Goal: Task Accomplishment & Management: Use online tool/utility

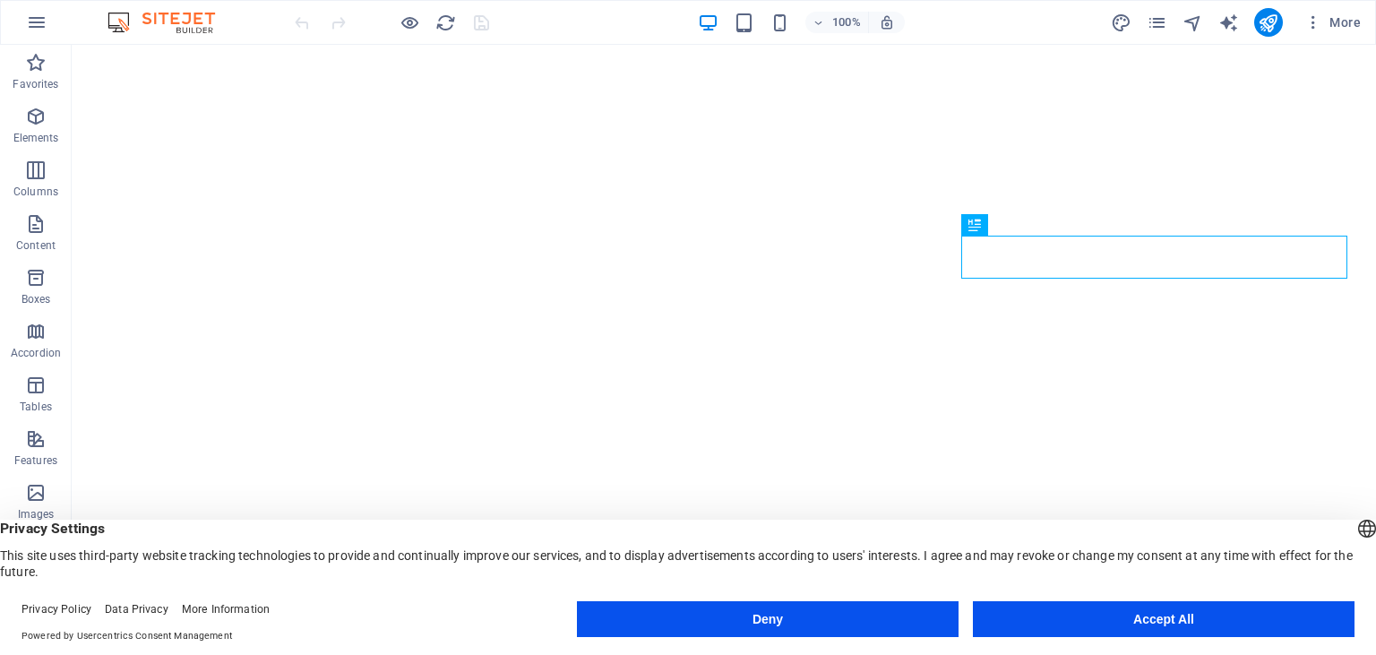
click at [1080, 621] on button "Accept All" at bounding box center [1164, 619] width 382 height 36
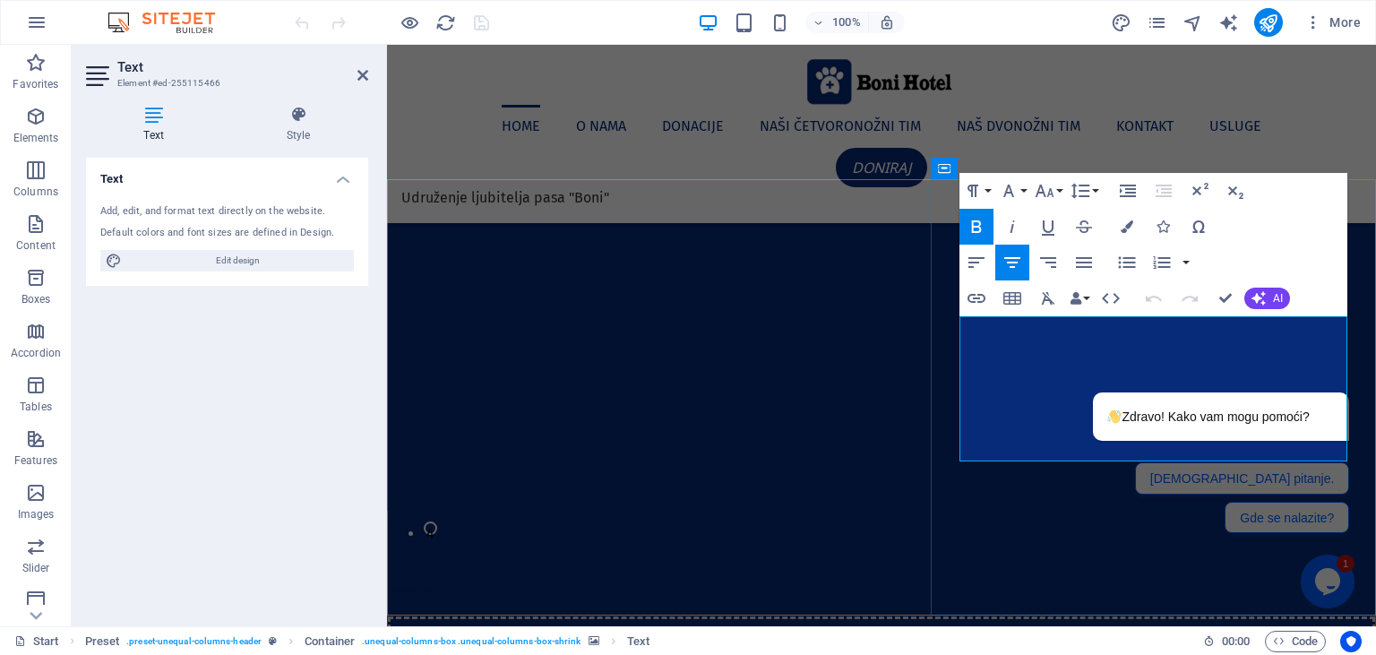
drag, startPoint x: 966, startPoint y: 328, endPoint x: 1202, endPoint y: 378, distance: 241.7
click at [1179, 373] on div at bounding box center [1198, 367] width 304 height 22
click at [1343, 367] on icon "Chat attention grabber" at bounding box center [1338, 366] width 16 height 16
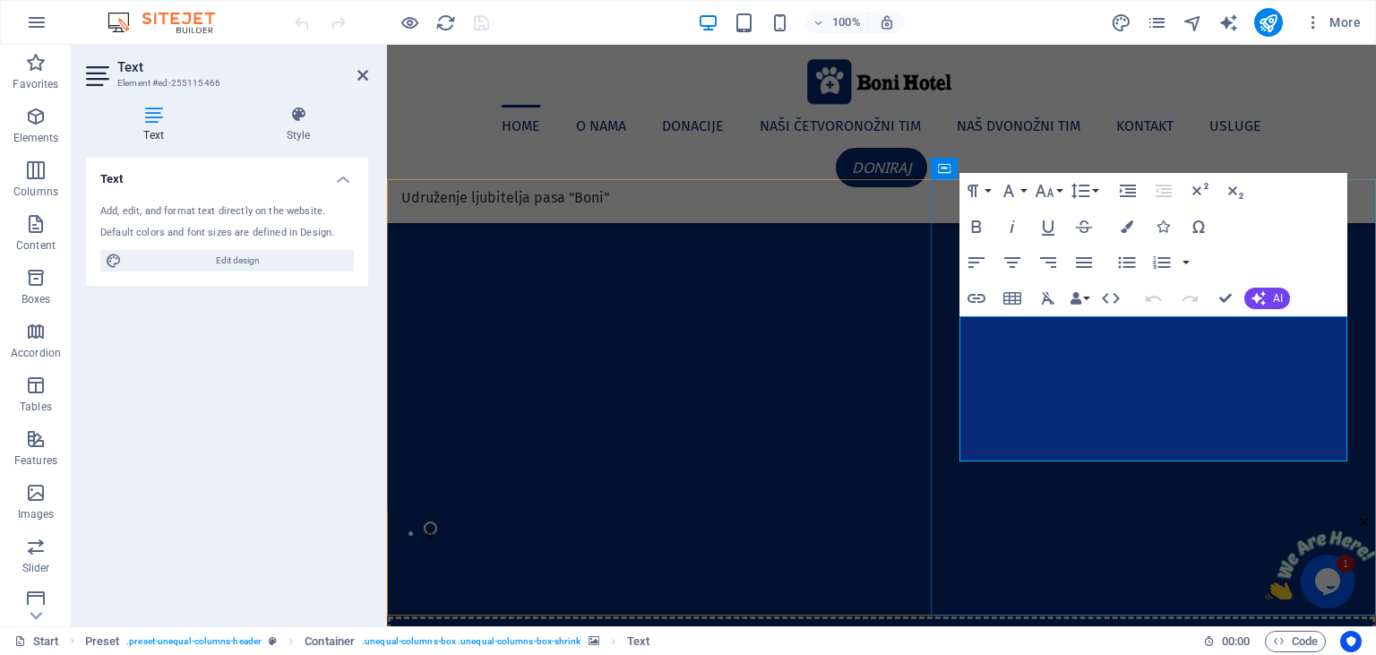
drag, startPoint x: 1189, startPoint y: 372, endPoint x: 963, endPoint y: 318, distance: 232.0
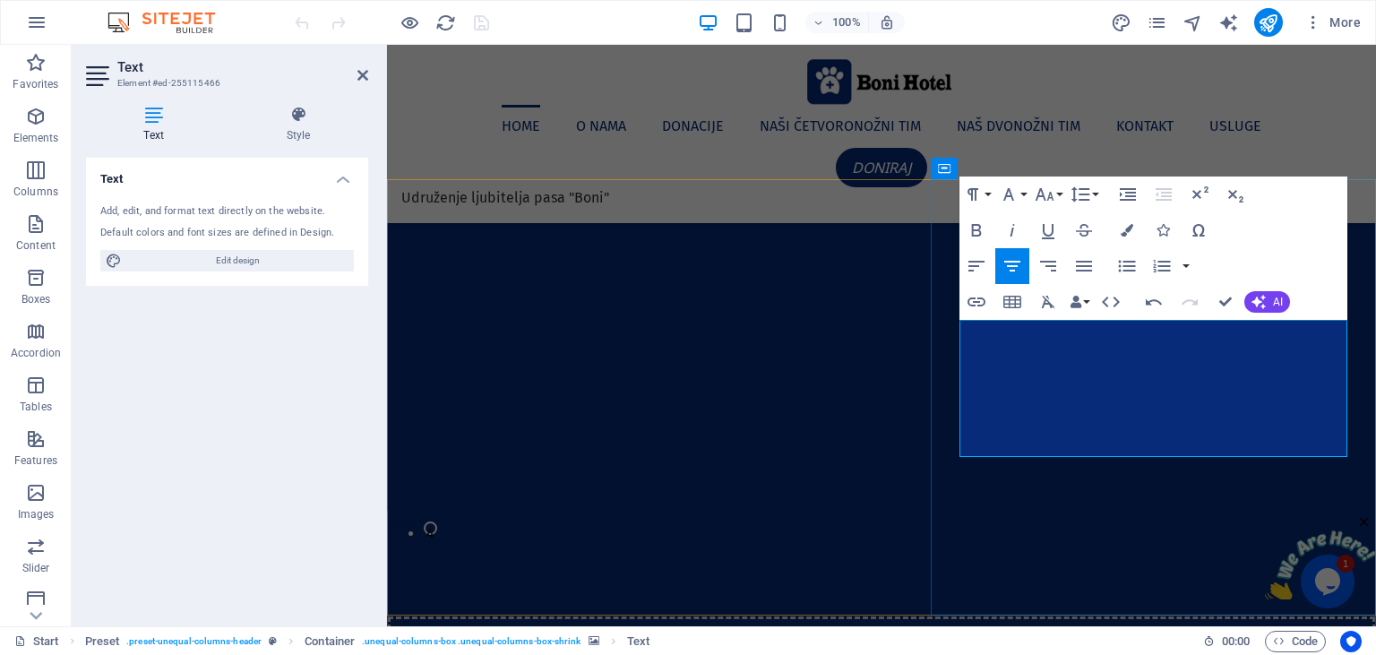
drag, startPoint x: 1001, startPoint y: 419, endPoint x: 1281, endPoint y: 457, distance: 282.0
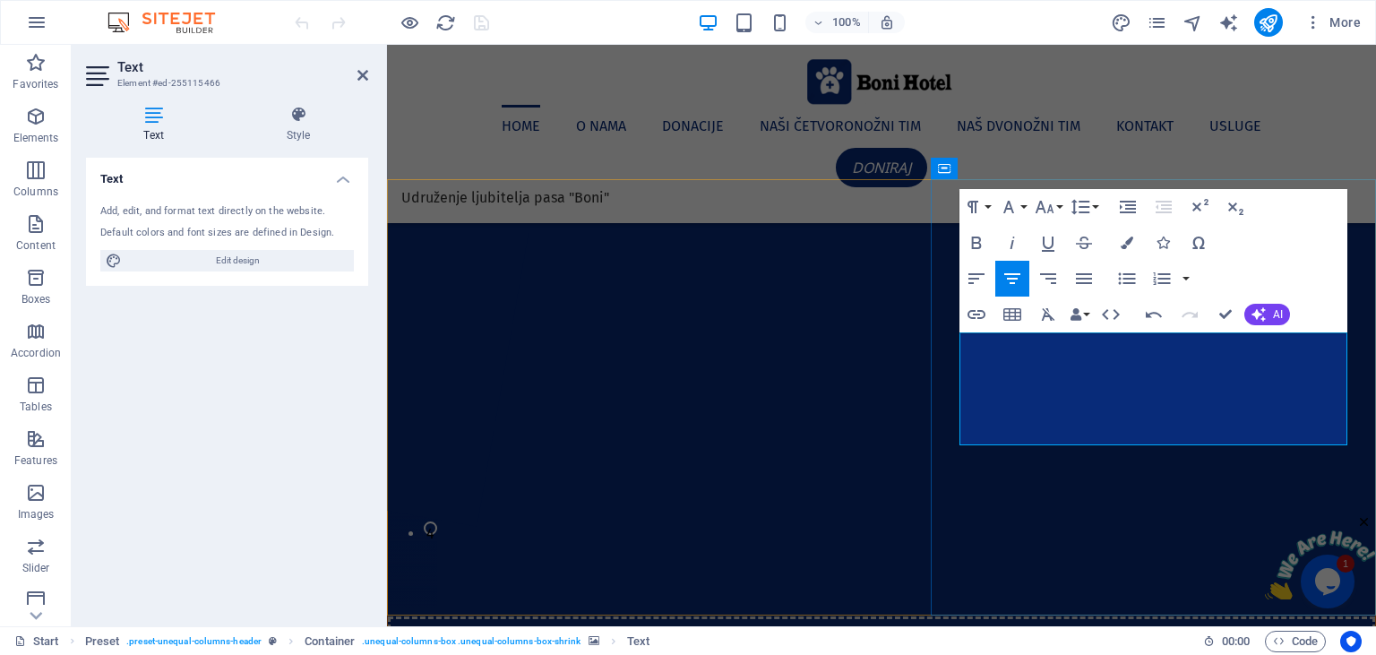
drag, startPoint x: 1180, startPoint y: 430, endPoint x: 1123, endPoint y: 435, distance: 56.7
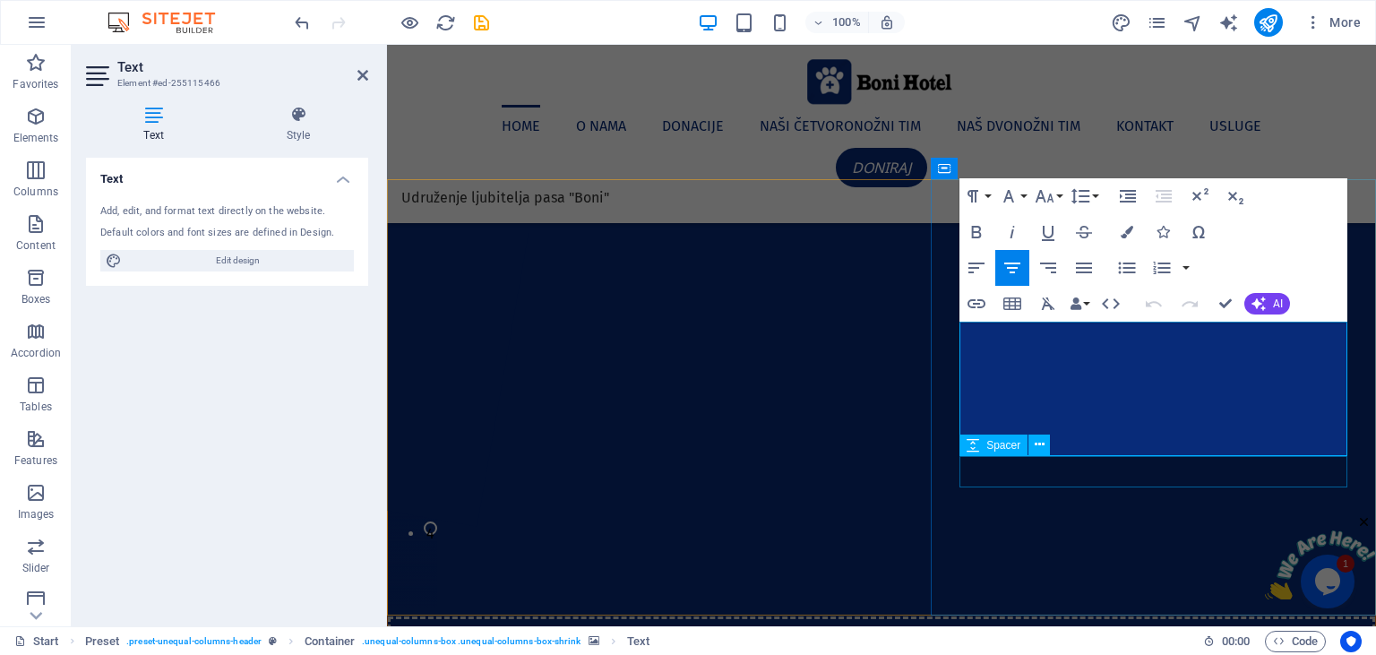
drag, startPoint x: 1009, startPoint y: 329, endPoint x: 1272, endPoint y: 460, distance: 293.6
copy div "U Hotelu Boni Vaš pas će biti na sigurnom i srećnom mestu, čistom vazduhu, okru…"
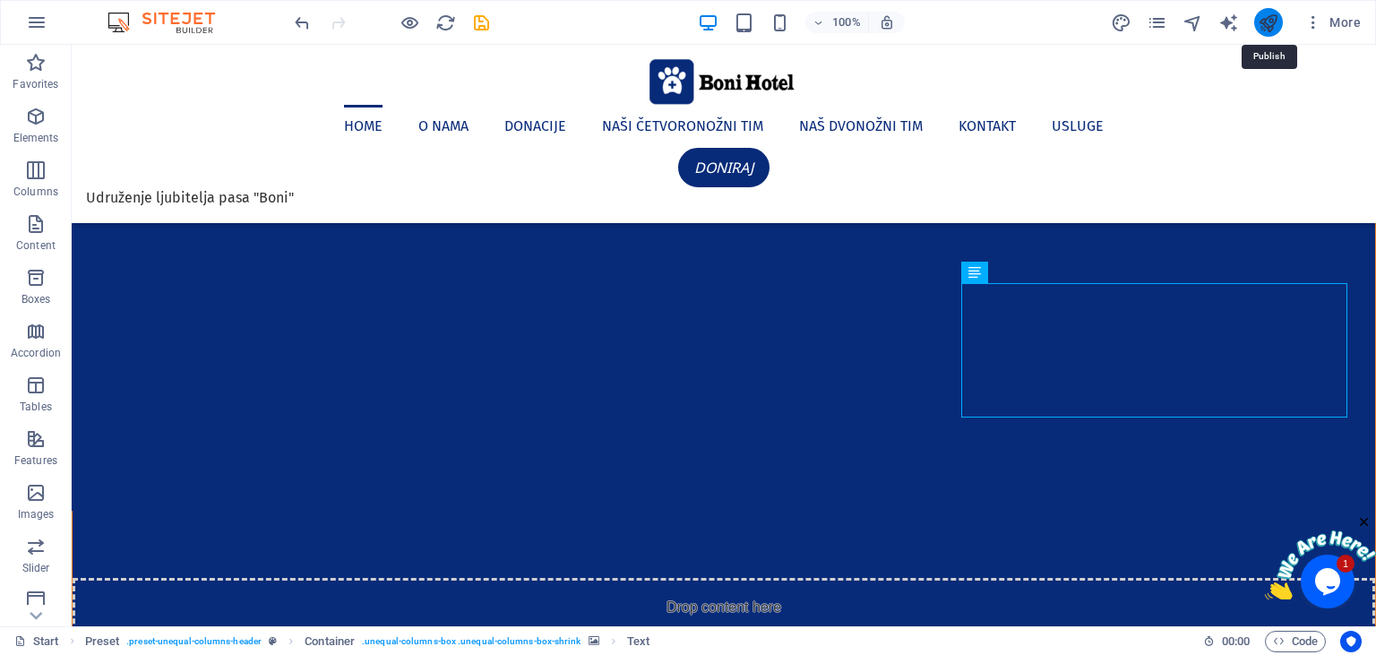
click at [1262, 20] on icon "publish" at bounding box center [1268, 23] width 21 height 21
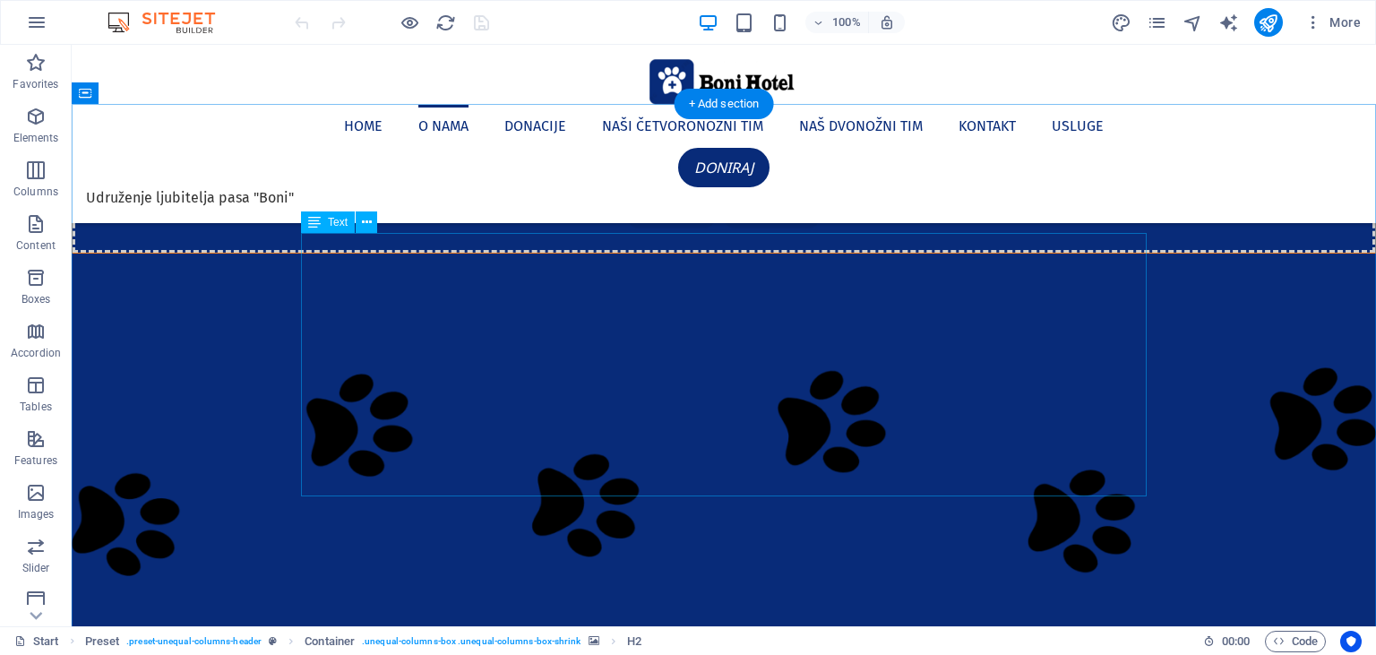
scroll to position [473, 0]
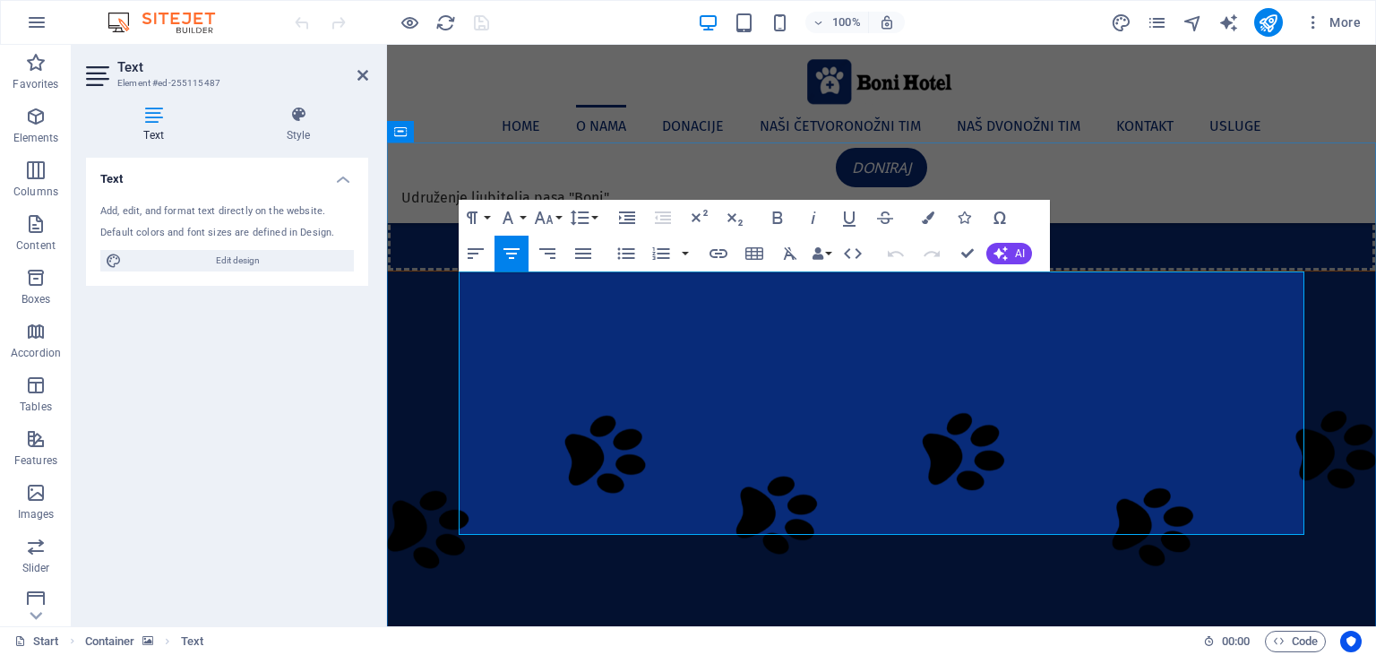
drag, startPoint x: 924, startPoint y: 328, endPoint x: 1152, endPoint y: 331, distance: 228.4
drag, startPoint x: 926, startPoint y: 330, endPoint x: 938, endPoint y: 330, distance: 11.6
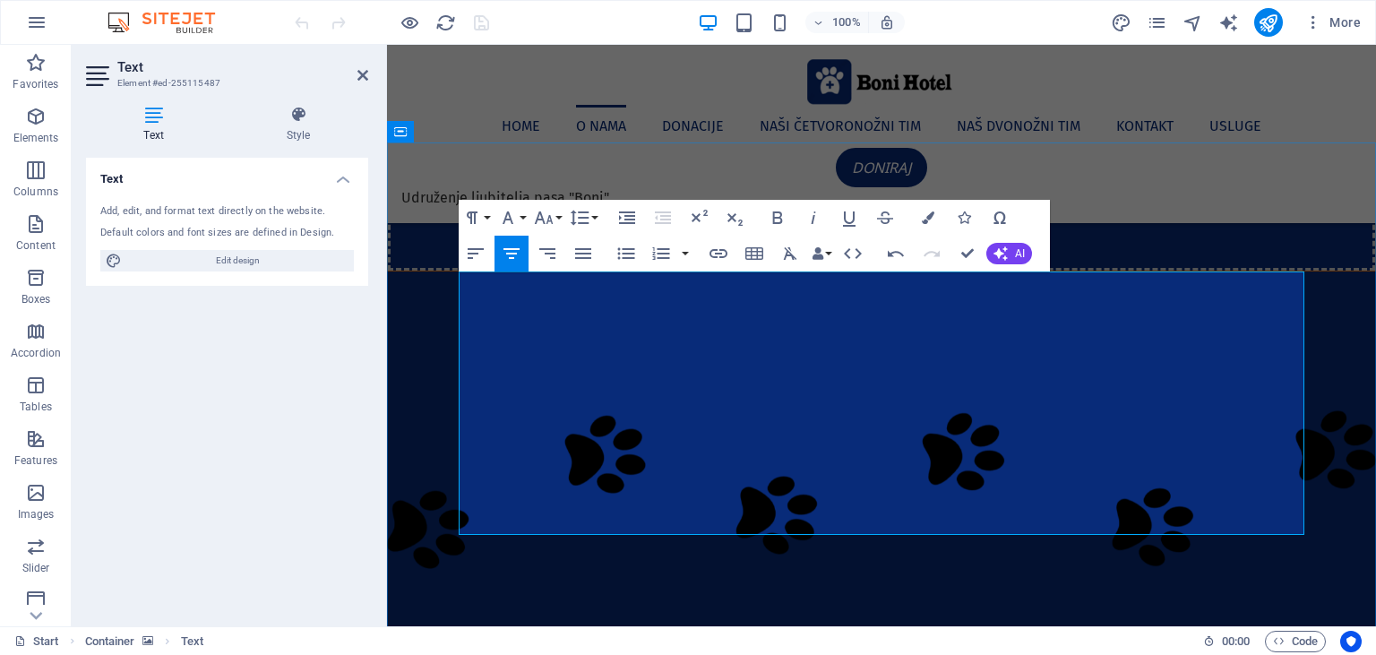
drag, startPoint x: 1159, startPoint y: 327, endPoint x: 949, endPoint y: 331, distance: 209.6
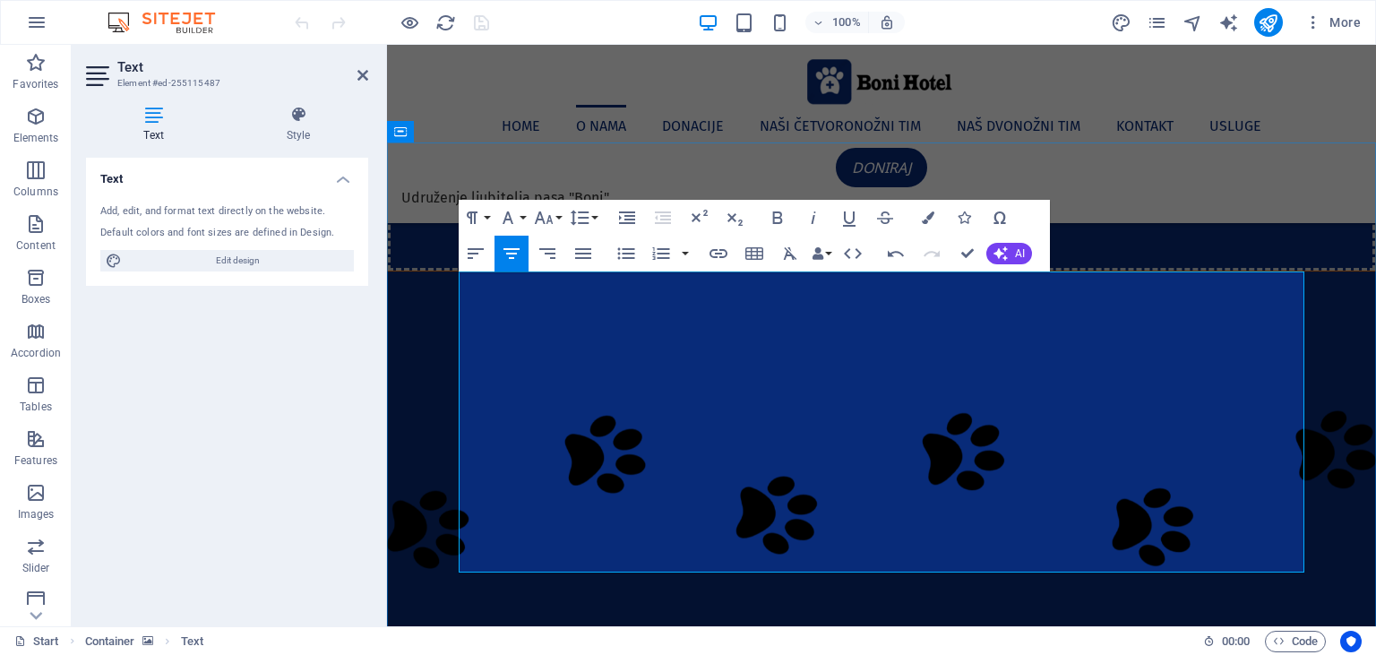
drag, startPoint x: 833, startPoint y: 369, endPoint x: 1113, endPoint y: 366, distance: 280.4
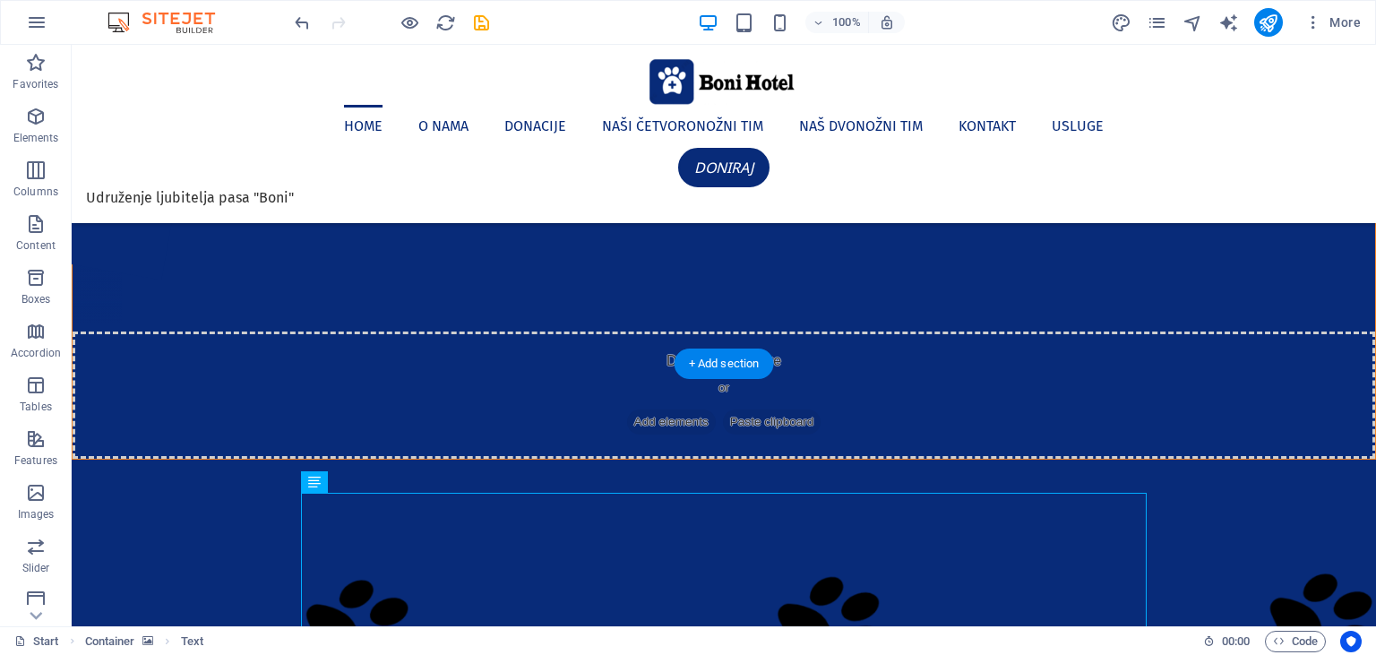
scroll to position [189, 0]
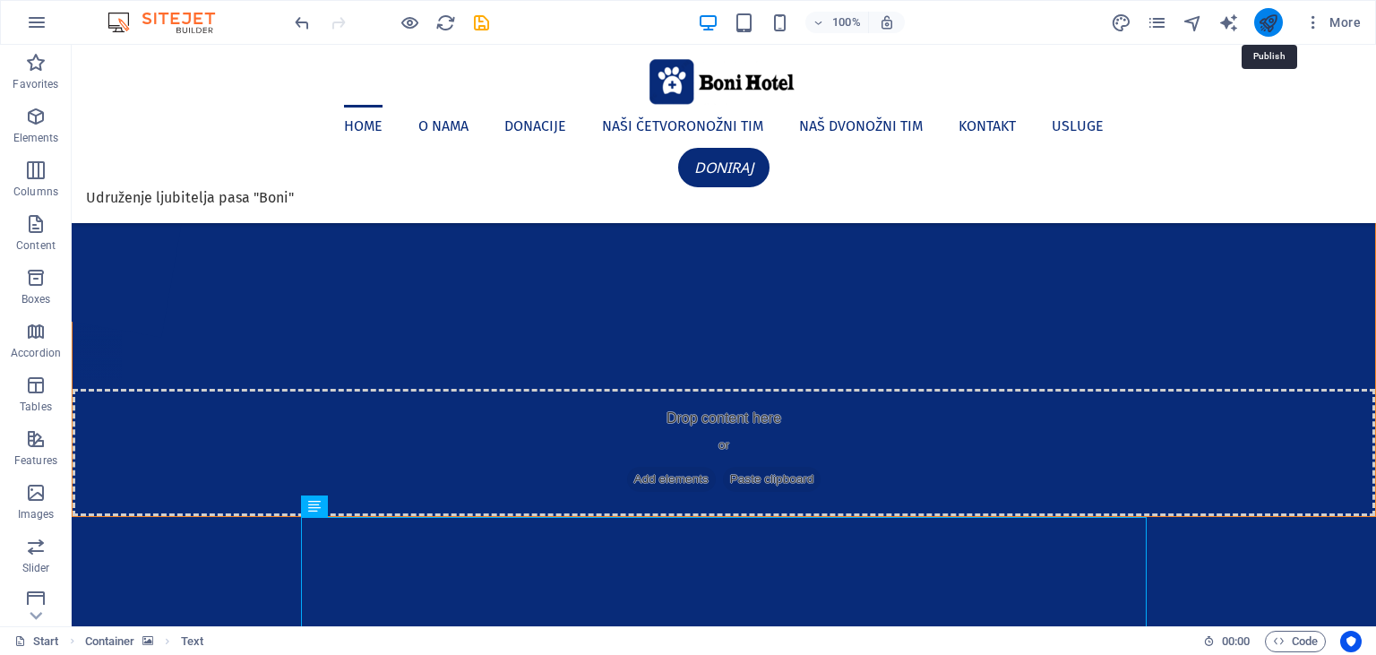
click at [1263, 18] on icon "publish" at bounding box center [1268, 23] width 21 height 21
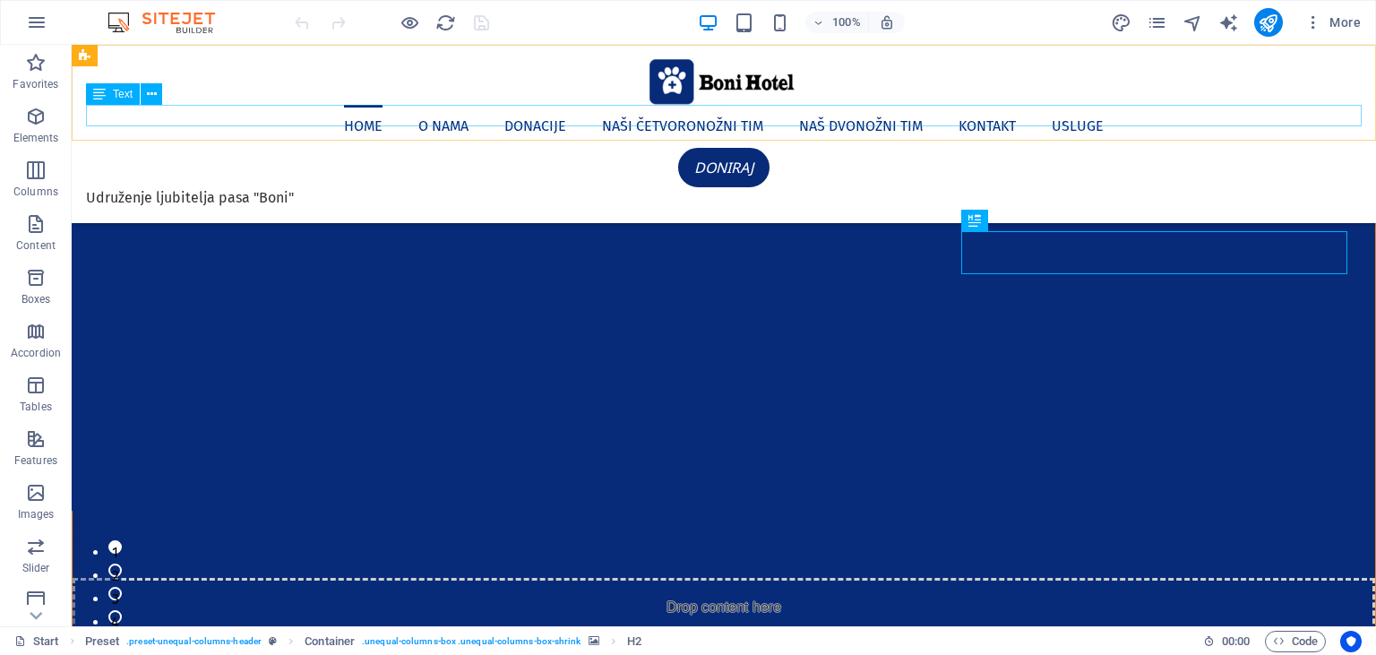
click at [192, 187] on div "Udruženje ljubitelja pasa "Boni"" at bounding box center [724, 197] width 1276 height 21
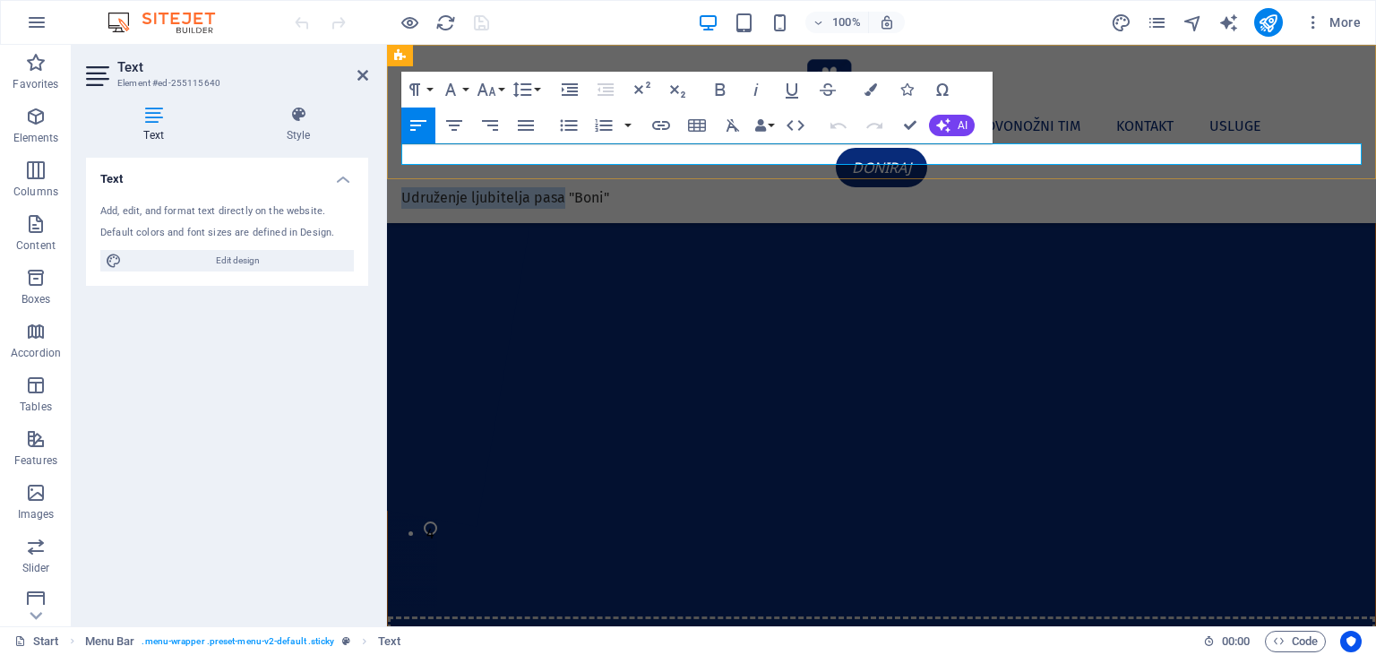
drag, startPoint x: 562, startPoint y: 154, endPoint x: 404, endPoint y: 152, distance: 157.7
click at [404, 187] on p "Udruženje ljubitelja pasa "Boni"" at bounding box center [881, 197] width 960 height 21
drag, startPoint x: 1293, startPoint y: 172, endPoint x: 908, endPoint y: 129, distance: 387.6
click at [1224, 128] on div "Home O nama Donacije Naši četvoronožni tim Naš dvonožni tim Kontakt Usluge Doni…" at bounding box center [881, 134] width 989 height 178
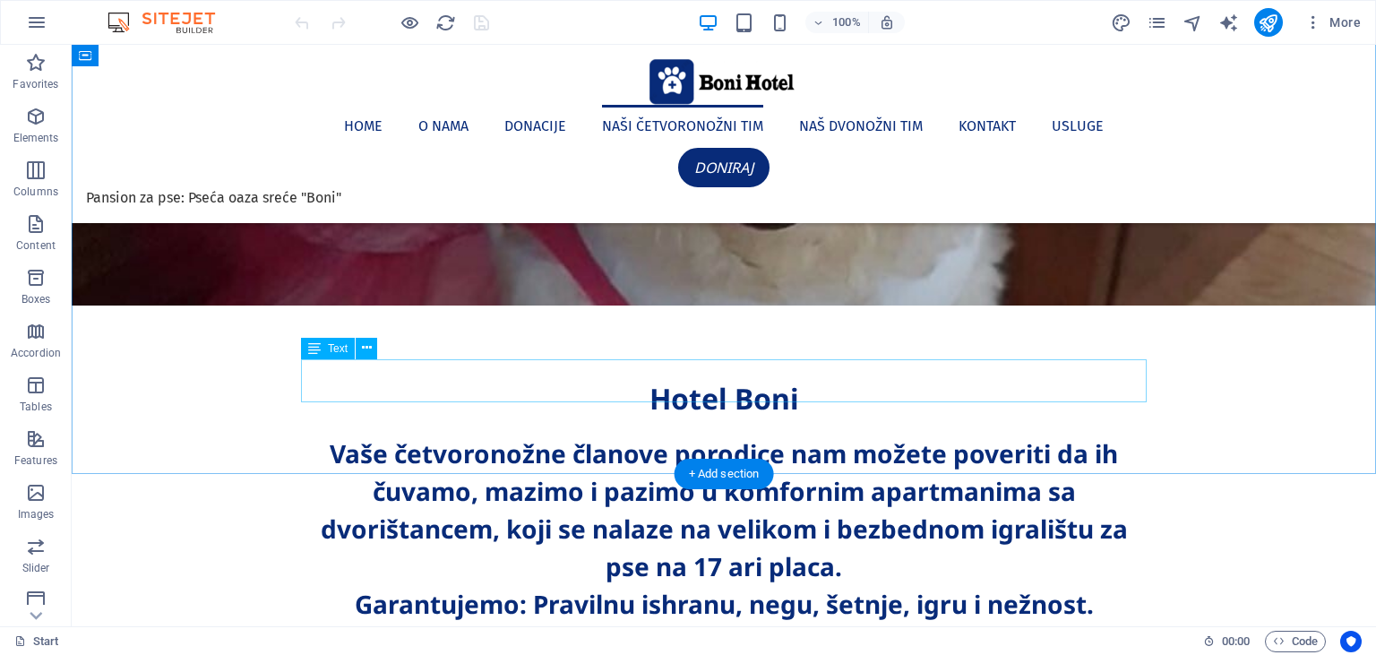
scroll to position [2175, 0]
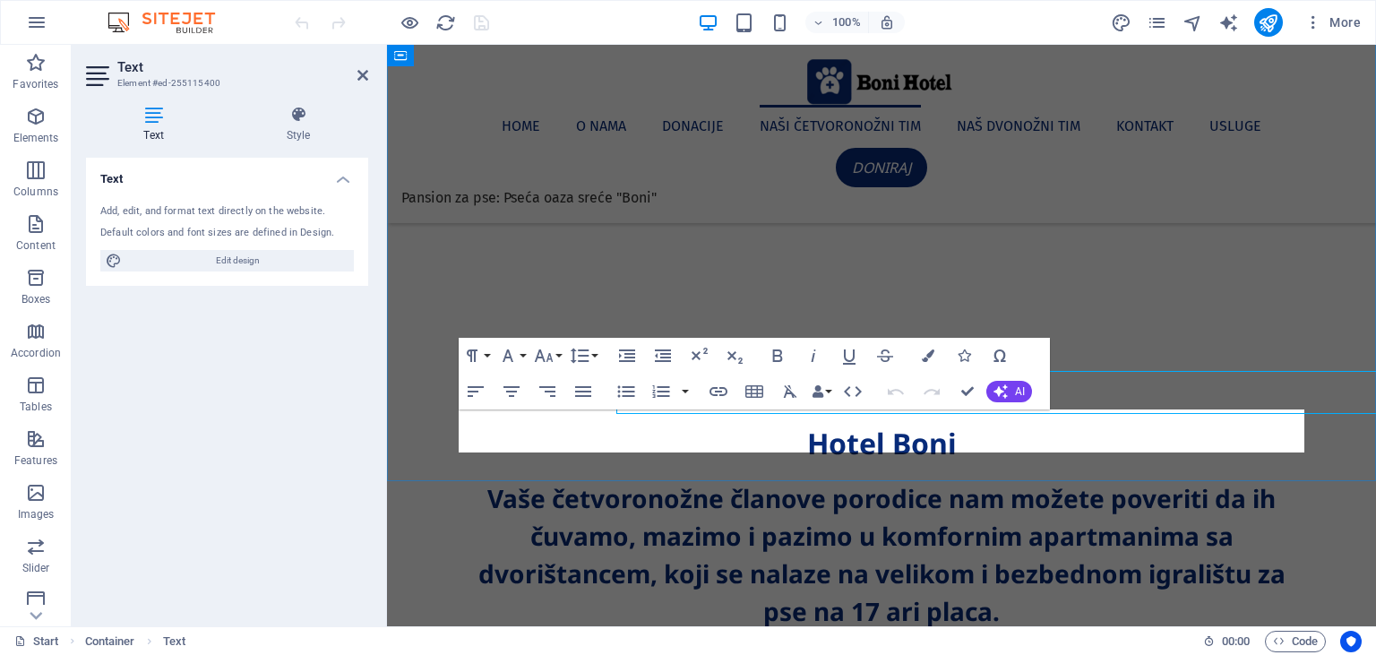
scroll to position [2213, 0]
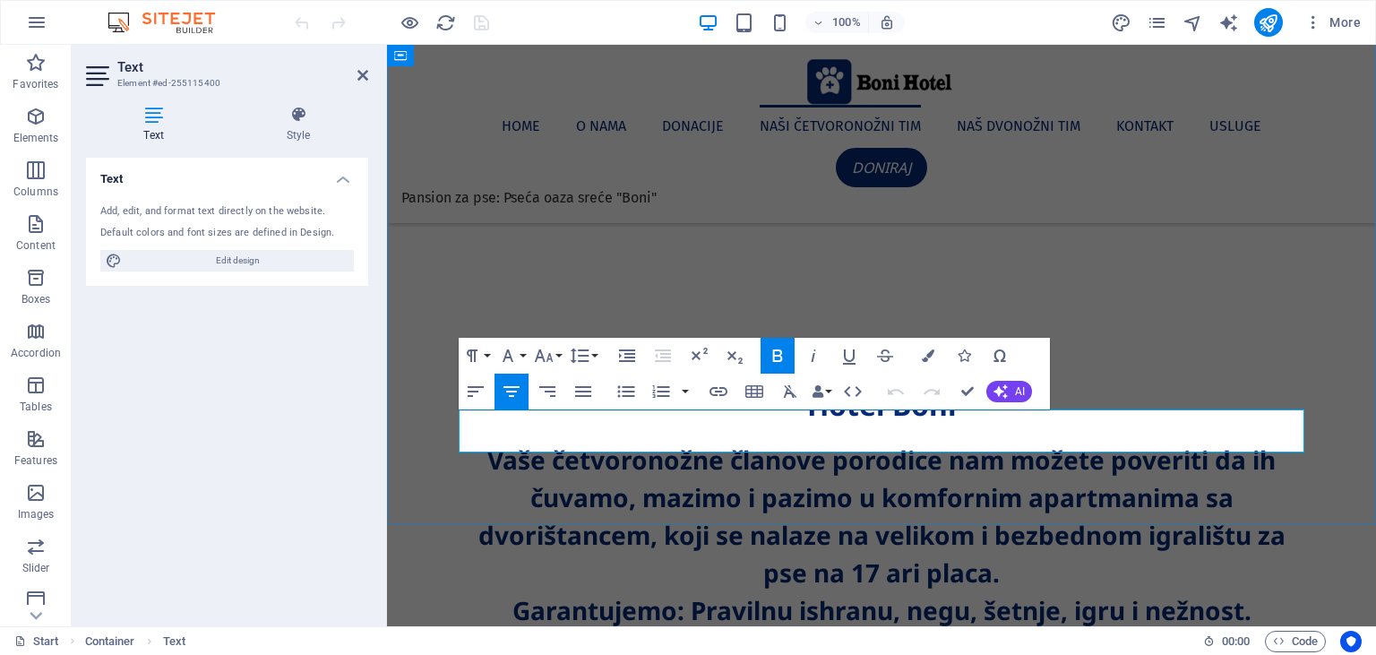
drag, startPoint x: 906, startPoint y: 442, endPoint x: 1000, endPoint y: 446, distance: 94.1
drag, startPoint x: 876, startPoint y: 441, endPoint x: 886, endPoint y: 446, distance: 11.2
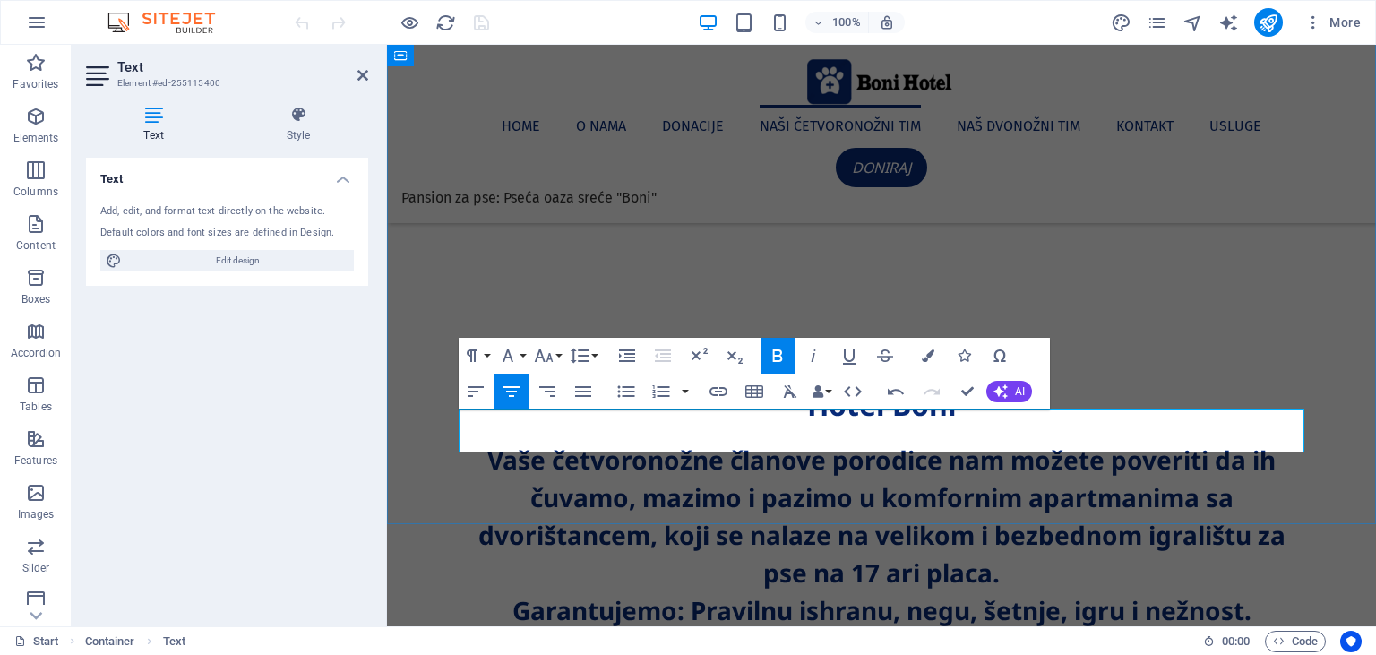
drag, startPoint x: 887, startPoint y: 441, endPoint x: 905, endPoint y: 444, distance: 18.3
drag, startPoint x: 888, startPoint y: 437, endPoint x: 901, endPoint y: 442, distance: 14.5
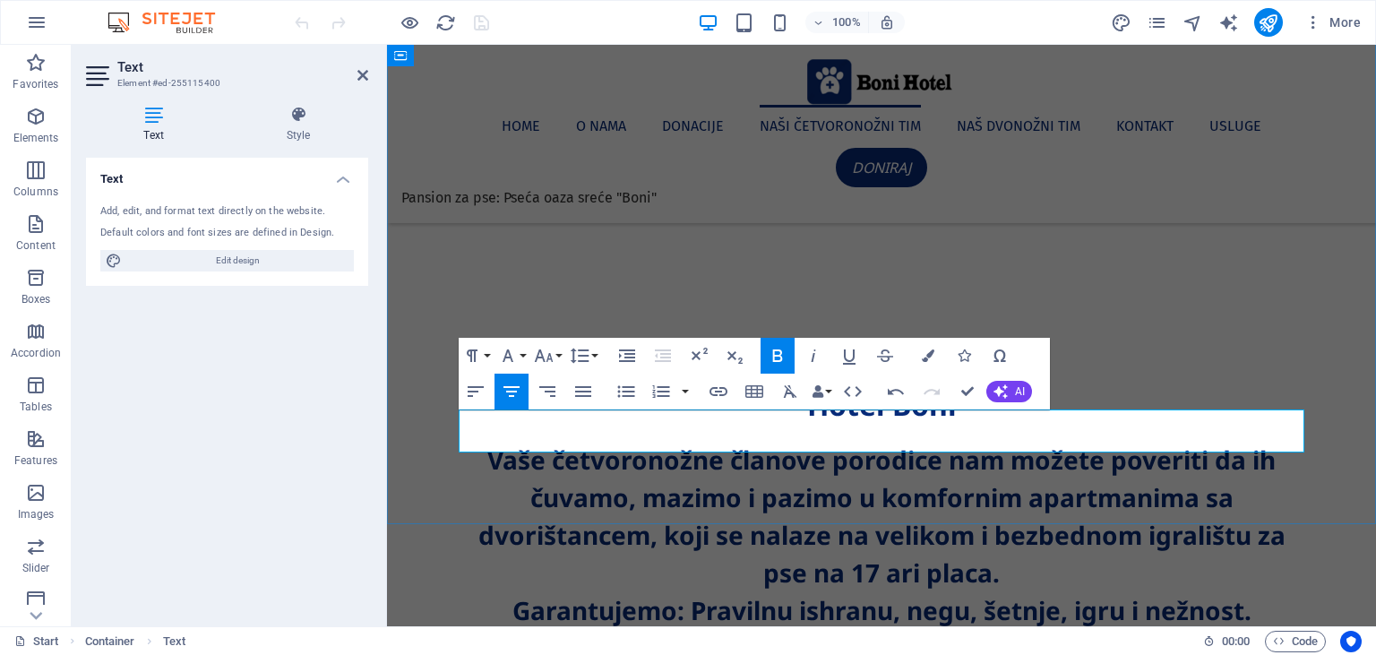
drag, startPoint x: 910, startPoint y: 440, endPoint x: 968, endPoint y: 450, distance: 59.1
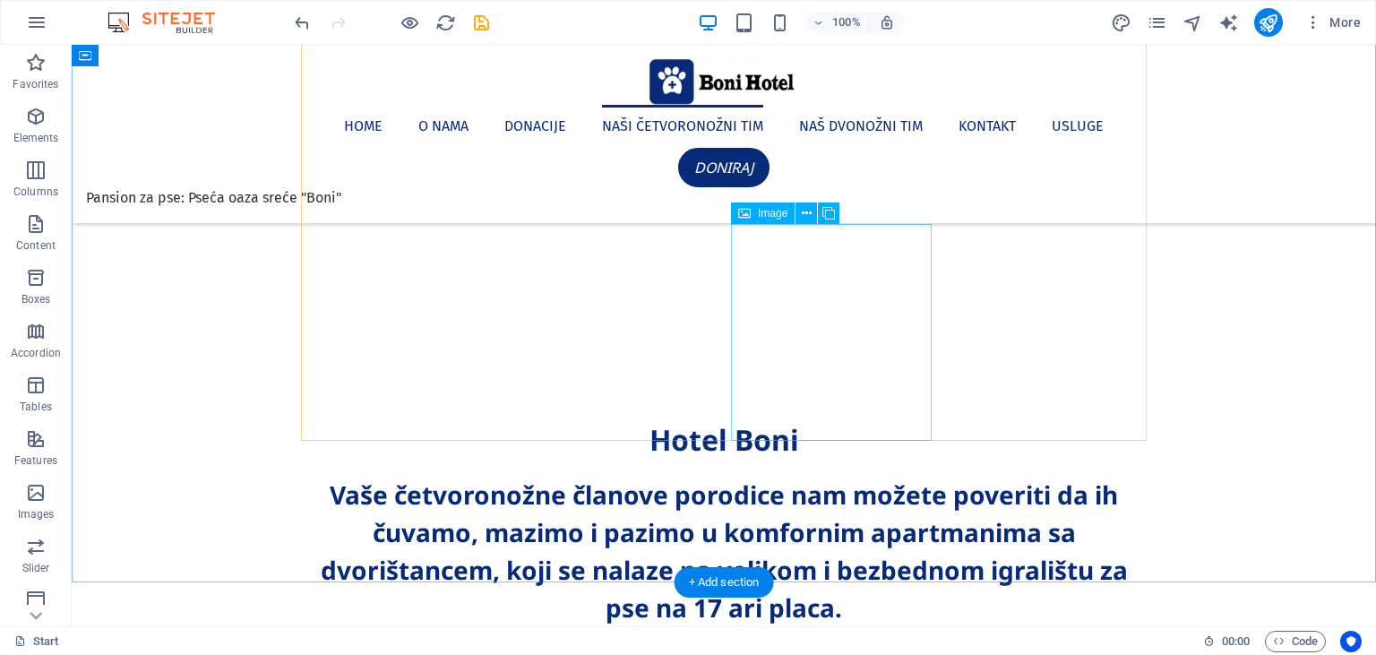
scroll to position [2175, 0]
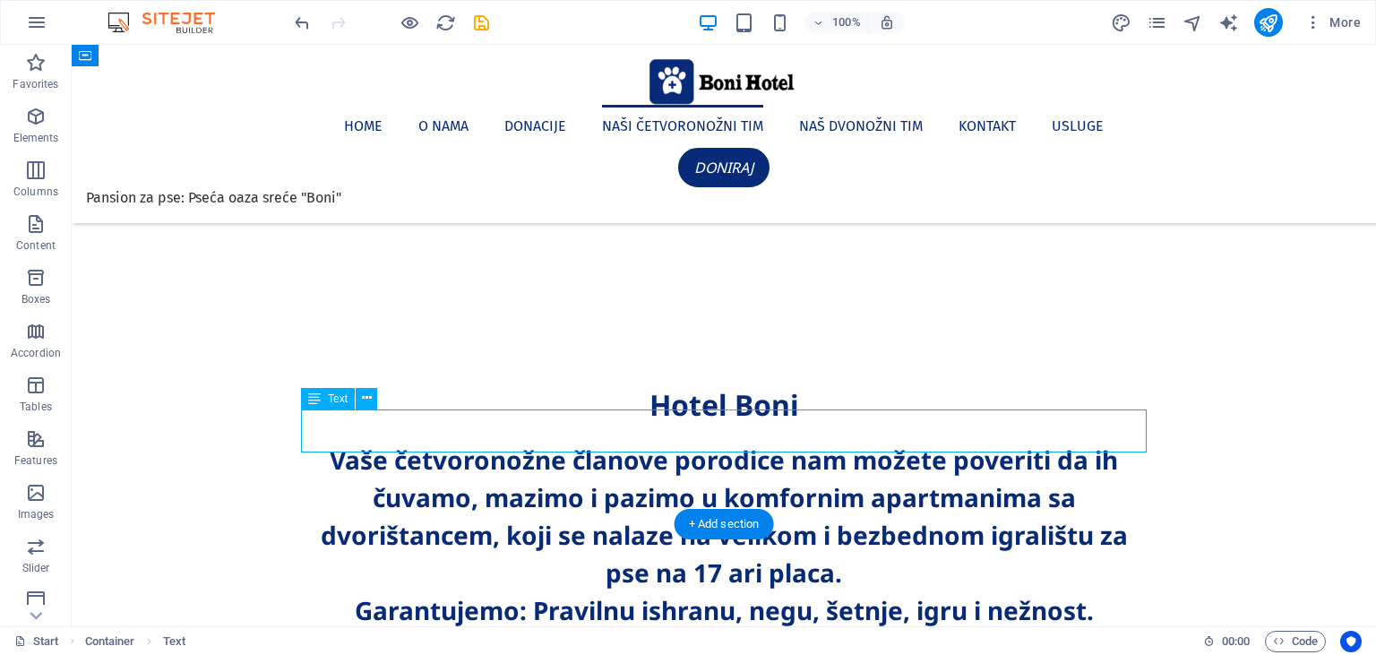
scroll to position [2213, 0]
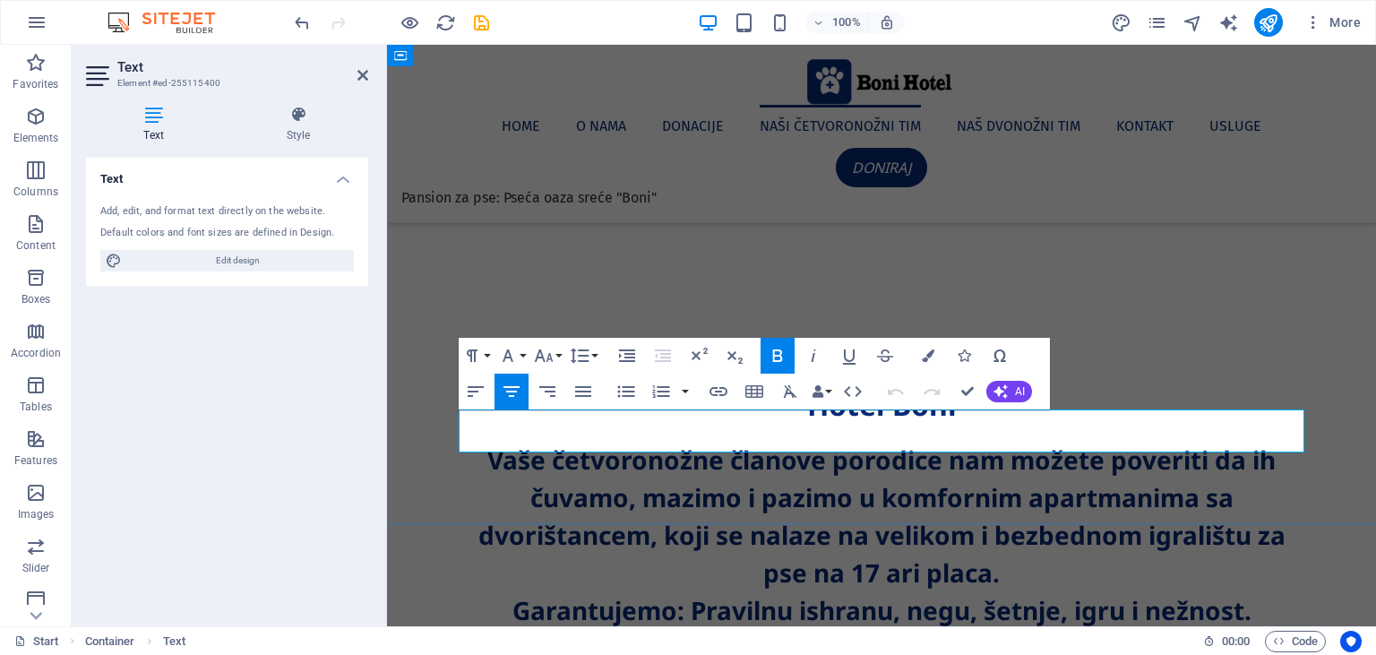
drag, startPoint x: 840, startPoint y: 438, endPoint x: 943, endPoint y: 442, distance: 103.1
copy span
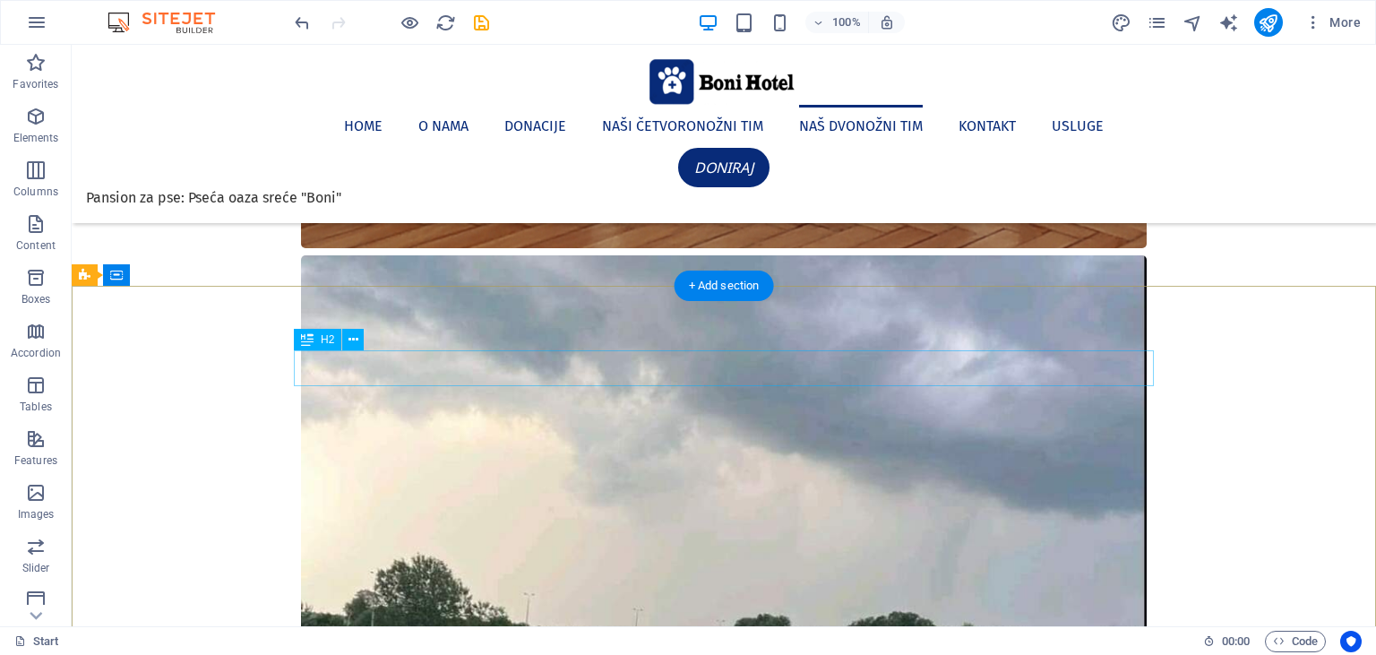
scroll to position [6668, 0]
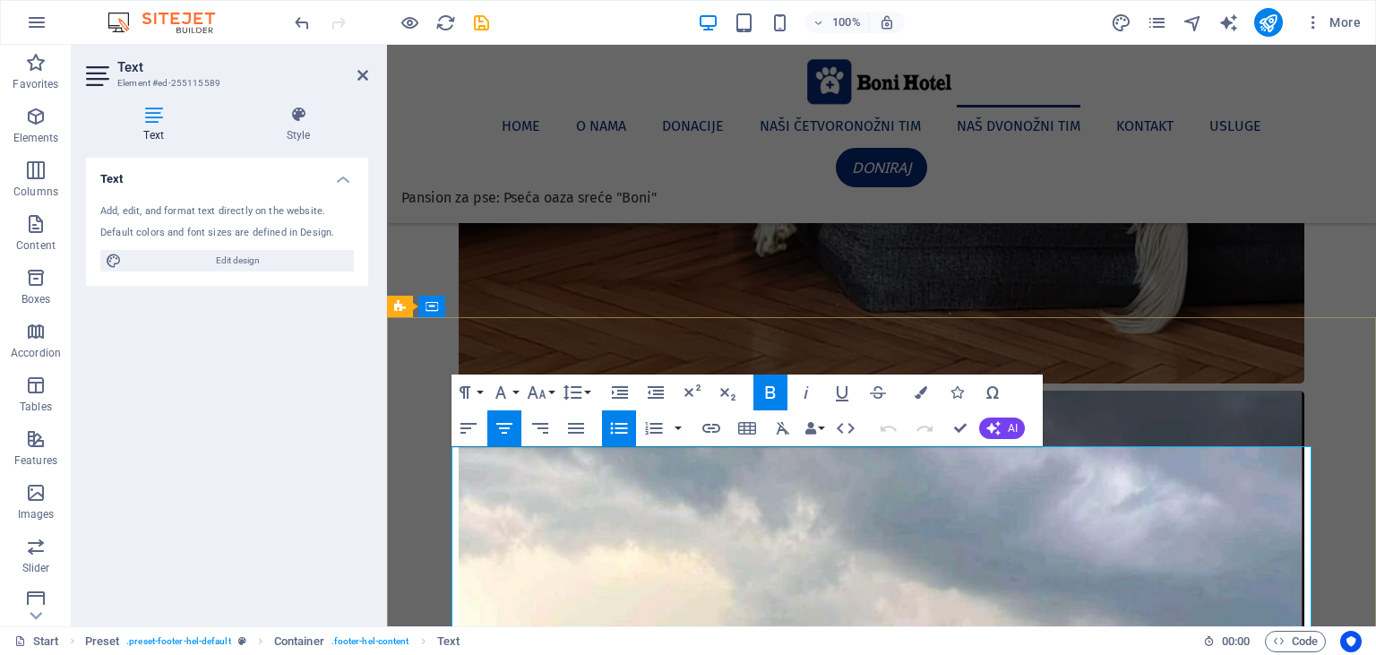
drag, startPoint x: 953, startPoint y: 569, endPoint x: 842, endPoint y: 571, distance: 111.1
drag, startPoint x: 966, startPoint y: 535, endPoint x: 842, endPoint y: 530, distance: 123.7
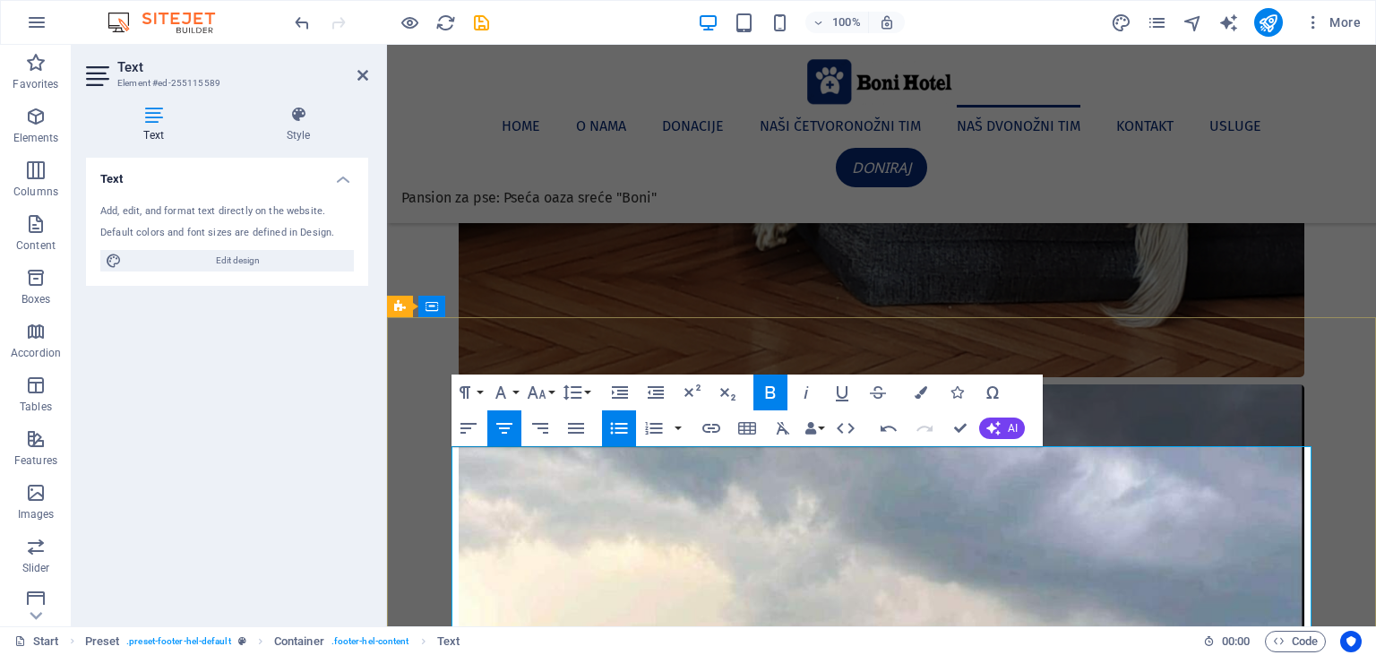
scroll to position [6800, 0]
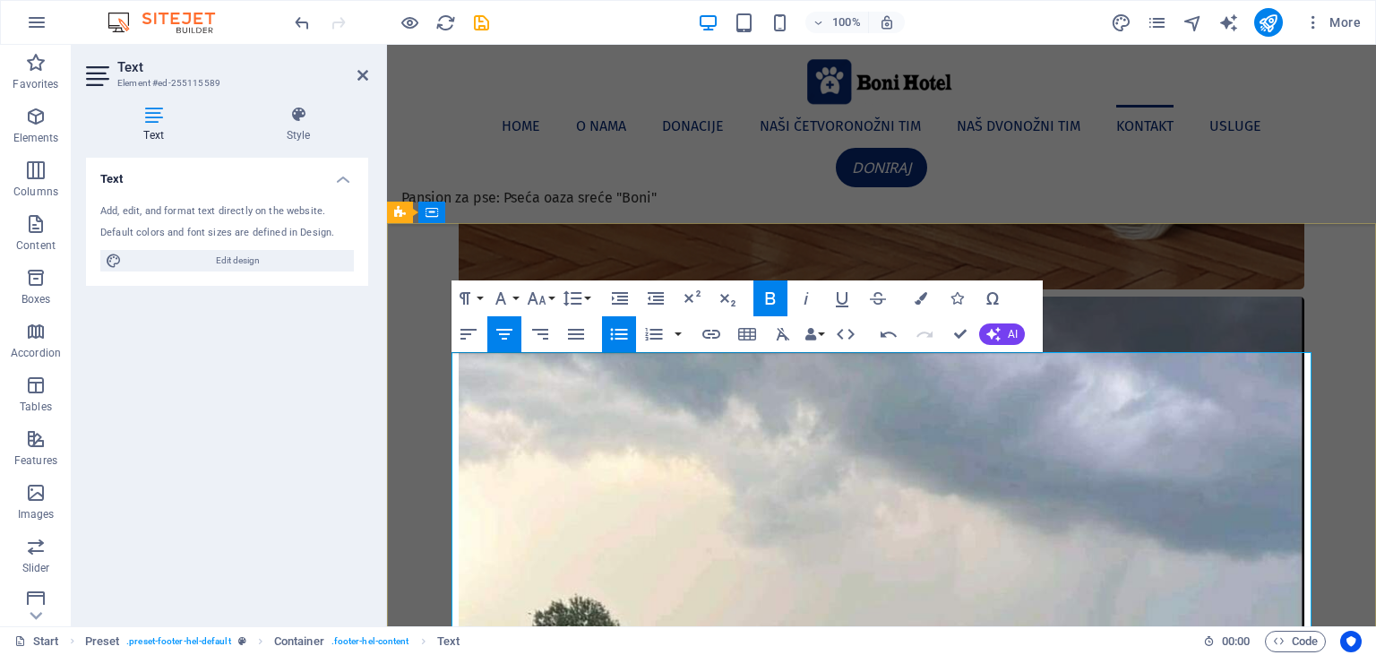
drag, startPoint x: 918, startPoint y: 470, endPoint x: 786, endPoint y: 477, distance: 131.8
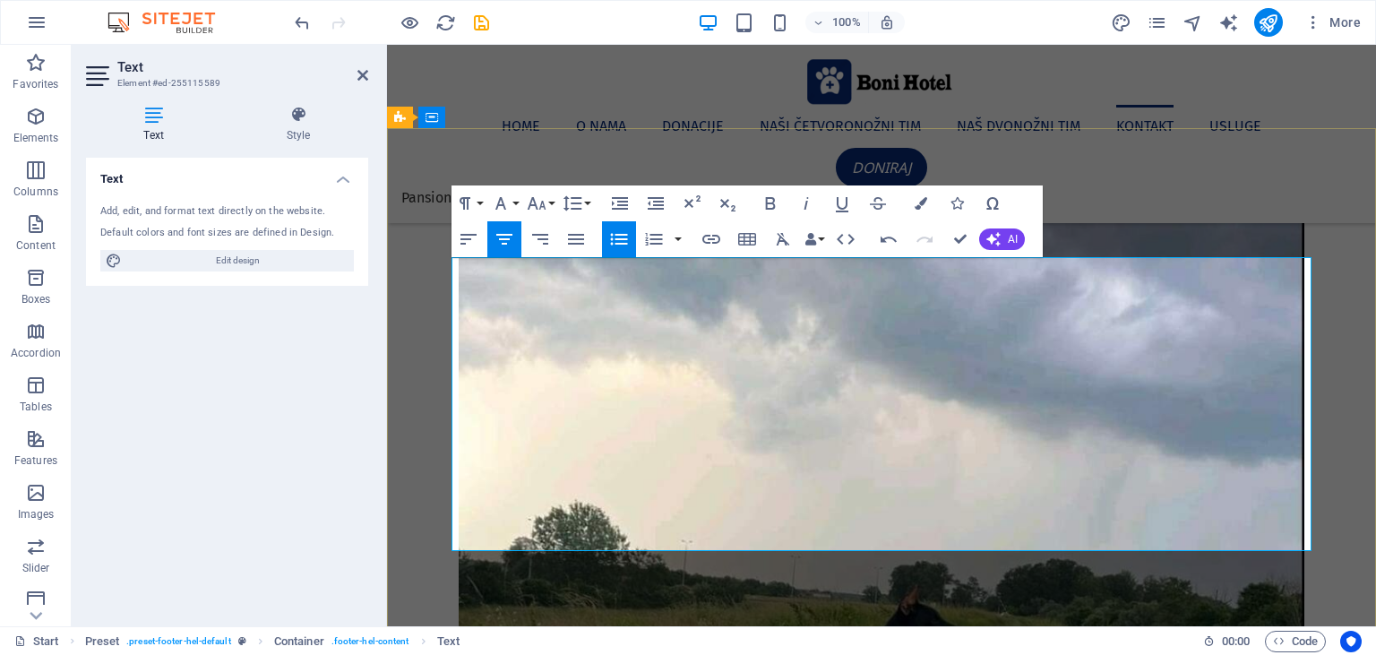
scroll to position [6895, 0]
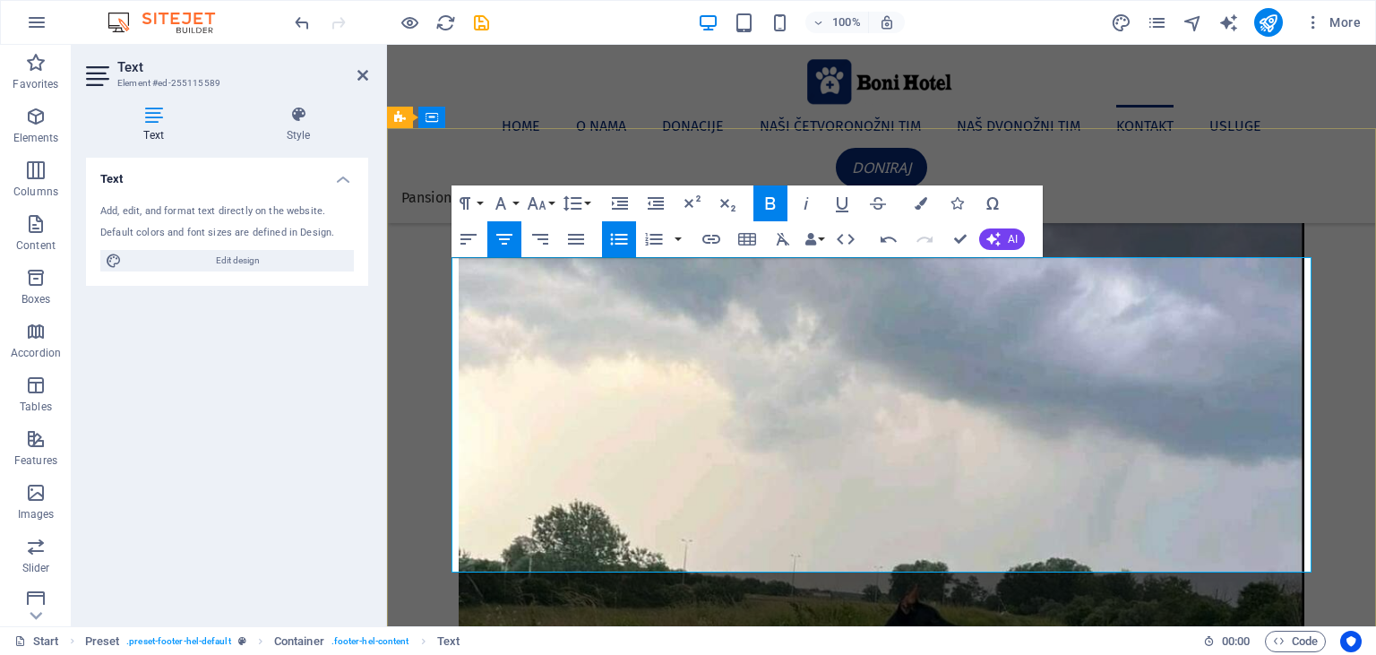
drag, startPoint x: 909, startPoint y: 327, endPoint x: 848, endPoint y: 324, distance: 61.0
drag, startPoint x: 908, startPoint y: 320, endPoint x: 837, endPoint y: 317, distance: 71.7
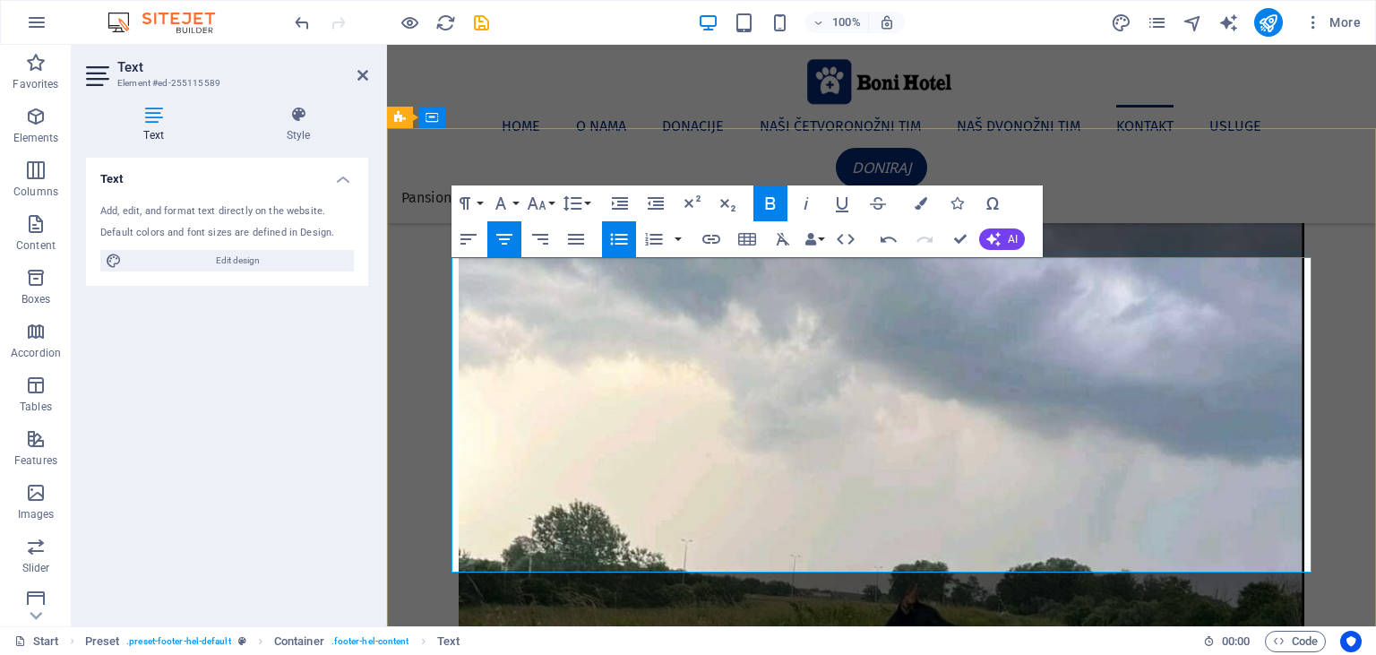
drag, startPoint x: 900, startPoint y: 422, endPoint x: 966, endPoint y: 417, distance: 65.5
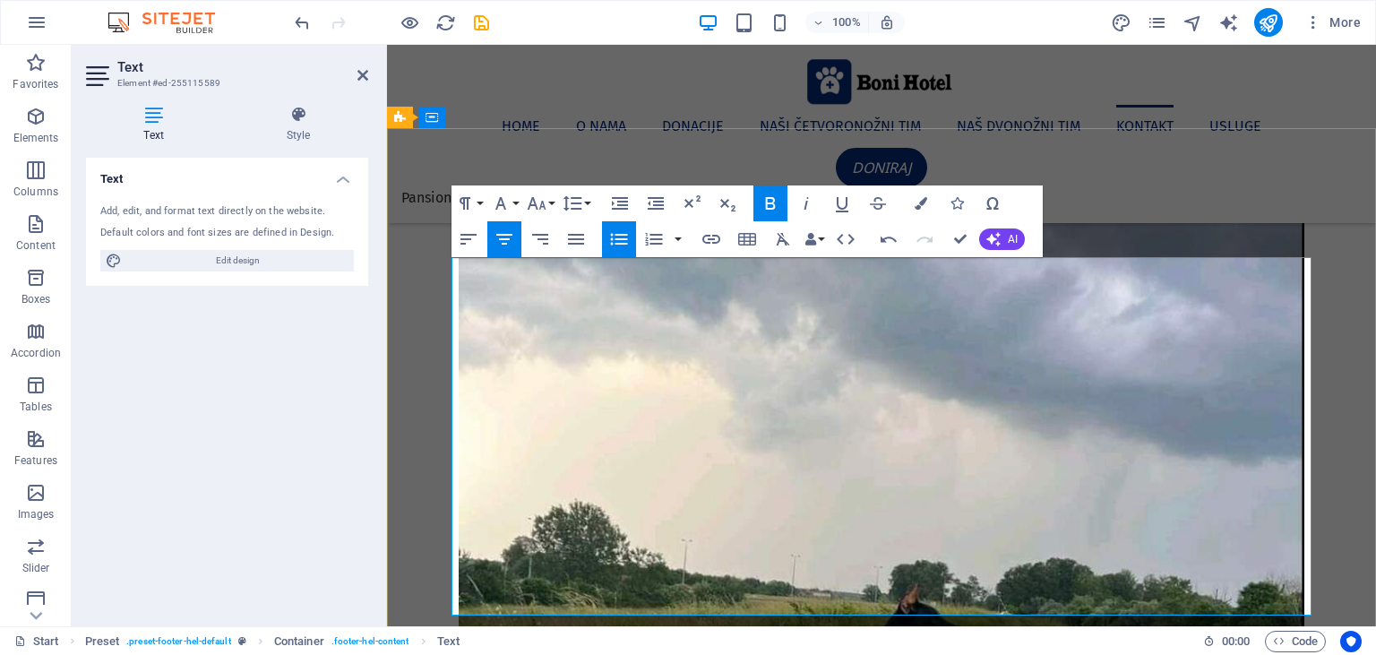
drag, startPoint x: 883, startPoint y: 462, endPoint x: 862, endPoint y: 462, distance: 21.5
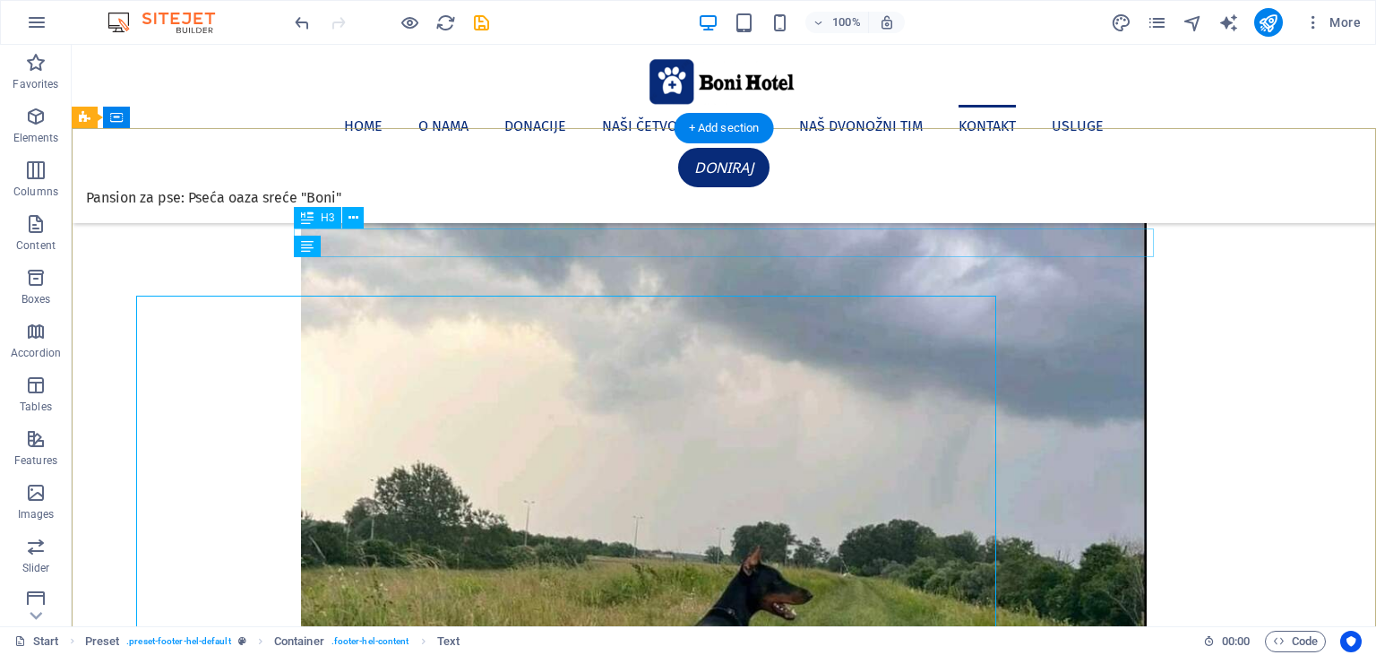
scroll to position [6857, 0]
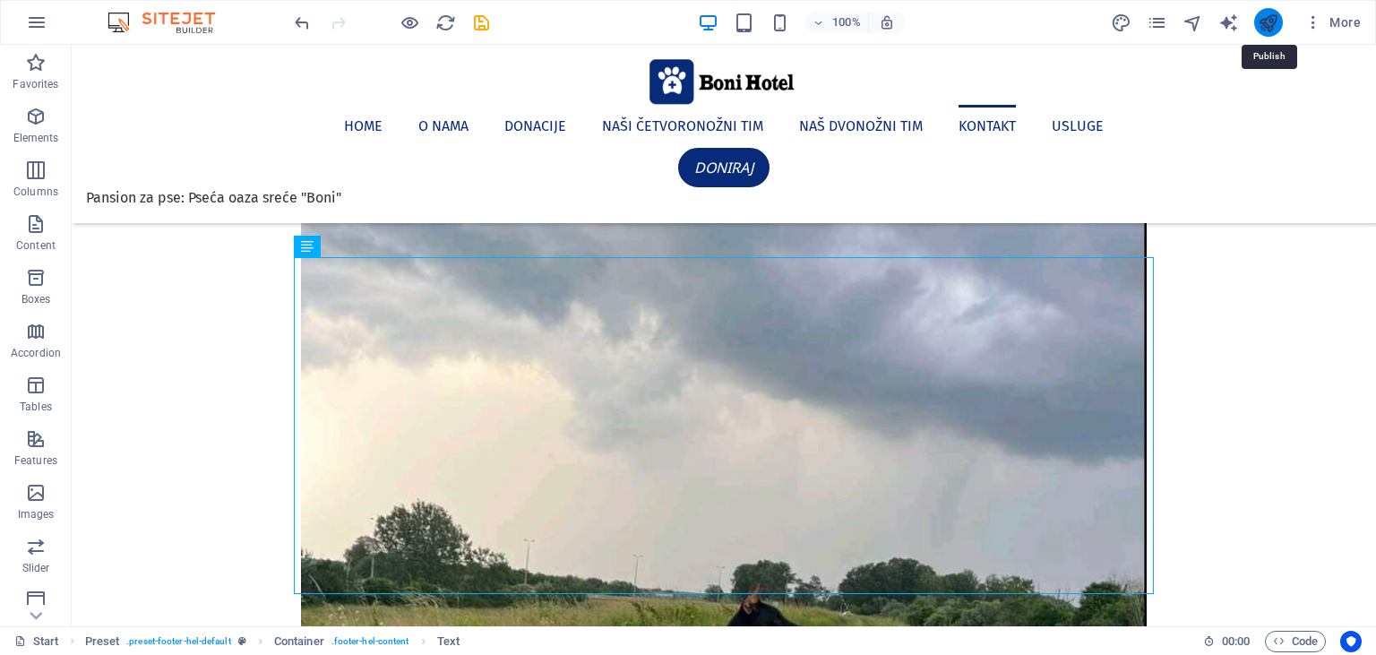
click at [1268, 21] on icon "publish" at bounding box center [1268, 23] width 21 height 21
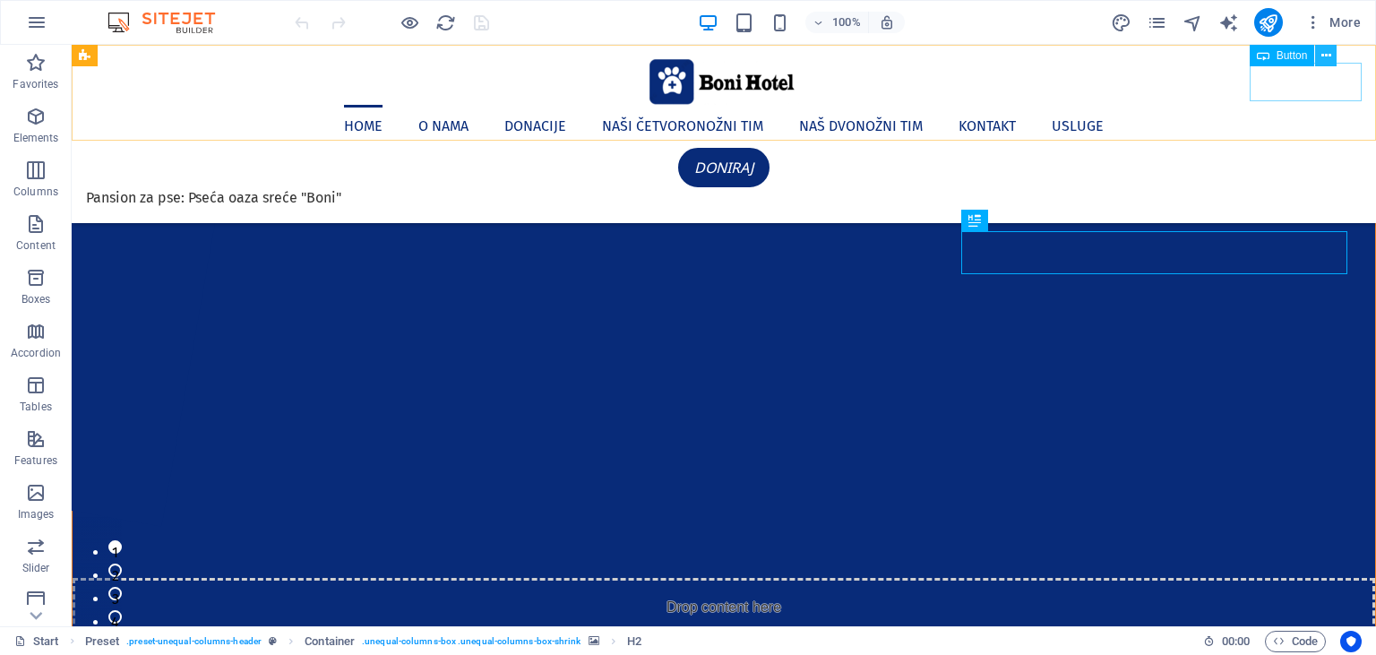
click at [1320, 47] on button at bounding box center [1325, 55] width 21 height 21
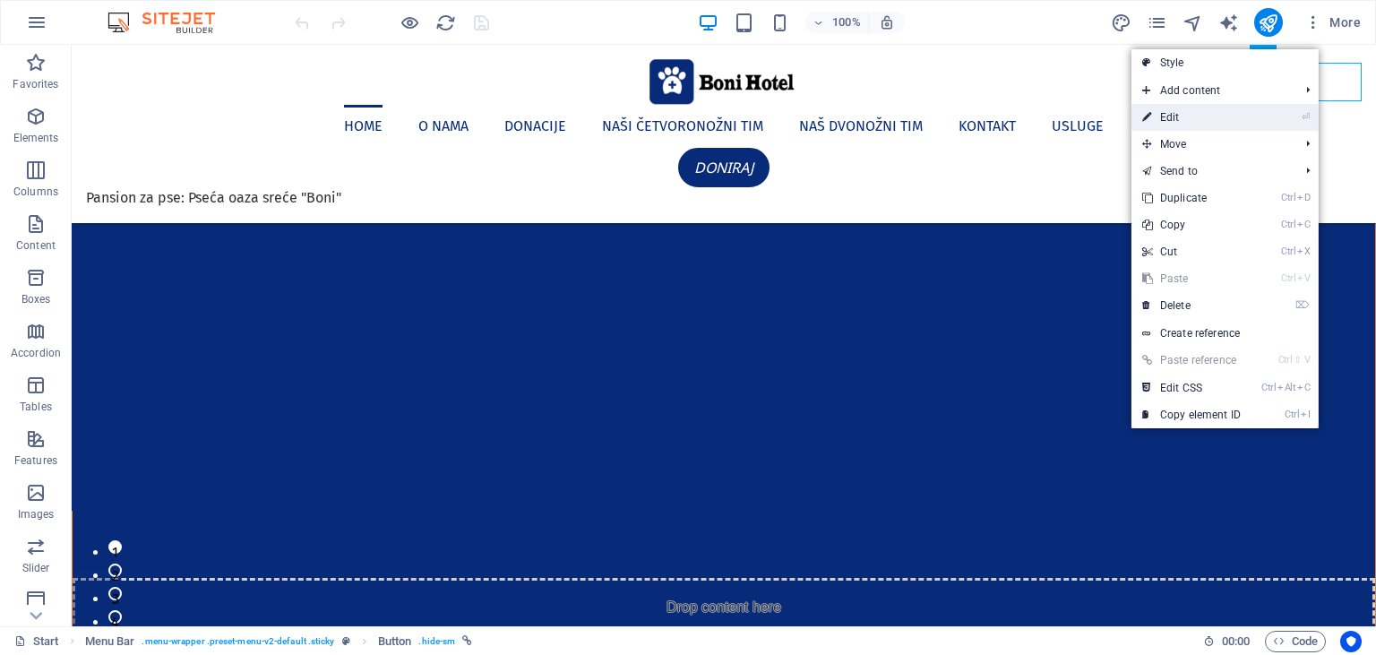
click at [1198, 116] on link "⏎ Edit" at bounding box center [1191, 117] width 120 height 27
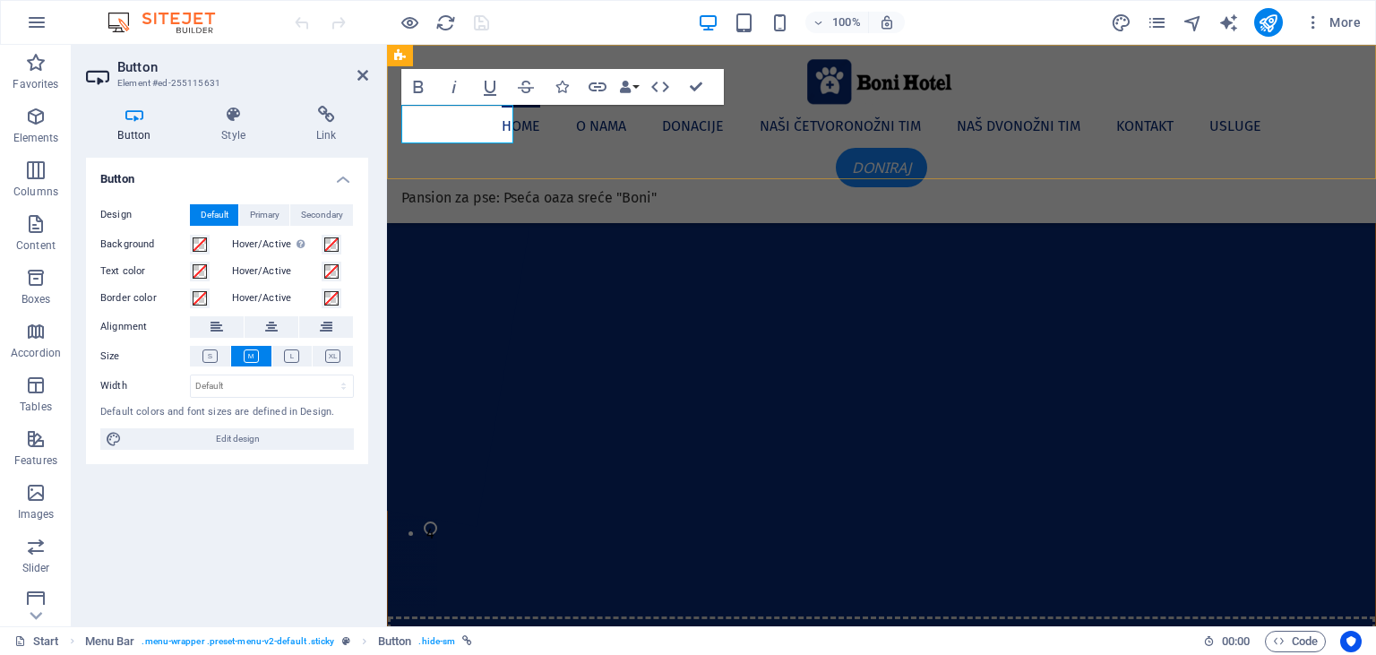
click at [852, 158] on icon "Doniraj" at bounding box center [881, 168] width 59 height 20
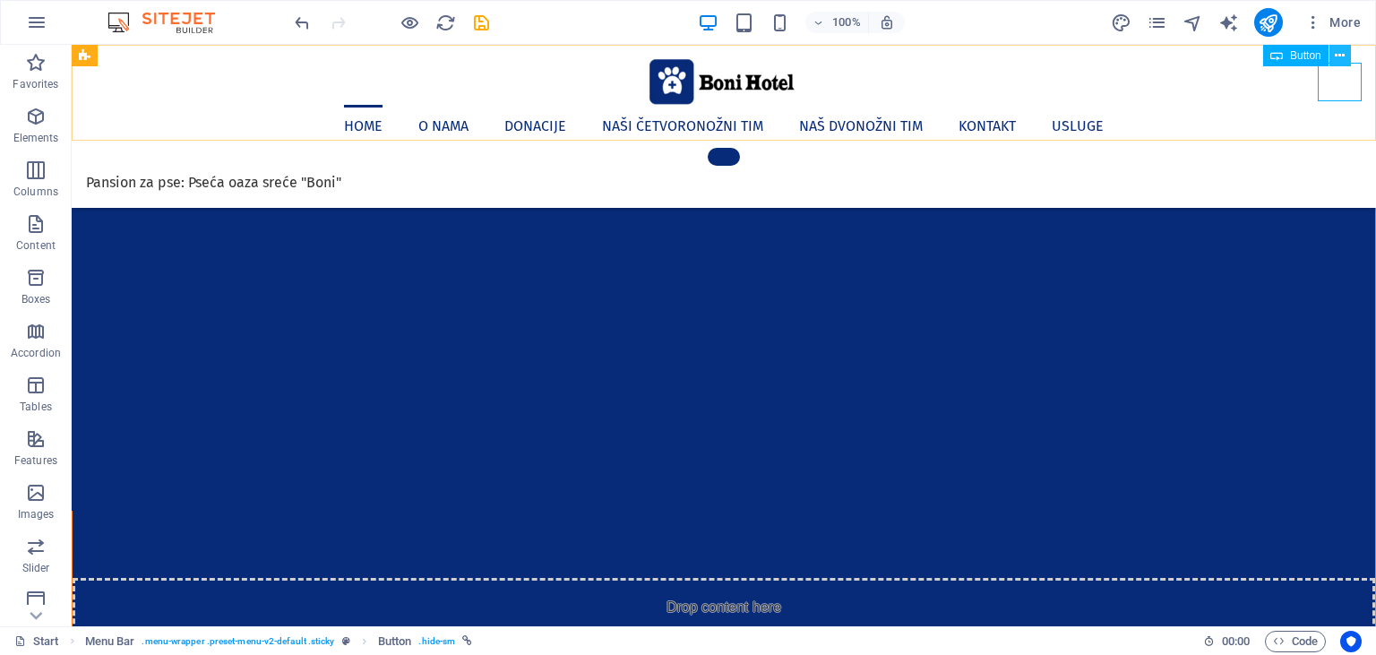
click at [1335, 48] on icon at bounding box center [1340, 56] width 10 height 19
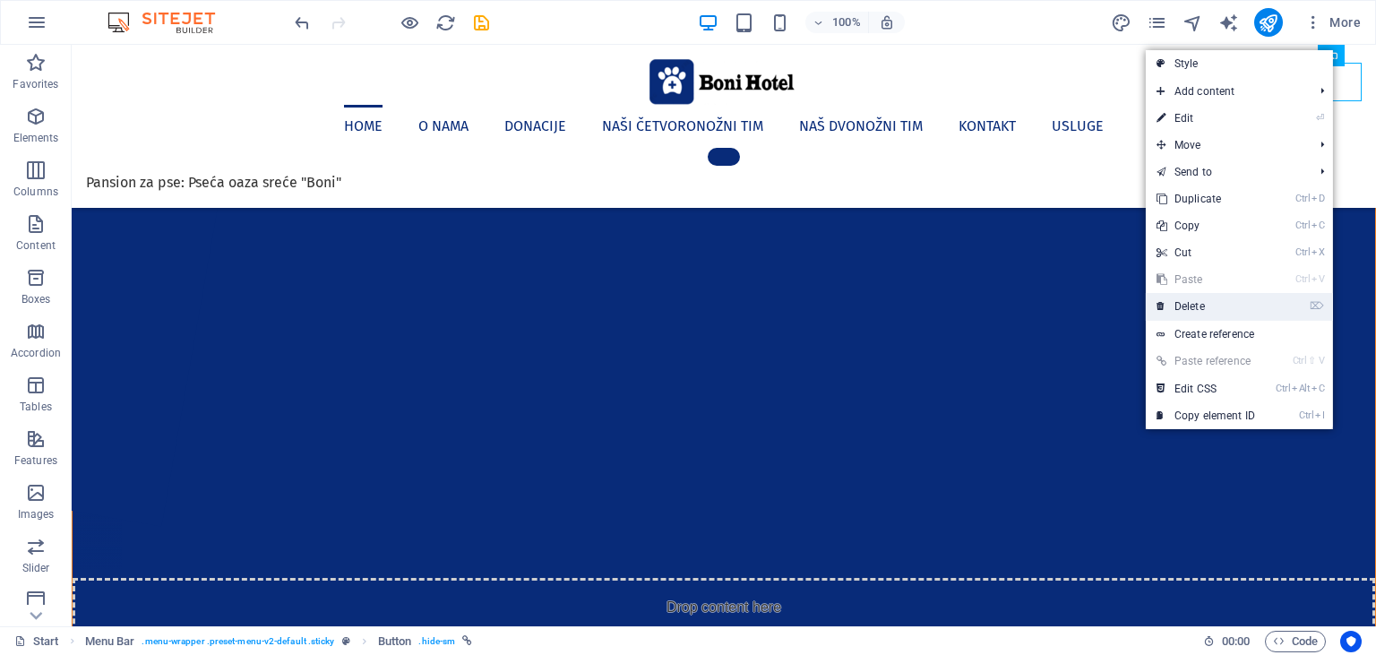
click at [1248, 304] on link "⌦ Delete" at bounding box center [1206, 306] width 120 height 27
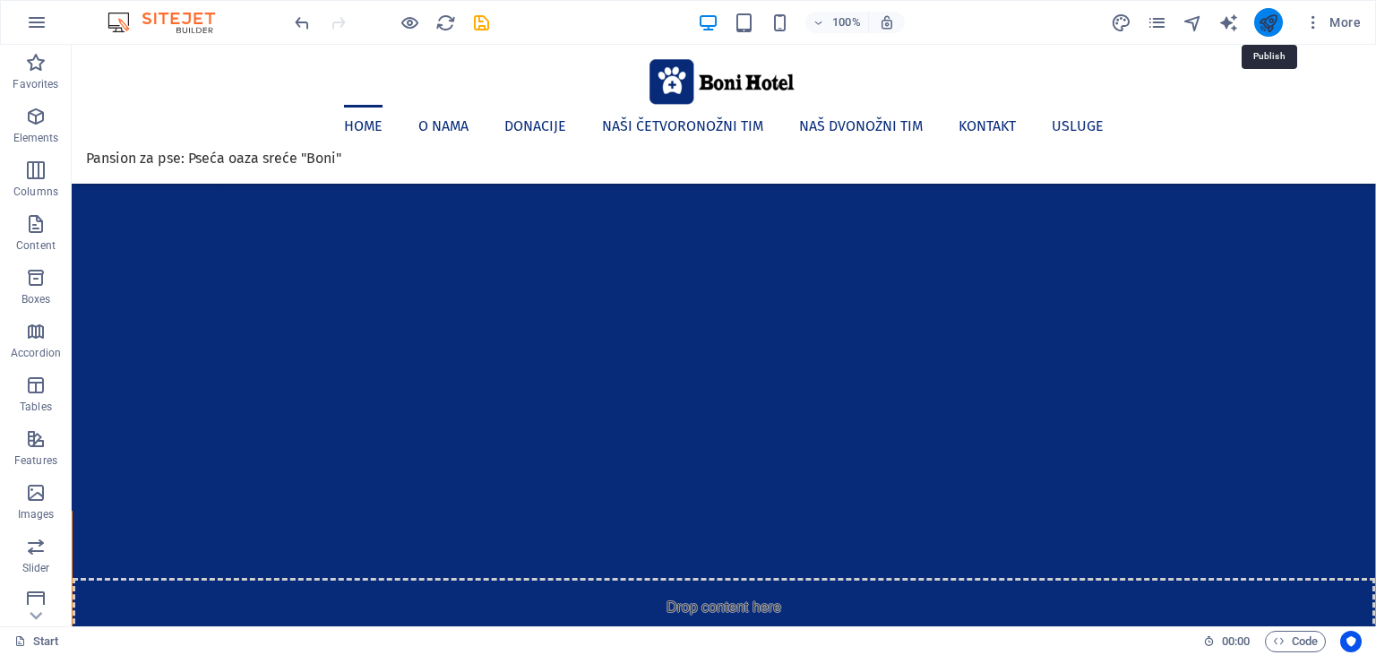
click at [1267, 25] on icon "publish" at bounding box center [1268, 23] width 21 height 21
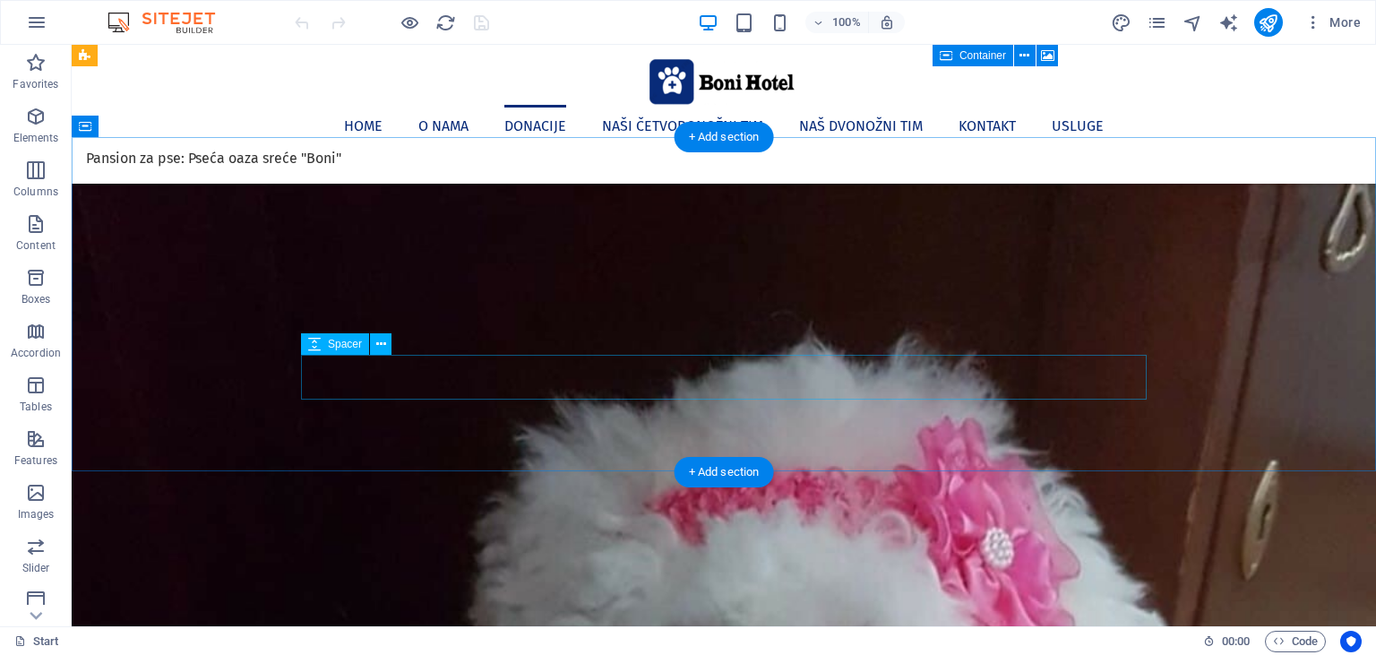
scroll to position [1513, 0]
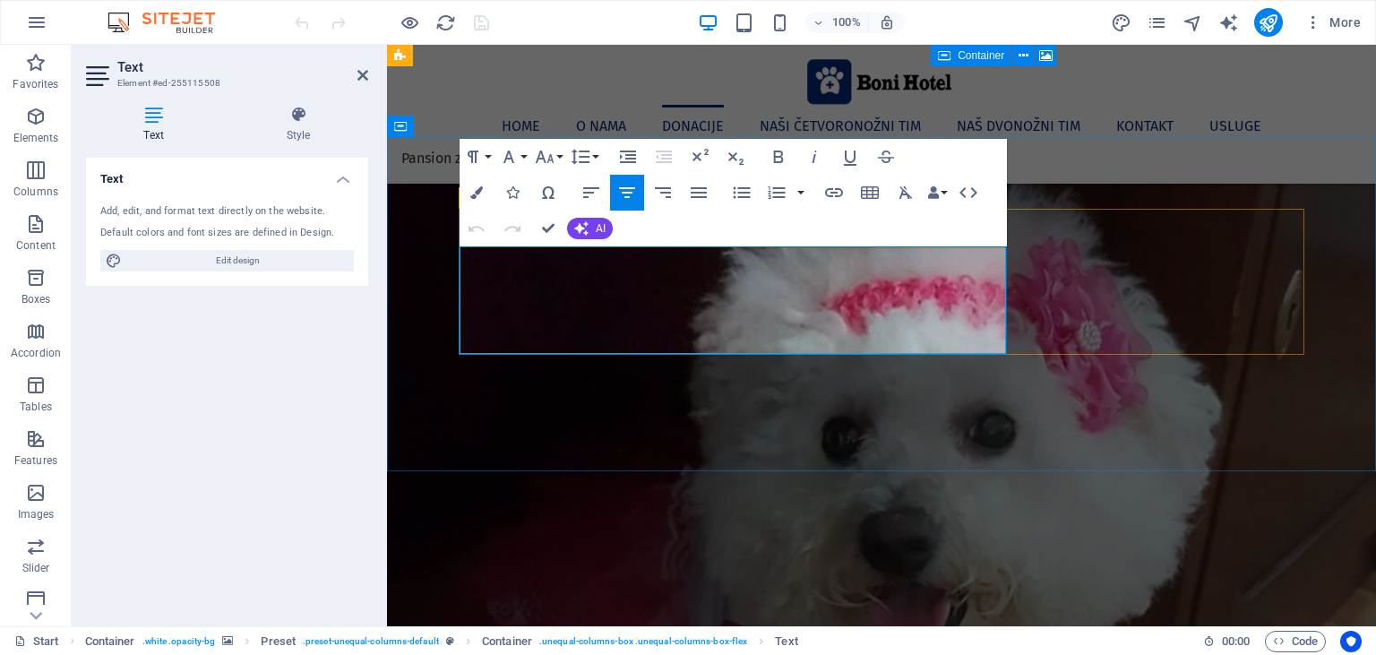
drag, startPoint x: 856, startPoint y: 292, endPoint x: 503, endPoint y: 249, distance: 355.5
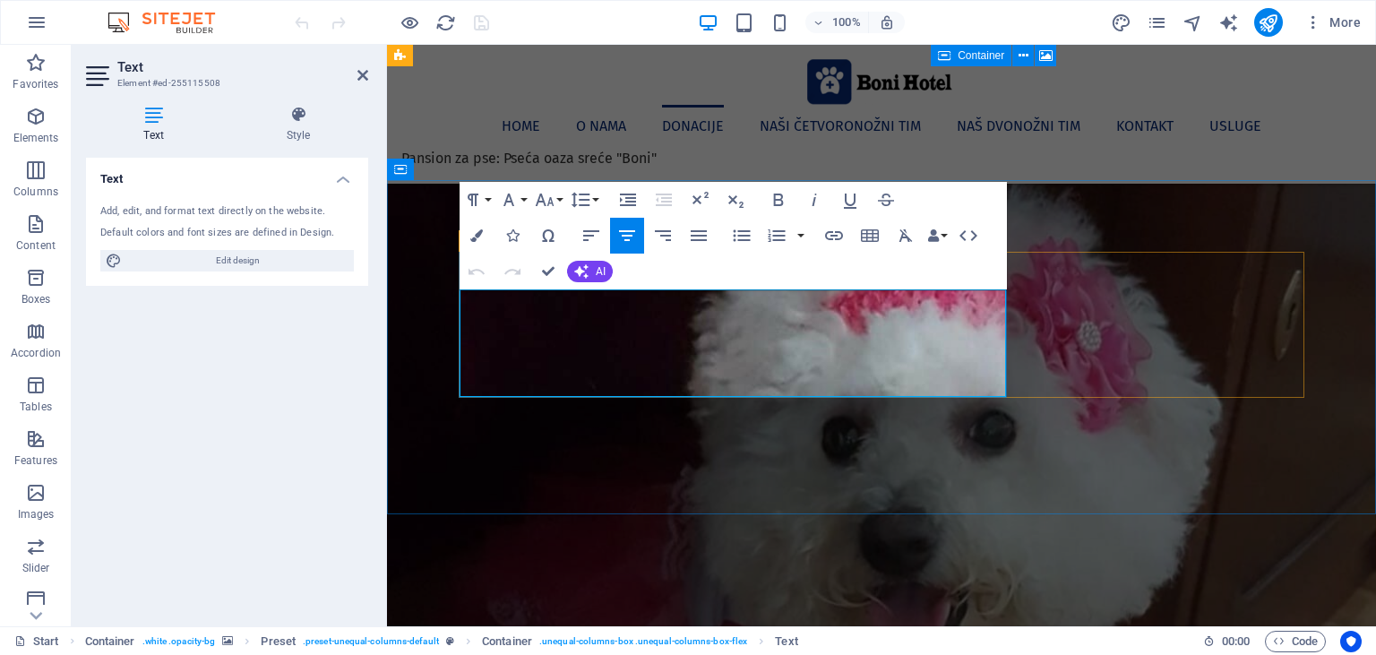
scroll to position [1324, 0]
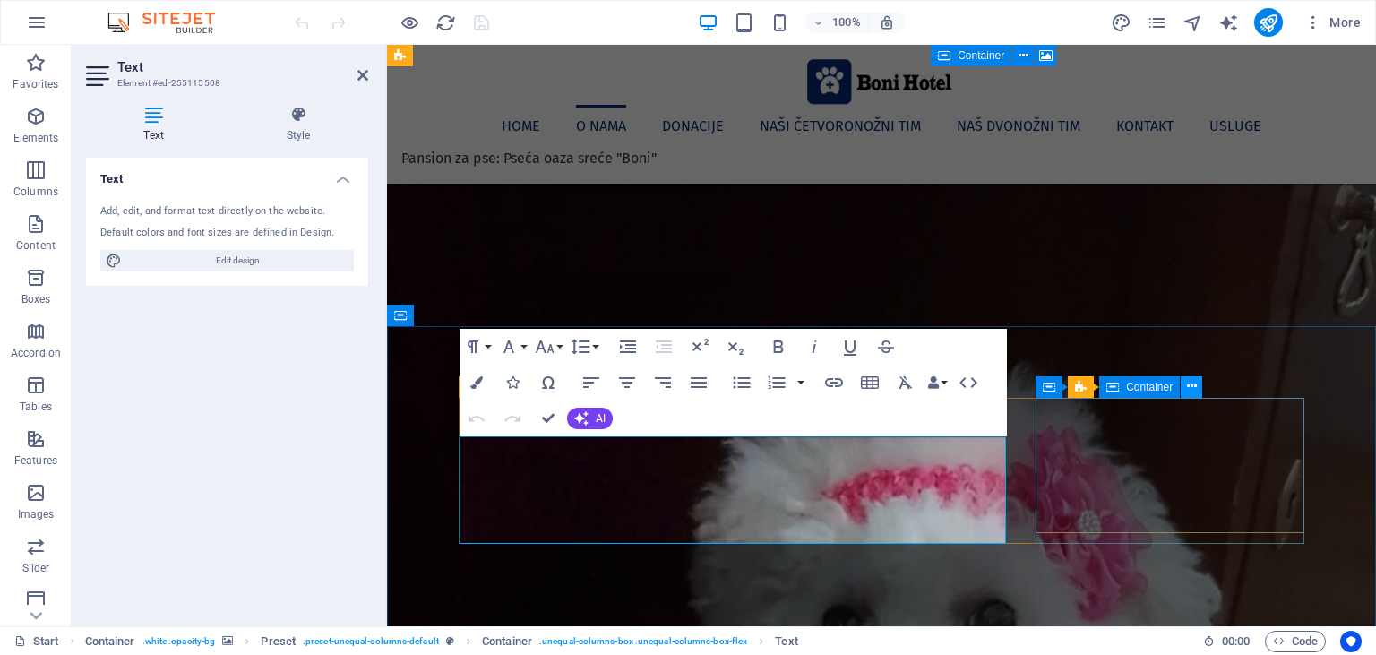
click at [1187, 388] on icon at bounding box center [1192, 386] width 10 height 19
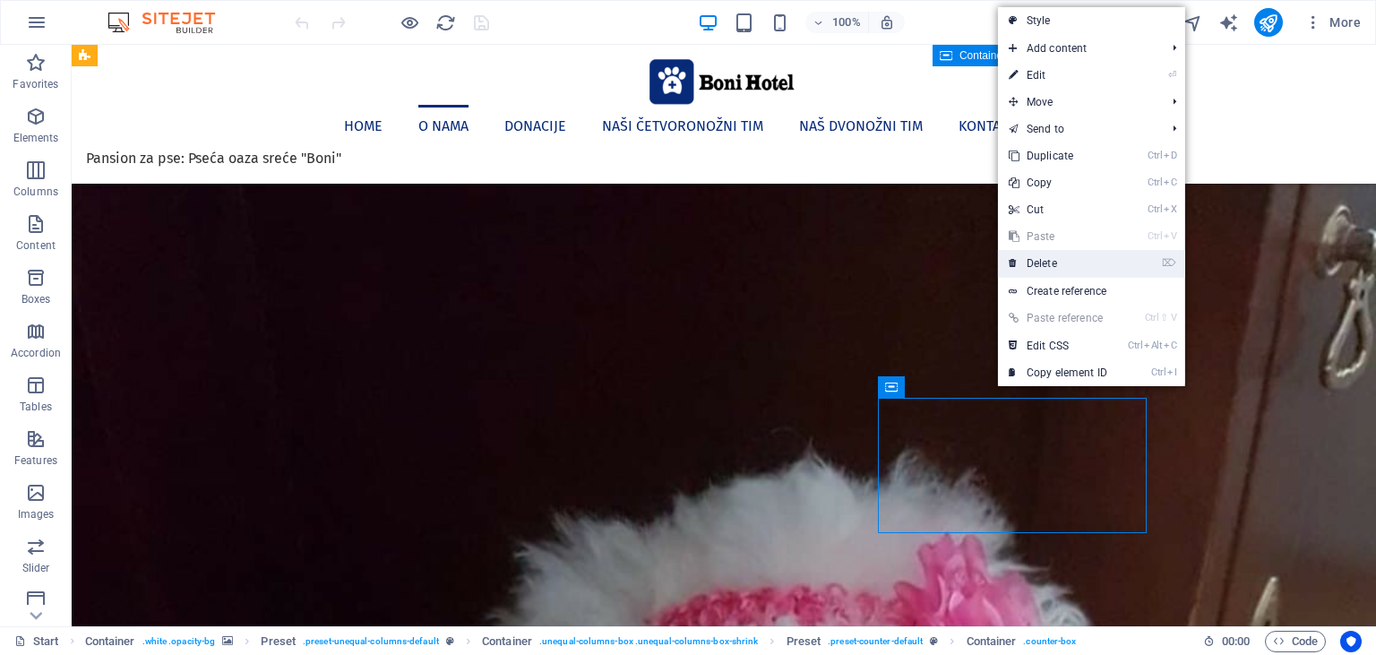
click at [1066, 263] on link "⌦ Delete" at bounding box center [1058, 263] width 120 height 27
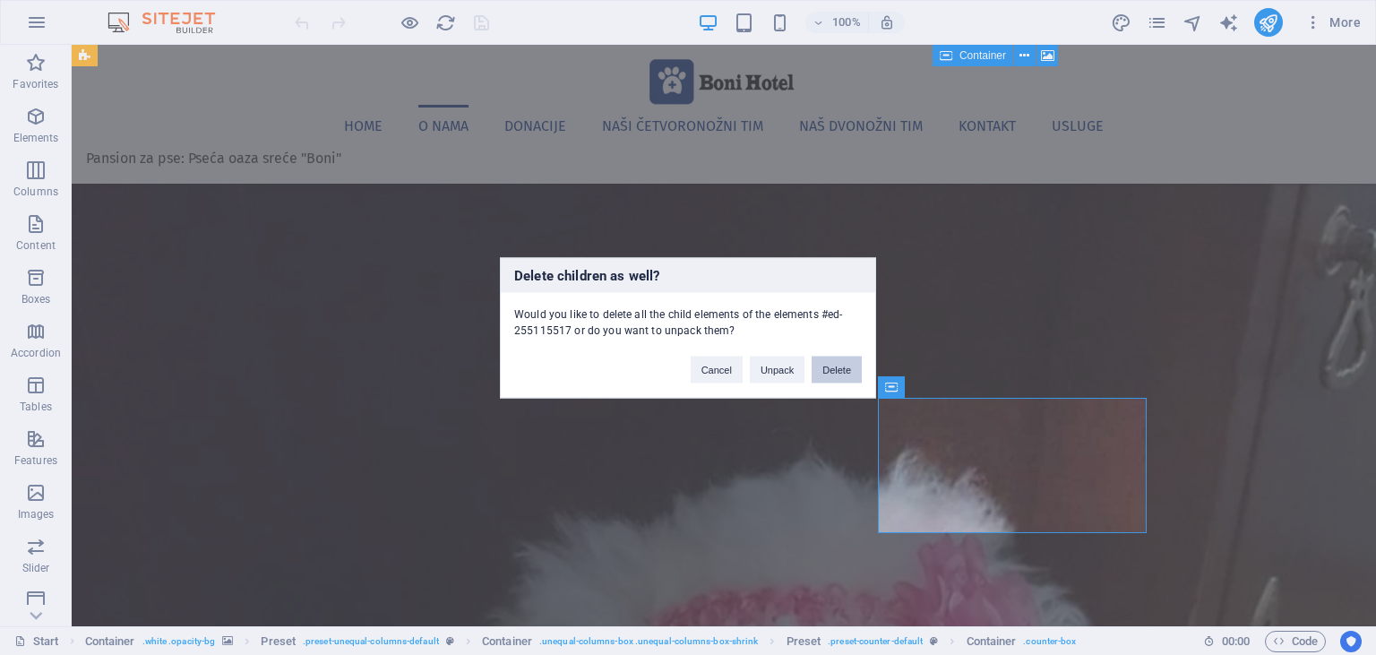
click at [826, 367] on button "Delete" at bounding box center [837, 369] width 50 height 27
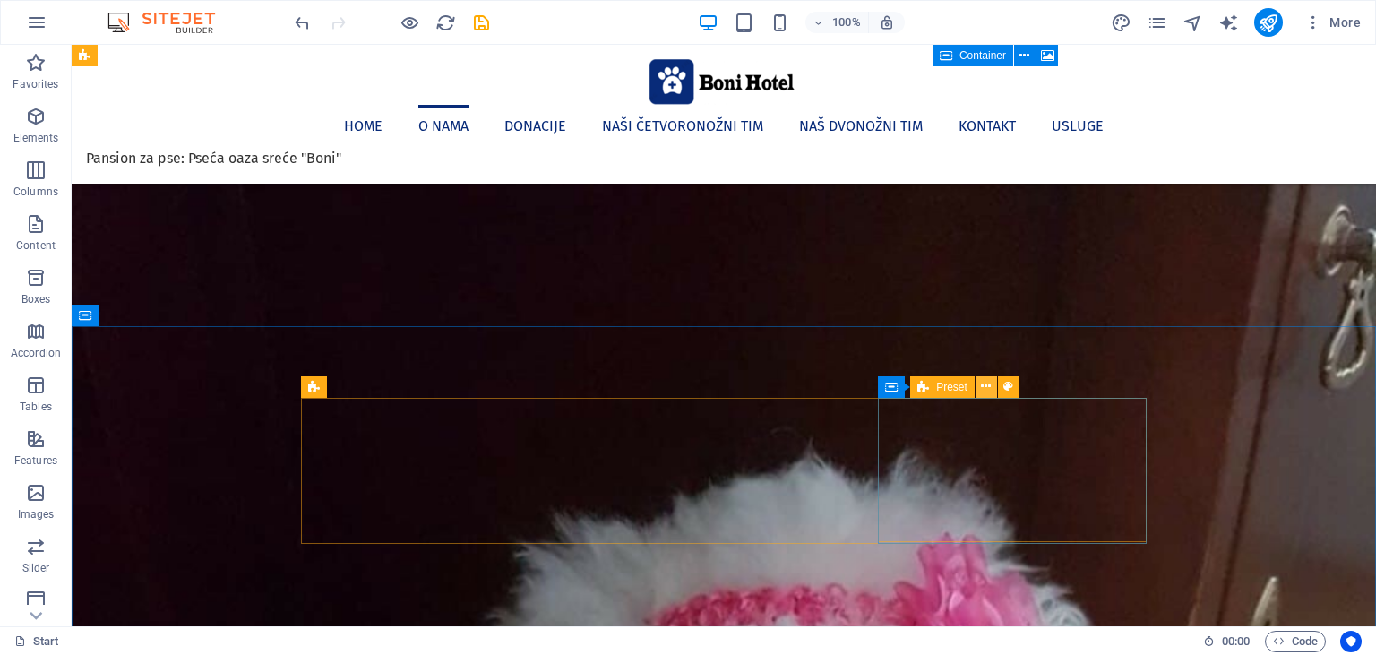
click at [989, 382] on icon at bounding box center [986, 386] width 10 height 19
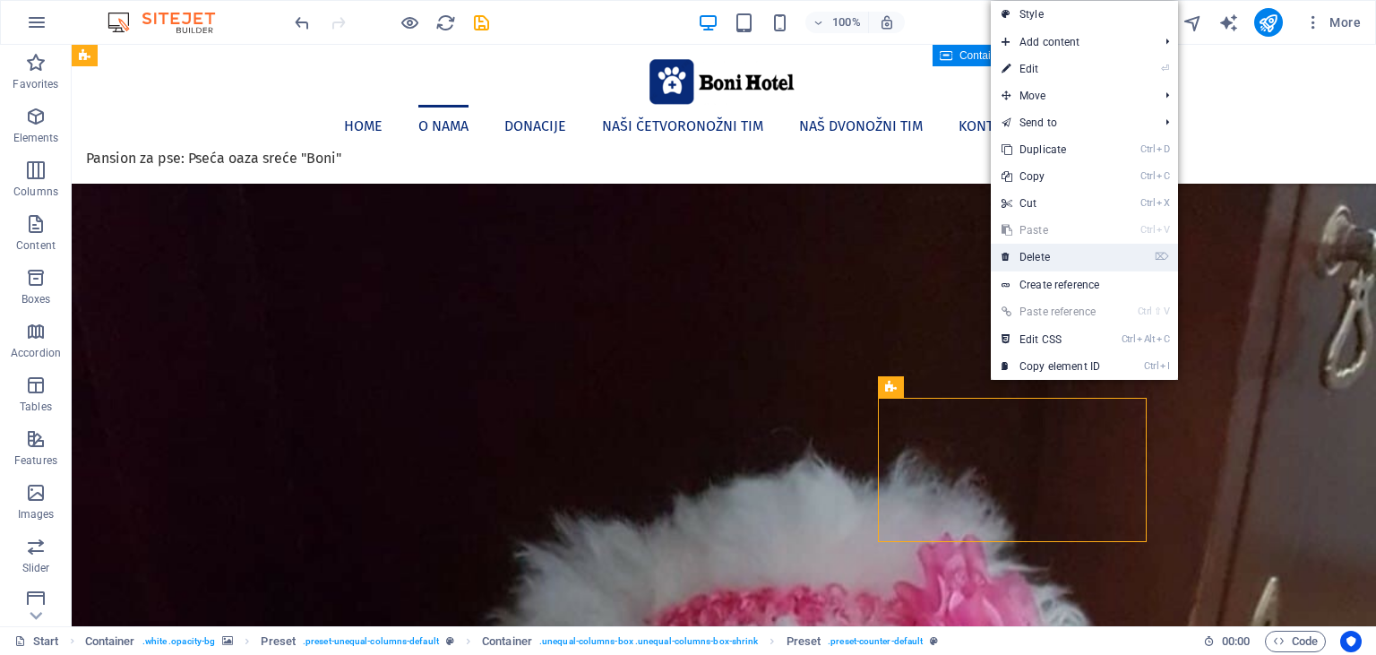
click at [1013, 259] on link "⌦ Delete" at bounding box center [1051, 257] width 120 height 27
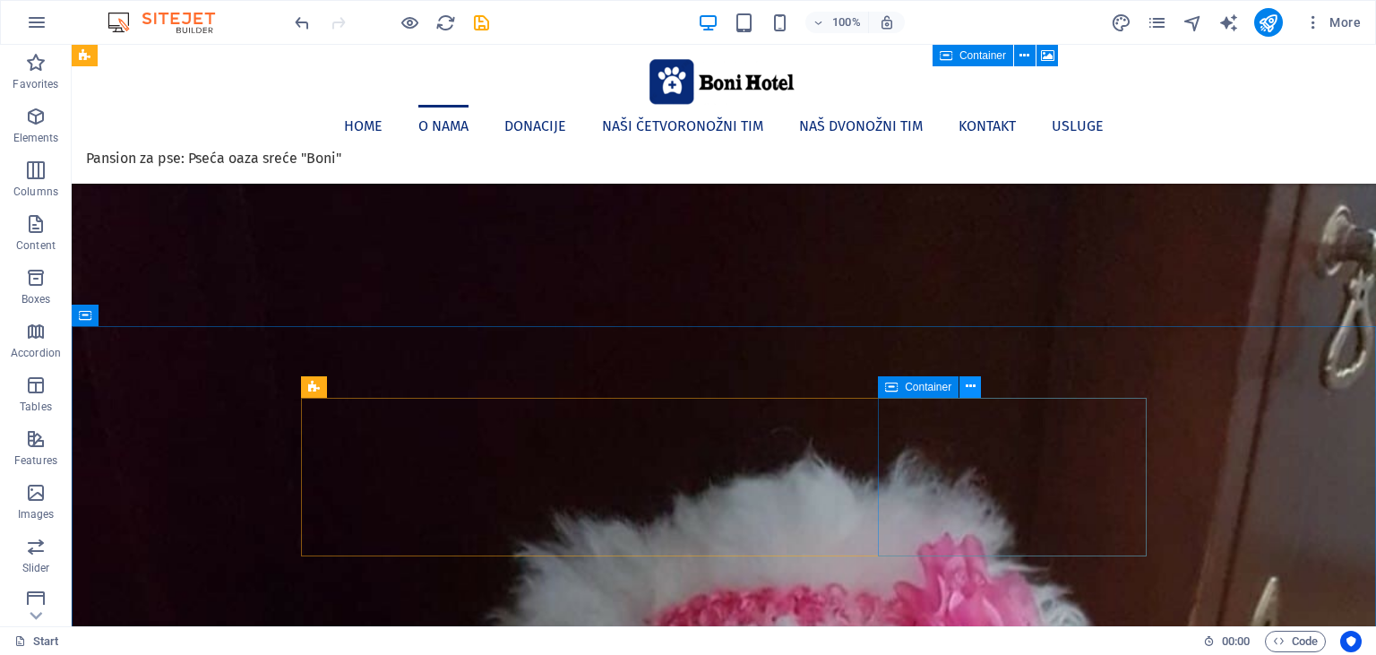
click at [959, 387] on button at bounding box center [969, 386] width 21 height 21
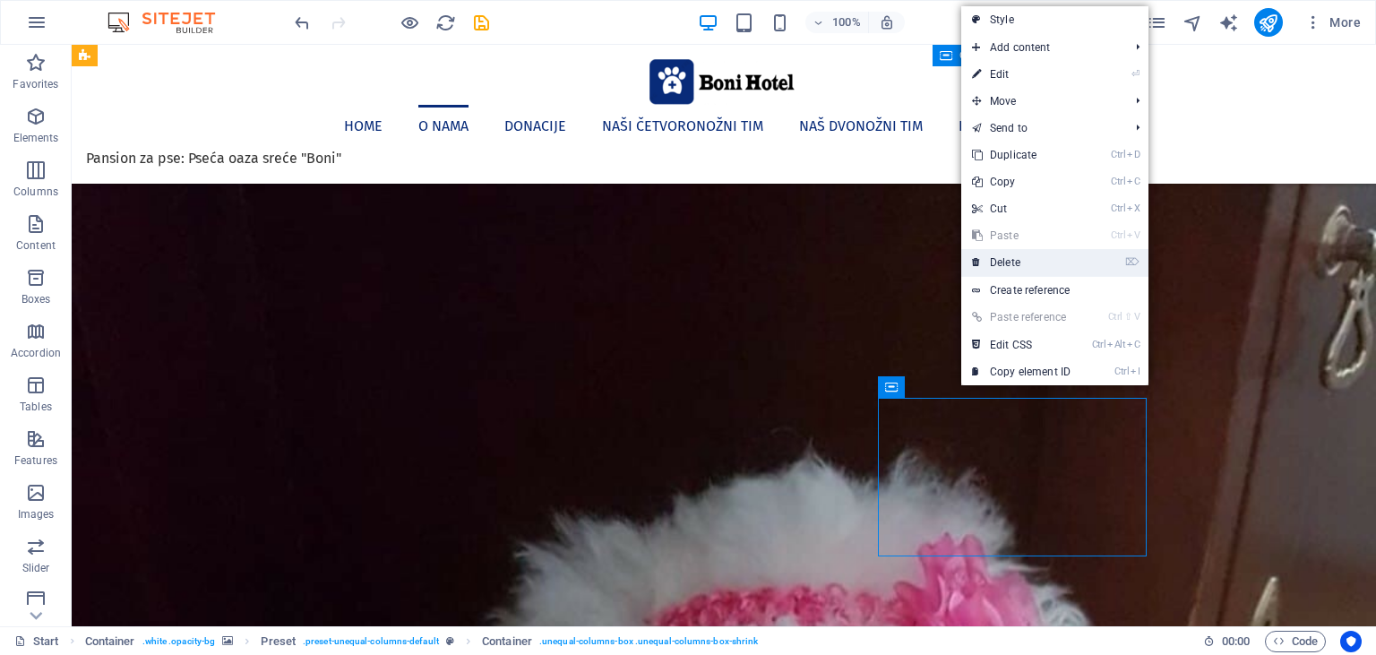
click at [1009, 257] on link "⌦ Delete" at bounding box center [1021, 262] width 120 height 27
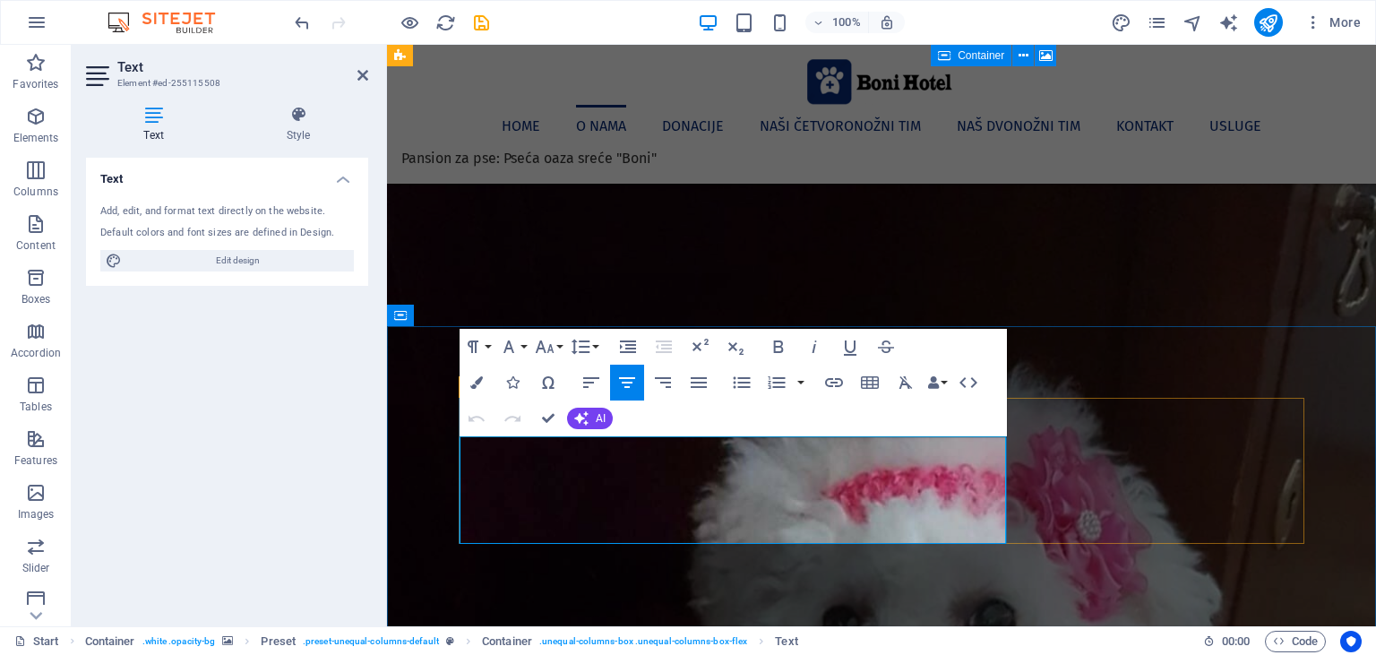
drag, startPoint x: 476, startPoint y: 447, endPoint x: 987, endPoint y: 537, distance: 519.3
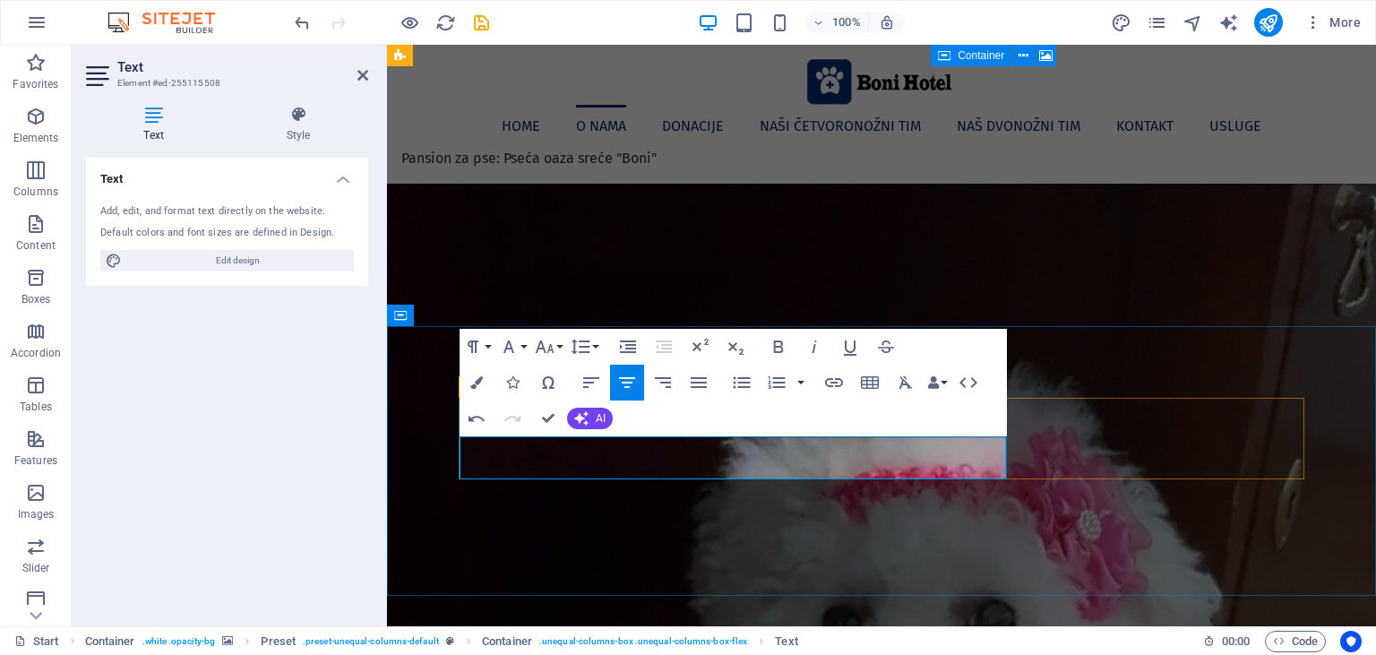
drag, startPoint x: 615, startPoint y: 445, endPoint x: 511, endPoint y: 450, distance: 104.9
drag, startPoint x: 525, startPoint y: 449, endPoint x: 479, endPoint y: 449, distance: 45.7
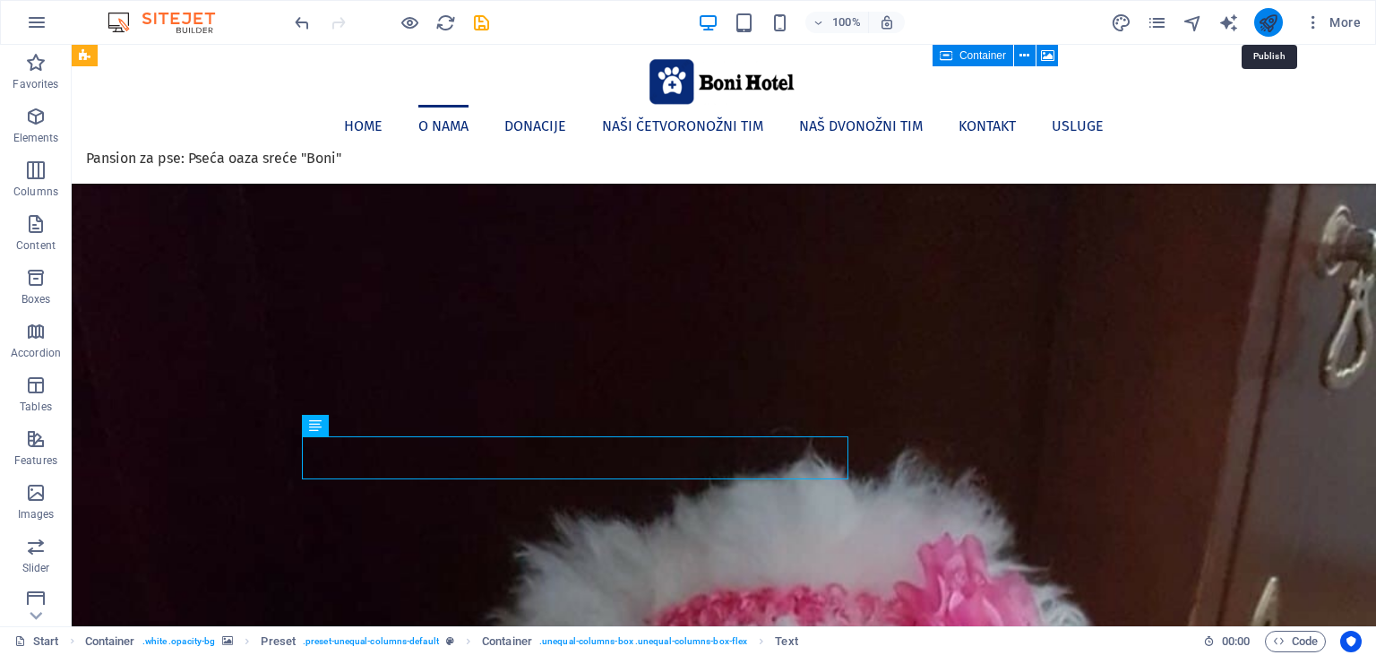
drag, startPoint x: 1267, startPoint y: 22, endPoint x: 1147, endPoint y: 84, distance: 134.2
click at [1267, 22] on icon "publish" at bounding box center [1268, 23] width 21 height 21
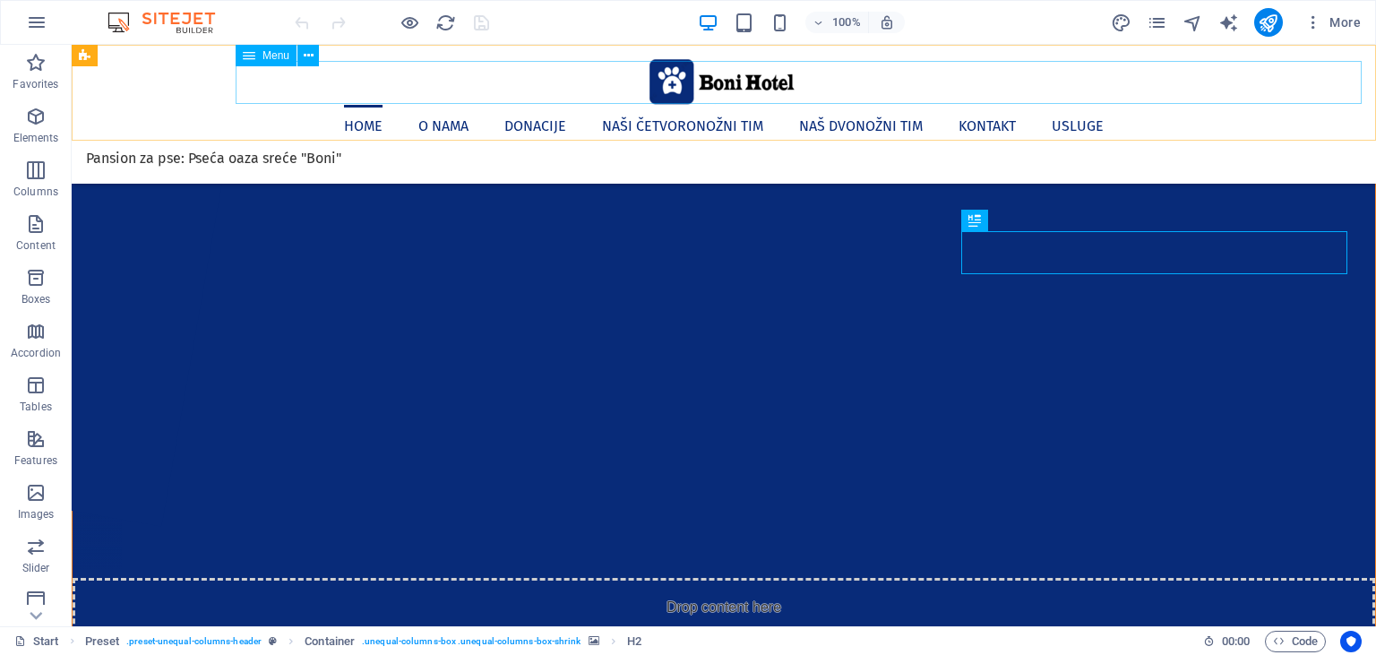
click at [609, 105] on nav "Home O nama [PERSON_NAME] četvoronožni [PERSON_NAME] Naš dvonožni [PERSON_NAME]…" at bounding box center [724, 126] width 1276 height 43
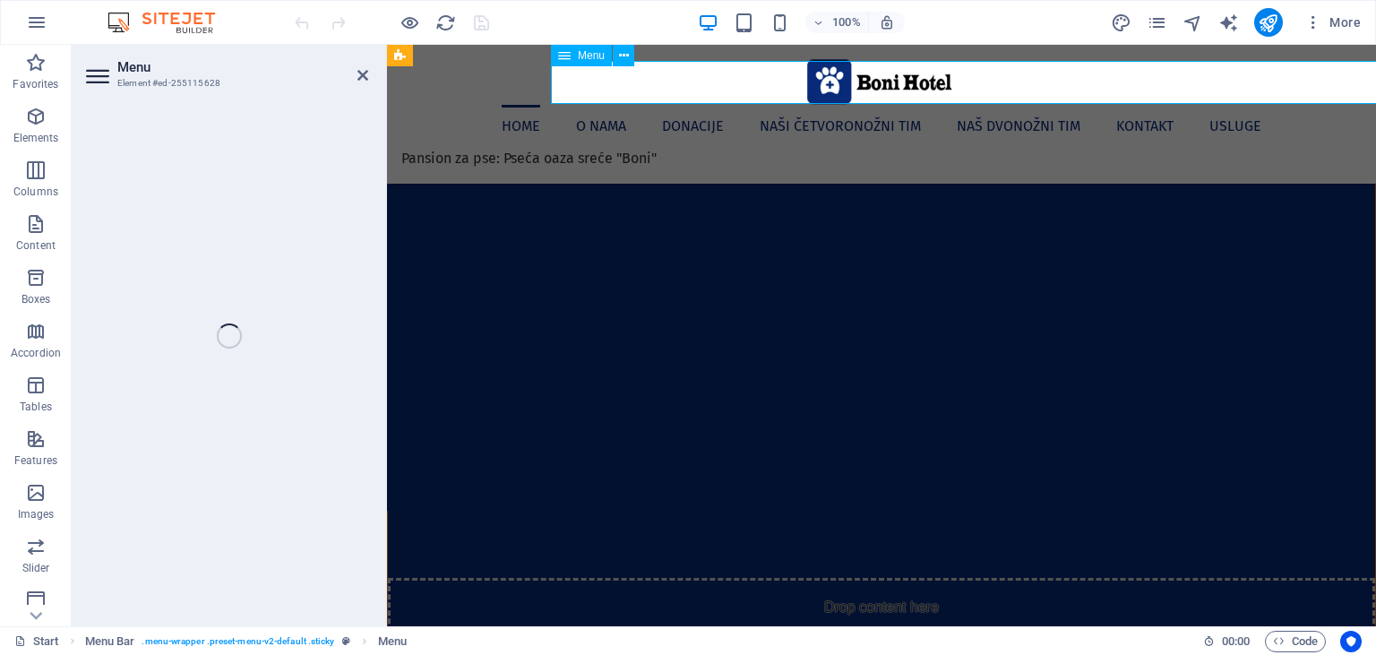
select select "1"
select select
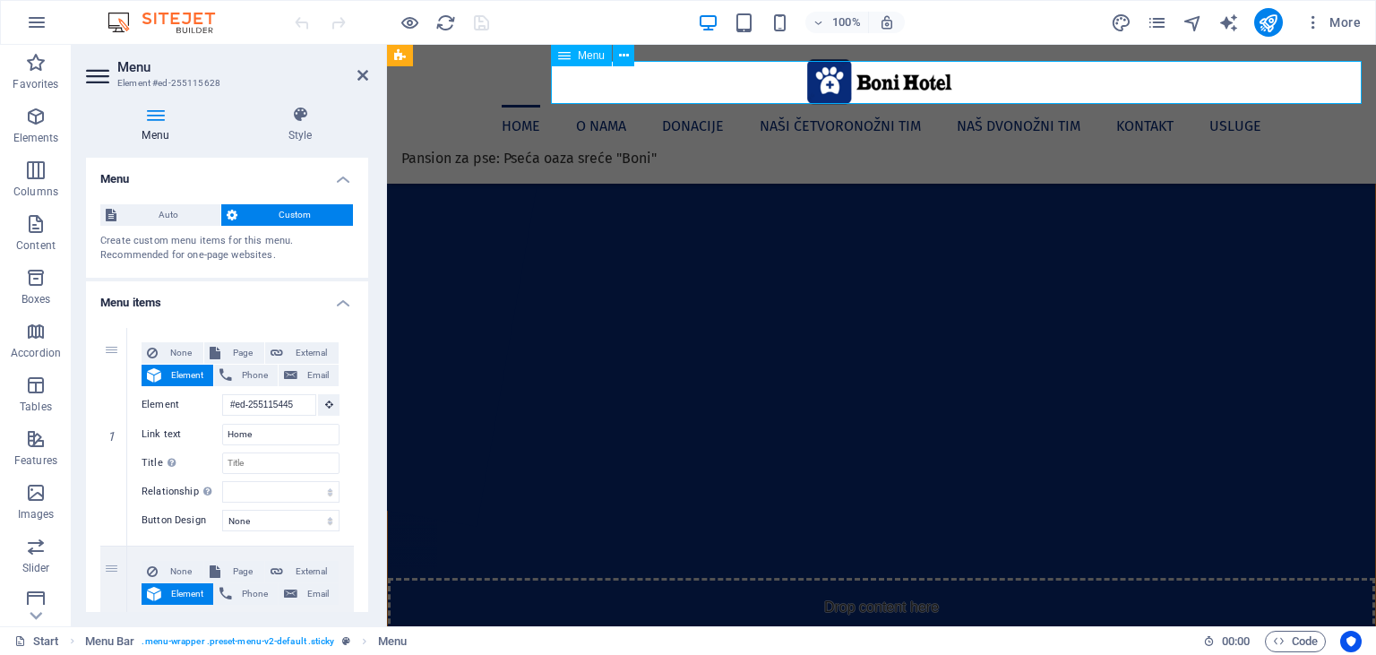
click at [764, 105] on nav "Home O nama Donacije Naši četvoronožni tim Naš dvonožni tim Kontakt Usluge" at bounding box center [881, 126] width 960 height 43
click at [762, 105] on nav "Home O nama Donacije Naši četvoronožni tim Naš dvonožni tim Kontakt Usluge" at bounding box center [881, 126] width 960 height 43
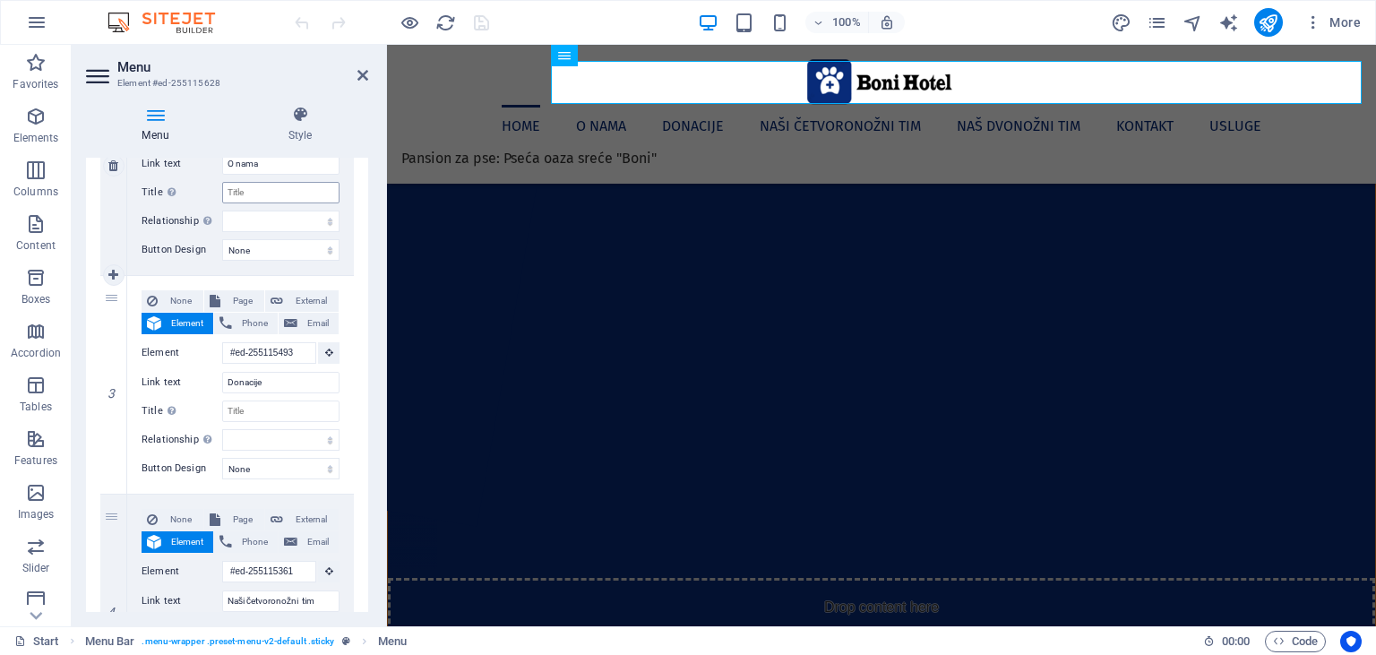
scroll to position [490, 0]
click at [271, 379] on input "Donacije" at bounding box center [280, 381] width 117 height 21
type input "Rezer"
select select
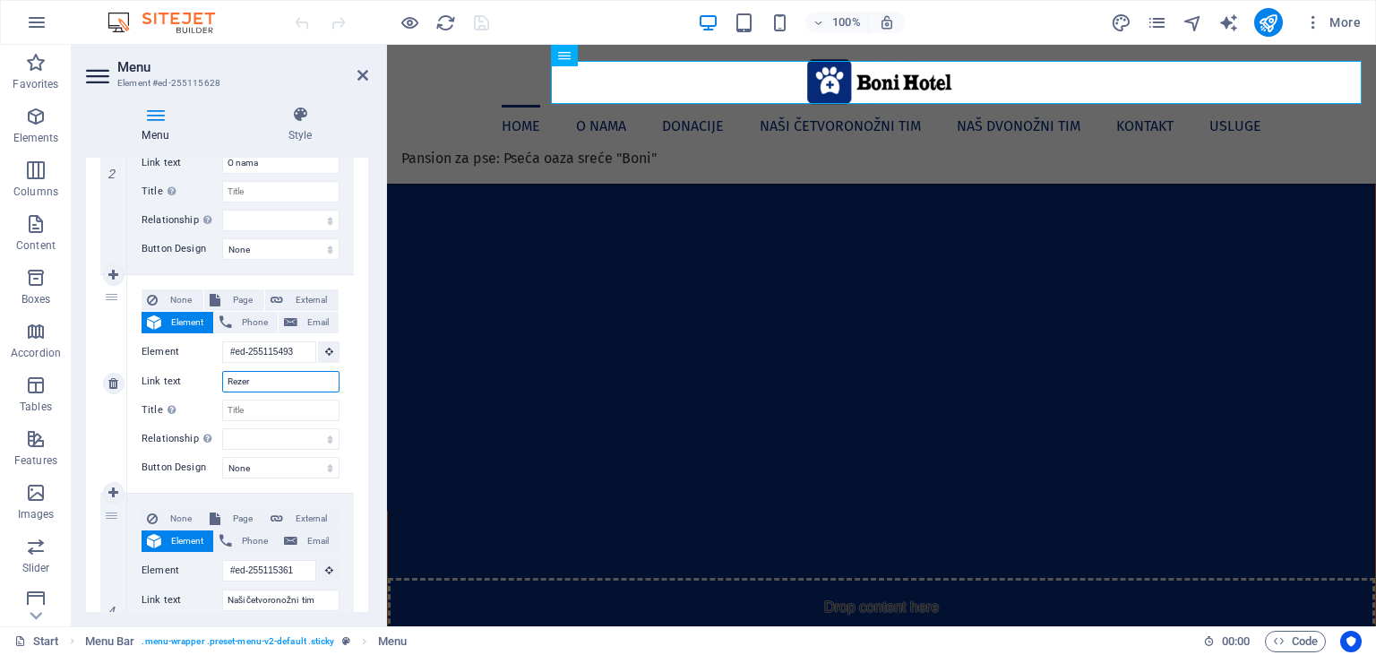
select select
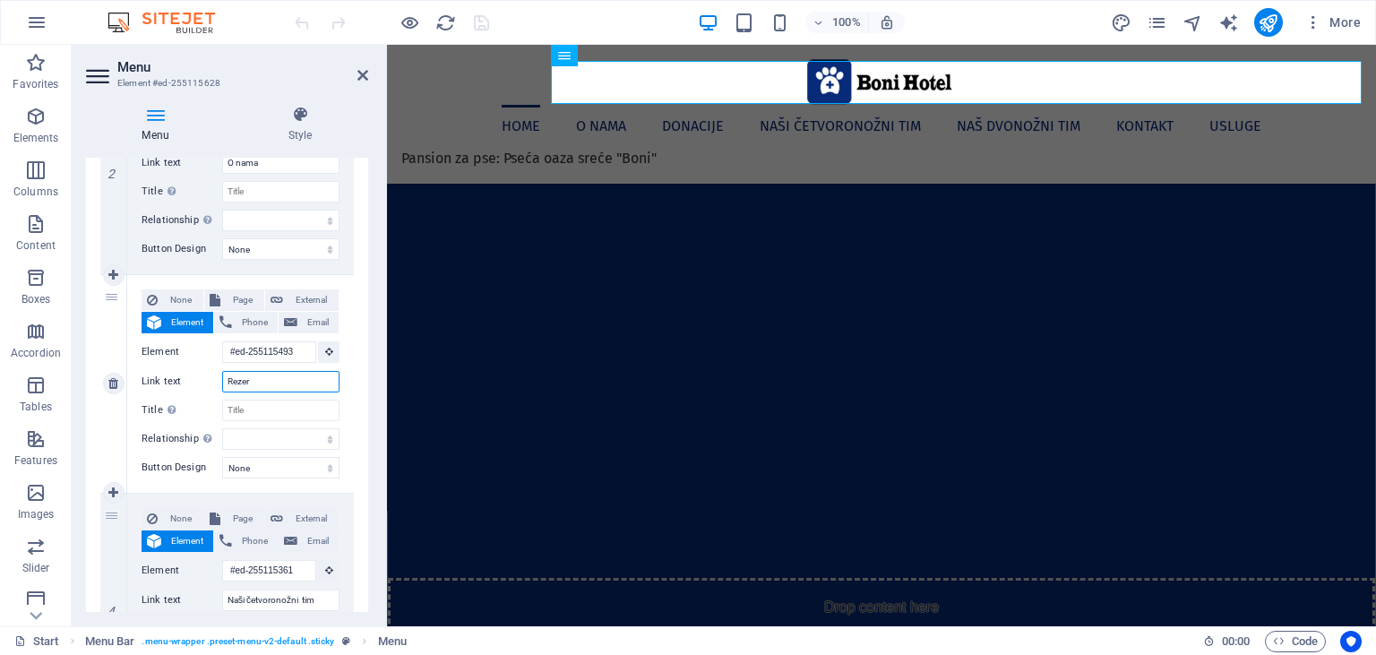
select select
type input "Rezervacije"
select select
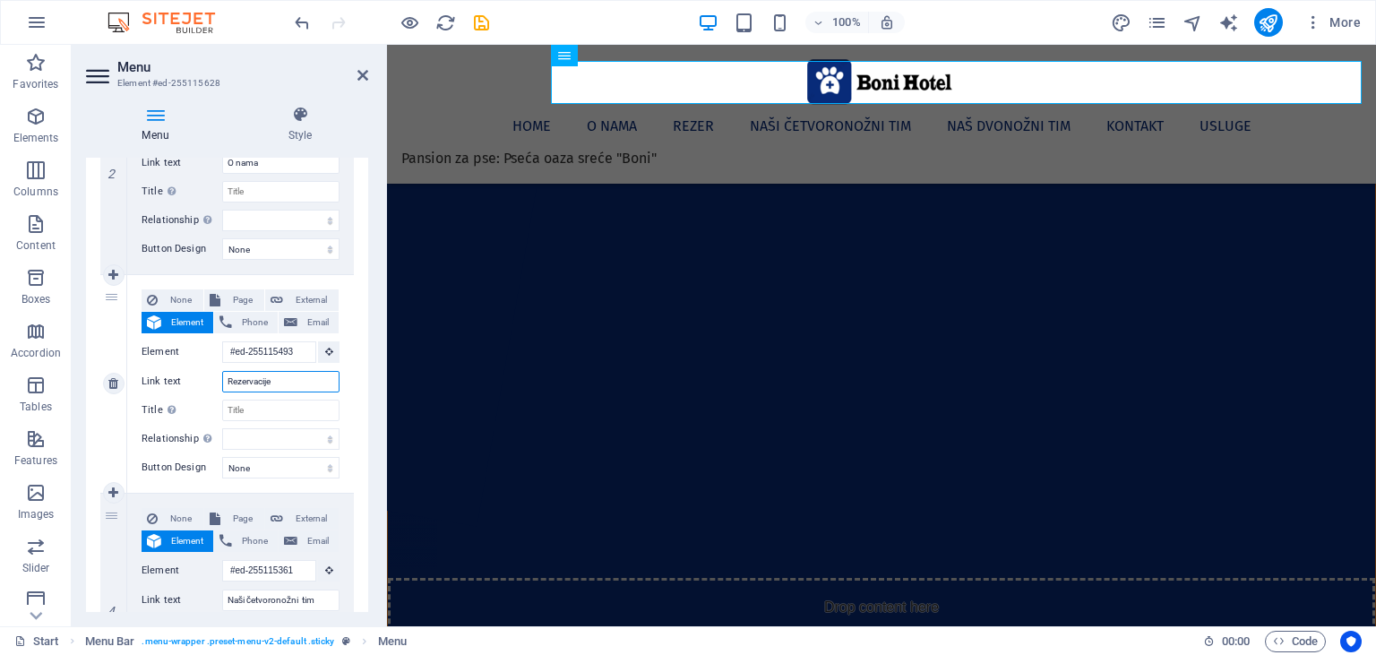
select select
type input "Rezervacije"
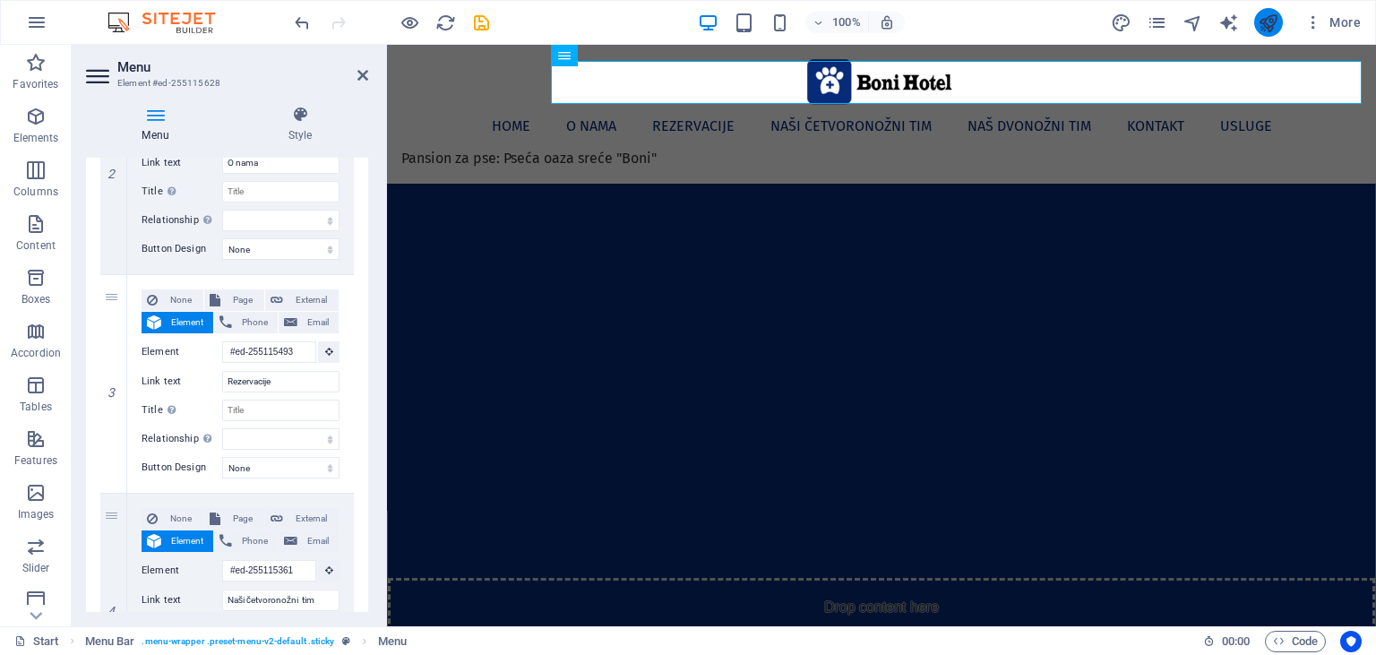
click at [1278, 23] on icon "publish" at bounding box center [1268, 23] width 21 height 21
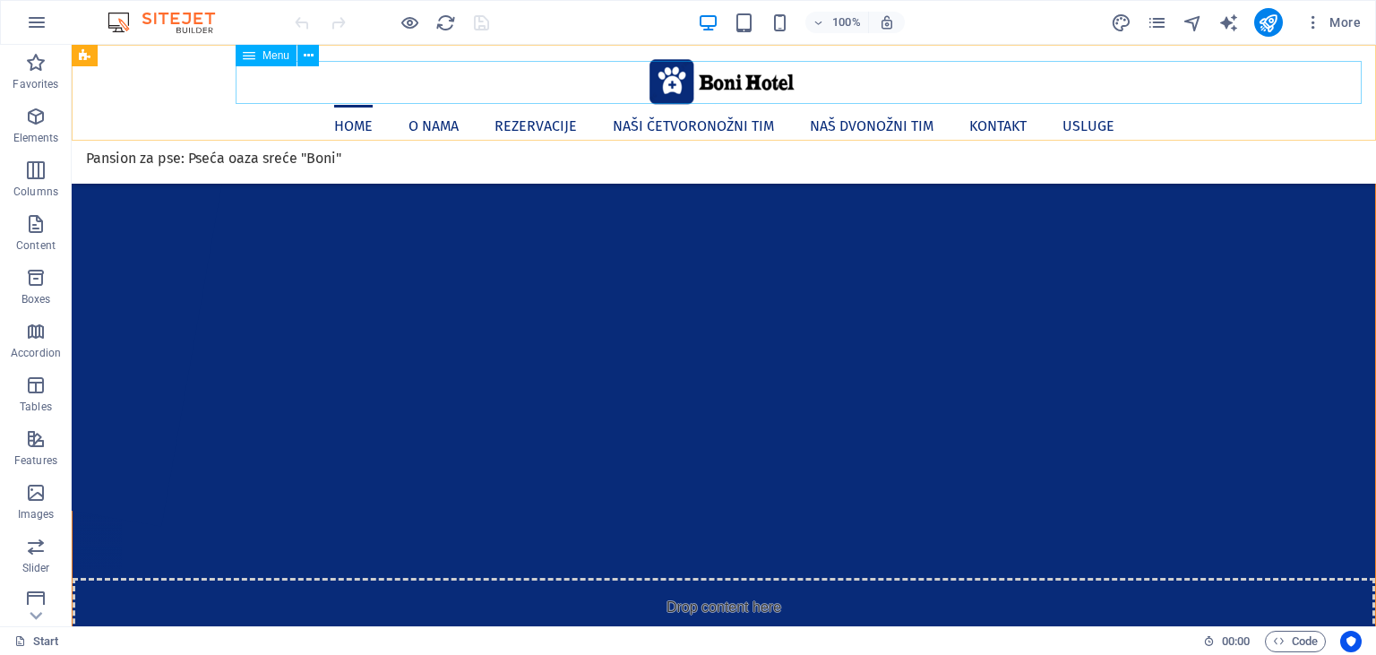
click at [1156, 105] on nav "Home O nama Rezervacije Naši četvoronožni [PERSON_NAME] Naš dvonožni [PERSON_NA…" at bounding box center [724, 126] width 1276 height 43
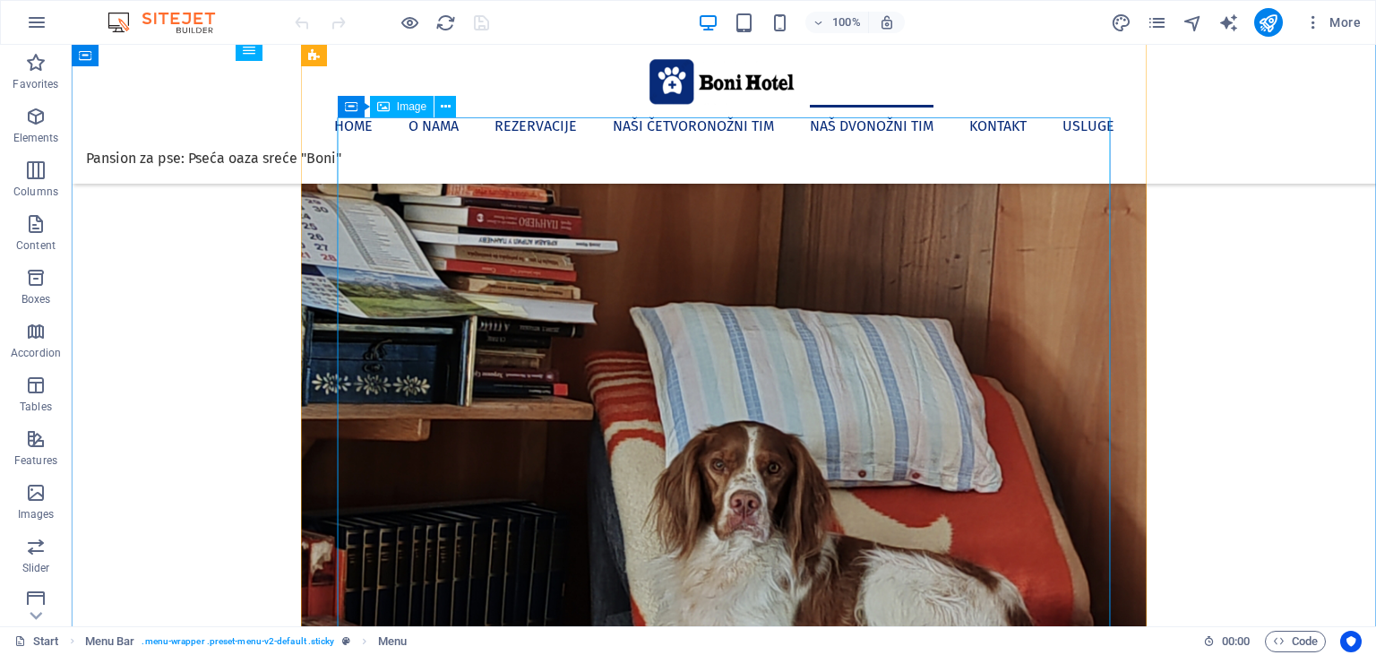
scroll to position [5769, 0]
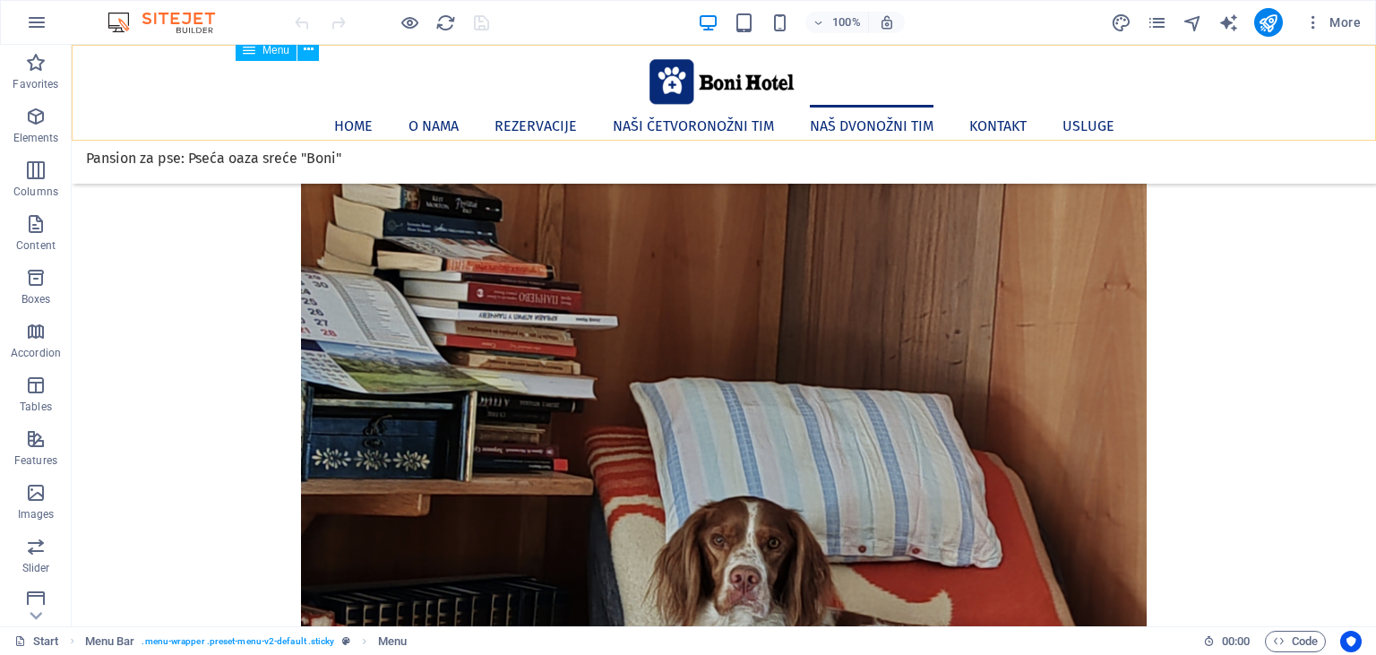
click at [1175, 105] on nav "Home O nama Rezervacije Naši četvoronožni [PERSON_NAME] Naš dvonožni [PERSON_NA…" at bounding box center [724, 126] width 1276 height 43
click at [1174, 105] on nav "Home O nama Rezervacije Naši četvoronožni [PERSON_NAME] Naš dvonožni [PERSON_NA…" at bounding box center [724, 126] width 1276 height 43
select select "1"
select select
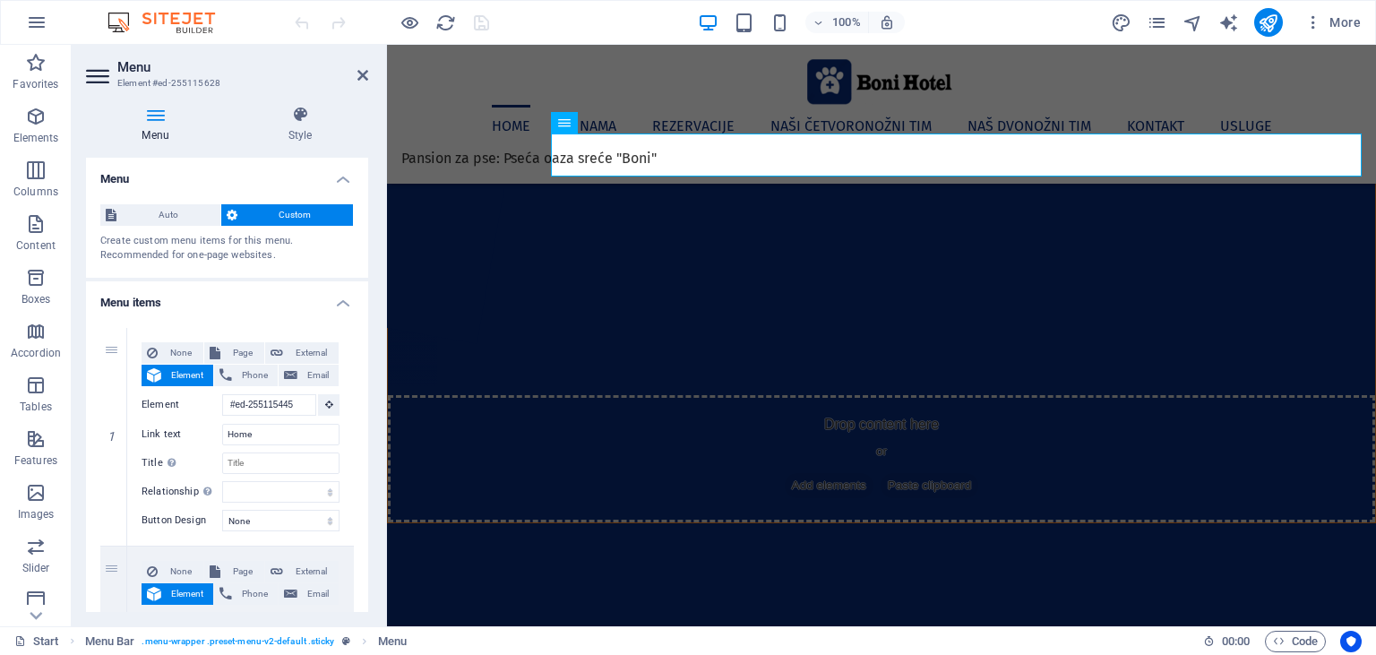
scroll to position [0, 0]
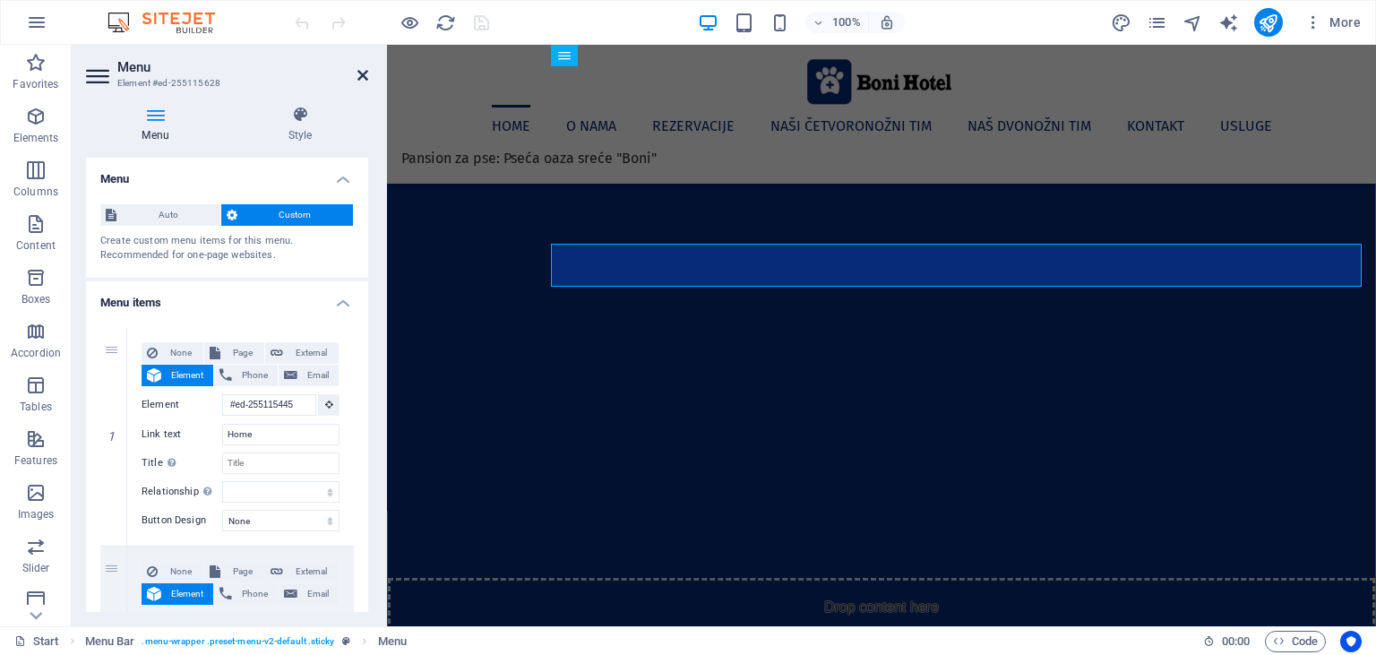
click at [360, 77] on icon at bounding box center [362, 75] width 11 height 14
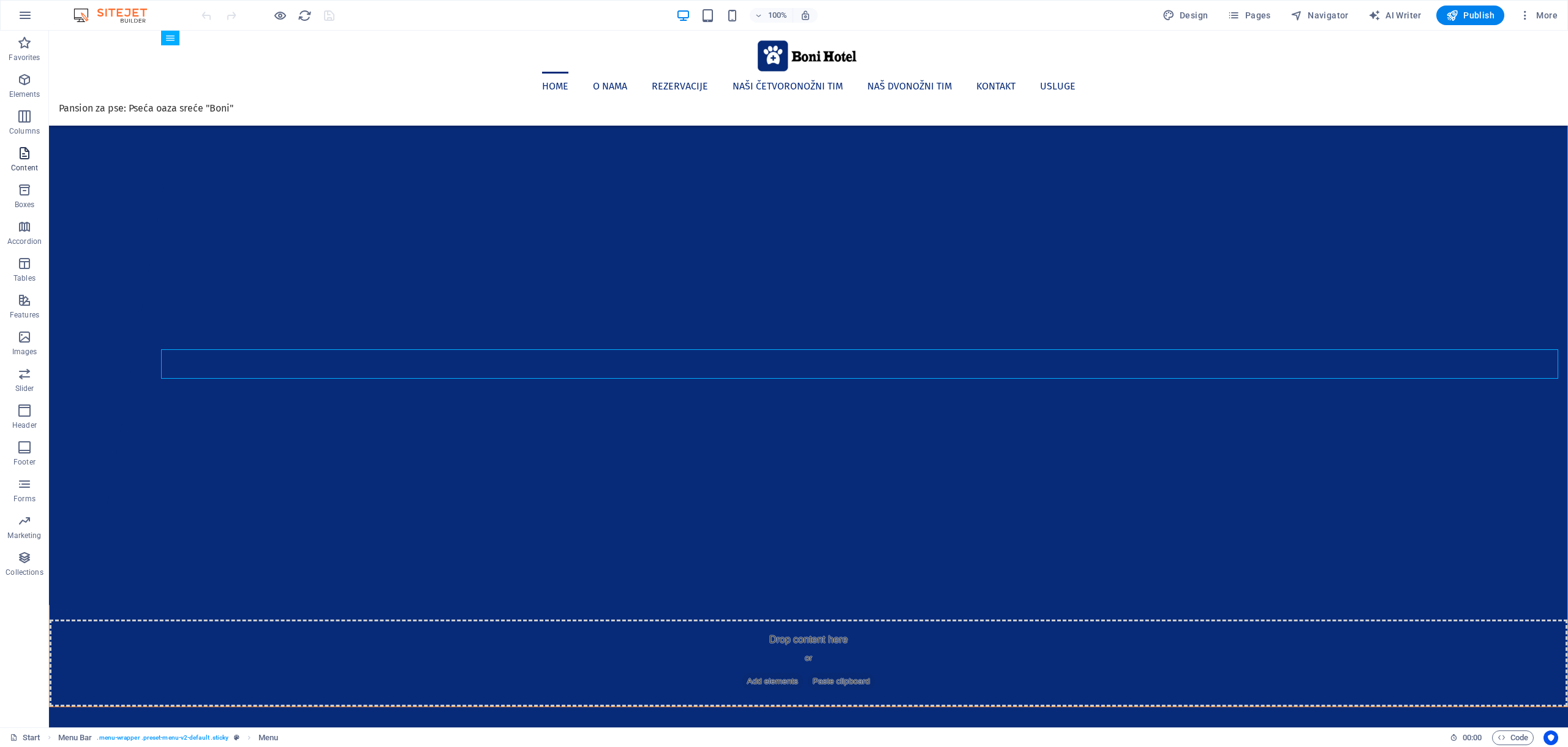
click at [22, 152] on icon "button" at bounding box center [24, 153] width 14 height 14
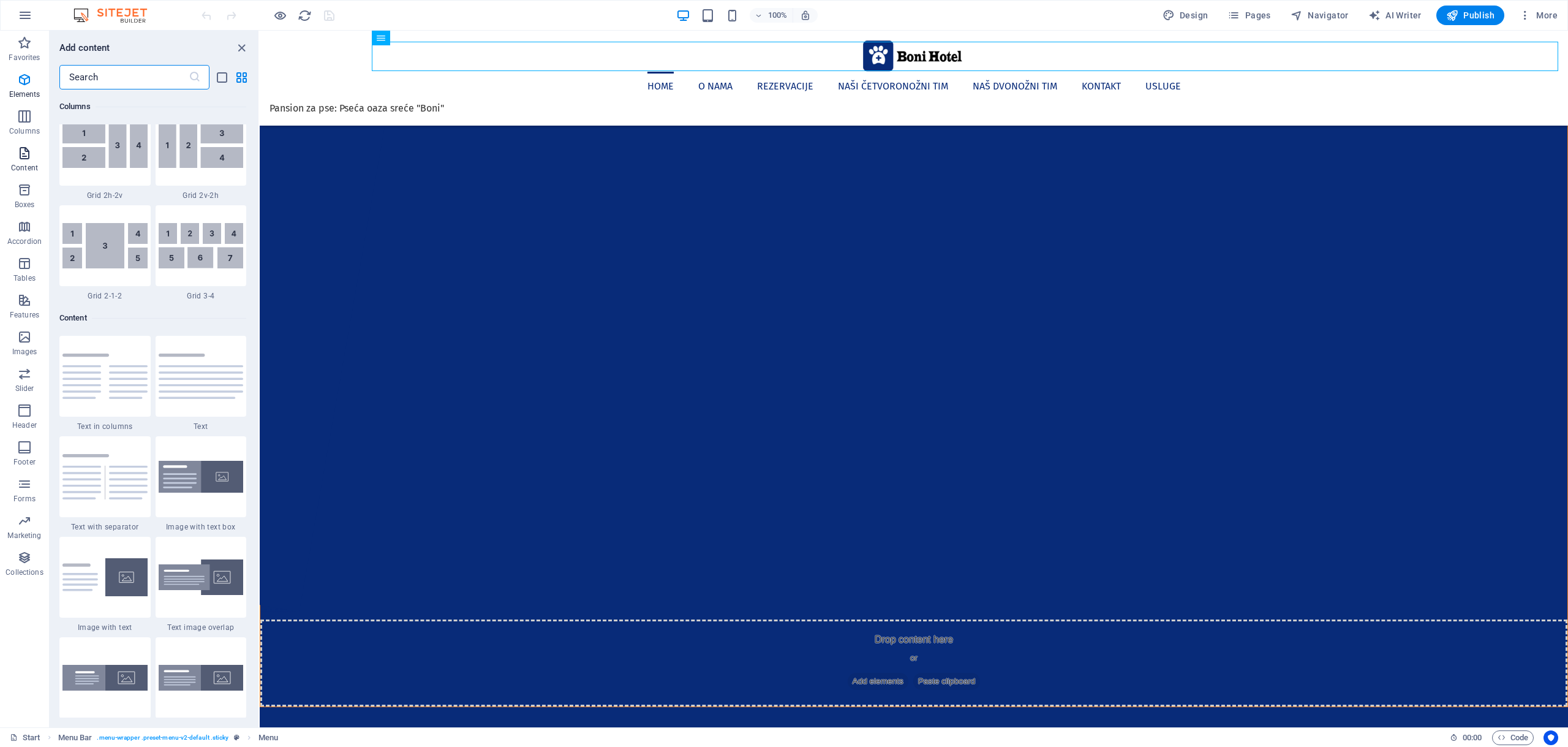
scroll to position [2144, 0]
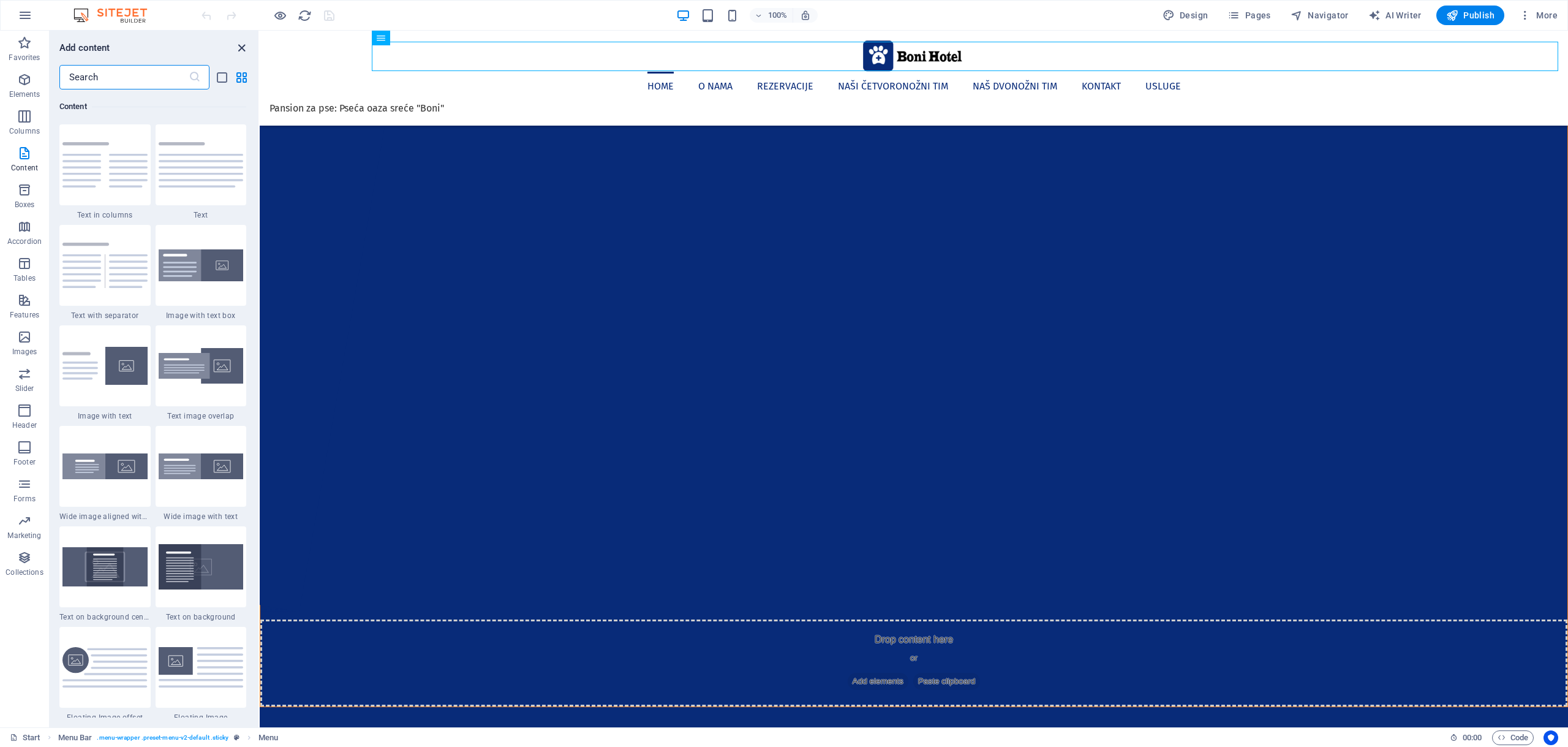
click at [243, 46] on icon "close panel" at bounding box center [241, 48] width 14 height 14
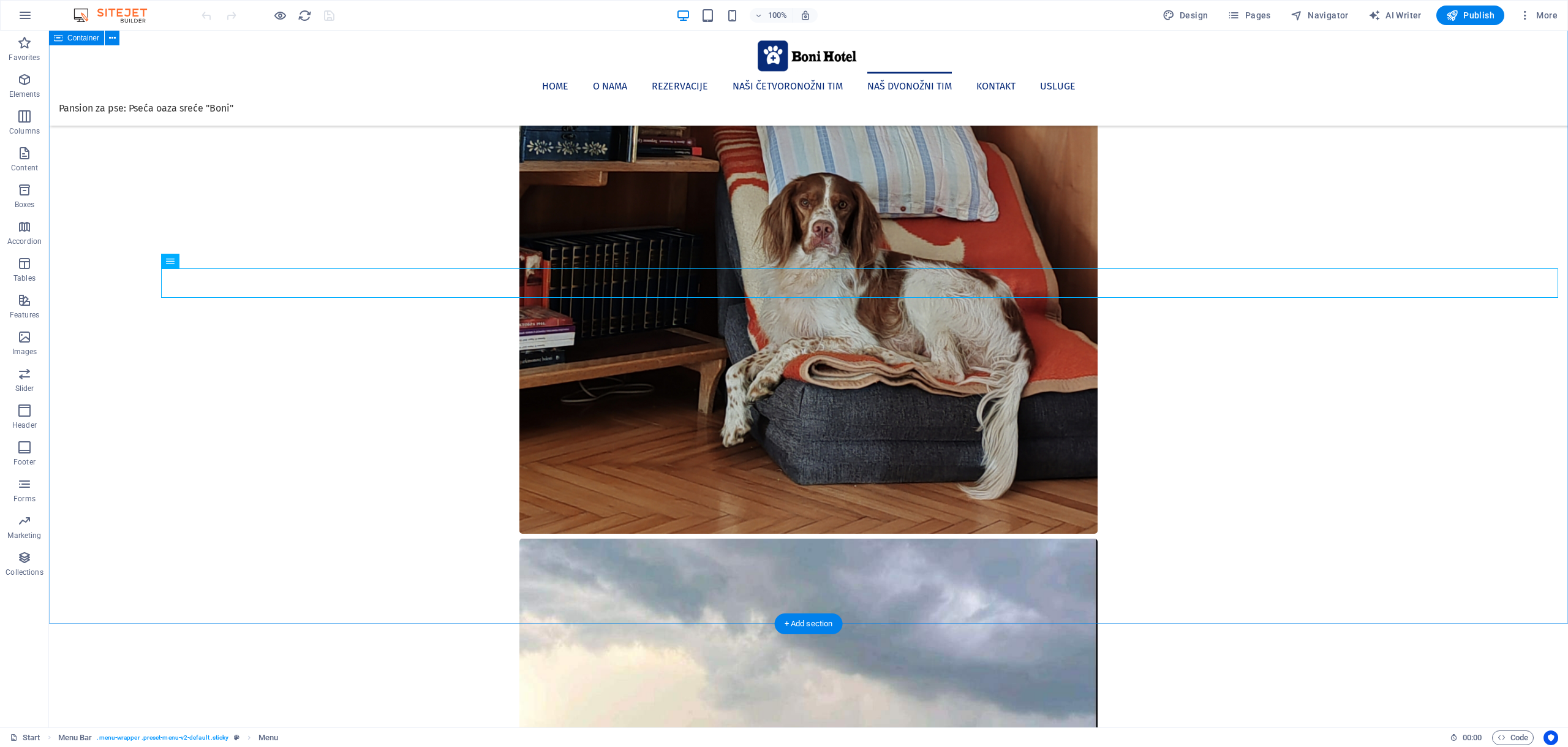
scroll to position [4219, 0]
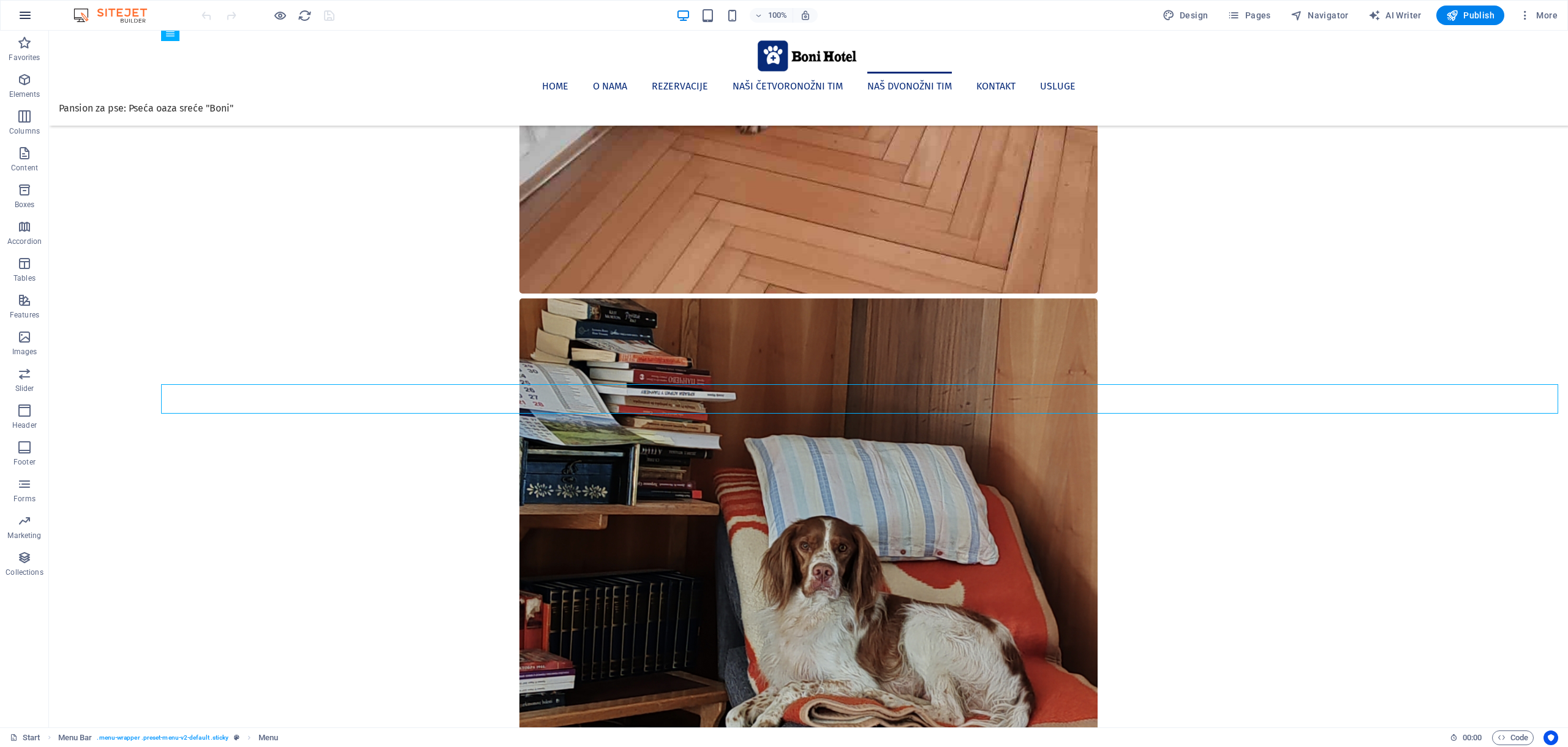
click at [31, 8] on icon "button" at bounding box center [25, 15] width 14 height 14
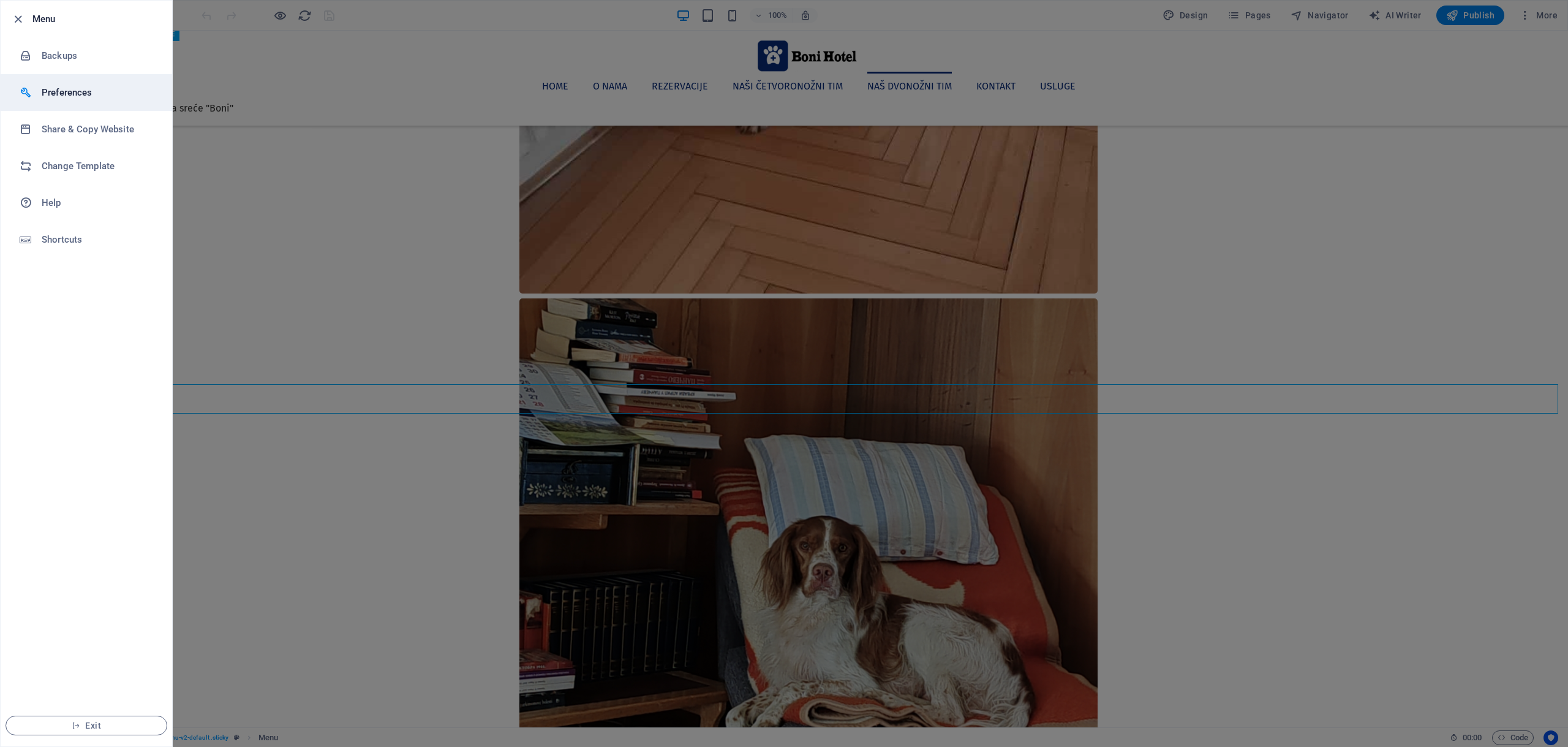
click at [54, 88] on h6 "Preferences" at bounding box center [98, 92] width 114 height 14
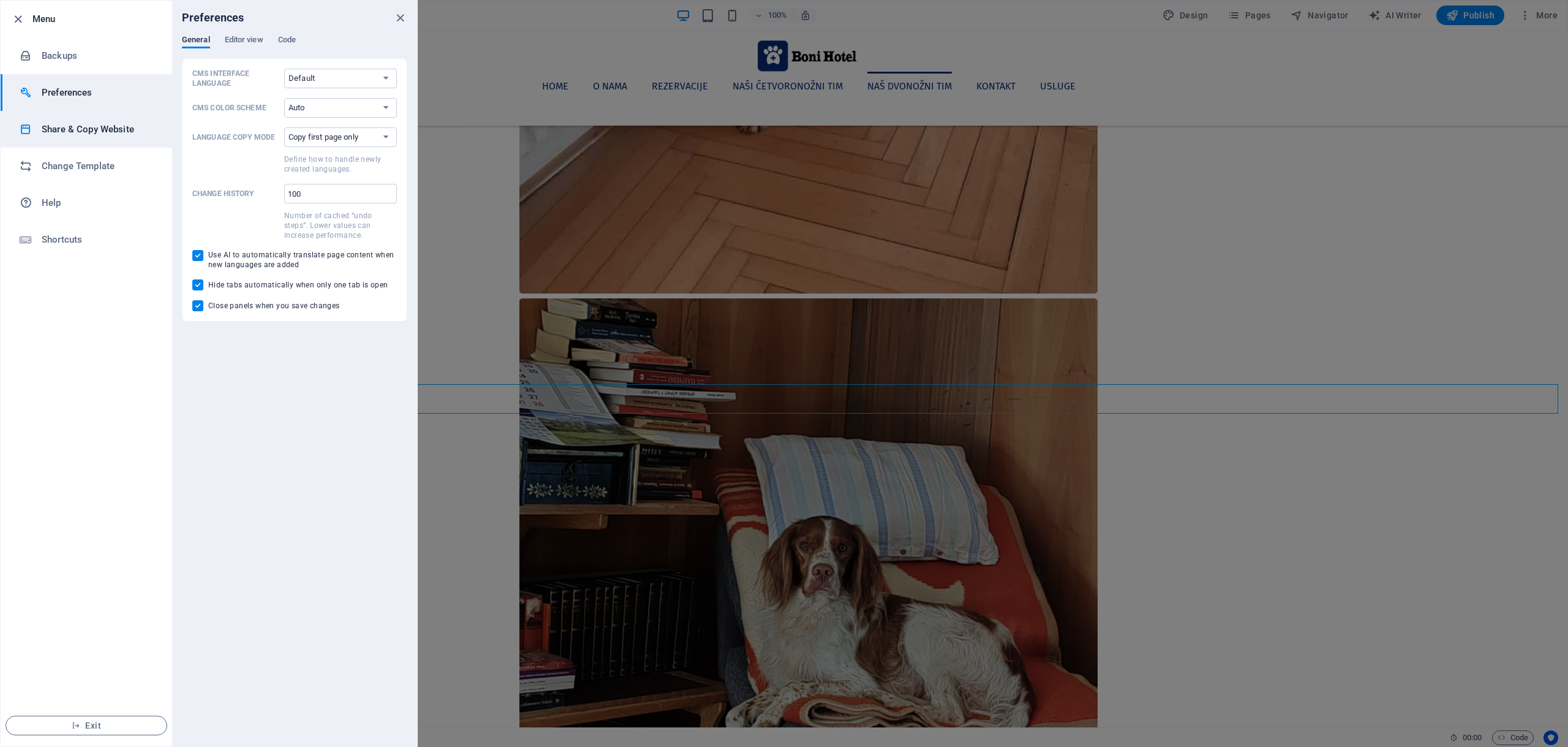
click at [95, 127] on h6 "Share & Copy Website" at bounding box center [98, 129] width 114 height 14
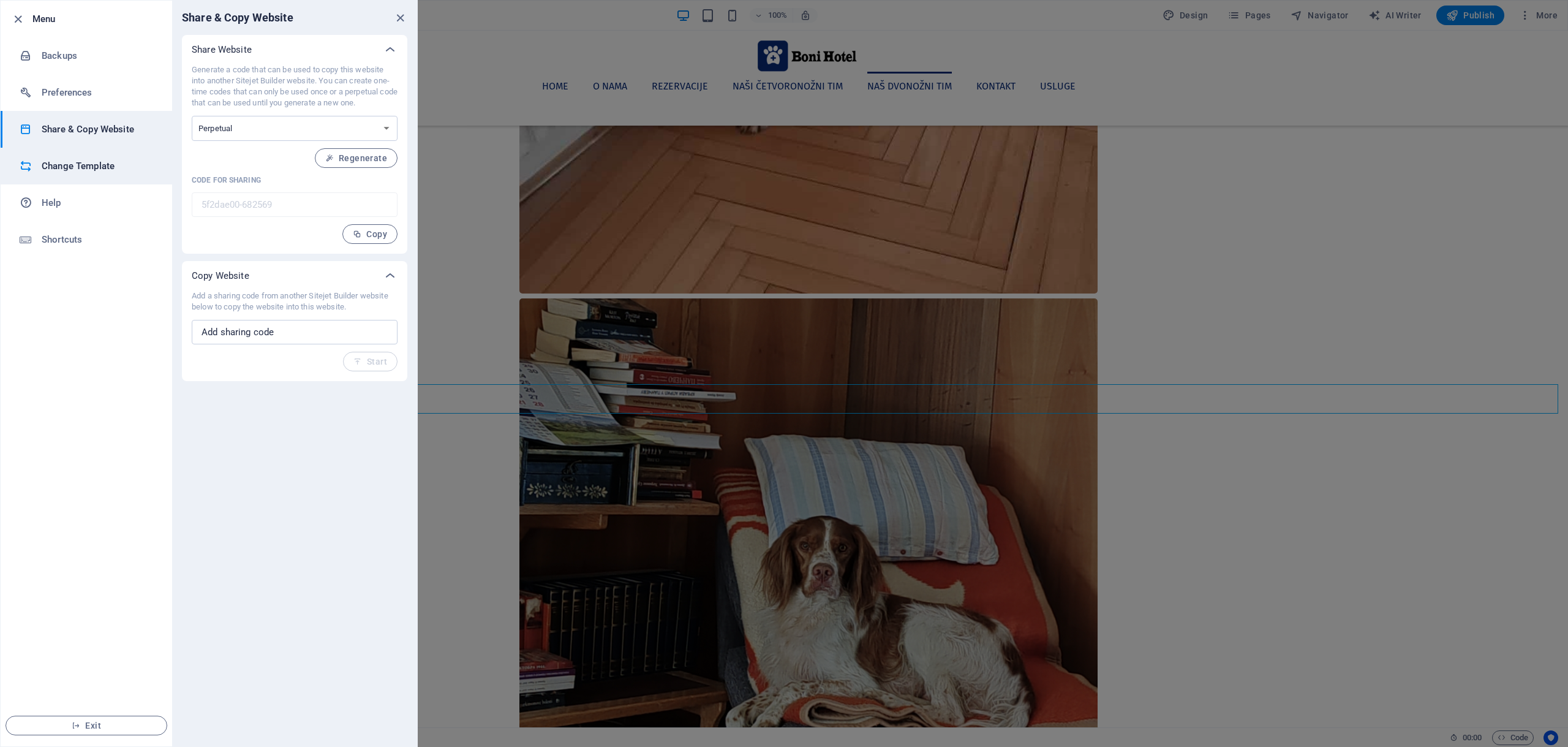
click at [97, 168] on h6 "Change Template" at bounding box center [98, 166] width 114 height 14
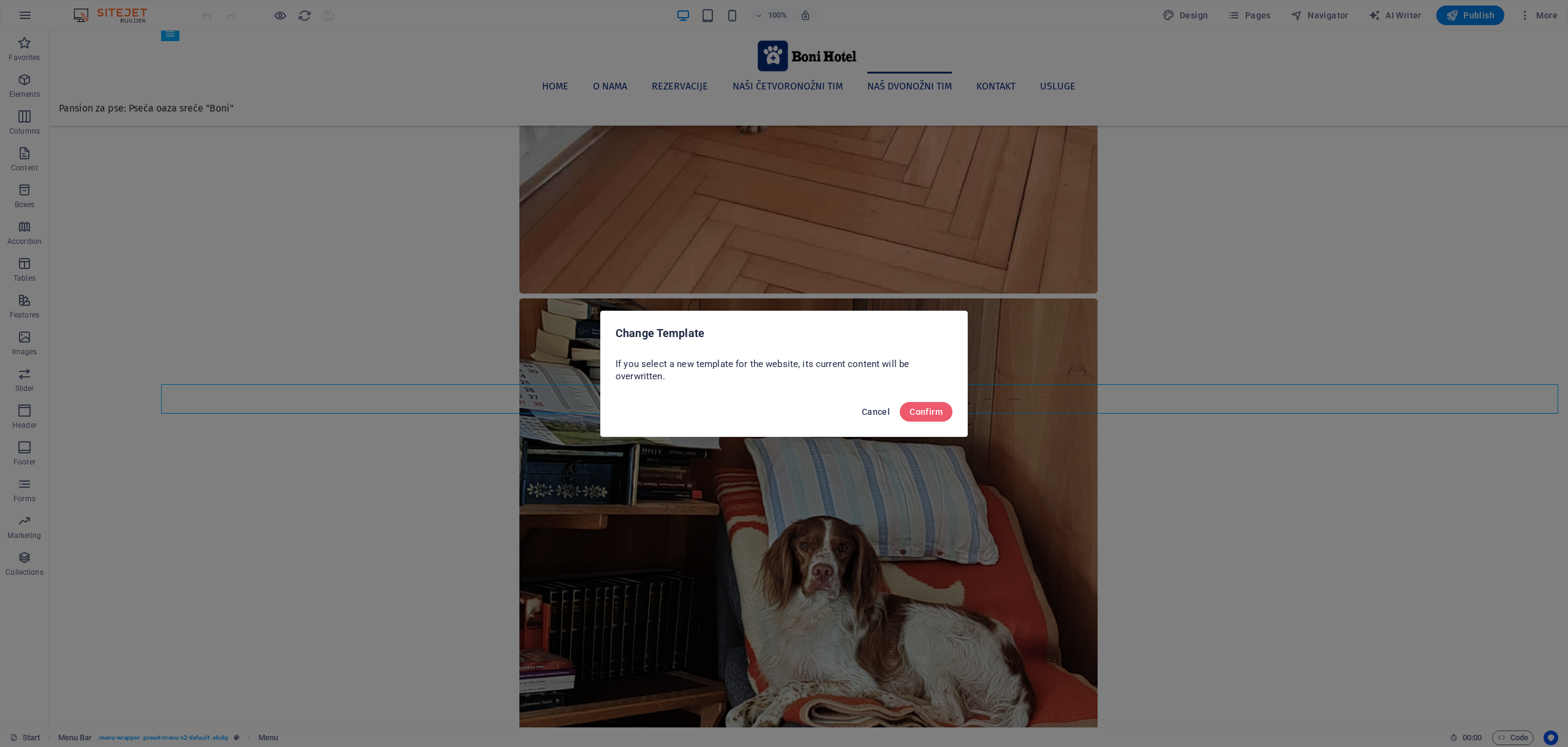
click at [873, 409] on span "Cancel" at bounding box center [875, 412] width 28 height 10
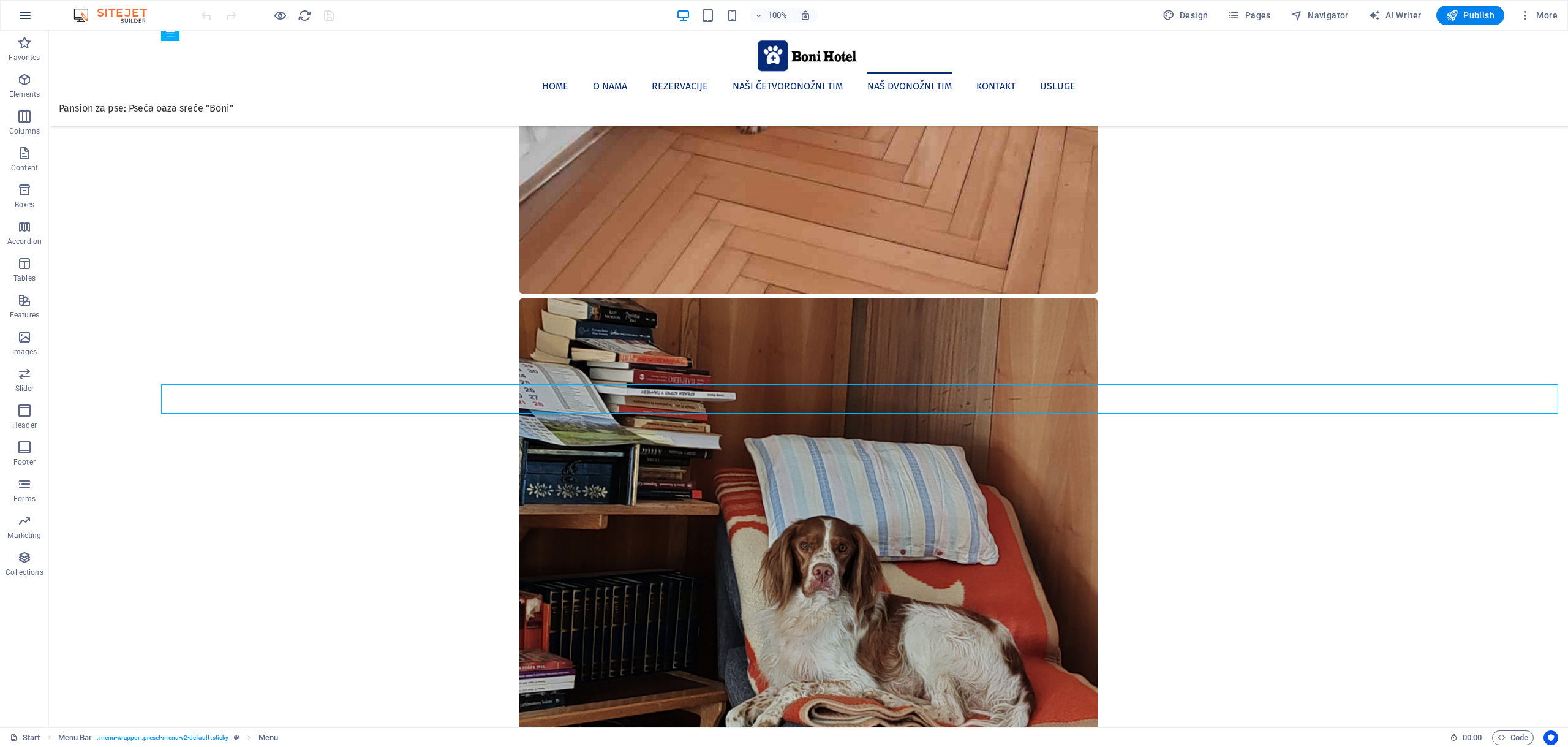
click at [23, 15] on icon "button" at bounding box center [25, 15] width 14 height 14
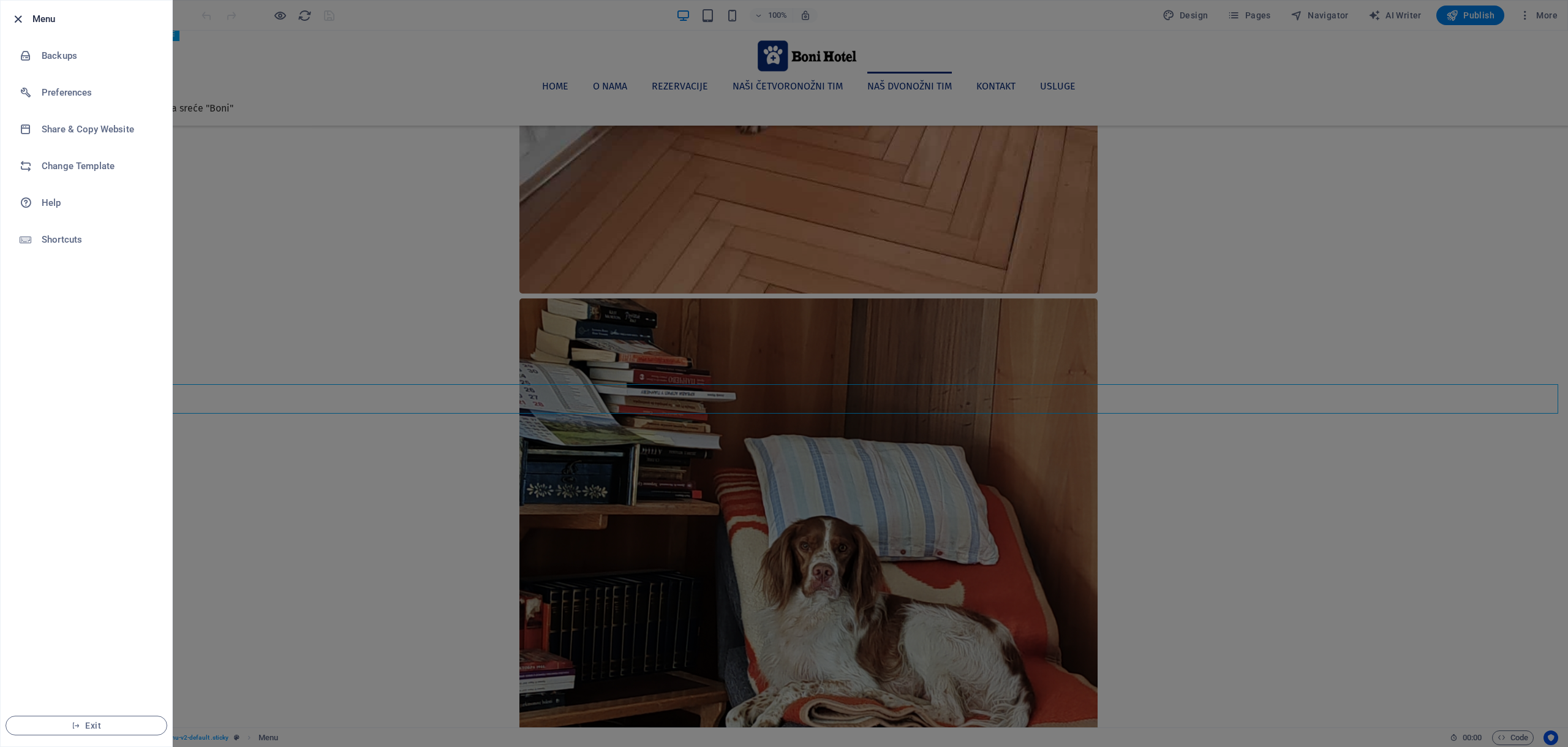
click at [24, 15] on icon "button" at bounding box center [18, 19] width 14 height 14
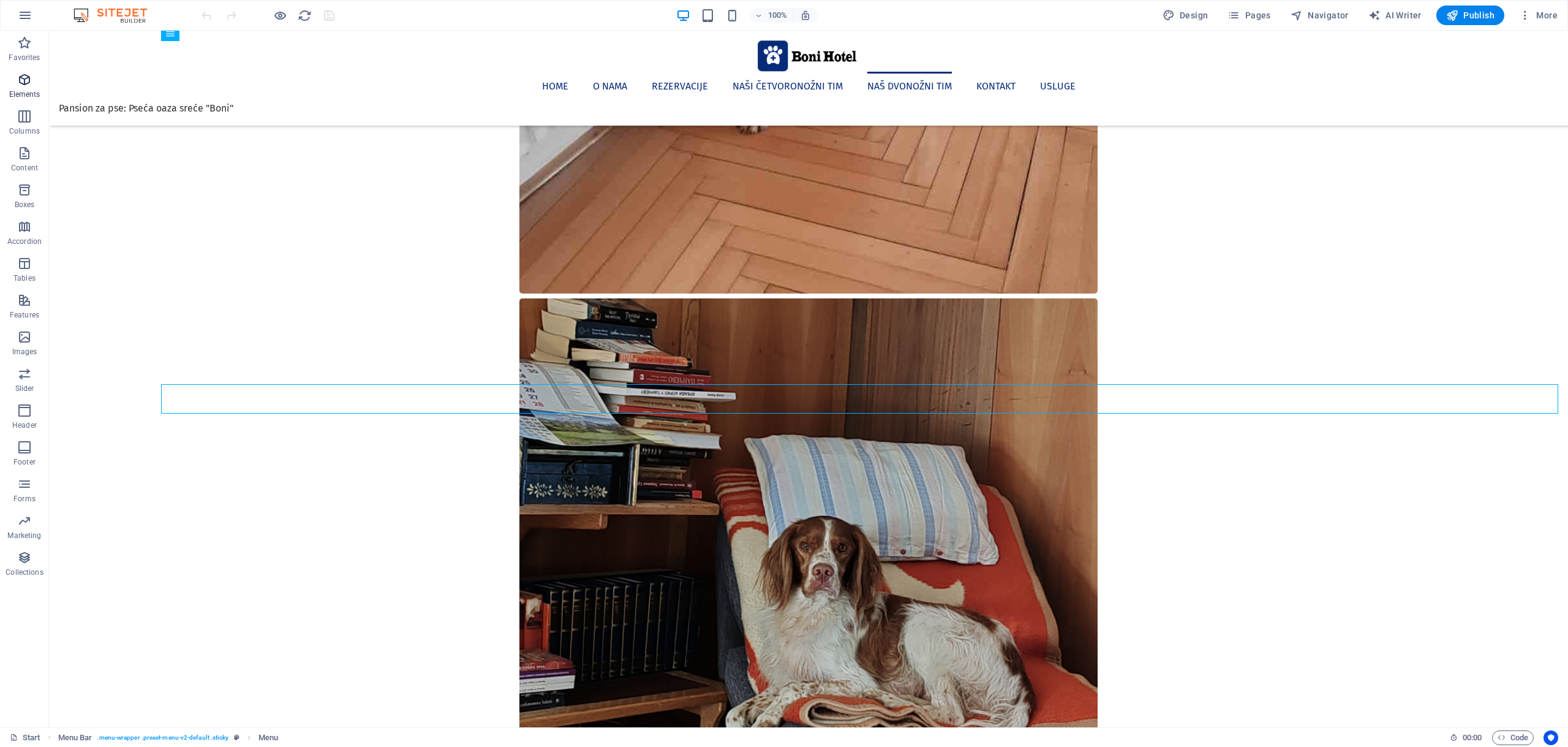
click at [29, 84] on icon "button" at bounding box center [24, 79] width 14 height 14
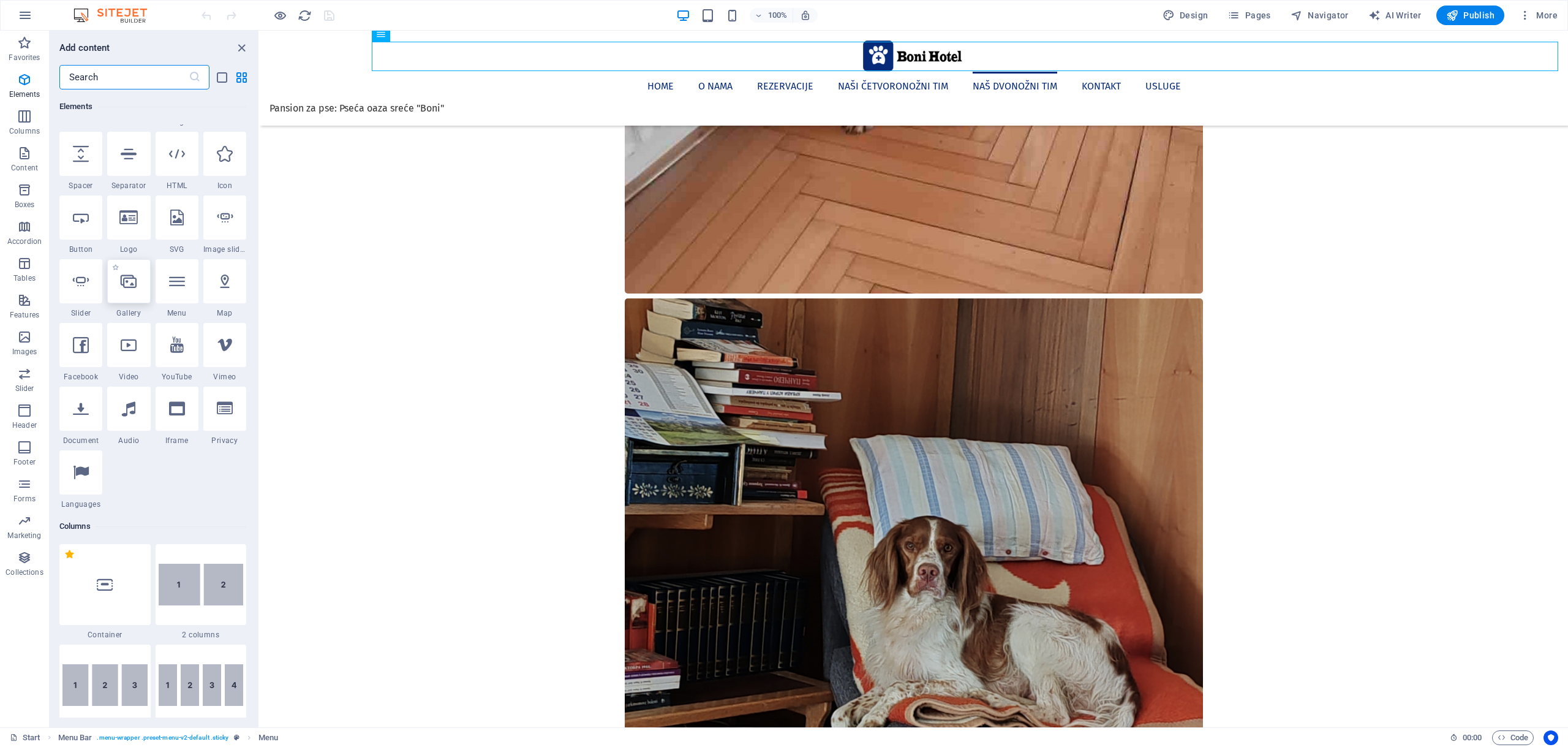
scroll to position [238, 0]
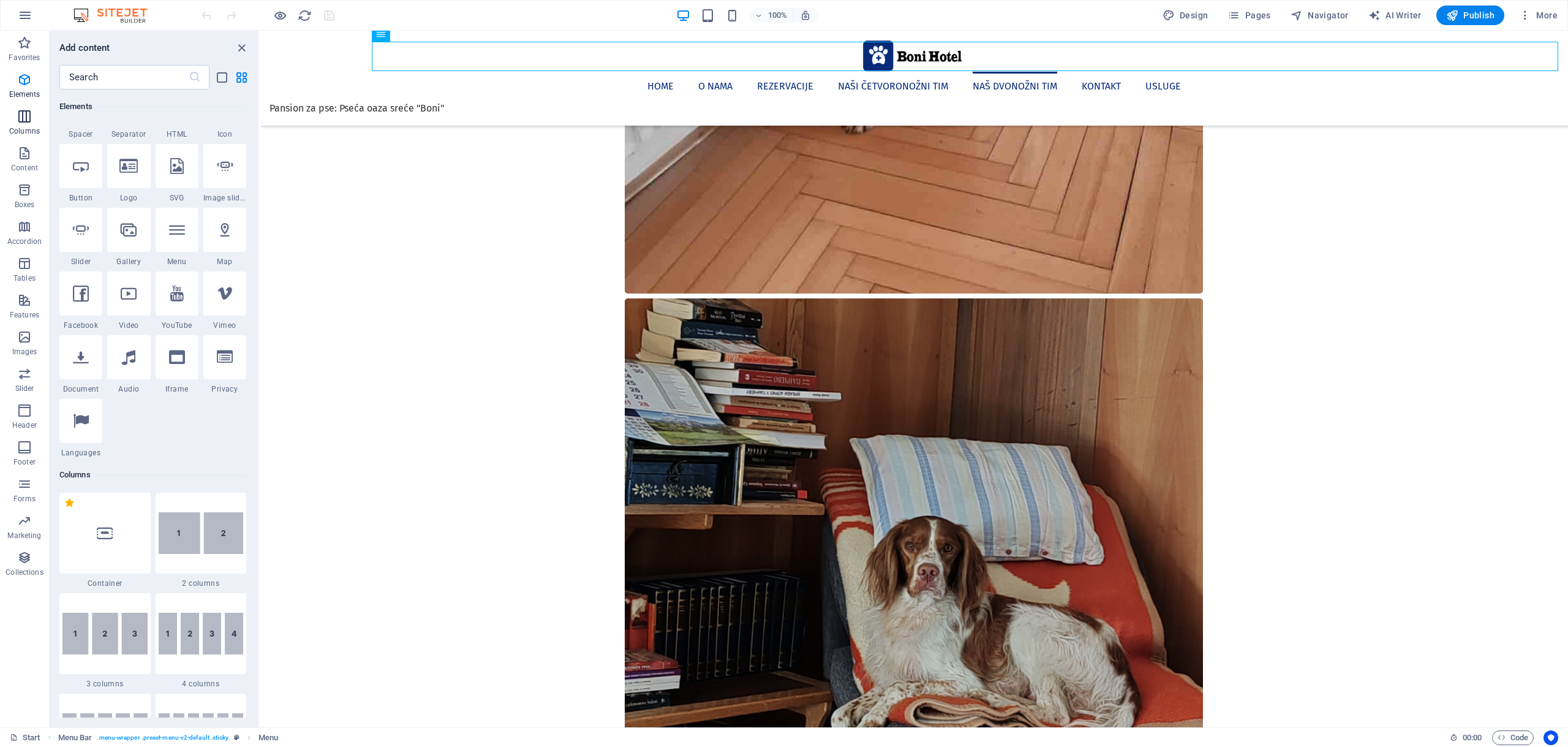
click at [14, 109] on span "Columns" at bounding box center [25, 123] width 49 height 29
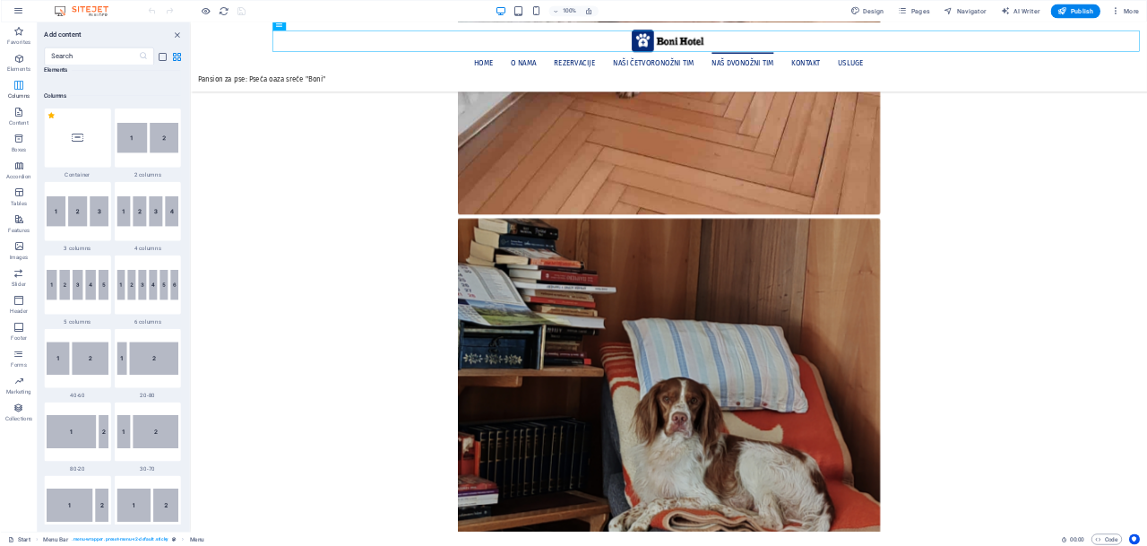
scroll to position [887, 0]
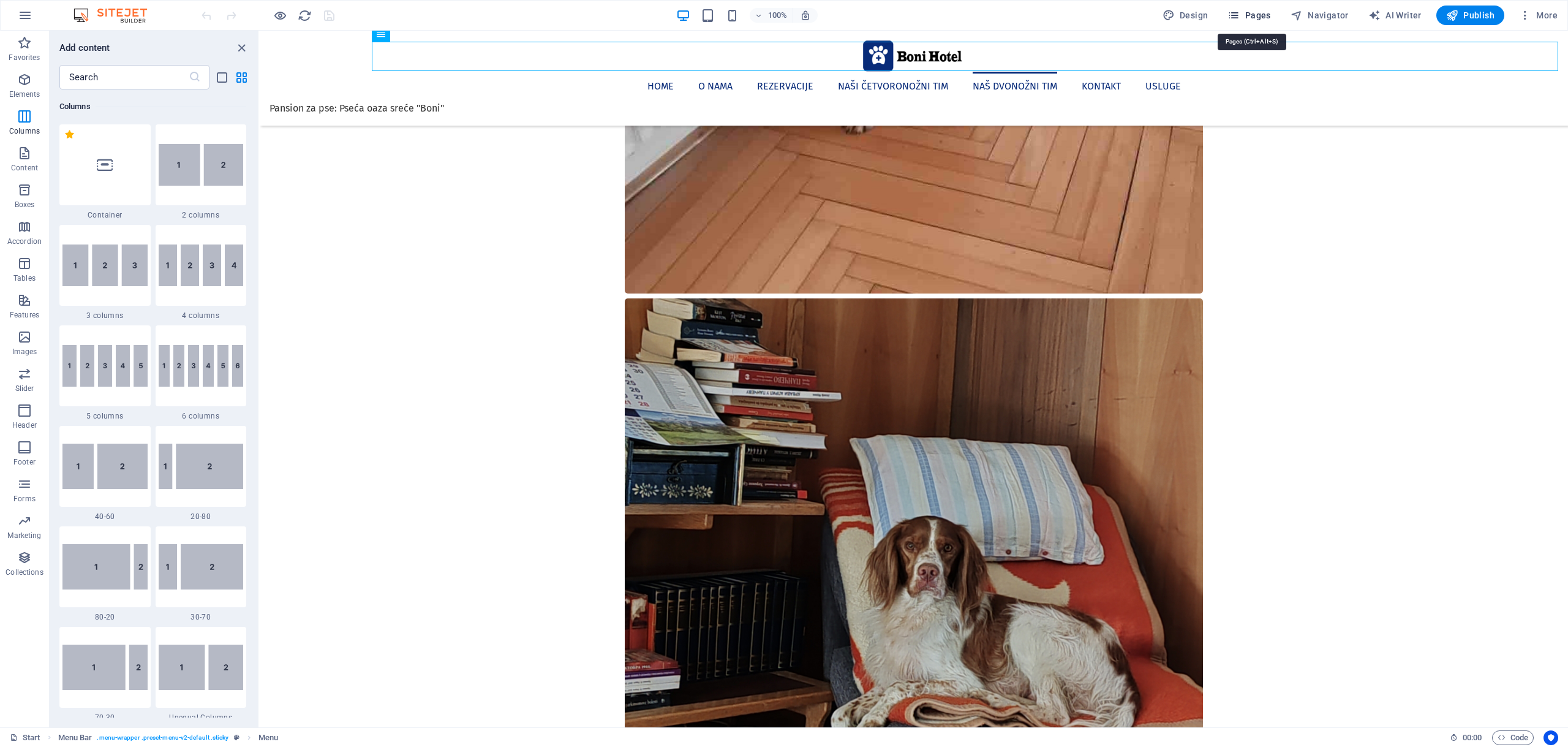
click at [940, 9] on button "Pages" at bounding box center [1249, 15] width 53 height 20
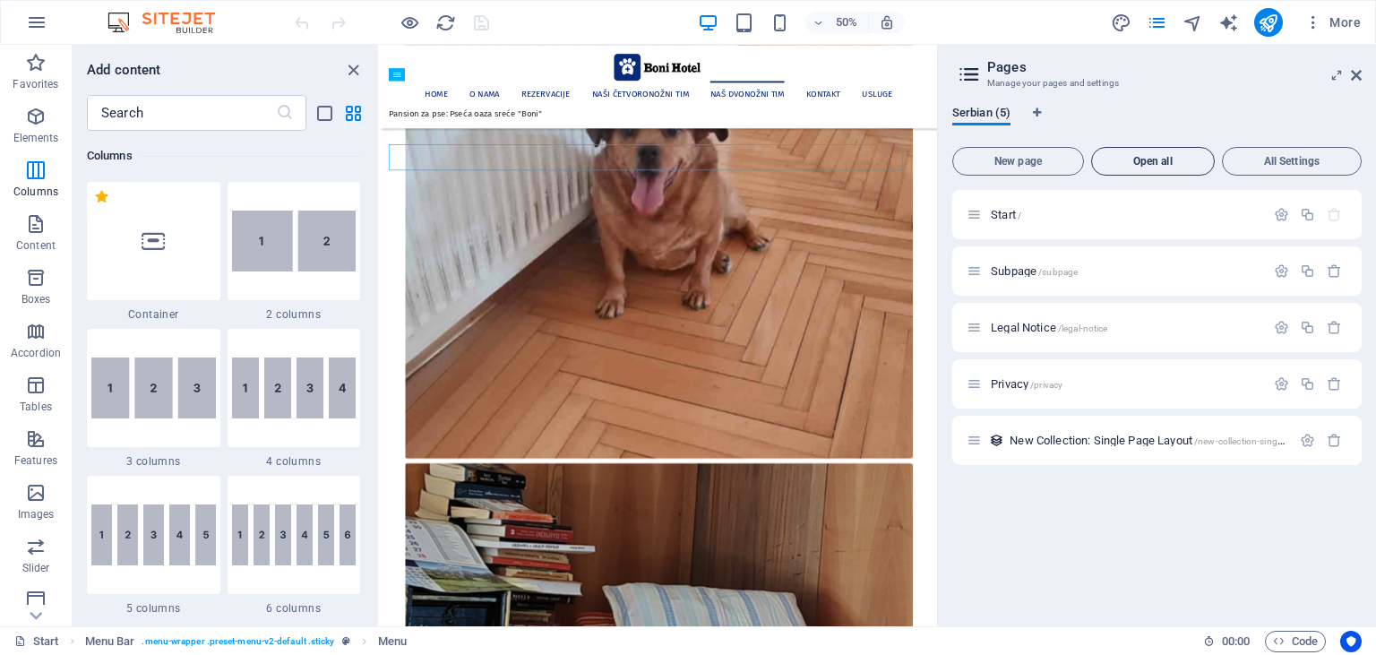
scroll to position [5769, 0]
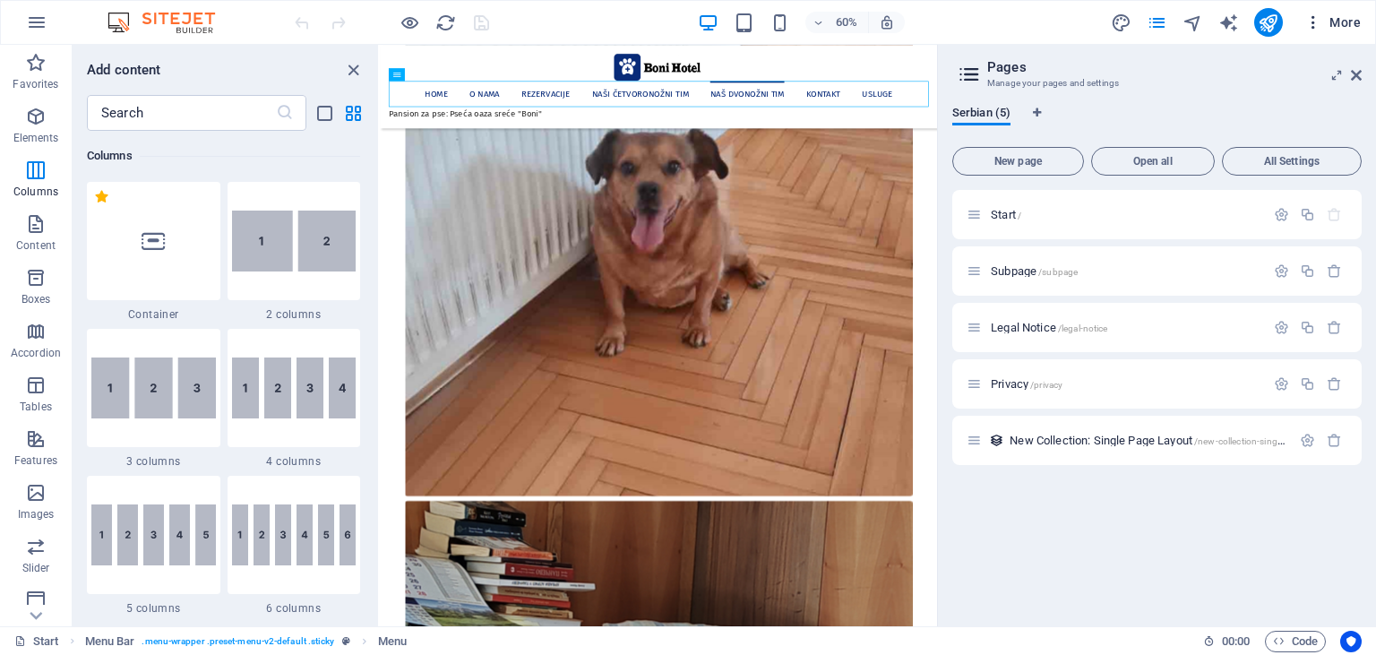
click at [1319, 24] on icon "button" at bounding box center [1313, 22] width 18 height 18
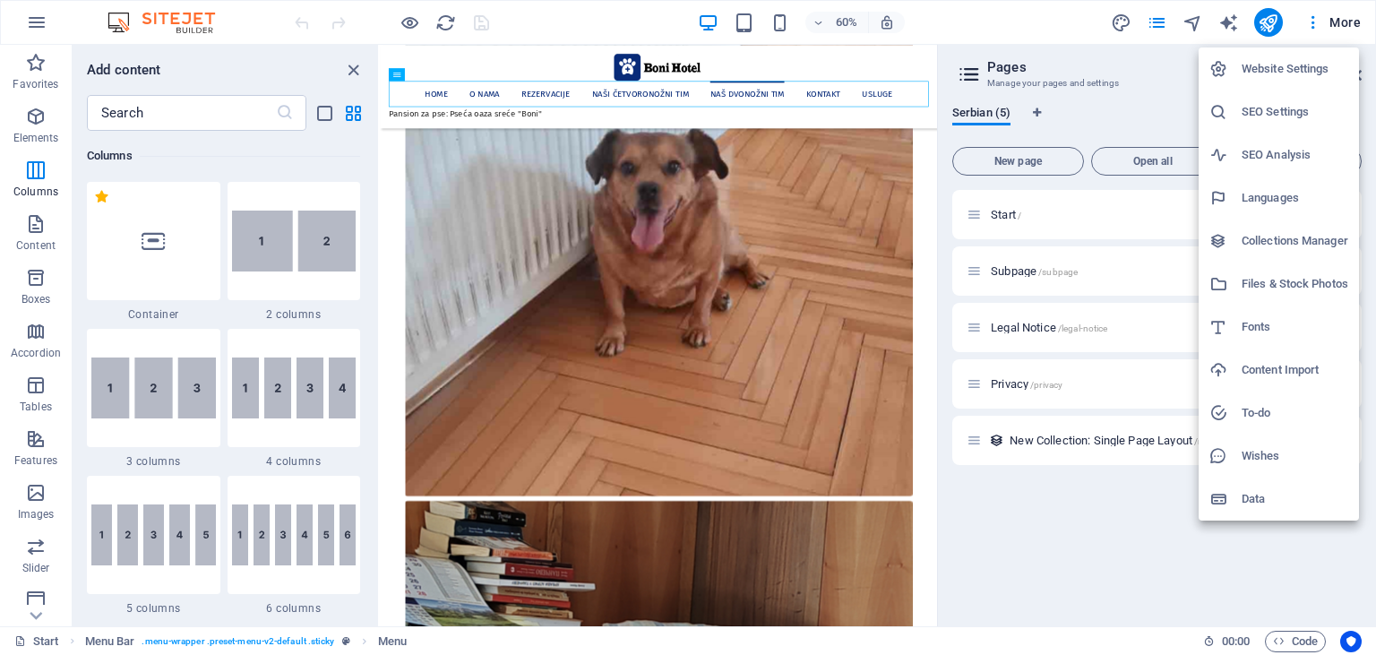
click at [1290, 59] on h6 "Website Settings" at bounding box center [1294, 68] width 107 height 21
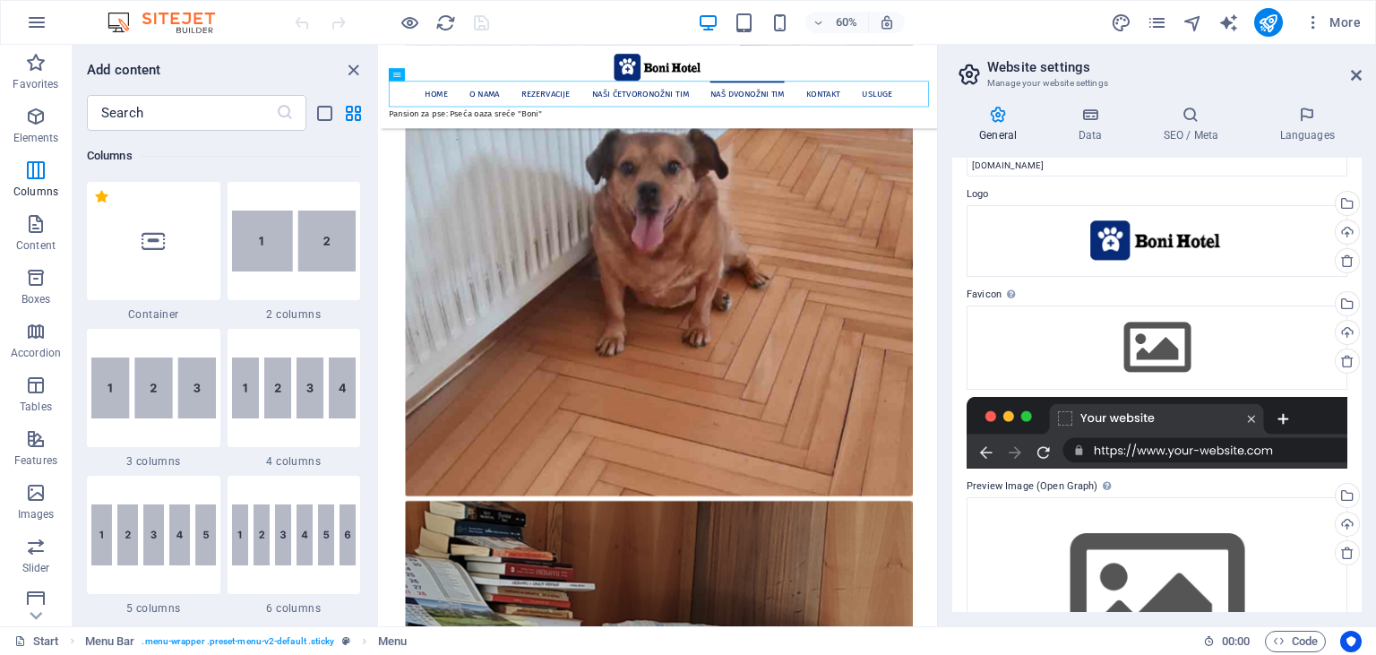
scroll to position [0, 0]
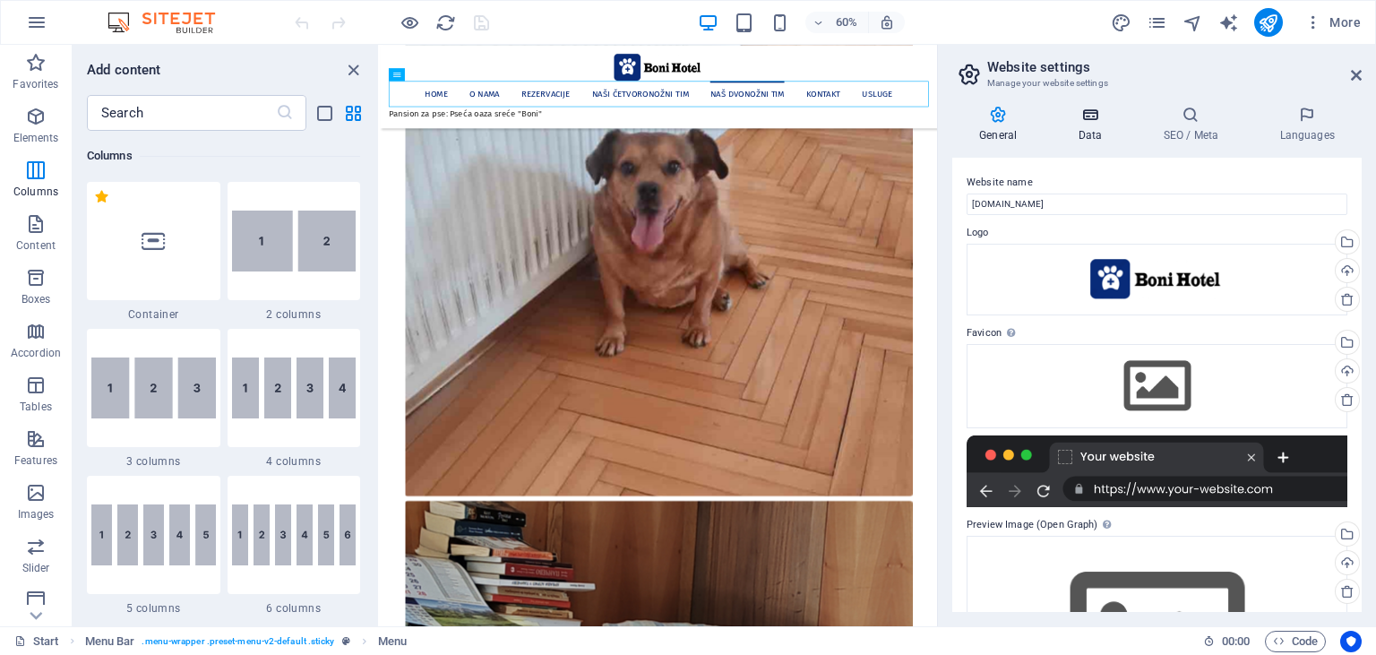
click at [1086, 118] on icon at bounding box center [1090, 115] width 78 height 18
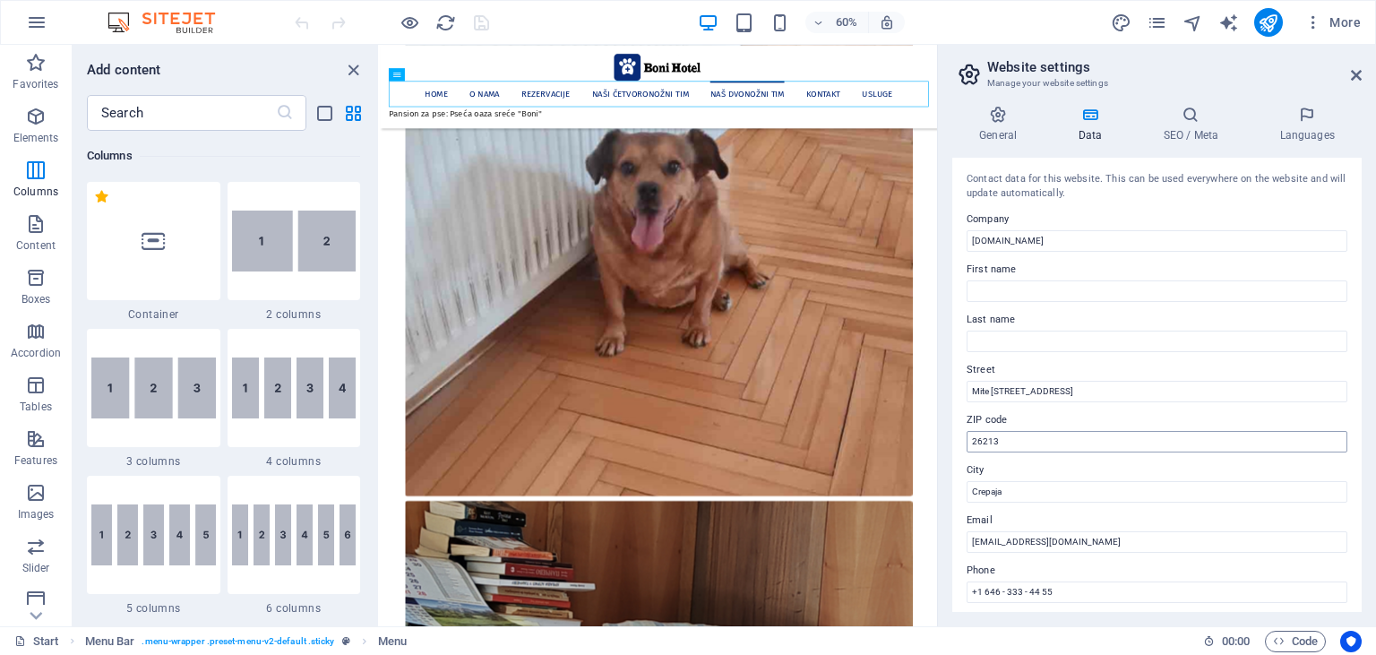
scroll to position [82, 0]
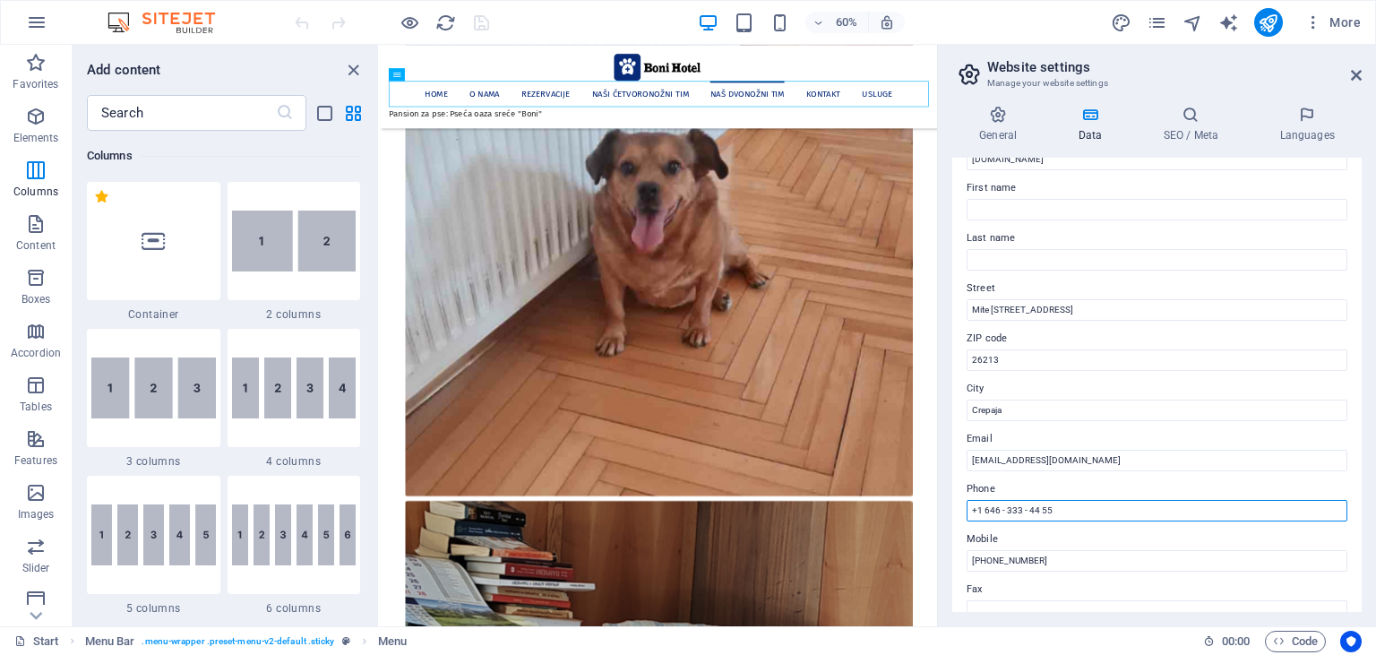
drag, startPoint x: 1070, startPoint y: 504, endPoint x: 958, endPoint y: 513, distance: 112.3
click at [967, 511] on input "+1 646 - 333 - 44 55" at bounding box center [1157, 510] width 381 height 21
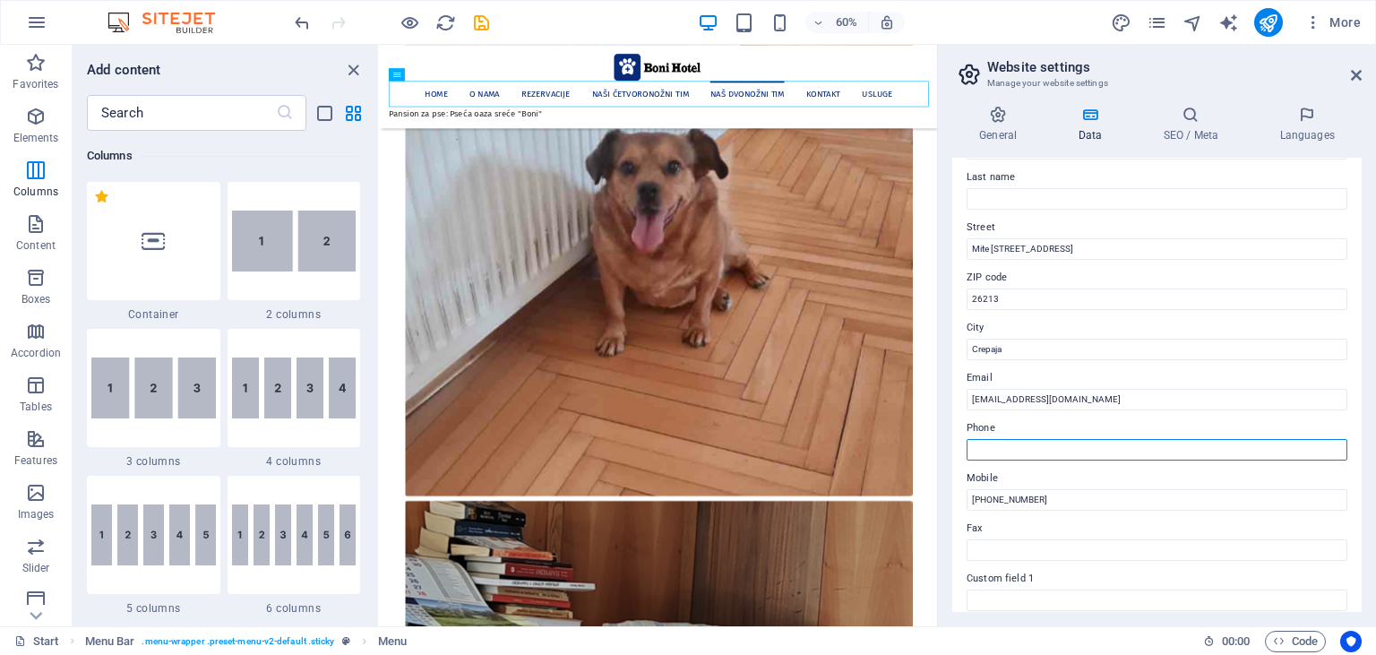
scroll to position [163, 0]
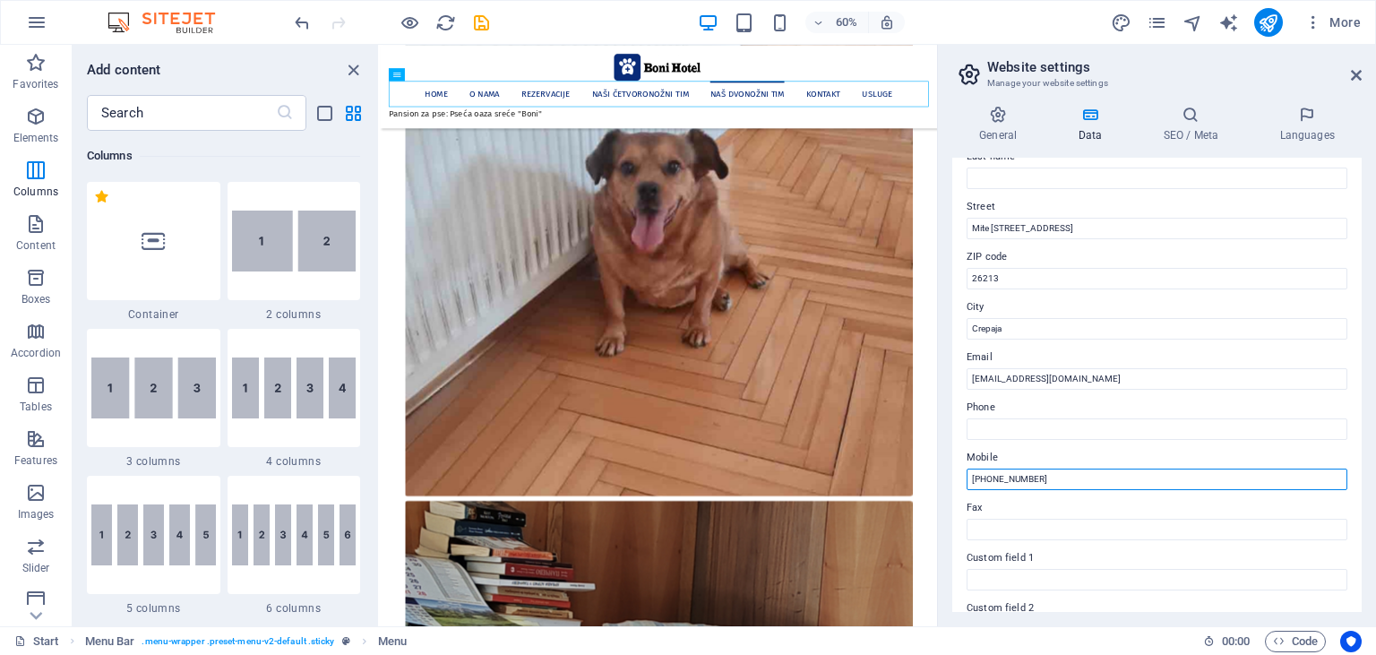
drag, startPoint x: 1059, startPoint y: 475, endPoint x: 998, endPoint y: 476, distance: 60.9
click at [998, 476] on input "+381 60 151 41 91" at bounding box center [1157, 478] width 381 height 21
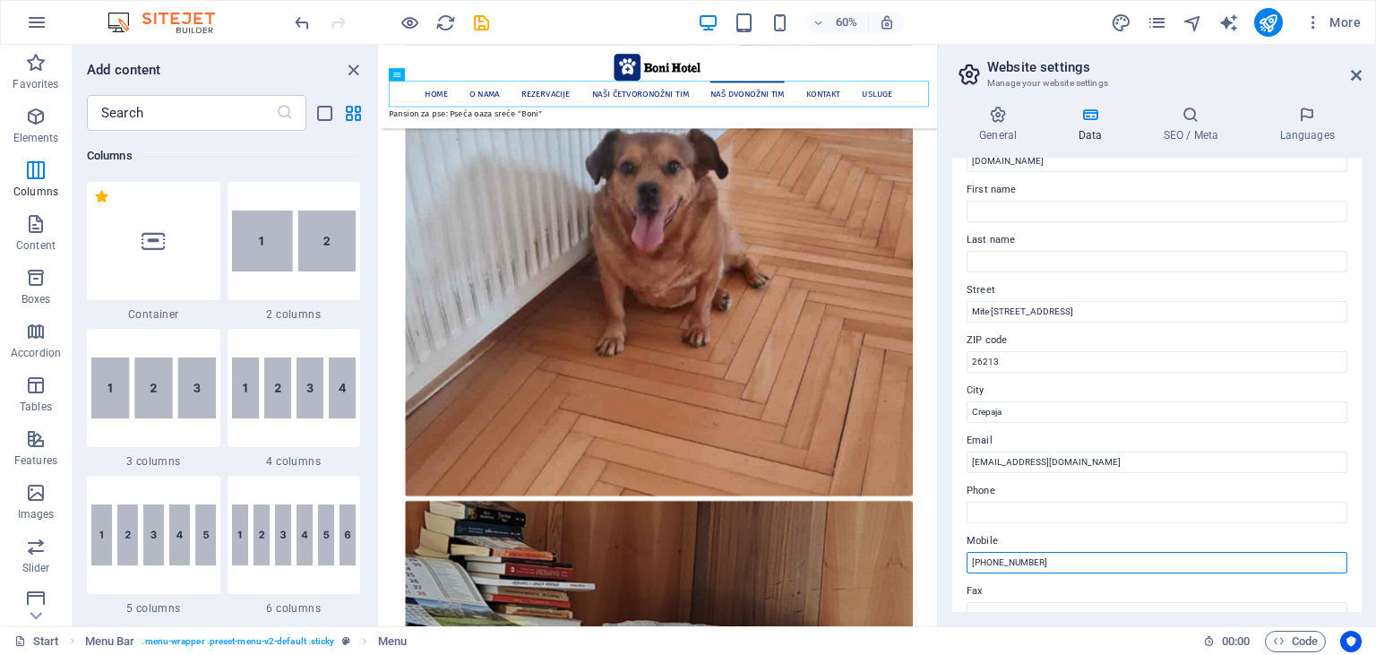
scroll to position [0, 0]
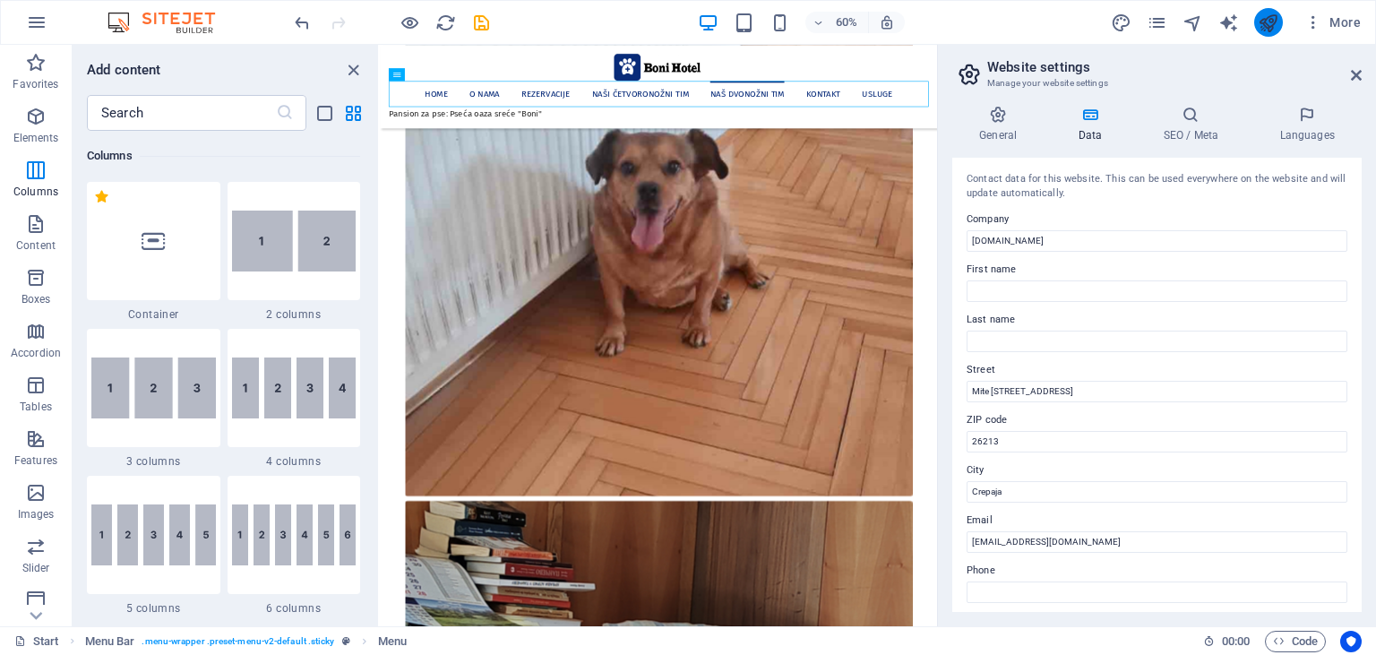
type input "[PHONE_NUMBER]"
click at [1265, 20] on icon "publish" at bounding box center [1268, 23] width 21 height 21
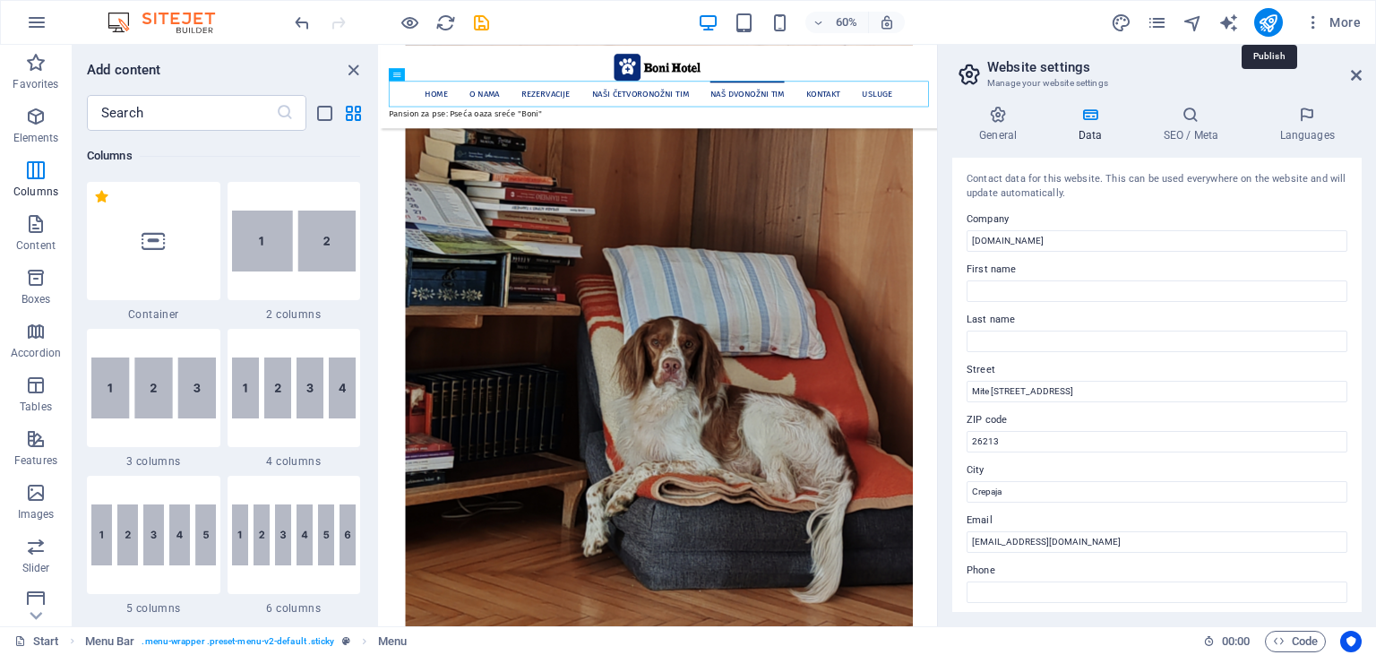
scroll to position [5435, 0]
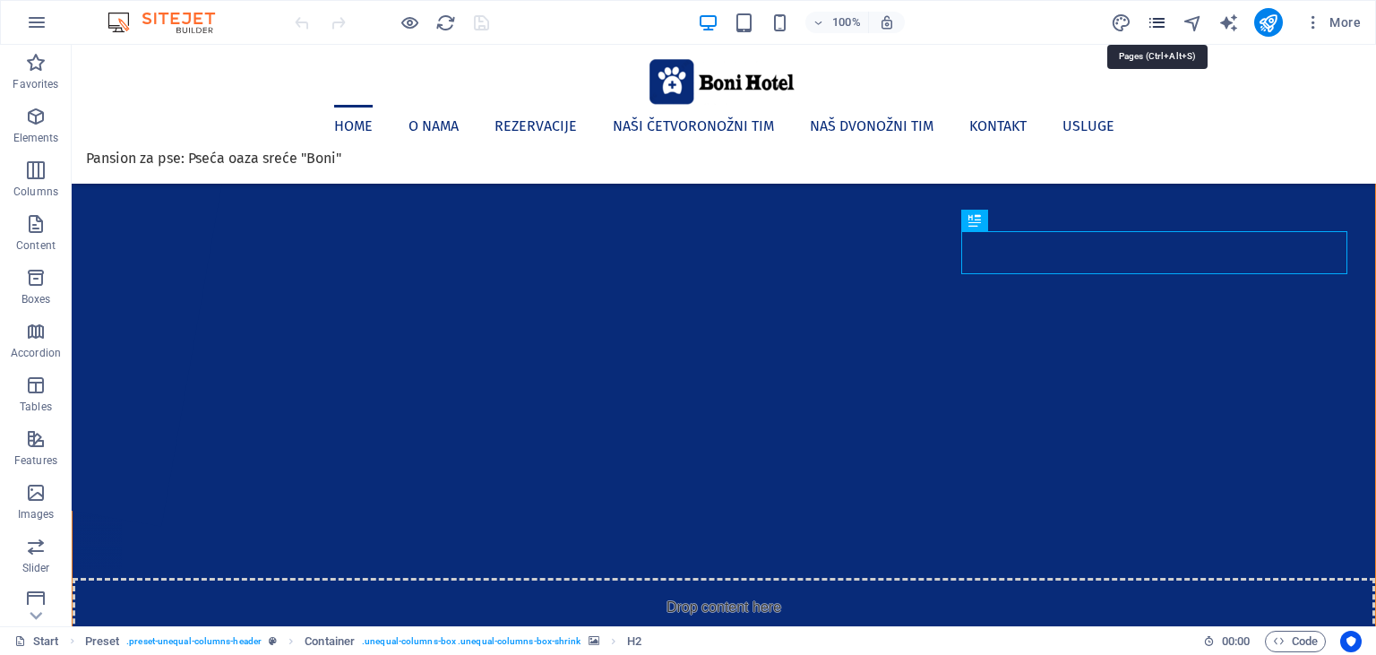
click at [1153, 20] on icon "pages" at bounding box center [1157, 23] width 21 height 21
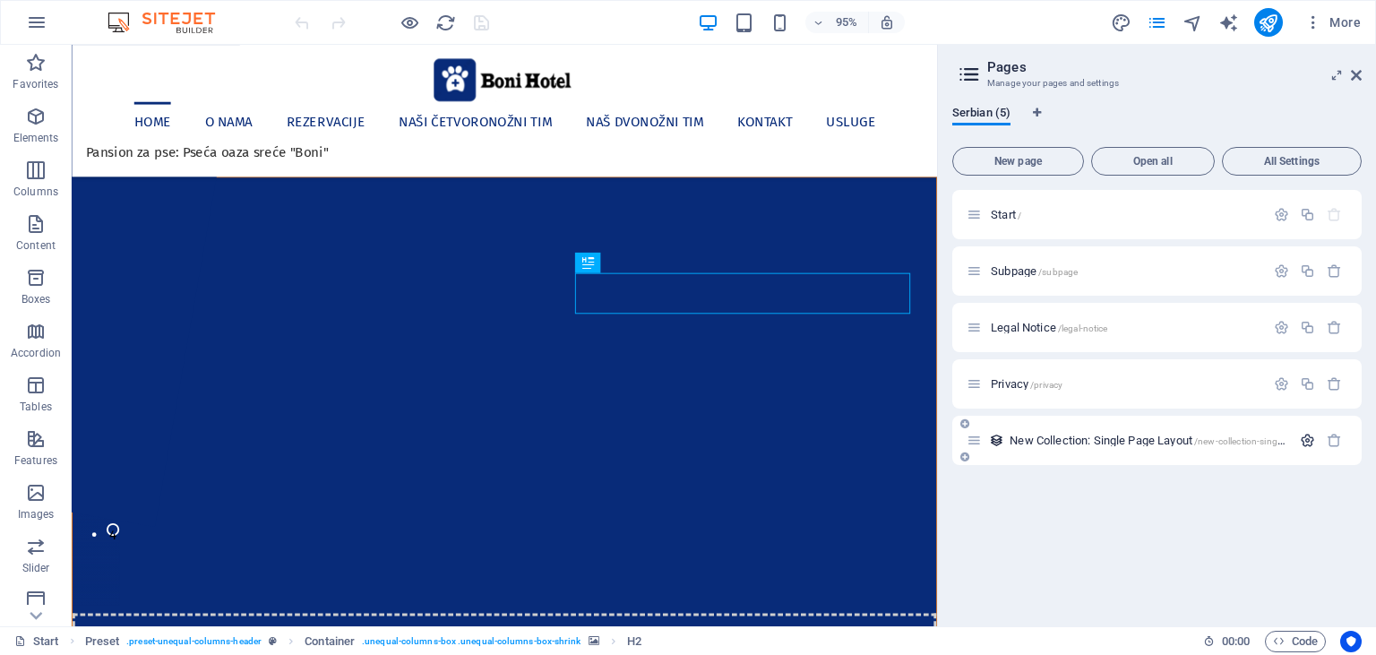
click at [1310, 438] on icon "button" at bounding box center [1307, 440] width 15 height 15
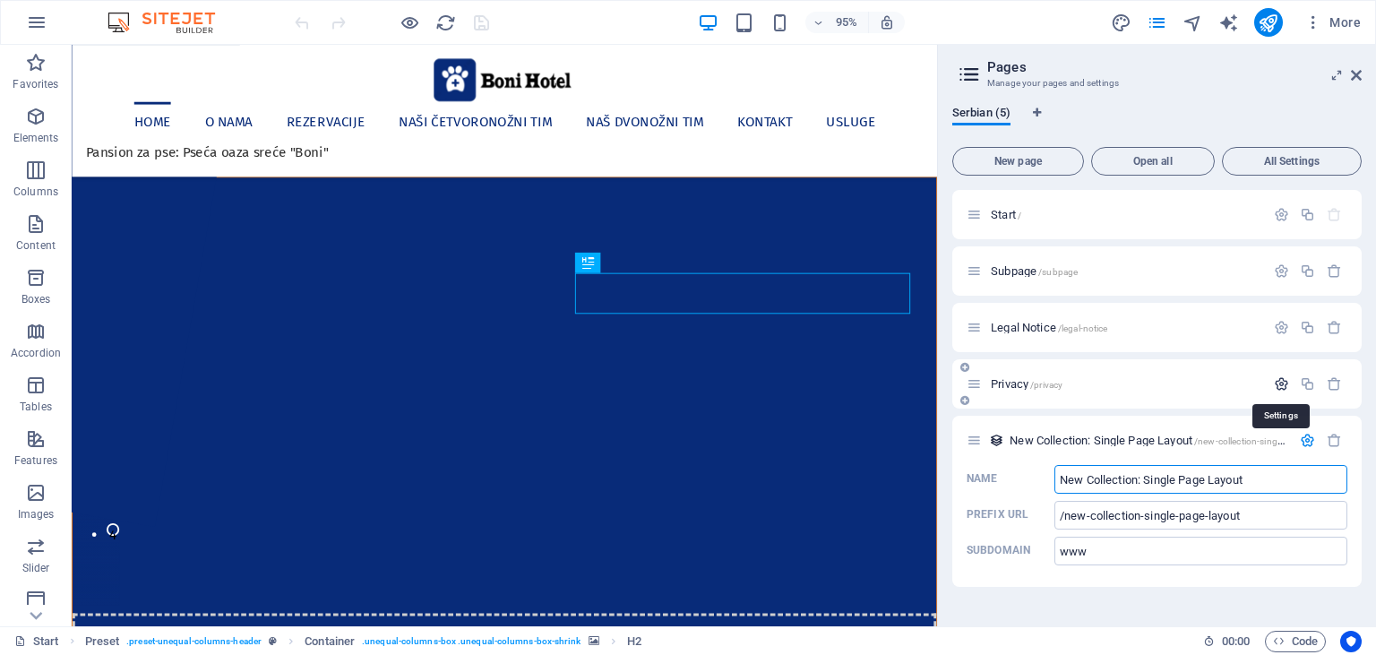
click at [1281, 376] on icon "button" at bounding box center [1281, 383] width 15 height 15
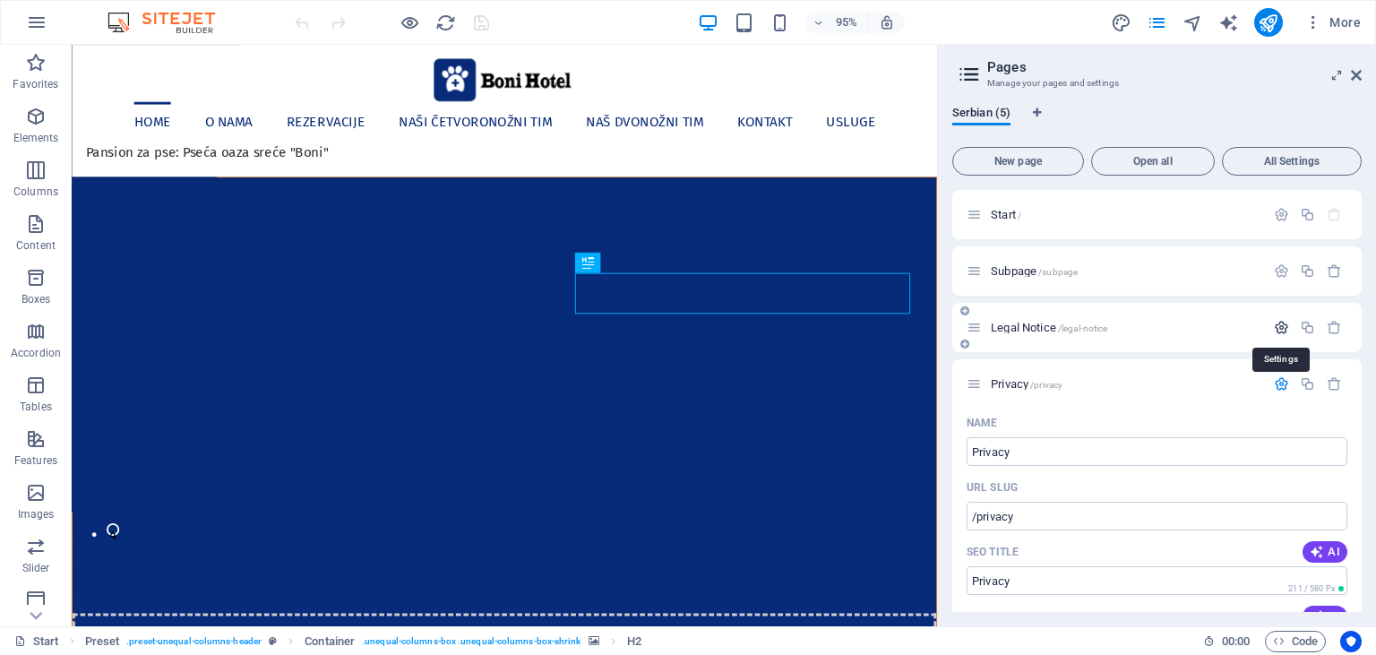
click at [1280, 322] on icon "button" at bounding box center [1281, 327] width 15 height 15
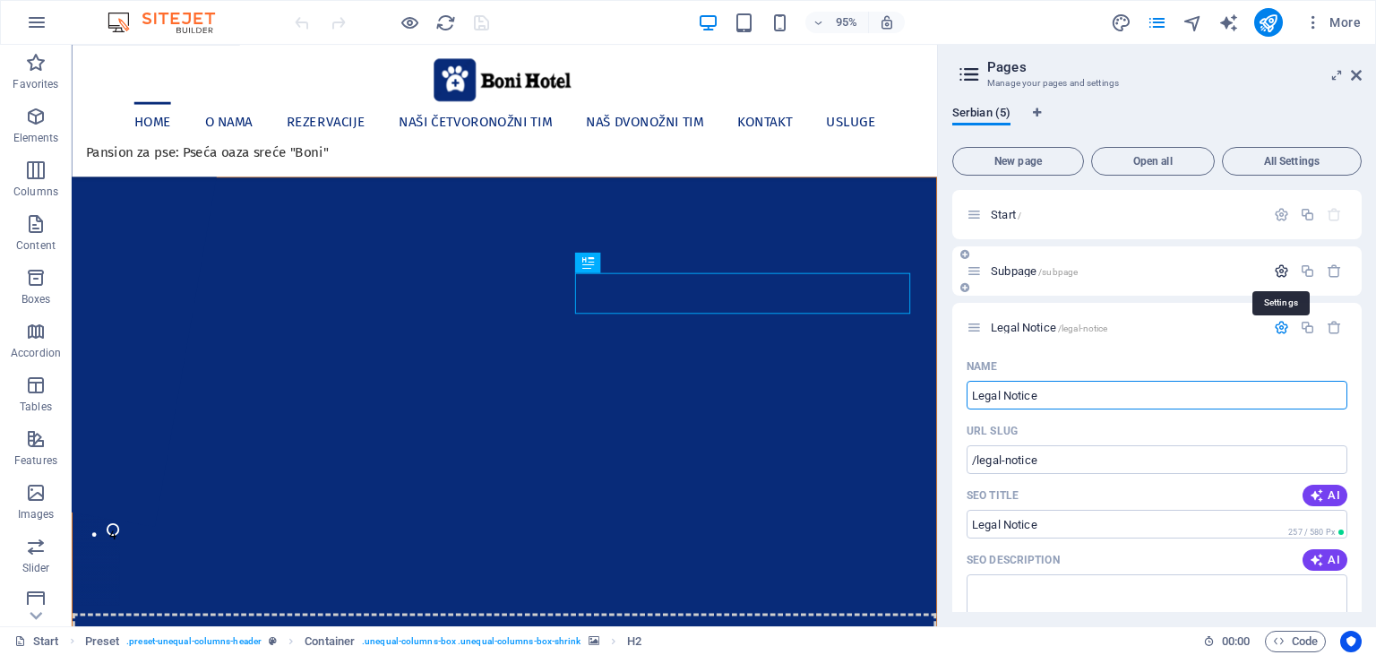
click at [1277, 269] on icon "button" at bounding box center [1281, 270] width 15 height 15
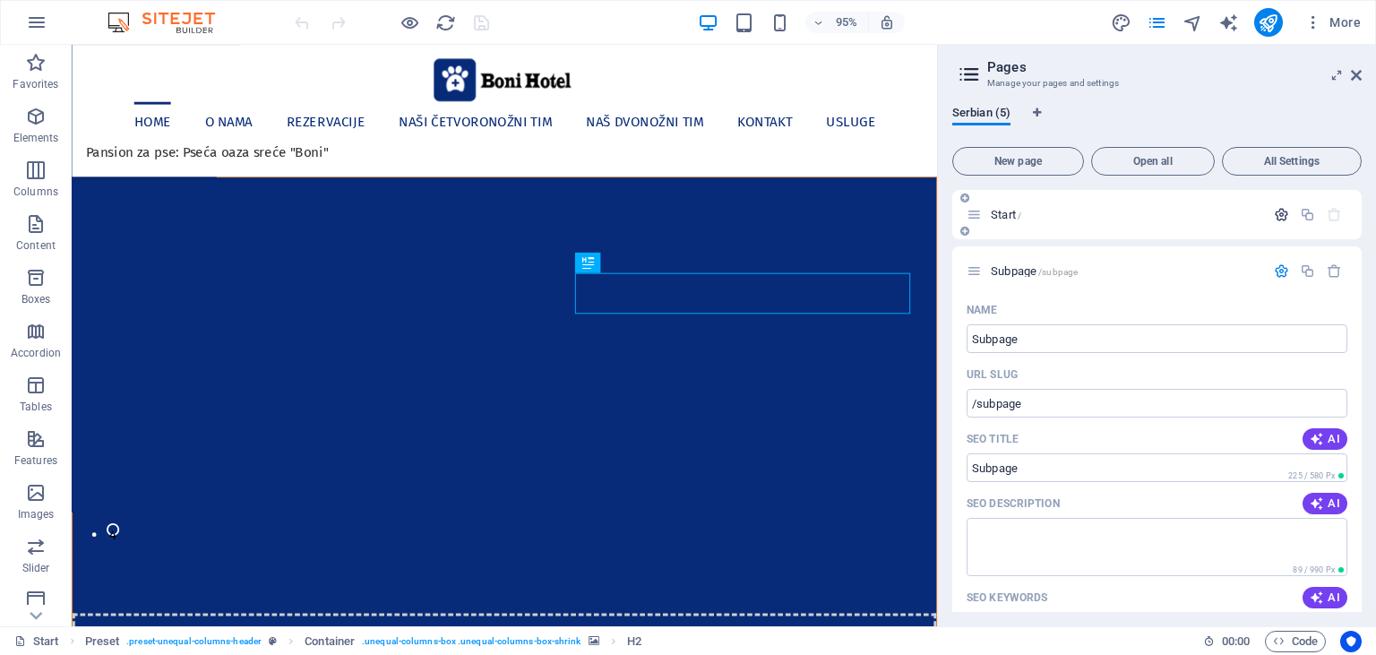
click at [1276, 212] on icon "button" at bounding box center [1281, 214] width 15 height 15
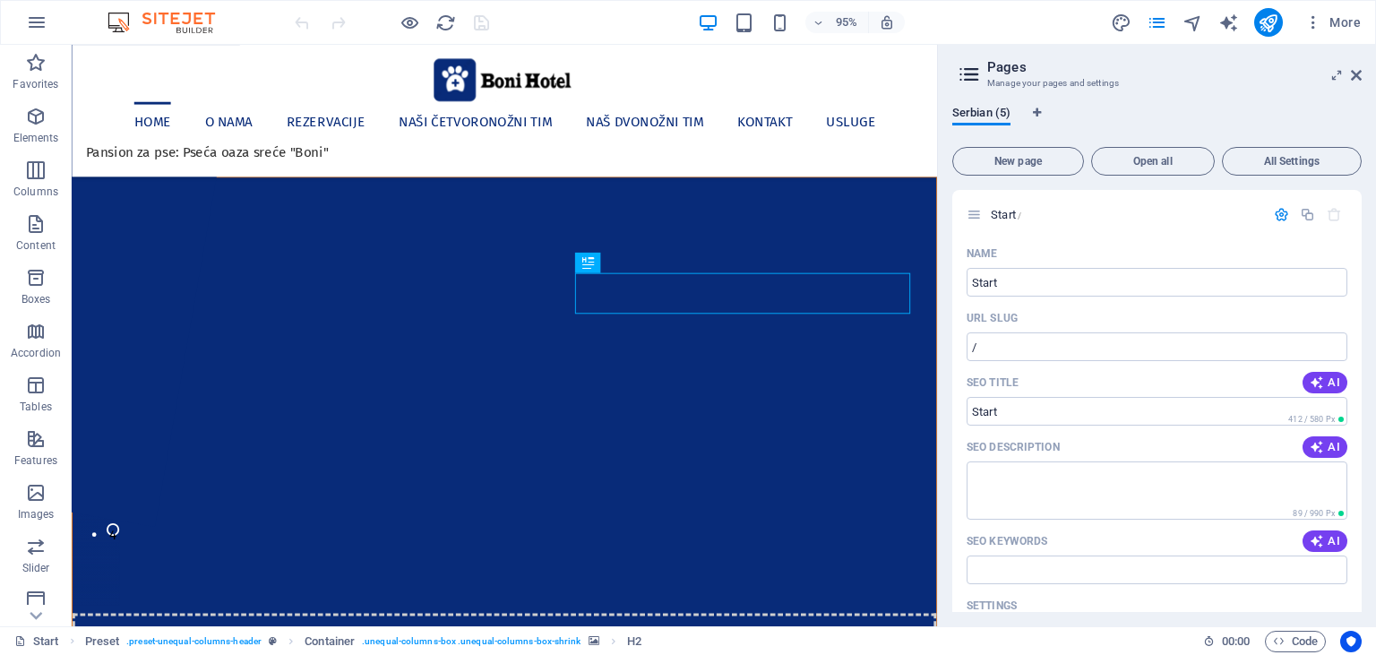
click at [968, 70] on icon at bounding box center [969, 74] width 27 height 25
click at [1156, 19] on icon "pages" at bounding box center [1157, 23] width 21 height 21
click at [1317, 22] on icon "button" at bounding box center [1313, 22] width 18 height 18
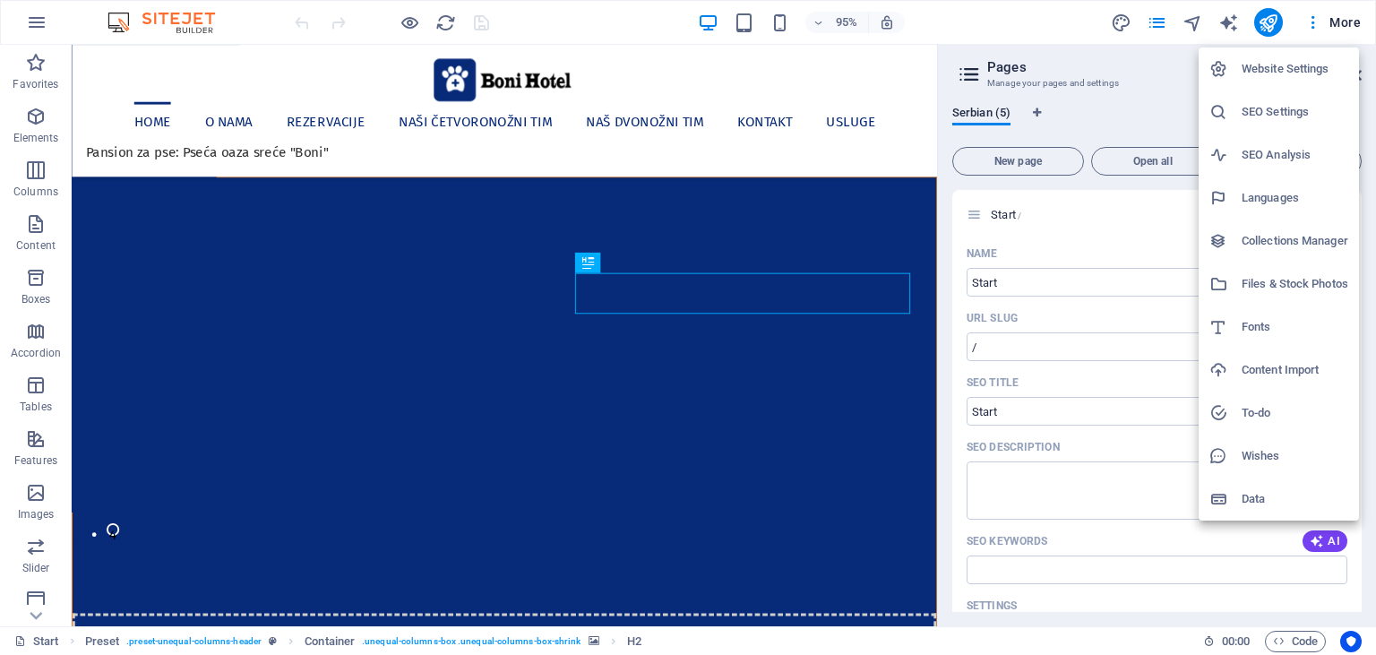
click at [1289, 68] on h6 "Website Settings" at bounding box center [1294, 68] width 107 height 21
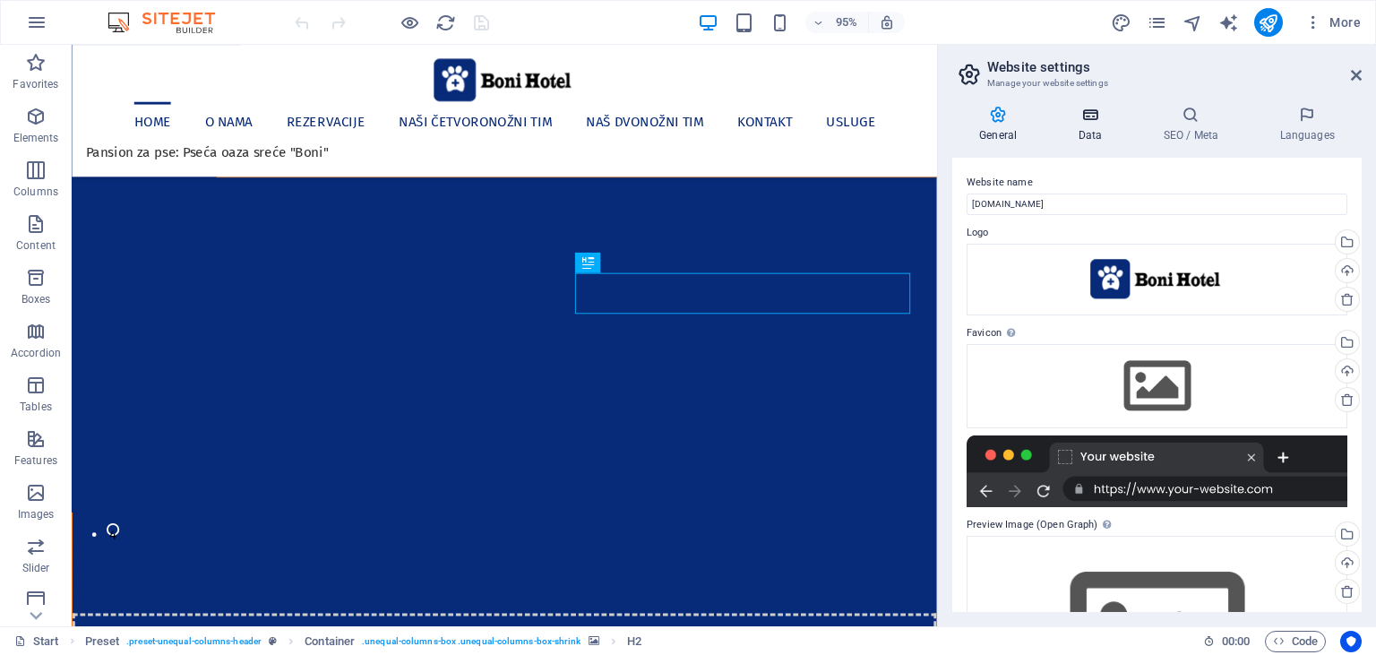
click at [1105, 128] on h4 "Data" at bounding box center [1093, 125] width 85 height 38
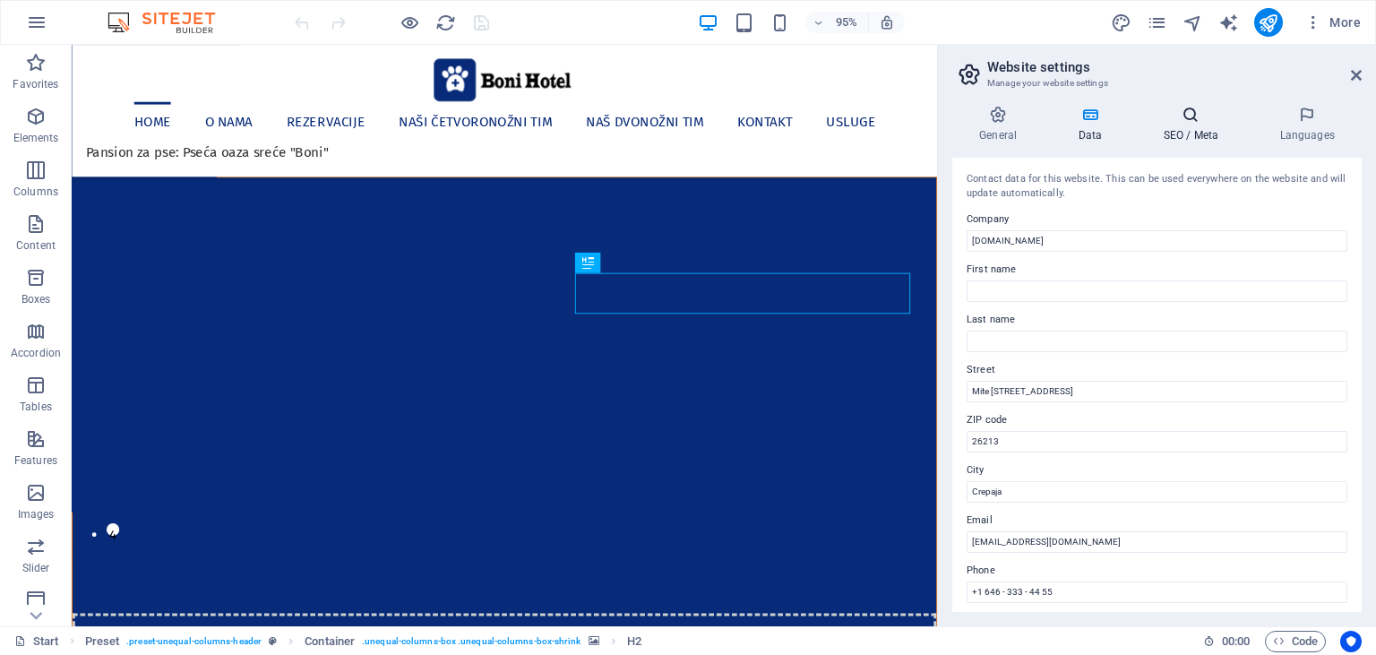
click at [1192, 125] on h4 "SEO / Meta" at bounding box center [1194, 125] width 116 height 38
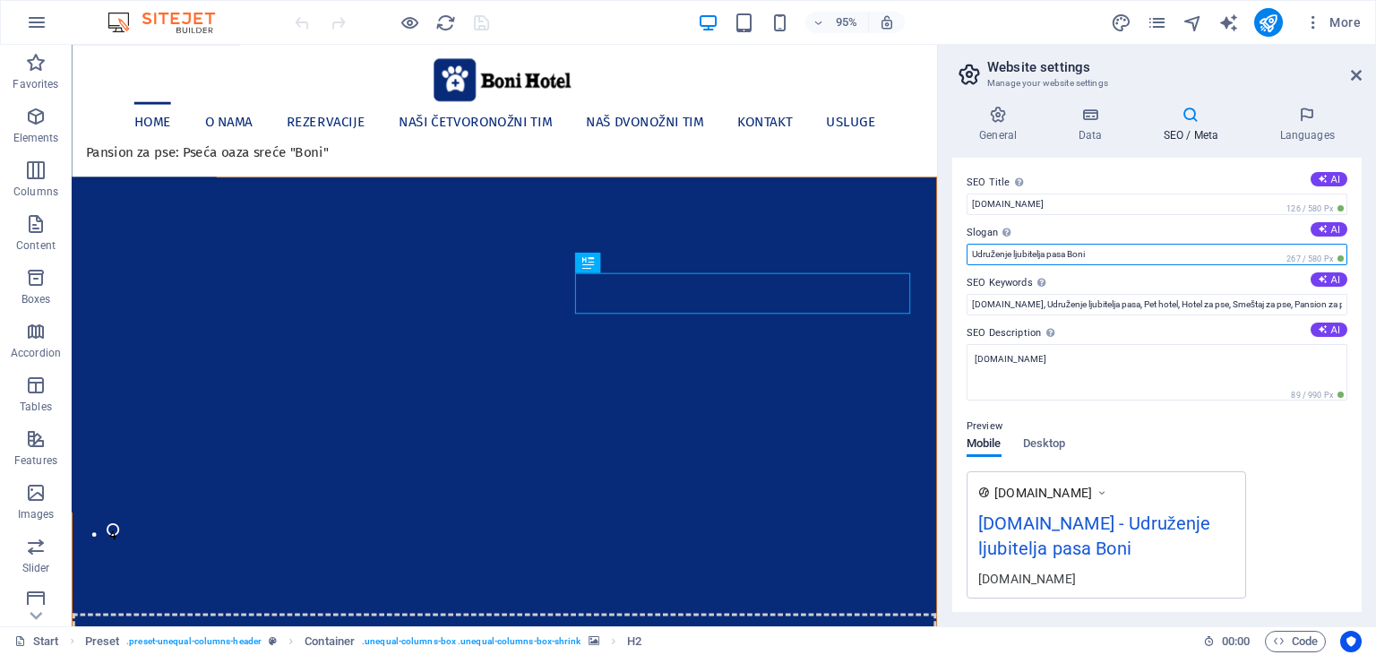
drag, startPoint x: 1105, startPoint y: 249, endPoint x: 964, endPoint y: 254, distance: 141.6
click at [967, 252] on input "Udruženje ljubitelja pasa Boni" at bounding box center [1157, 254] width 381 height 21
click at [327, 160] on div "Pansion za pse: Pseća oaza sreće "Boni"" at bounding box center [527, 158] width 882 height 21
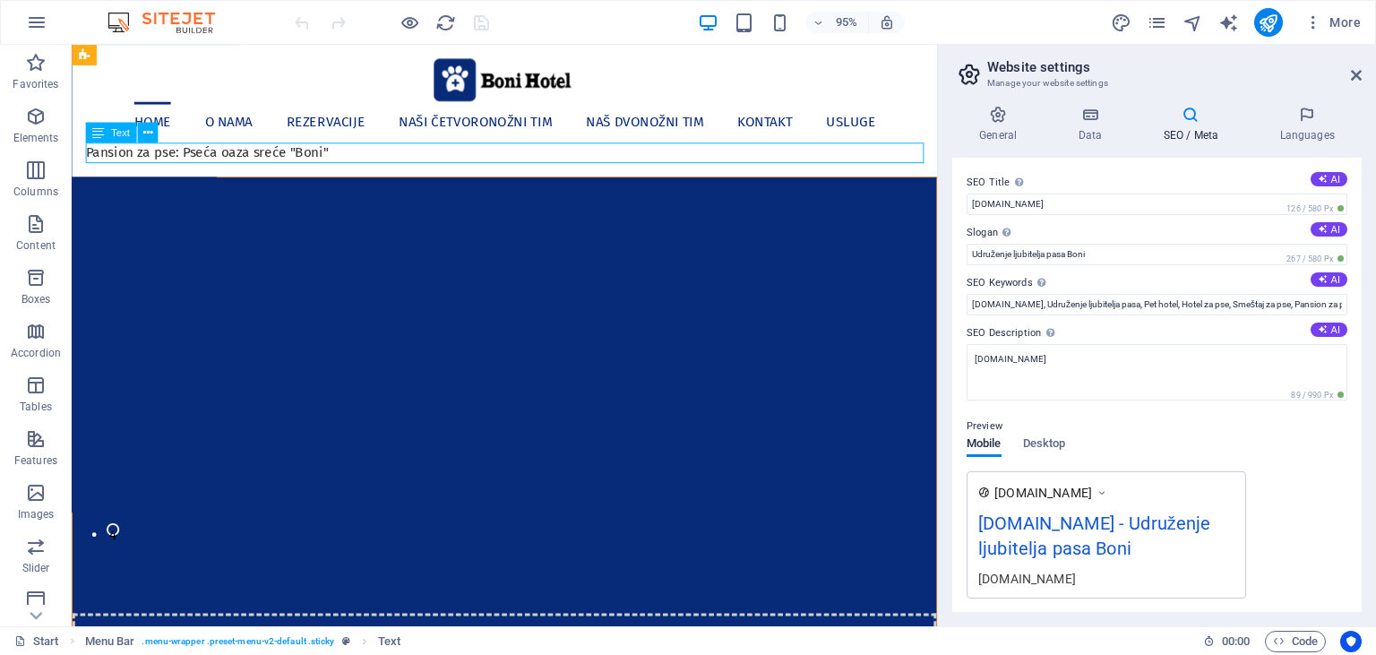
click at [327, 163] on div "Pansion za pse: Pseća oaza sreće "Boni"" at bounding box center [527, 158] width 882 height 21
click at [326, 162] on div "Pansion za pse: Pseća oaza sreće "Boni"" at bounding box center [527, 158] width 882 height 21
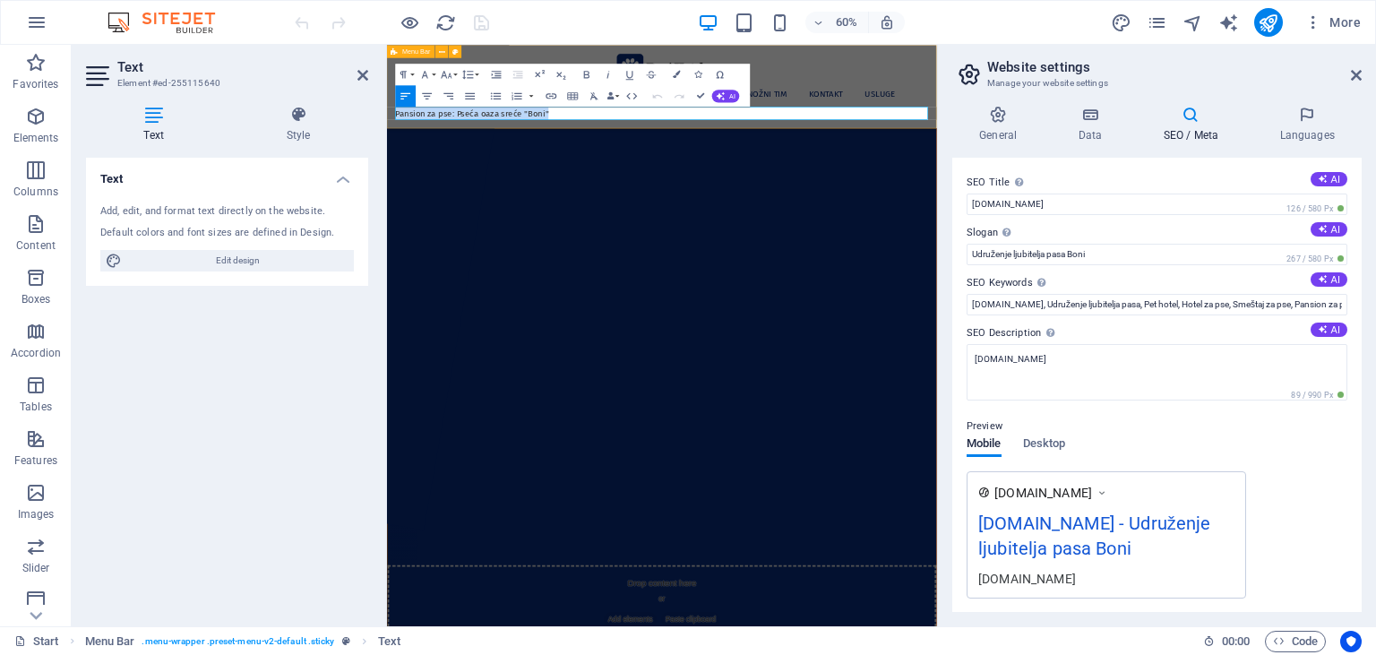
drag, startPoint x: 674, startPoint y: 158, endPoint x: 393, endPoint y: 161, distance: 280.4
click at [393, 161] on div "Home O nama Rezervacije Naši četvoronožni tim Naš dvonožni tim Kontakt Usluge P…" at bounding box center [845, 114] width 916 height 139
copy p "Pansion za pse: Pseća oaza sreće "Boni""
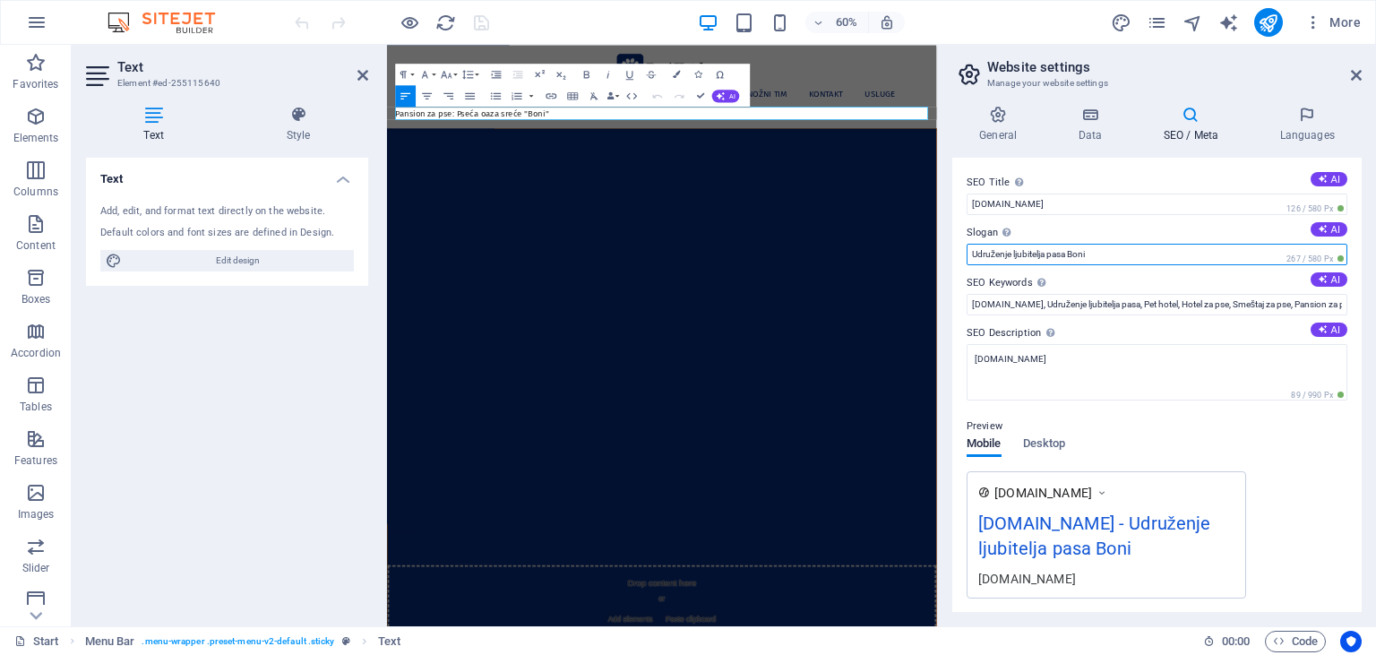
click at [1048, 257] on input "Udruženje ljubitelja pasa Boni" at bounding box center [1157, 254] width 381 height 21
paste input "Pansion za pse: Pseća oaza sreće "Boni""
type input "Pansion za pse: Pseća oaza sreće "Boni""
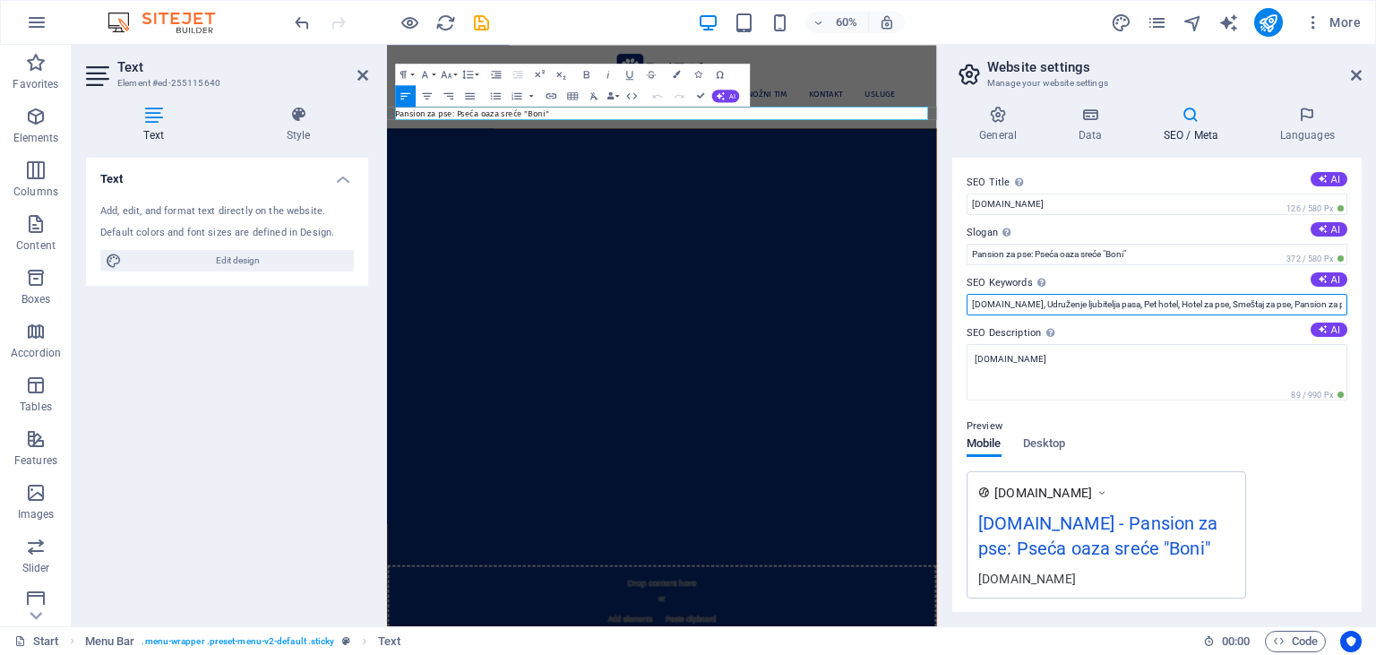
click at [1032, 306] on input "bonihotel.com, Udruženje ljubitelja pasa, Pet hotel, Hotel za pse, Smeštaj za p…" at bounding box center [1157, 304] width 381 height 21
drag, startPoint x: 1032, startPoint y: 301, endPoint x: 1128, endPoint y: 314, distance: 96.8
click at [1128, 314] on input "bonihotel.com, Udruženje ljubitelja pasa, Pet hotel, Hotel za pse, Smeštaj za p…" at bounding box center [1157, 304] width 381 height 21
drag, startPoint x: 1098, startPoint y: 303, endPoint x: 1171, endPoint y: 306, distance: 72.6
click at [1171, 306] on input "[DOMAIN_NAME], pansion za pse, Pet hotel, Hotel za pse, Smeštaj za pse, Pansion…" at bounding box center [1157, 304] width 381 height 21
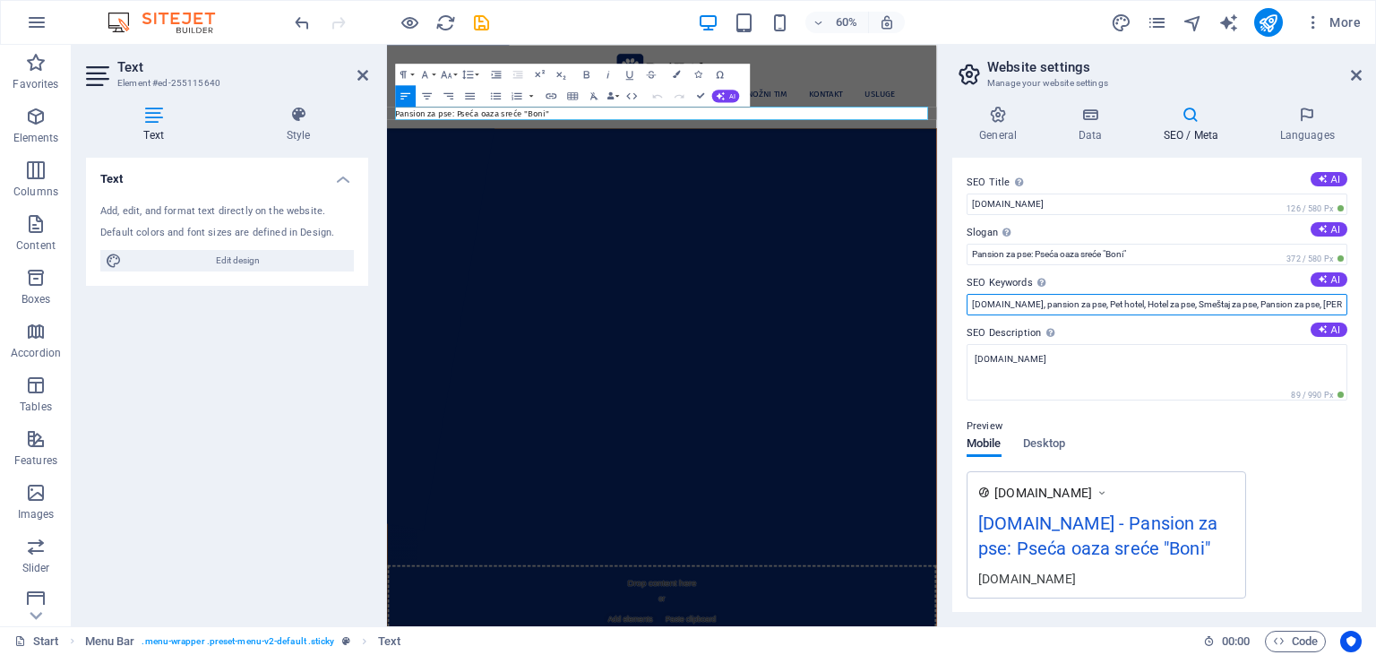
click at [1195, 305] on input "[DOMAIN_NAME], pansion za pse, Pet hotel, Hotel za pse, Smeštaj za pse, Pansion…" at bounding box center [1157, 304] width 381 height 21
drag, startPoint x: 1205, startPoint y: 298, endPoint x: 1352, endPoint y: 306, distance: 147.1
click at [1347, 306] on input "[DOMAIN_NAME], pansion za pse, Pet hotel, Hotel za pse, Smeštaj za pse, Pansion…" at bounding box center [1157, 304] width 381 height 21
type input "[DOMAIN_NAME], pansion za pse, Pet hotel, Hotel za pse, Smeštaj za pse, Pansion…"
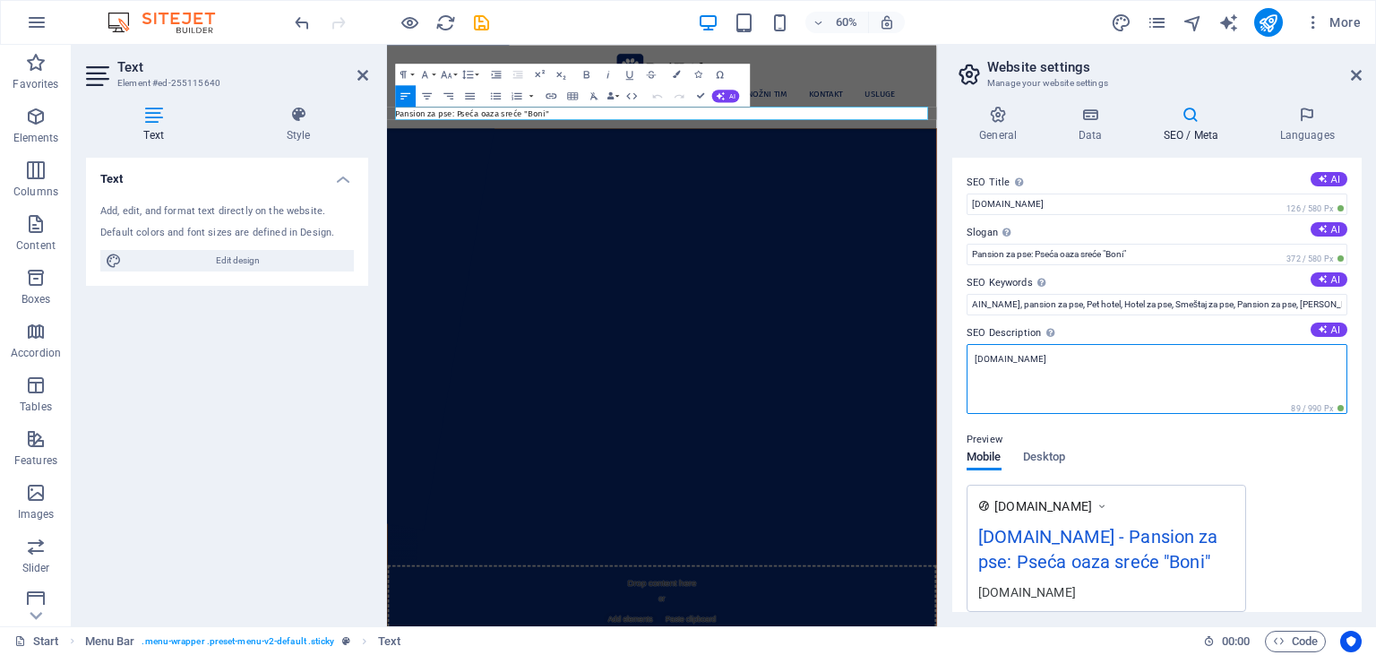
click at [1089, 366] on textarea "[DOMAIN_NAME]" at bounding box center [1157, 379] width 381 height 70
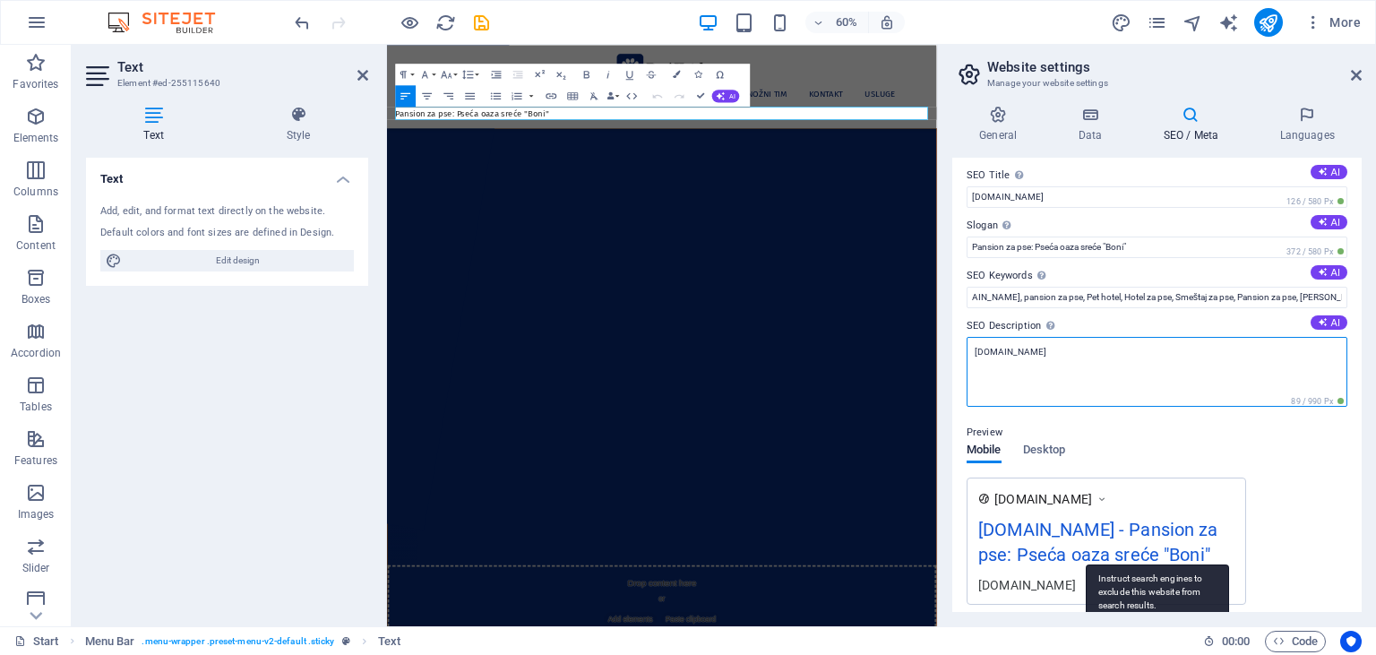
scroll to position [0, 0]
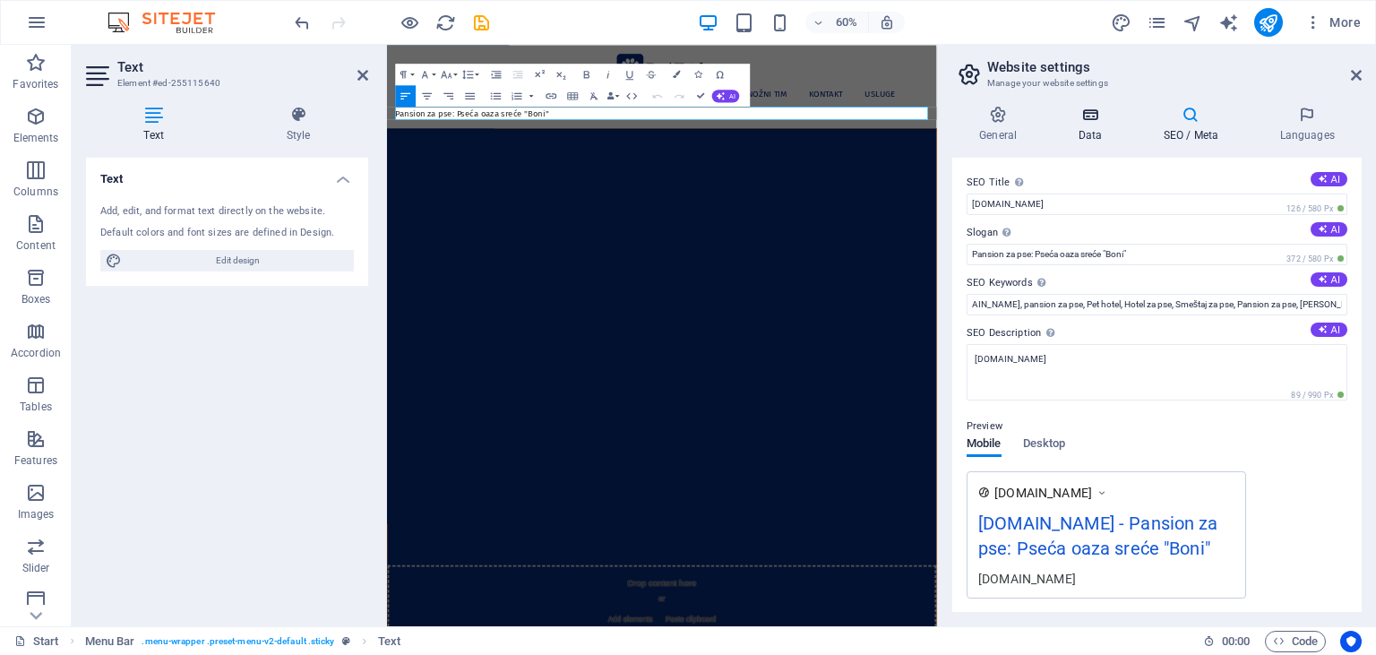
click at [1087, 124] on icon at bounding box center [1090, 115] width 78 height 18
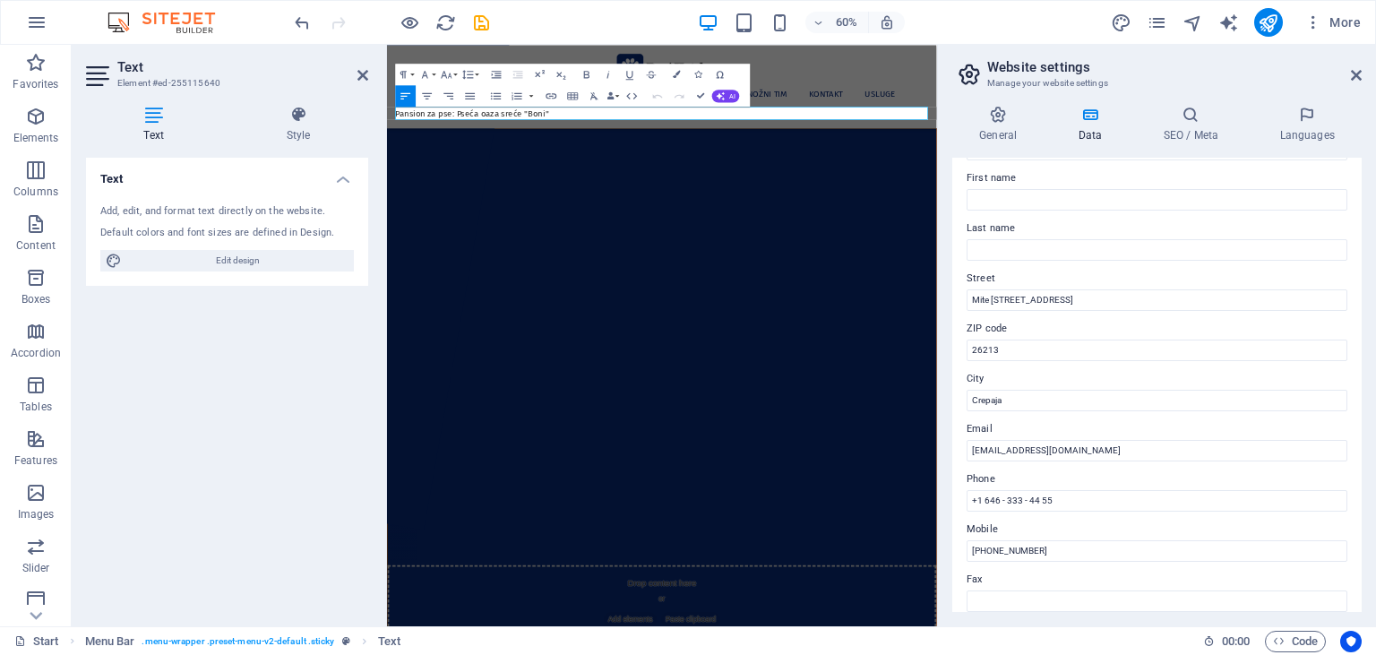
scroll to position [163, 0]
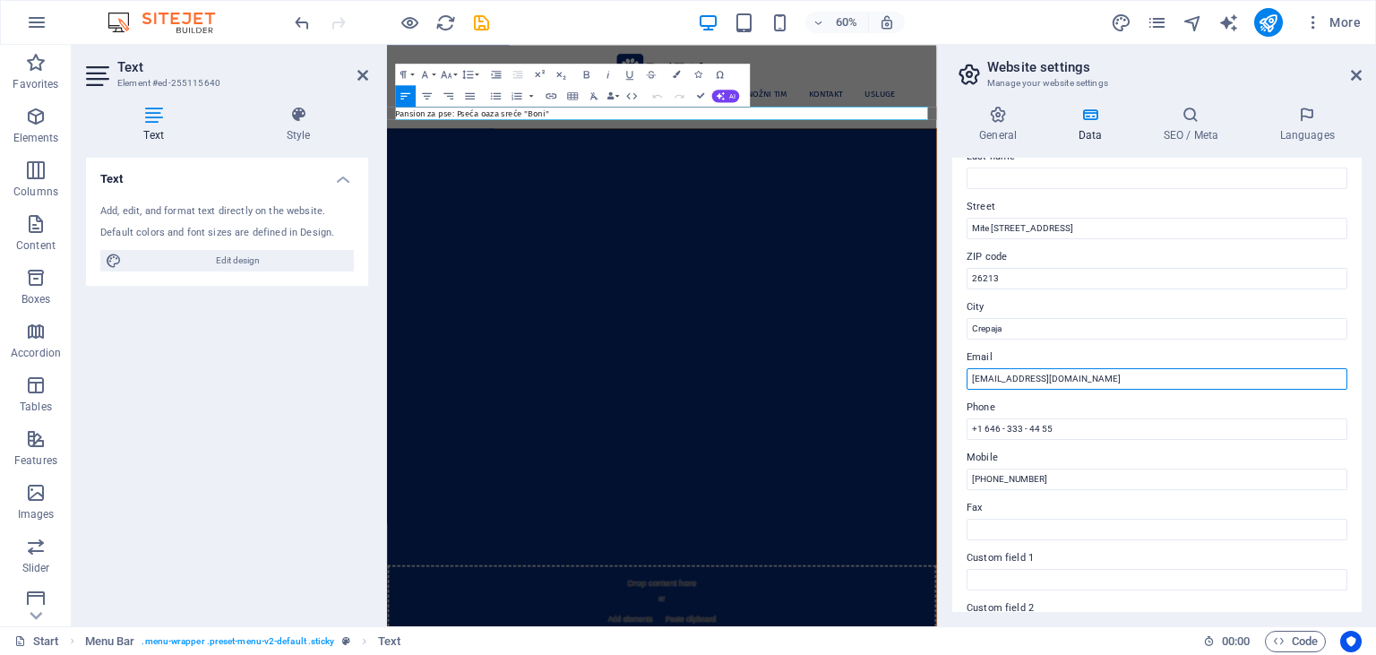
click at [993, 380] on input "[EMAIL_ADDRESS][DOMAIN_NAME]" at bounding box center [1157, 378] width 381 height 21
drag, startPoint x: 1086, startPoint y: 382, endPoint x: 958, endPoint y: 376, distance: 127.3
click at [967, 376] on input "[EMAIL_ADDRESS][DOMAIN_NAME]" at bounding box center [1157, 378] width 381 height 21
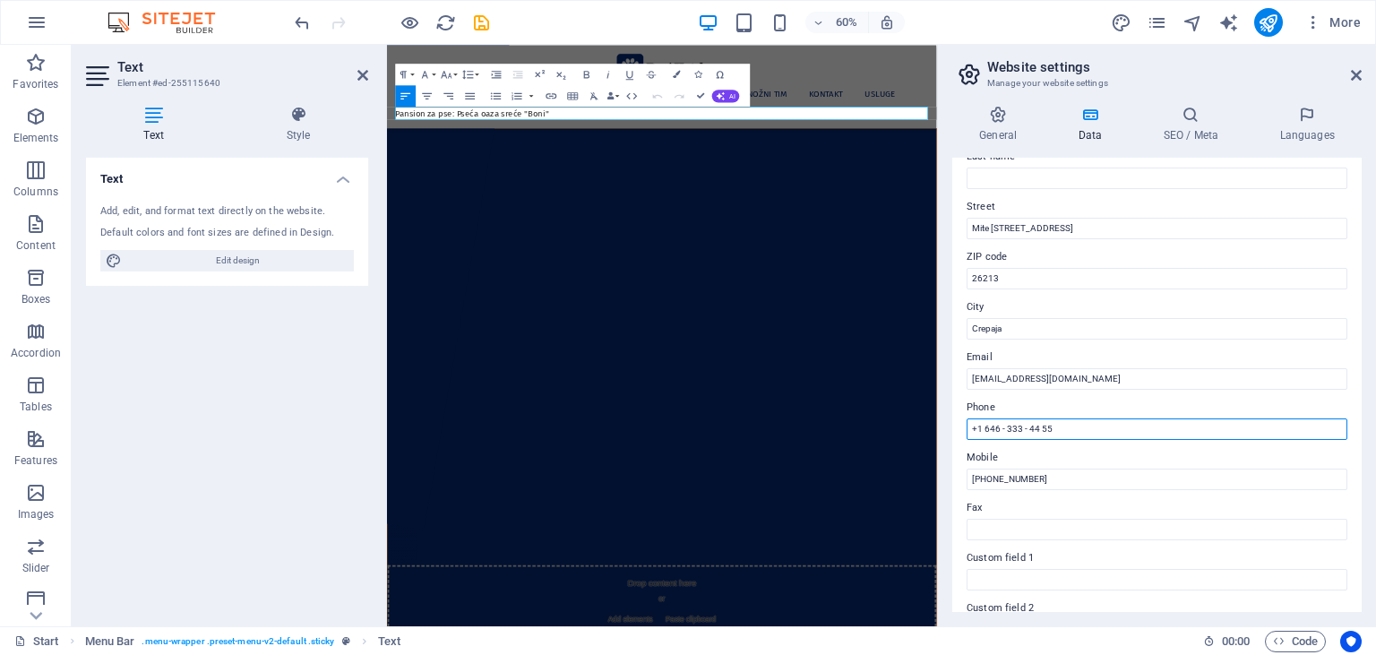
click at [1054, 432] on input "+1 646 - 333 - 44 55" at bounding box center [1157, 428] width 381 height 21
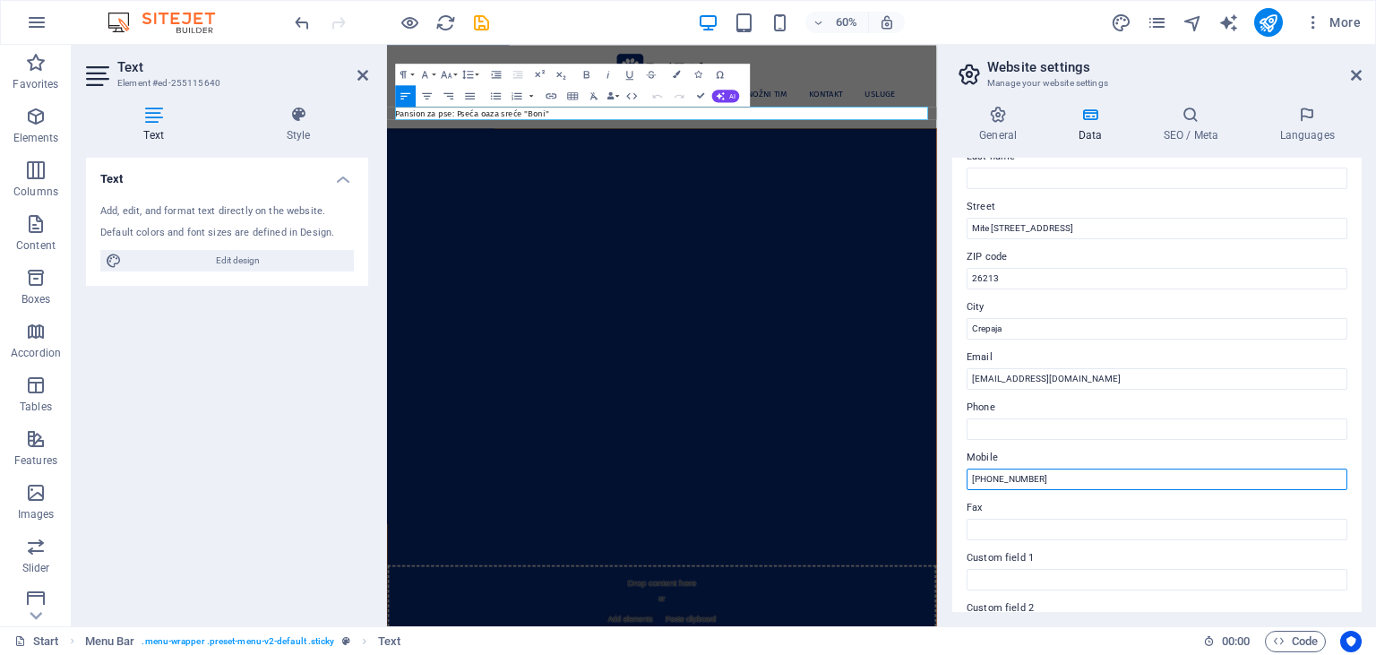
click at [1057, 476] on input "[PHONE_NUMBER]" at bounding box center [1157, 478] width 381 height 21
drag, startPoint x: 1051, startPoint y: 480, endPoint x: 1005, endPoint y: 475, distance: 46.0
click at [1005, 475] on input "[PHONE_NUMBER]" at bounding box center [1157, 478] width 381 height 21
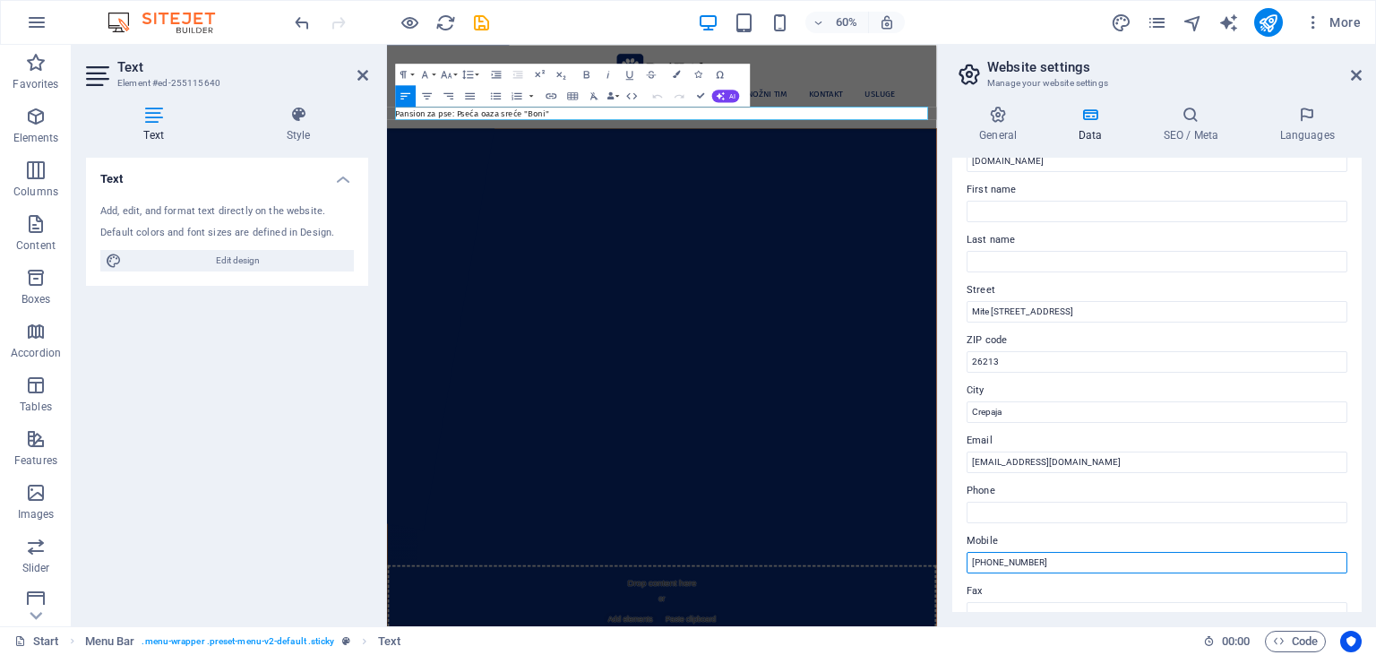
scroll to position [0, 0]
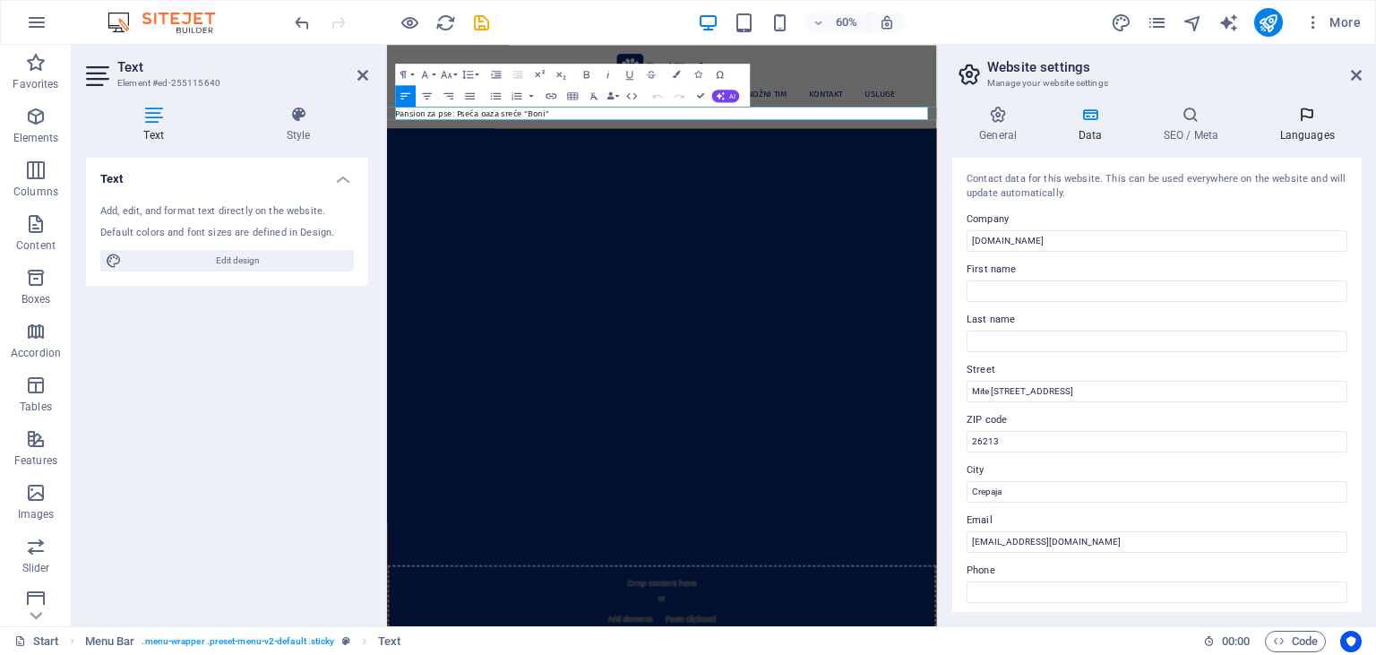
click at [1302, 120] on icon at bounding box center [1306, 115] width 109 height 18
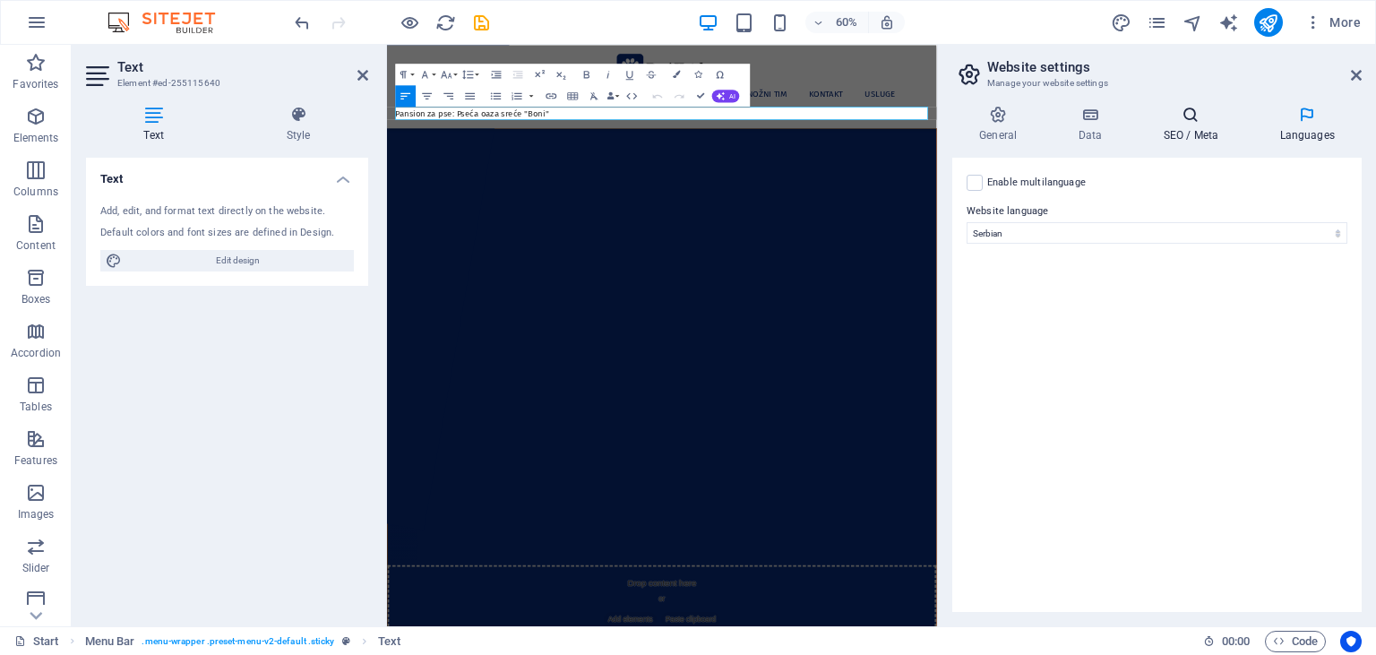
click at [1191, 116] on icon at bounding box center [1190, 115] width 109 height 18
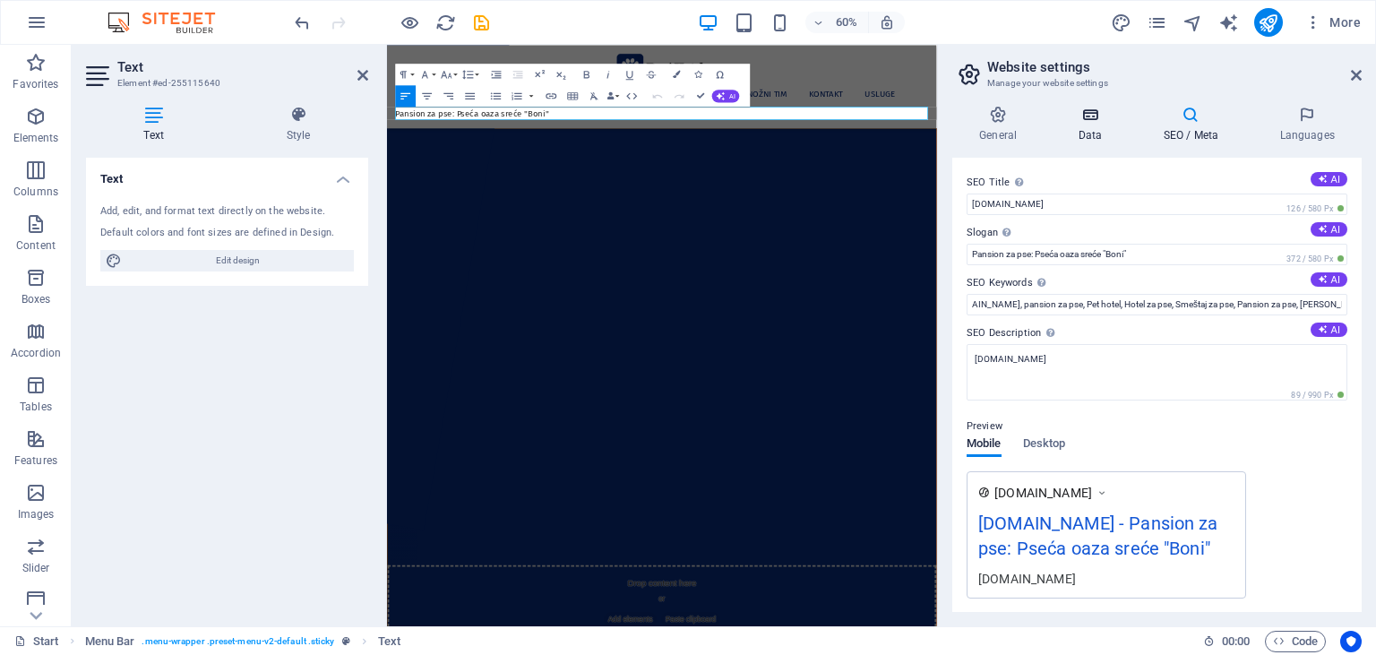
scroll to position [0, 23]
click at [1091, 116] on icon at bounding box center [1090, 115] width 78 height 18
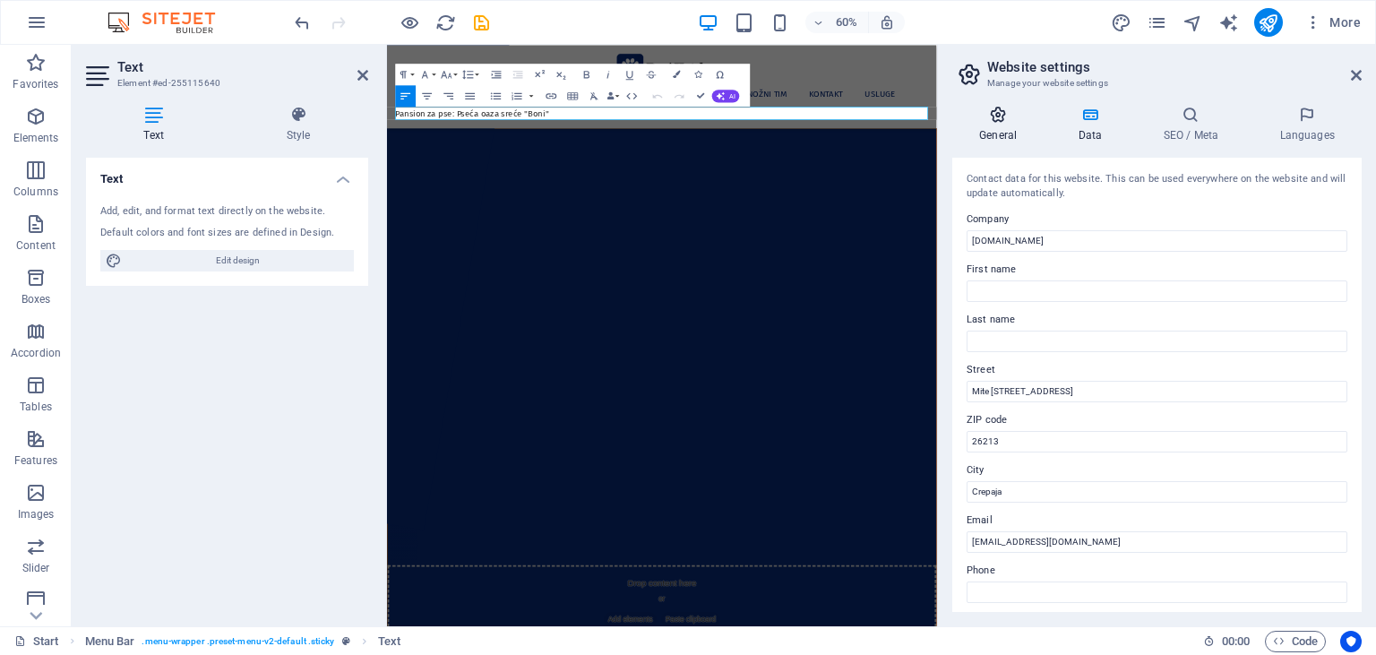
click at [991, 116] on icon at bounding box center [997, 115] width 91 height 18
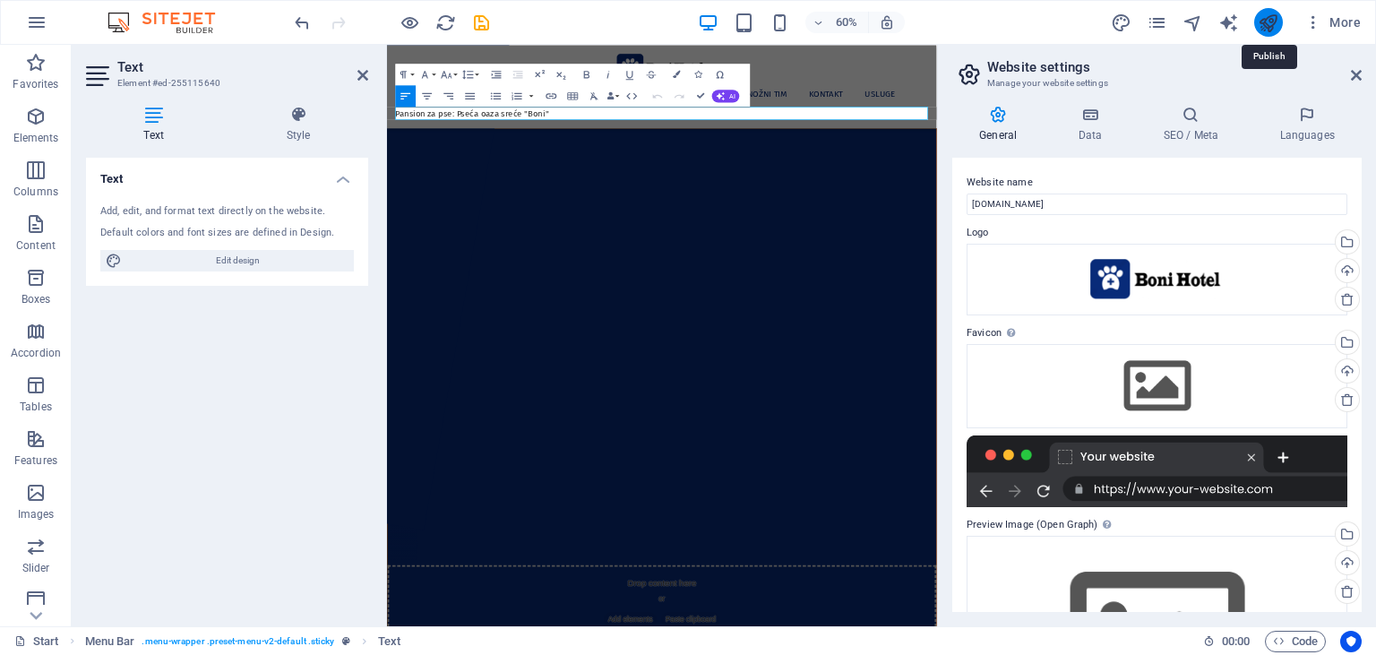
click at [1266, 26] on icon "publish" at bounding box center [1268, 23] width 21 height 21
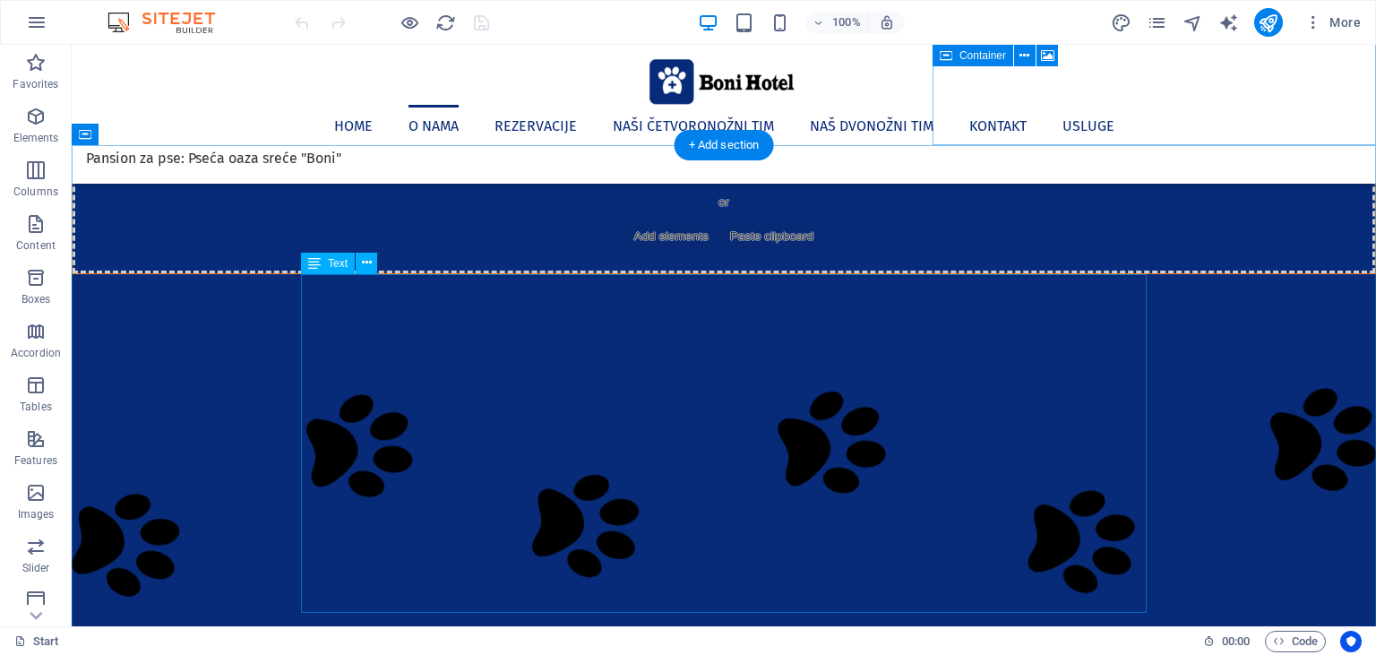
scroll to position [567, 0]
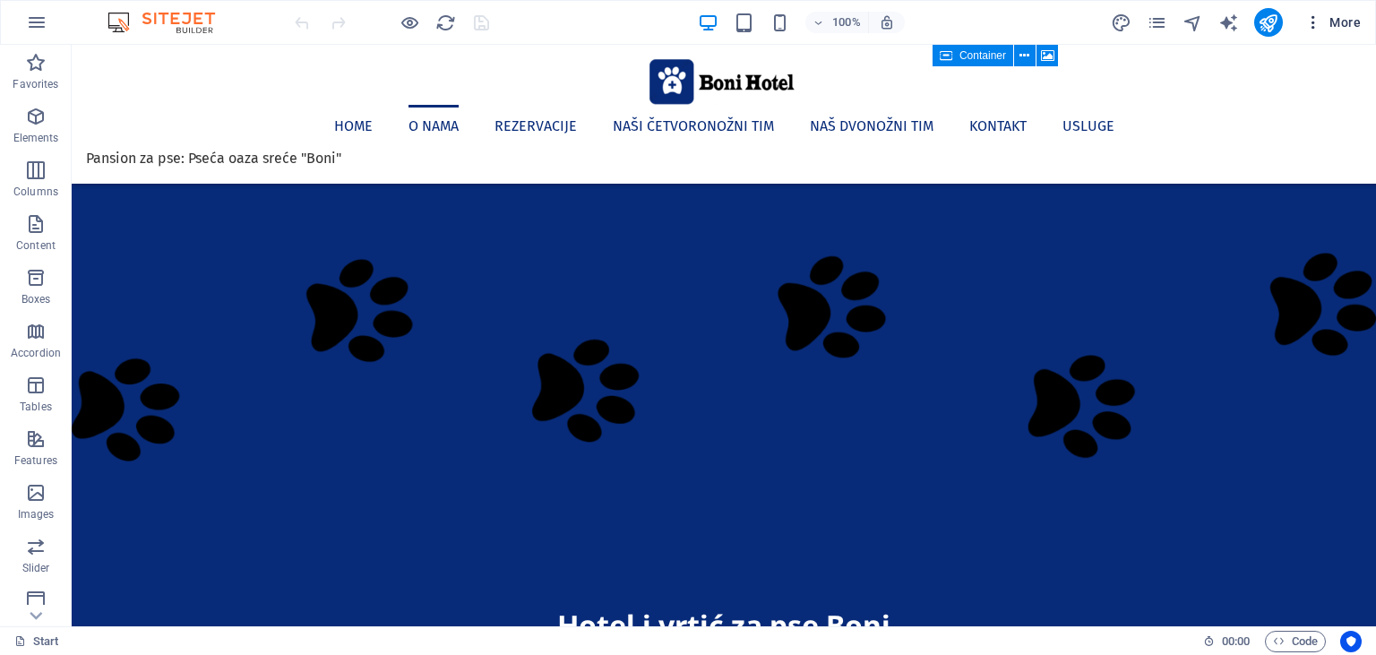
click at [1343, 24] on span "More" at bounding box center [1332, 22] width 56 height 18
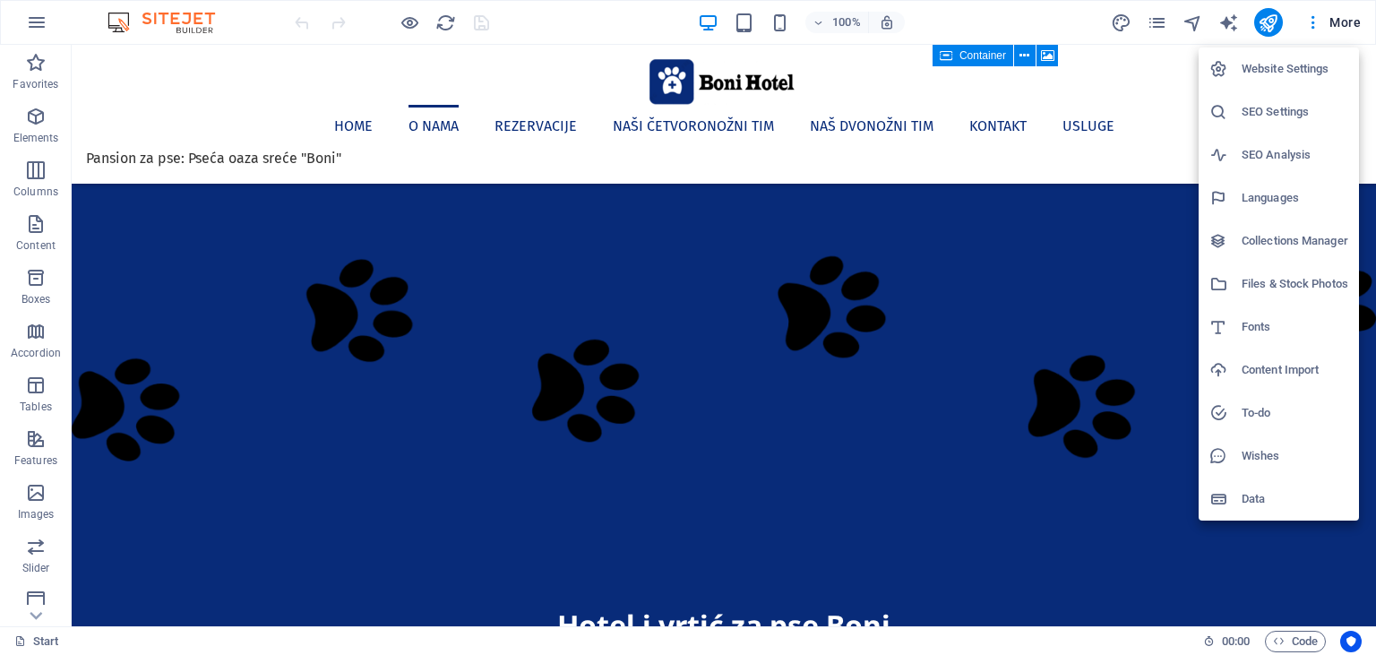
click at [1274, 496] on h6 "Data" at bounding box center [1294, 498] width 107 height 21
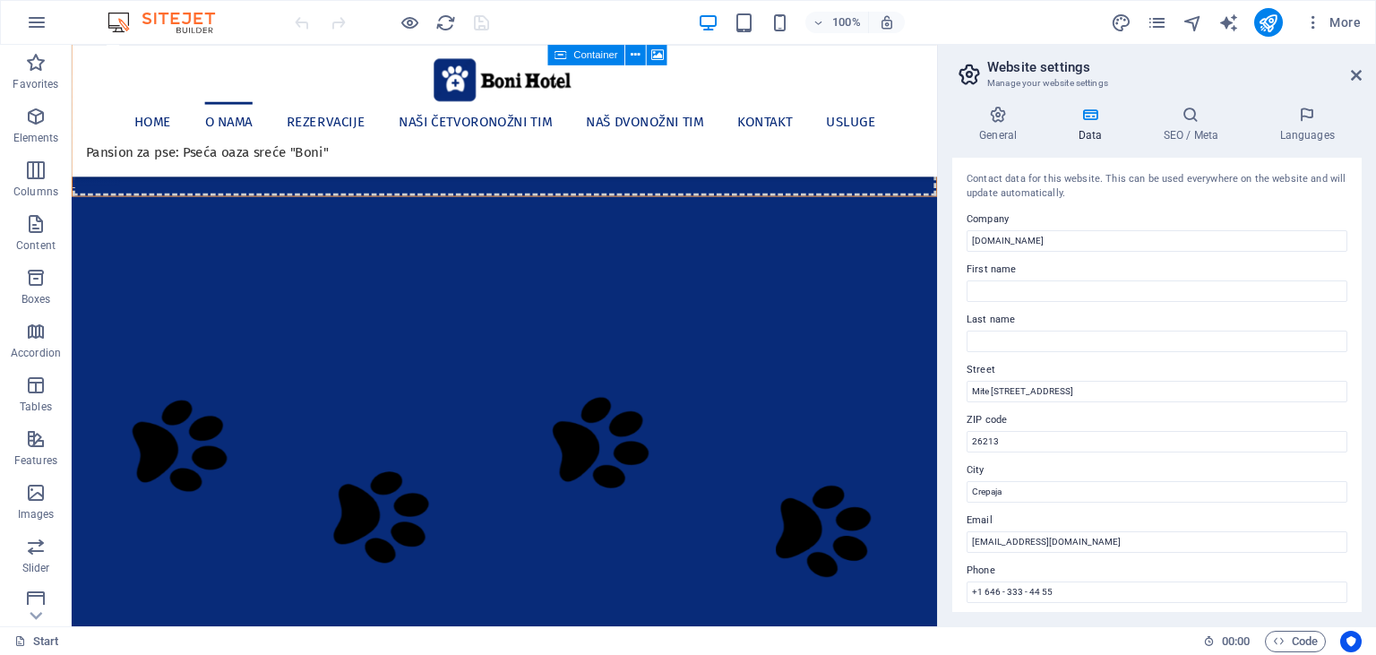
scroll to position [632, 0]
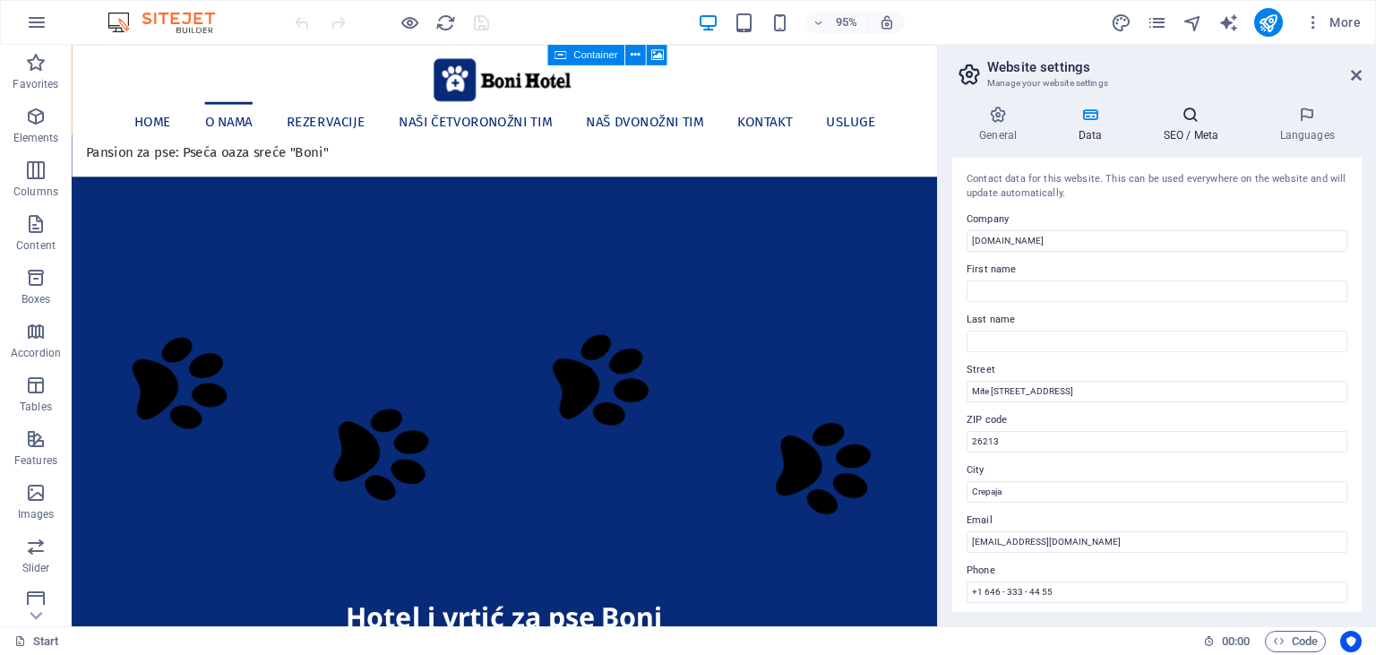
click at [1181, 129] on h4 "SEO / Meta" at bounding box center [1194, 125] width 116 height 38
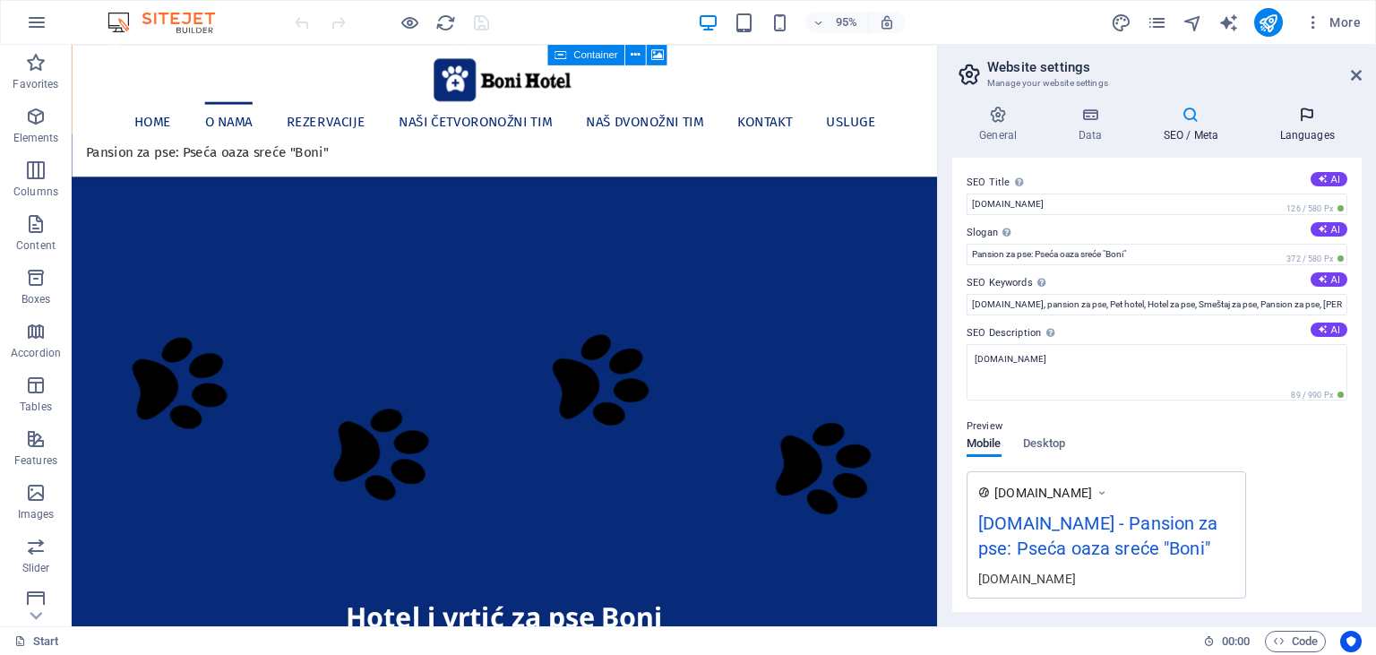
click at [1295, 120] on icon at bounding box center [1306, 115] width 109 height 18
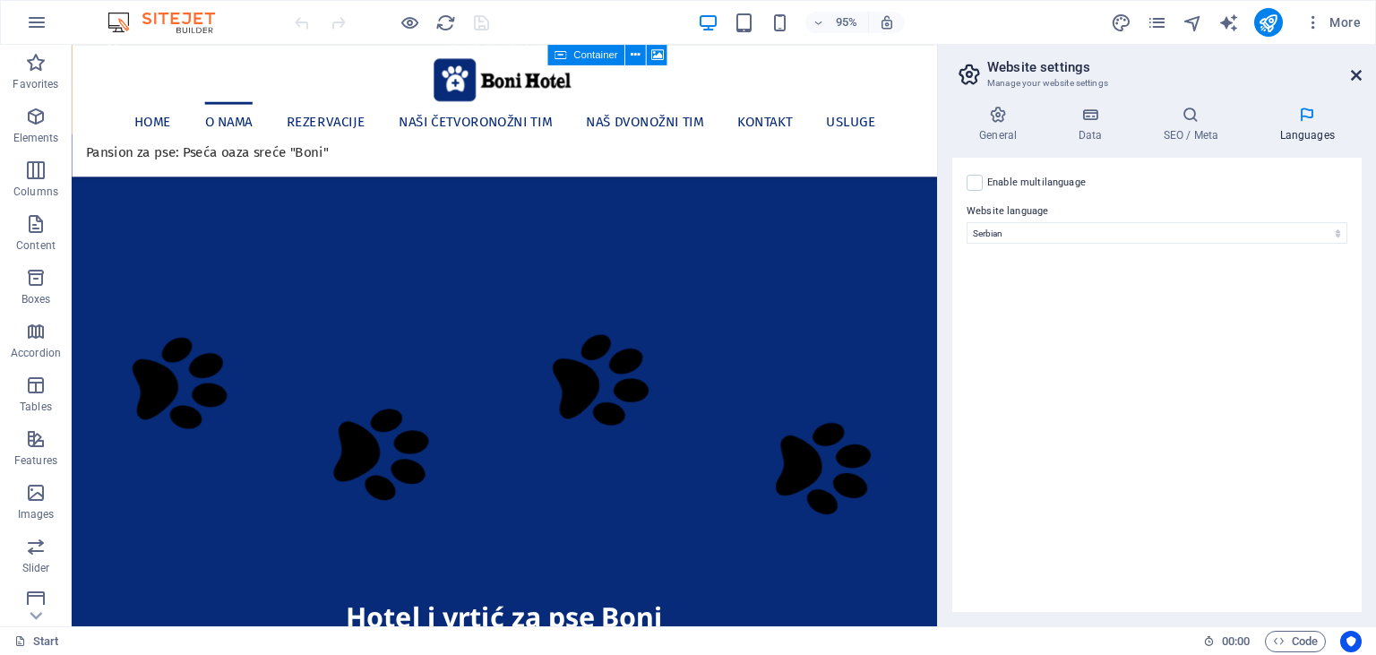
click at [1353, 77] on icon at bounding box center [1356, 75] width 11 height 14
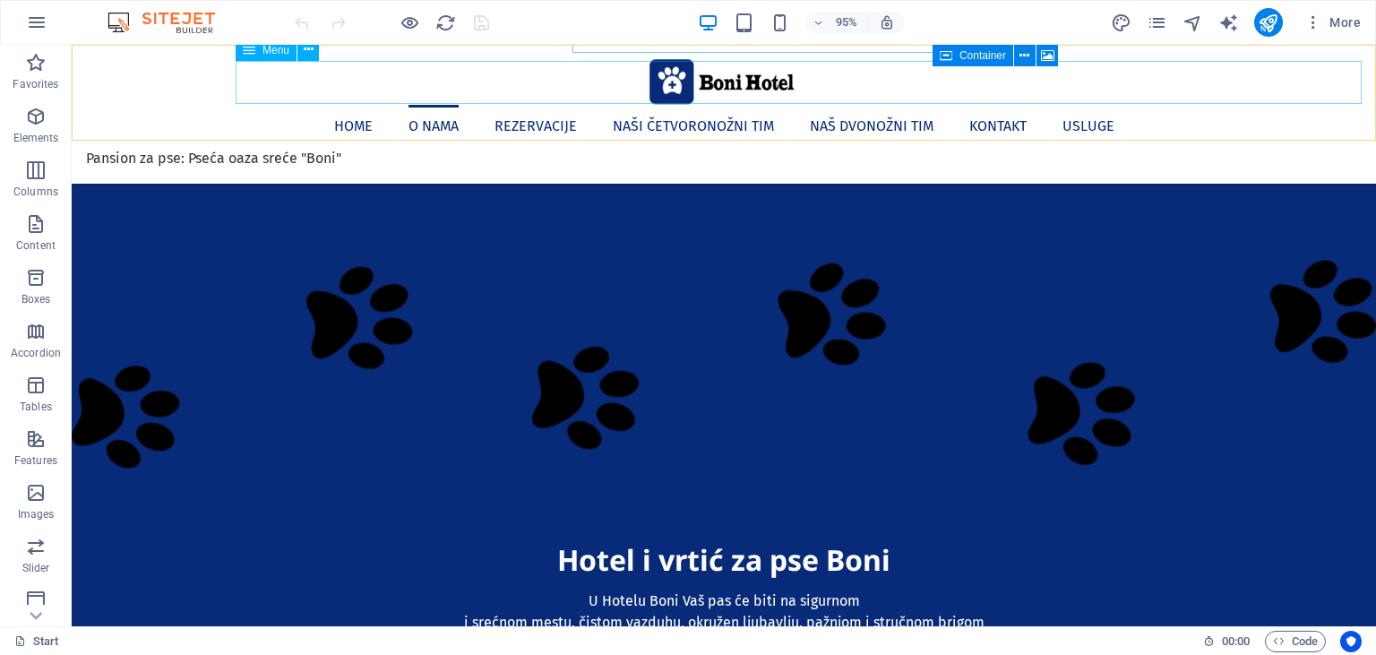
scroll to position [589, 0]
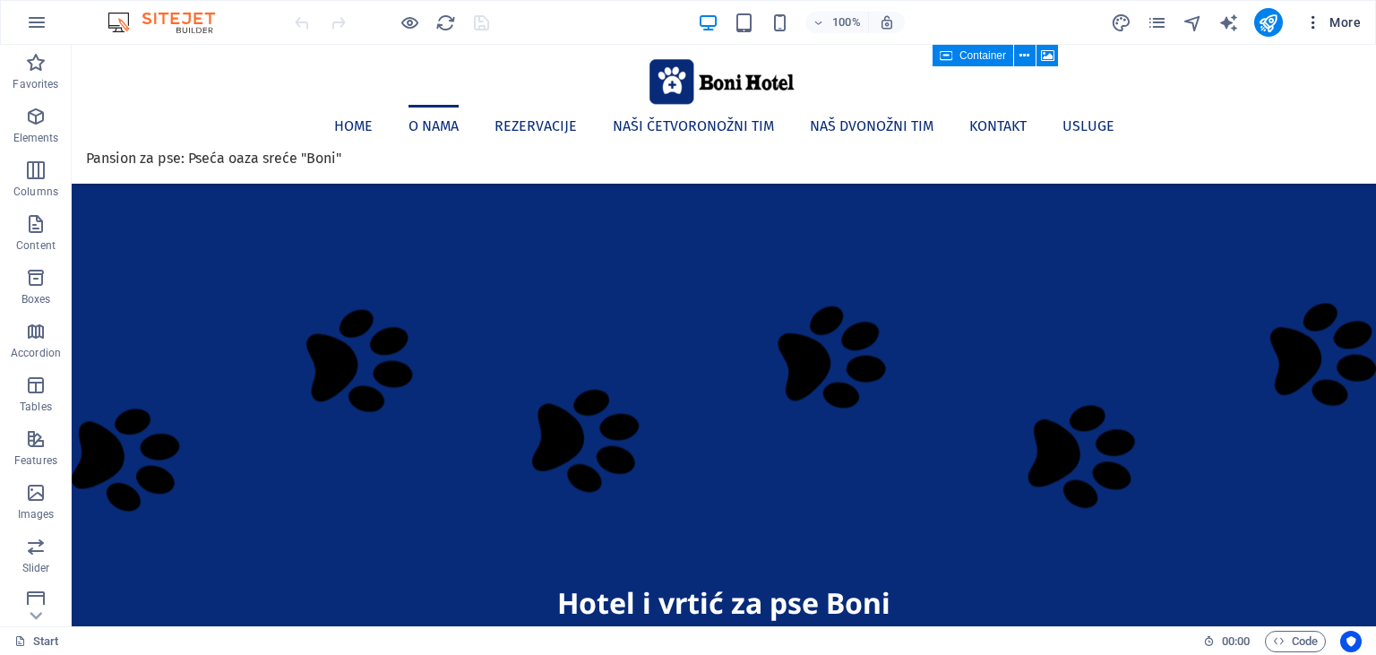
click at [1314, 20] on icon "button" at bounding box center [1313, 22] width 18 height 18
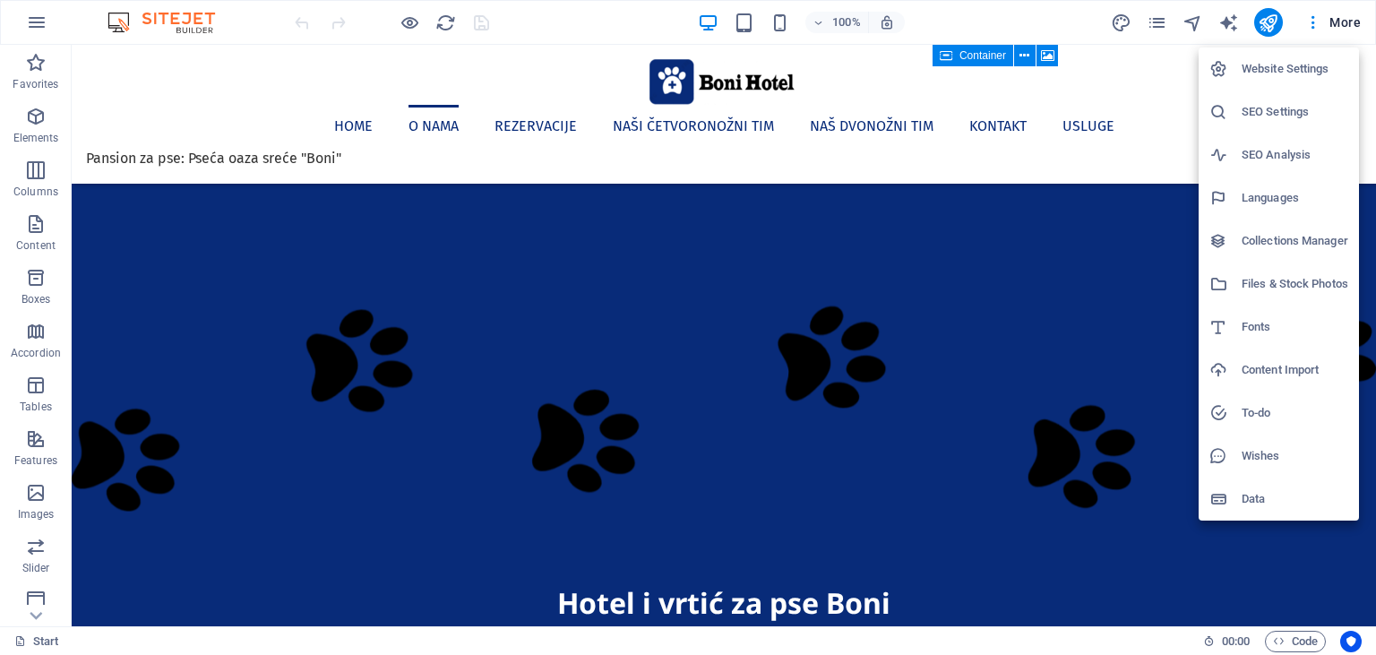
click at [1281, 153] on h6 "SEO Analysis" at bounding box center [1294, 154] width 107 height 21
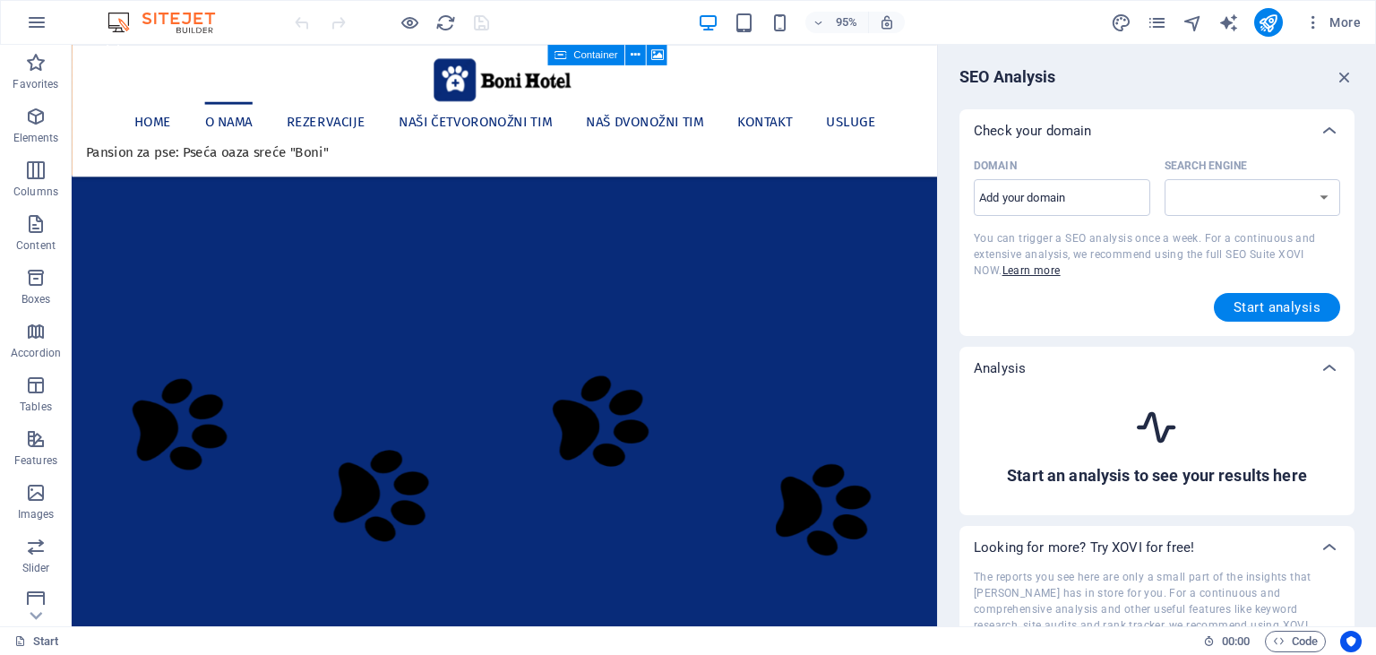
scroll to position [632, 0]
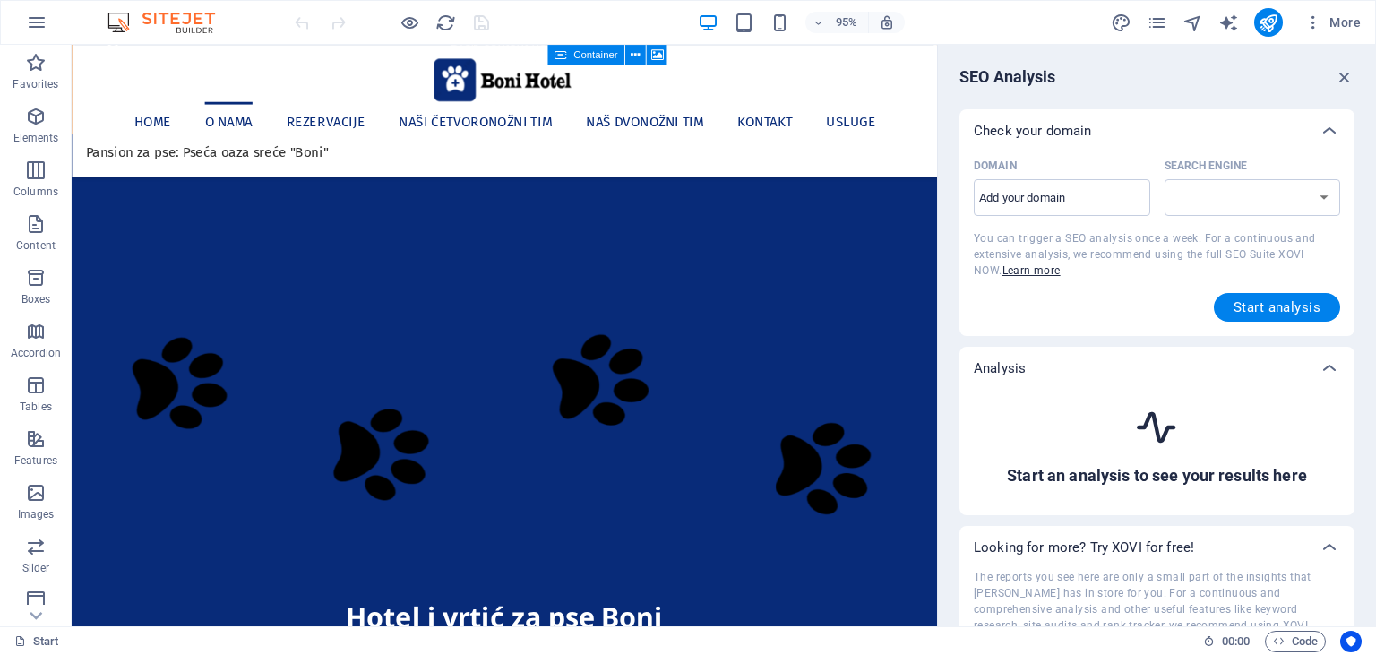
select select "[DOMAIN_NAME]"
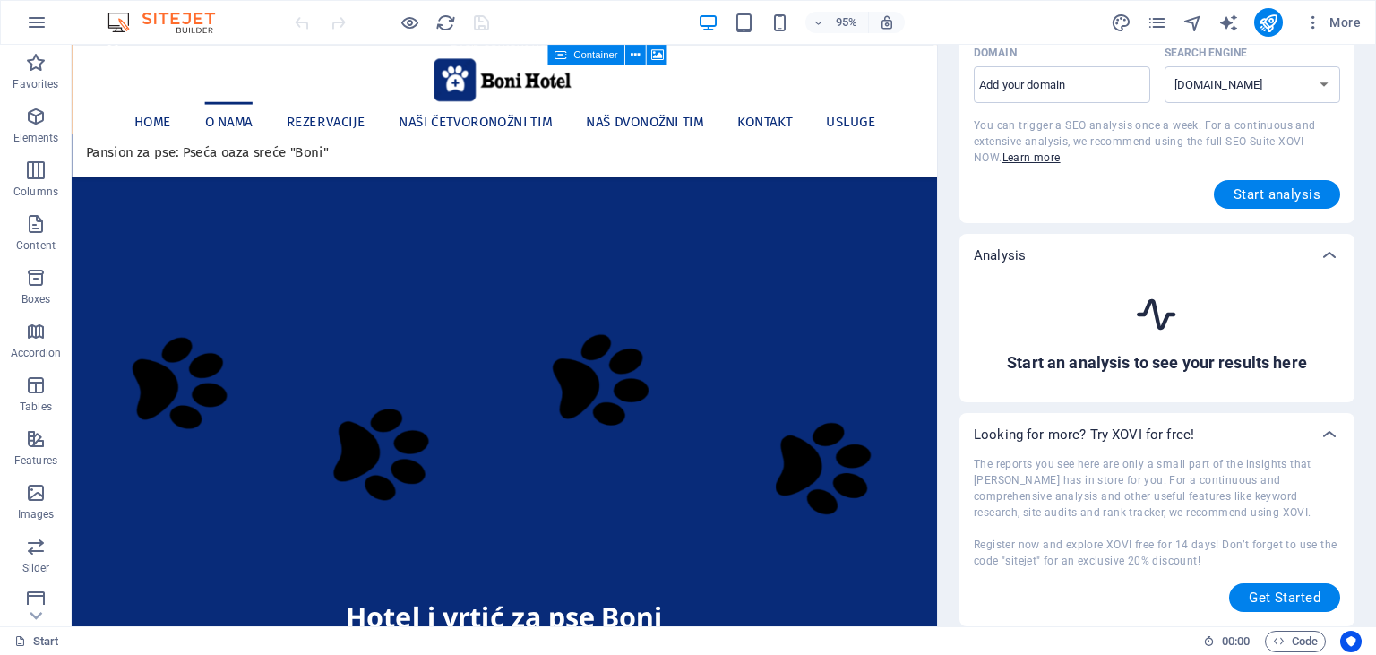
scroll to position [0, 0]
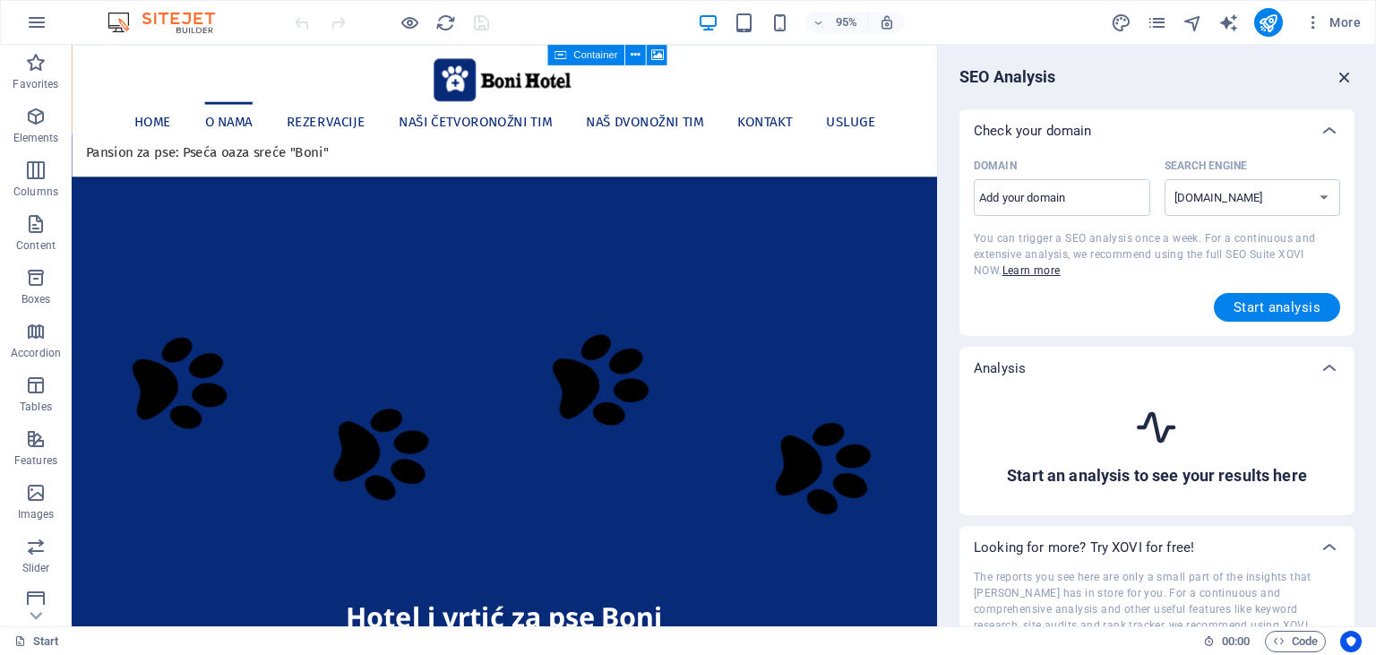
click at [1345, 73] on icon "button" at bounding box center [1345, 77] width 20 height 20
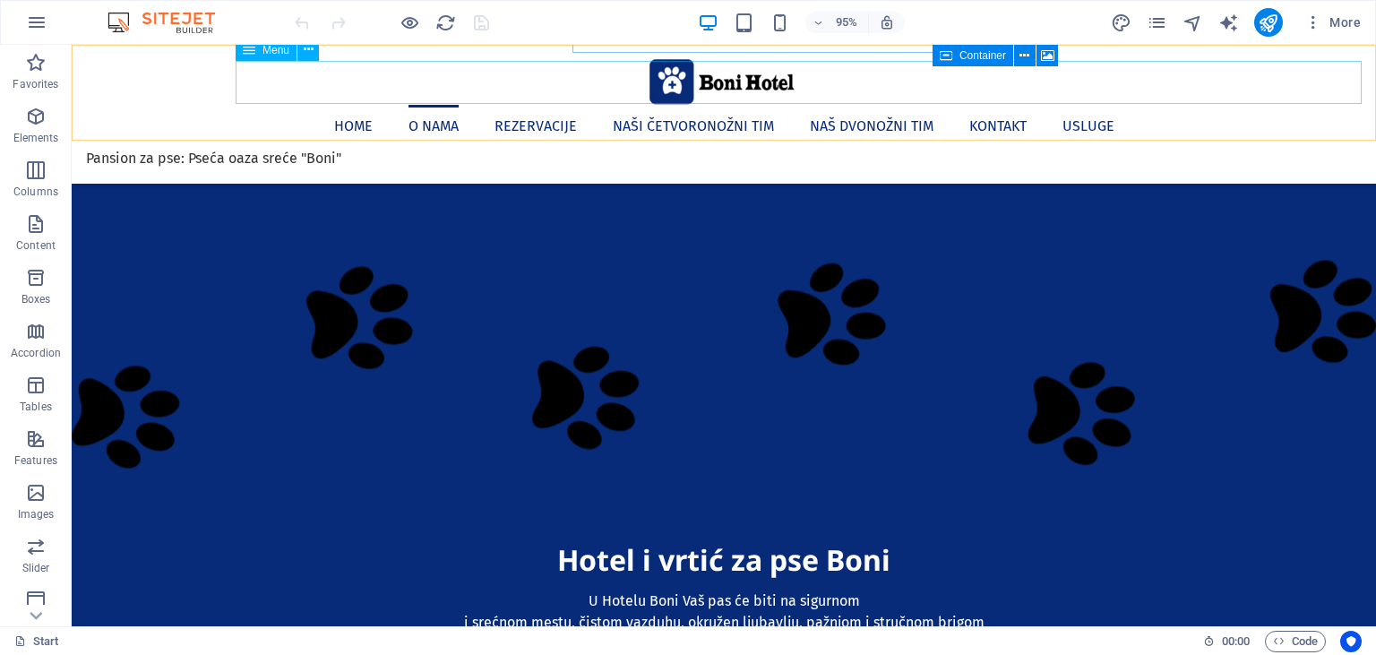
scroll to position [589, 0]
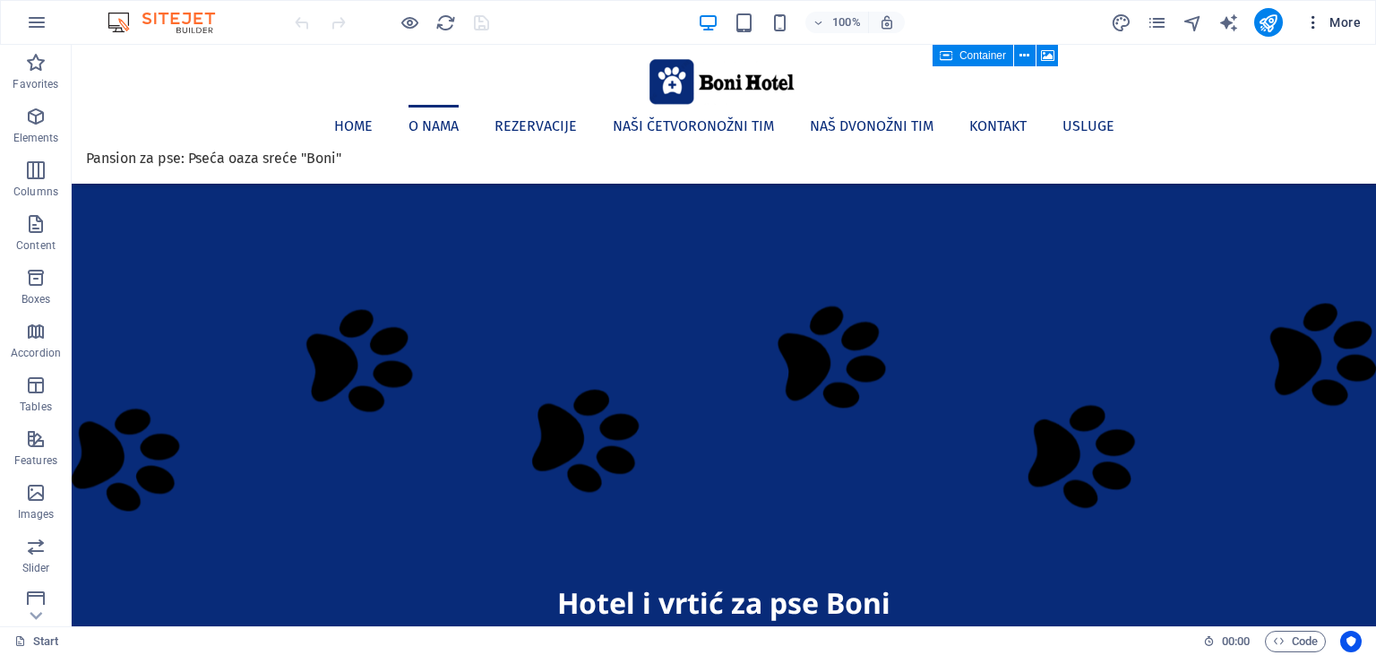
click at [1346, 23] on span "More" at bounding box center [1332, 22] width 56 height 18
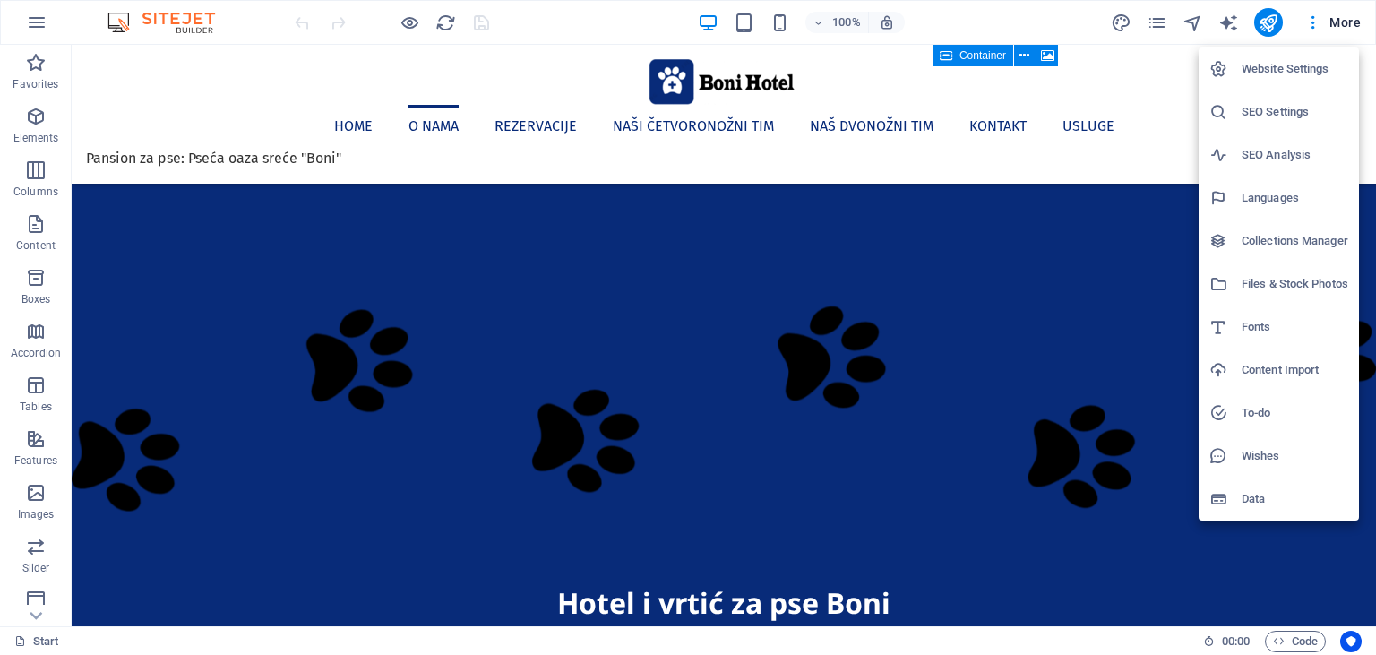
click at [1256, 408] on h6 "To-do" at bounding box center [1294, 412] width 107 height 21
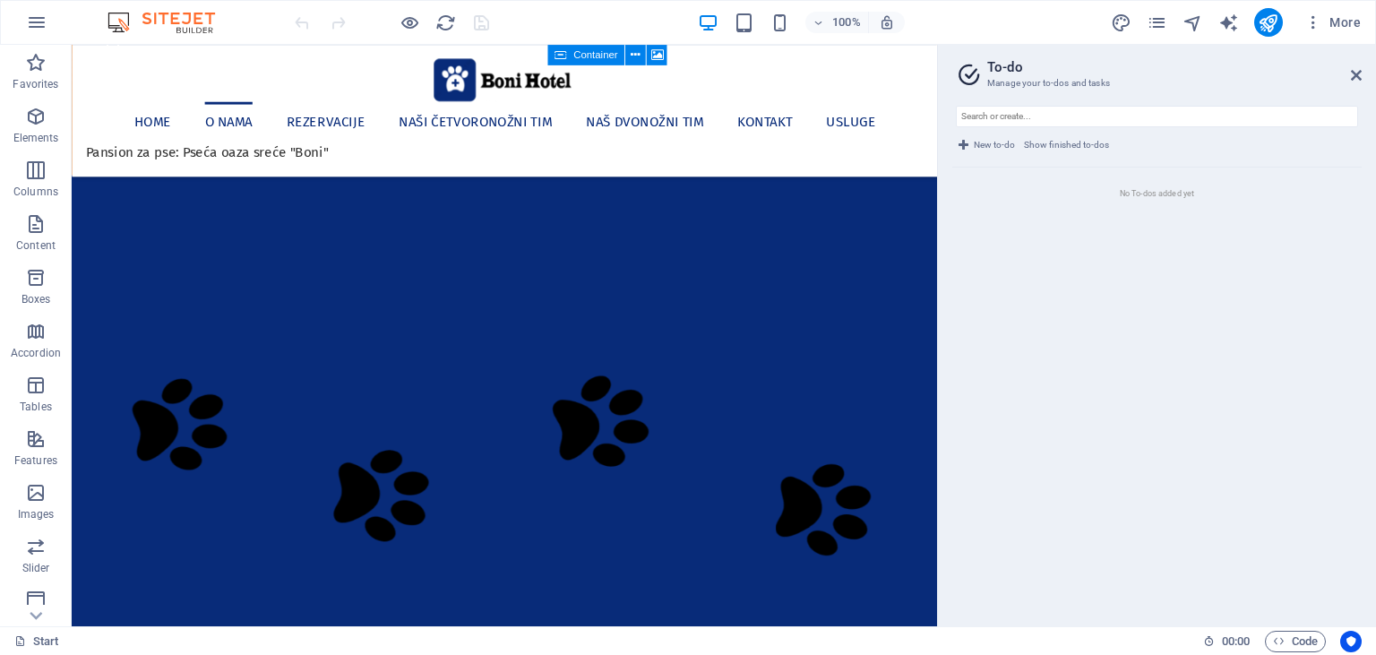
scroll to position [632, 0]
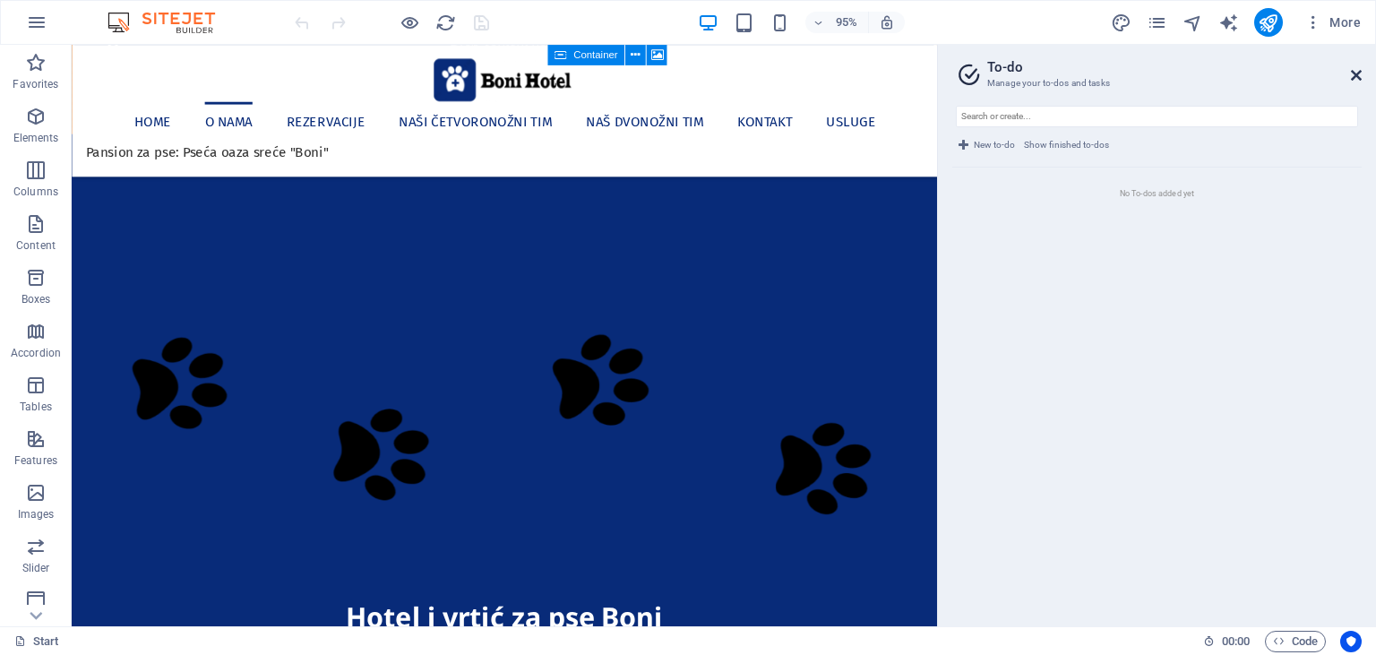
click at [1357, 74] on icon at bounding box center [1356, 75] width 11 height 14
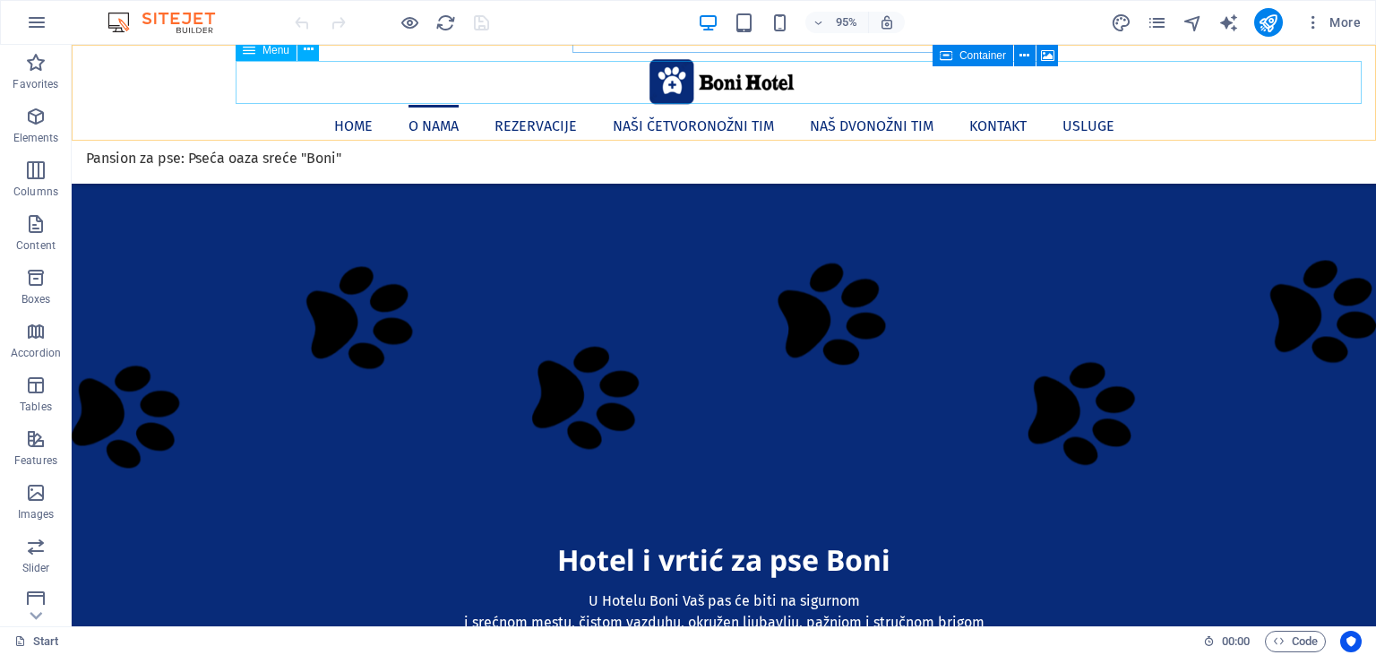
scroll to position [589, 0]
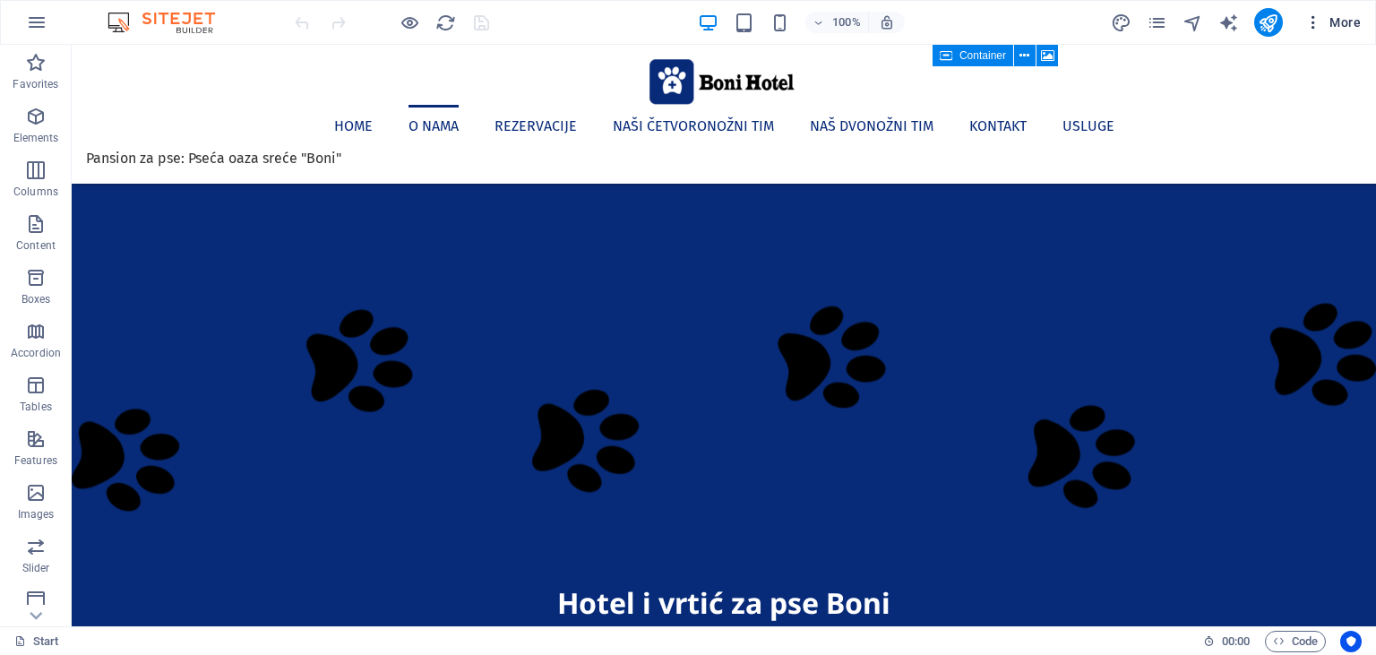
click at [1345, 23] on span "More" at bounding box center [1332, 22] width 56 height 18
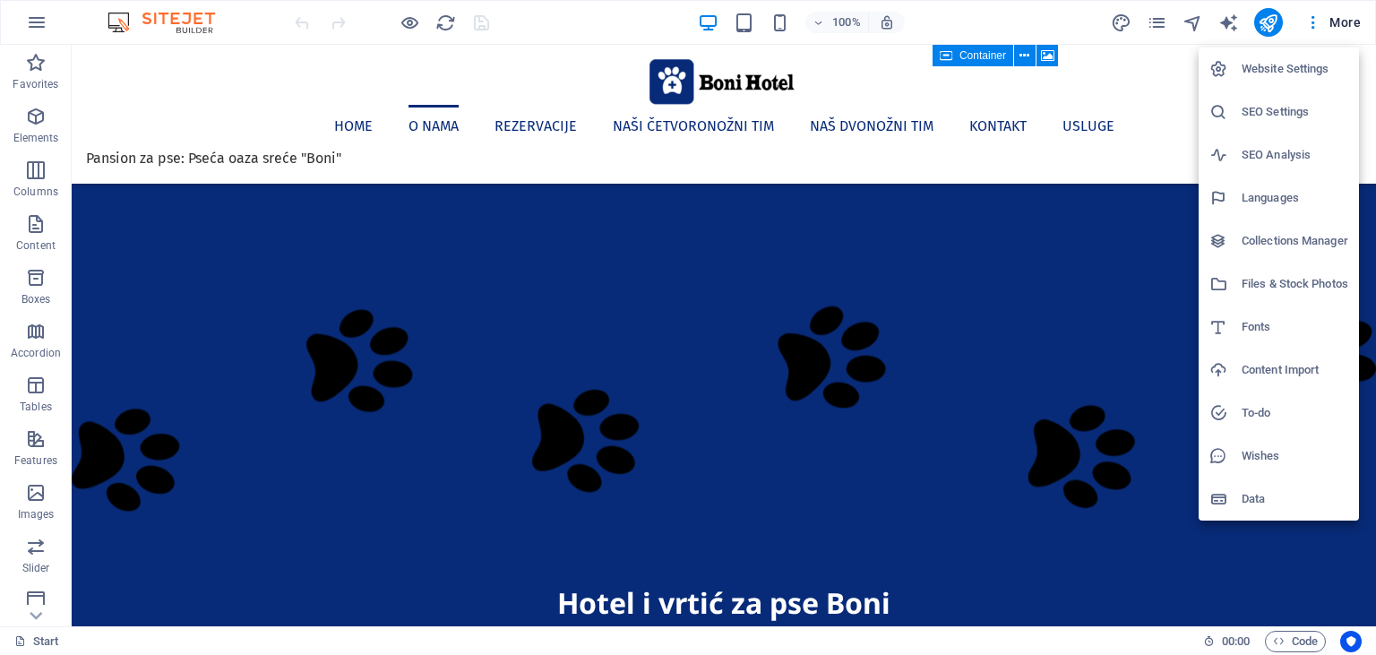
click at [1295, 281] on h6 "Files & Stock Photos" at bounding box center [1294, 283] width 107 height 21
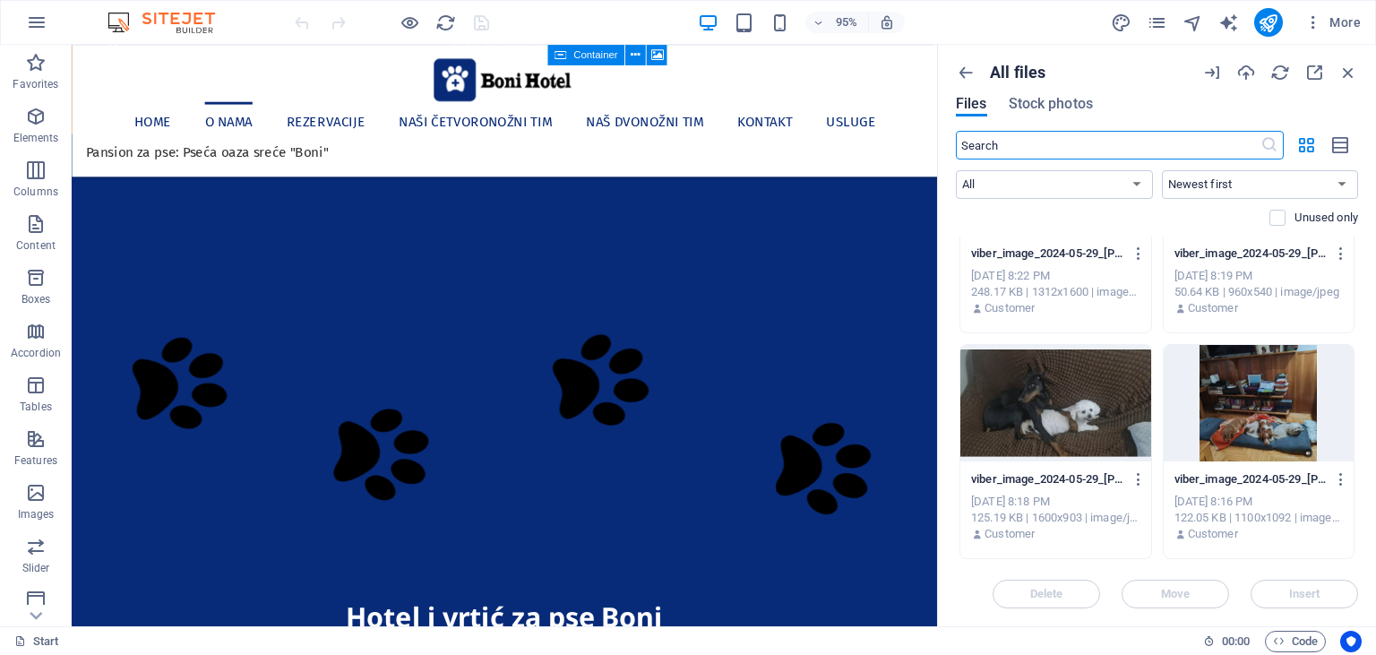
scroll to position [6208, 0]
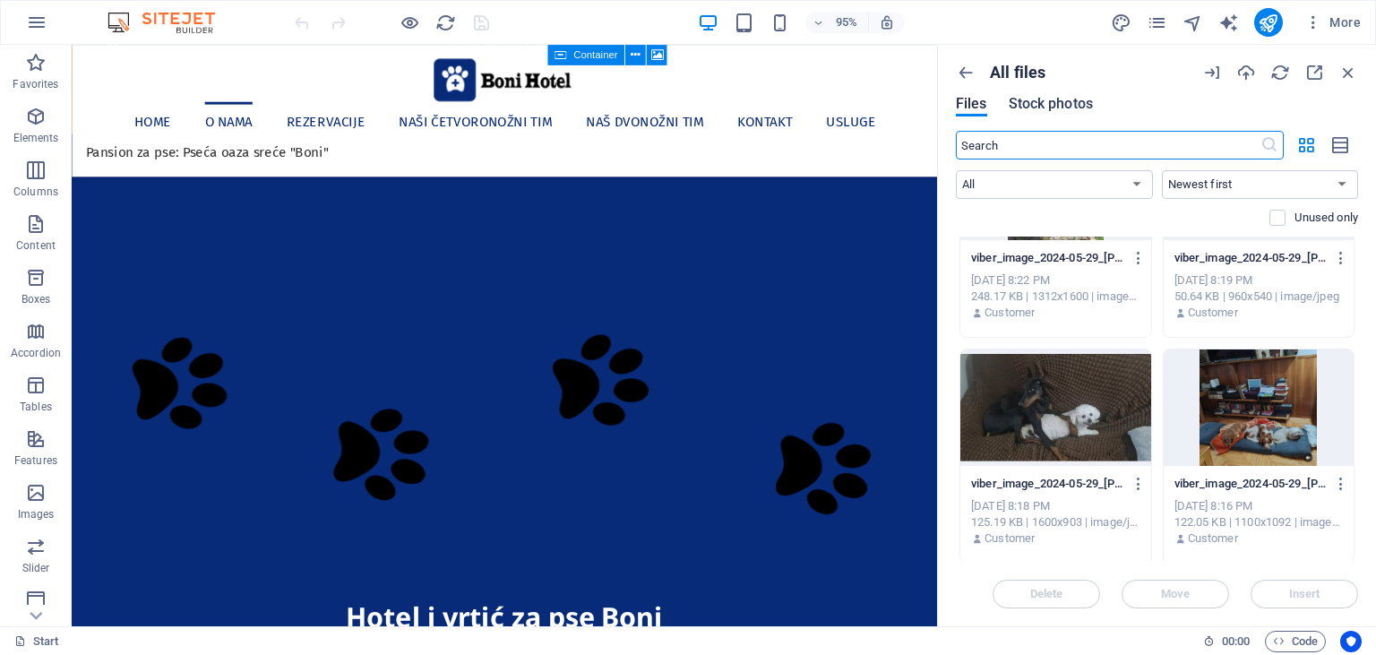
click at [1033, 107] on span "Stock photos" at bounding box center [1051, 103] width 84 height 21
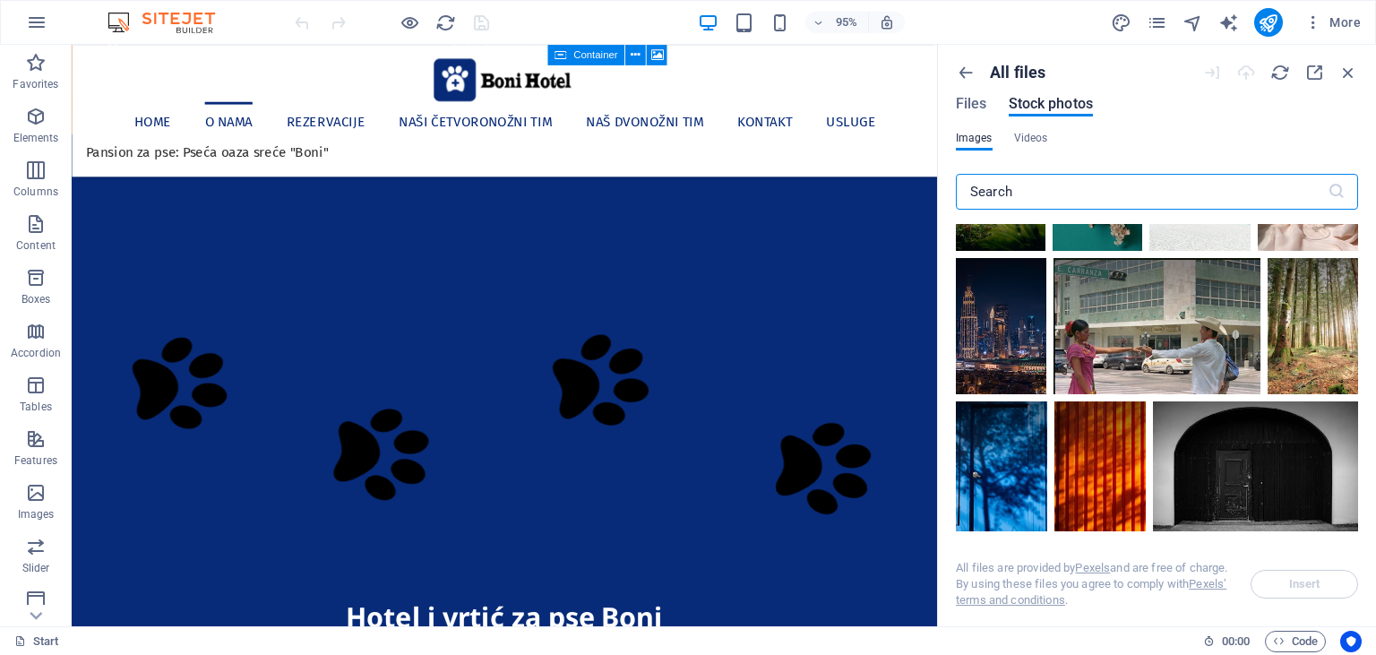
scroll to position [1715, 0]
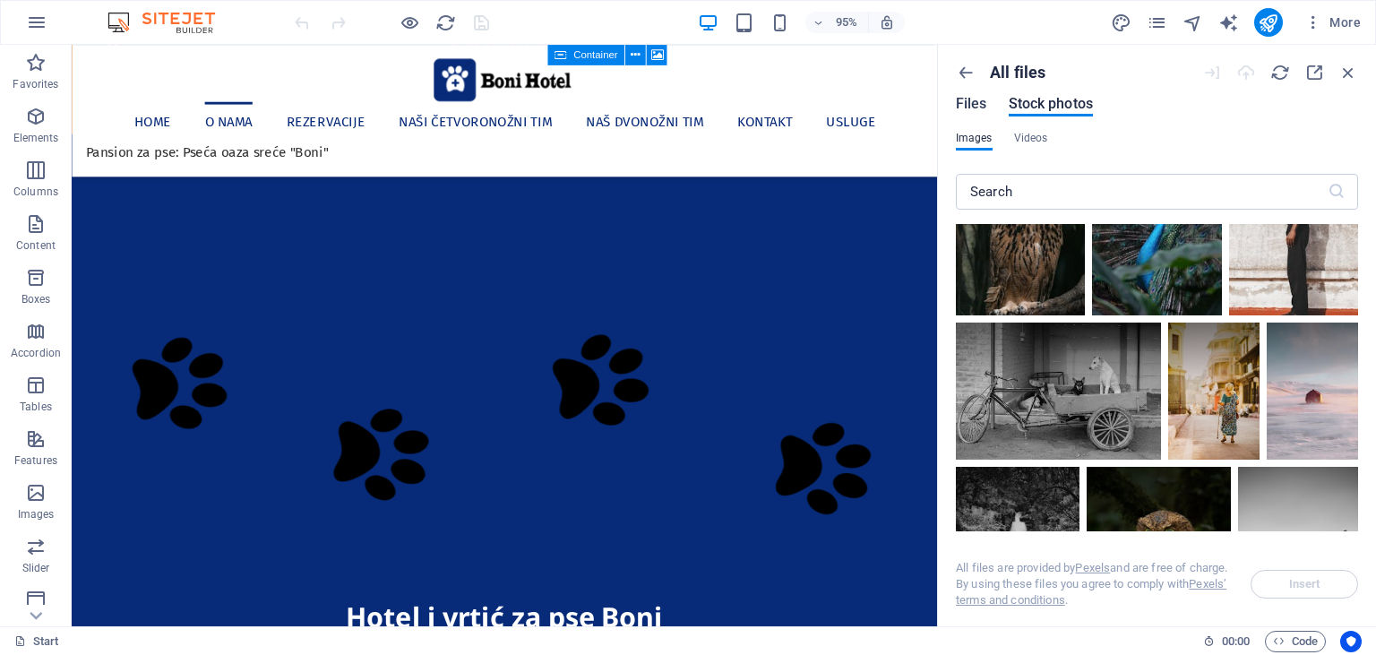
drag, startPoint x: 975, startPoint y: 104, endPoint x: 983, endPoint y: 113, distance: 12.1
click at [975, 103] on span "Files" at bounding box center [971, 103] width 31 height 21
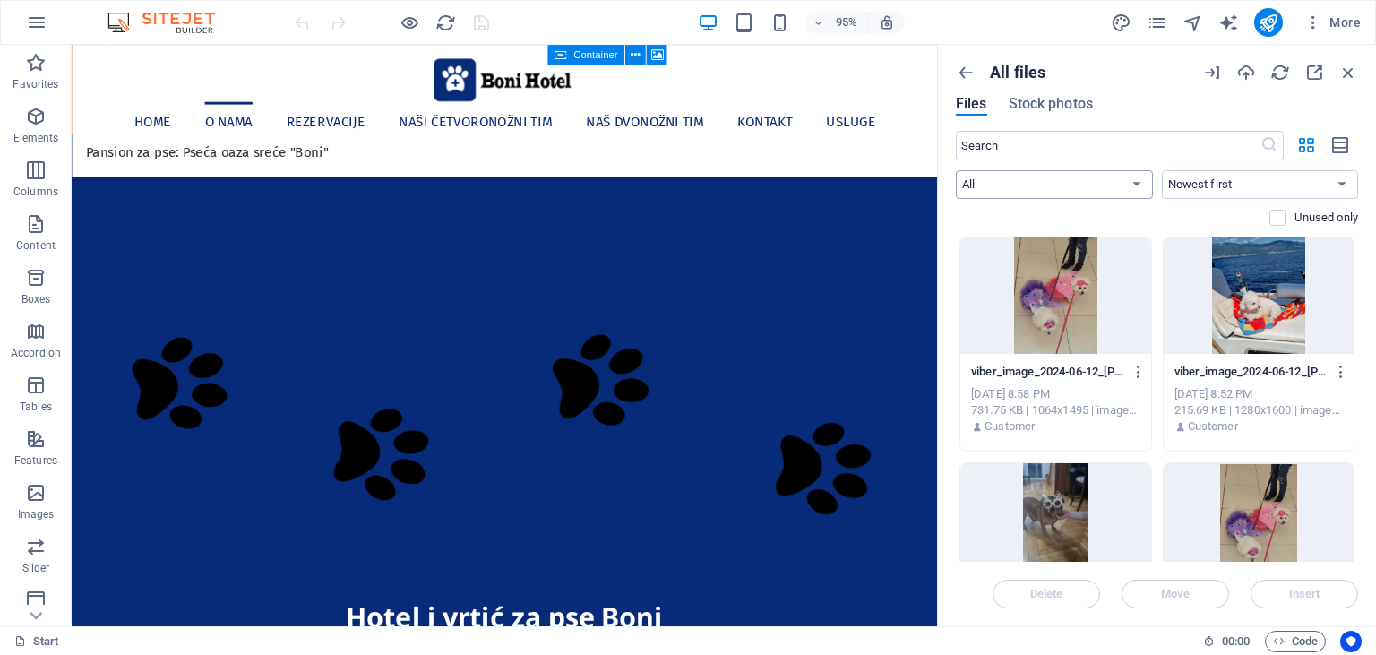
click at [956, 170] on select "All Images Documents Audio Video Vector Other" at bounding box center [1054, 184] width 197 height 29
click at [1177, 102] on div "Files Stock photos" at bounding box center [1157, 107] width 402 height 20
click at [966, 72] on icon "button" at bounding box center [966, 73] width 20 height 20
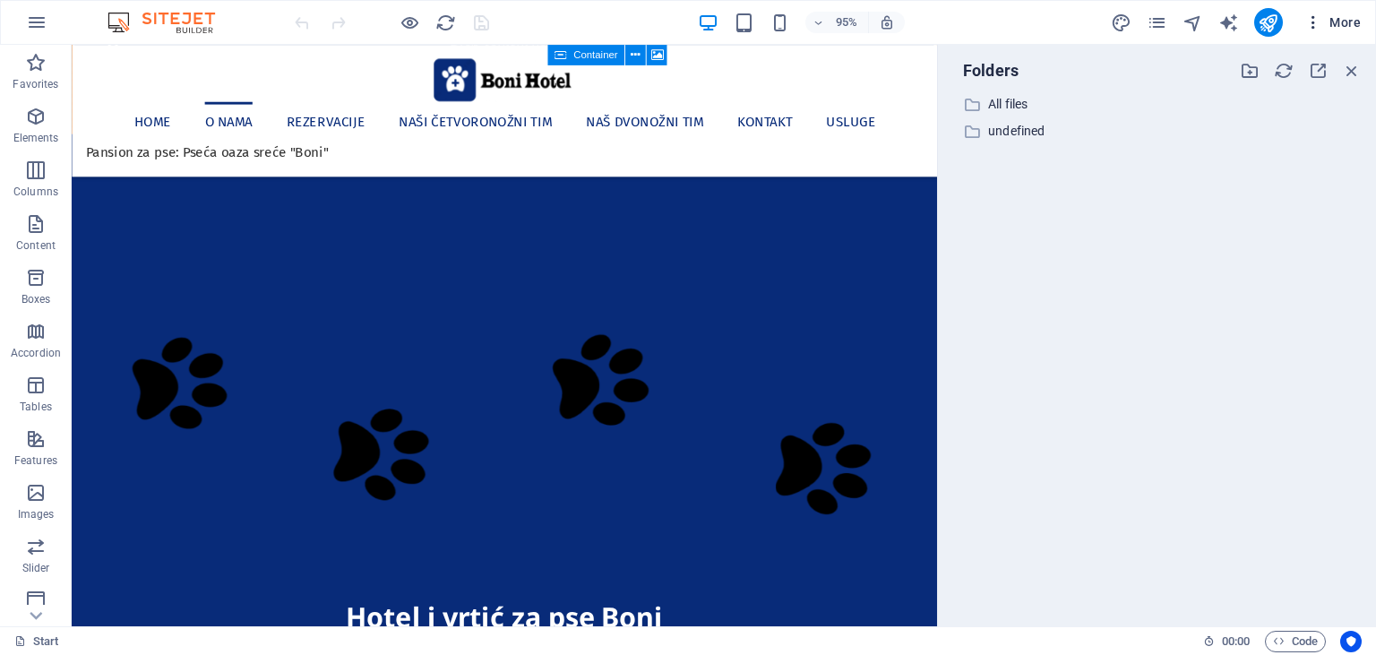
click at [1313, 23] on icon "button" at bounding box center [1313, 22] width 18 height 18
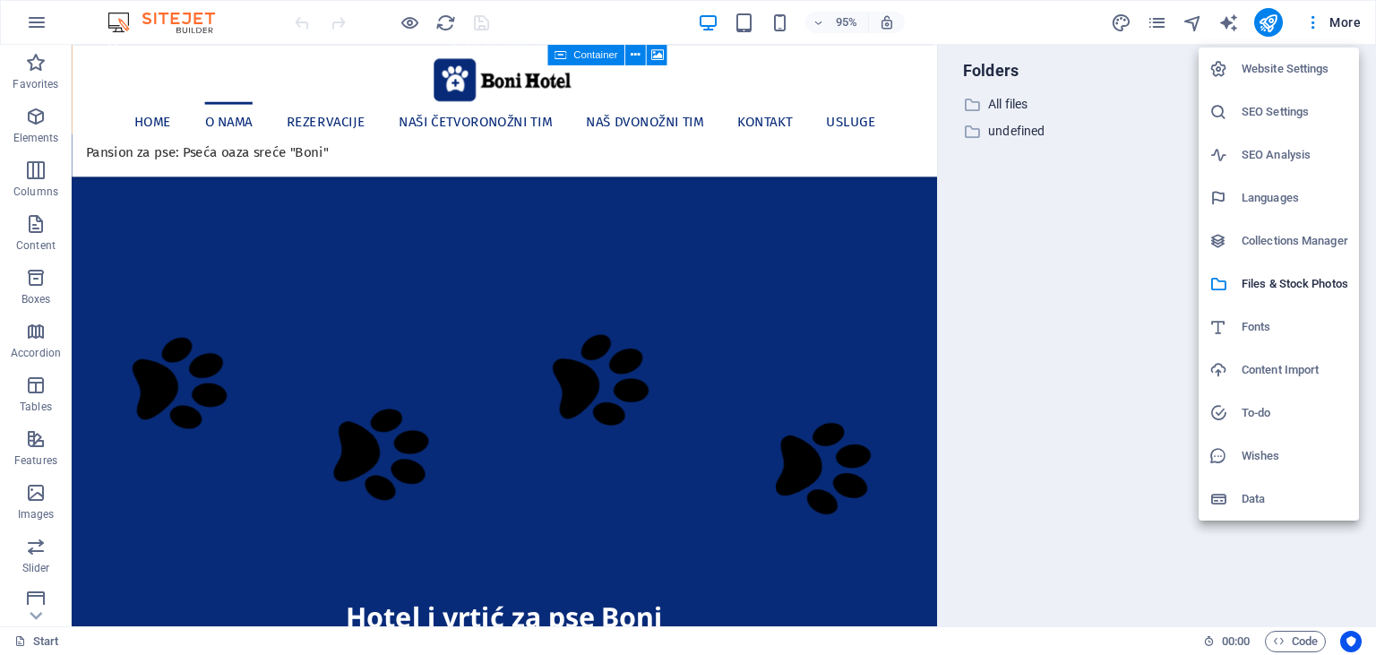
click at [1018, 99] on div at bounding box center [688, 327] width 1376 height 655
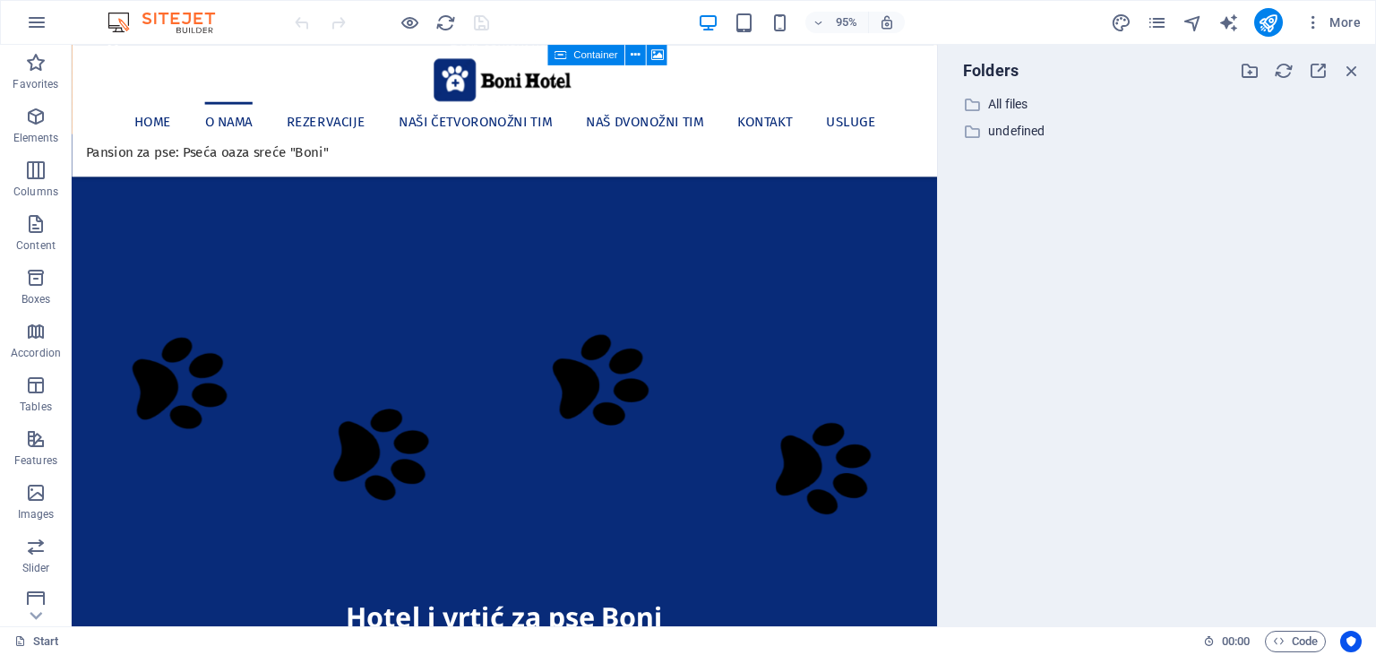
click at [1018, 99] on div "Website Settings SEO Settings SEO Analysis Languages Collections Manager Files …" at bounding box center [688, 333] width 1376 height 644
click at [1013, 102] on p "All files" at bounding box center [1158, 104] width 340 height 21
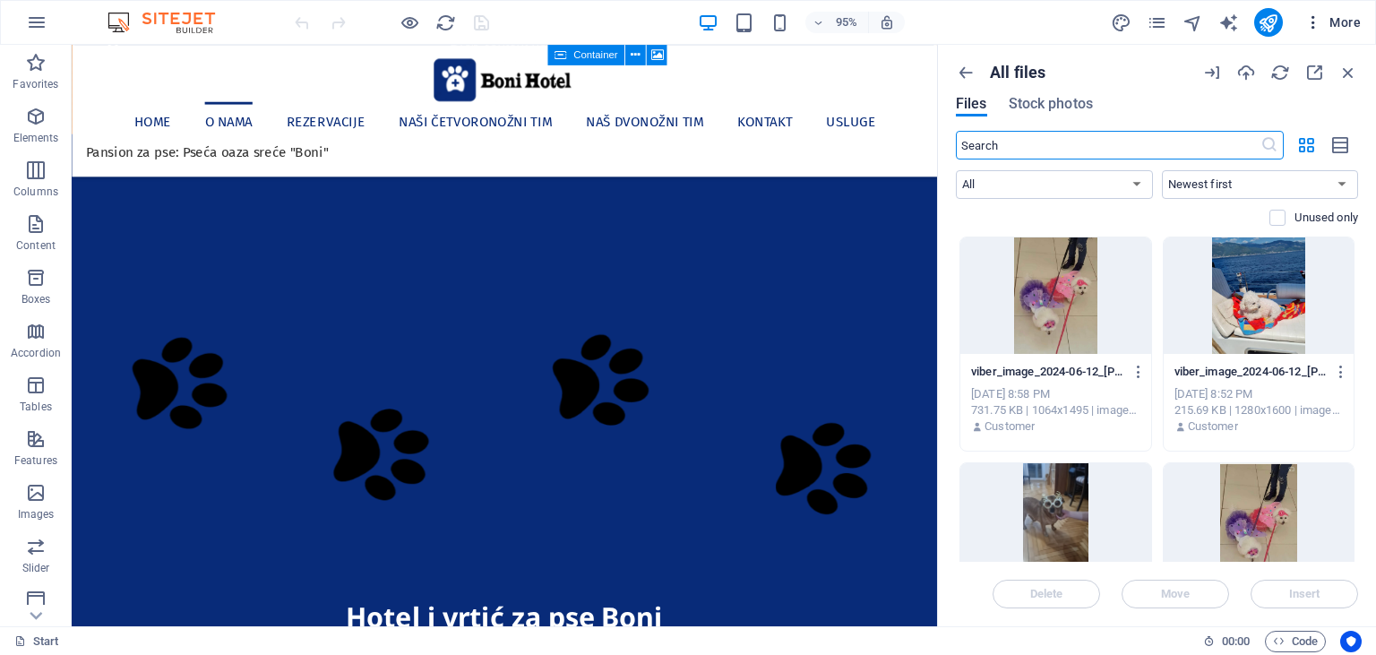
click at [1340, 30] on span "More" at bounding box center [1332, 22] width 56 height 18
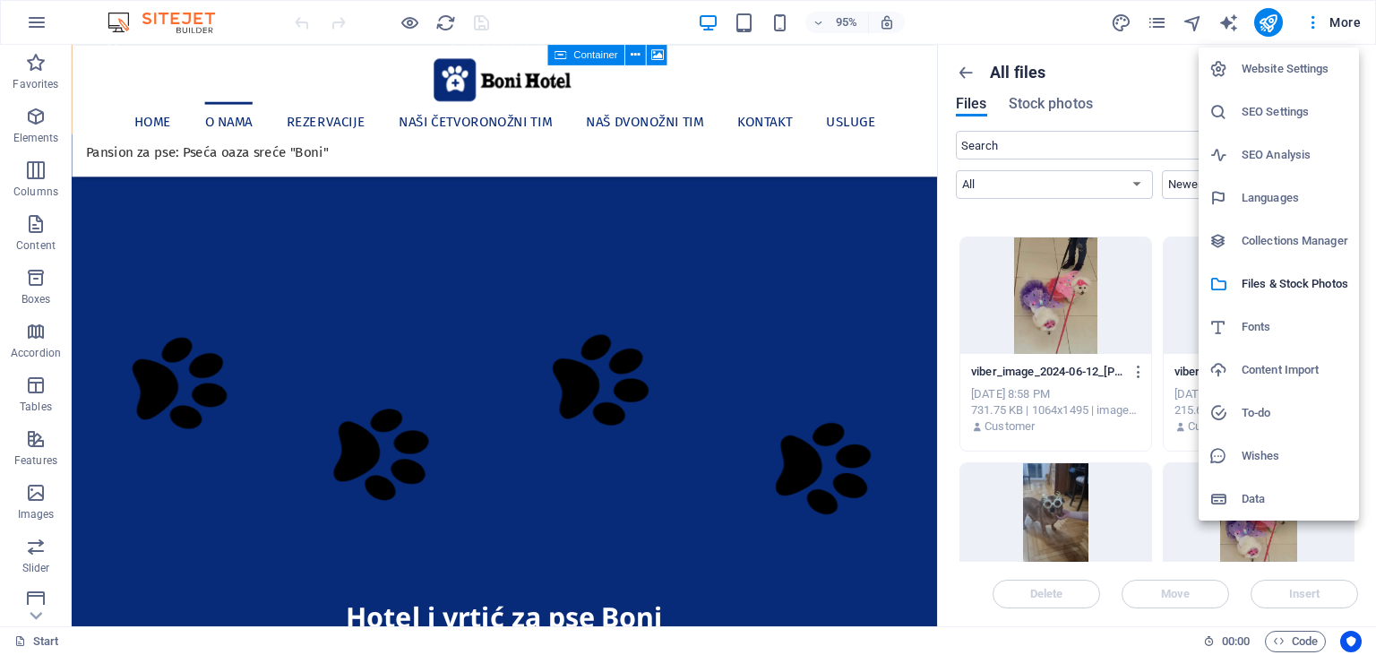
click at [1323, 237] on h6 "Collections Manager" at bounding box center [1294, 240] width 107 height 21
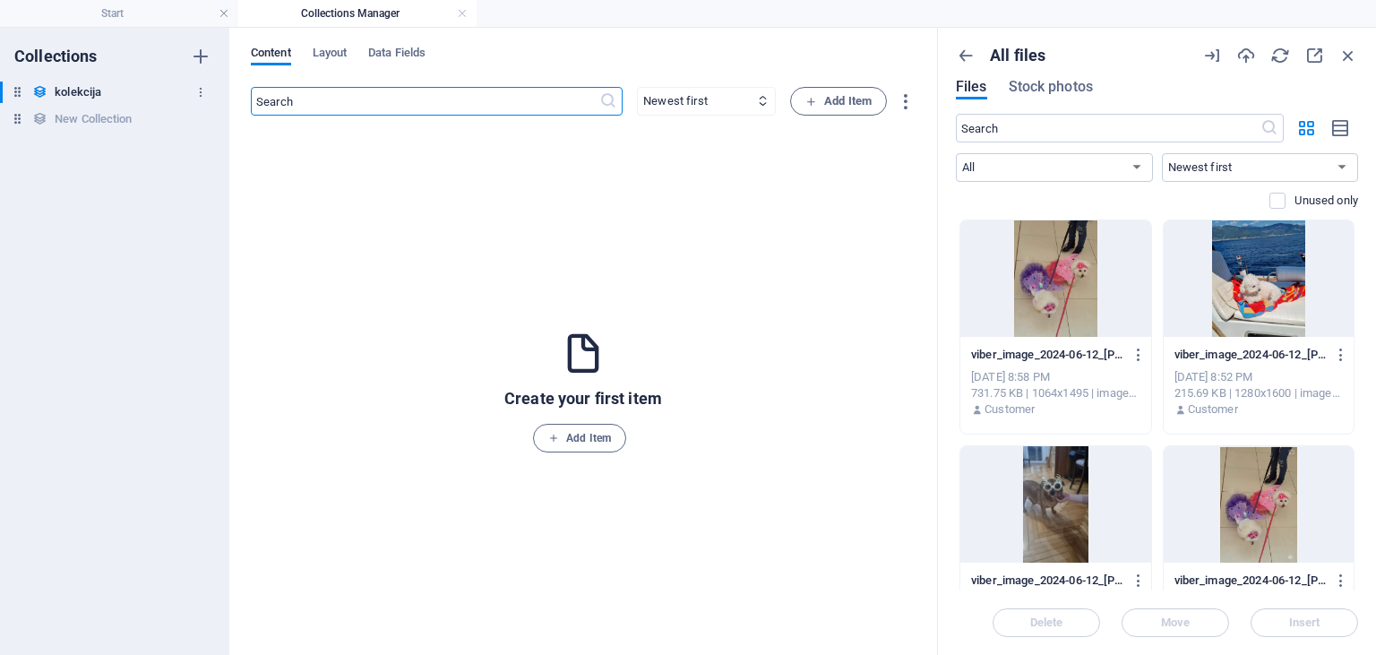
click at [16, 94] on icon at bounding box center [17, 91] width 15 height 15
click at [206, 88] on icon "button" at bounding box center [200, 92] width 13 height 13
click at [220, 127] on h6 "Rename" at bounding box center [216, 127] width 48 height 21
click at [125, 120] on h6 "New Collection" at bounding box center [93, 118] width 77 height 21
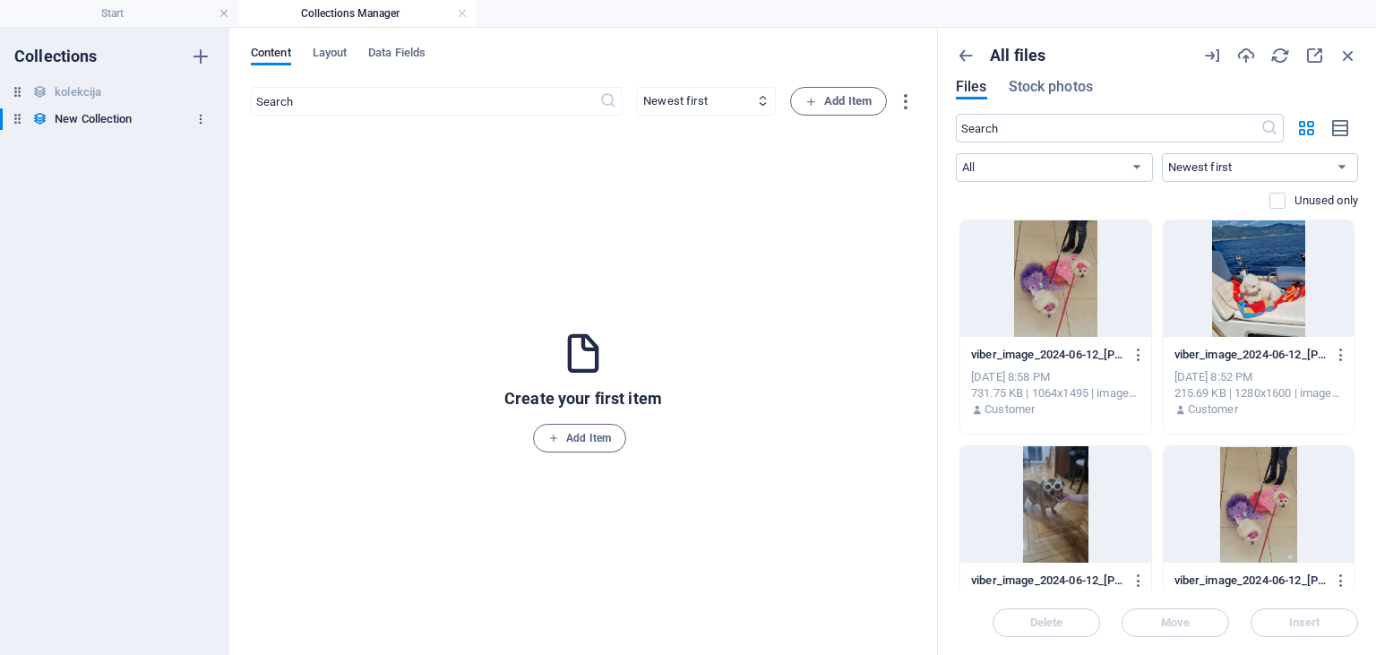
click at [210, 124] on button "button" at bounding box center [200, 119] width 21 height 29
click at [91, 91] on div at bounding box center [688, 327] width 1376 height 655
click at [84, 93] on h6 "kolekcija" at bounding box center [78, 92] width 47 height 21
click at [322, 52] on span "Layout" at bounding box center [330, 54] width 35 height 25
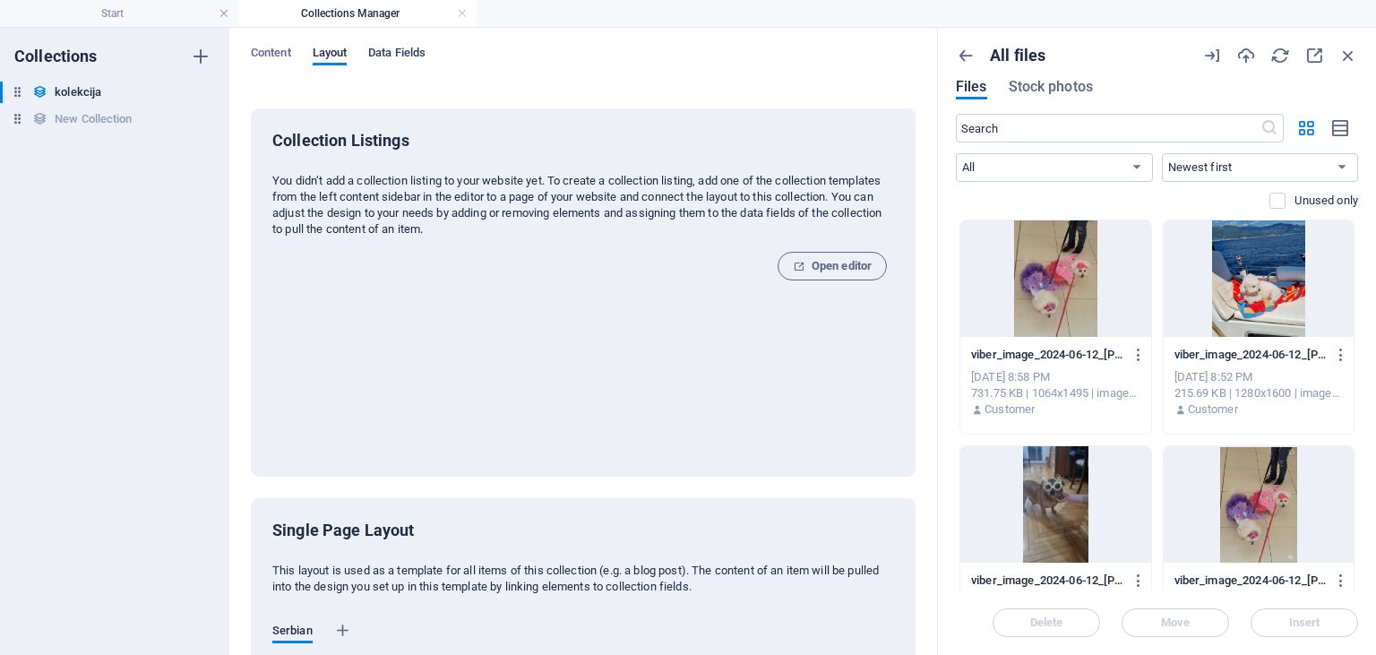
click at [391, 48] on span "Data Fields" at bounding box center [396, 54] width 57 height 25
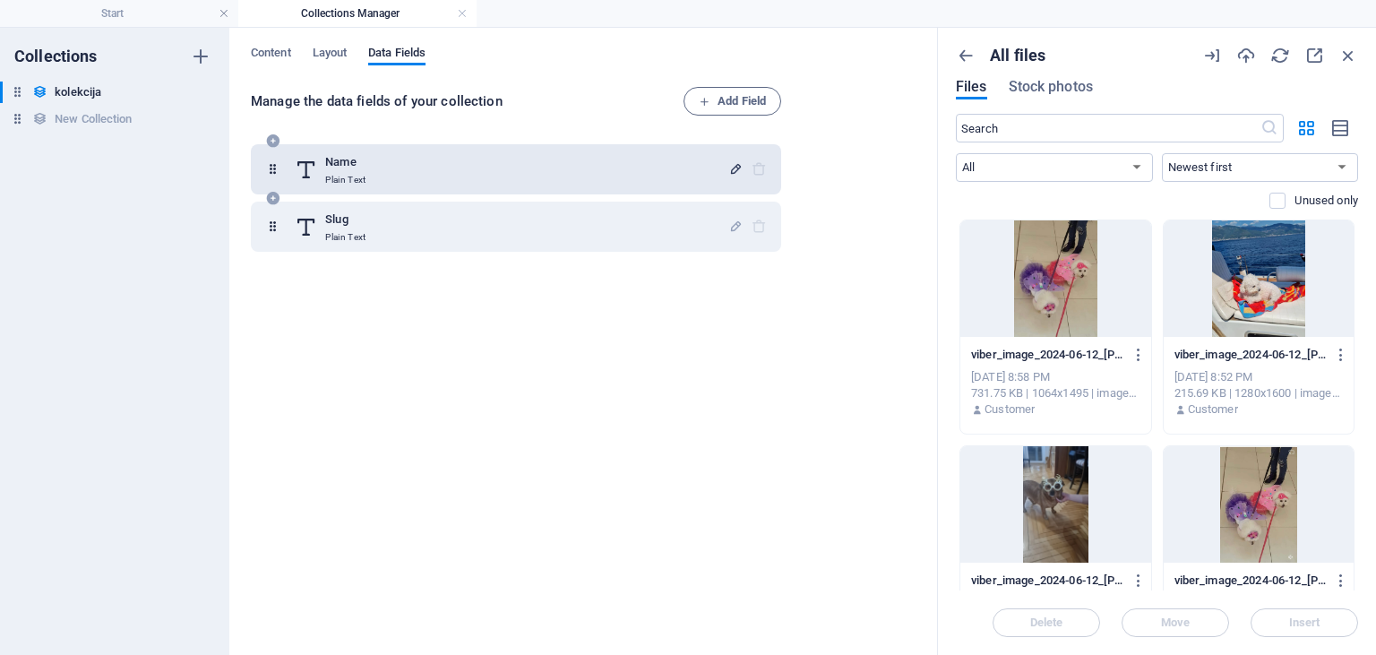
click at [734, 168] on icon "button" at bounding box center [735, 168] width 15 height 15
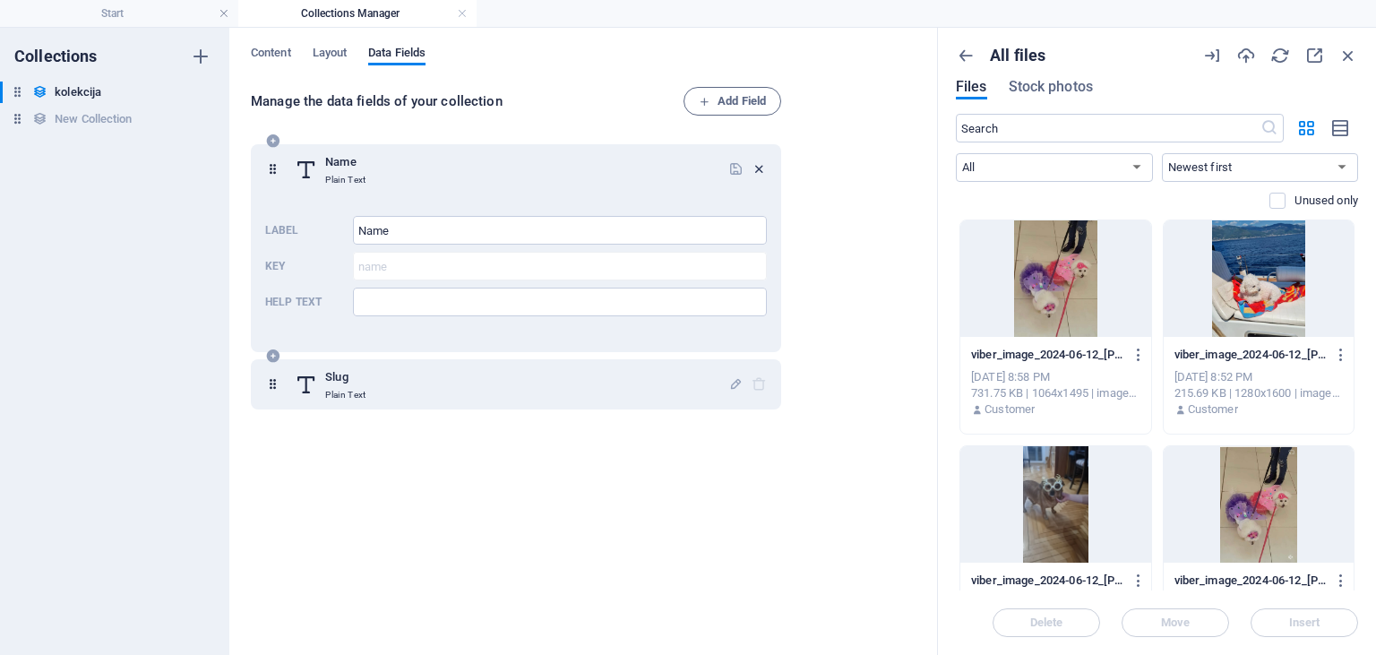
click at [759, 167] on icon "button" at bounding box center [759, 168] width 15 height 15
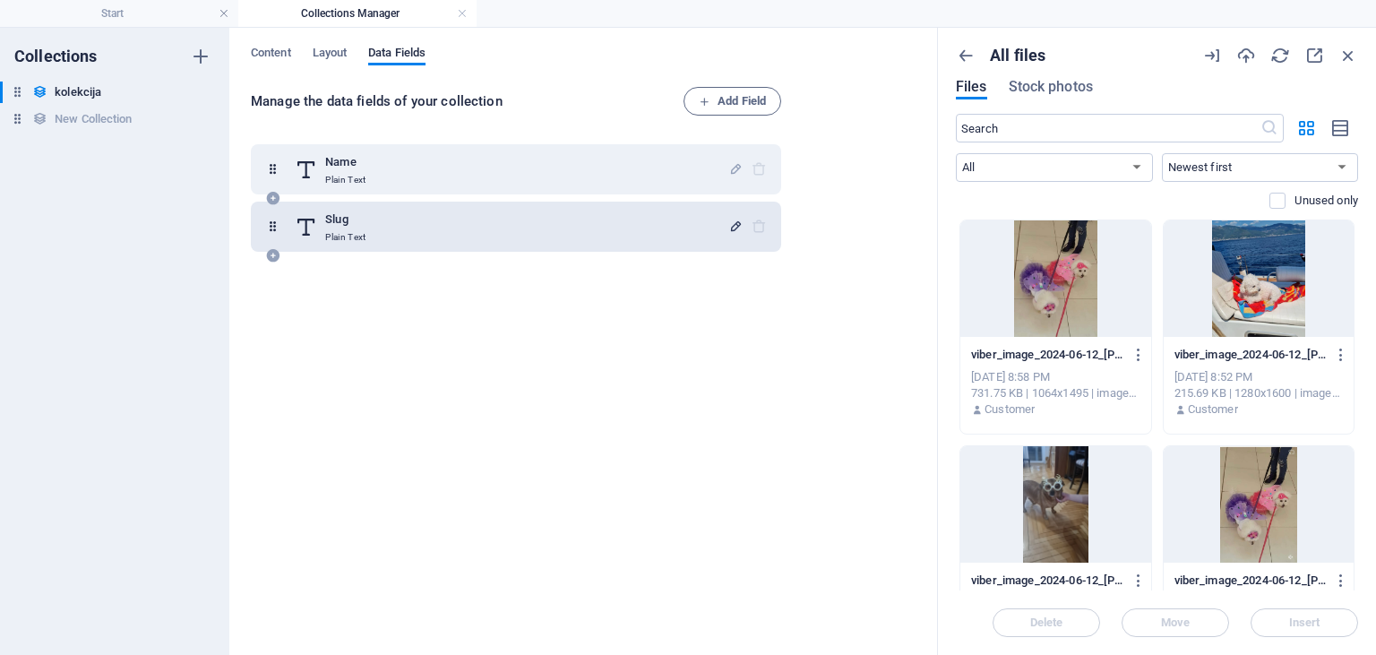
click at [739, 227] on icon "button" at bounding box center [735, 226] width 15 height 15
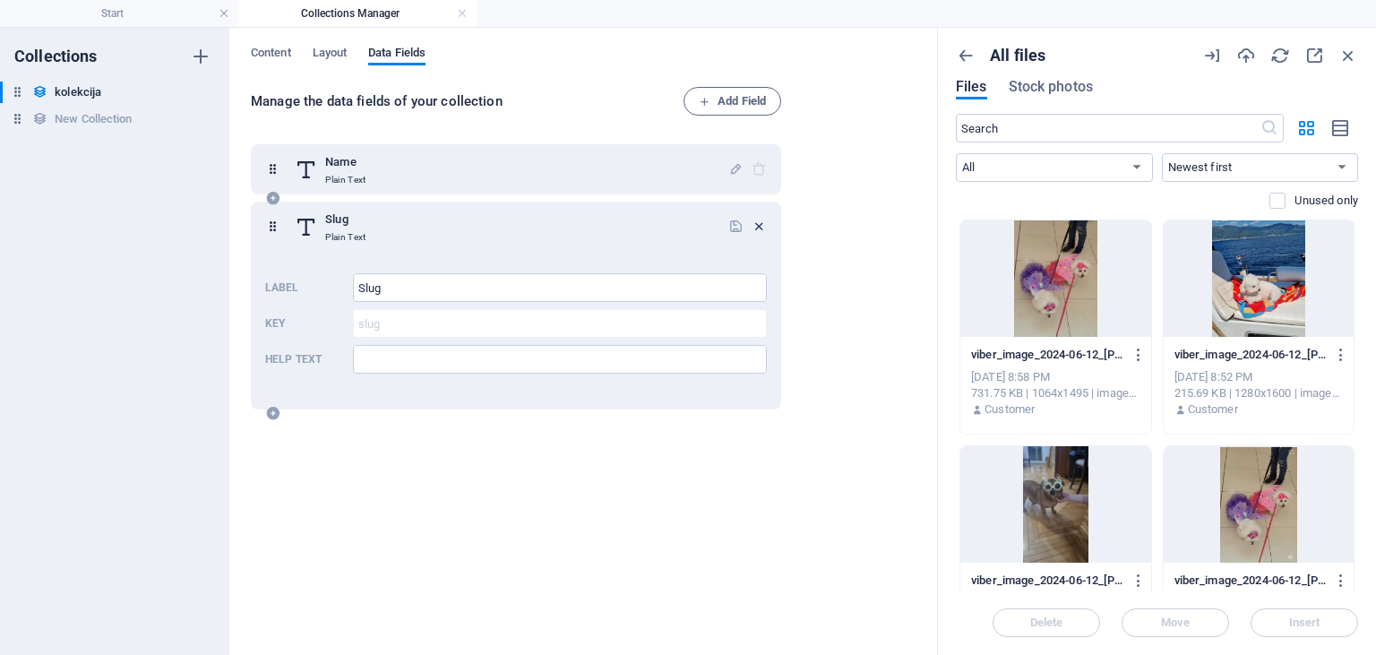
click at [758, 220] on icon "button" at bounding box center [759, 226] width 15 height 15
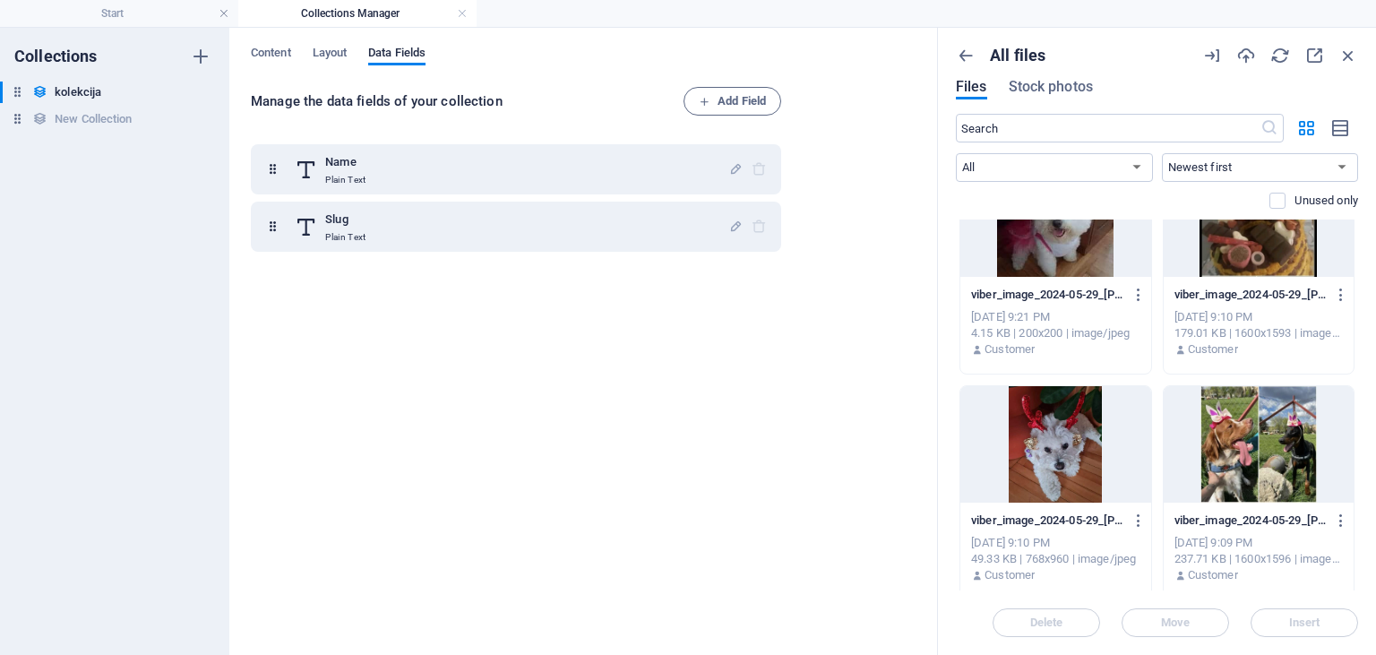
scroll to position [4656, 0]
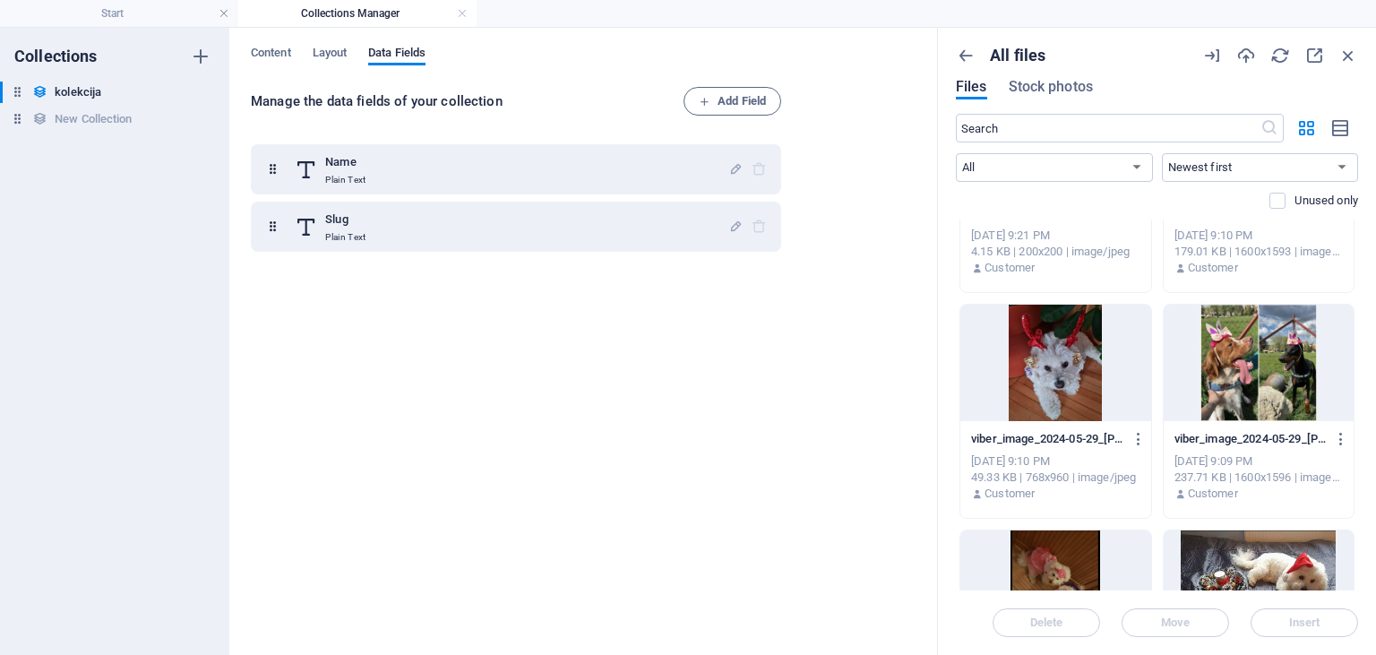
click at [1227, 346] on div at bounding box center [1259, 363] width 191 height 116
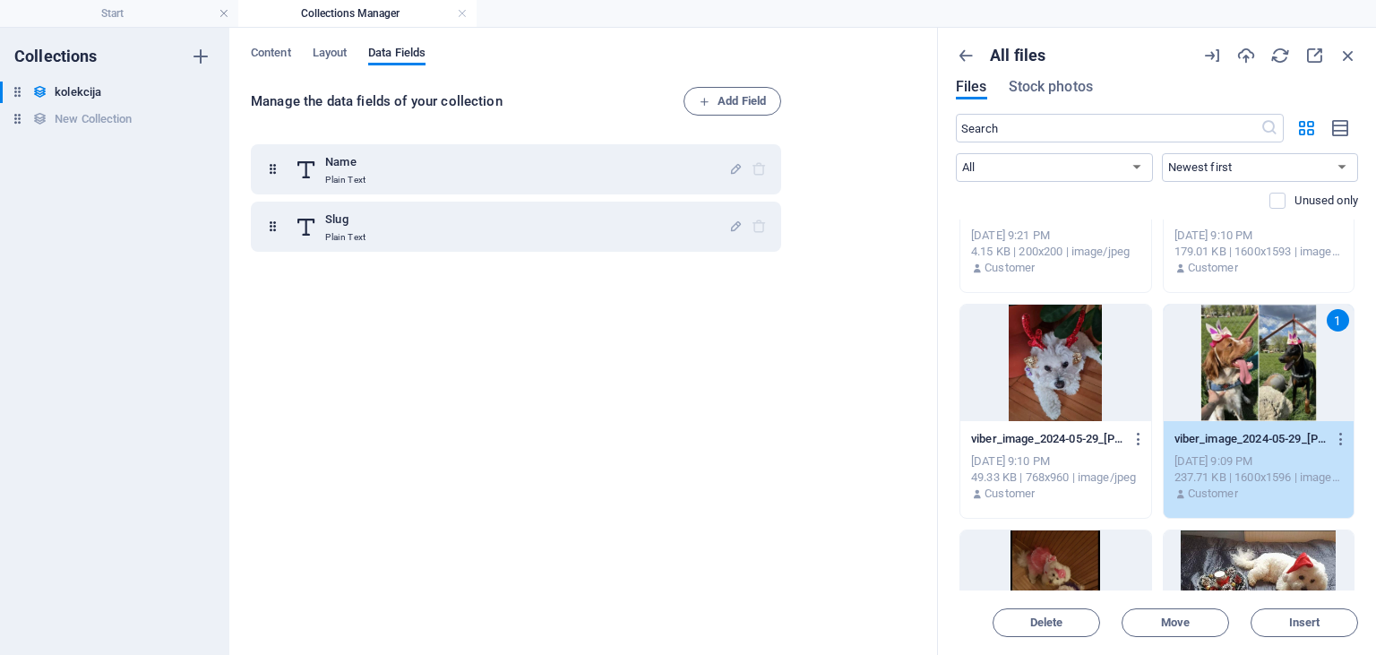
click at [1227, 346] on div "1" at bounding box center [1259, 363] width 191 height 116
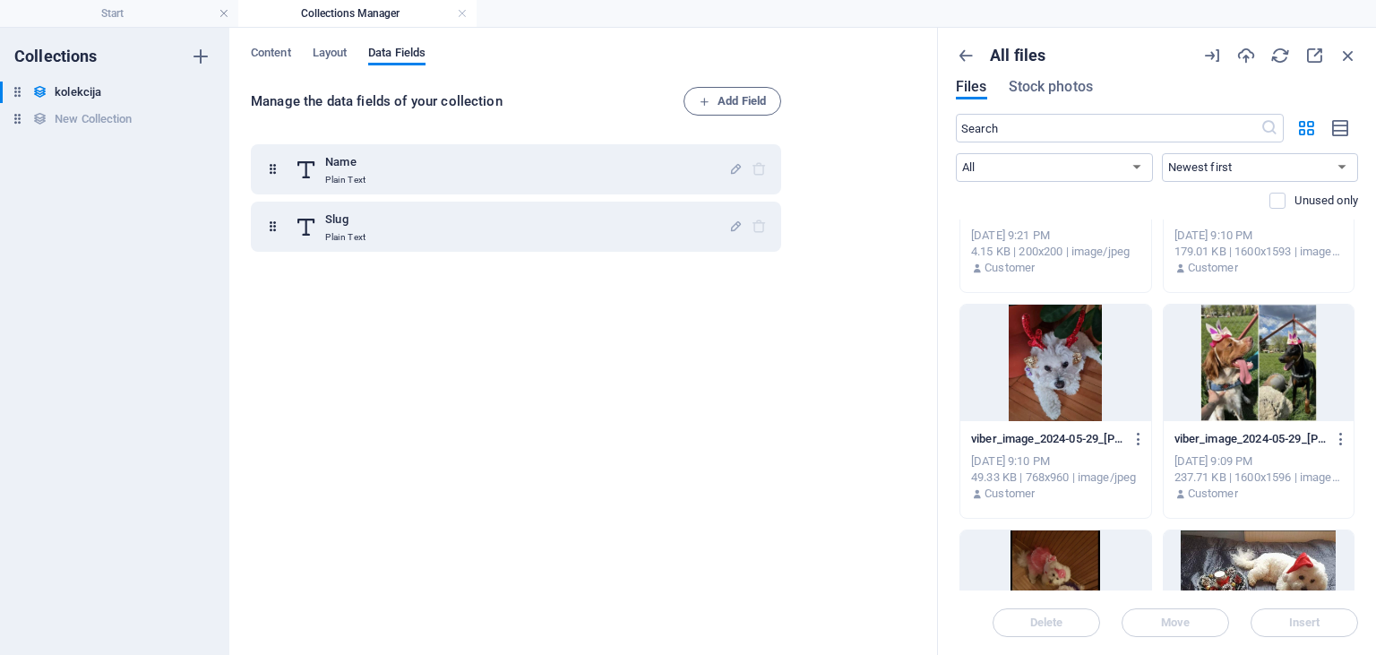
click at [1227, 346] on div at bounding box center [1259, 363] width 191 height 116
click at [1349, 56] on icon "button" at bounding box center [1348, 56] width 20 height 20
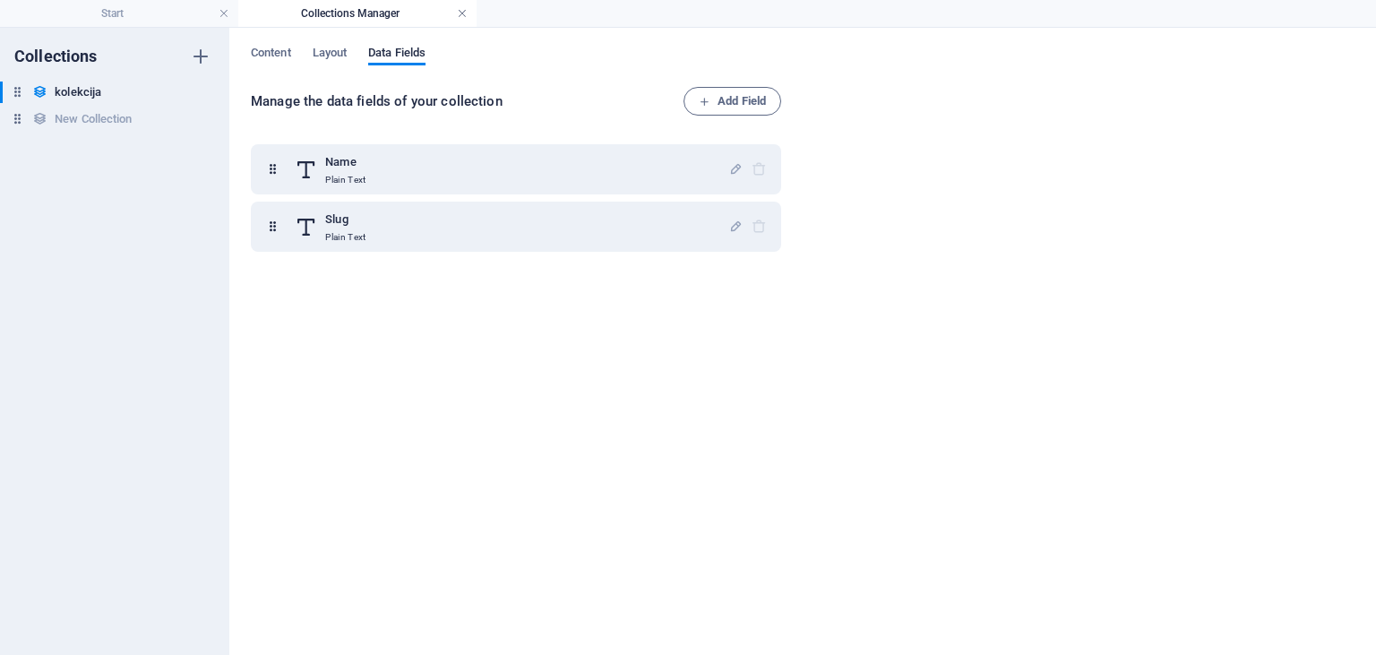
click at [464, 12] on link at bounding box center [462, 13] width 11 height 17
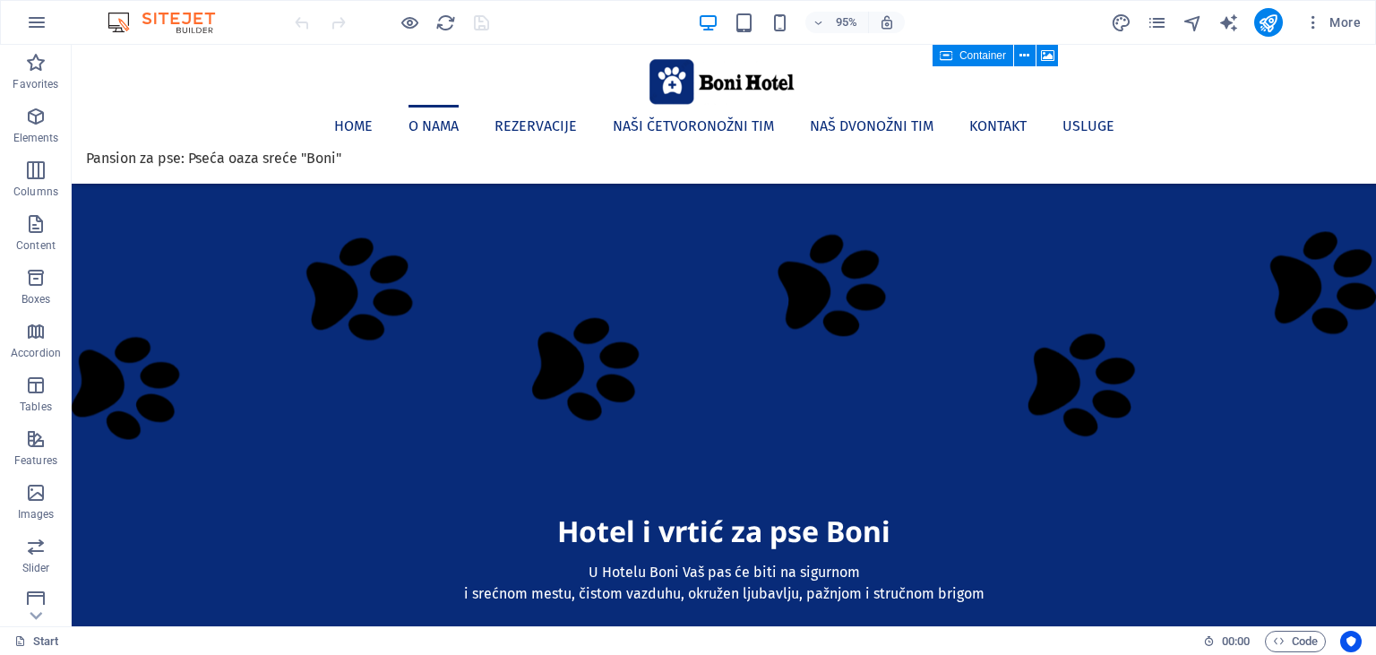
scroll to position [663, 0]
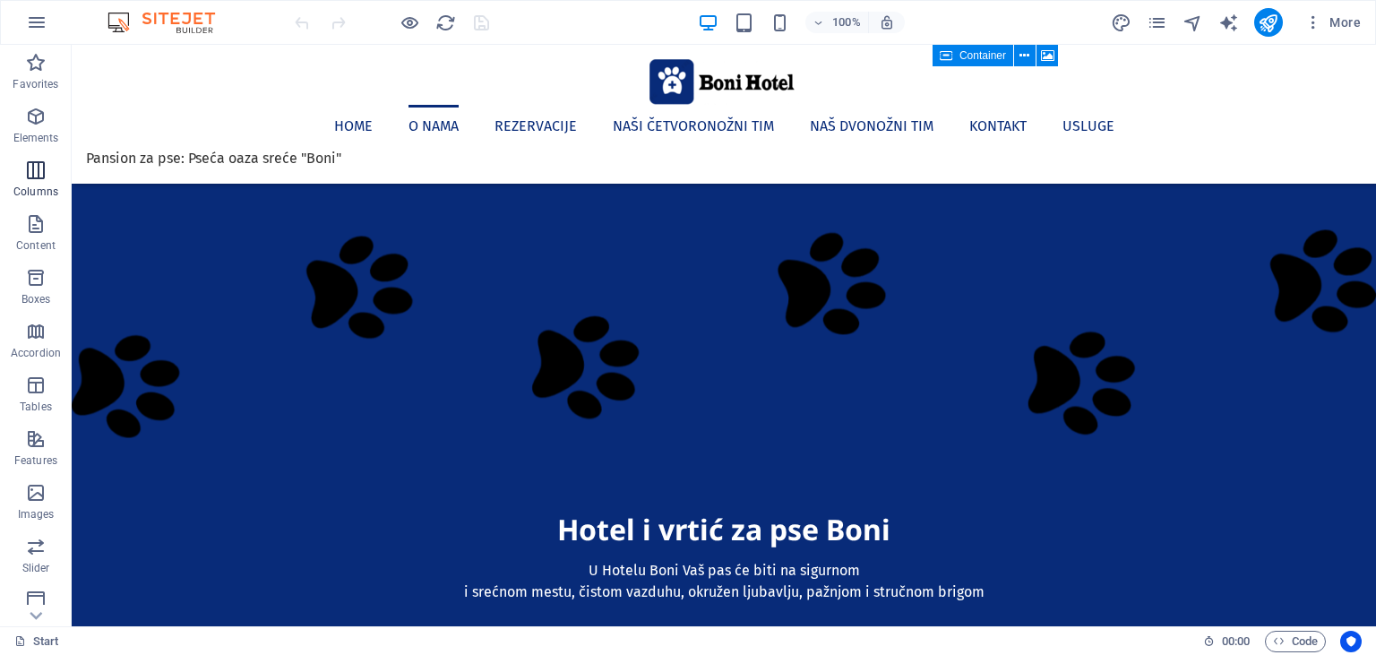
click at [41, 177] on icon "button" at bounding box center [35, 169] width 21 height 21
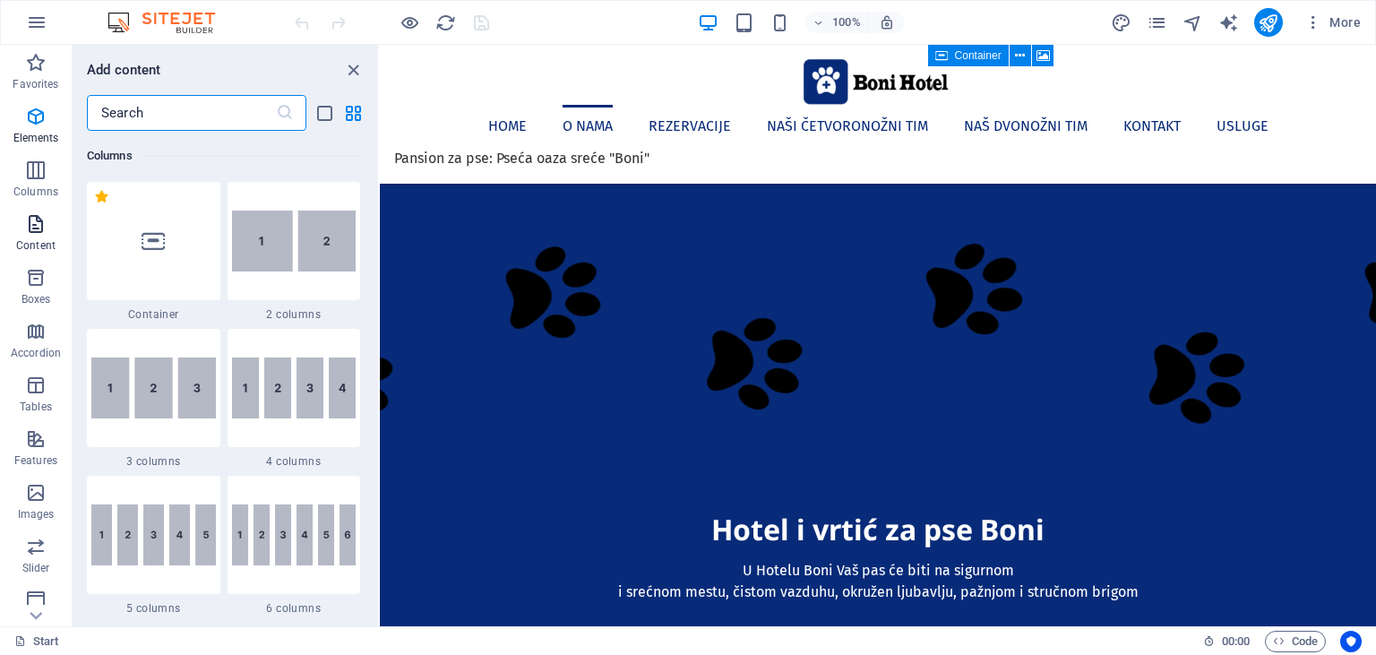
click at [45, 232] on icon "button" at bounding box center [35, 223] width 21 height 21
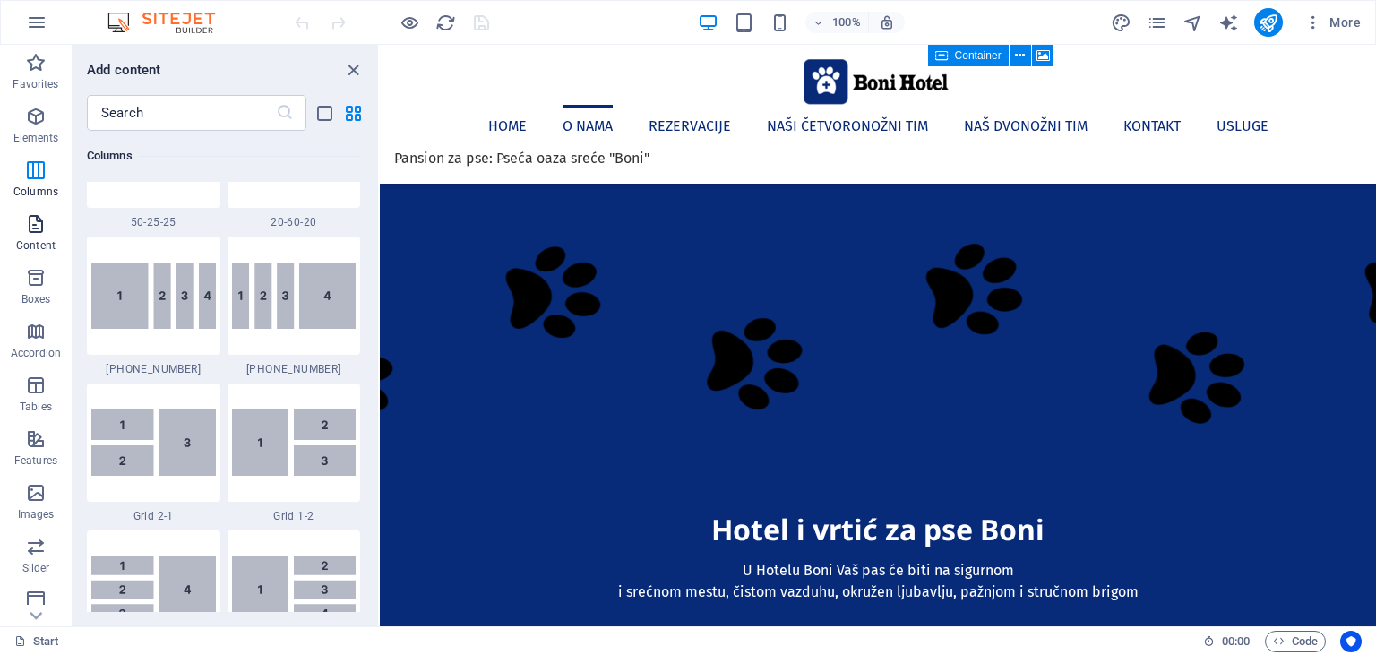
scroll to position [3134, 0]
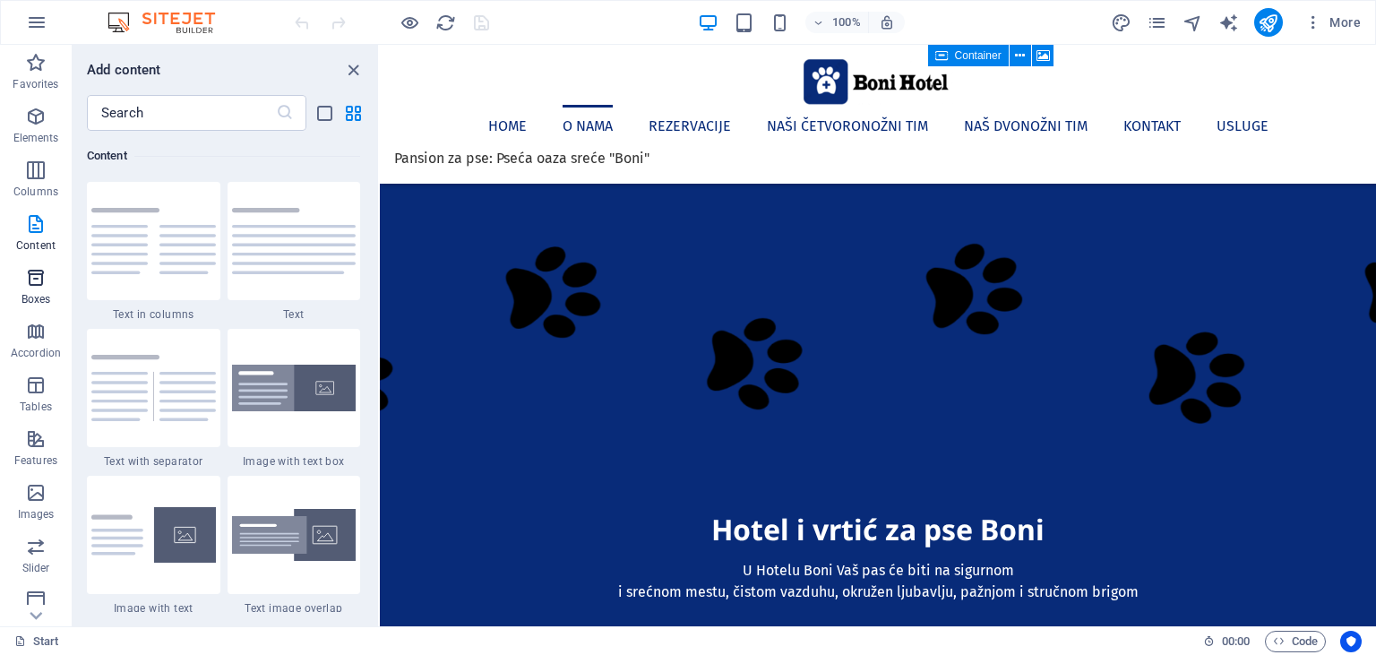
click at [39, 286] on icon "button" at bounding box center [35, 277] width 21 height 21
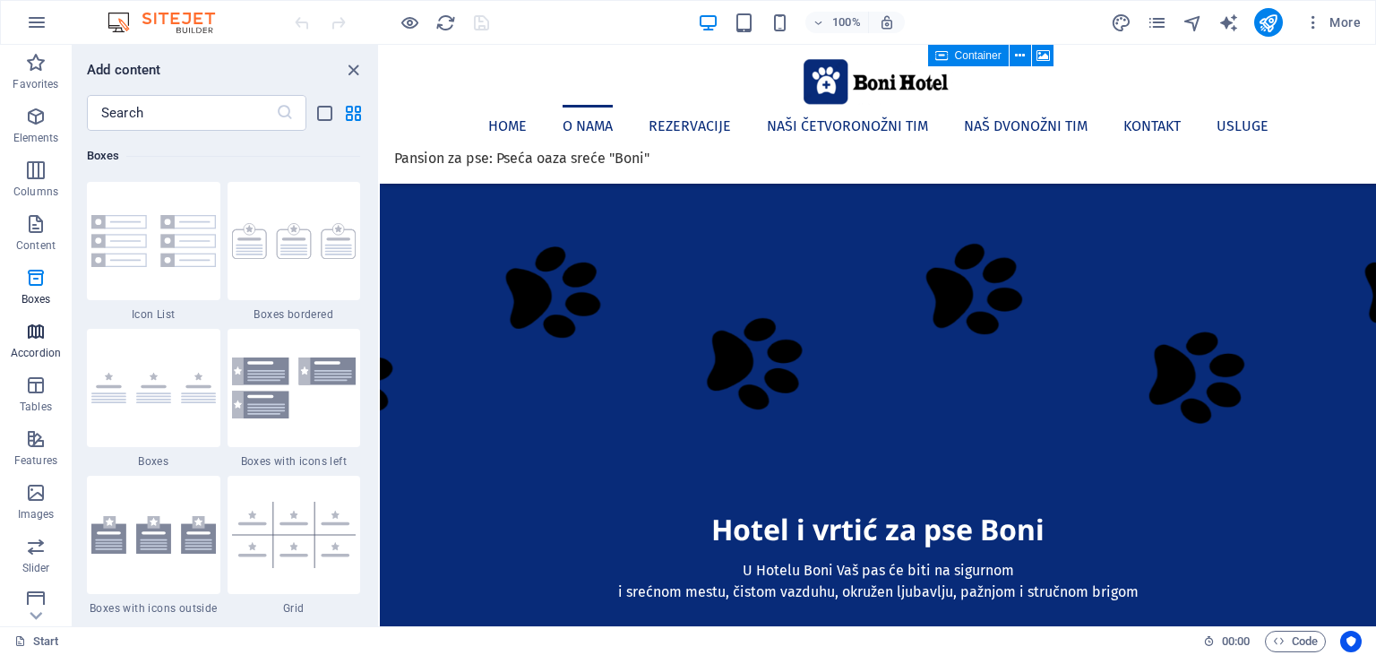
click at [41, 334] on icon "button" at bounding box center [35, 331] width 21 height 21
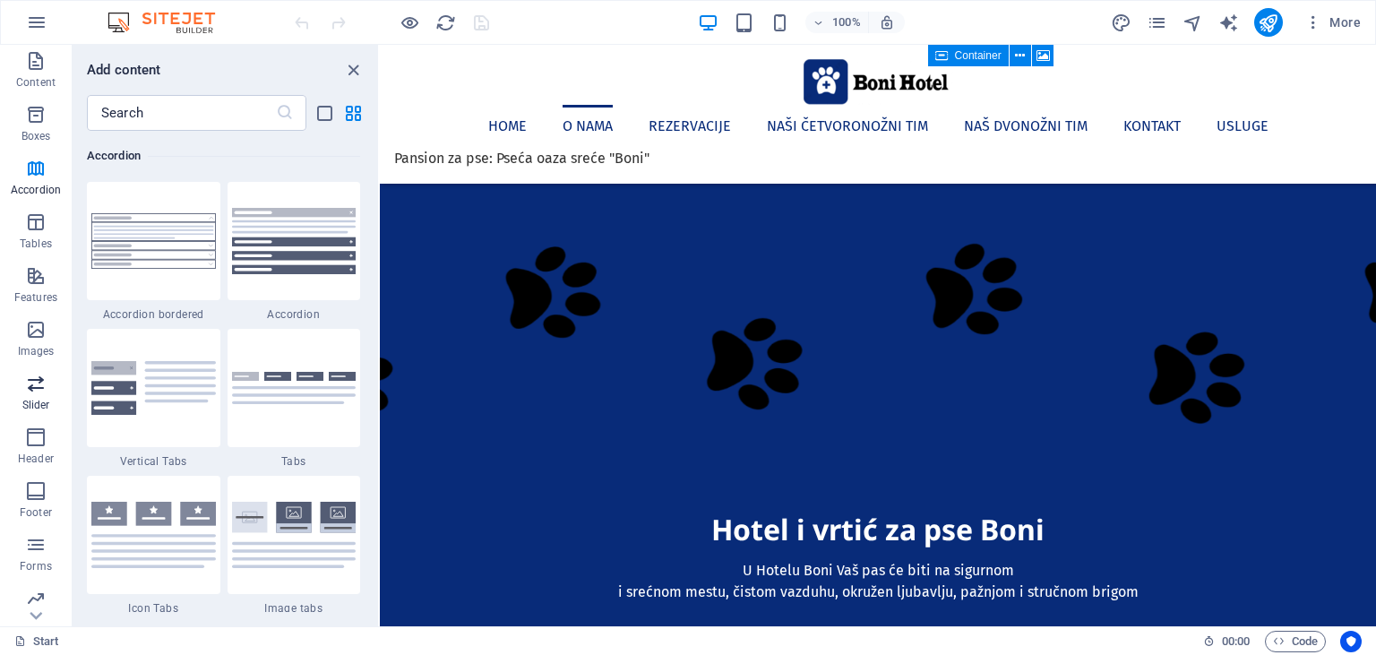
scroll to position [163, 0]
click at [45, 343] on span "Images" at bounding box center [36, 340] width 72 height 43
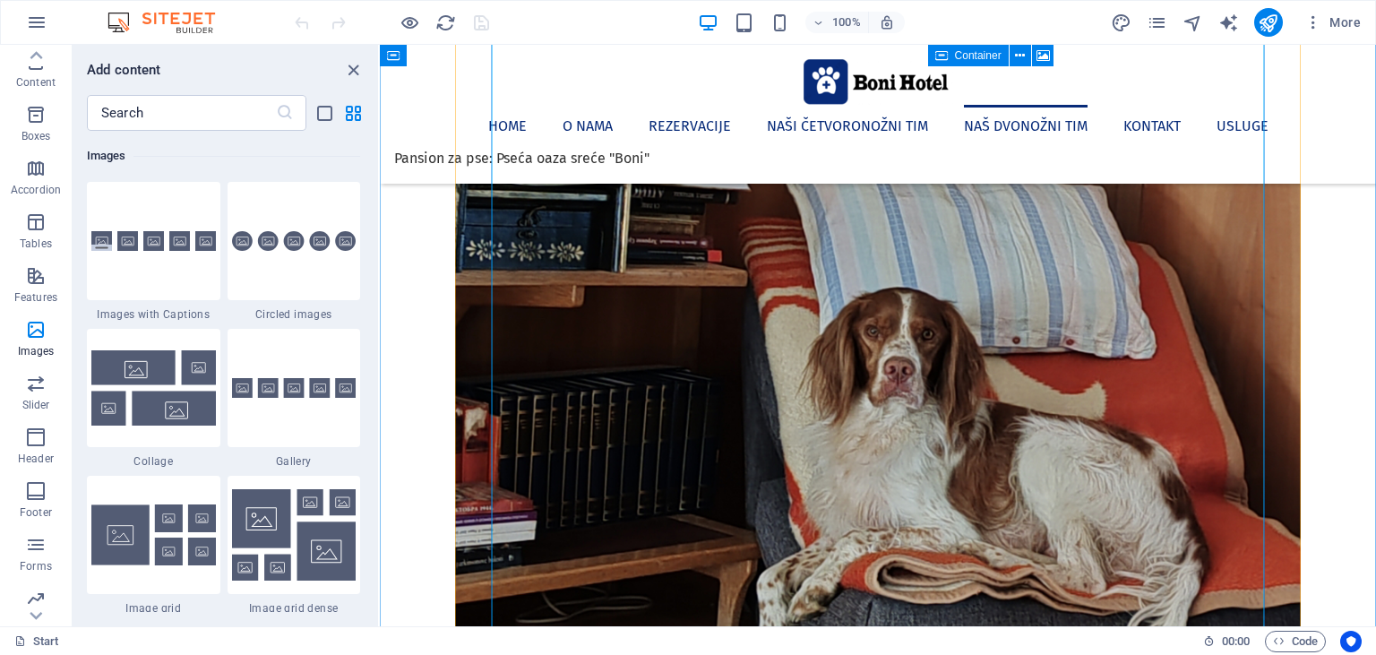
scroll to position [6055, 0]
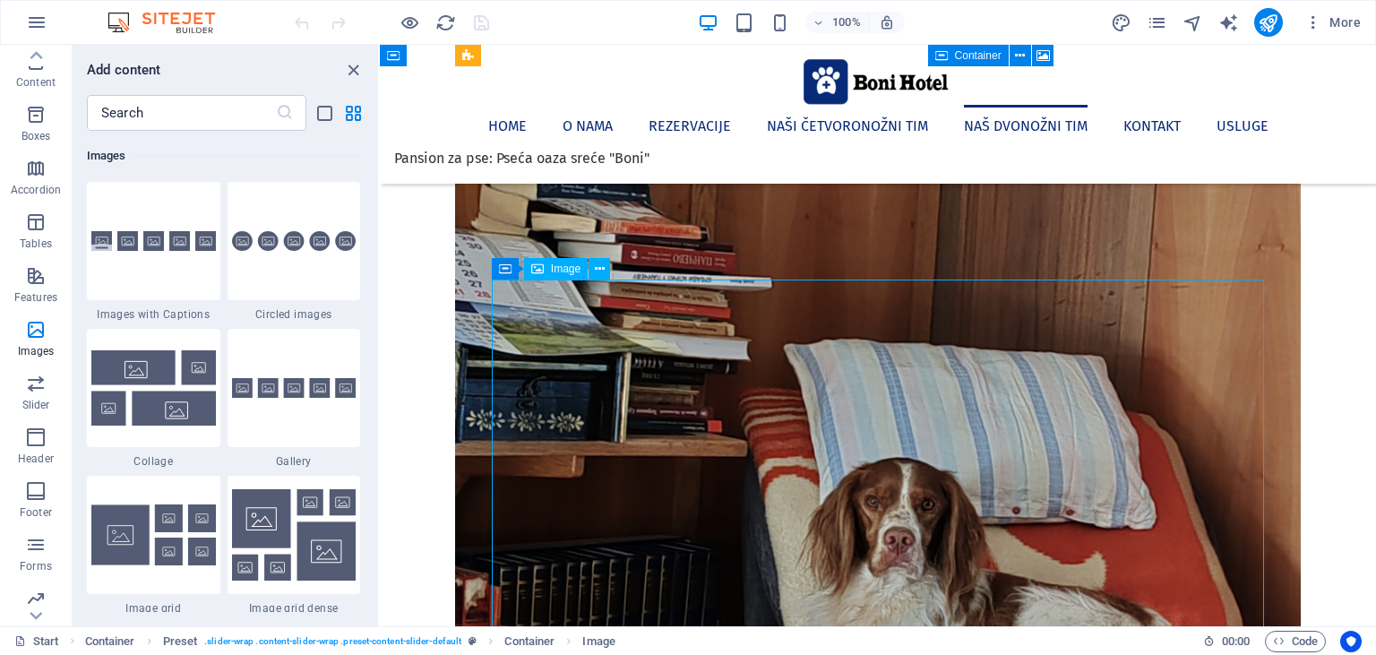
scroll to position [5771, 0]
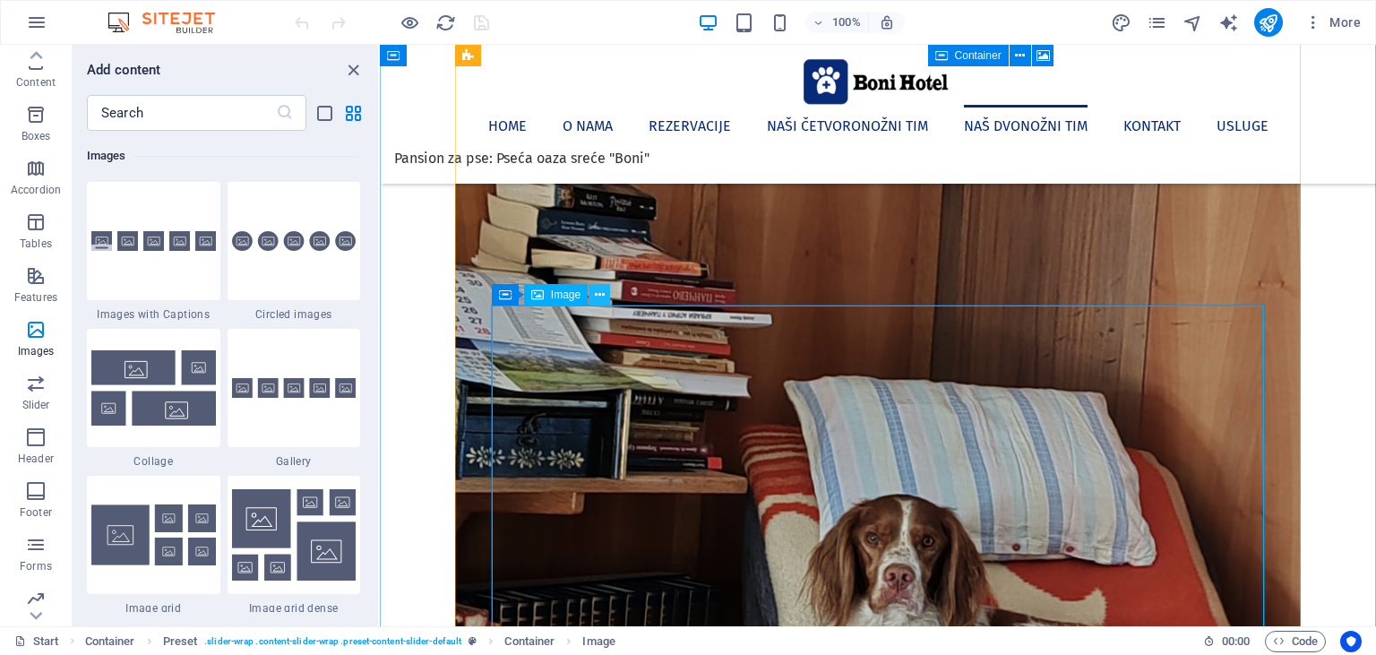
click at [595, 294] on icon at bounding box center [600, 295] width 10 height 19
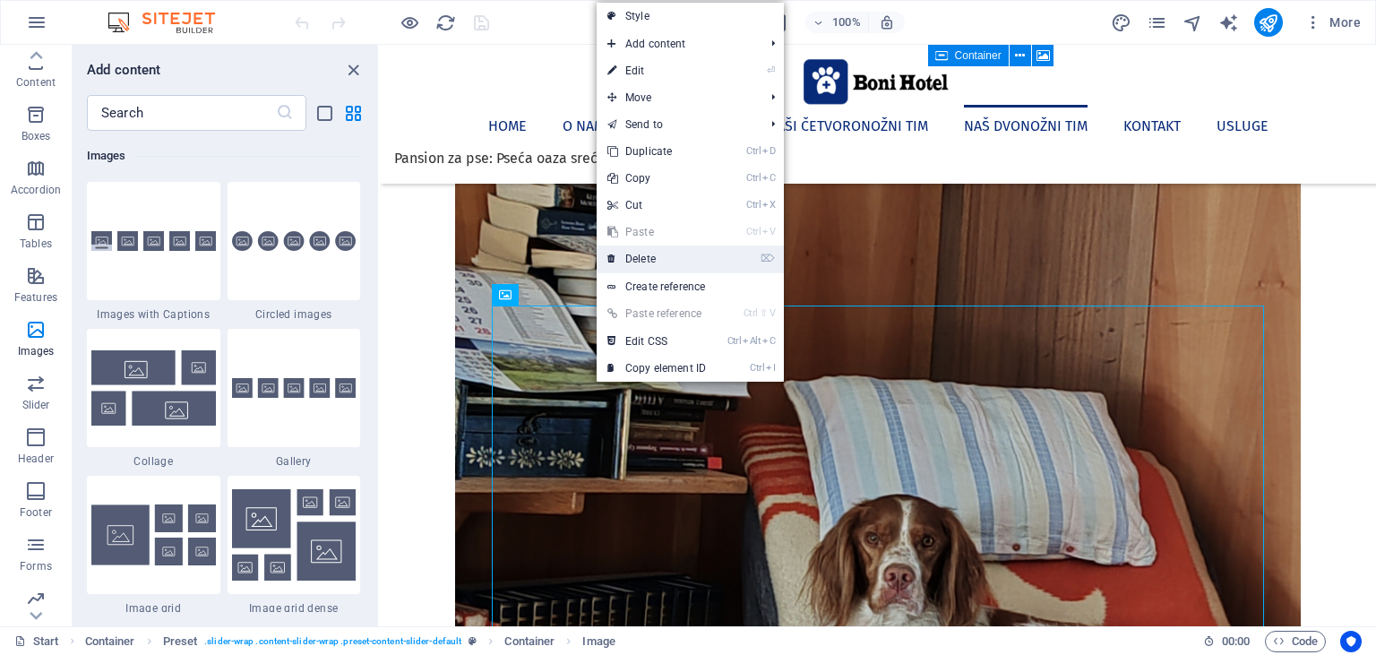
click at [635, 256] on link "⌦ Delete" at bounding box center [657, 258] width 120 height 27
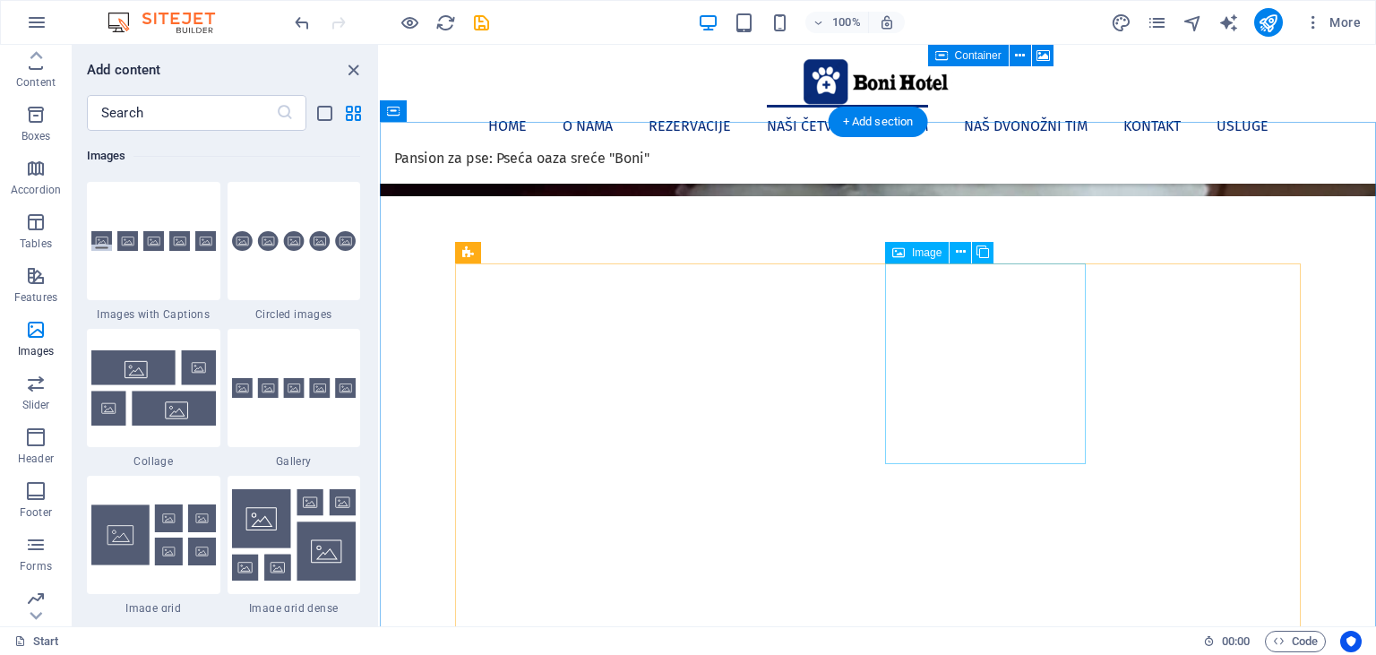
scroll to position [1893, 0]
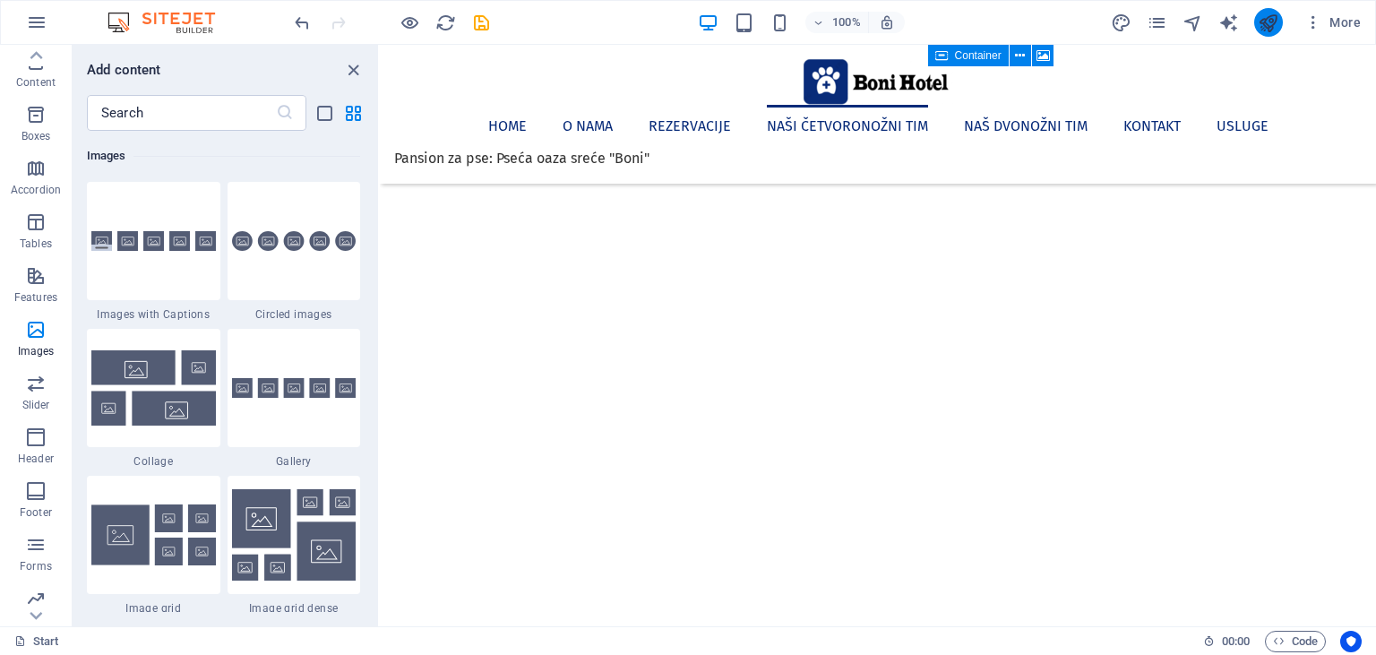
click at [1256, 22] on button "publish" at bounding box center [1268, 22] width 29 height 29
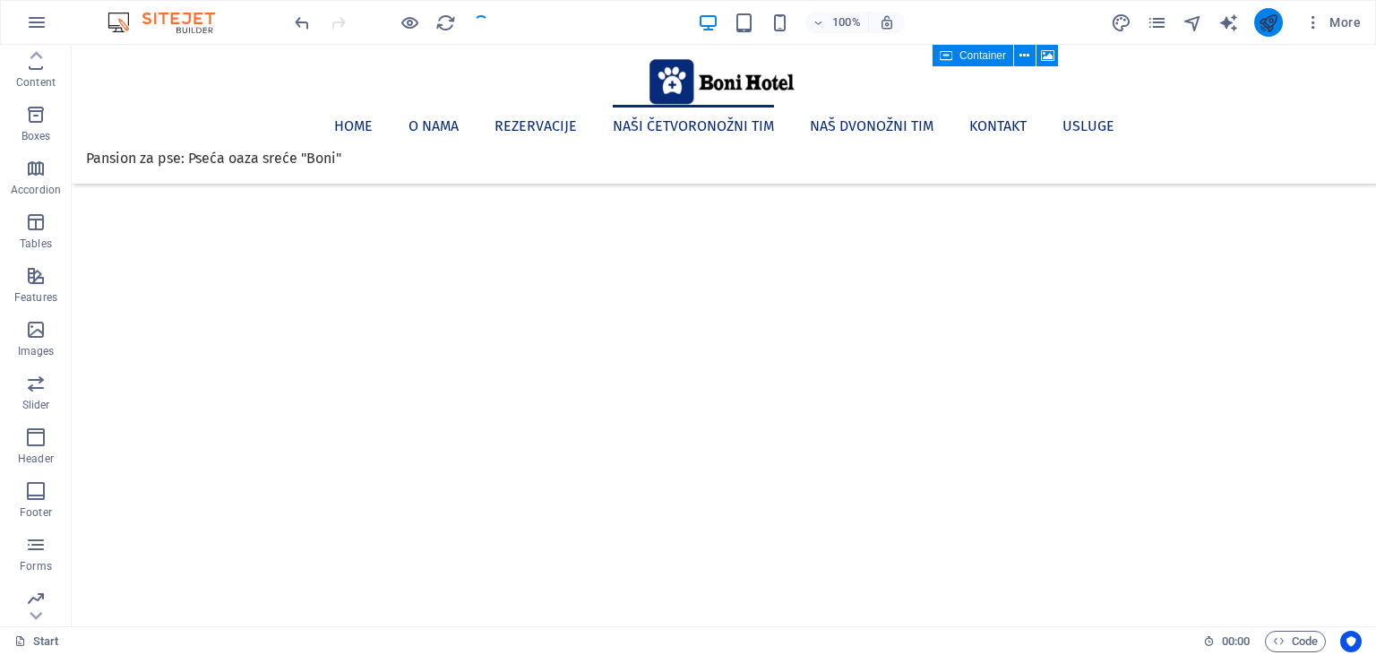
scroll to position [163, 0]
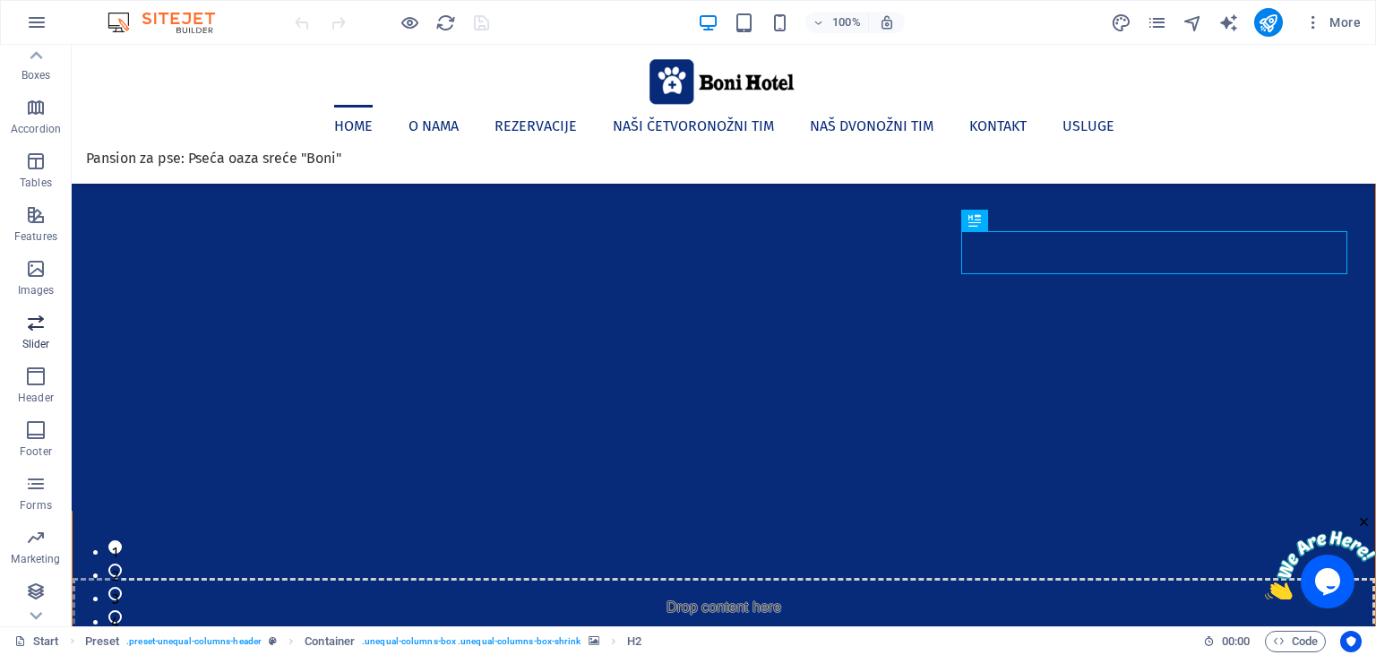
scroll to position [225, 0]
click at [39, 589] on icon "button" at bounding box center [35, 590] width 21 height 21
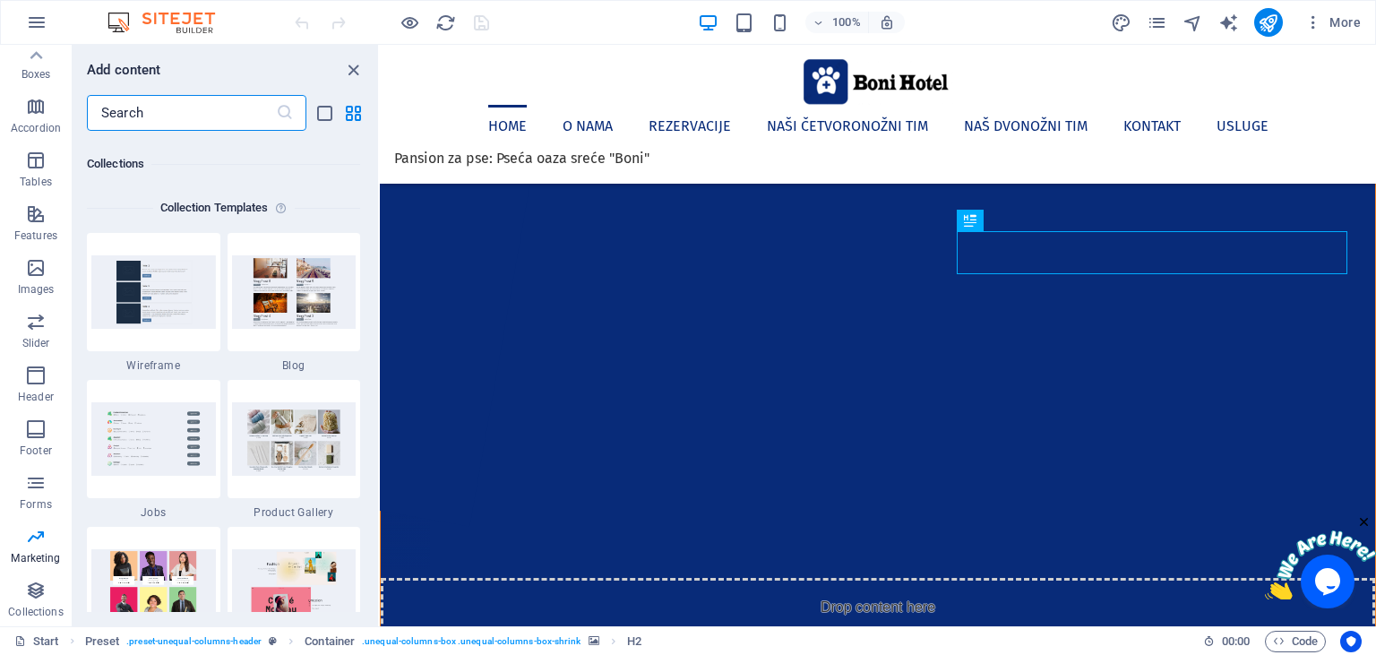
scroll to position [16350, 0]
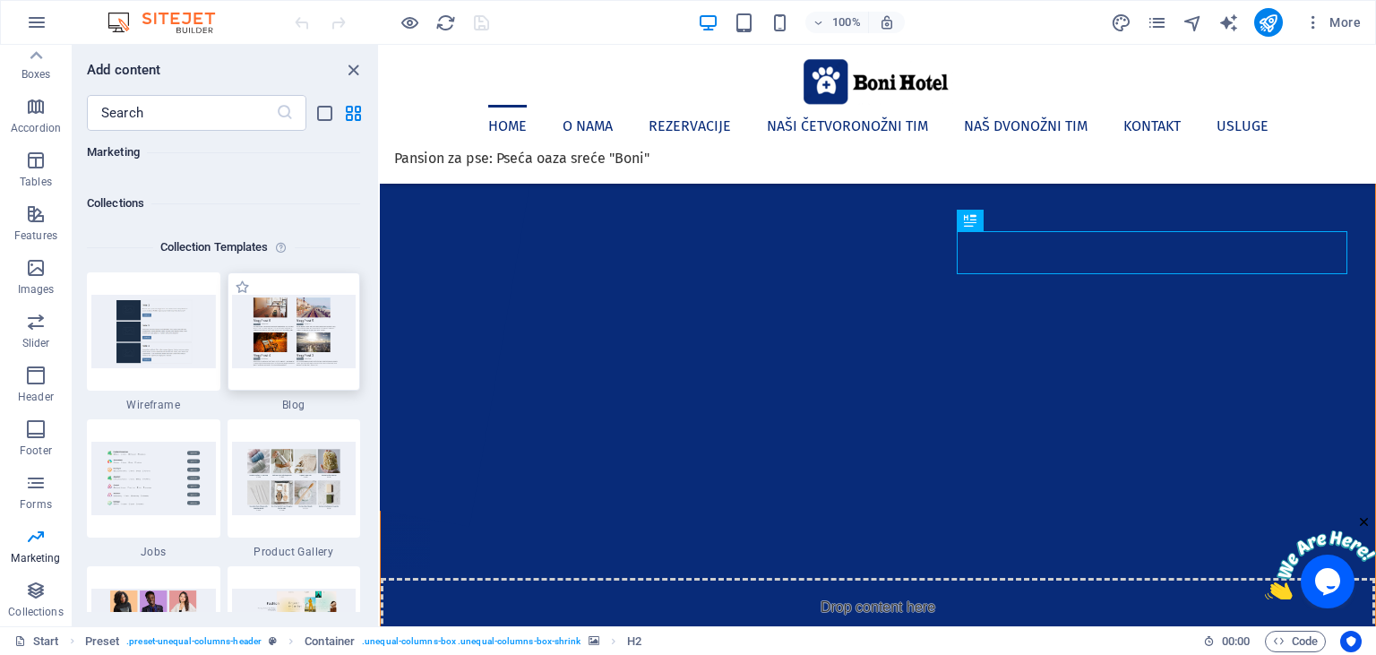
click at [285, 331] on img at bounding box center [294, 331] width 125 height 73
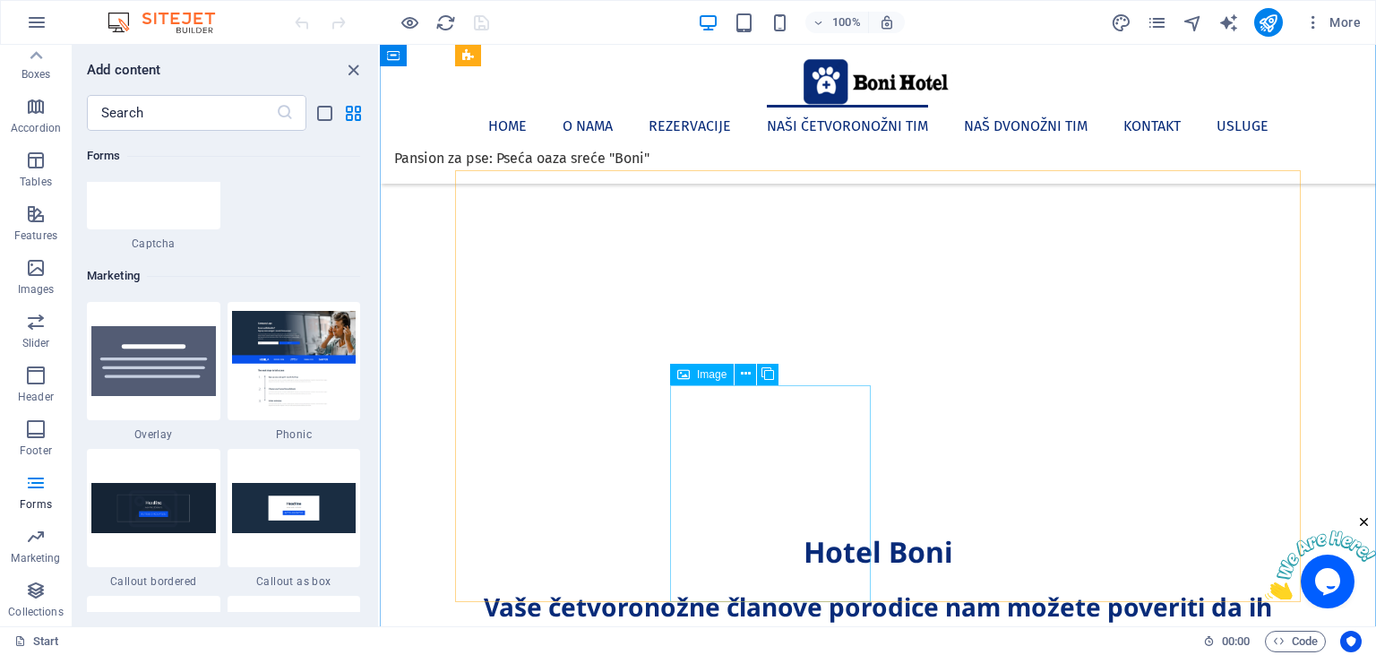
scroll to position [1892, 0]
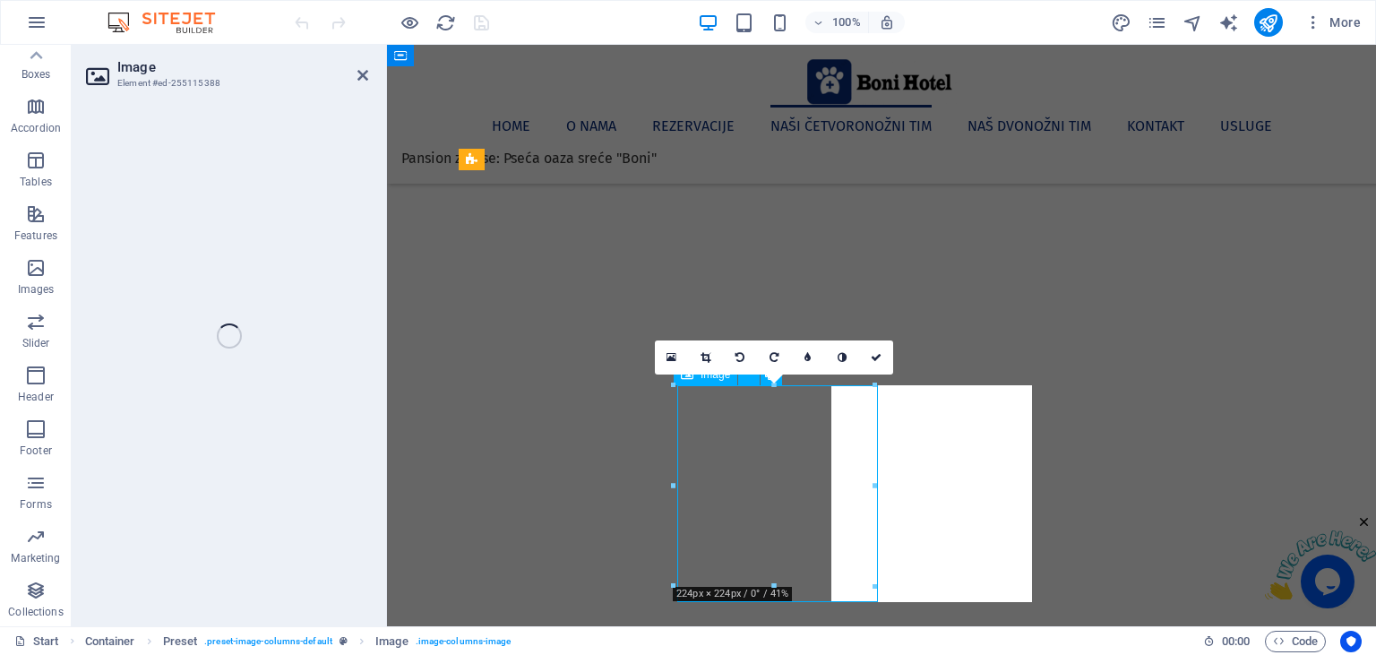
scroll to position [225, 0]
select select "%"
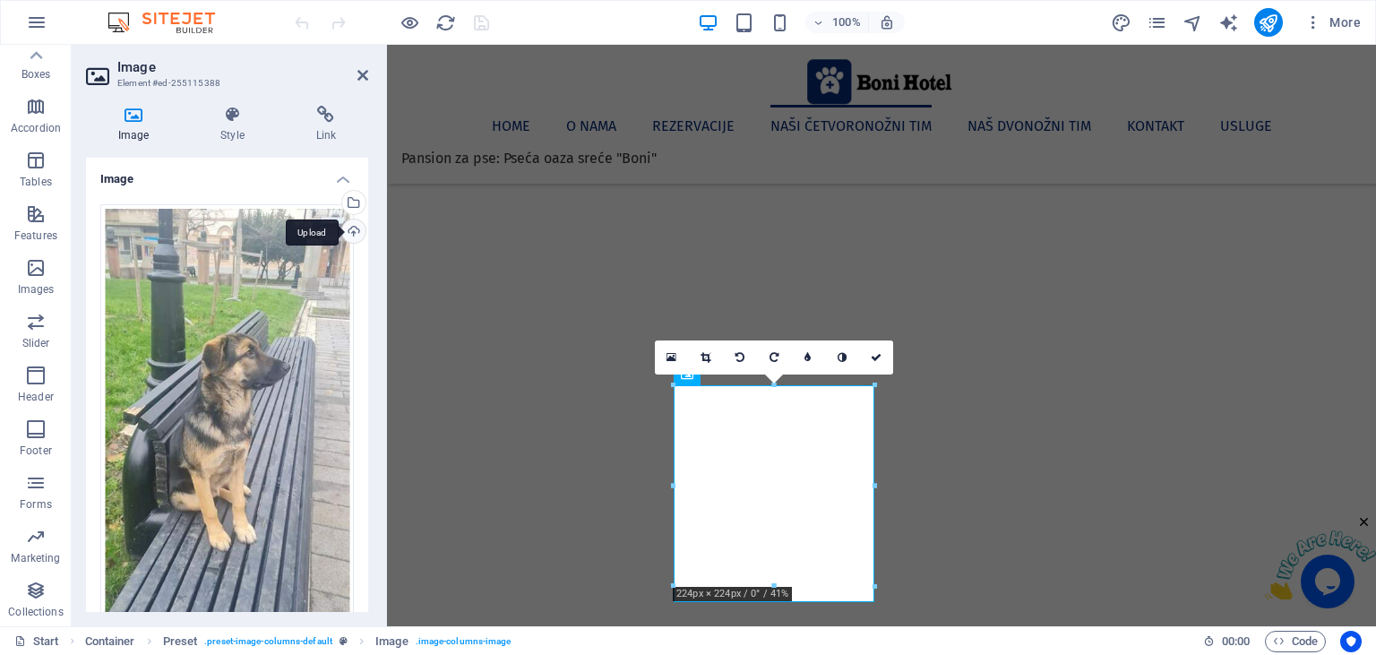
click at [350, 226] on div "Upload" at bounding box center [352, 232] width 27 height 27
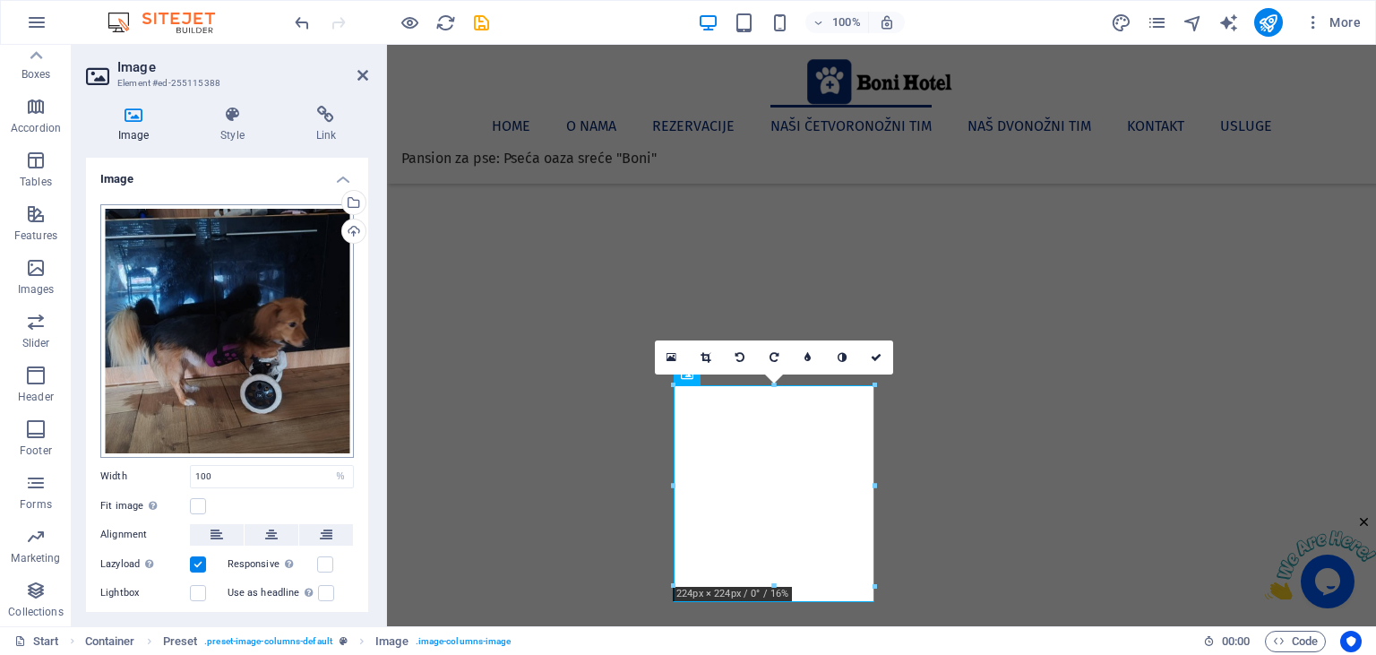
scroll to position [77, 0]
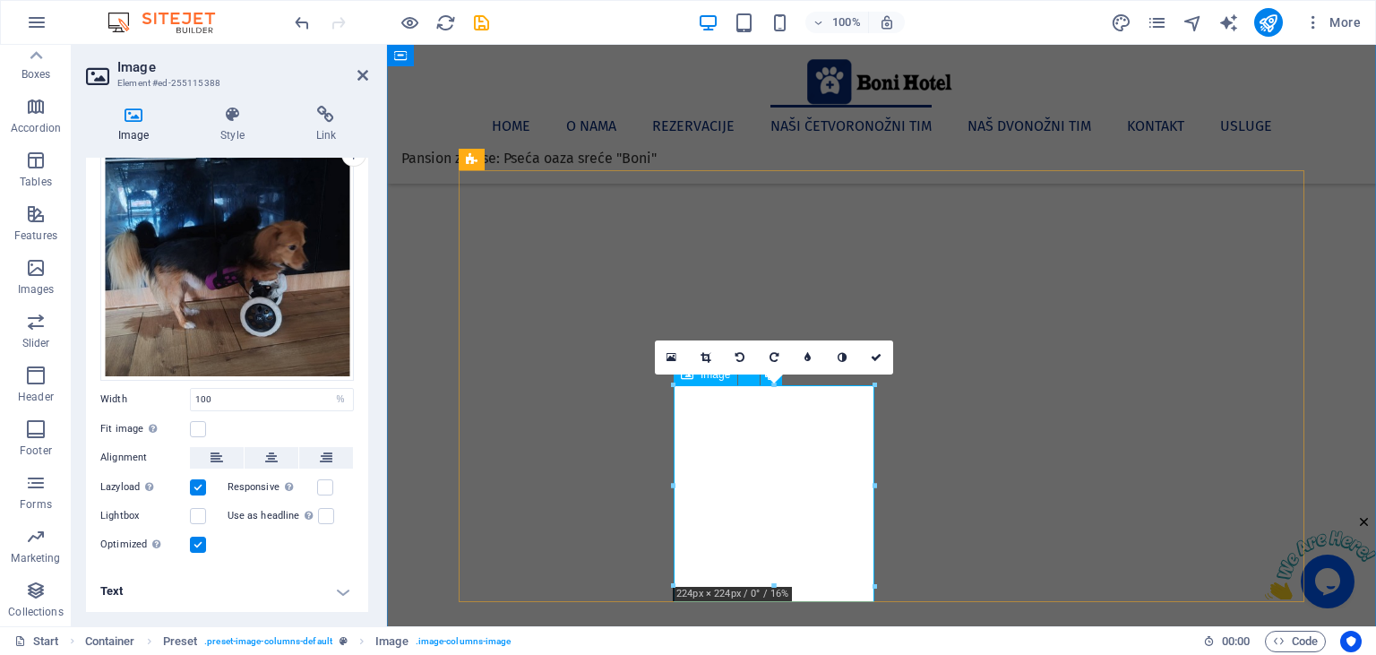
click at [231, 125] on h4 "Style" at bounding box center [235, 125] width 95 height 38
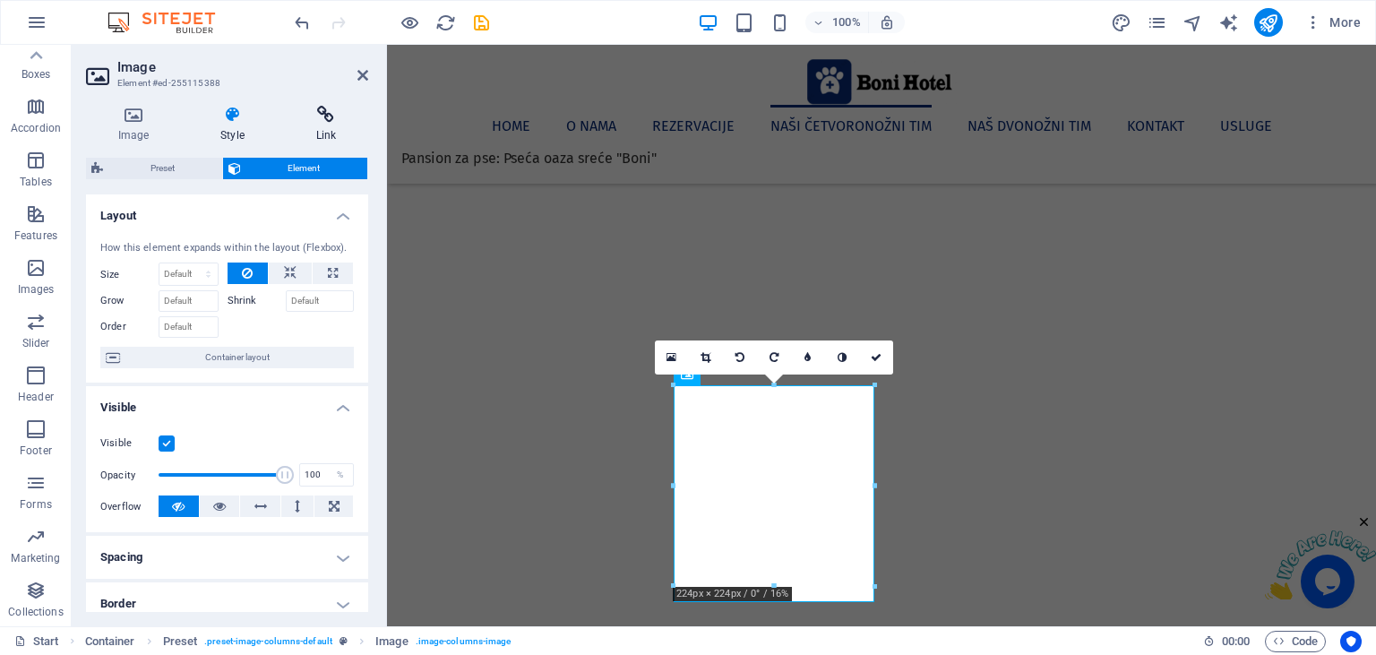
click at [310, 121] on icon at bounding box center [326, 115] width 84 height 18
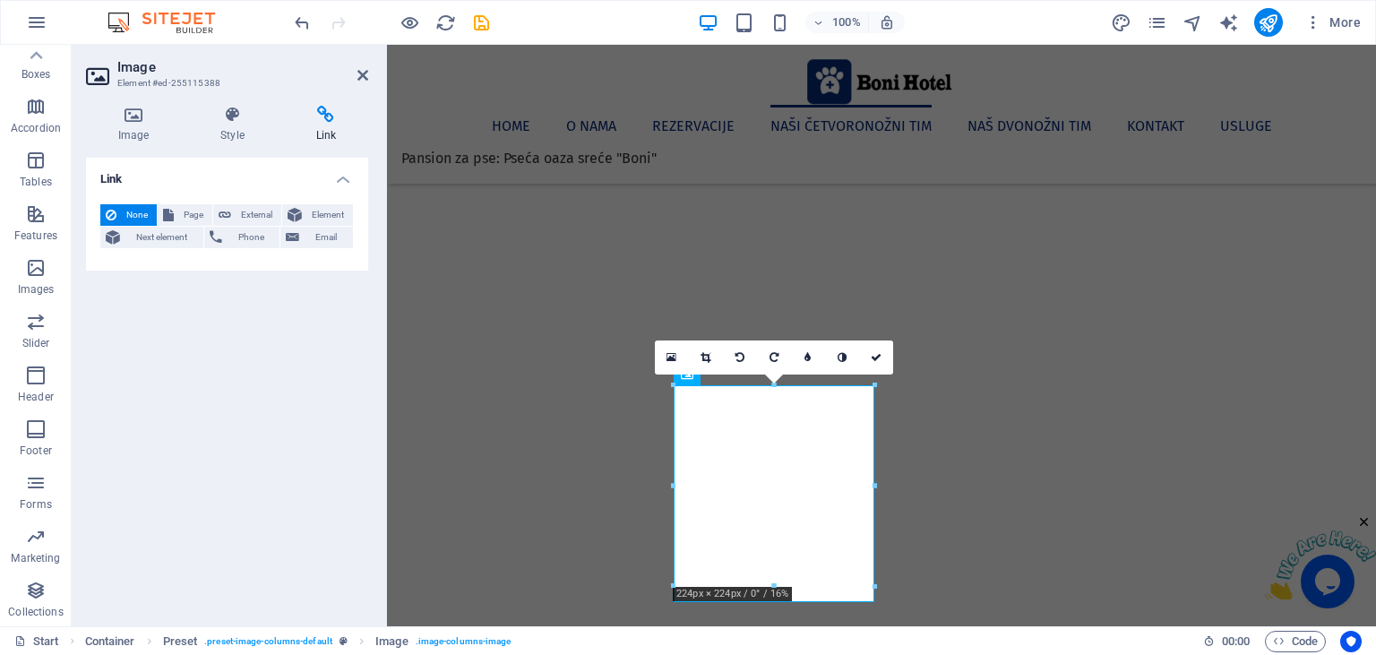
click at [245, 100] on div "Image Style Link Image Drag files here, click to choose files or select files f…" at bounding box center [227, 358] width 311 height 535
click at [185, 210] on span "Page" at bounding box center [193, 214] width 28 height 21
select select
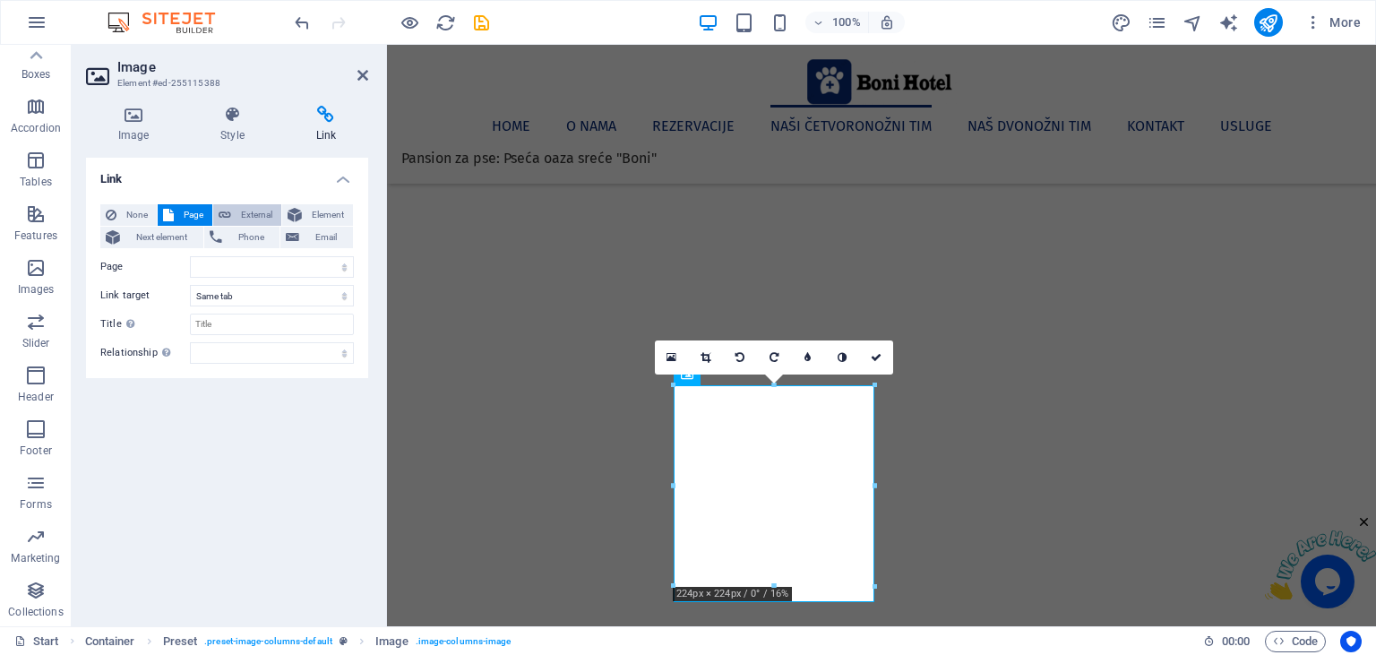
click at [234, 211] on button "External" at bounding box center [247, 214] width 68 height 21
select select "blank"
click at [295, 211] on icon at bounding box center [295, 214] width 14 height 21
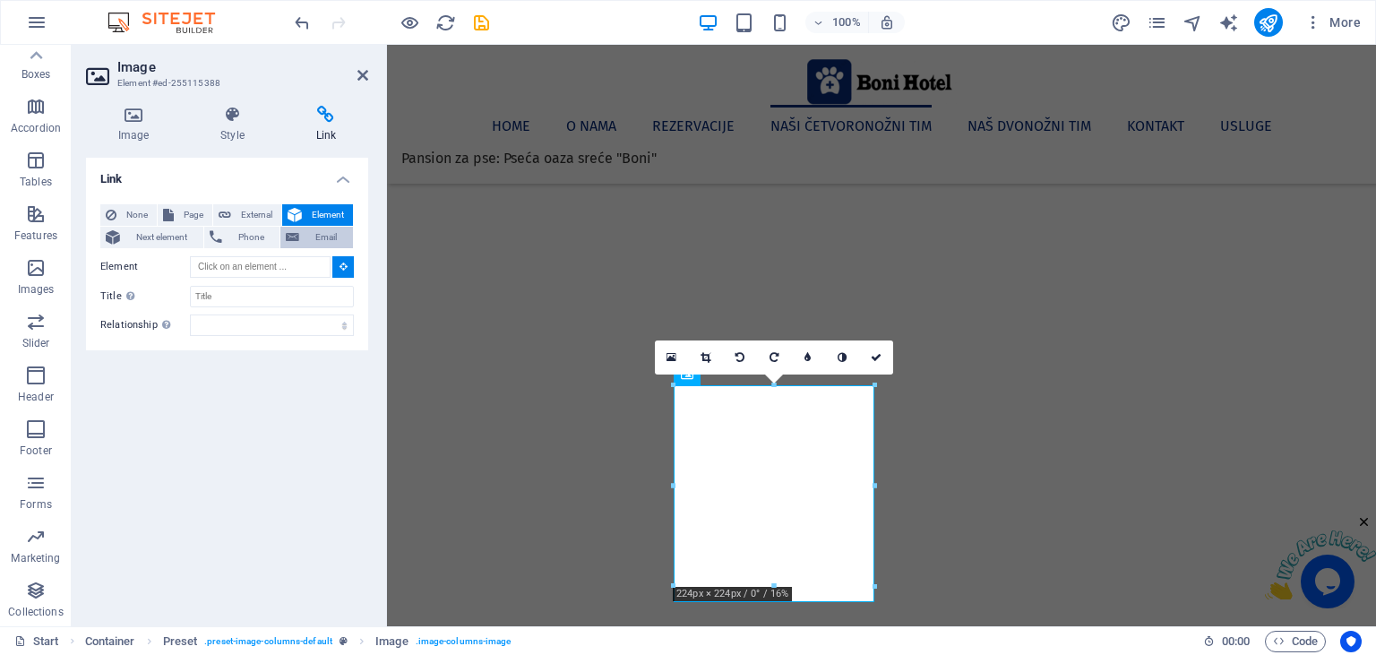
click at [321, 228] on span "Email" at bounding box center [326, 237] width 43 height 21
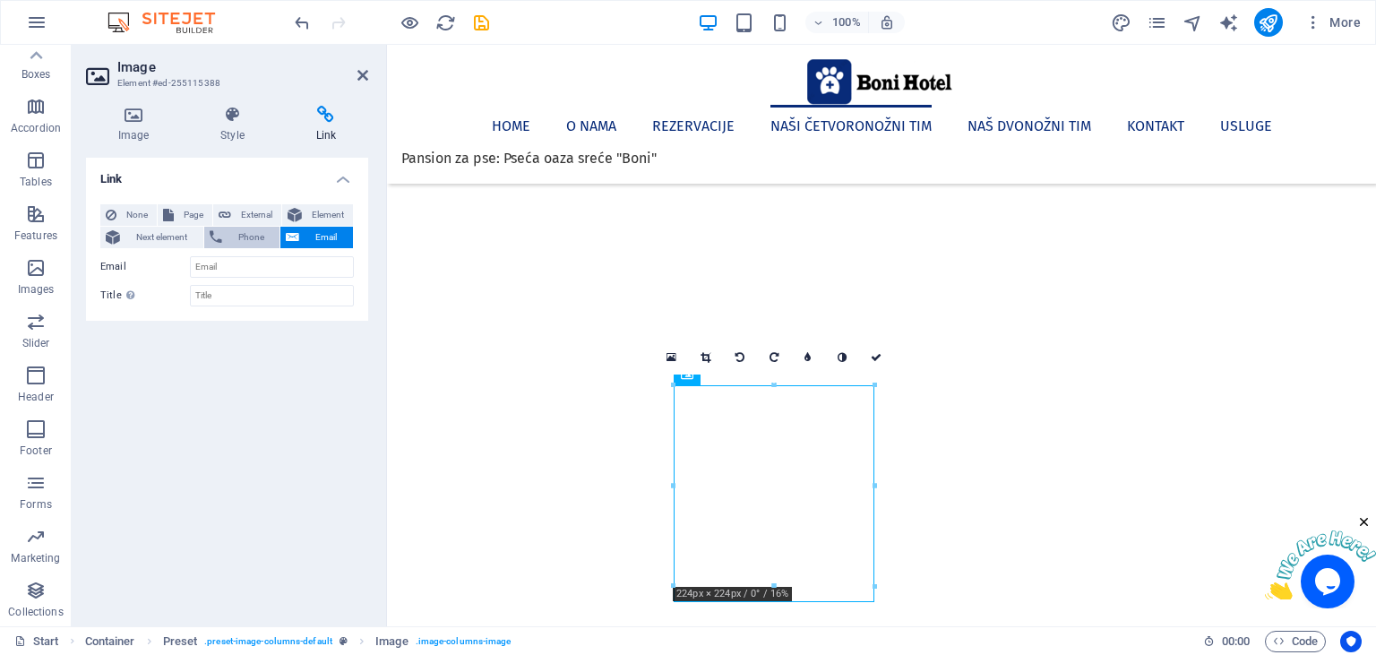
click at [252, 238] on span "Phone" at bounding box center [251, 237] width 47 height 21
click at [159, 238] on span "Next element" at bounding box center [161, 237] width 73 height 21
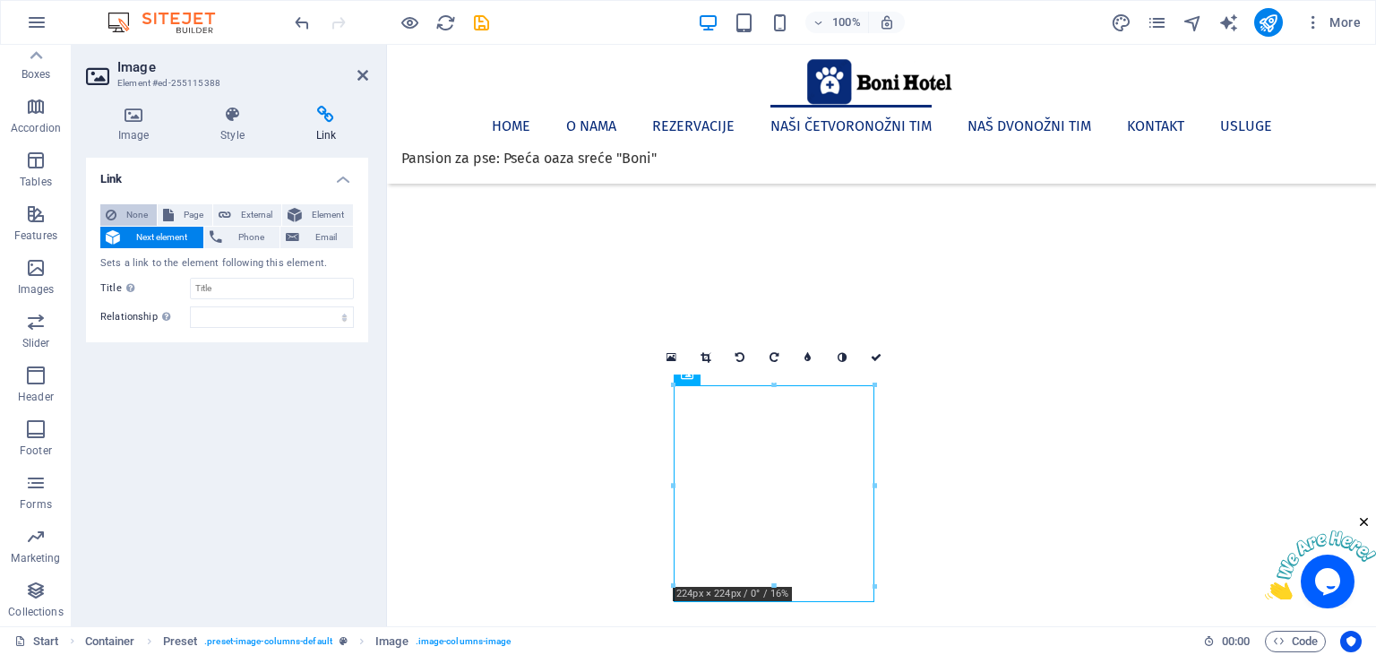
click at [140, 206] on span "None" at bounding box center [137, 214] width 30 height 21
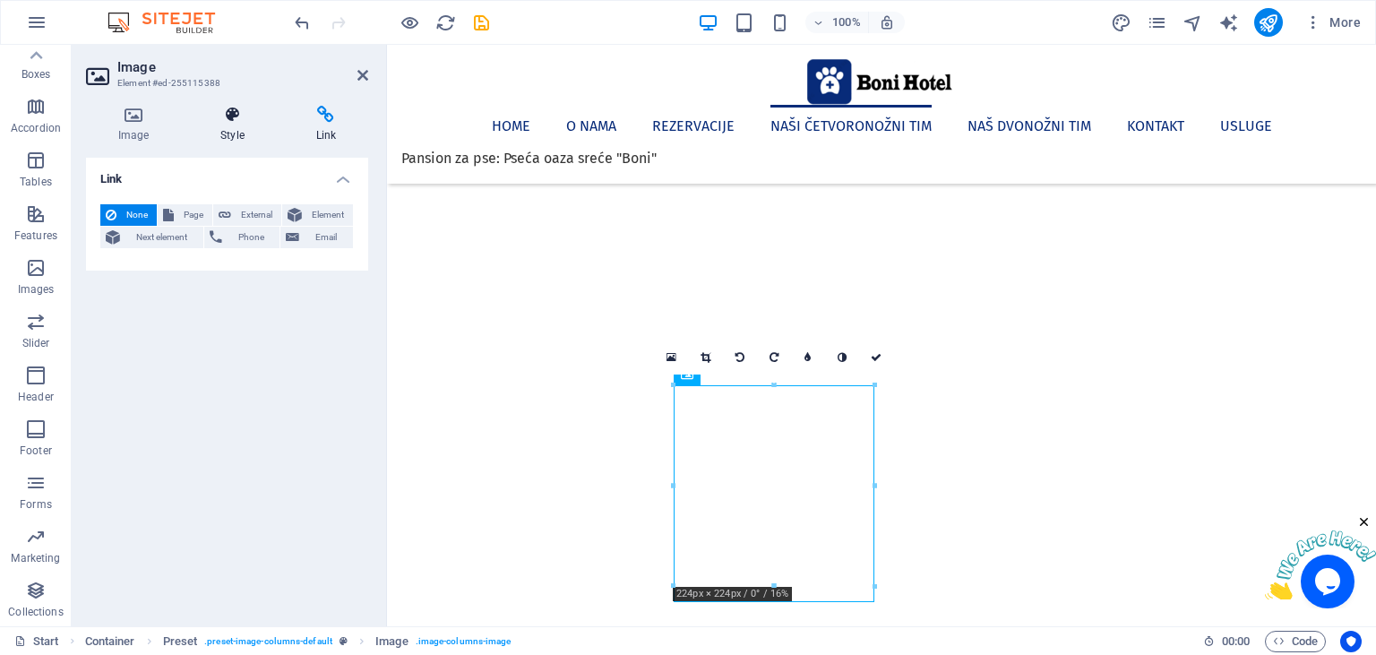
click at [221, 126] on h4 "Style" at bounding box center [235, 125] width 95 height 38
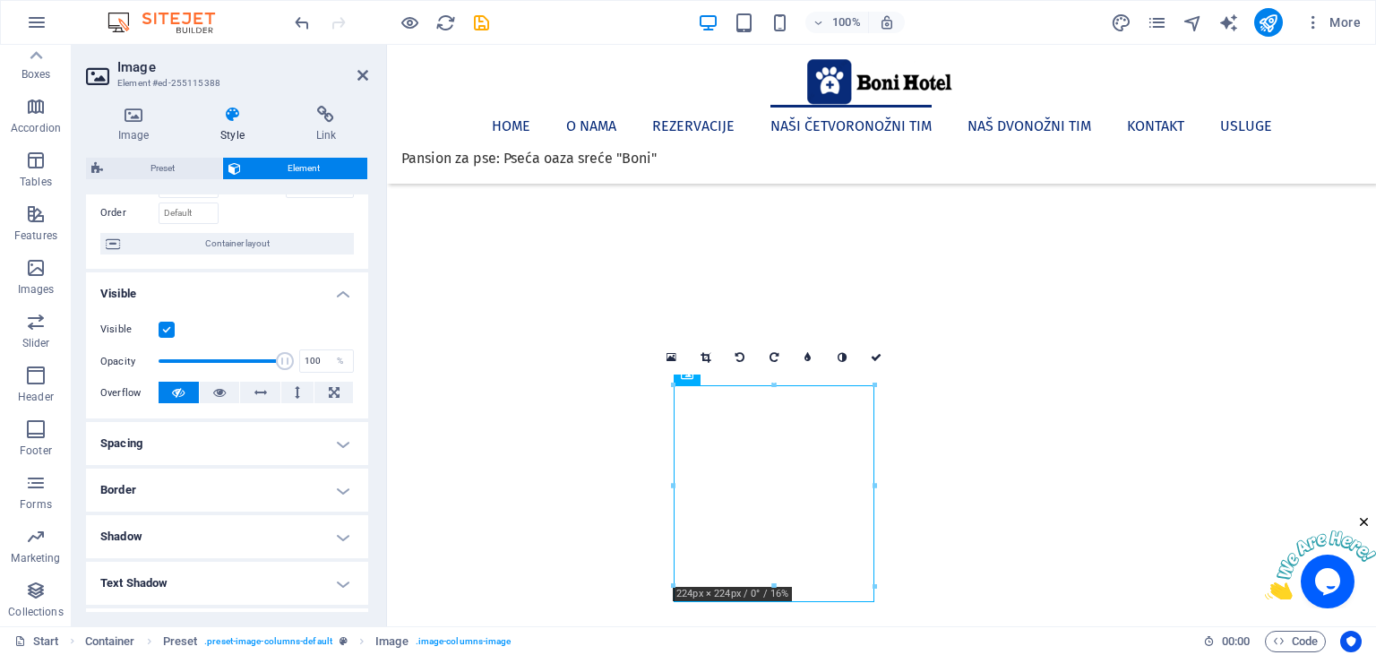
scroll to position [163, 0]
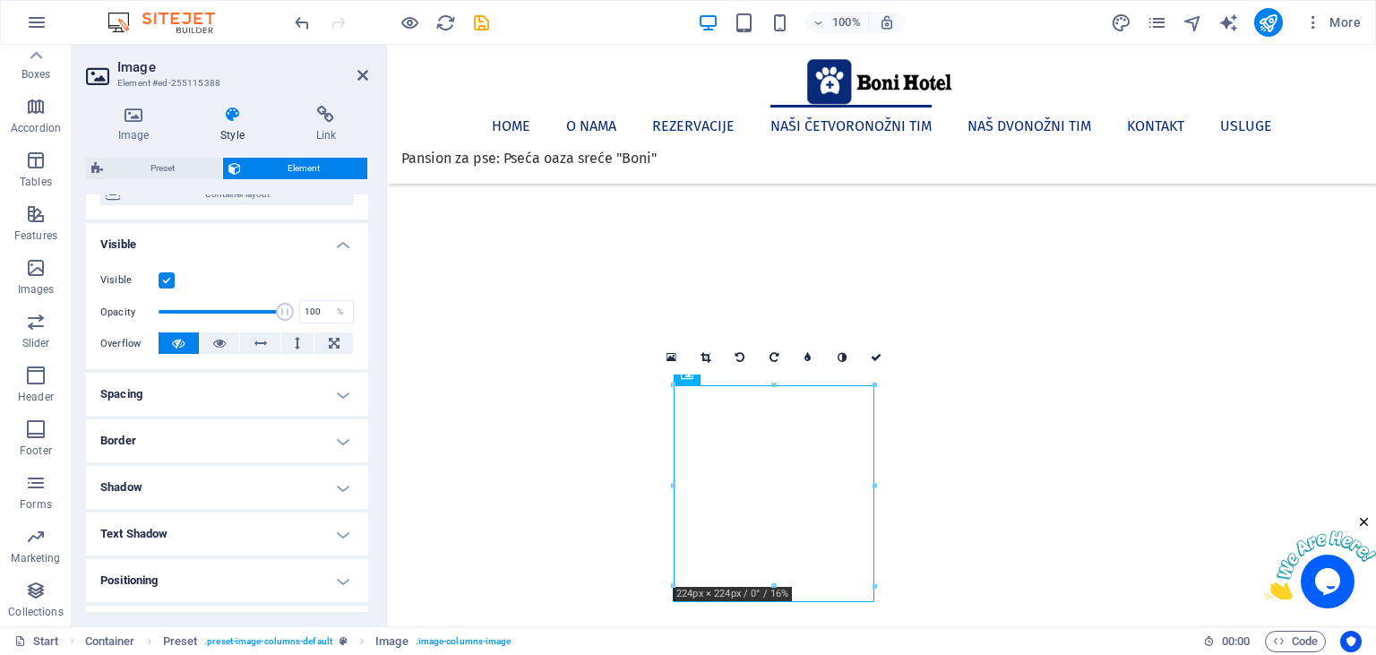
click at [176, 396] on h4 "Spacing" at bounding box center [227, 394] width 282 height 43
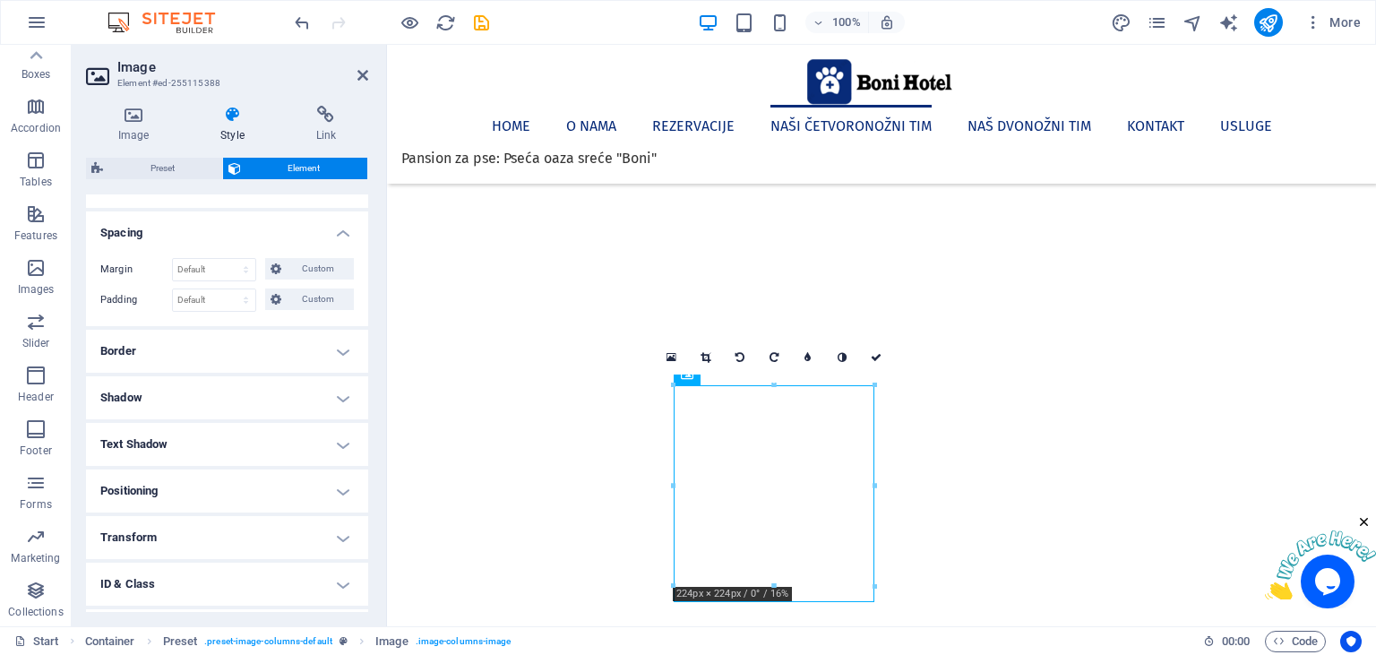
scroll to position [327, 0]
click at [150, 356] on h4 "Border" at bounding box center [227, 348] width 282 height 43
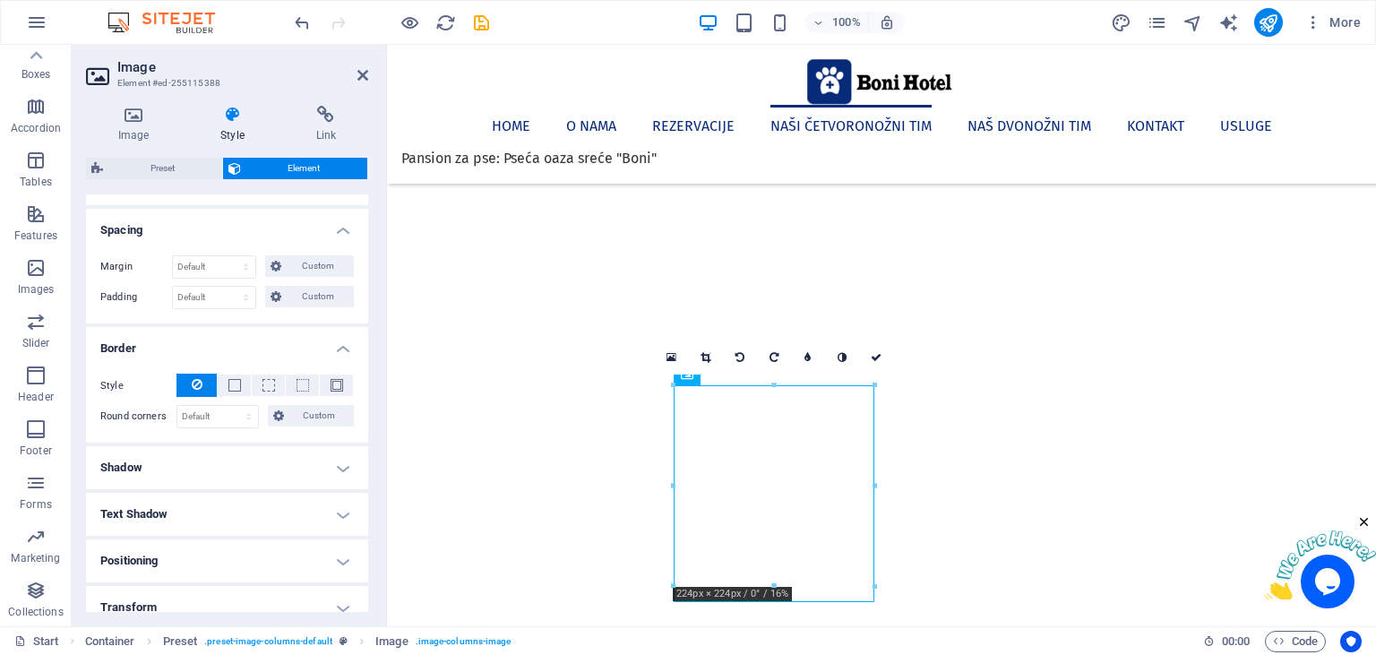
click at [144, 464] on h4 "Shadow" at bounding box center [227, 467] width 282 height 43
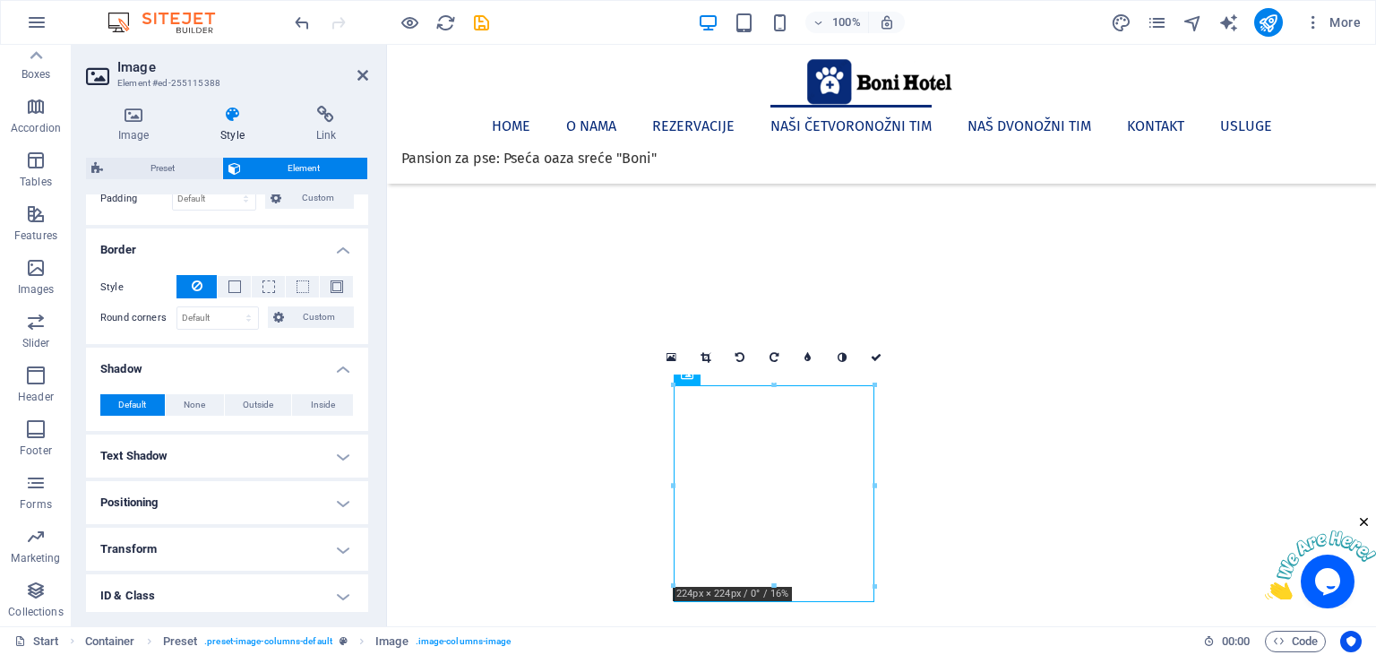
scroll to position [490, 0]
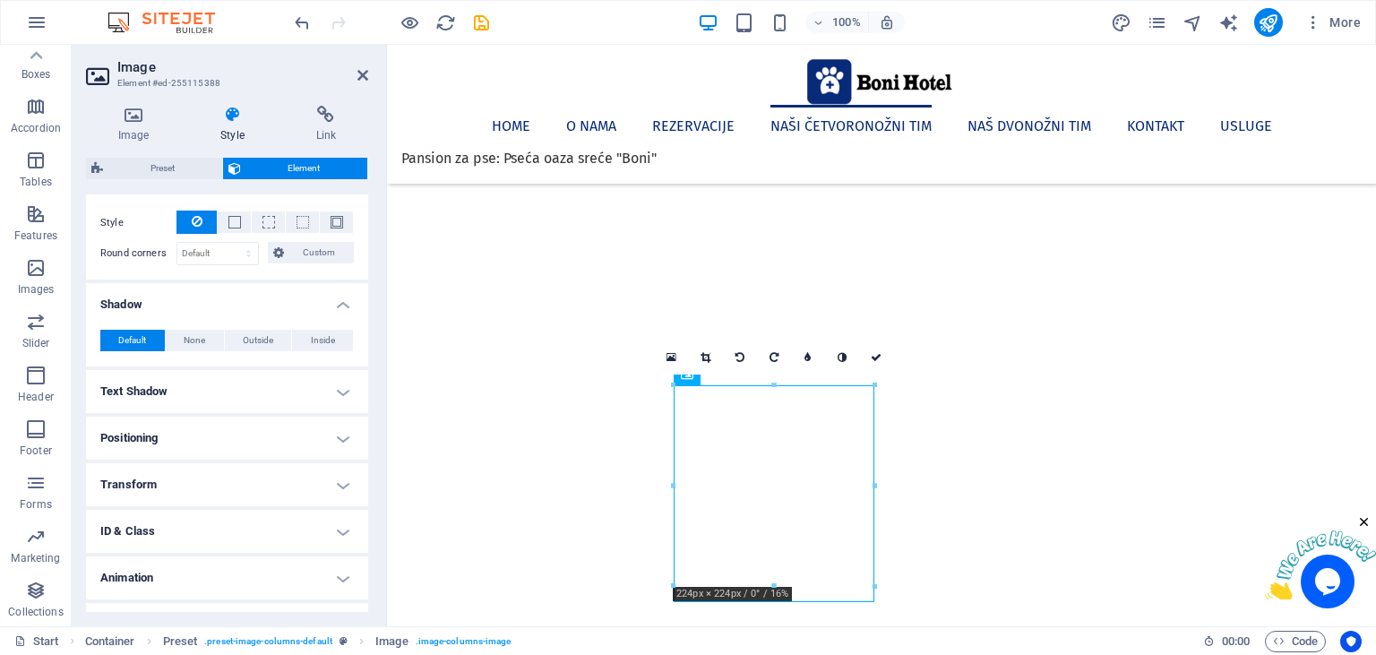
click at [138, 388] on h4 "Text Shadow" at bounding box center [227, 391] width 282 height 43
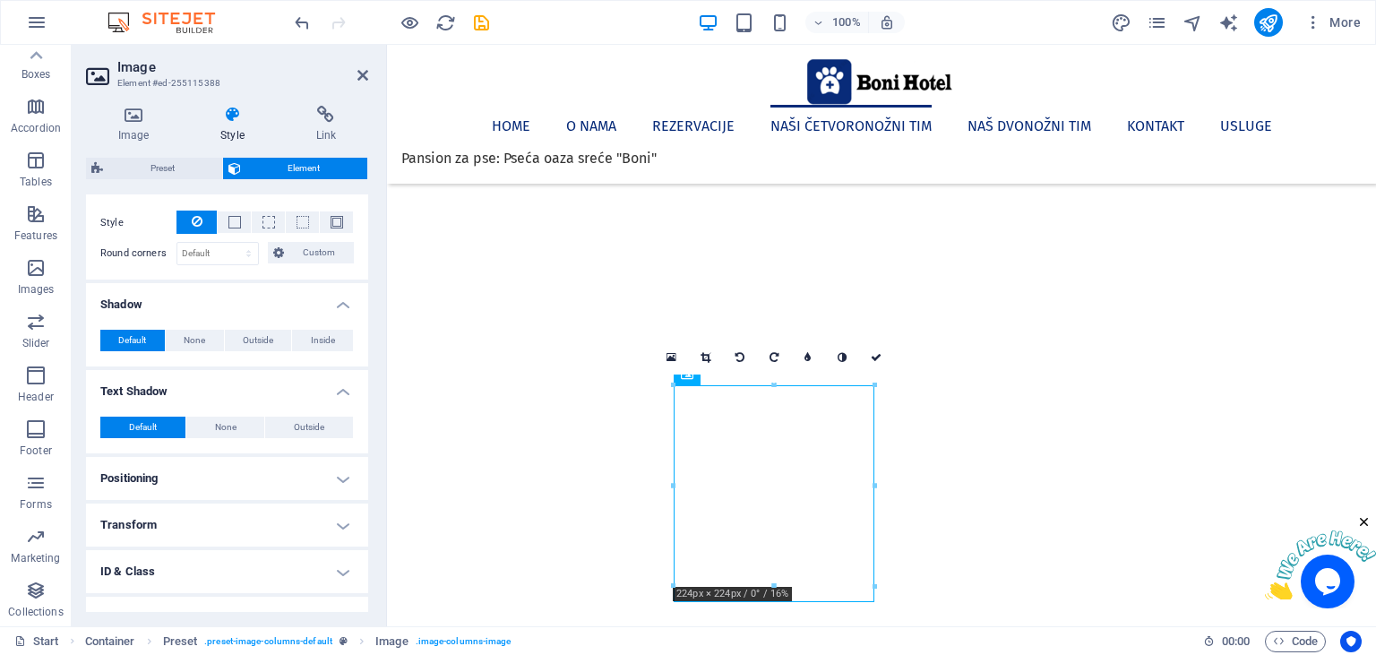
click at [177, 471] on h4 "Positioning" at bounding box center [227, 478] width 282 height 43
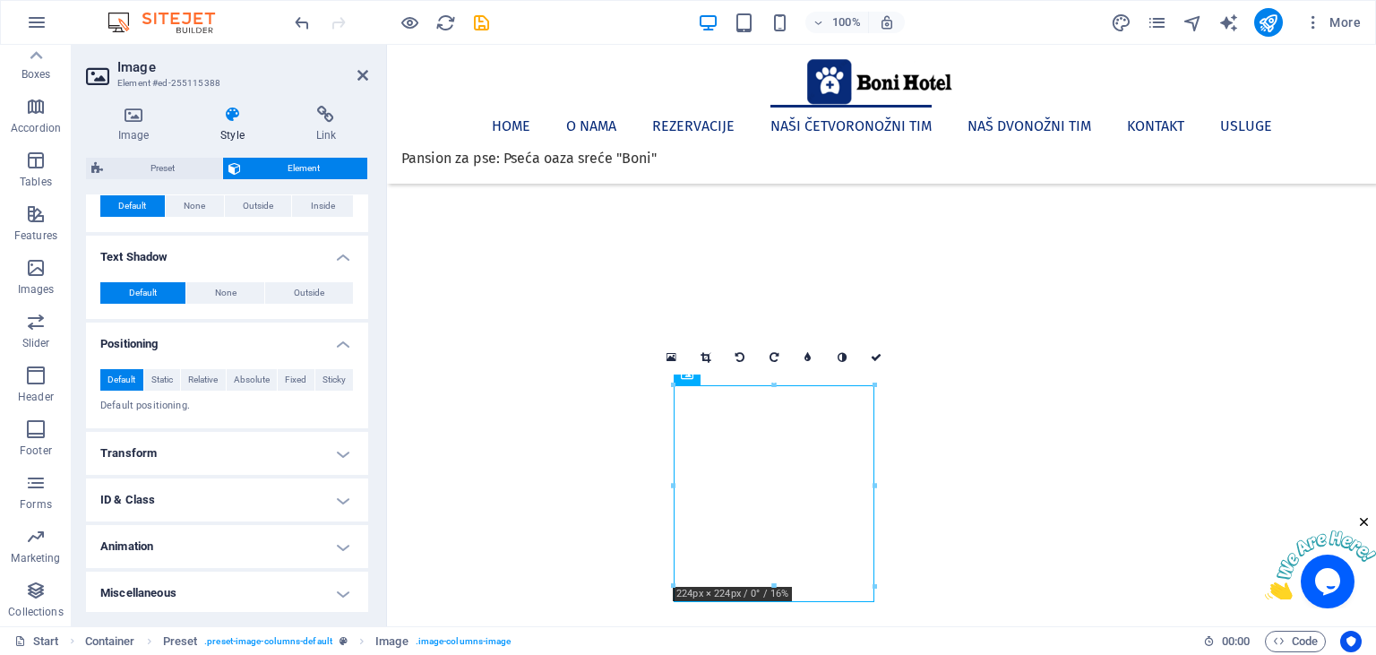
click at [145, 450] on h4 "Transform" at bounding box center [227, 453] width 282 height 43
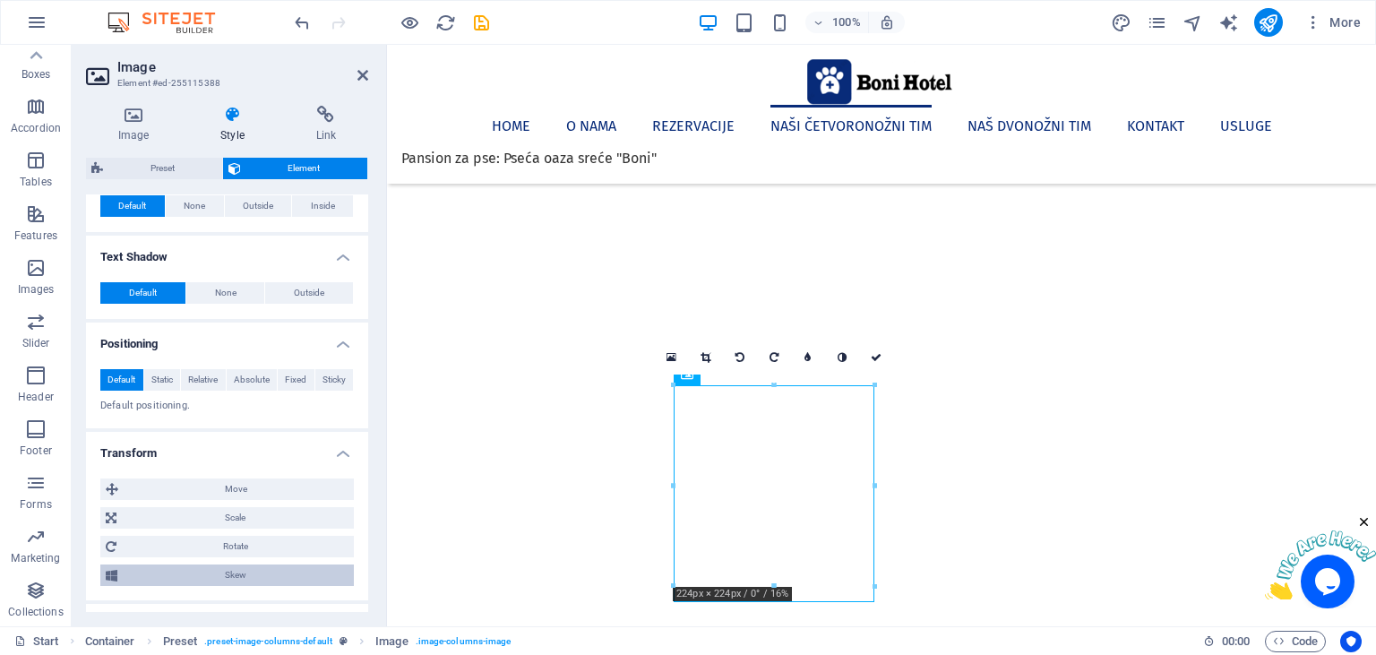
scroll to position [750, 0]
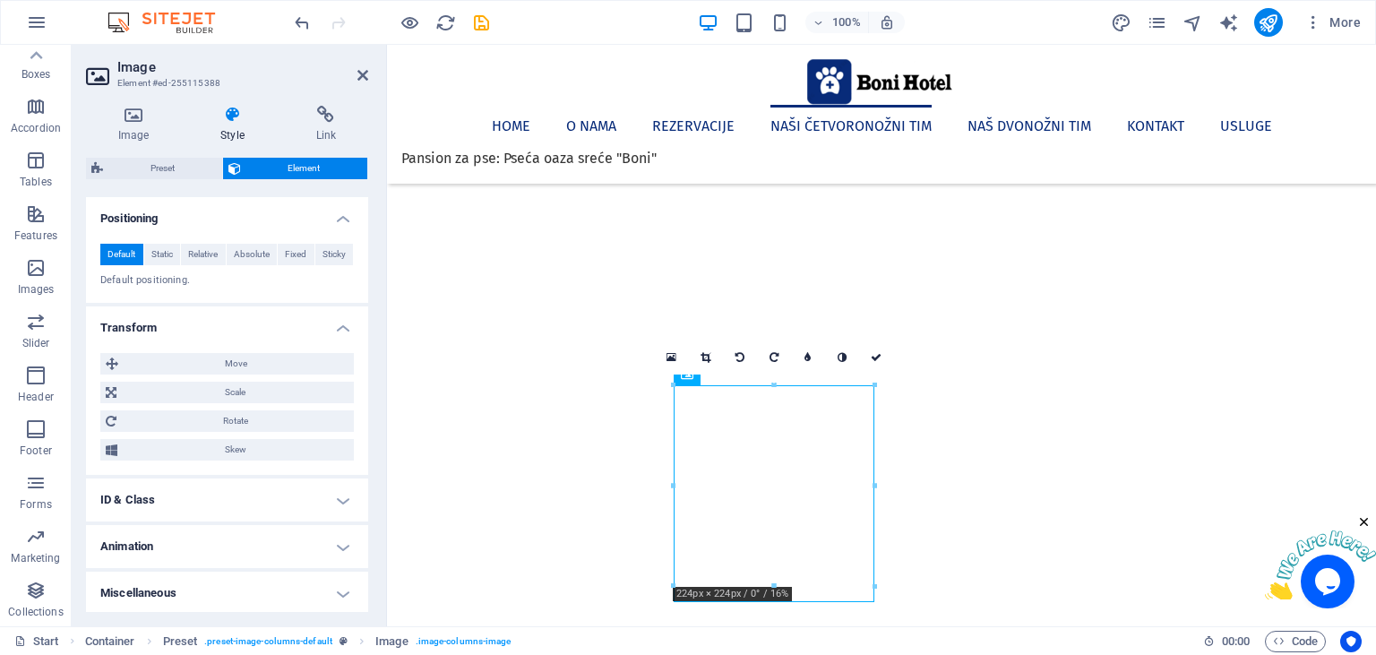
click at [158, 498] on h4 "ID & Class" at bounding box center [227, 499] width 282 height 43
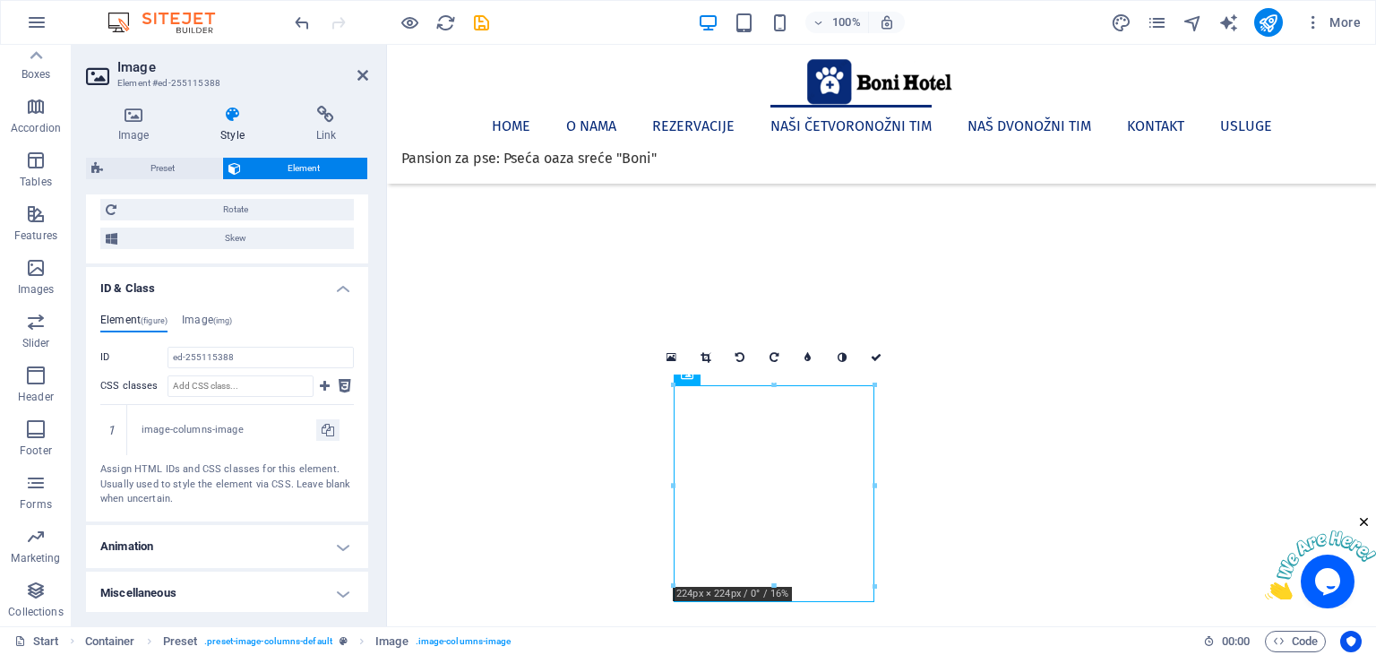
click at [145, 535] on h4 "Animation" at bounding box center [227, 546] width 282 height 43
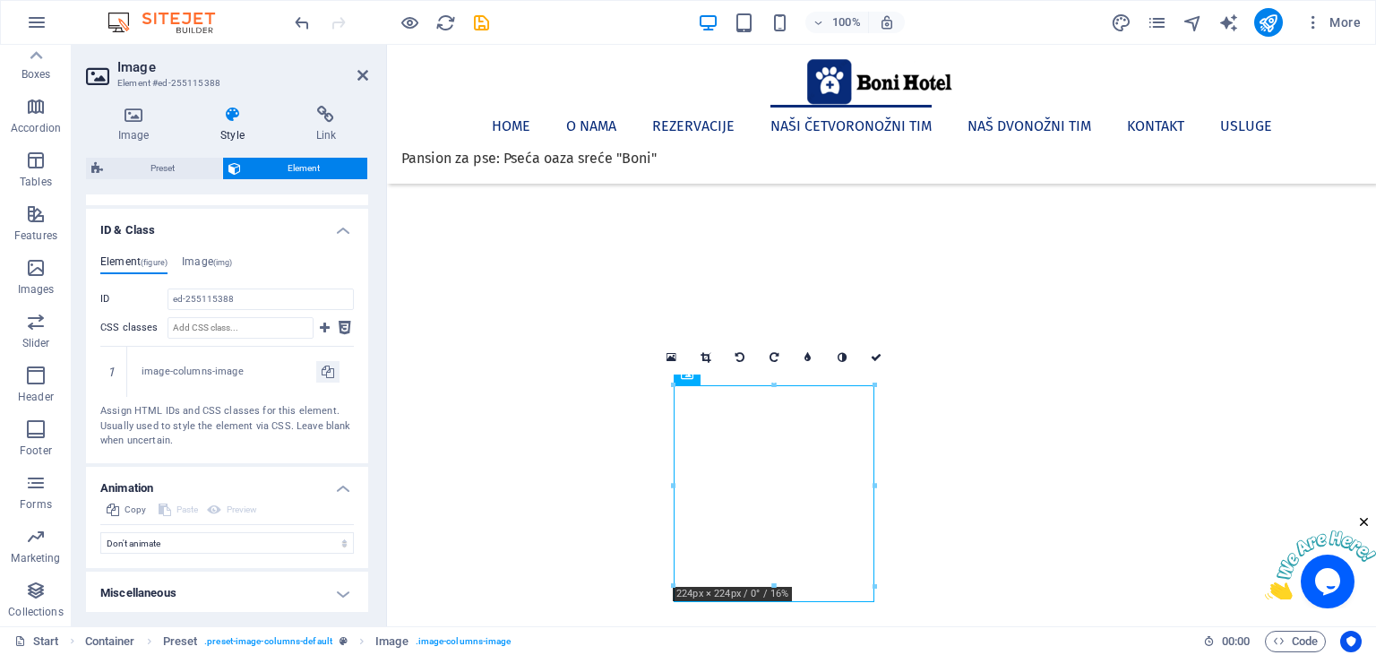
click at [151, 602] on h4 "Miscellaneous" at bounding box center [227, 592] width 282 height 43
click at [153, 577] on h4 "Miscellaneous" at bounding box center [227, 587] width 282 height 32
click at [875, 358] on icon at bounding box center [876, 357] width 11 height 11
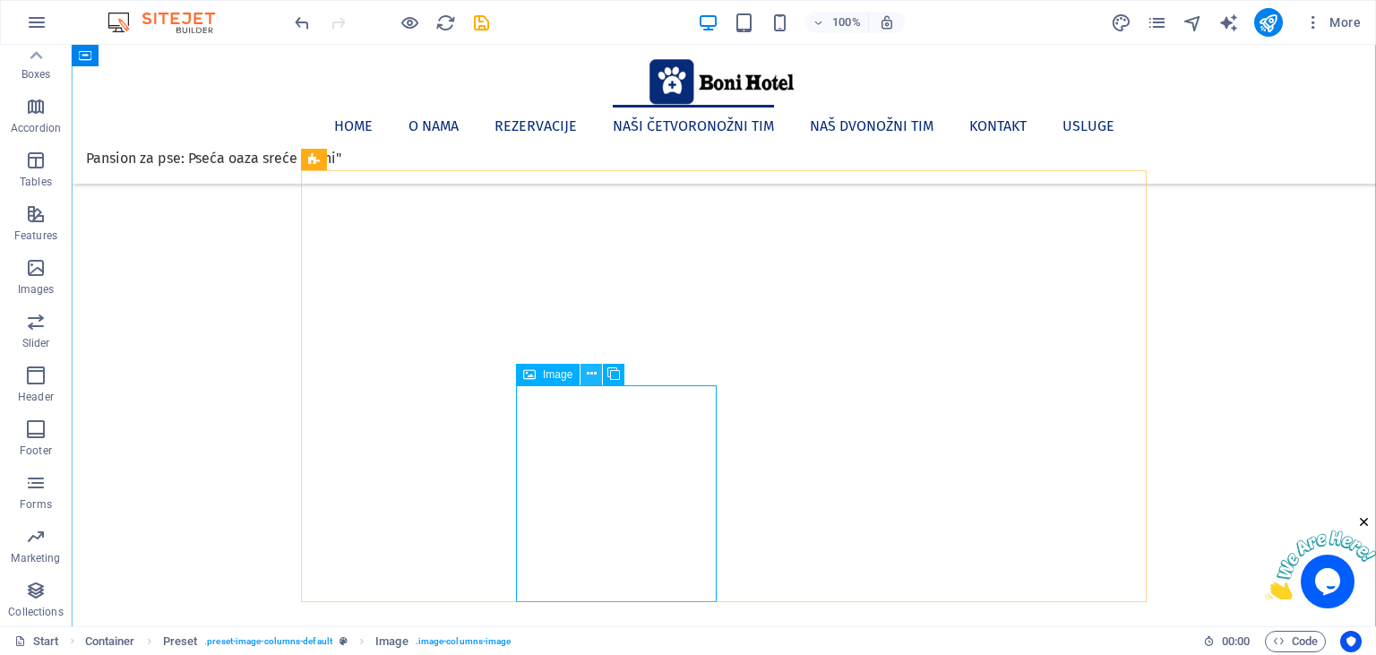
click at [591, 374] on icon at bounding box center [592, 374] width 10 height 19
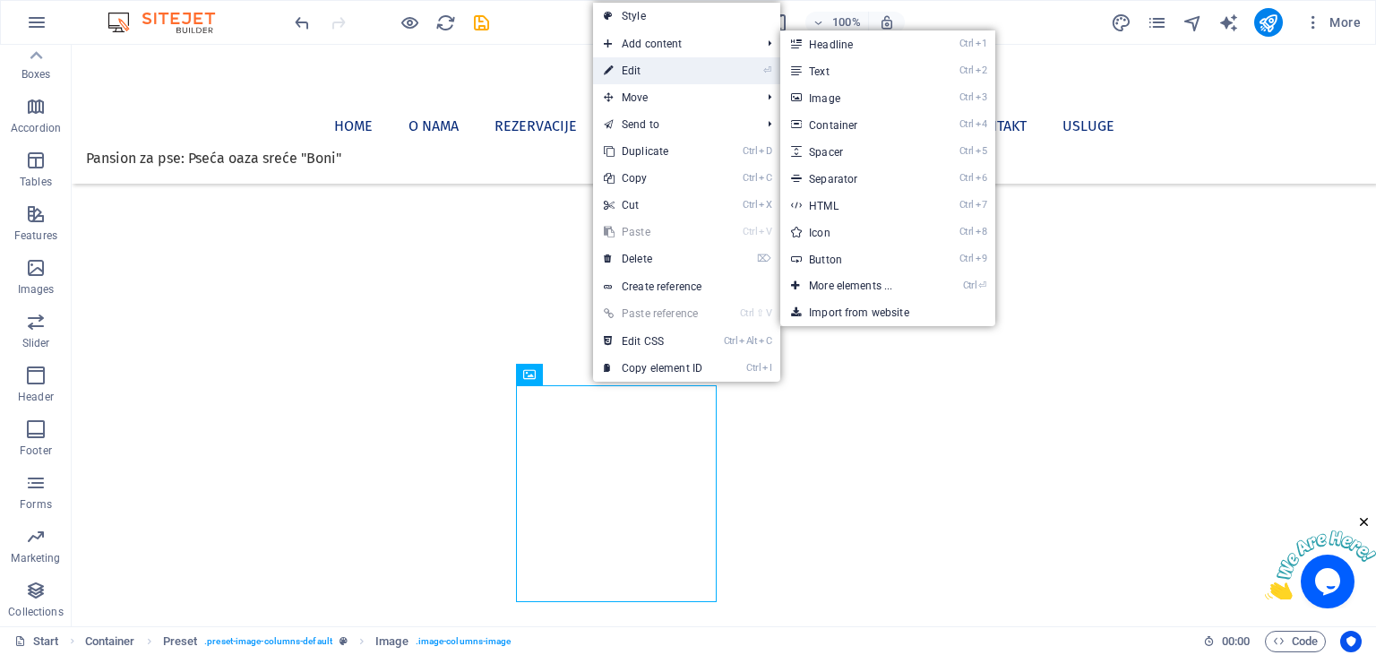
click at [656, 75] on link "⏎ Edit" at bounding box center [653, 70] width 120 height 27
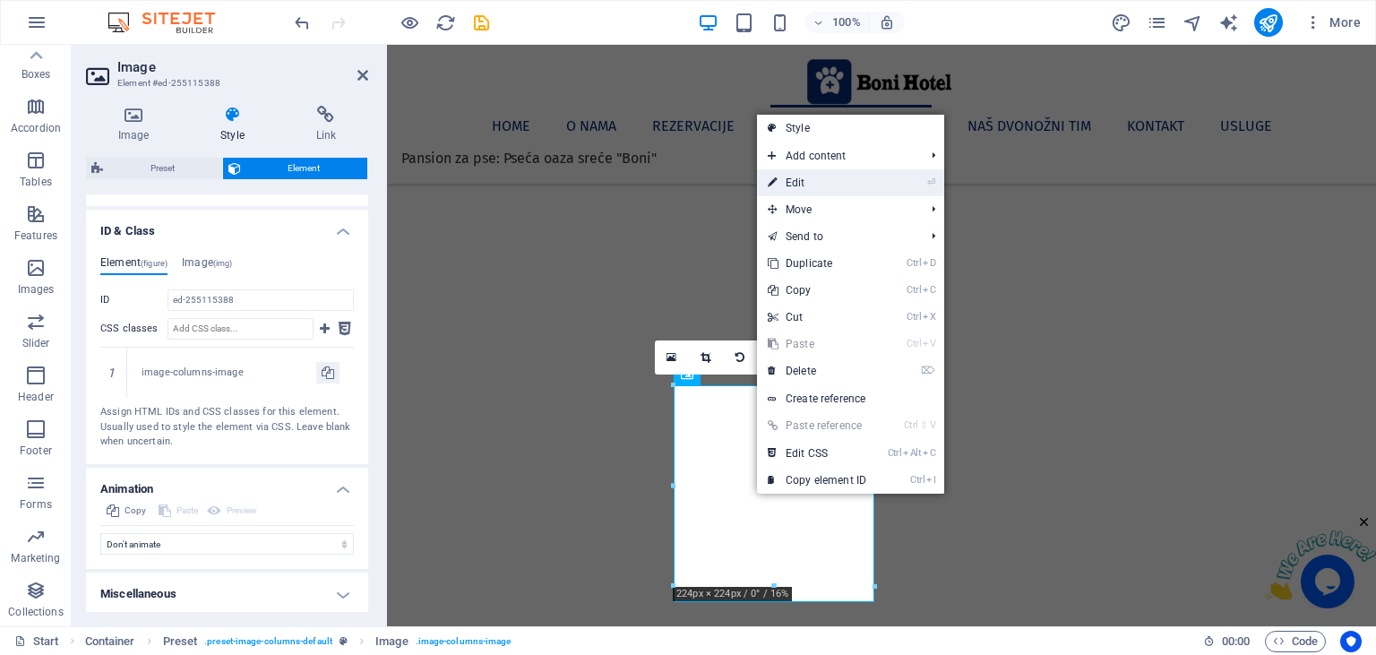
click at [794, 184] on link "⏎ Edit" at bounding box center [817, 182] width 120 height 27
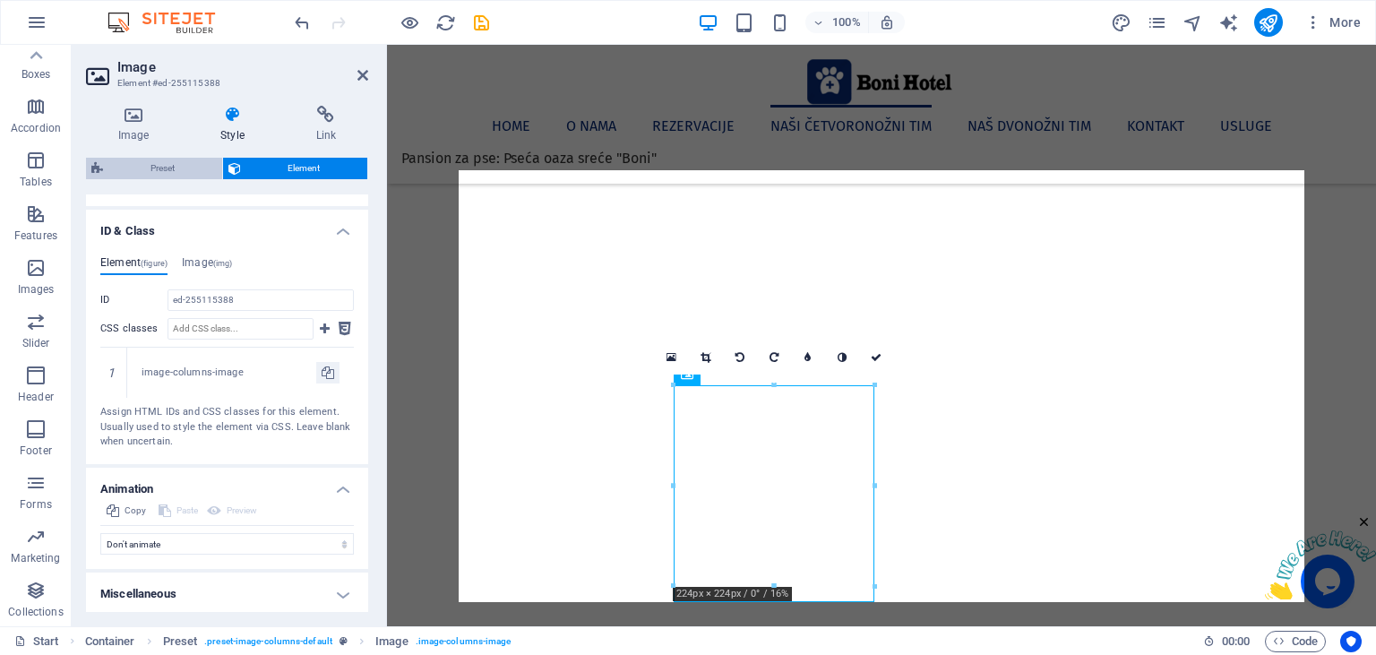
click at [170, 170] on span "Preset" at bounding box center [162, 168] width 108 height 21
select select "rem"
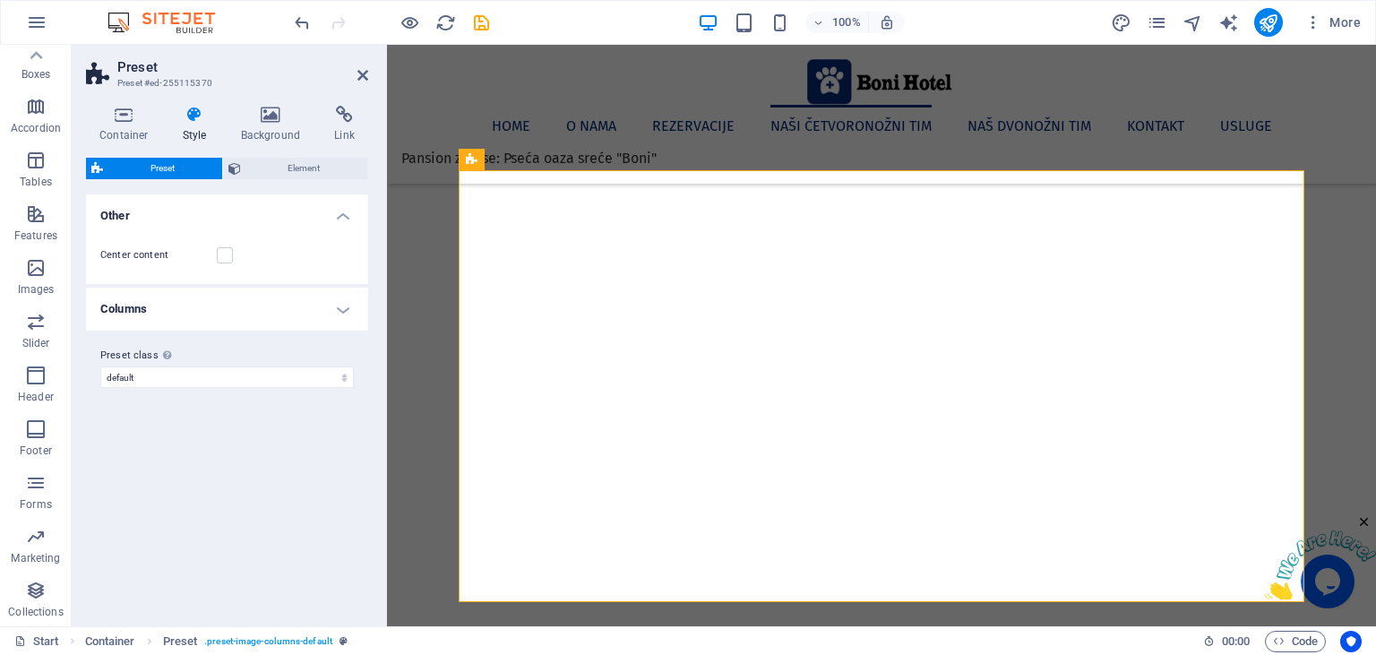
click at [351, 306] on h4 "Columns" at bounding box center [227, 309] width 282 height 43
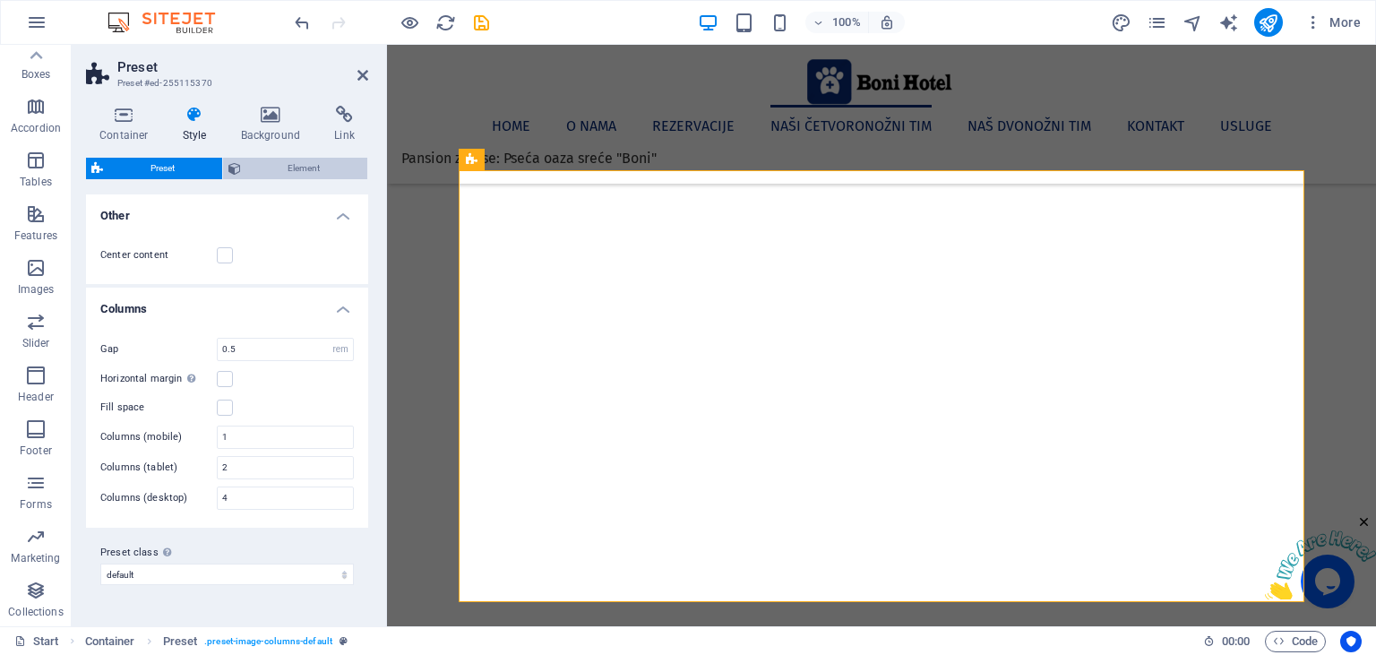
click at [296, 175] on span "Element" at bounding box center [304, 168] width 116 height 21
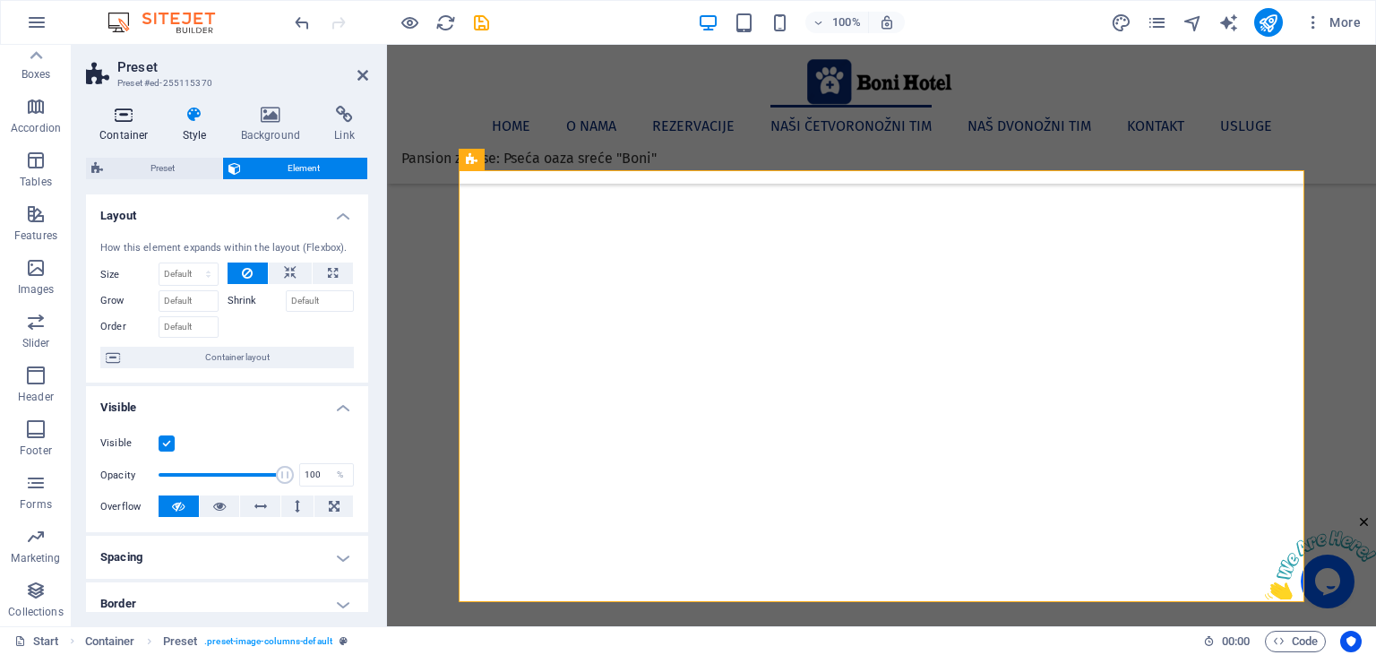
click at [123, 131] on h4 "Container" at bounding box center [127, 125] width 83 height 38
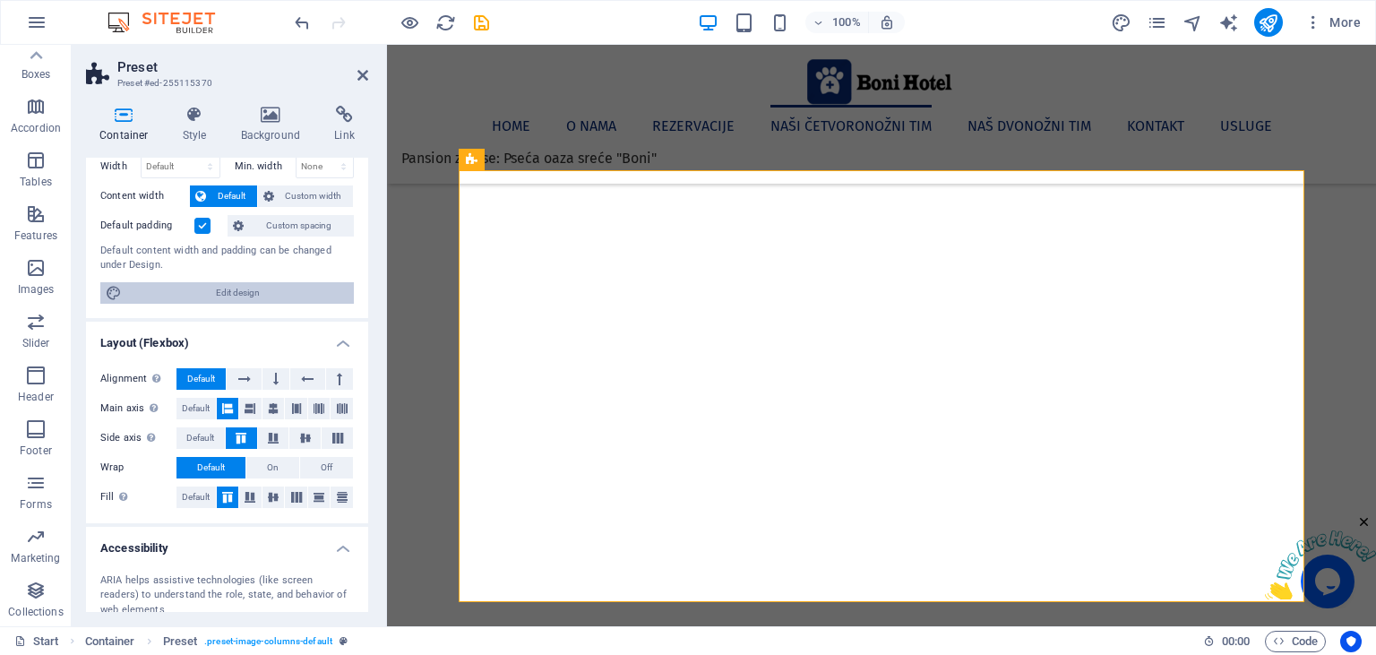
scroll to position [0, 0]
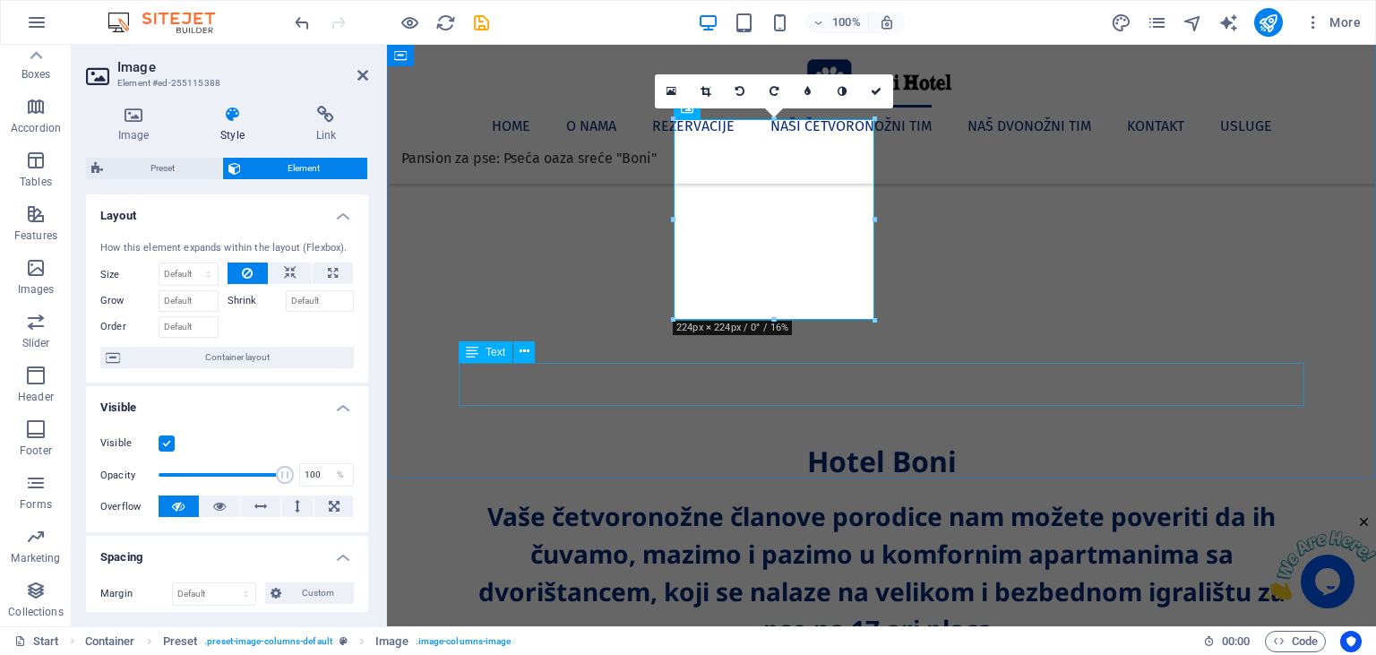
scroll to position [1986, 0]
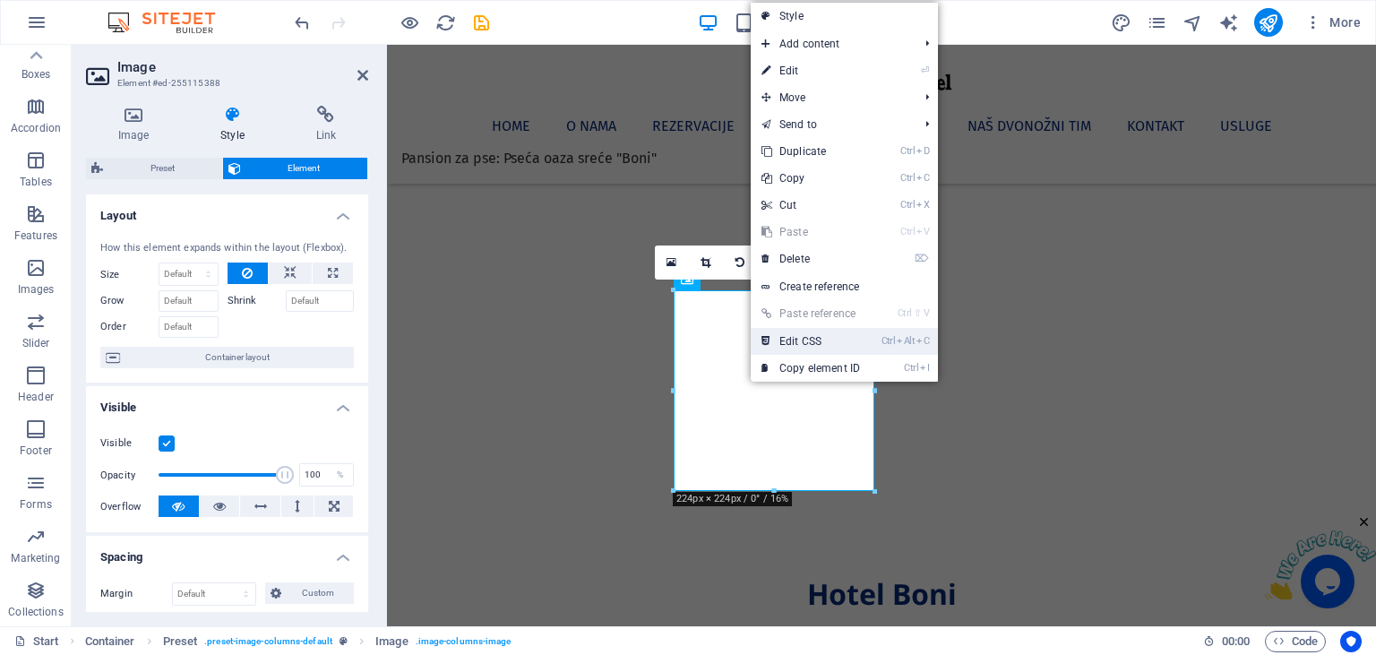
click at [830, 338] on link "Ctrl Alt C Edit CSS" at bounding box center [811, 341] width 120 height 27
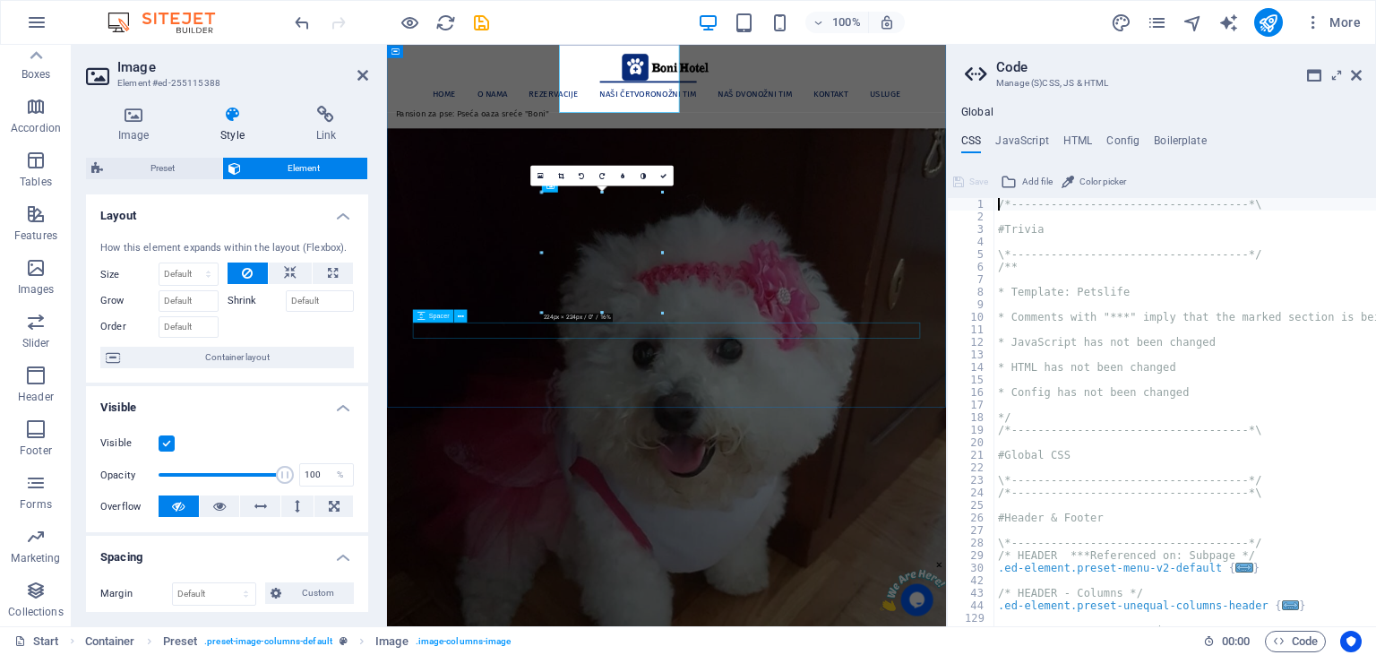
type textarea "position: relative;"
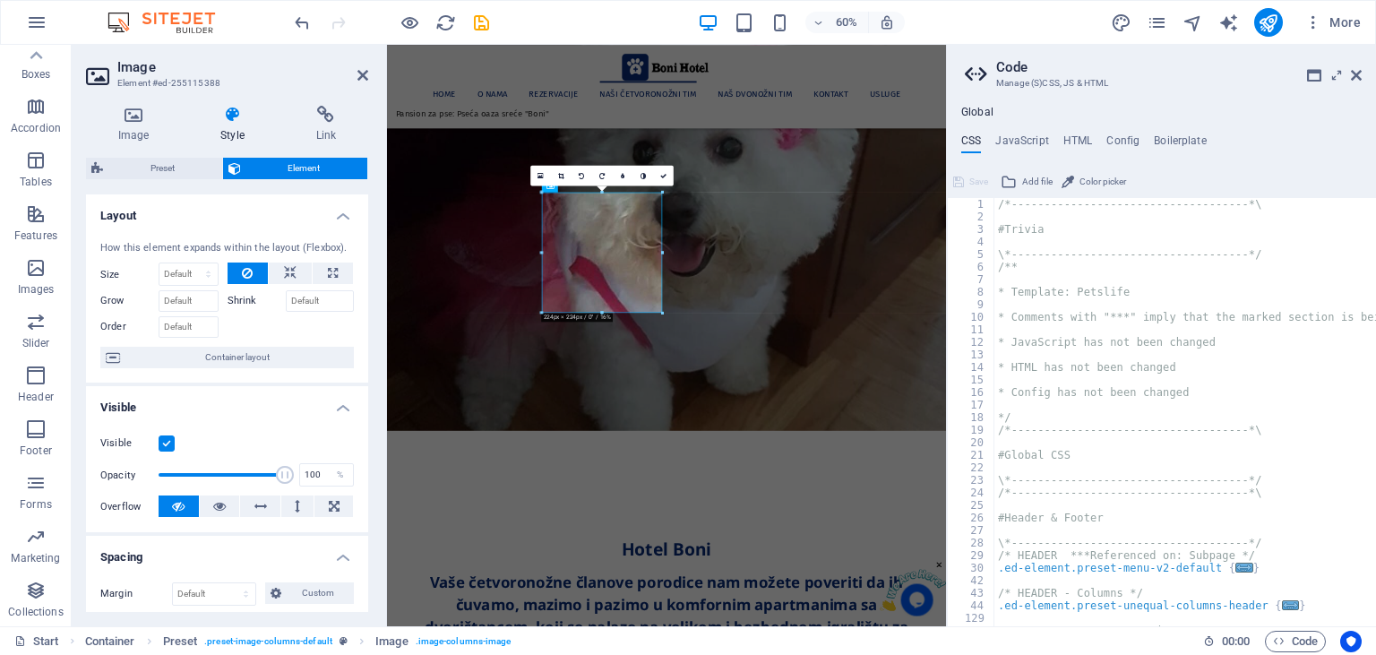
scroll to position [0, 0]
click at [1350, 77] on header "Code Manage (S)CSS, JS & HTML" at bounding box center [1163, 68] width 397 height 47
click at [1356, 75] on icon at bounding box center [1356, 75] width 11 height 14
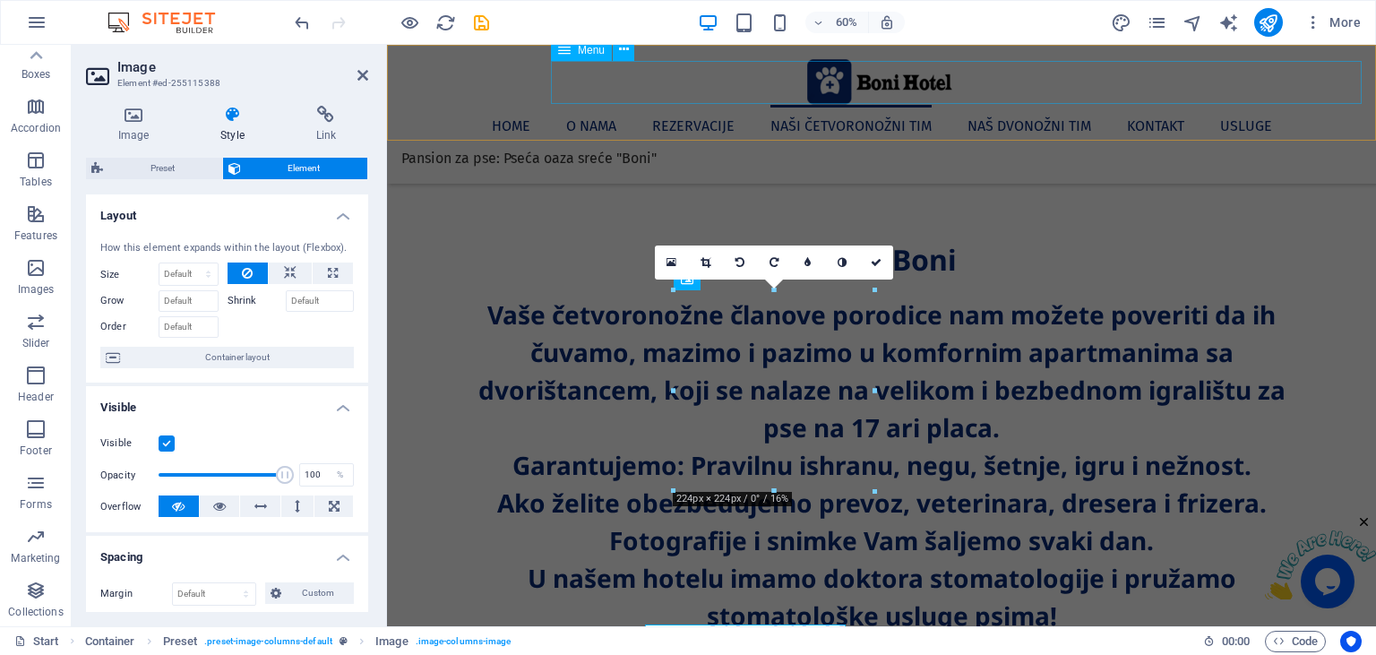
scroll to position [1986, 0]
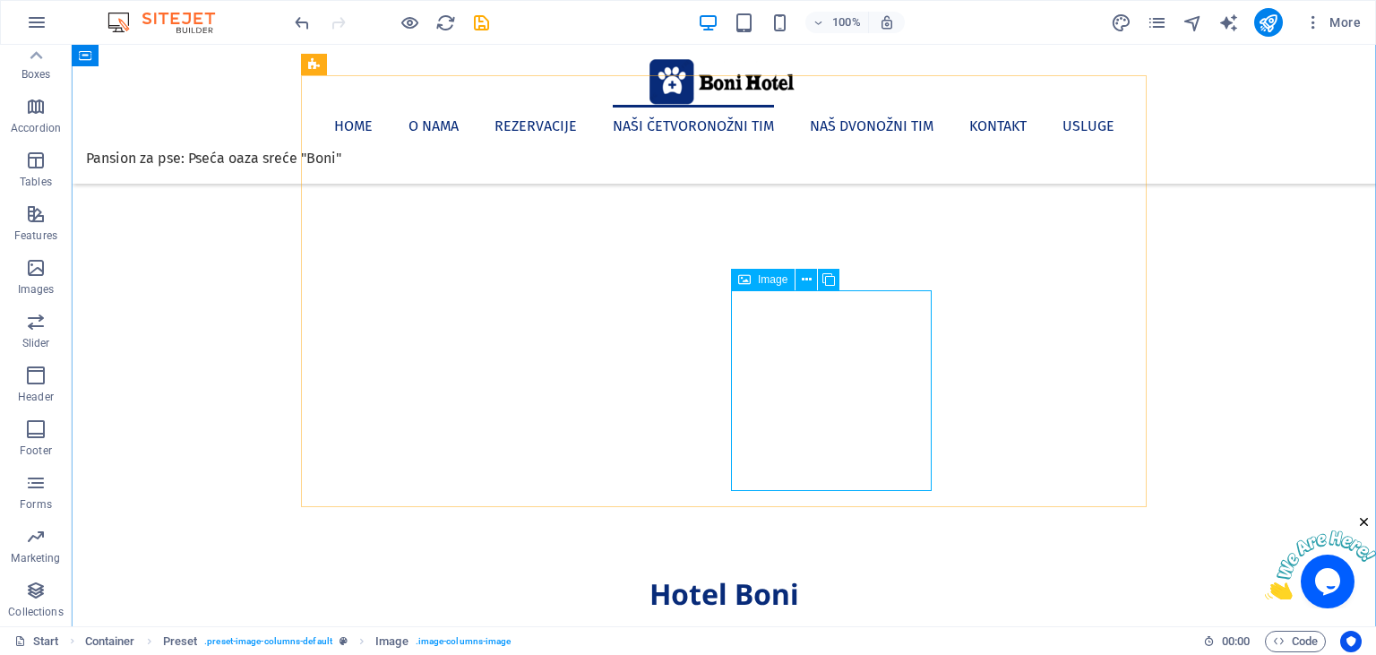
select select "%"
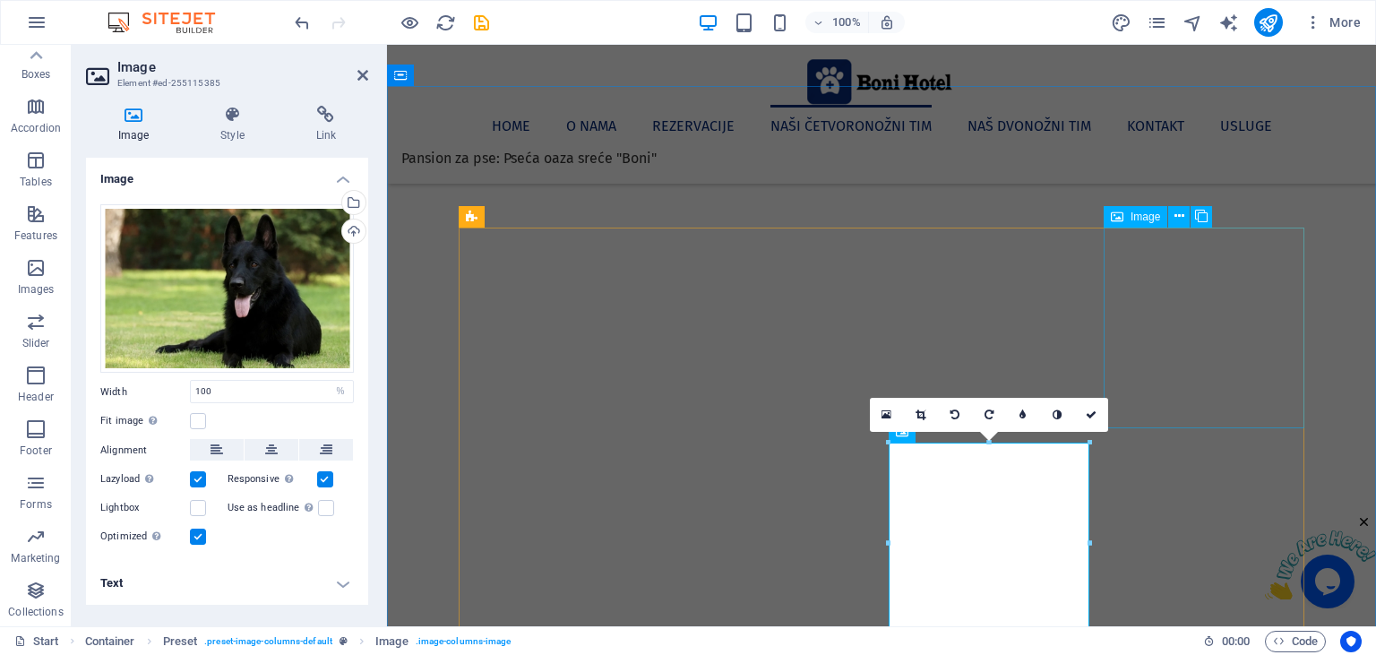
scroll to position [1892, 0]
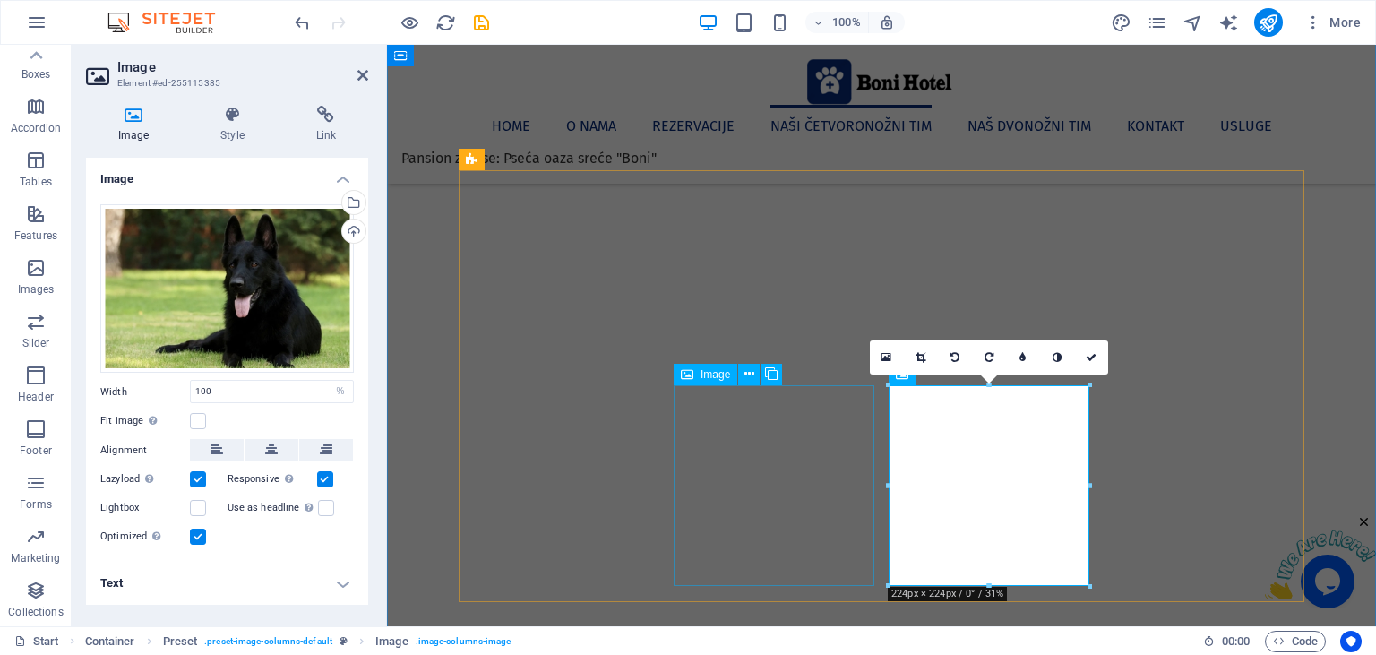
click at [700, 379] on div "Image" at bounding box center [706, 374] width 64 height 21
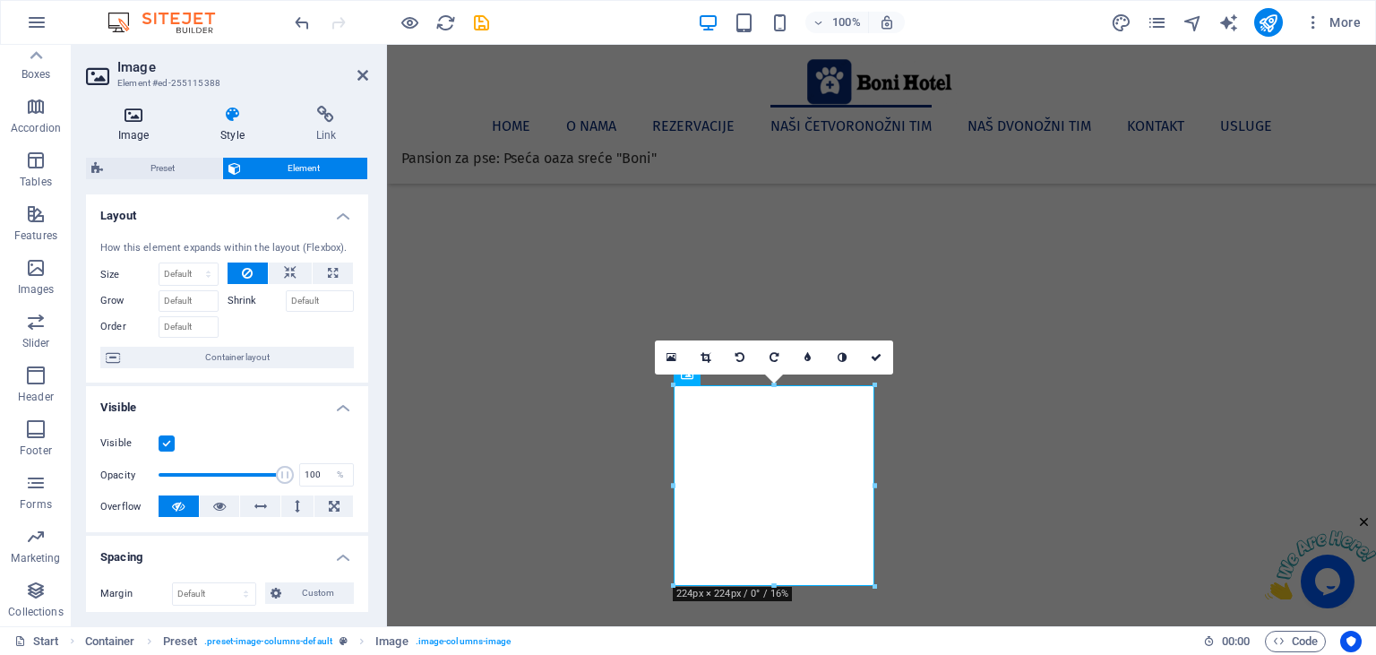
click at [142, 120] on icon at bounding box center [133, 115] width 95 height 18
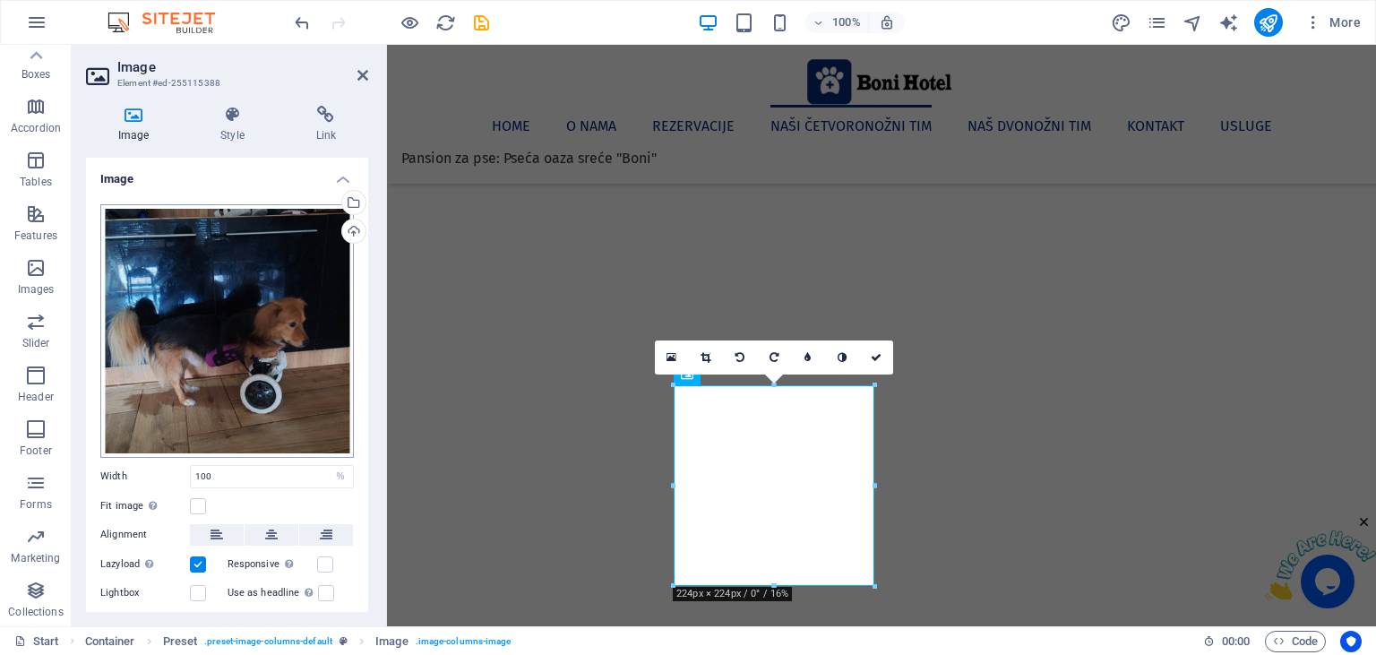
scroll to position [77, 0]
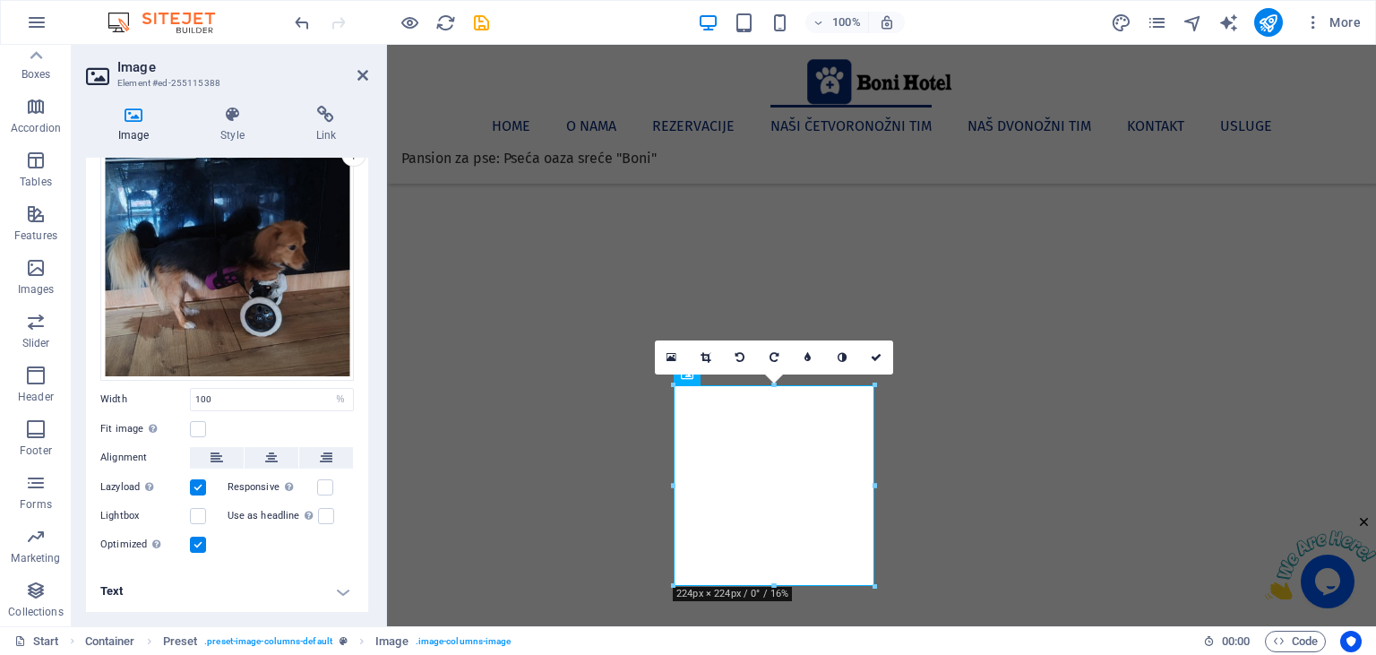
click at [342, 590] on h4 "Text" at bounding box center [227, 591] width 282 height 43
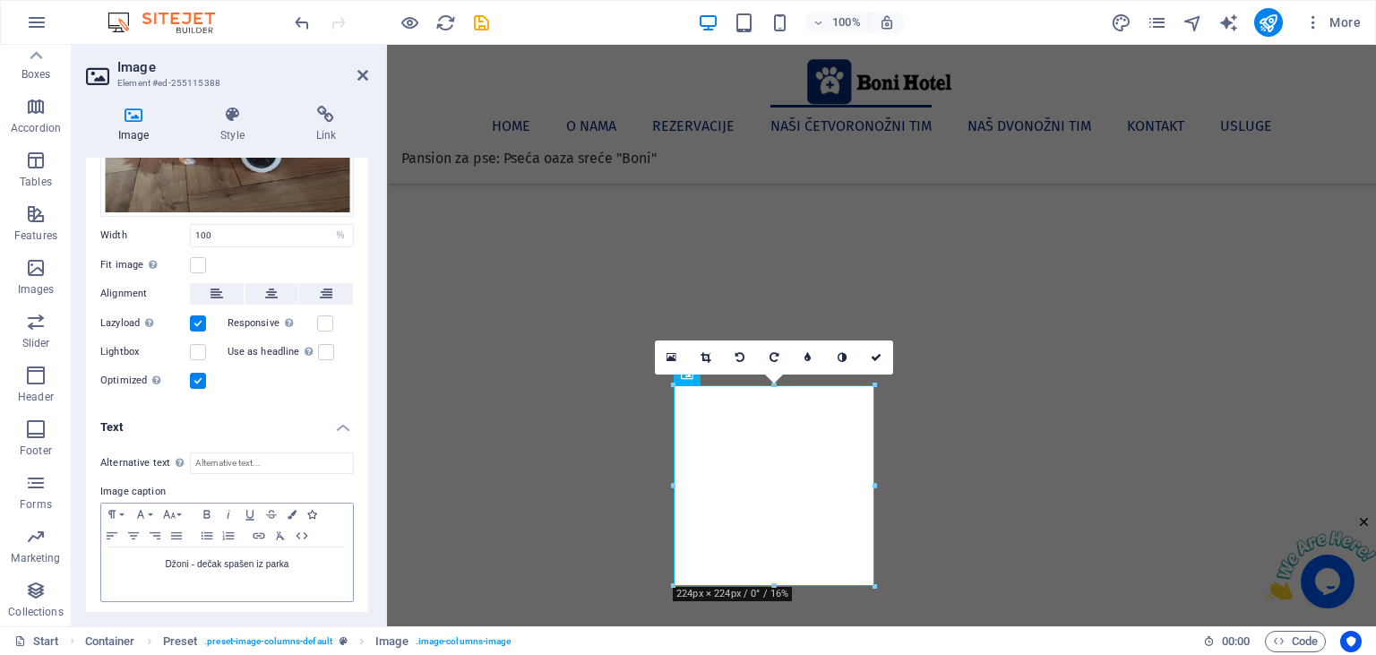
scroll to position [245, 0]
drag, startPoint x: 295, startPoint y: 558, endPoint x: 159, endPoint y: 558, distance: 136.2
click at [159, 558] on p "Džoni - dečak spašen iz parka" at bounding box center [227, 560] width 234 height 16
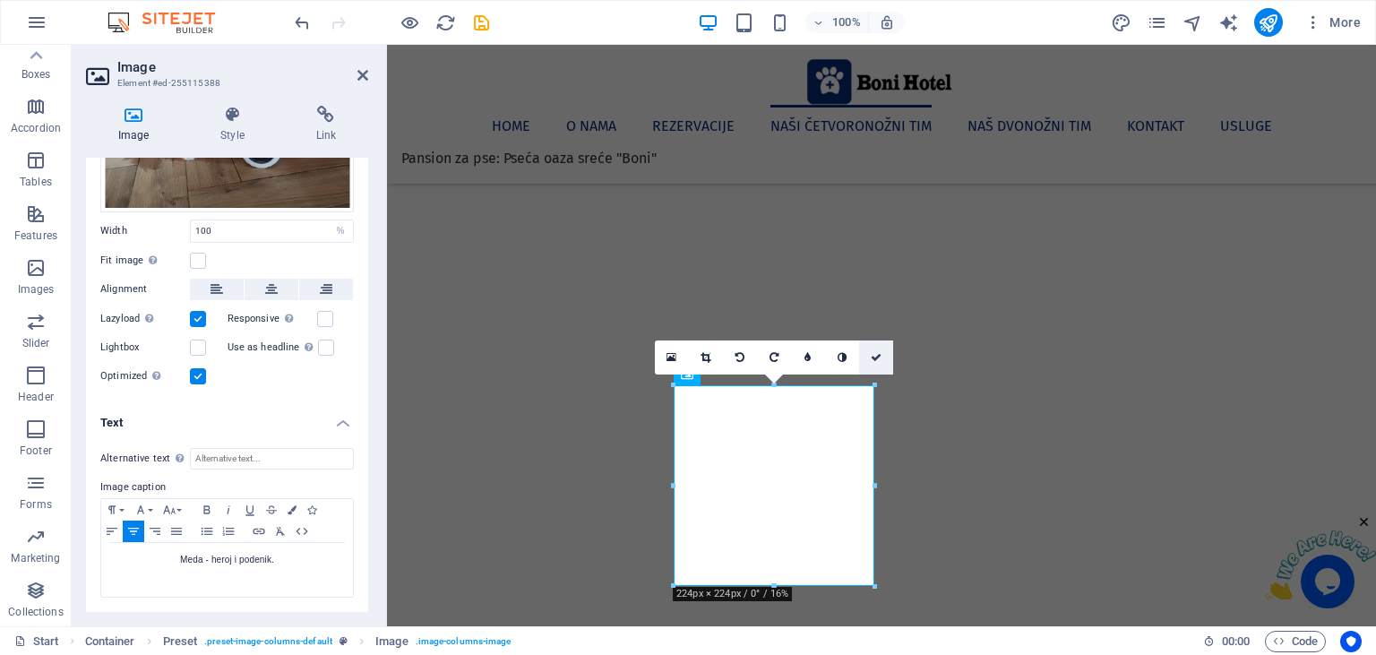
click at [875, 357] on icon at bounding box center [876, 357] width 11 height 11
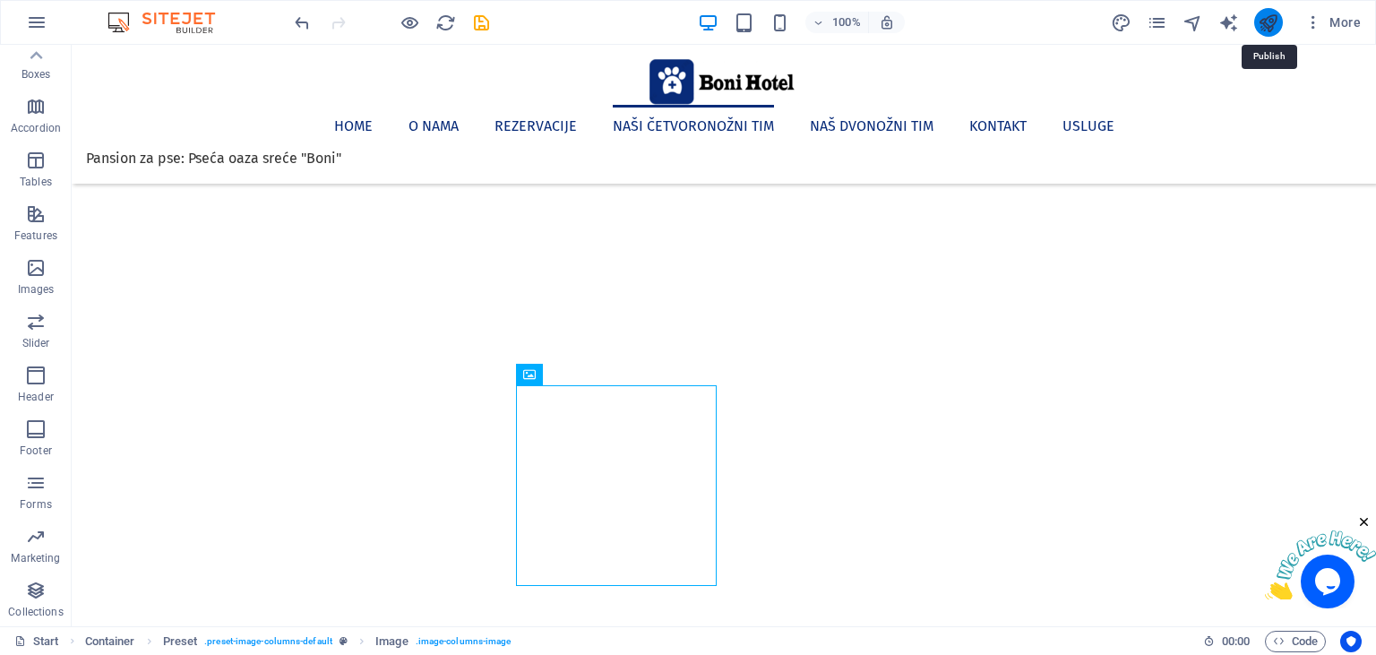
click at [1263, 24] on icon "publish" at bounding box center [1268, 23] width 21 height 21
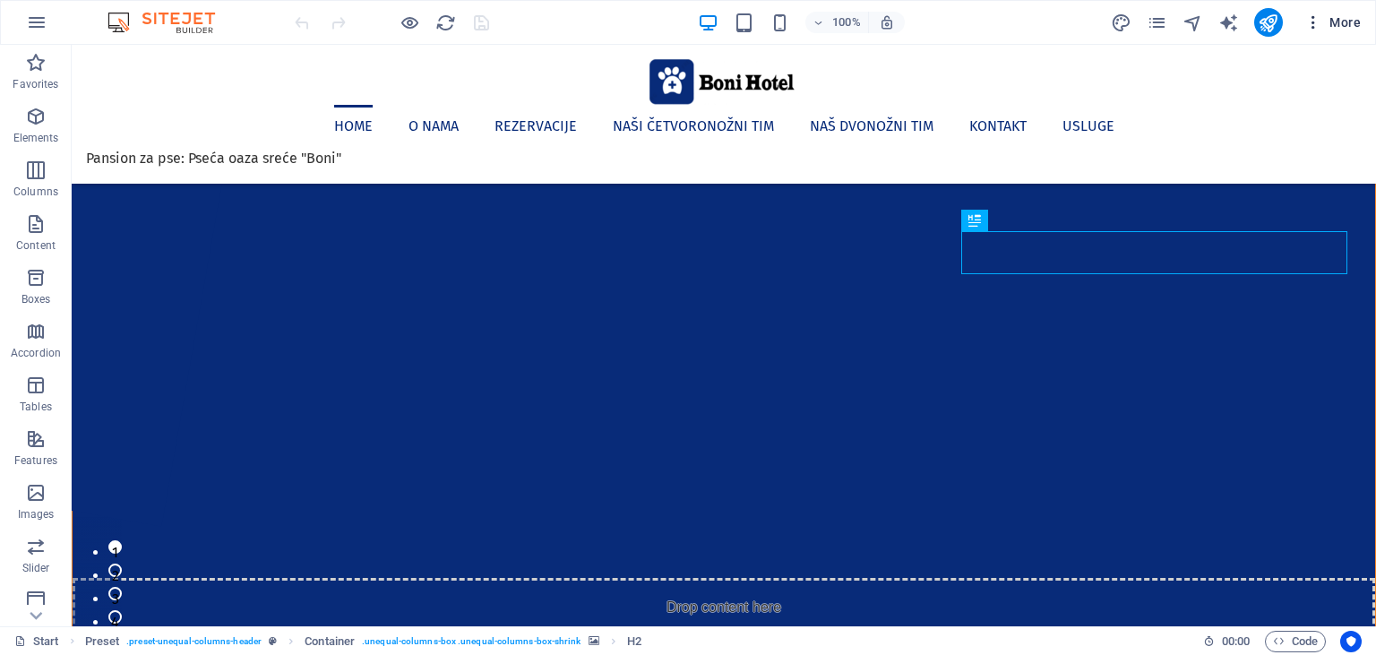
click at [1336, 27] on span "More" at bounding box center [1332, 22] width 56 height 18
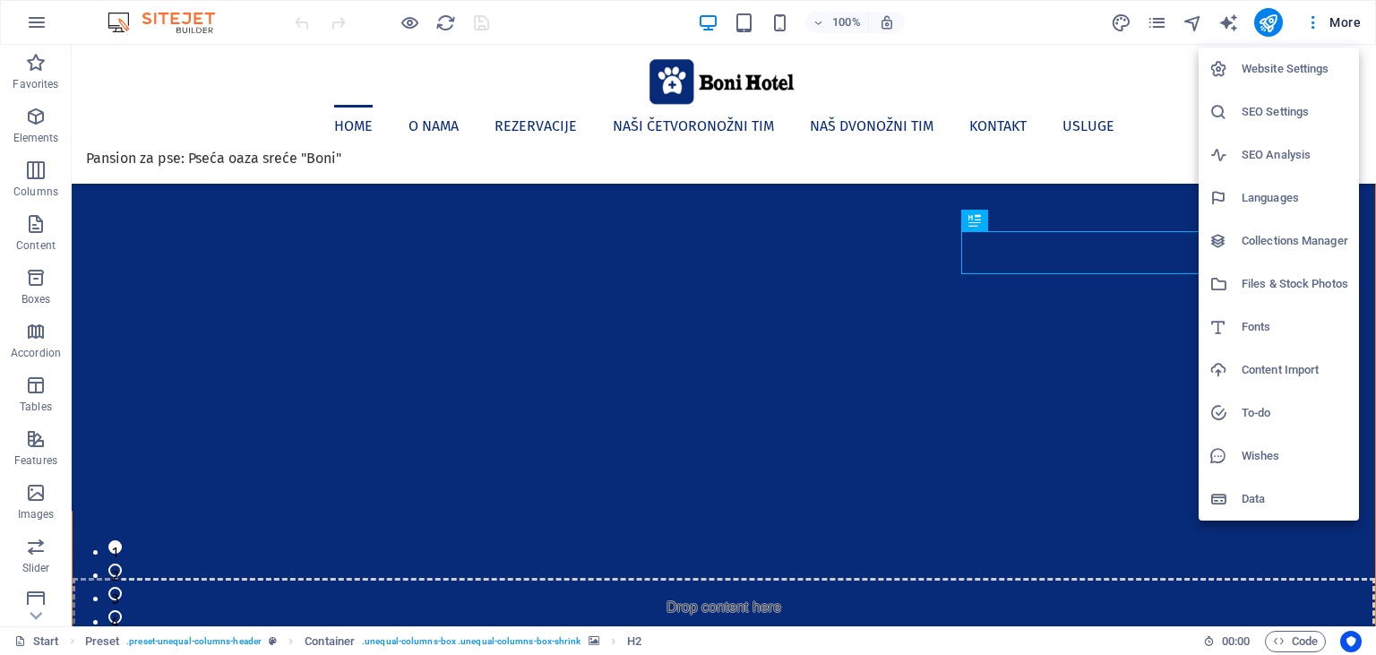
click at [1309, 21] on div at bounding box center [688, 327] width 1376 height 655
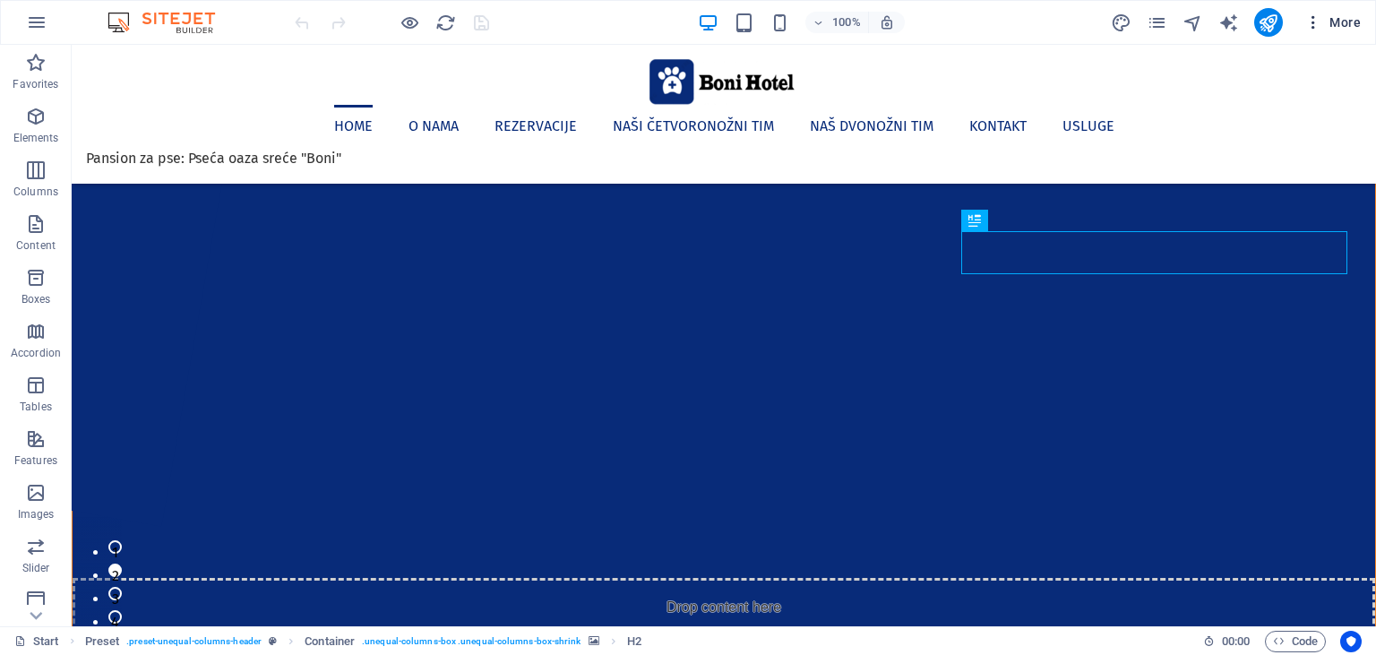
click at [1337, 23] on span "More" at bounding box center [1332, 22] width 56 height 18
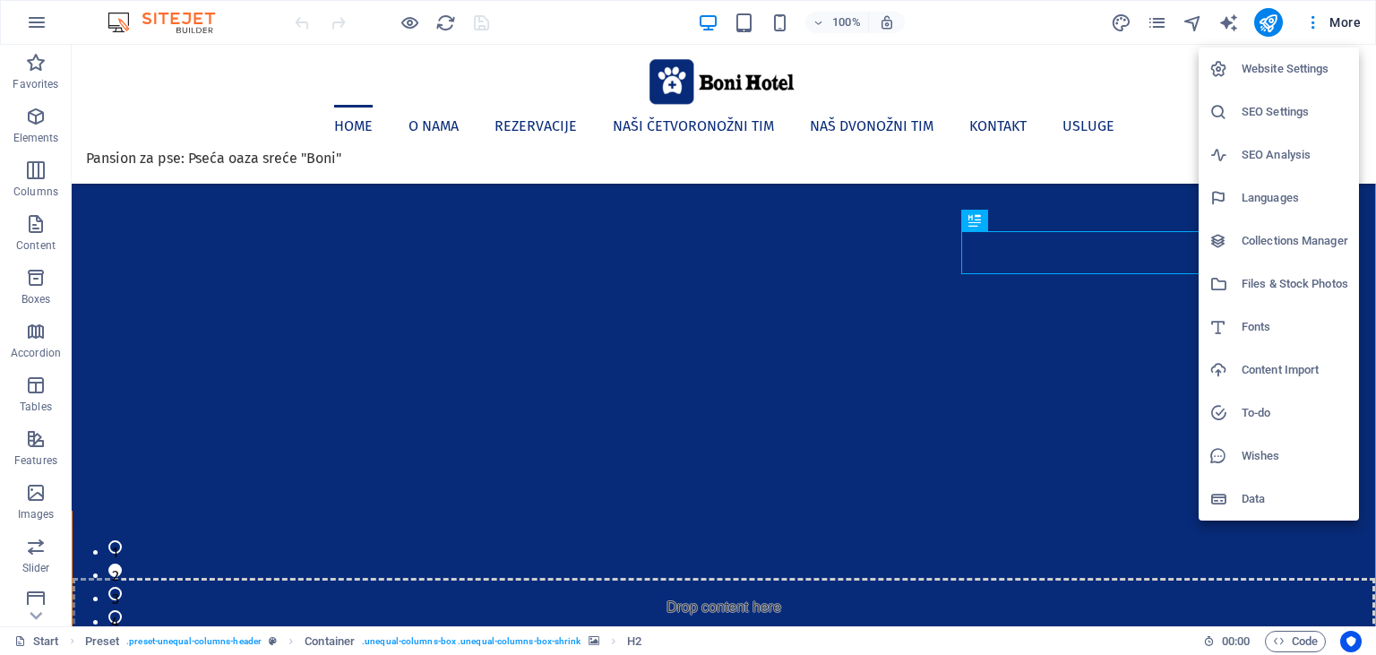
click at [1269, 492] on h6 "Data" at bounding box center [1294, 498] width 107 height 21
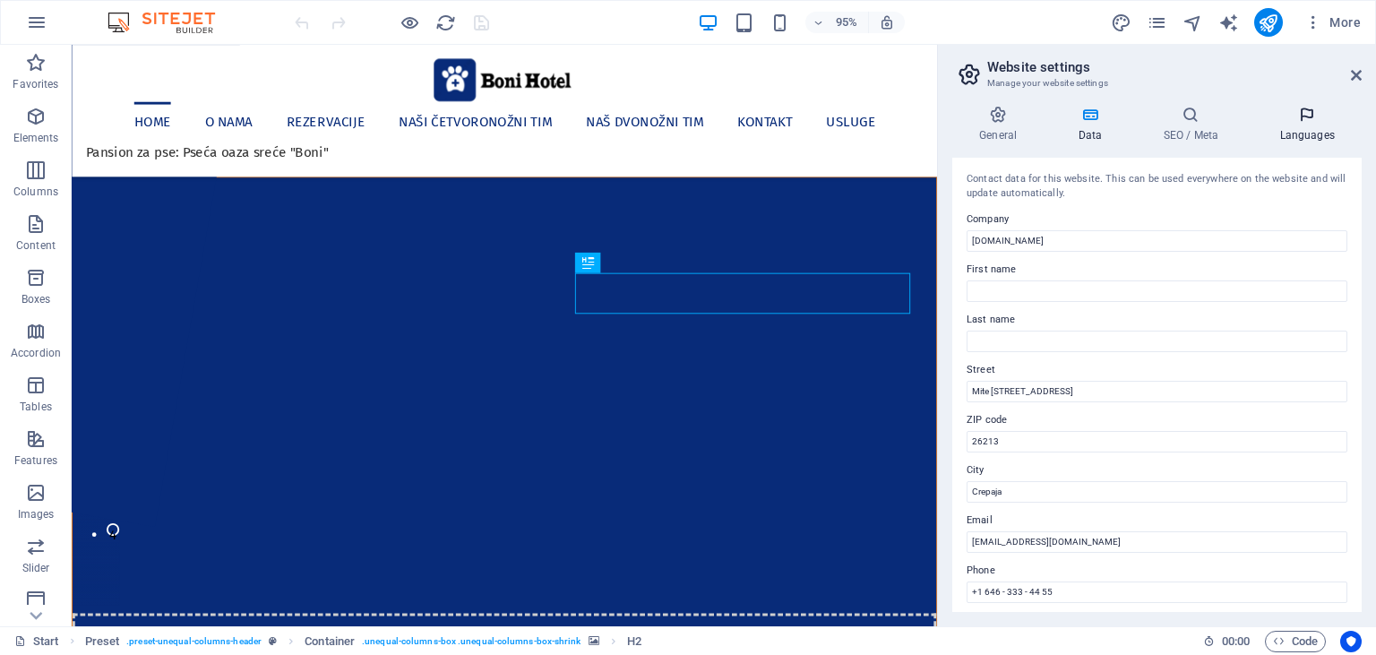
click at [1302, 130] on h4 "Languages" at bounding box center [1306, 125] width 109 height 38
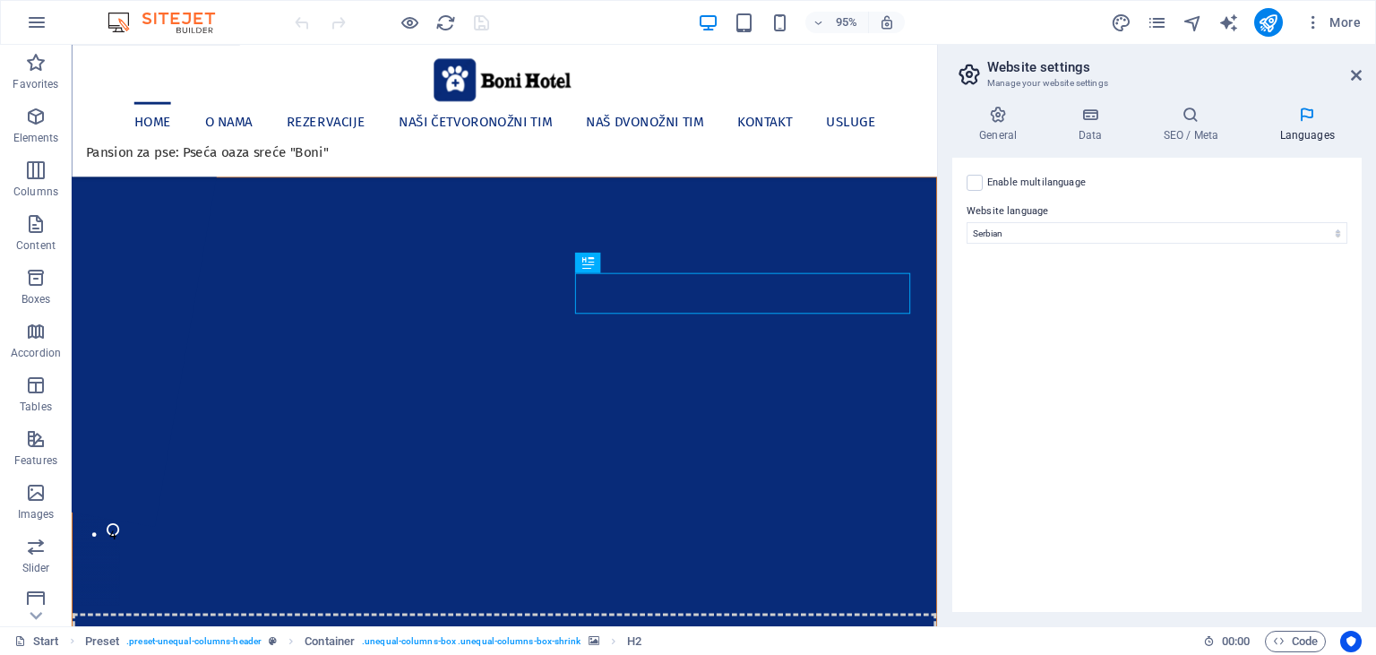
click at [1362, 68] on aside "Website settings Manage your website settings General Data SEO / Meta Languages…" at bounding box center [1156, 335] width 439 height 581
click at [1353, 71] on icon at bounding box center [1356, 75] width 11 height 14
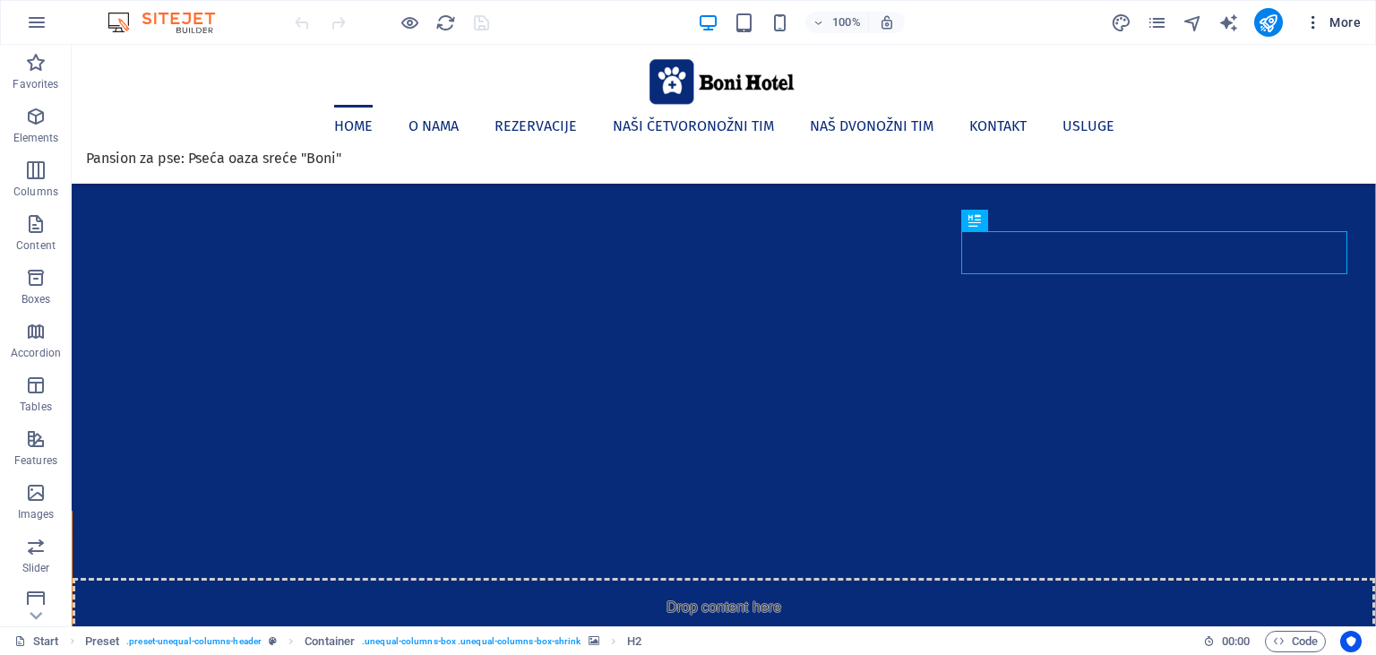
click at [1310, 23] on icon "button" at bounding box center [1313, 22] width 18 height 18
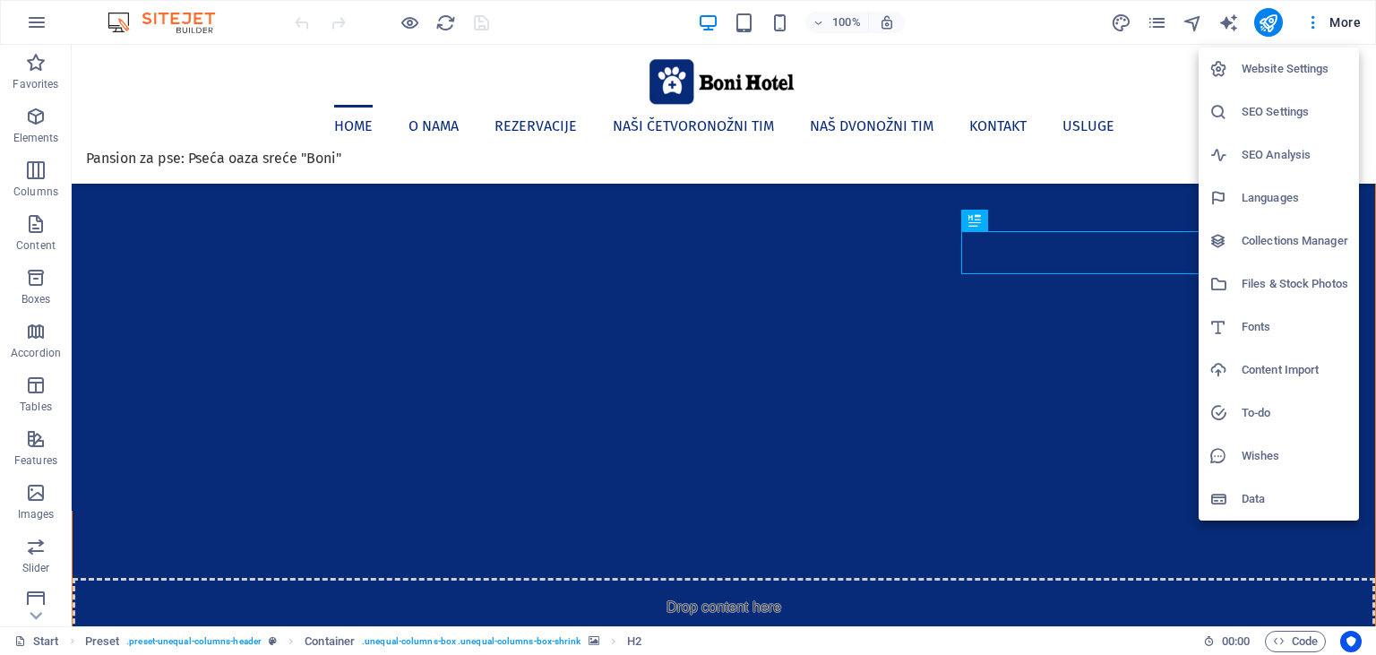
click at [1277, 68] on h6 "Website Settings" at bounding box center [1294, 68] width 107 height 21
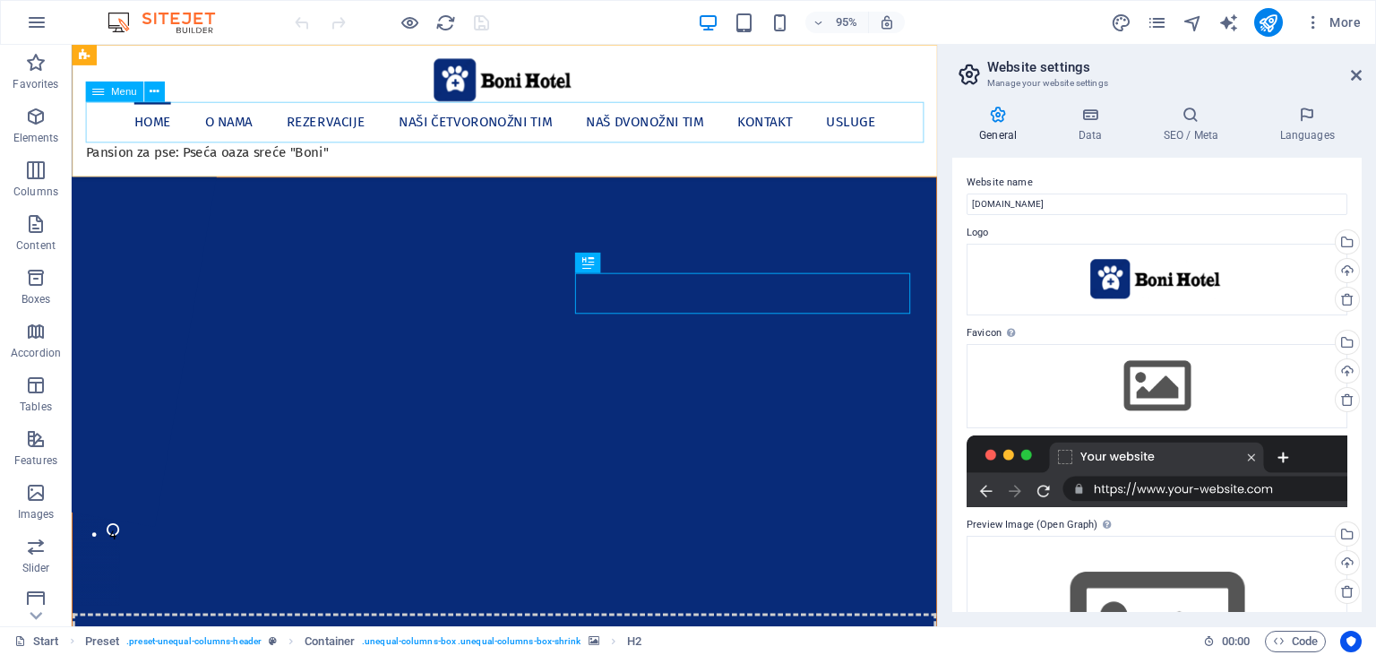
click at [901, 121] on nav "Home O nama Rezervacije Naši četvoronožni [PERSON_NAME] Naš dvonožni [PERSON_NA…" at bounding box center [527, 126] width 882 height 43
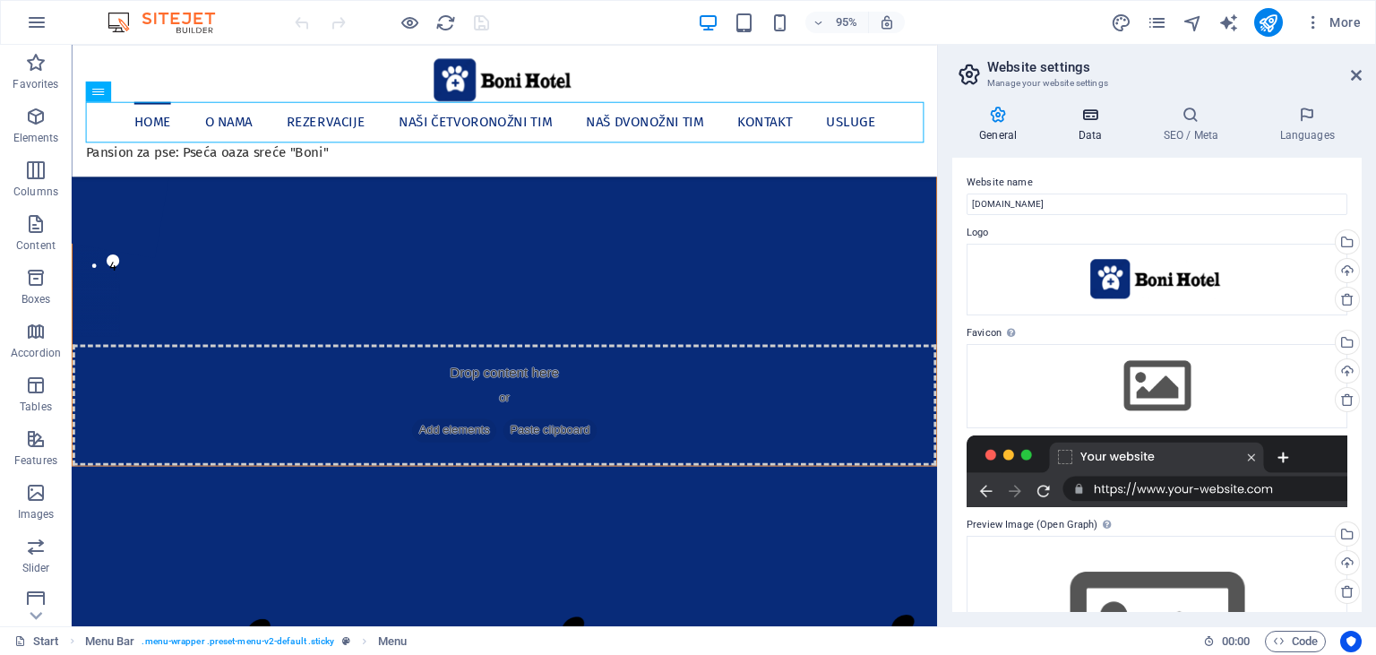
click at [1080, 138] on h4 "Data" at bounding box center [1093, 125] width 85 height 38
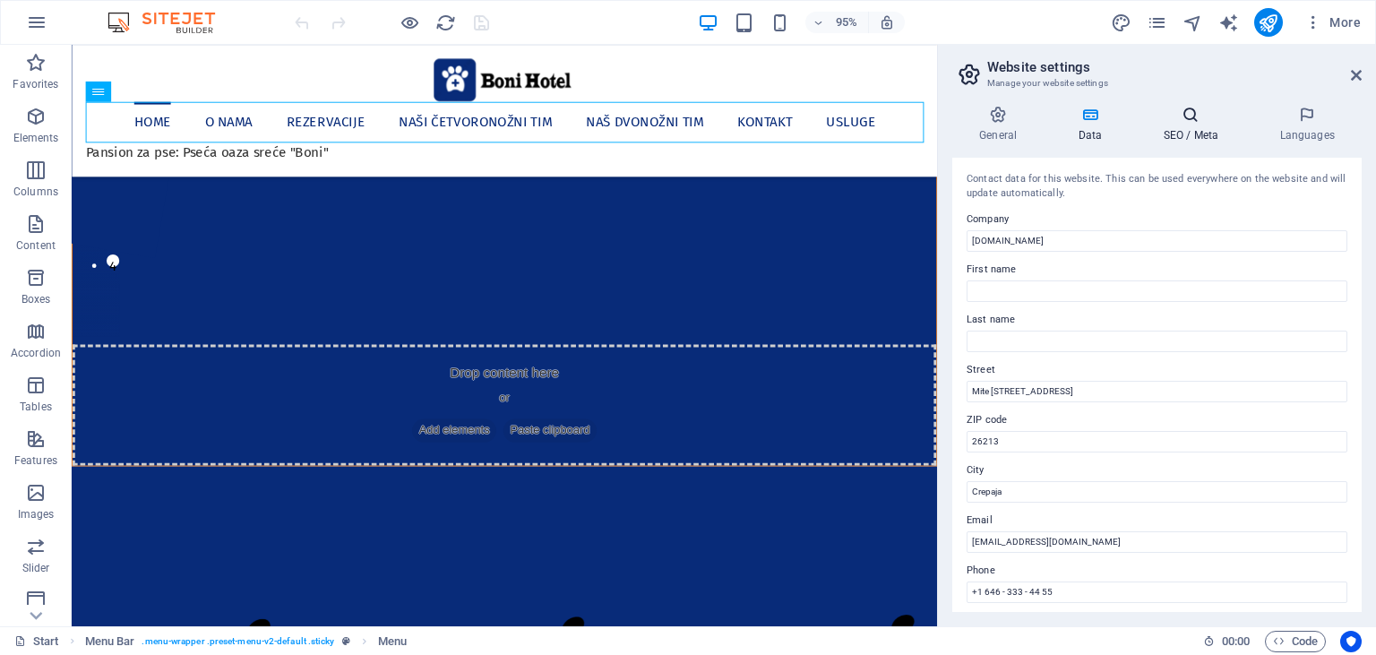
click at [1171, 132] on h4 "SEO / Meta" at bounding box center [1194, 125] width 116 height 38
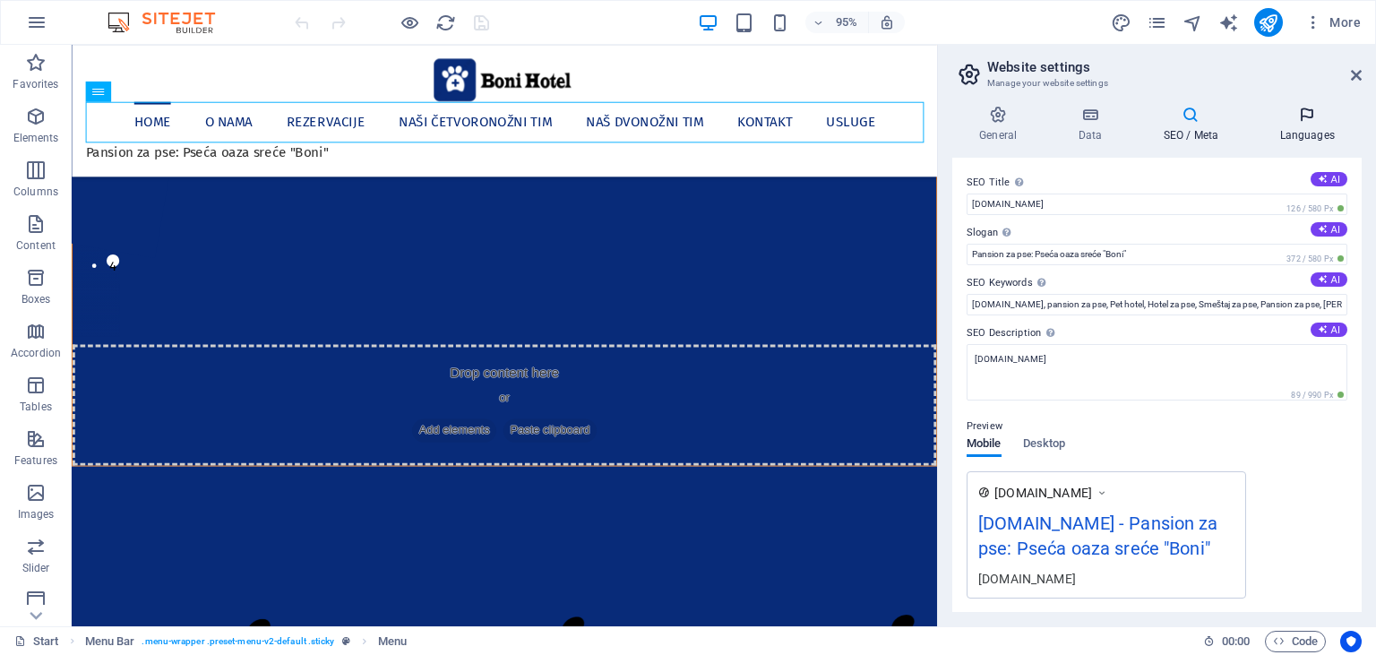
click at [1310, 116] on icon at bounding box center [1306, 115] width 109 height 18
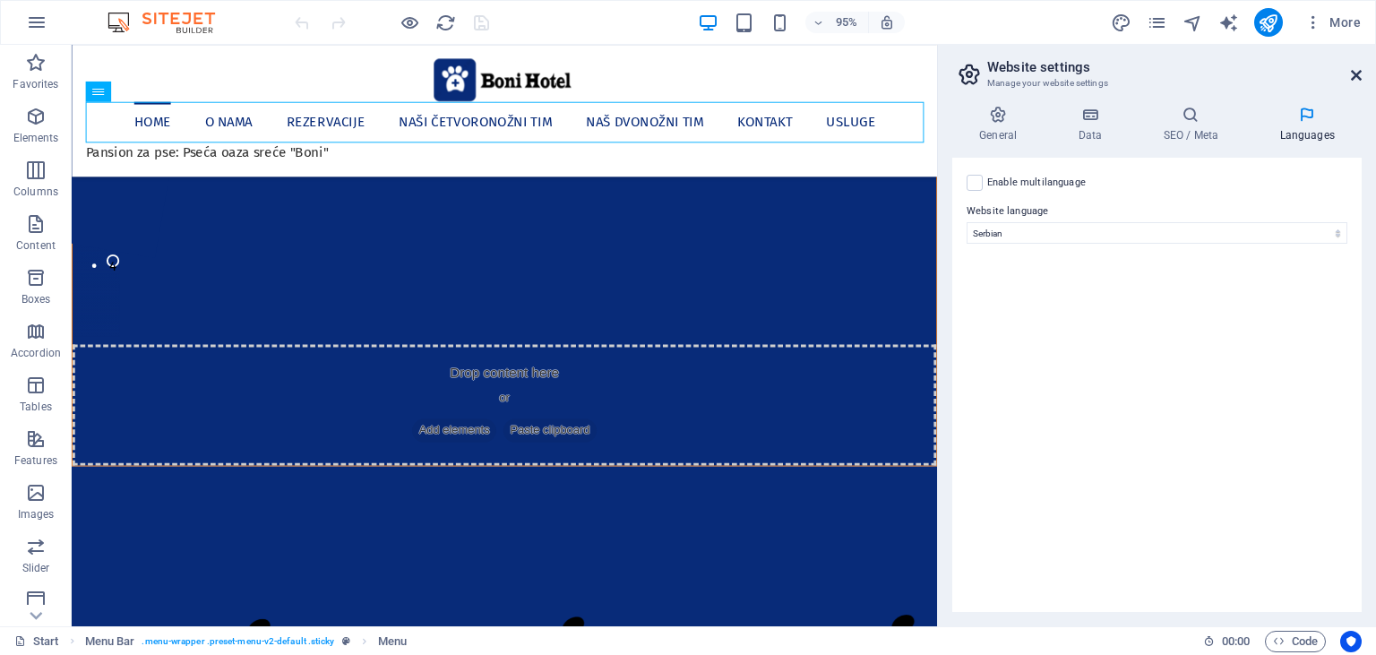
click at [1356, 77] on icon at bounding box center [1356, 75] width 11 height 14
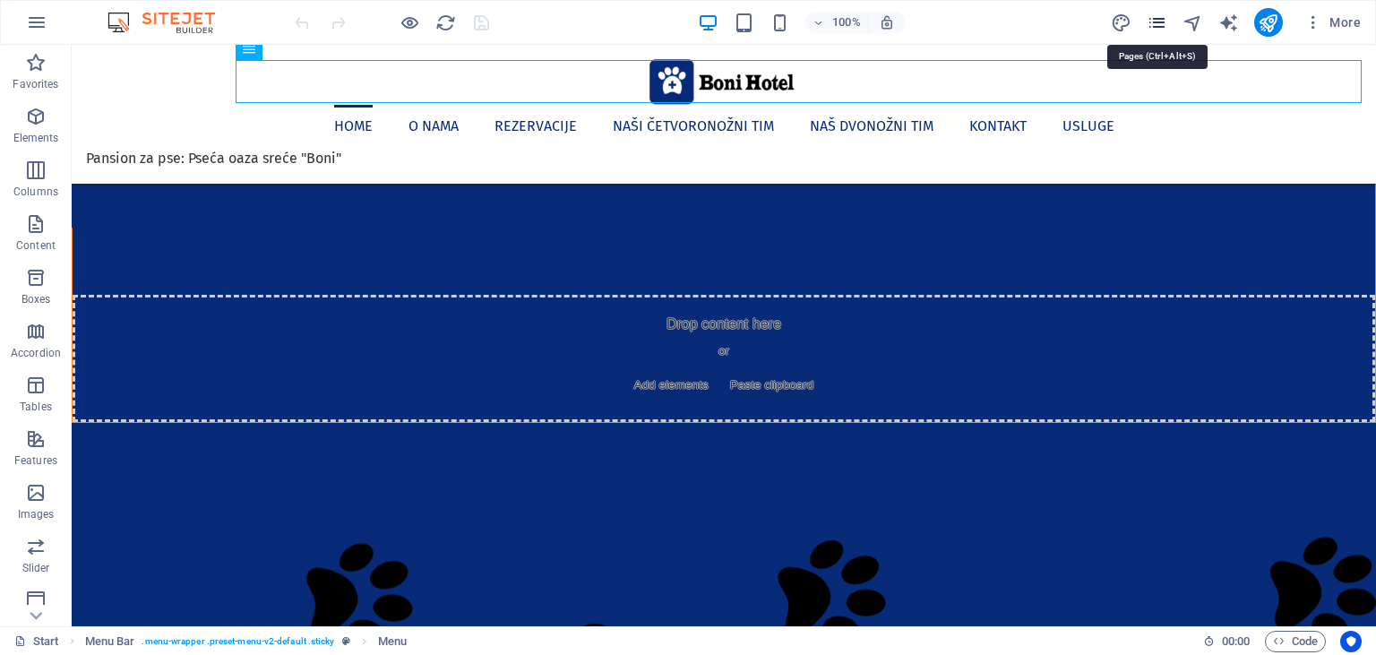
click at [1157, 24] on icon "pages" at bounding box center [1157, 23] width 21 height 21
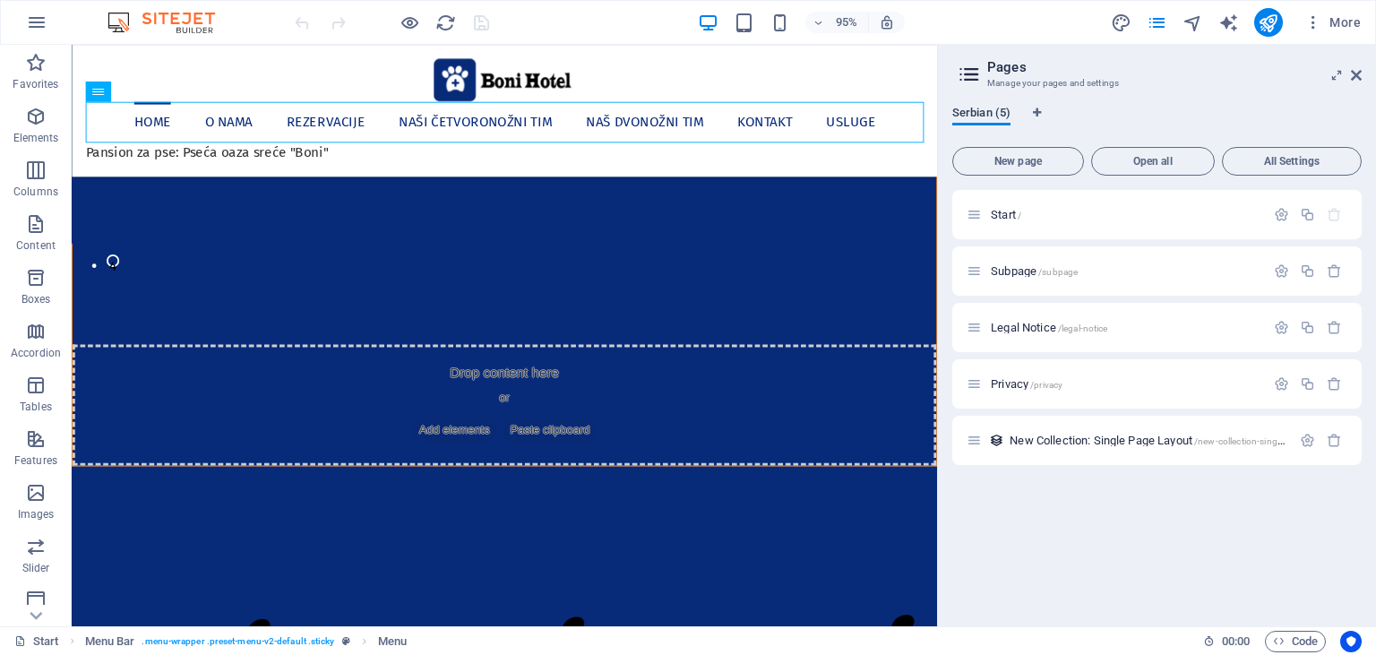
click at [973, 108] on span "Serbian (5)" at bounding box center [981, 114] width 58 height 25
click at [1336, 77] on icon at bounding box center [1336, 75] width 0 height 14
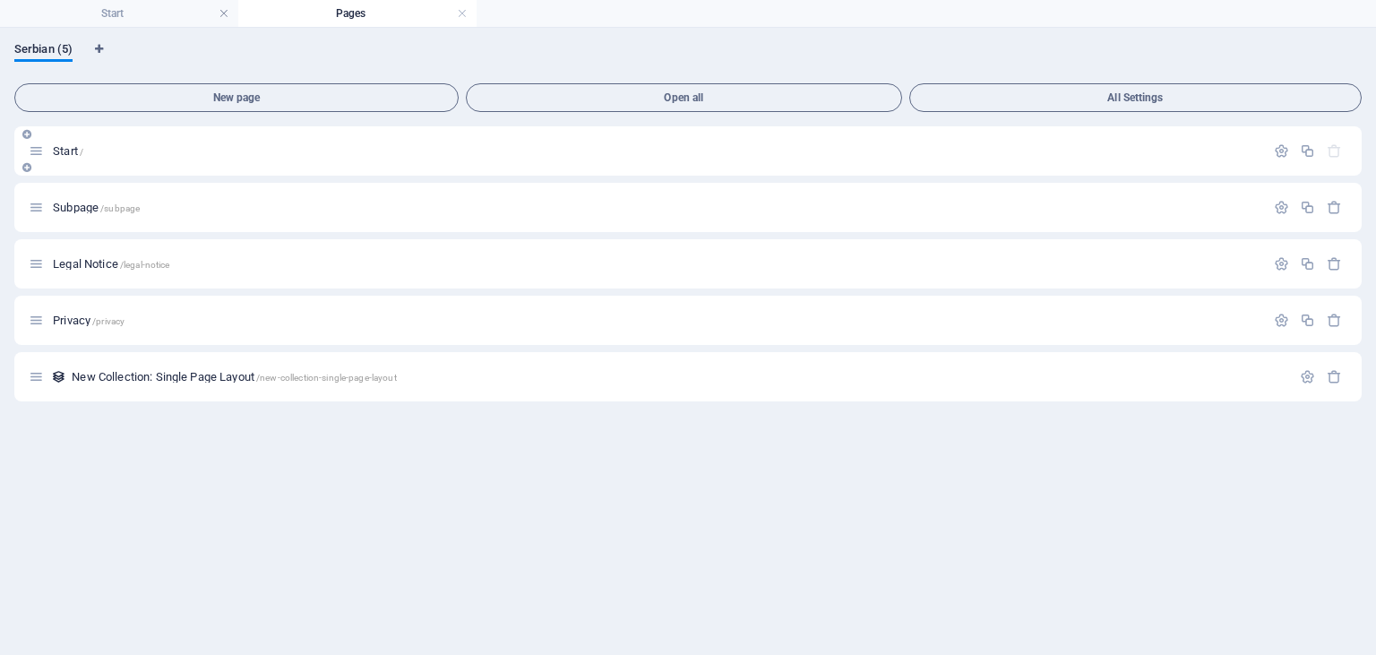
click at [38, 151] on icon at bounding box center [36, 150] width 15 height 15
click at [464, 13] on link at bounding box center [462, 13] width 11 height 17
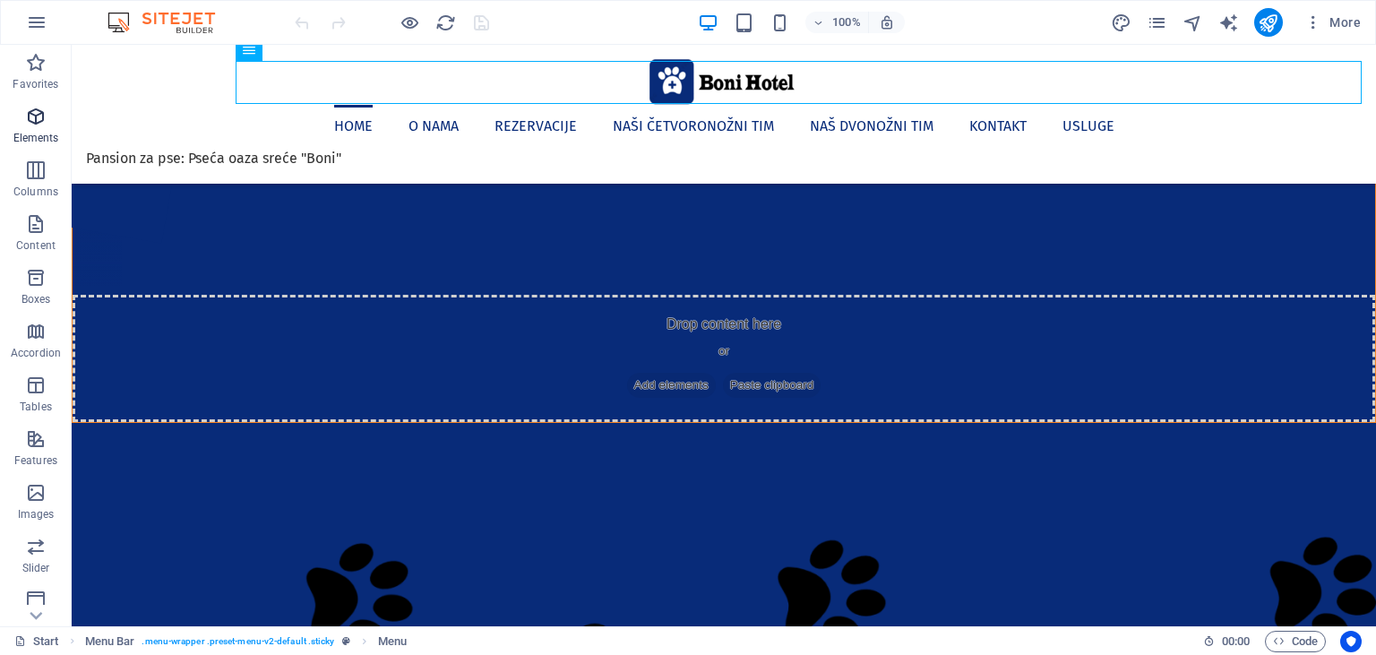
click at [27, 133] on p "Elements" at bounding box center [36, 138] width 46 height 14
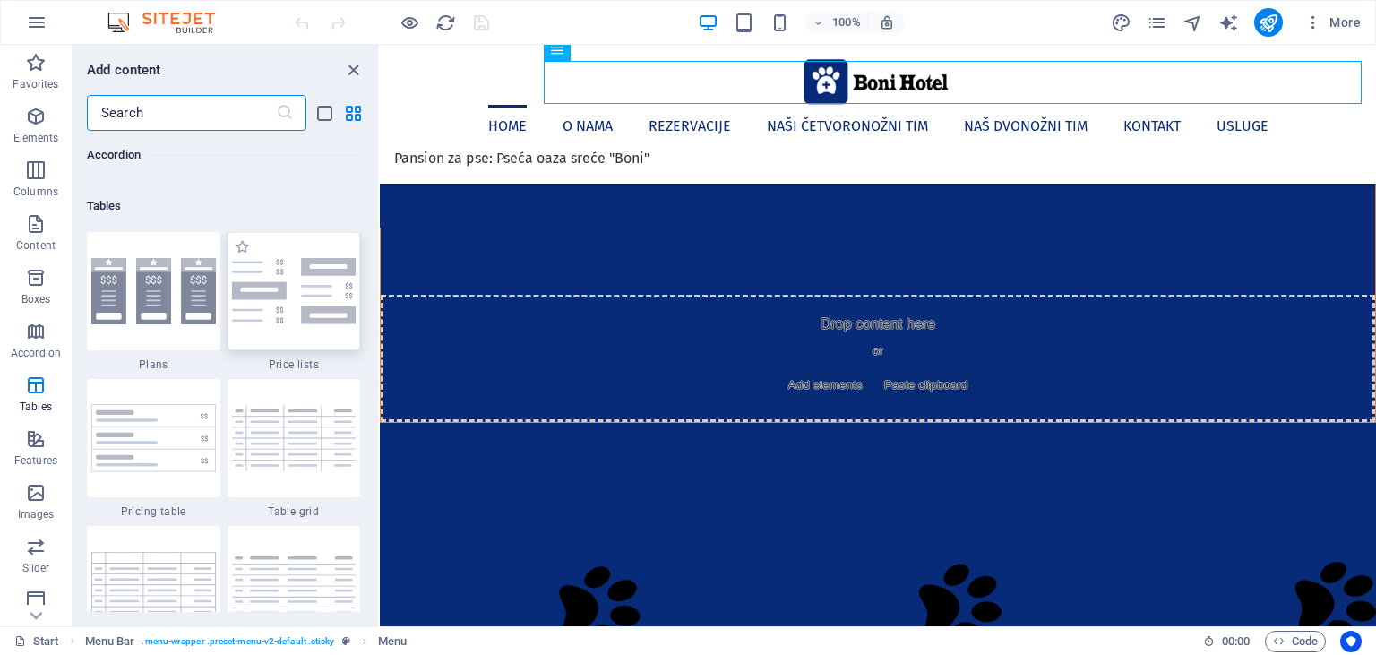
scroll to position [6562, 0]
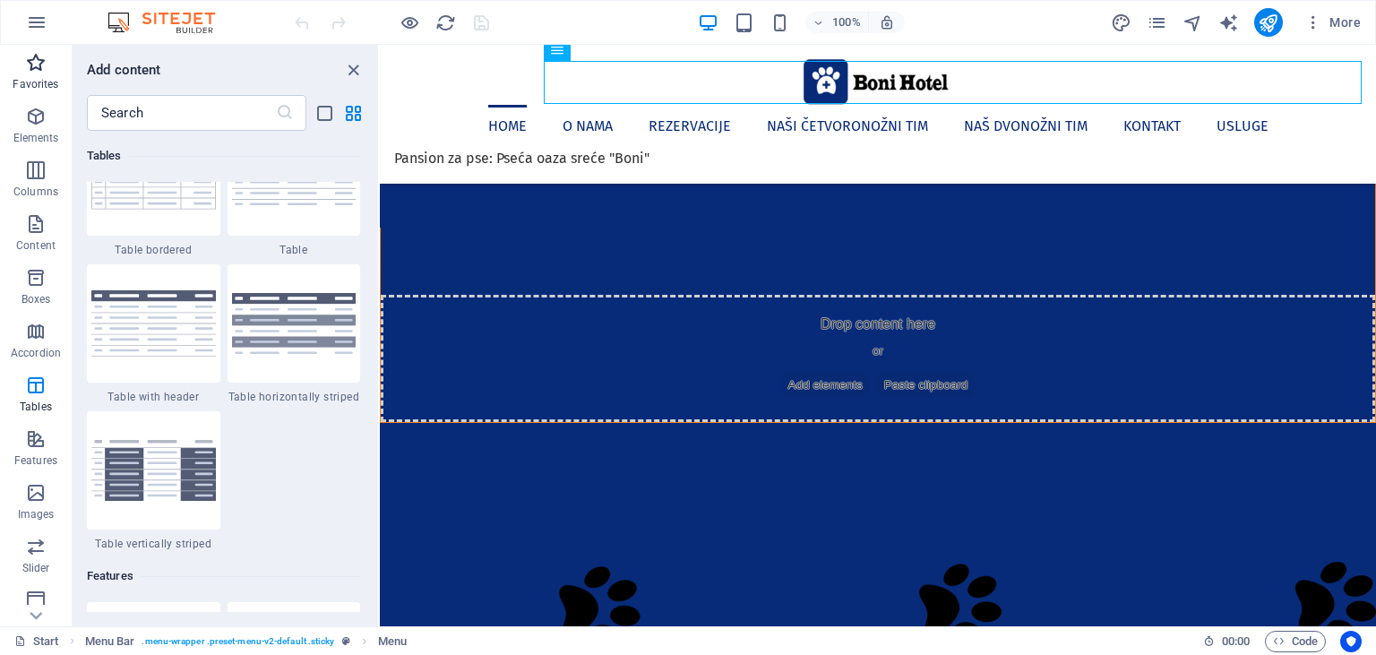
click at [39, 62] on icon "button" at bounding box center [35, 62] width 21 height 21
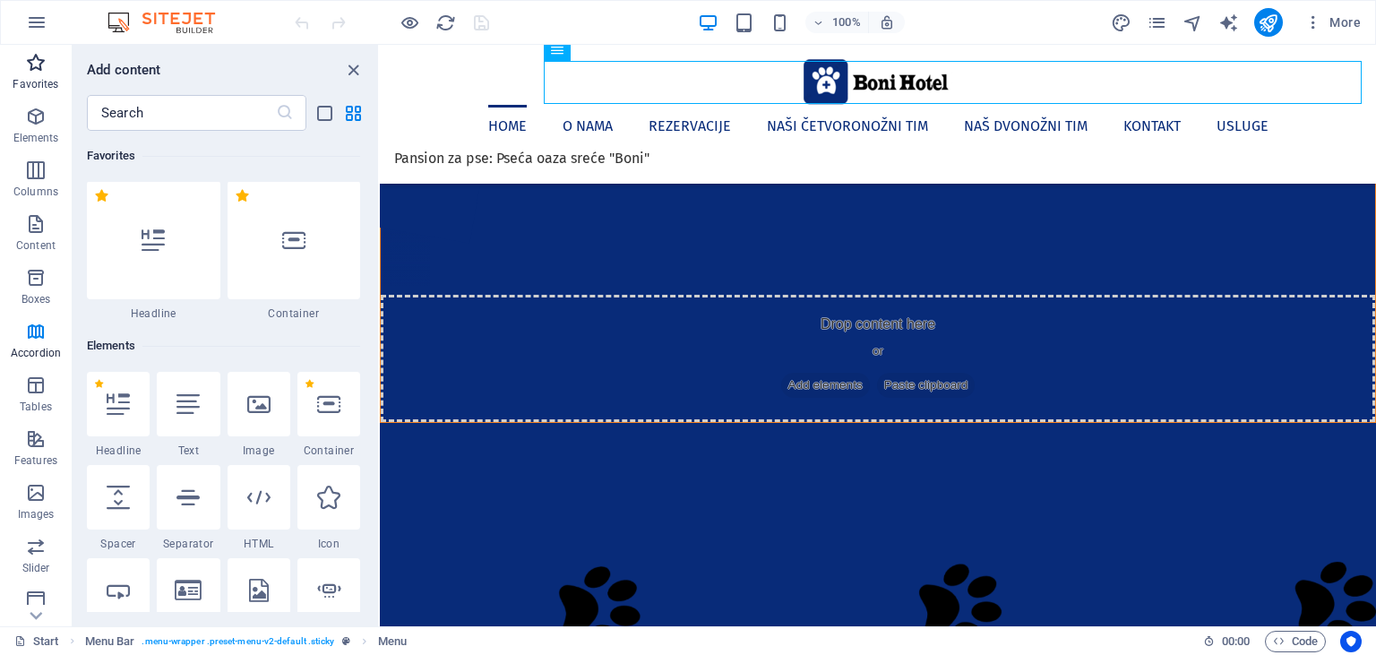
scroll to position [0, 0]
click at [271, 213] on div at bounding box center [294, 241] width 133 height 118
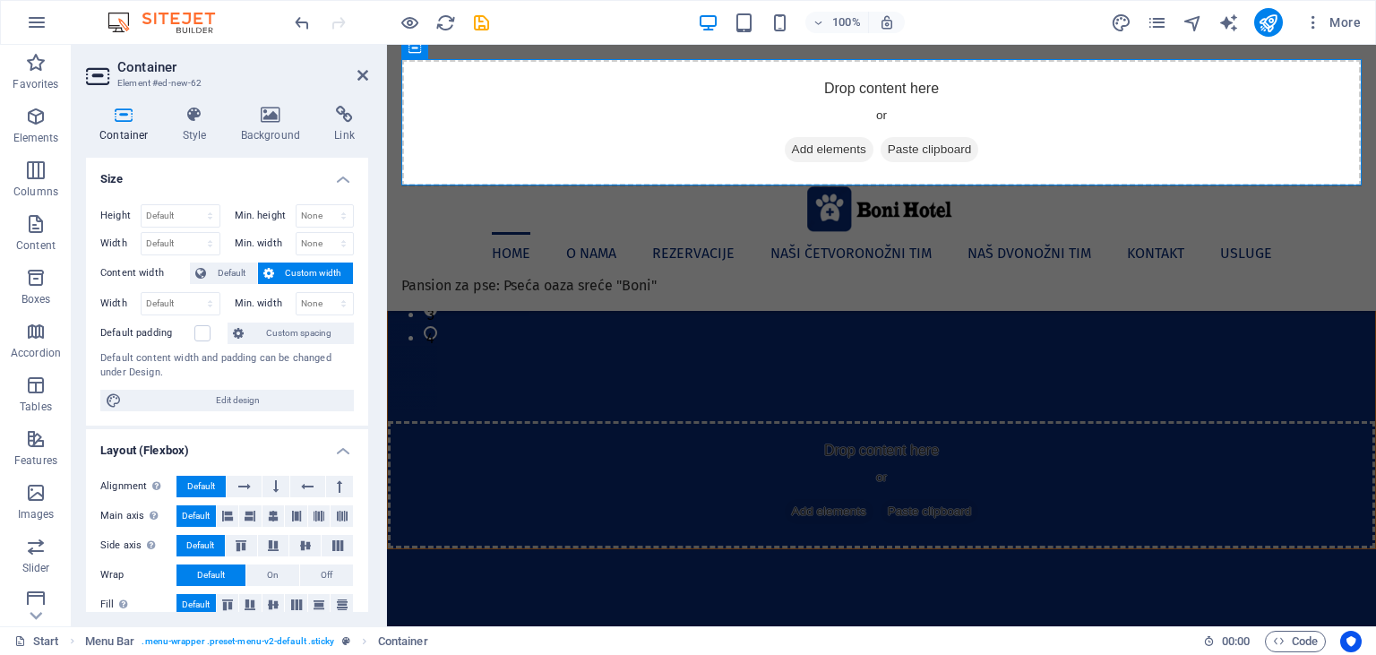
click at [176, 13] on img at bounding box center [170, 22] width 134 height 21
click at [302, 19] on icon "undo" at bounding box center [302, 23] width 21 height 21
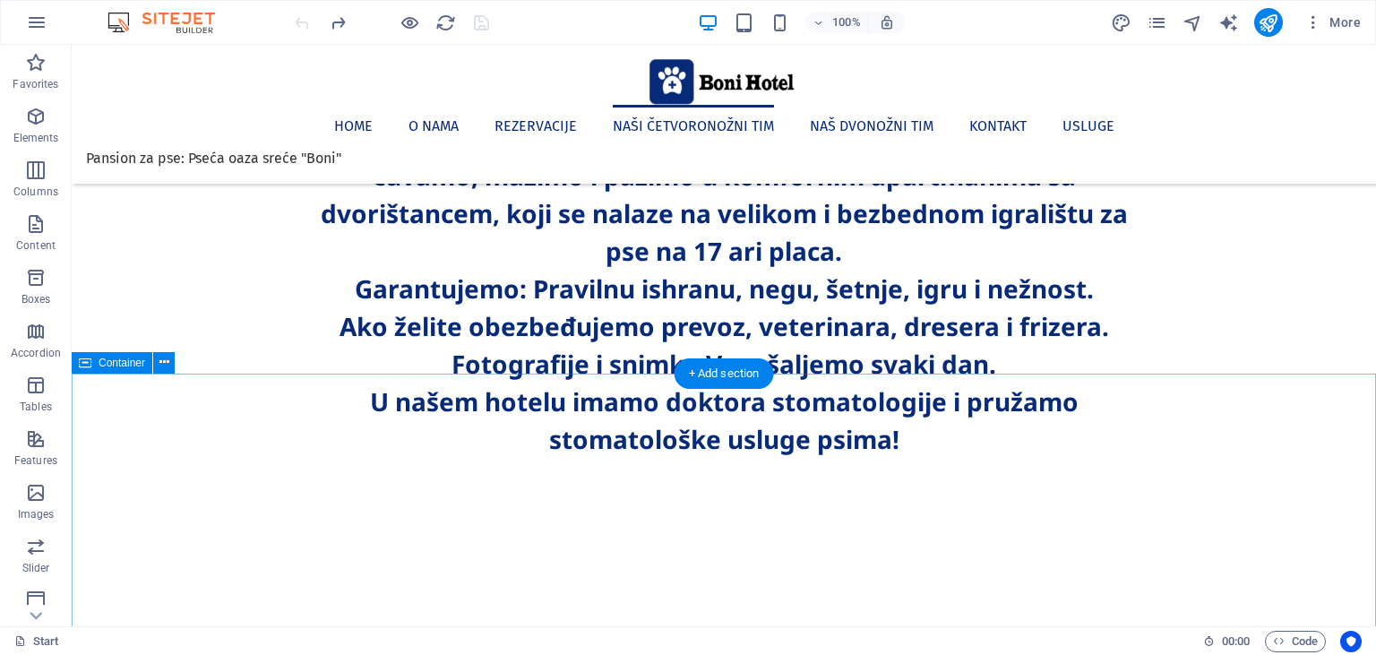
scroll to position [2554, 0]
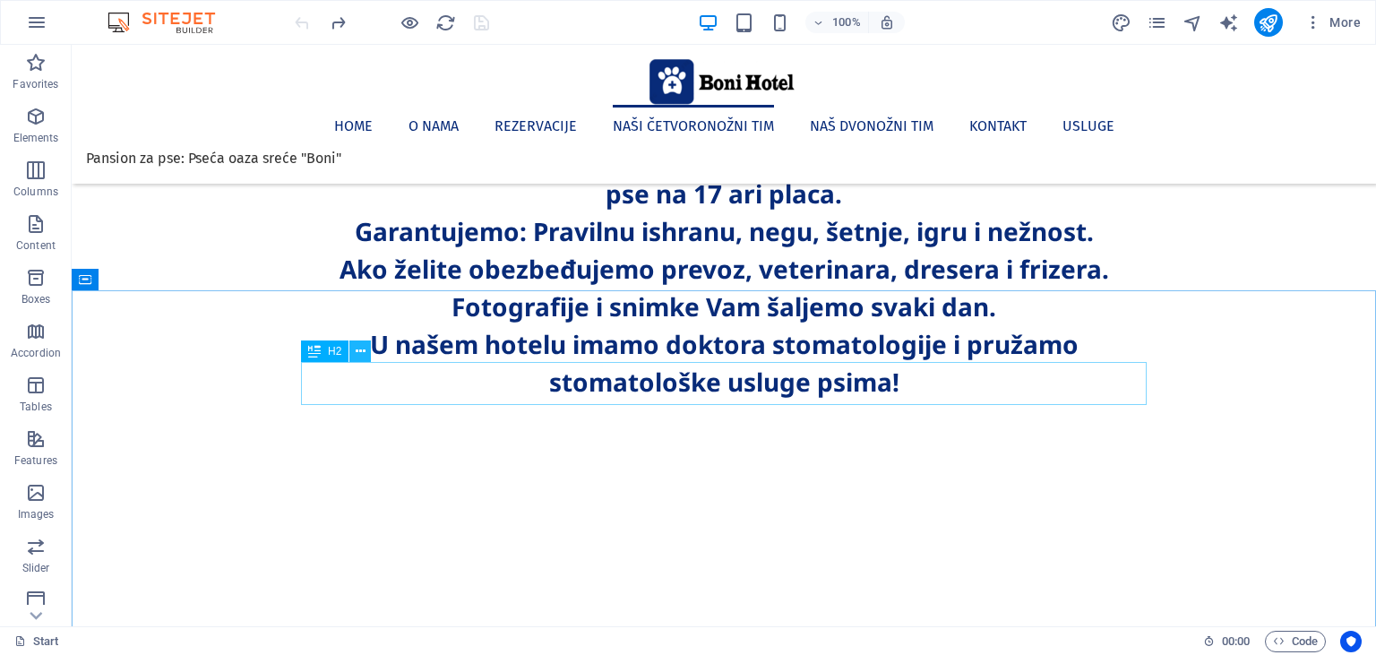
click at [361, 348] on icon at bounding box center [361, 351] width 10 height 19
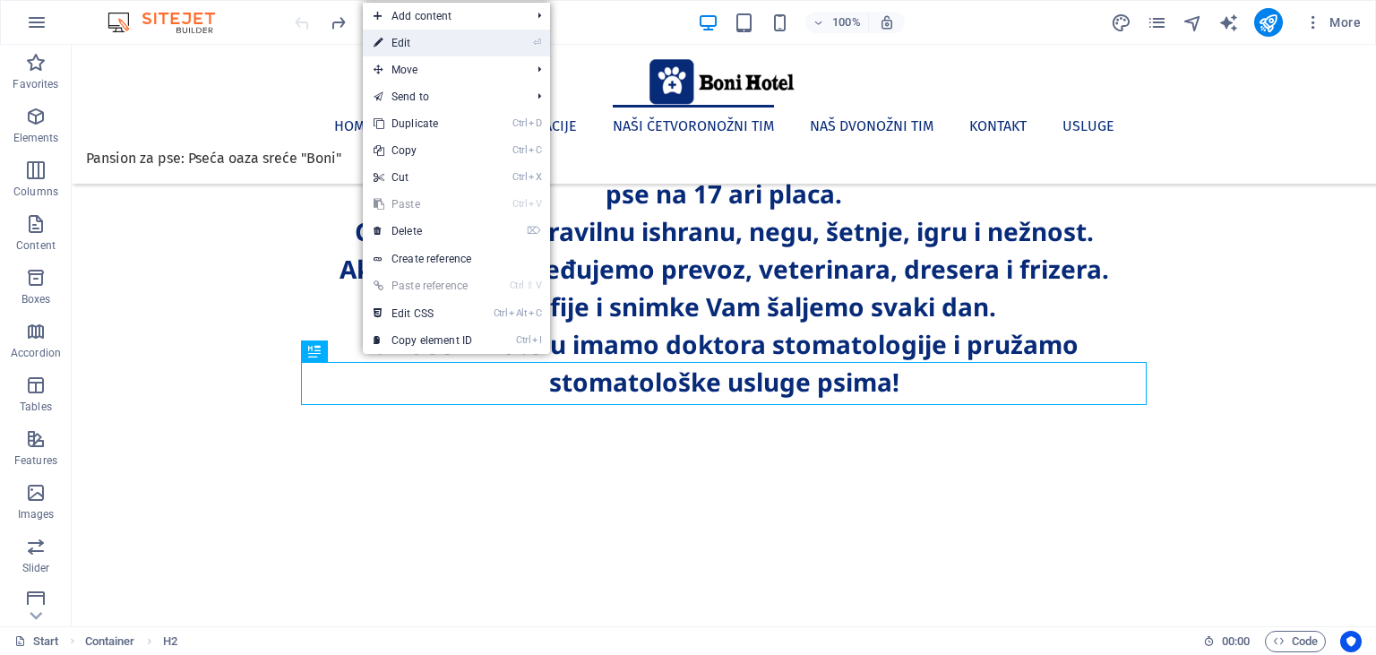
click at [393, 45] on link "⏎ Edit" at bounding box center [423, 43] width 120 height 27
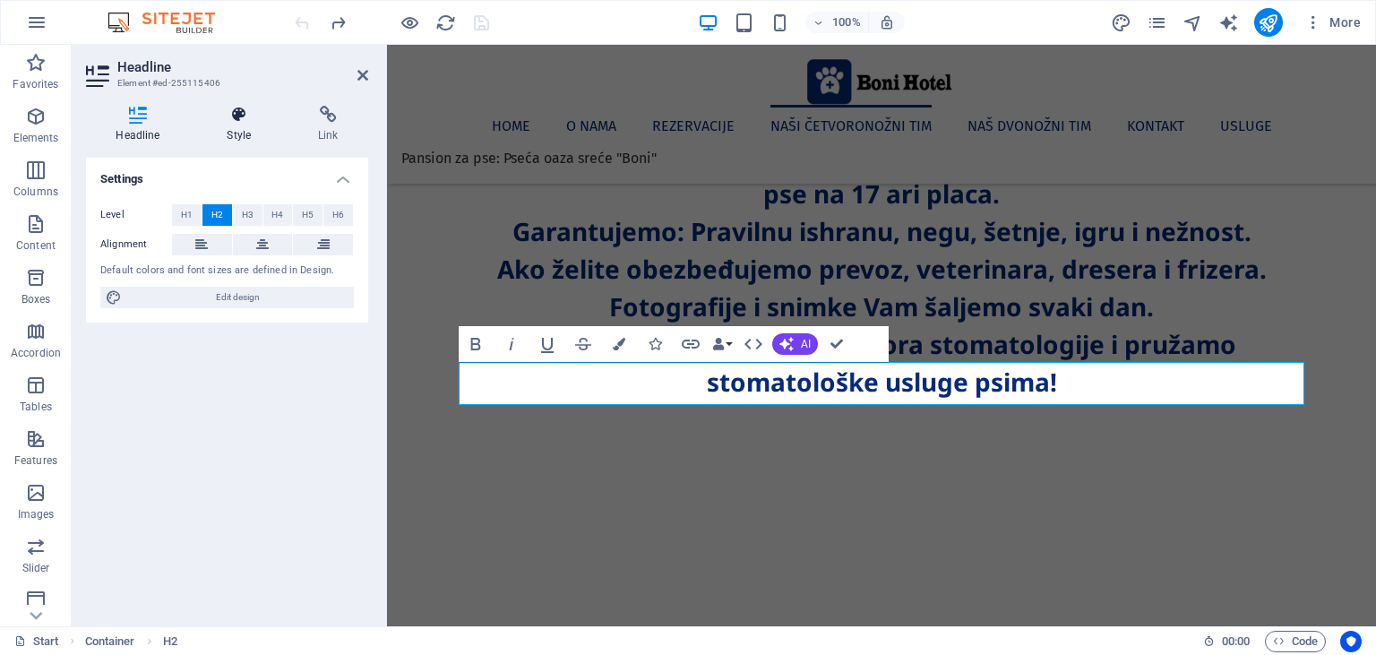
click at [231, 124] on icon at bounding box center [239, 115] width 84 height 18
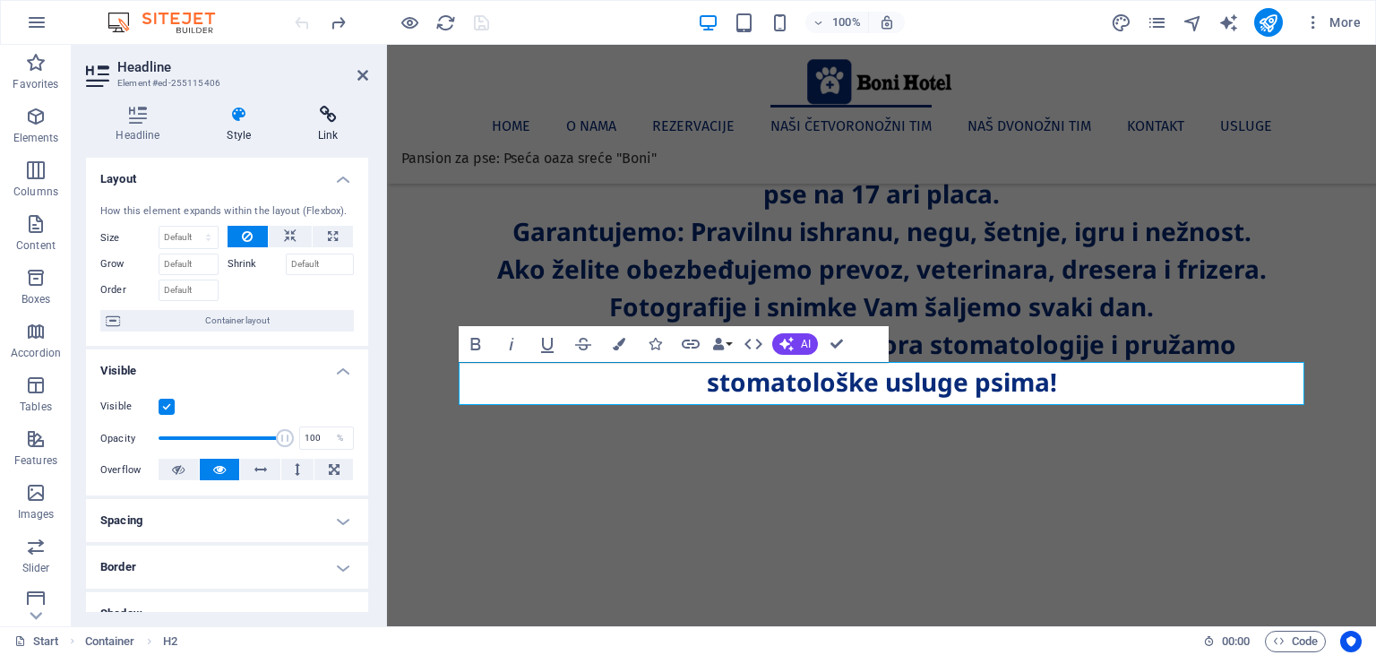
click at [332, 109] on icon at bounding box center [328, 115] width 80 height 18
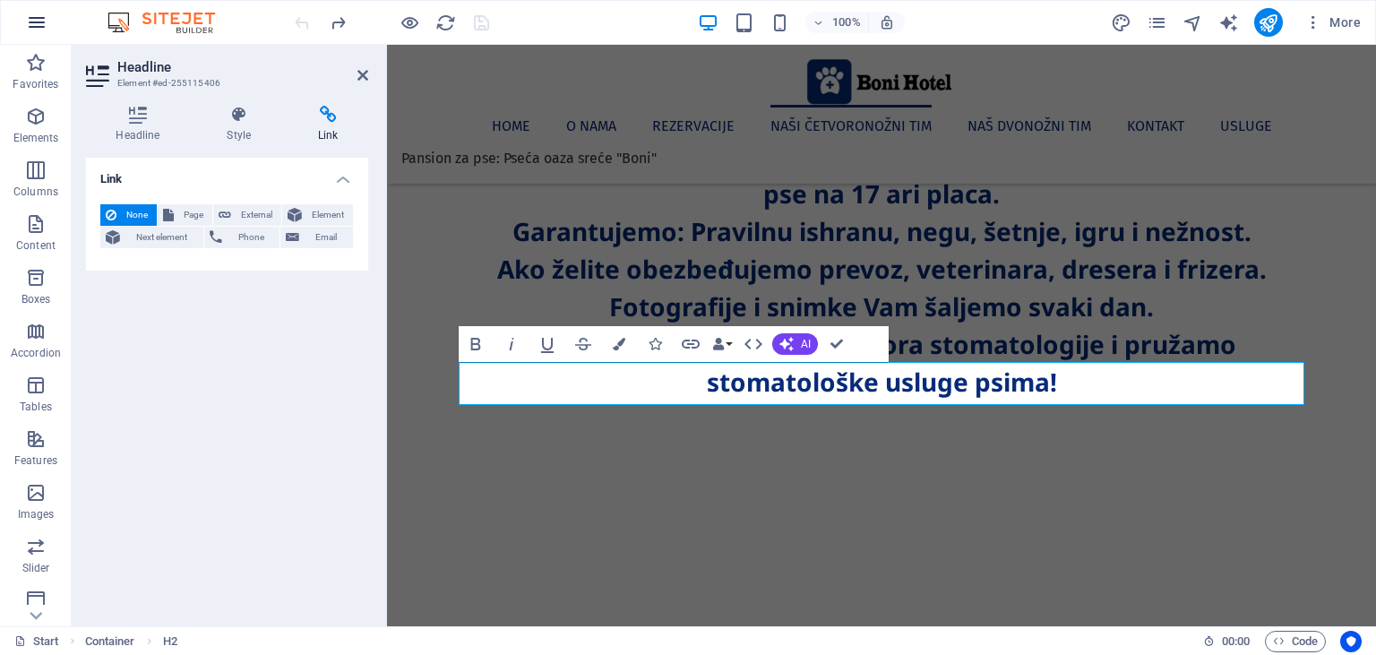
click at [39, 23] on icon "button" at bounding box center [36, 22] width 21 height 21
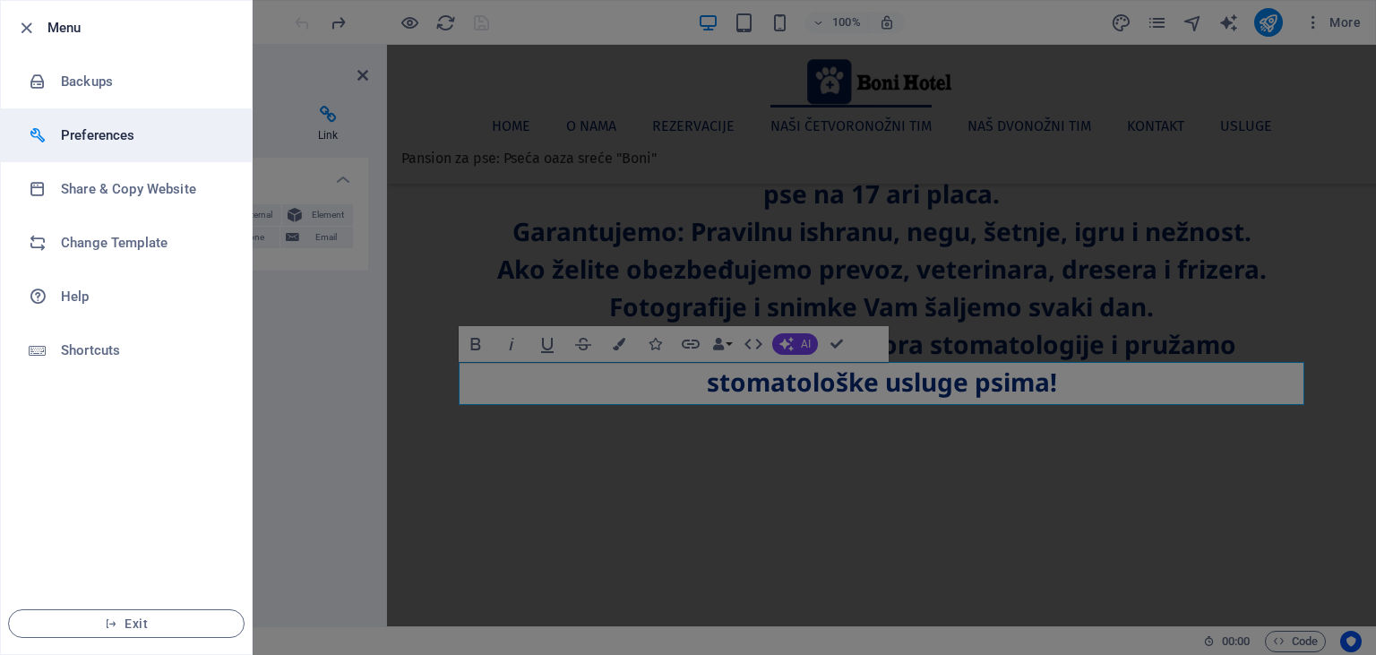
click at [91, 138] on h6 "Preferences" at bounding box center [144, 135] width 166 height 21
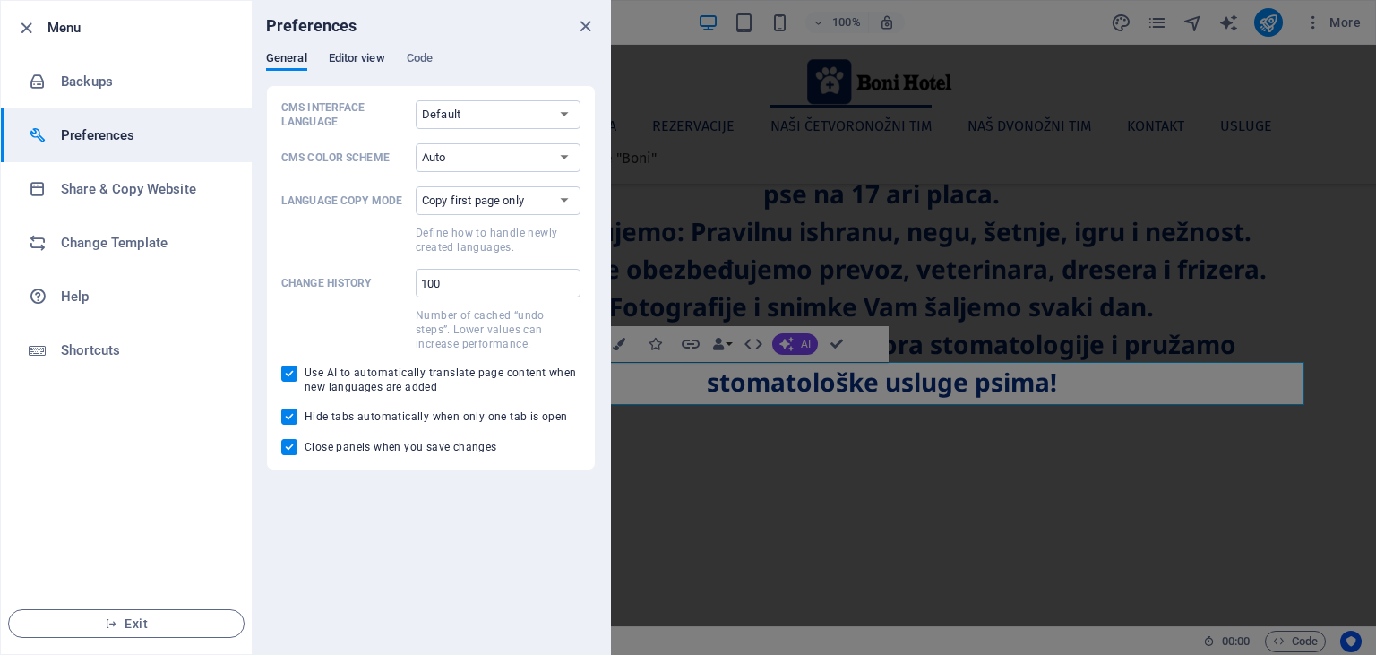
click at [364, 53] on span "Editor view" at bounding box center [357, 59] width 56 height 25
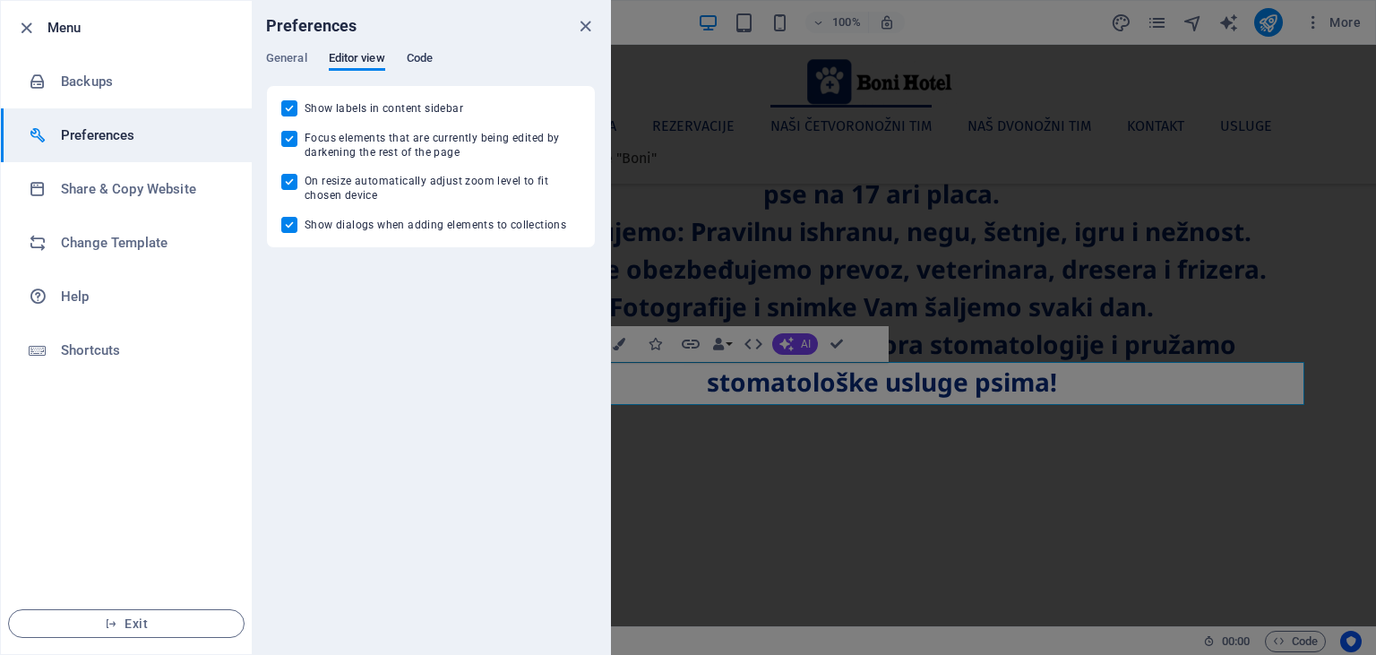
click at [417, 51] on span "Code" at bounding box center [420, 59] width 26 height 25
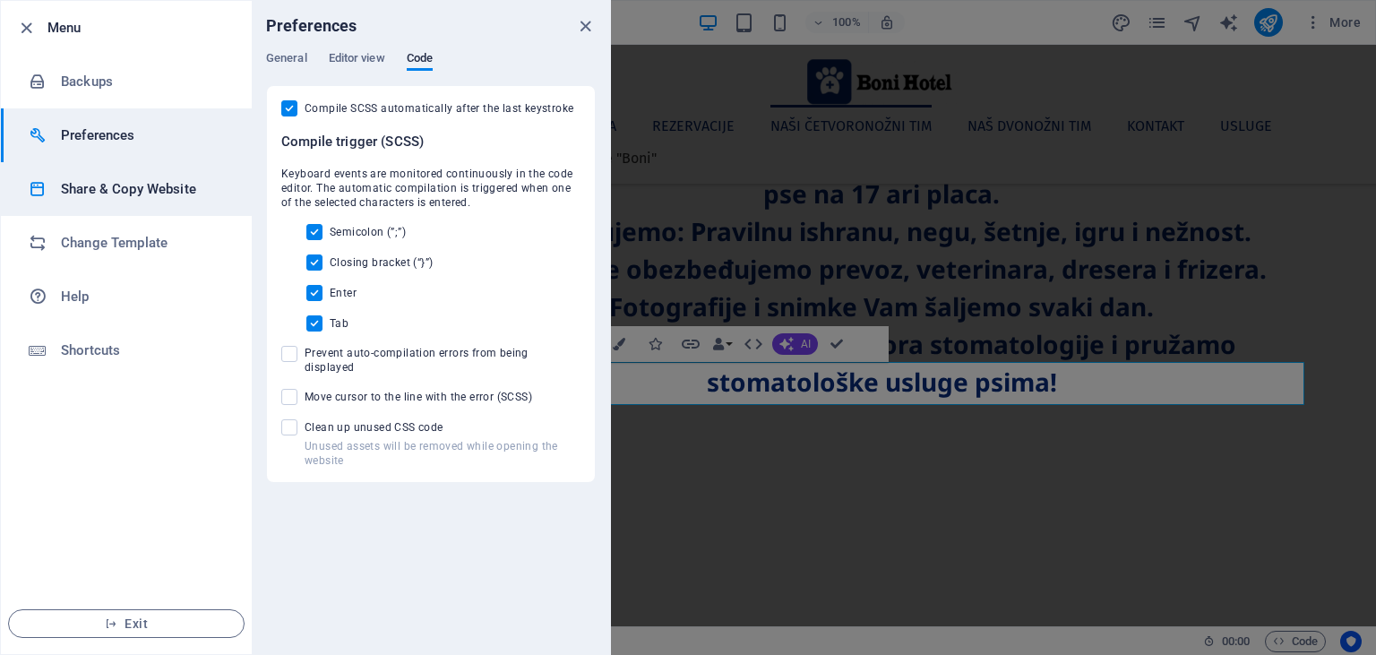
click at [123, 188] on h6 "Share & Copy Website" at bounding box center [144, 188] width 166 height 21
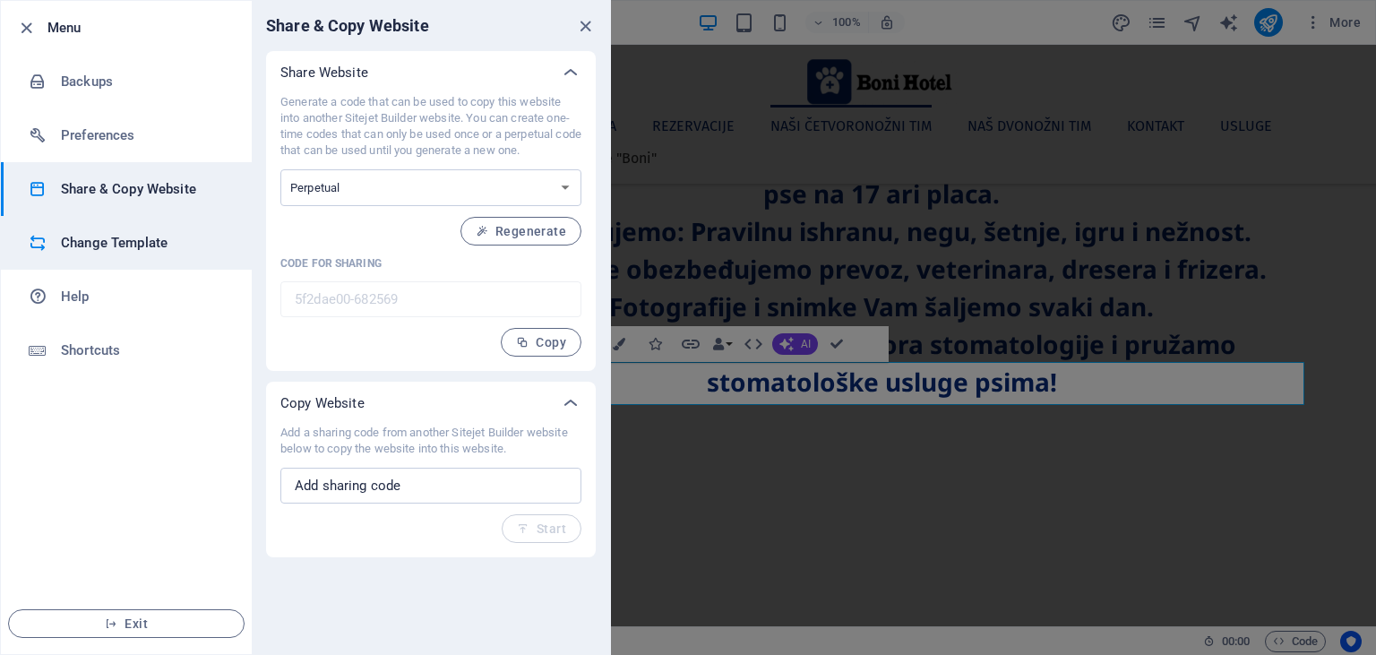
click at [135, 248] on h6 "Change Template" at bounding box center [144, 242] width 166 height 21
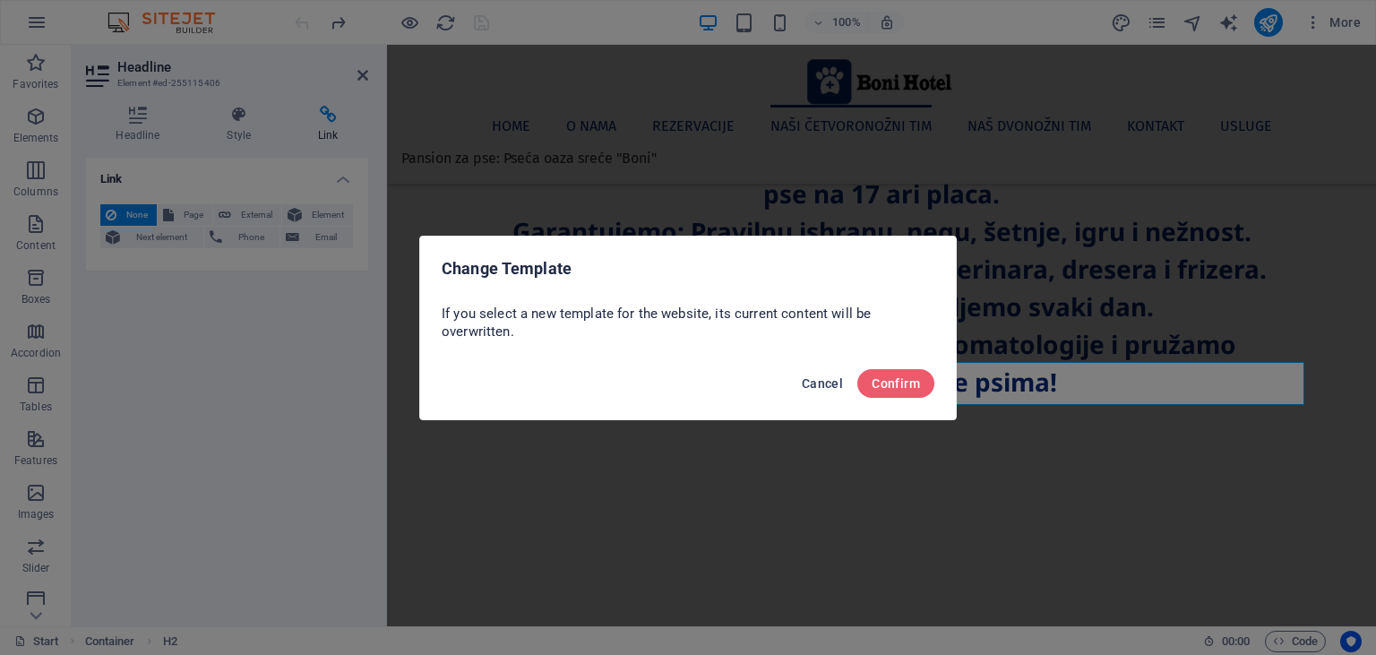
click at [829, 385] on span "Cancel" at bounding box center [822, 383] width 41 height 14
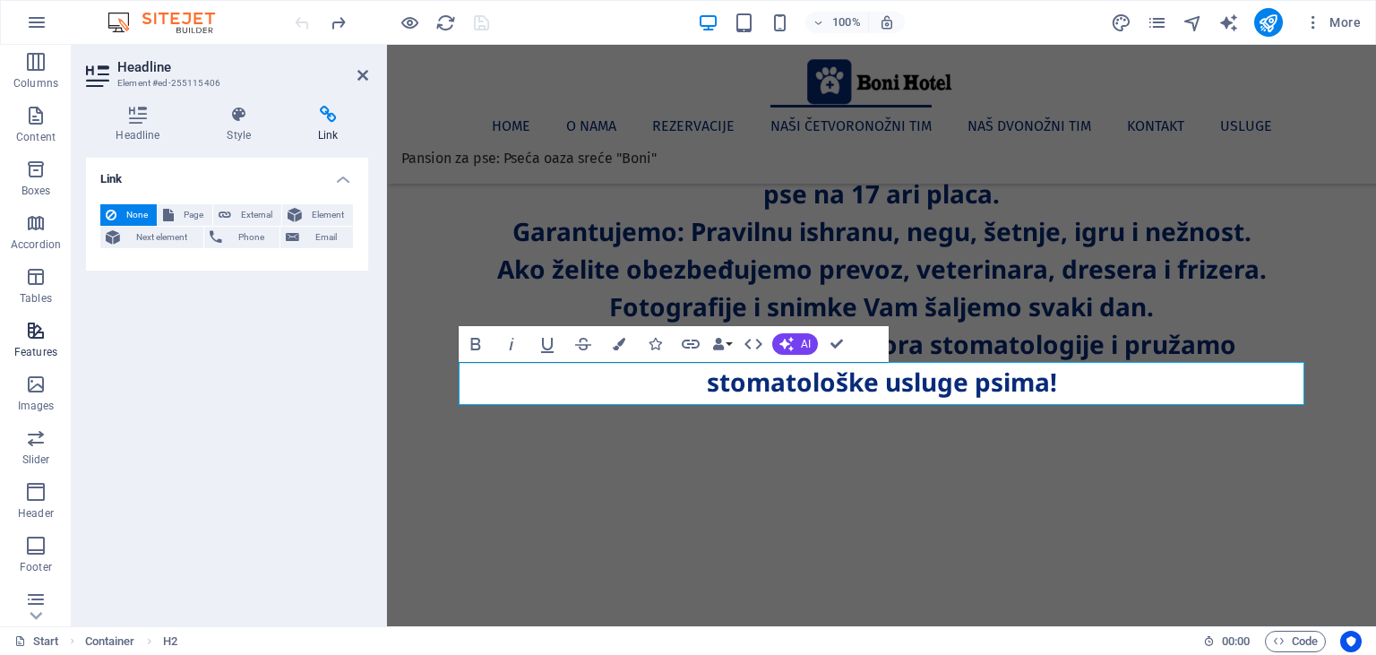
scroll to position [163, 0]
click at [42, 331] on icon "button" at bounding box center [35, 329] width 21 height 21
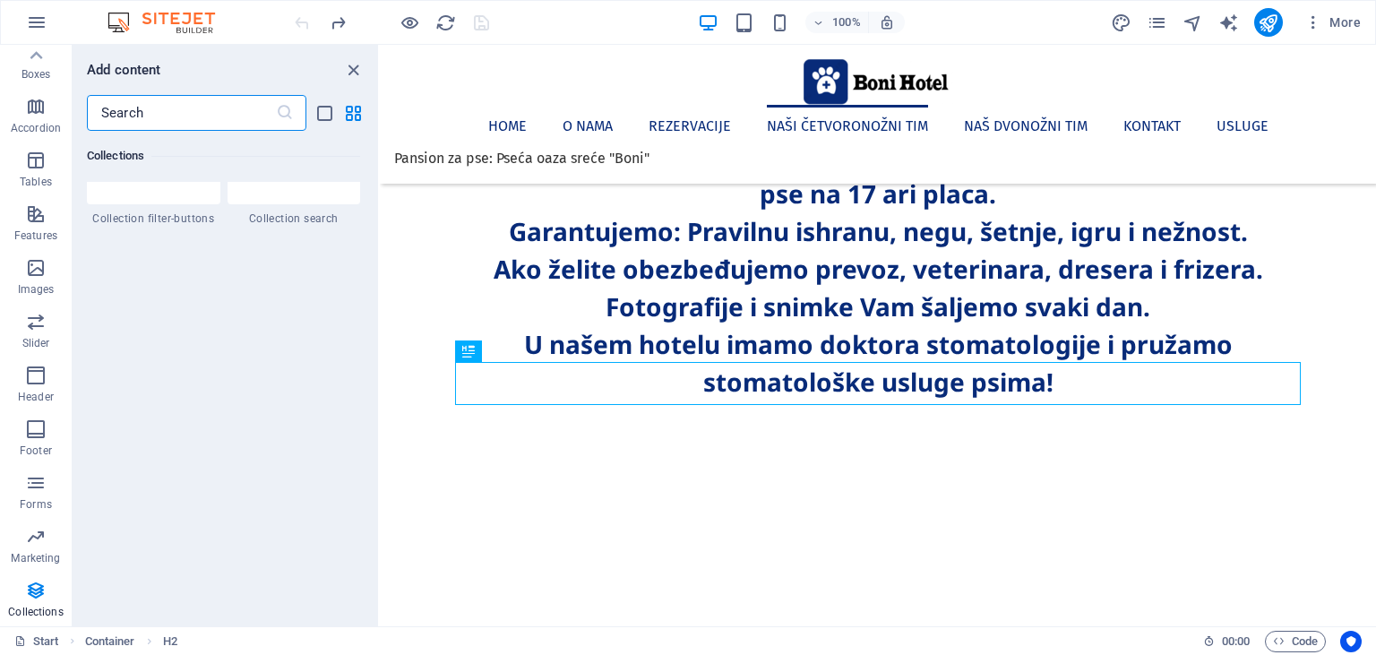
scroll to position [16677, 0]
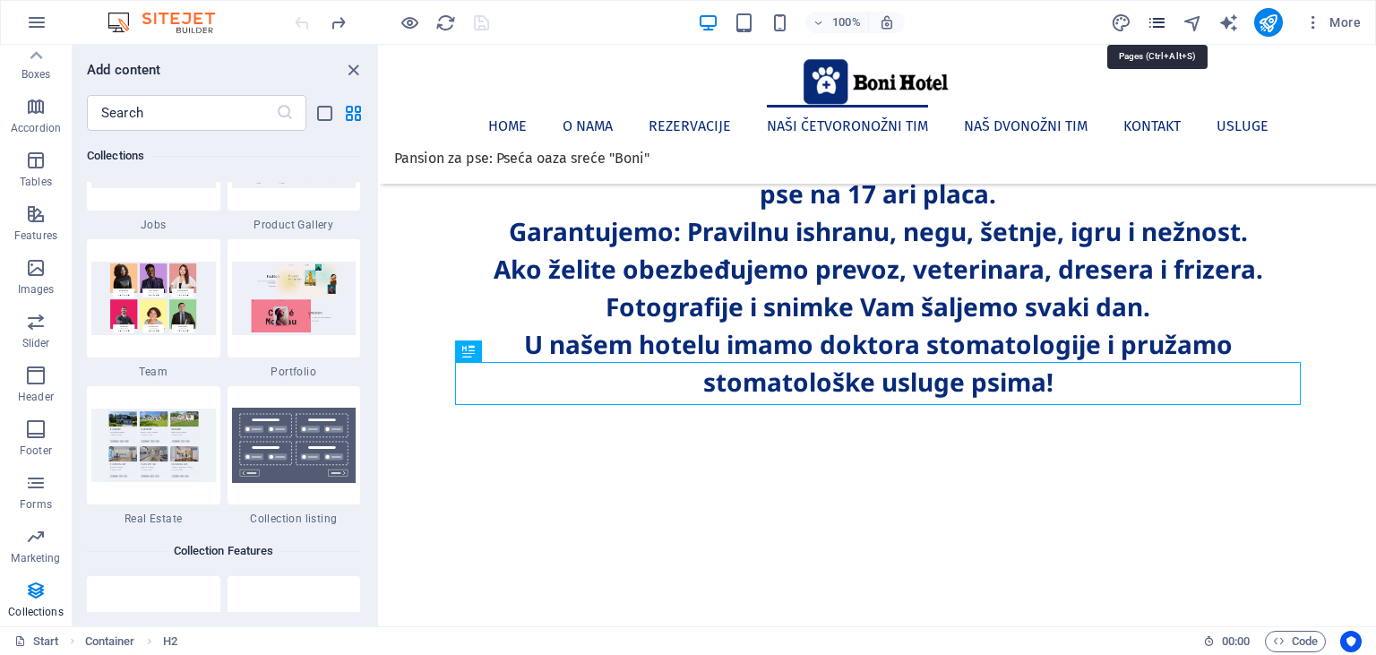
click at [1157, 27] on icon "pages" at bounding box center [1157, 23] width 21 height 21
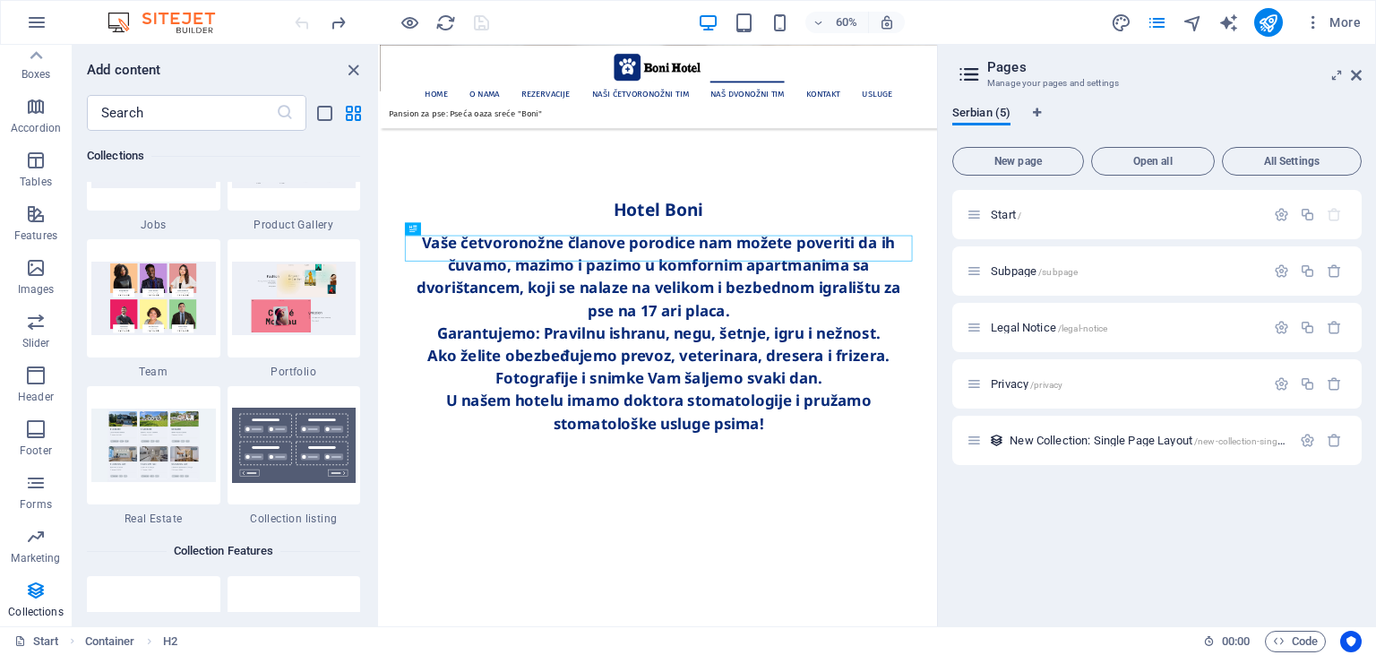
click at [970, 76] on icon at bounding box center [969, 74] width 27 height 25
click at [1276, 157] on span "All Settings" at bounding box center [1292, 161] width 124 height 11
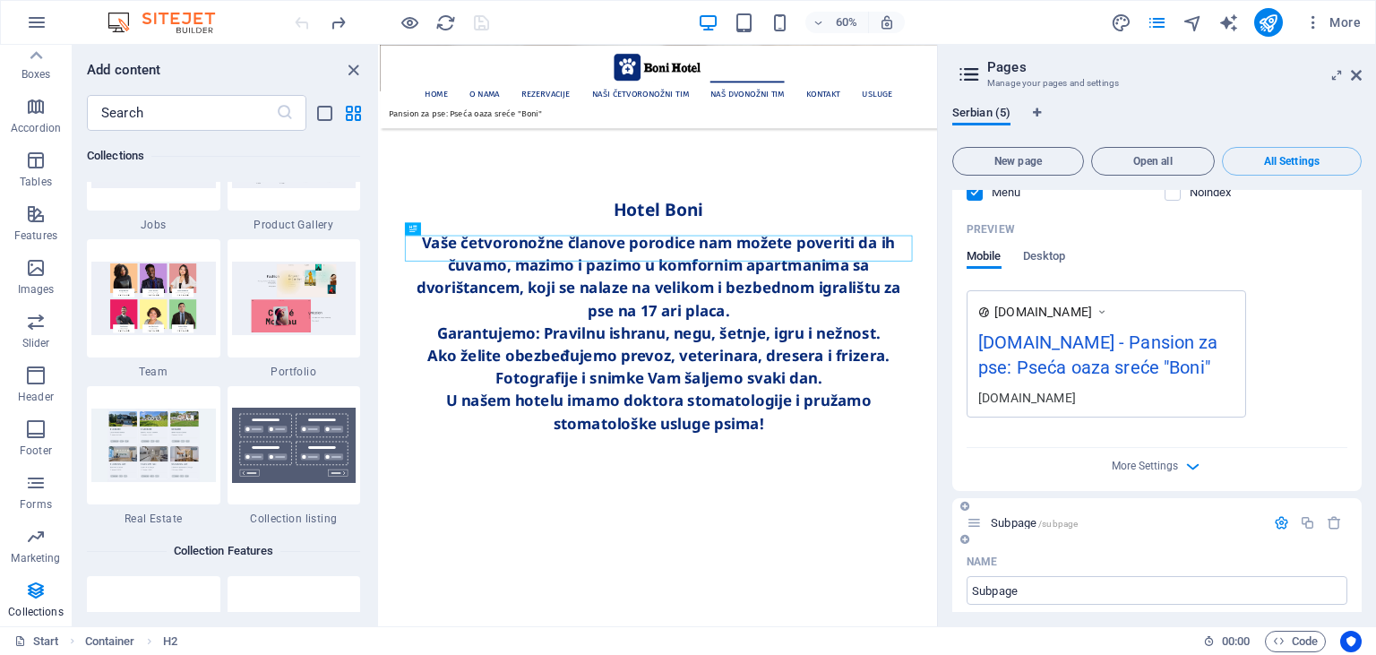
scroll to position [389, 0]
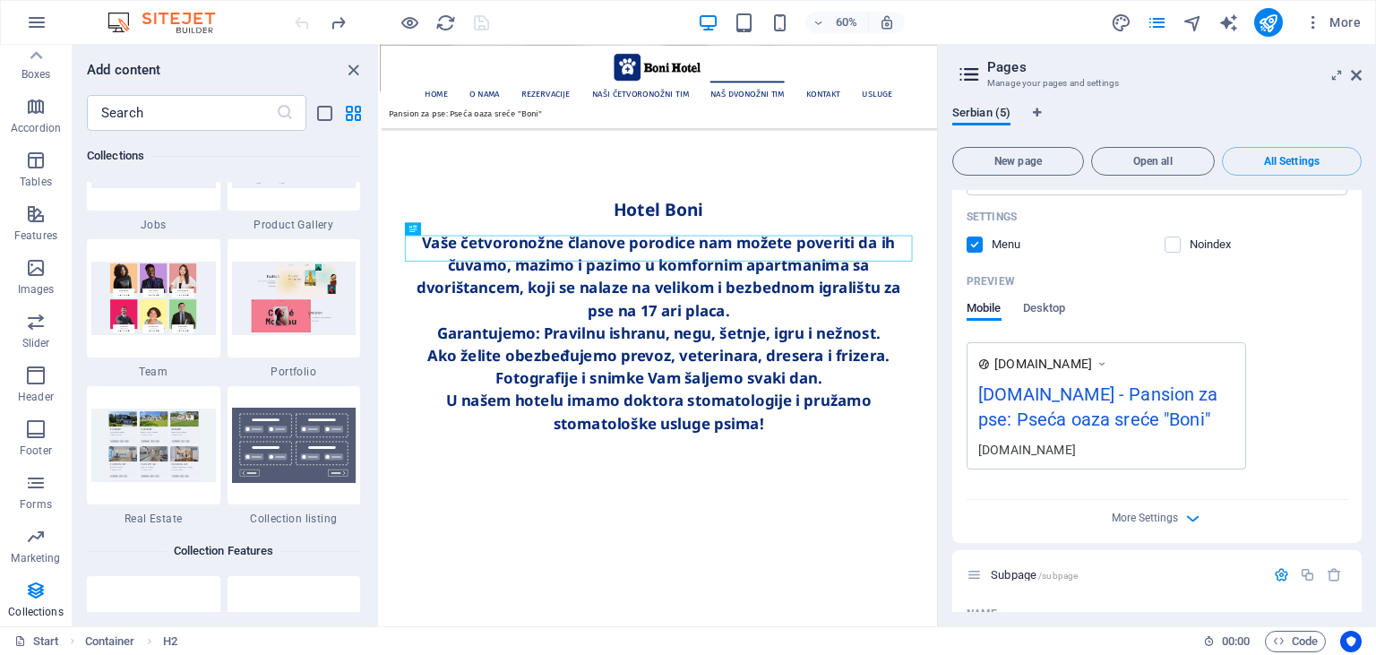
click at [1056, 299] on div "Preview Mobile Desktop" at bounding box center [1157, 304] width 381 height 75
click at [1055, 310] on span "Desktop" at bounding box center [1044, 309] width 43 height 25
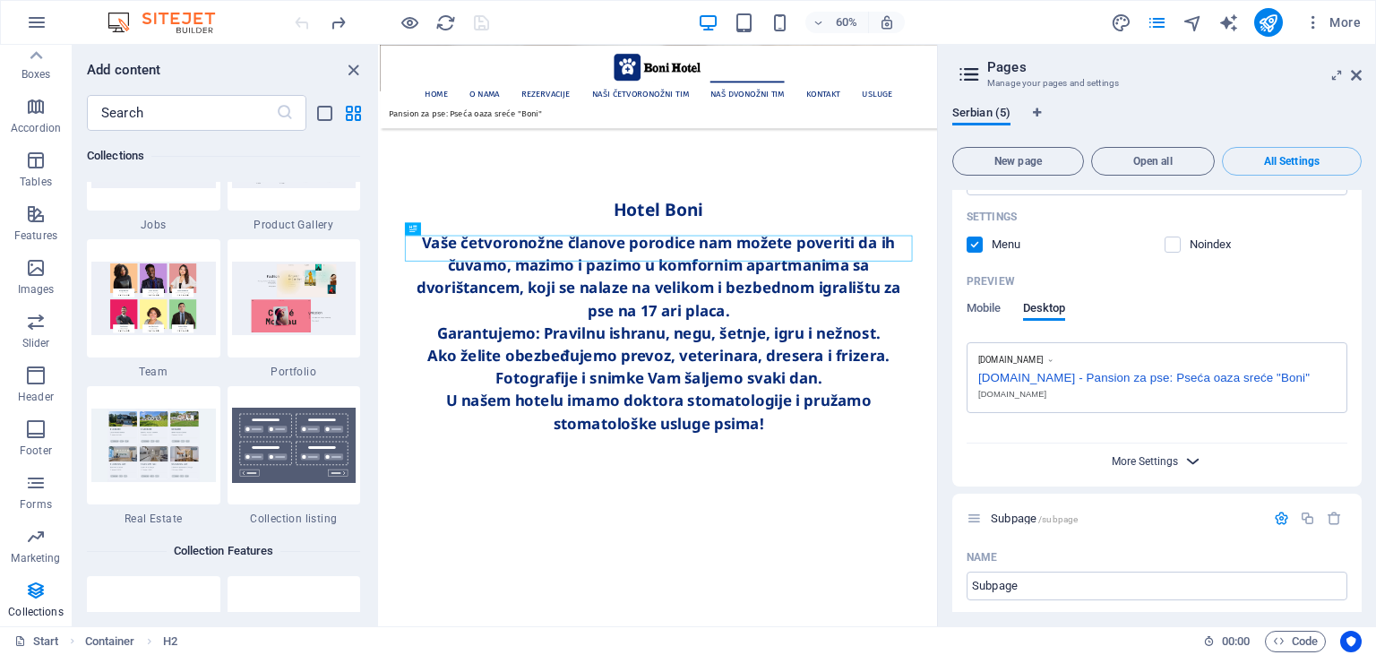
click at [1141, 456] on span "More Settings" at bounding box center [1145, 461] width 66 height 13
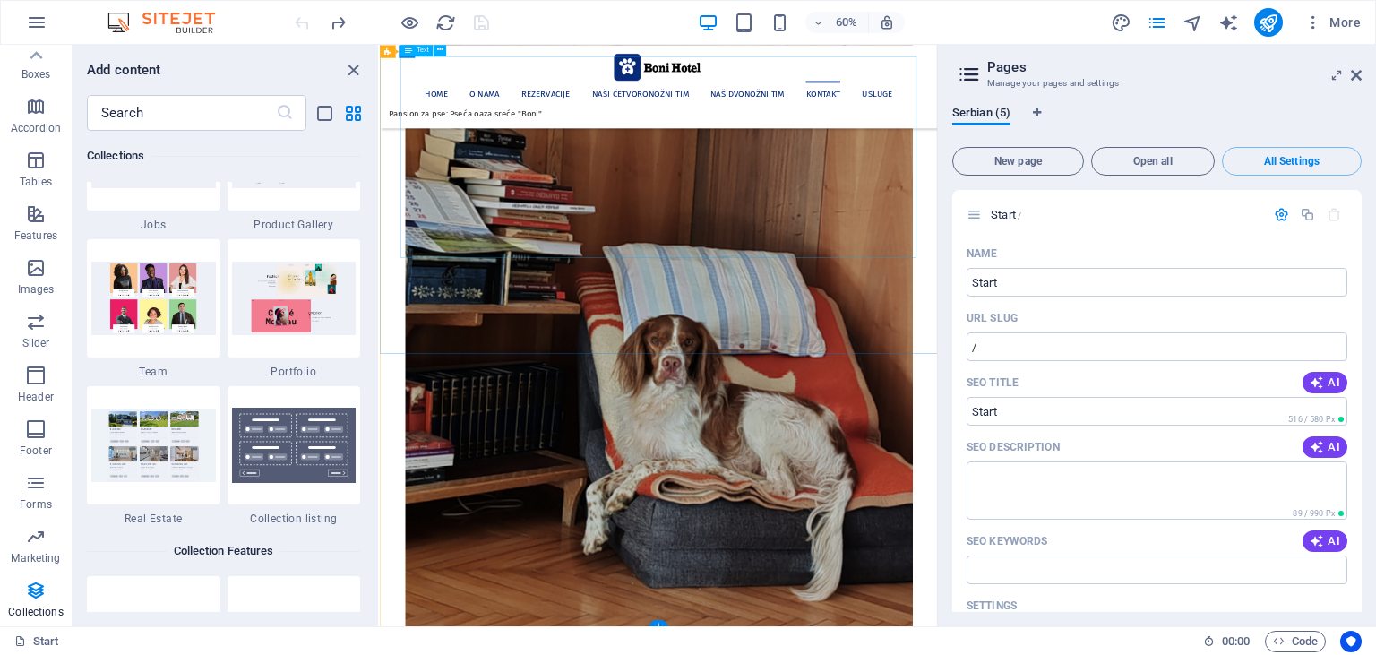
scroll to position [6395, 0]
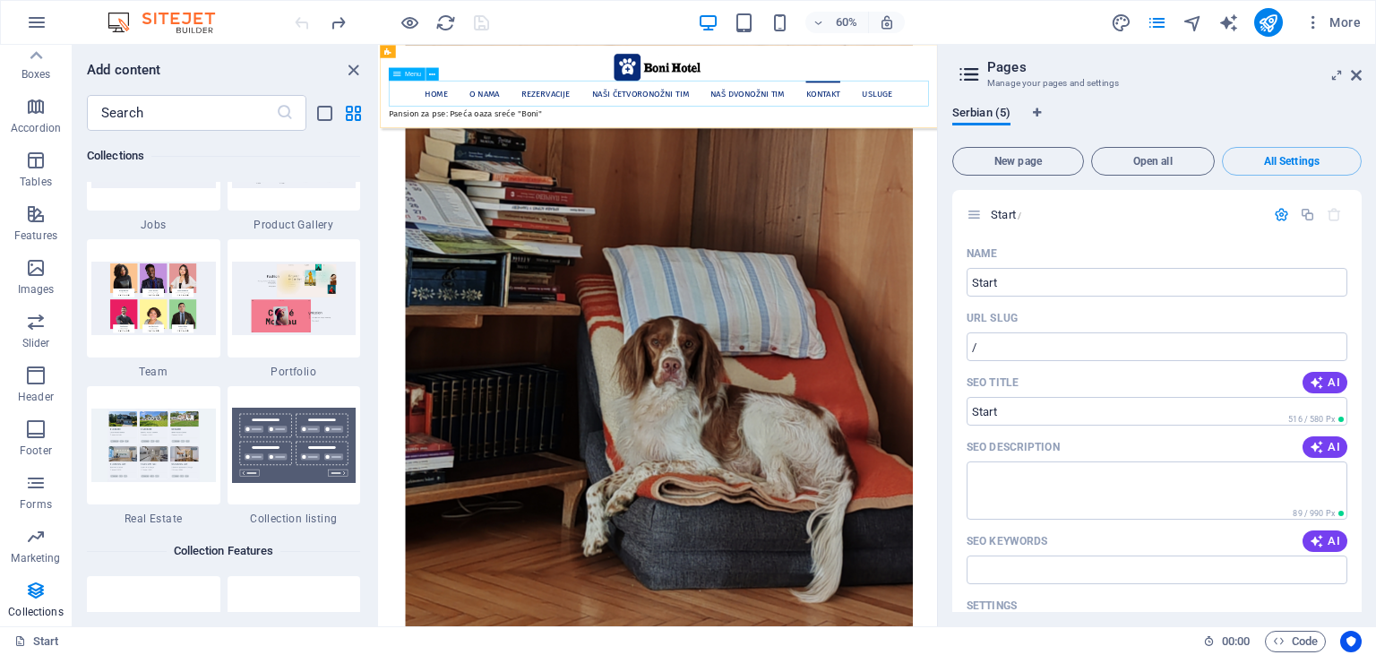
click at [1201, 125] on nav "Home O nama Rezervacije Naši četvoronožni [PERSON_NAME] Naš dvonožni [PERSON_NA…" at bounding box center [844, 126] width 900 height 43
click at [1200, 125] on nav "Home O nama Rezervacije Naši četvoronožni [PERSON_NAME] Naš dvonožni [PERSON_NA…" at bounding box center [844, 126] width 900 height 43
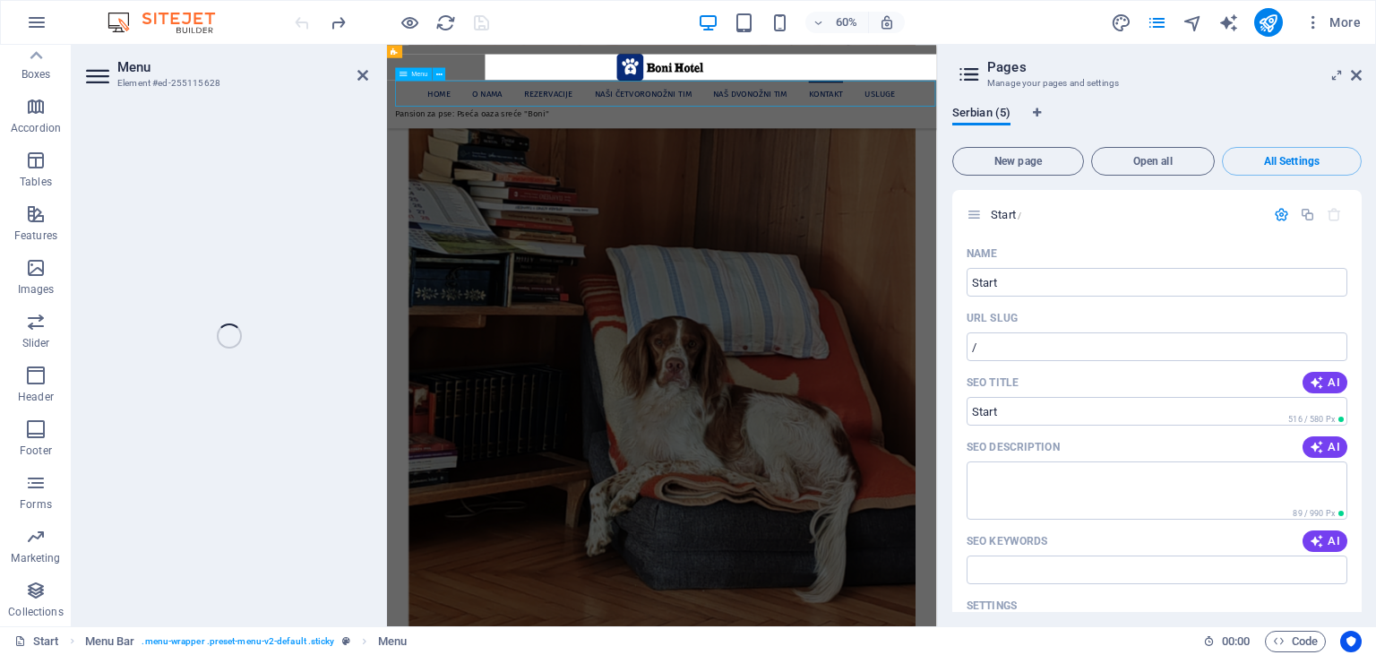
select select "1"
select select
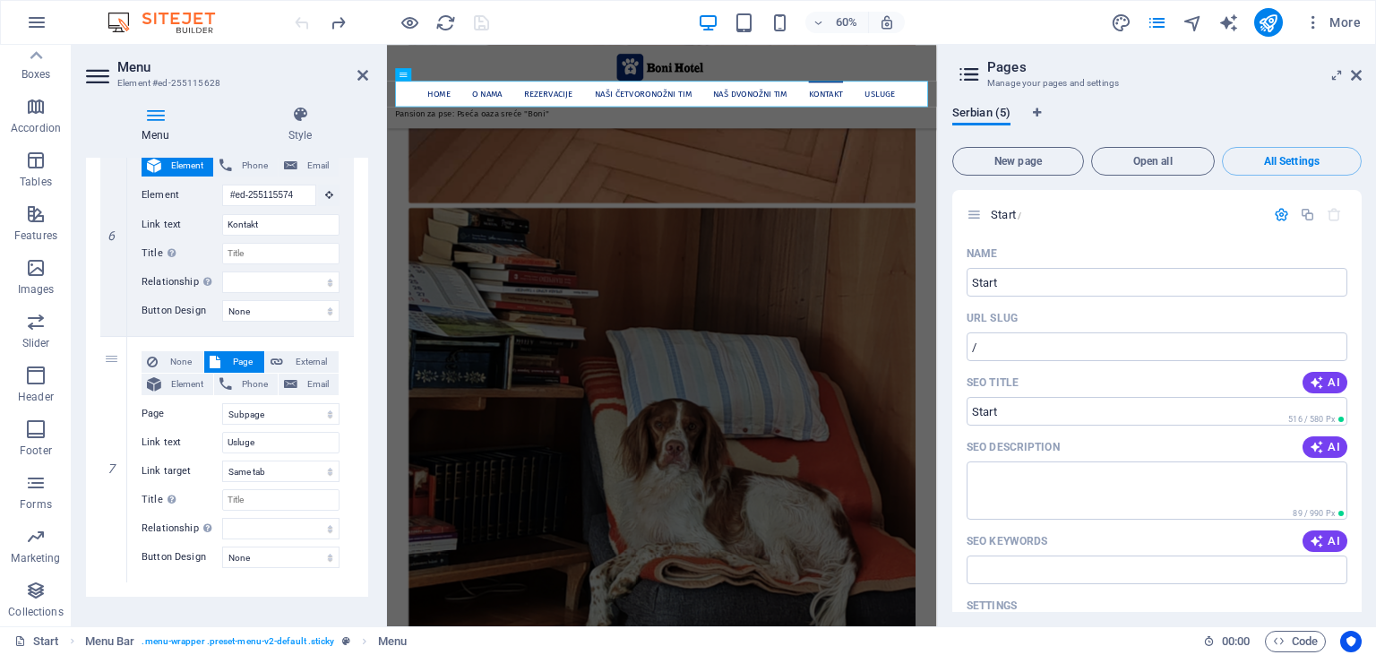
scroll to position [1307, 0]
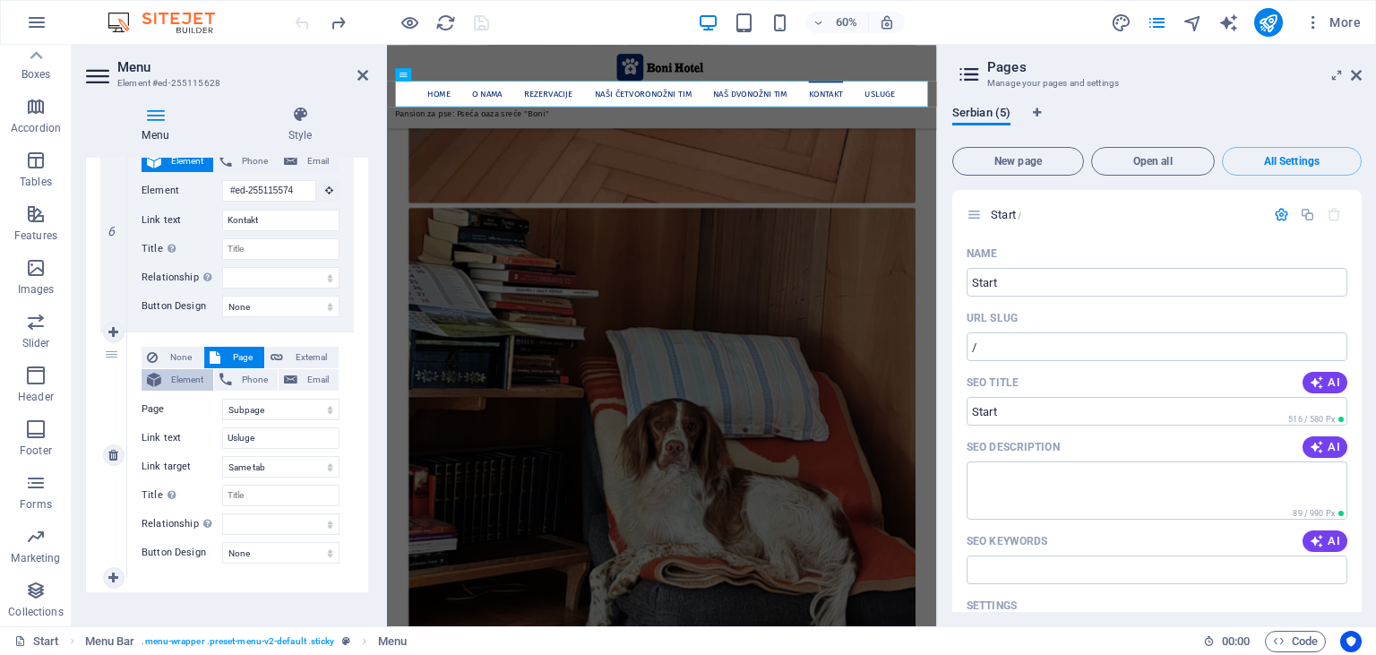
click at [182, 381] on span "Element" at bounding box center [187, 379] width 41 height 21
select select
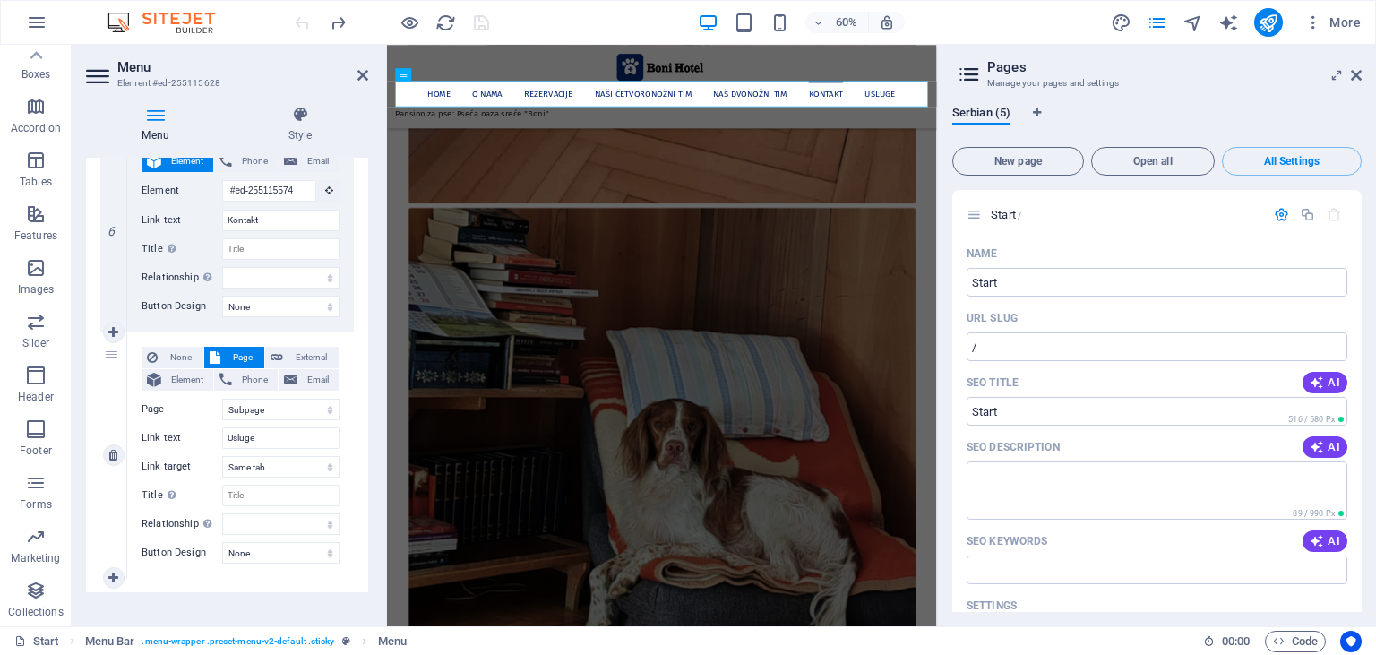
select select
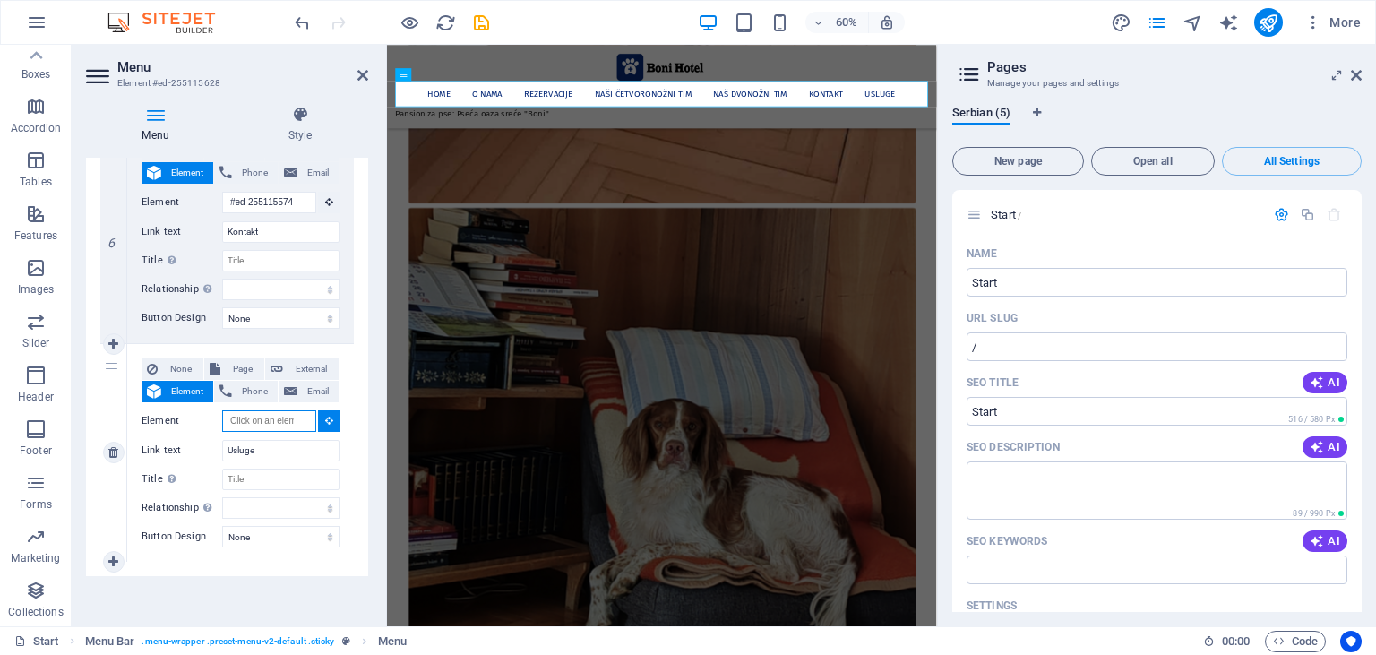
scroll to position [1294, 0]
click at [233, 388] on button "Phone" at bounding box center [246, 392] width 64 height 21
select select
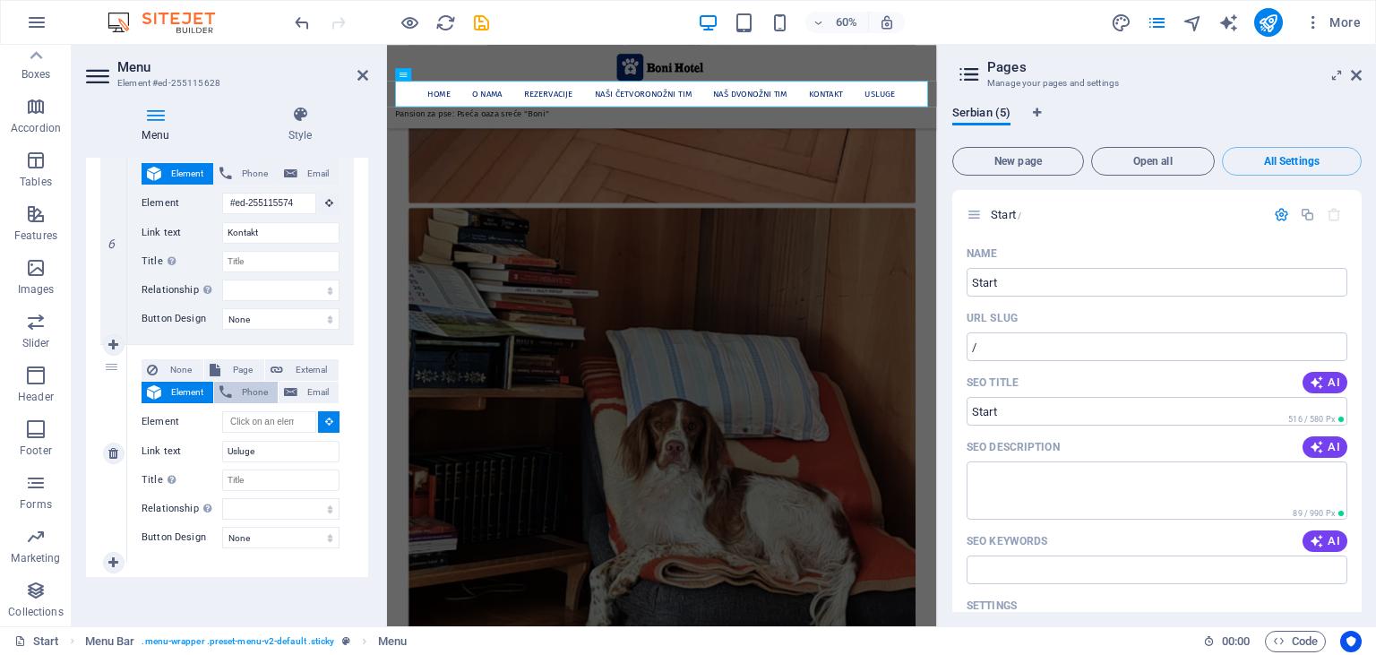
select select
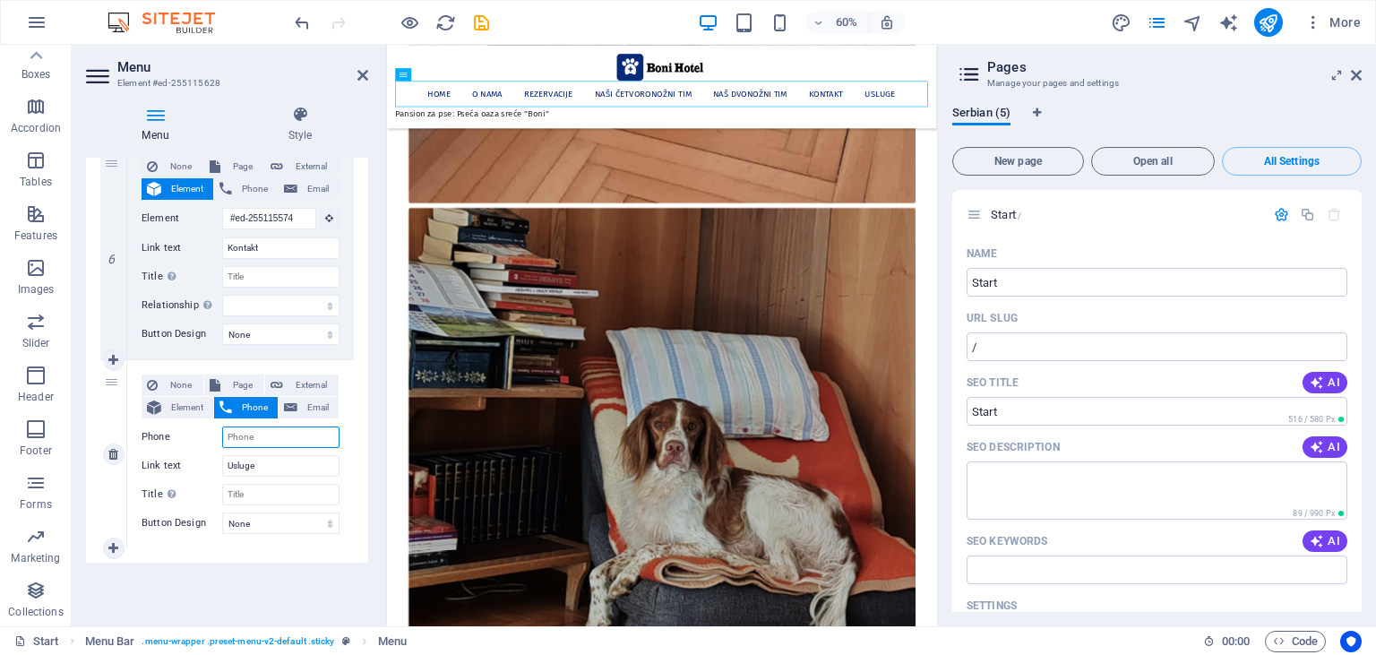
scroll to position [1277, 0]
click at [235, 382] on span "Page" at bounding box center [242, 386] width 33 height 21
select select
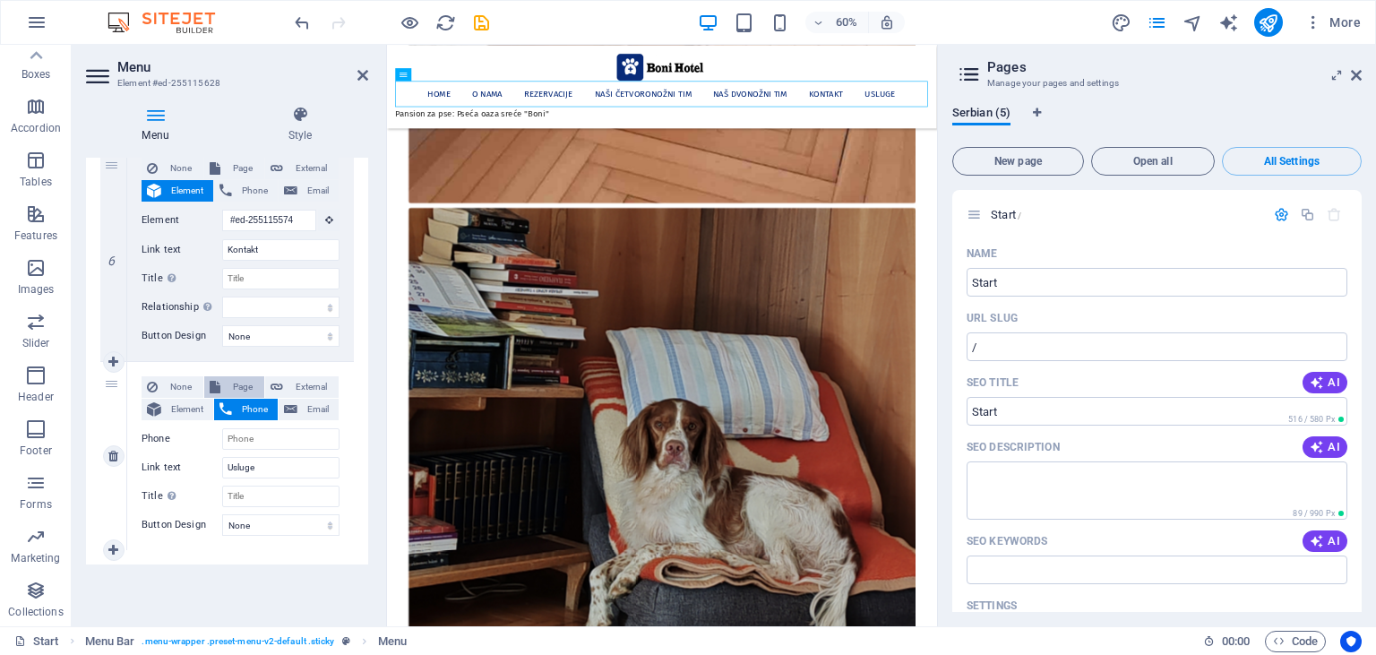
select select
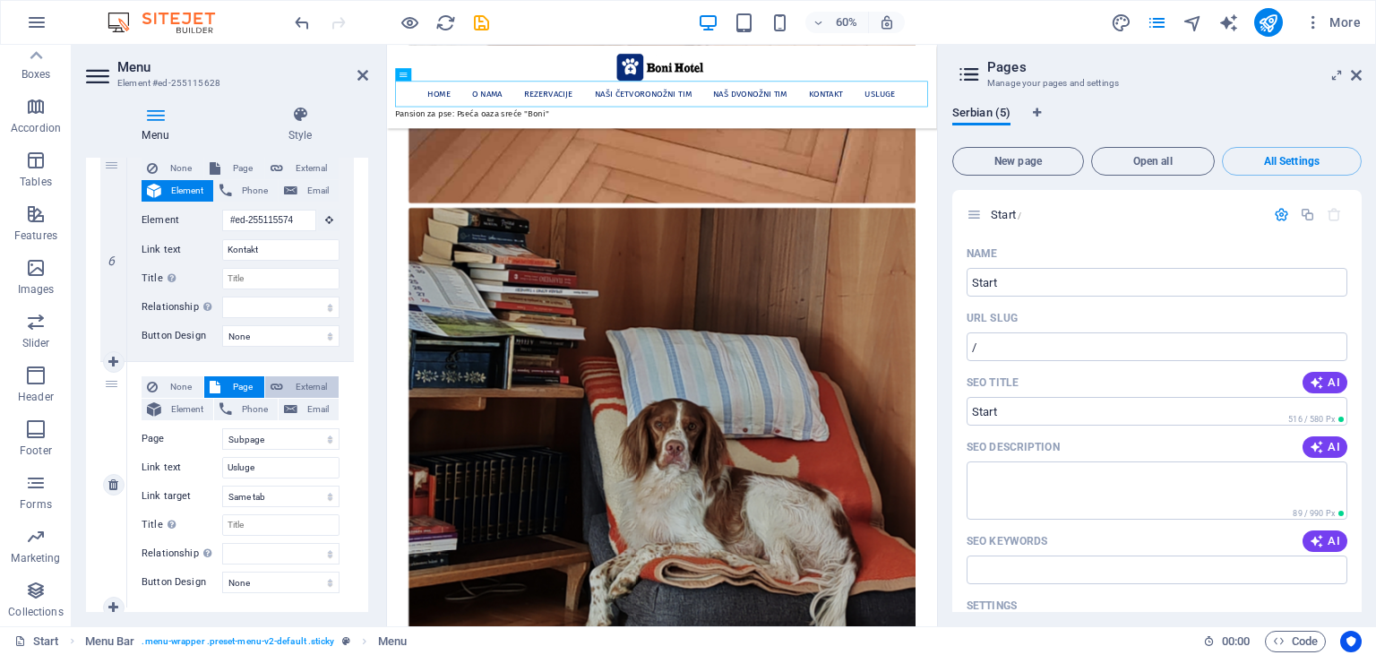
click at [310, 385] on span "External" at bounding box center [310, 386] width 45 height 21
select select
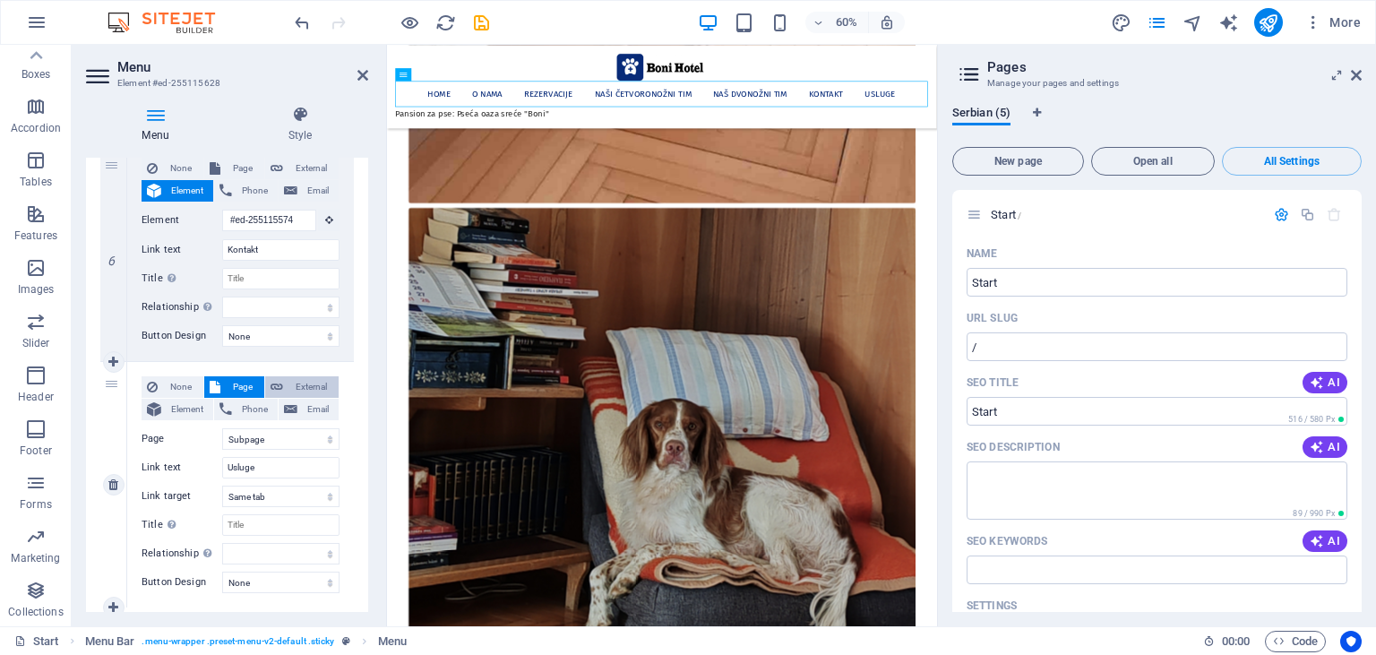
select select
select select "blank"
select select
click at [235, 380] on span "Page" at bounding box center [242, 386] width 33 height 21
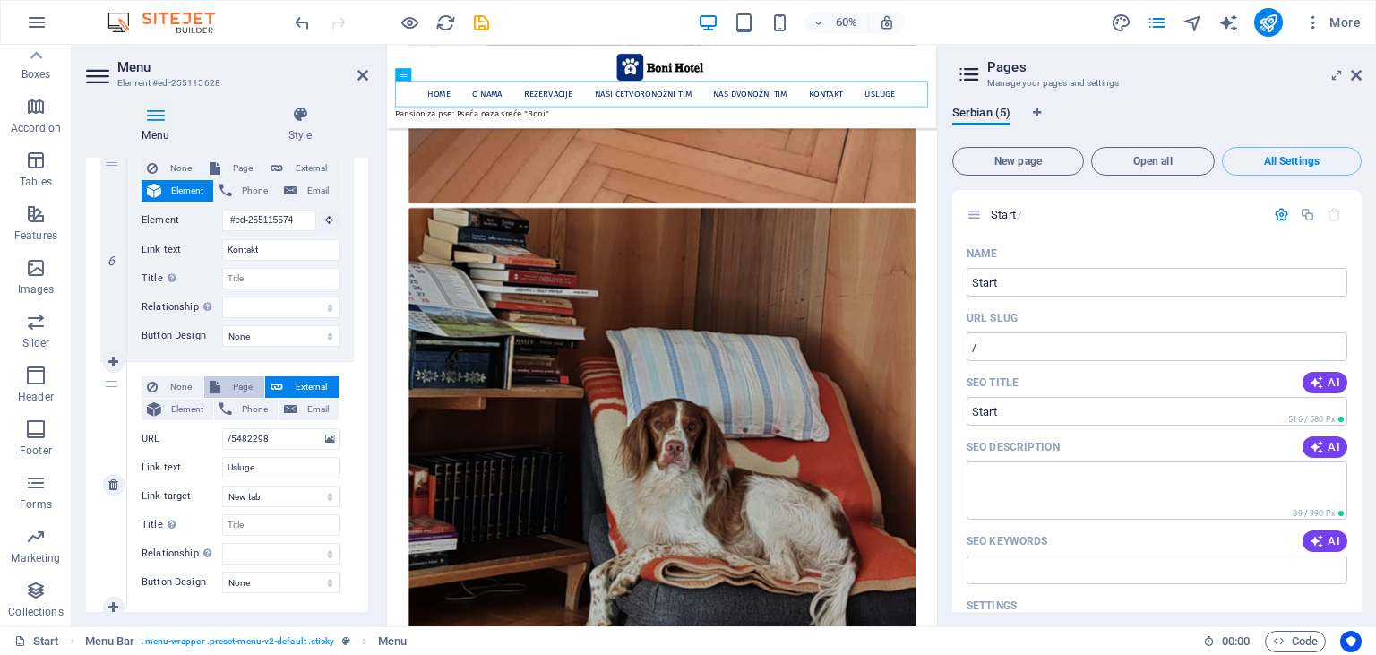
select select
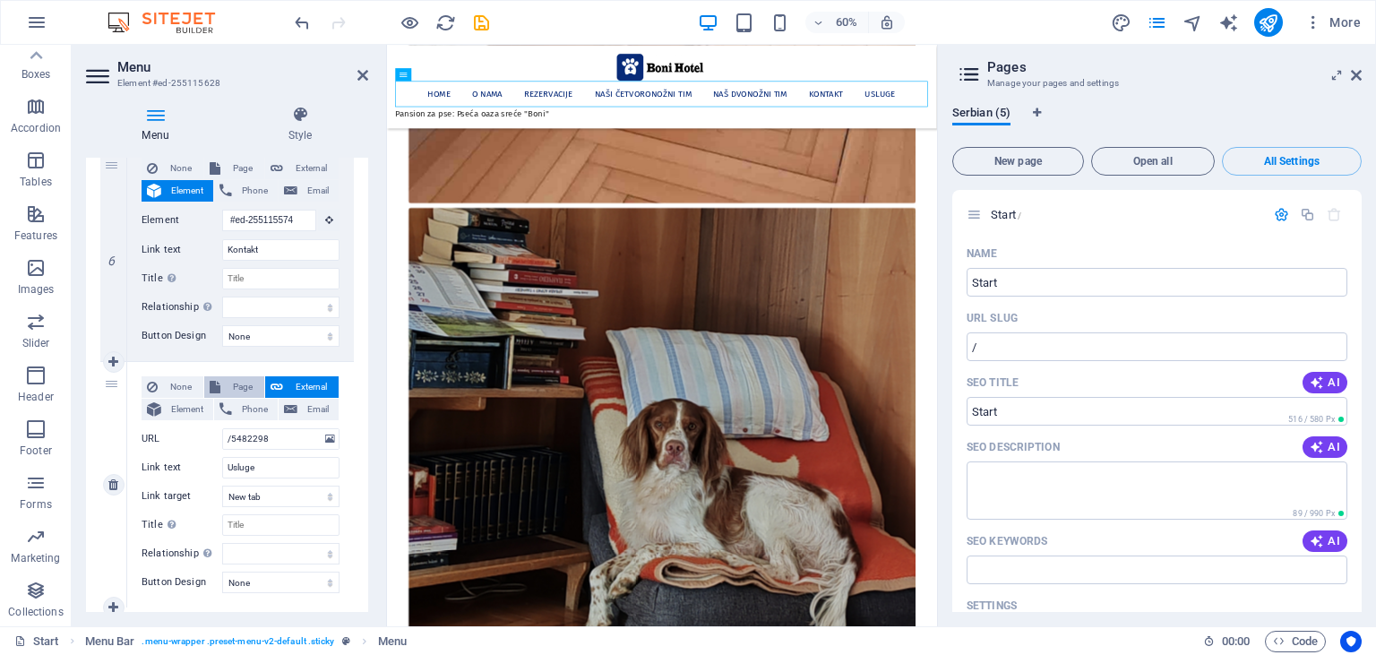
select select
click at [185, 410] on span "Element" at bounding box center [187, 409] width 41 height 21
select select
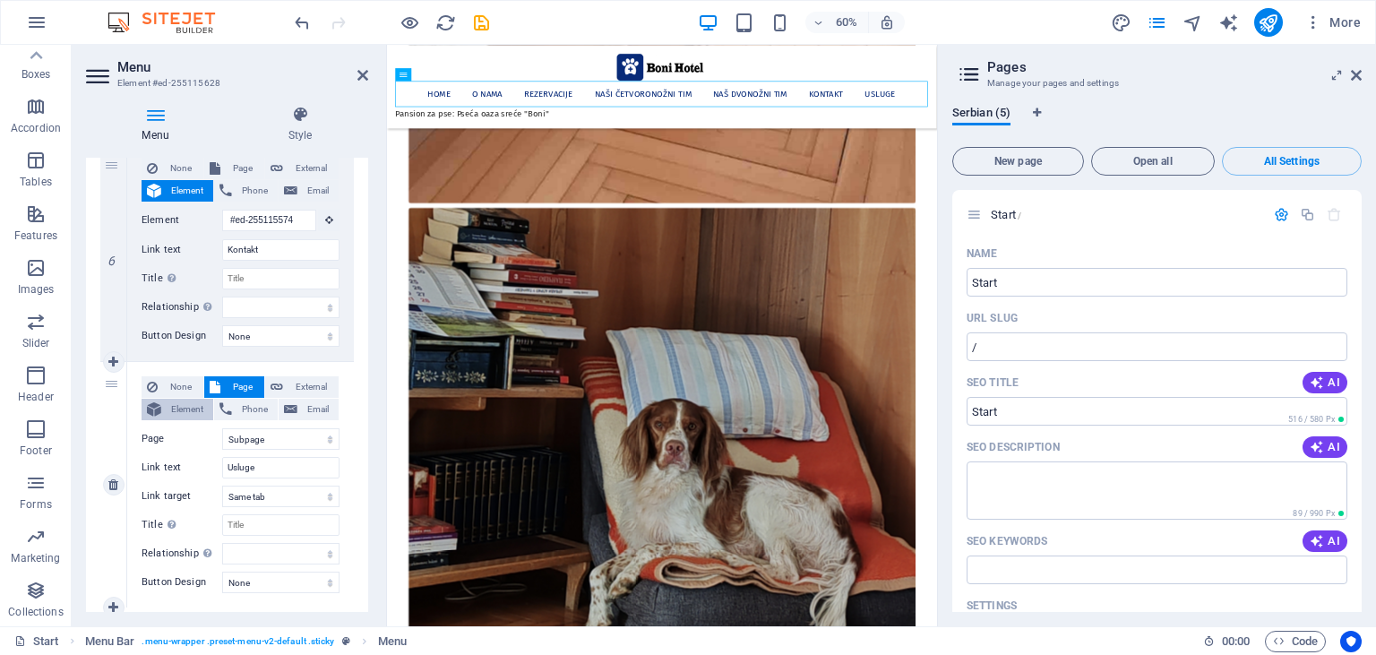
select select
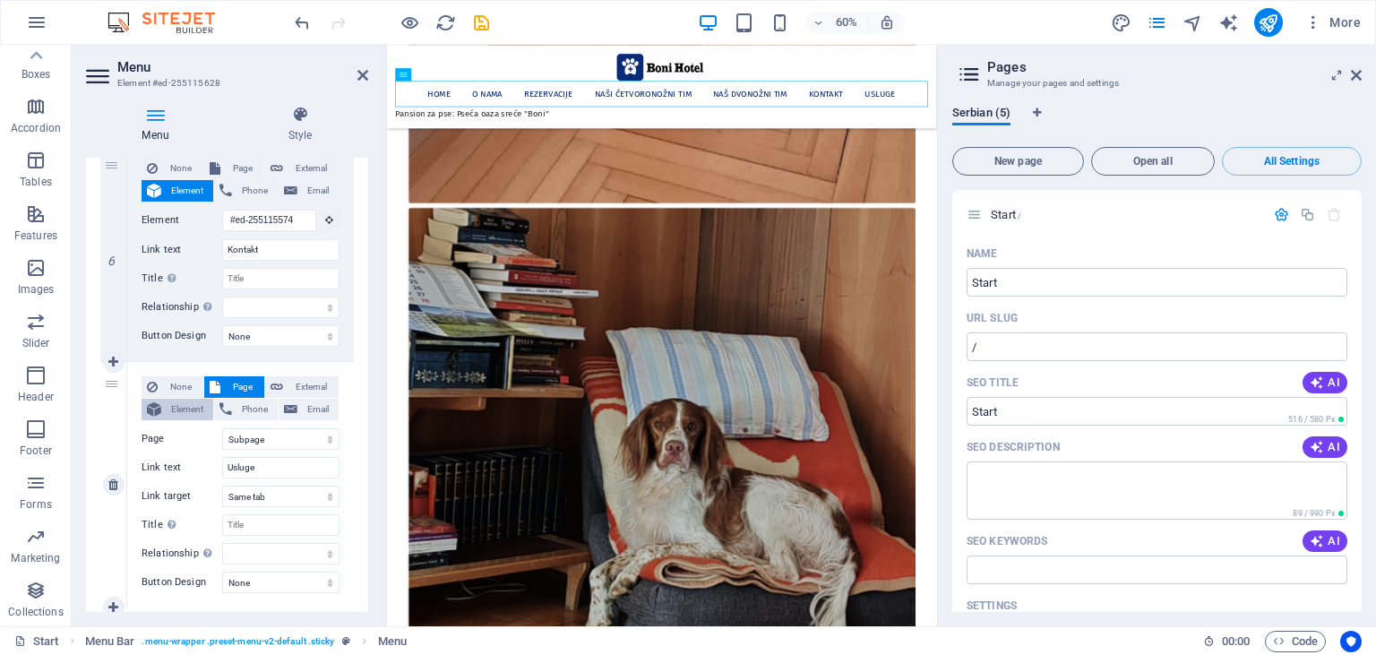
select select
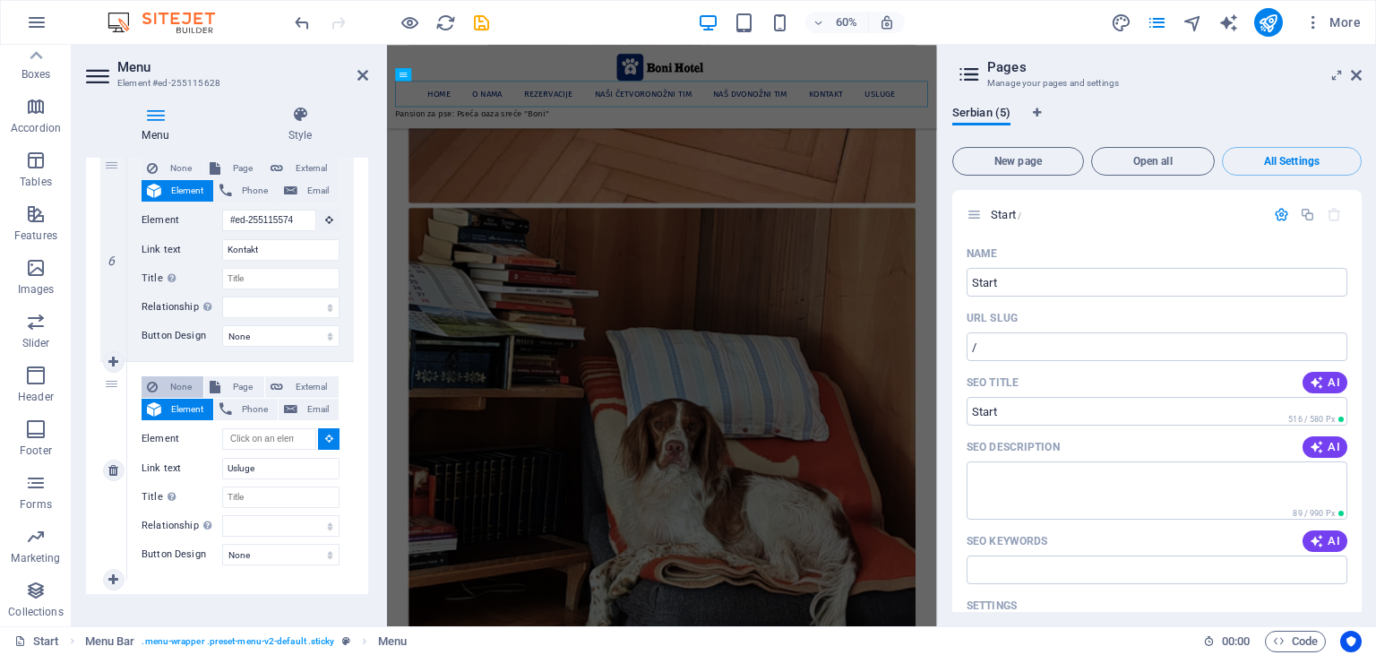
click at [172, 385] on span "None" at bounding box center [180, 386] width 35 height 21
select select
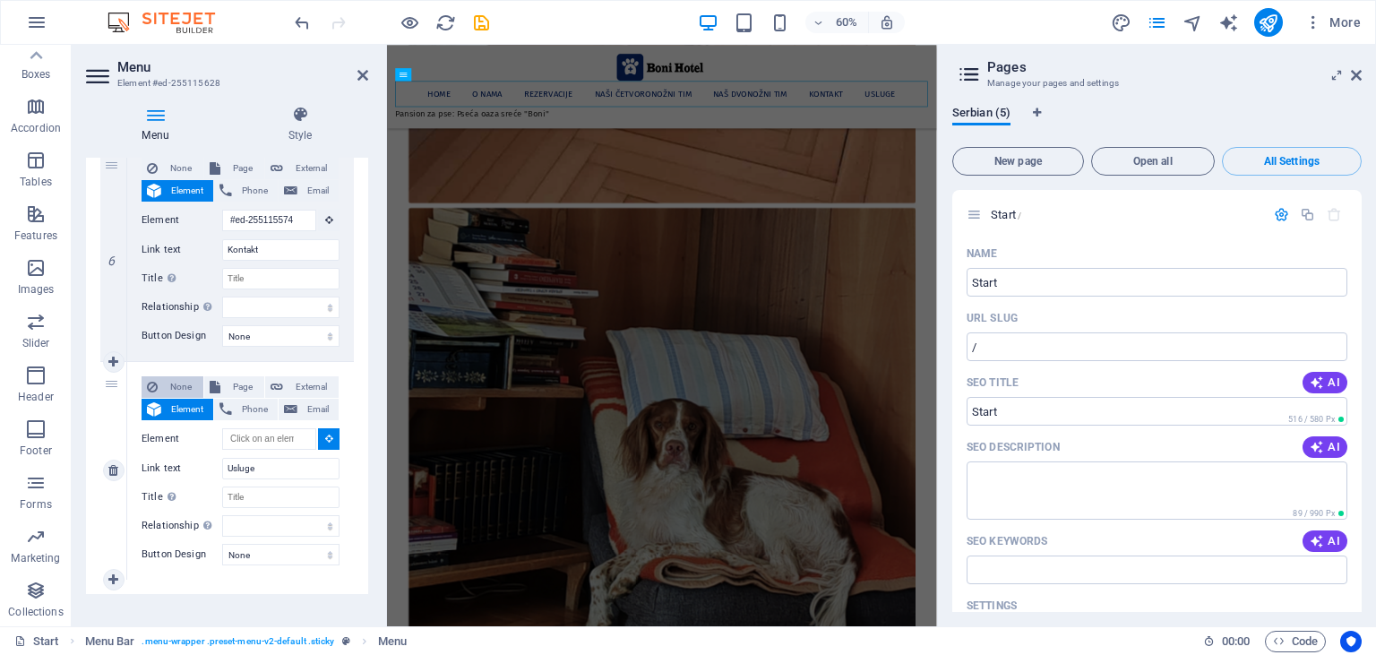
select select
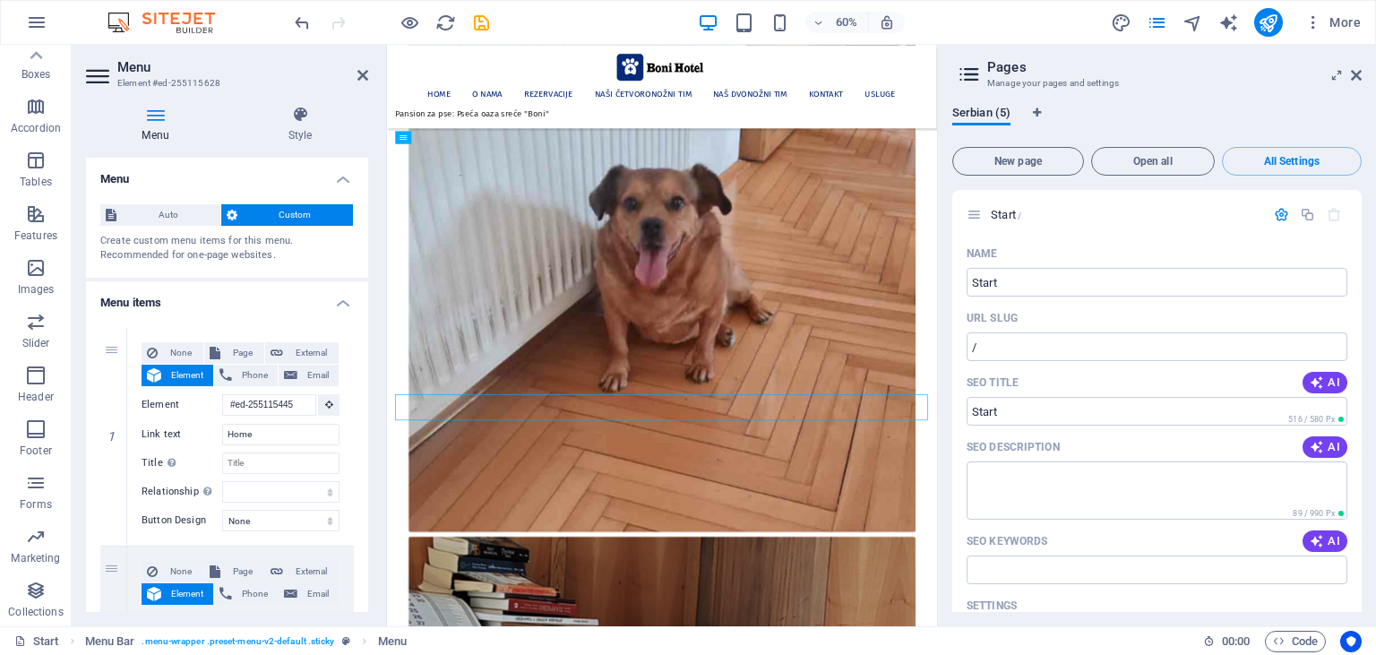
scroll to position [5700, 0]
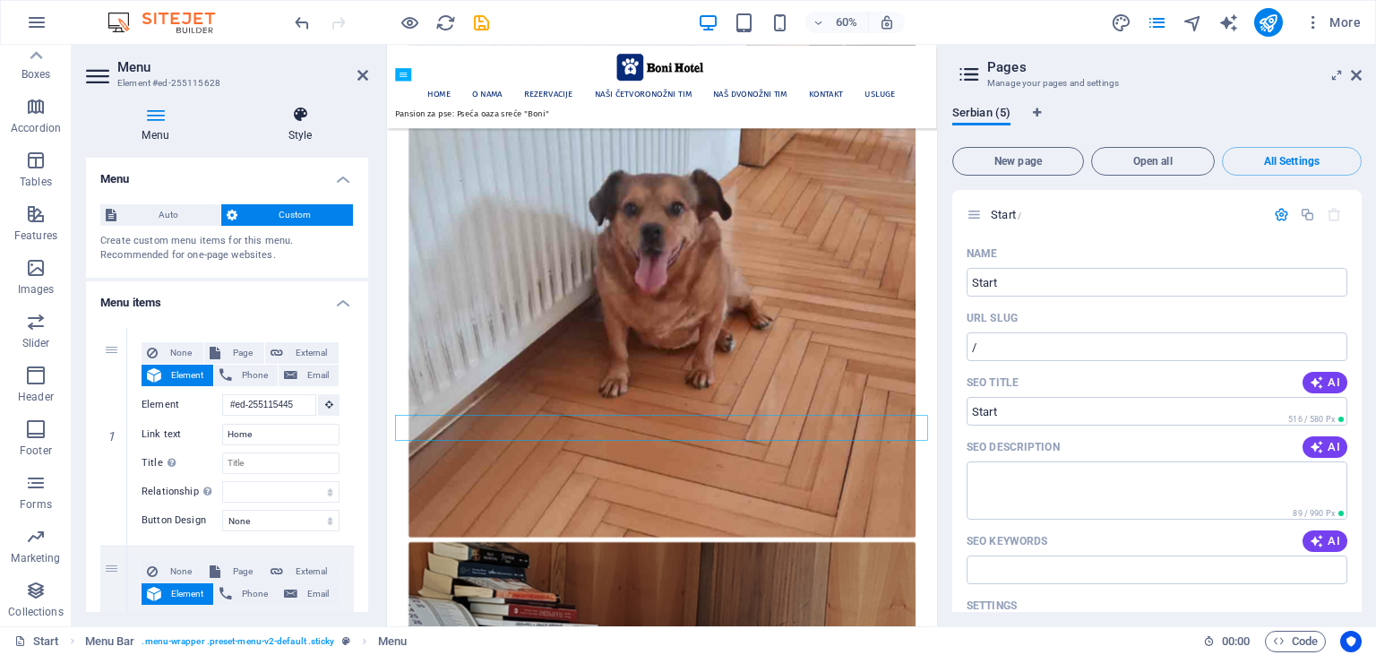
click at [310, 116] on icon at bounding box center [300, 115] width 136 height 18
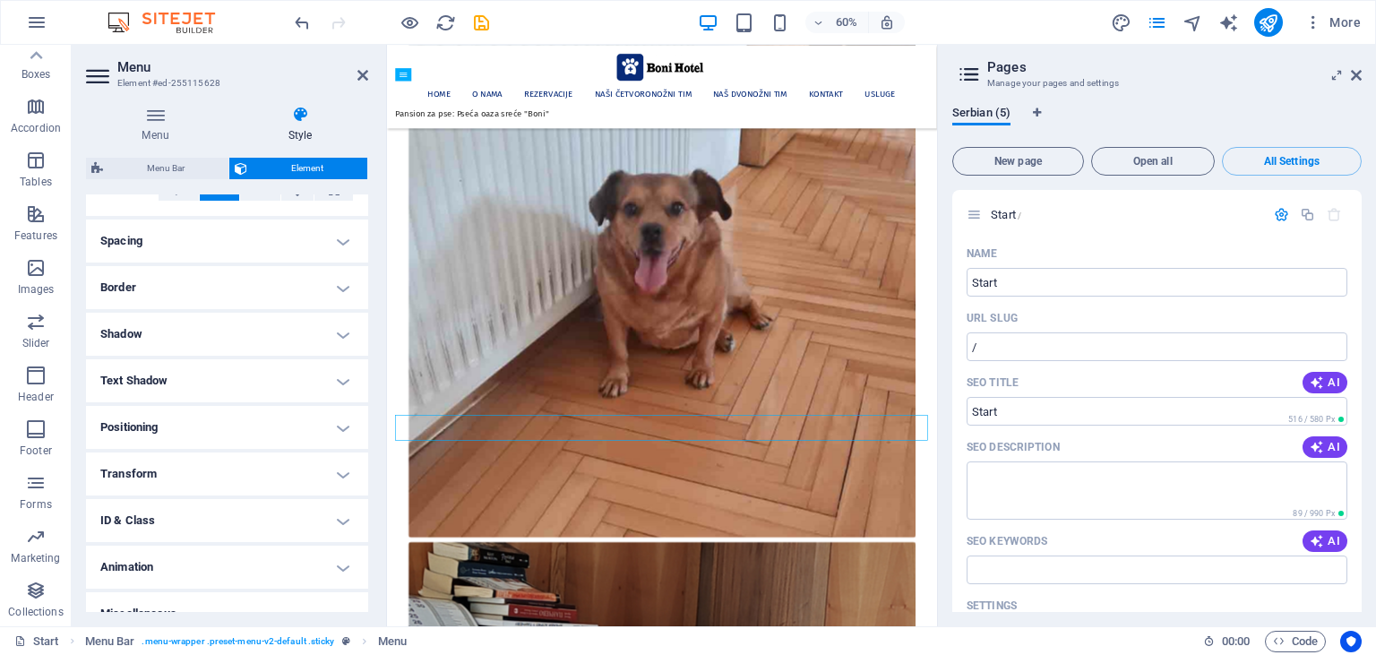
scroll to position [339, 0]
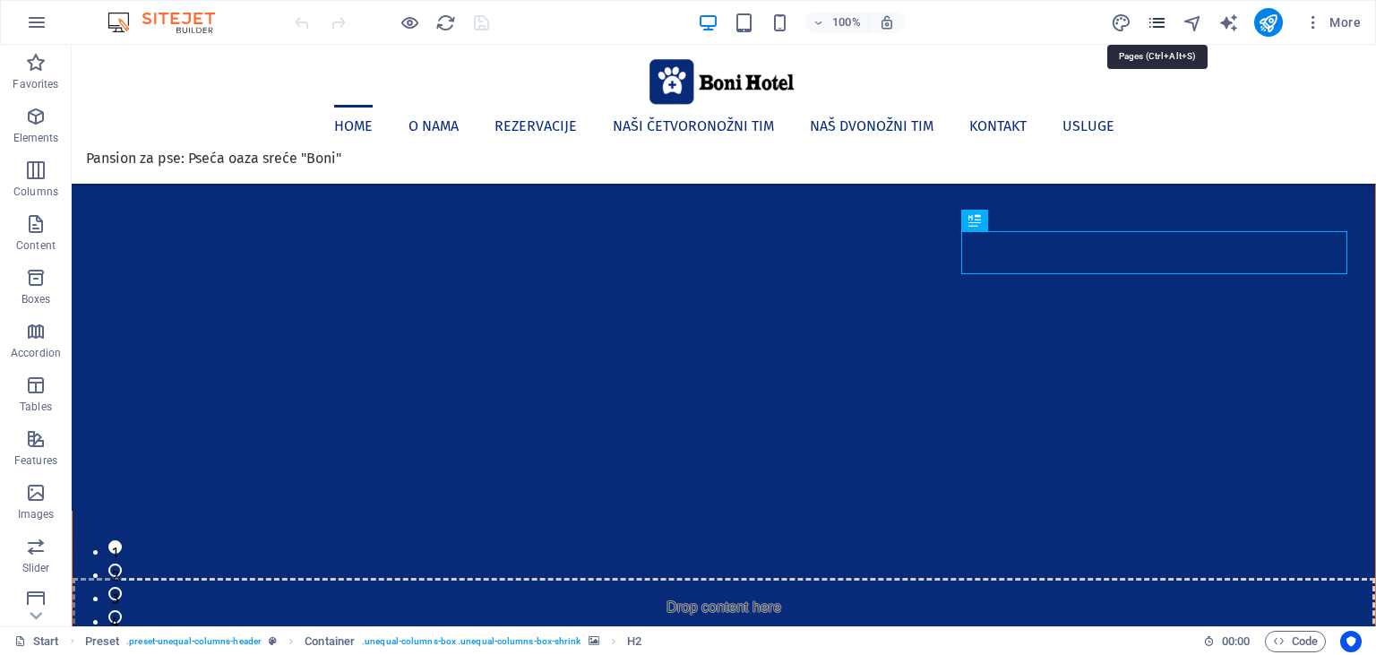
click at [1154, 21] on icon "pages" at bounding box center [1157, 23] width 21 height 21
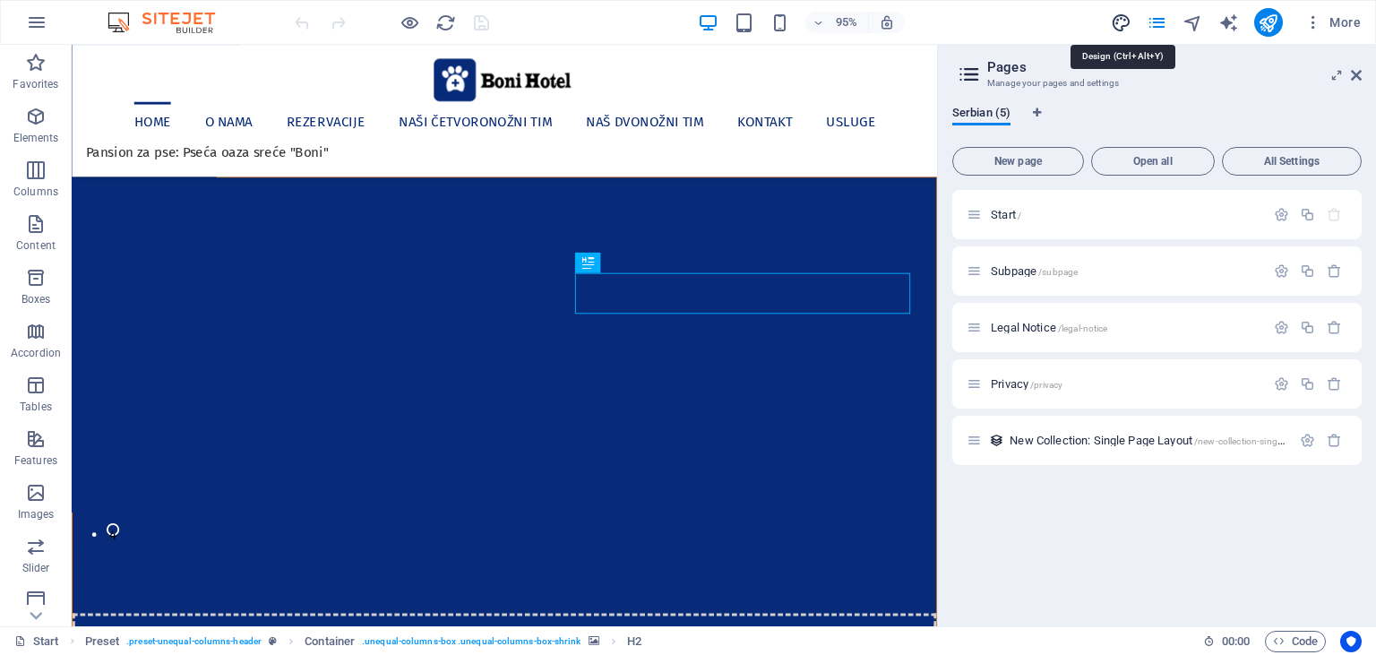
click at [1119, 20] on icon "design" at bounding box center [1121, 23] width 21 height 21
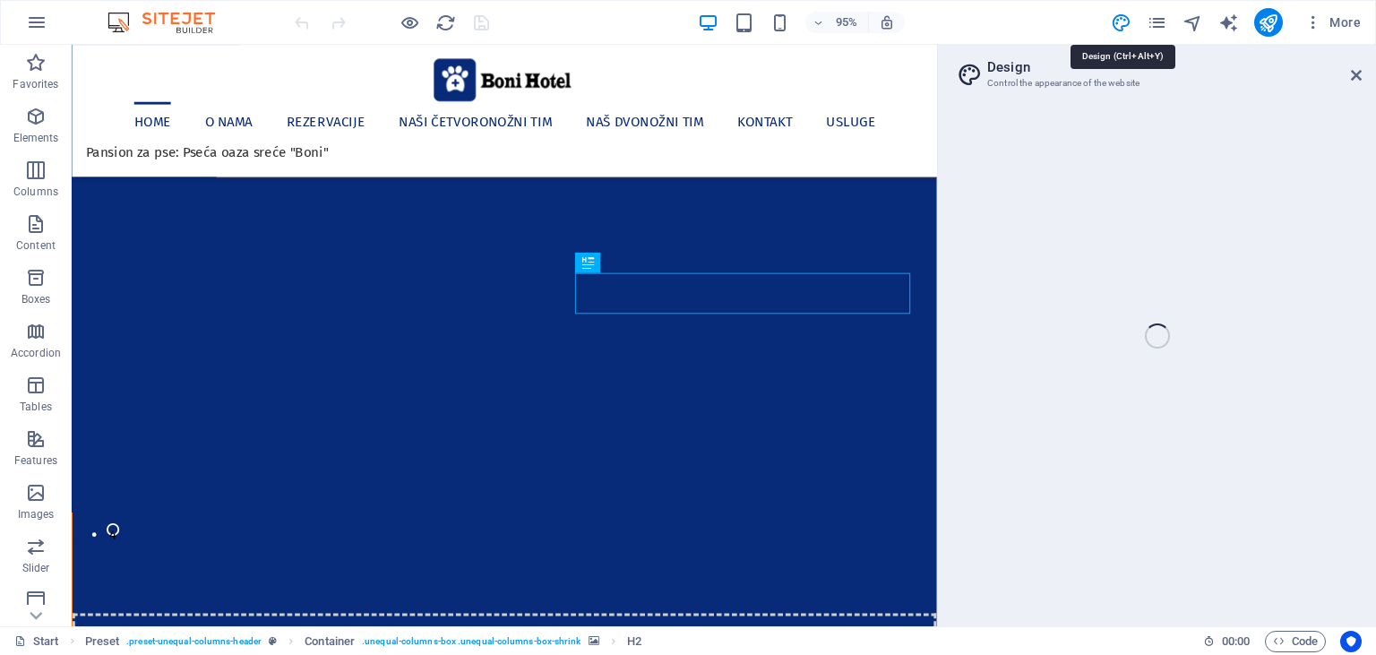
select select "px"
select select "400"
select select "px"
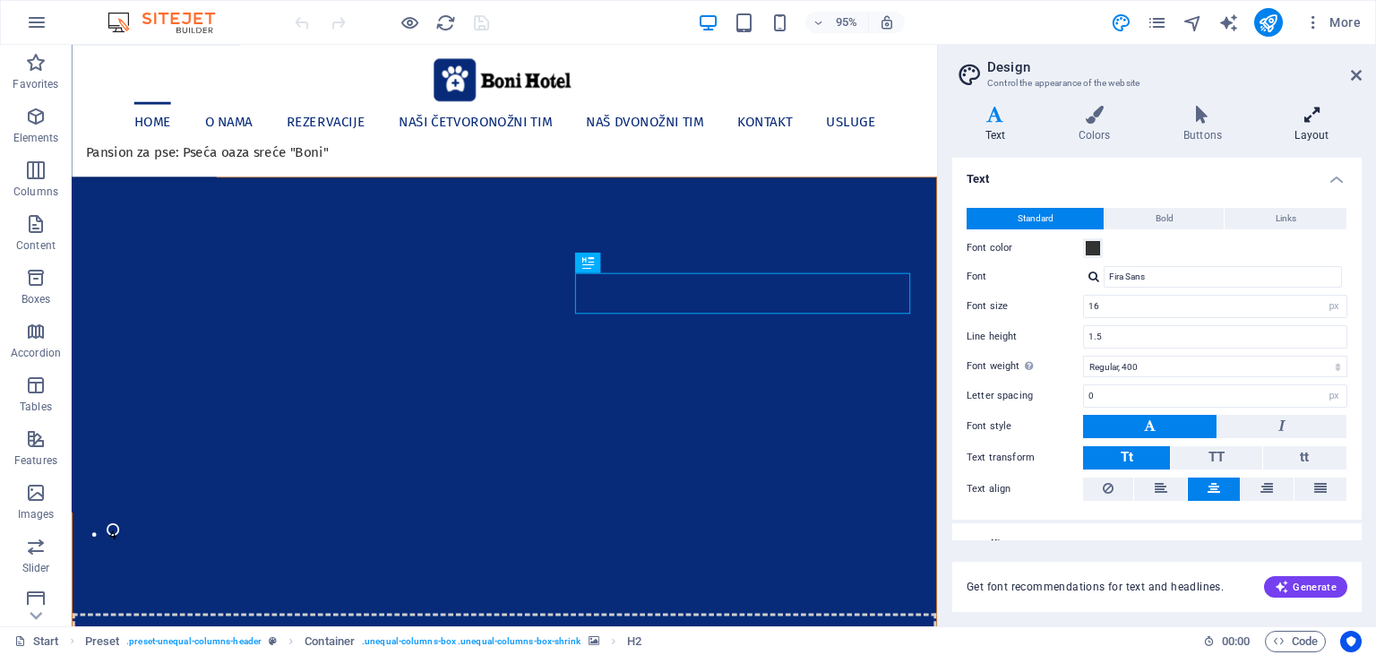
click at [1317, 116] on icon at bounding box center [1311, 115] width 99 height 18
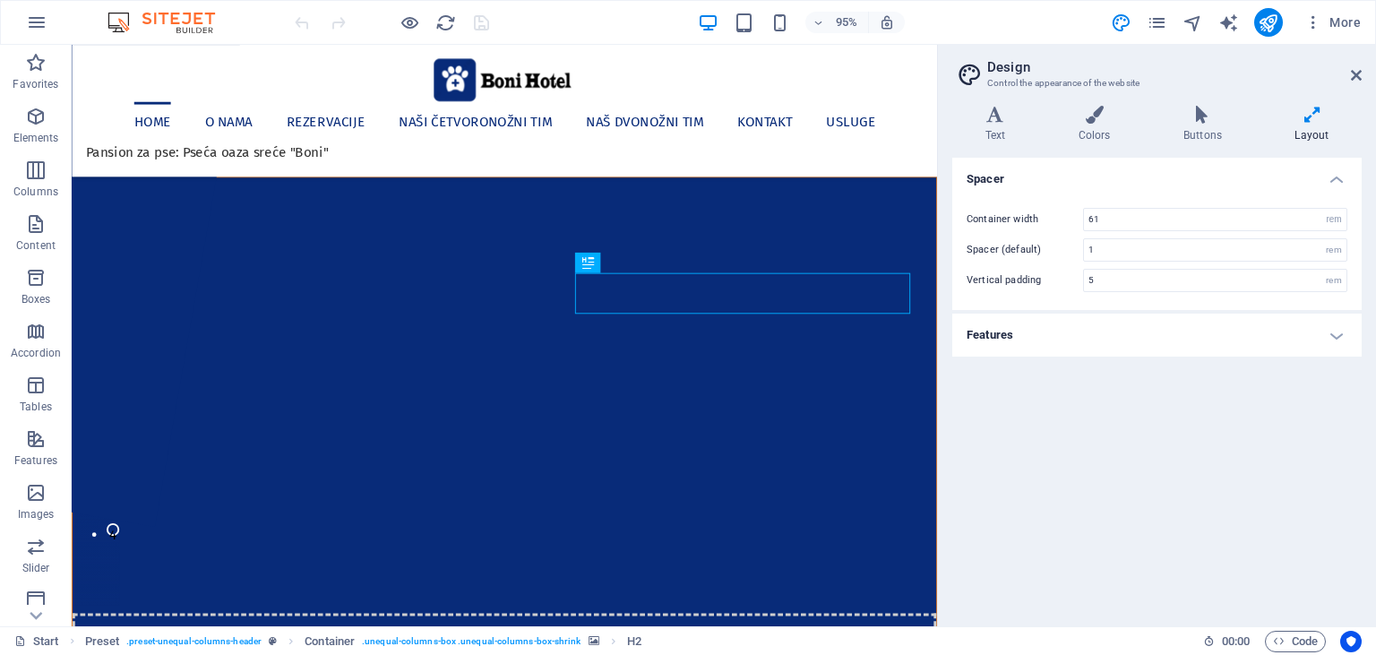
click at [1045, 339] on h4 "Features" at bounding box center [1156, 335] width 409 height 43
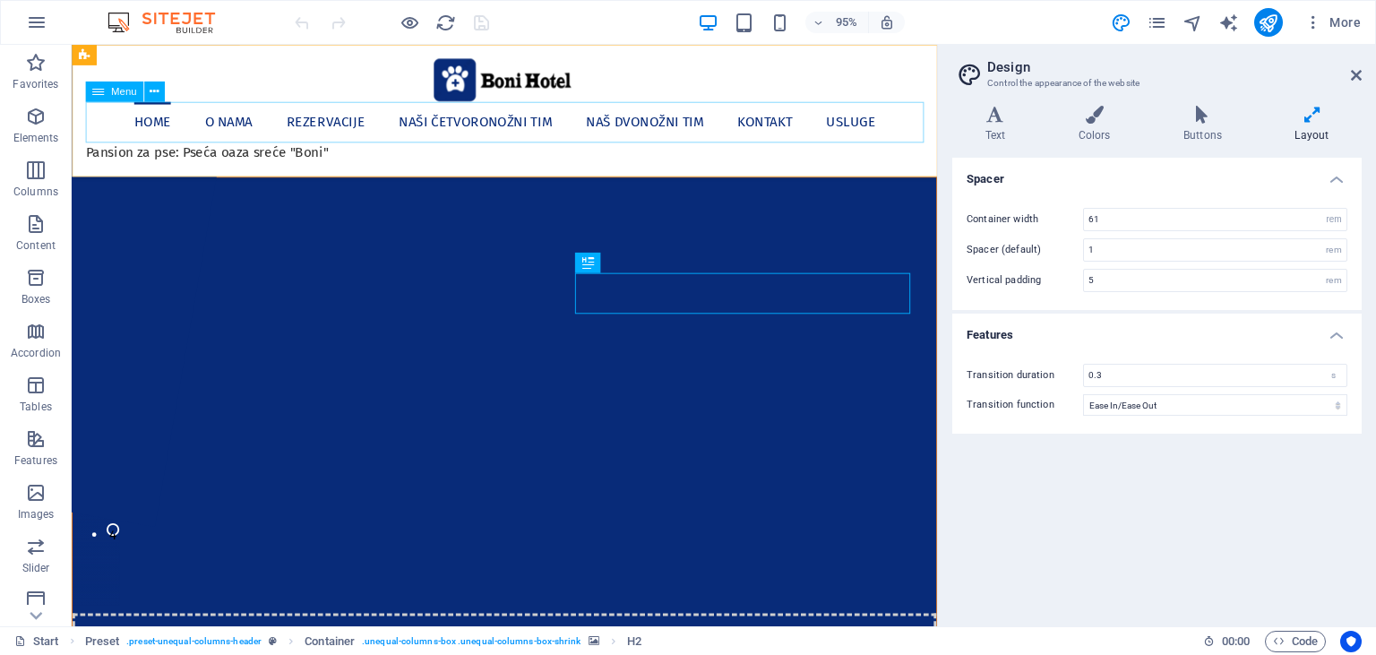
click at [881, 127] on nav "Home O nama Rezervacije Naši četvoronožni [PERSON_NAME] Naš dvonožni [PERSON_NA…" at bounding box center [527, 126] width 882 height 43
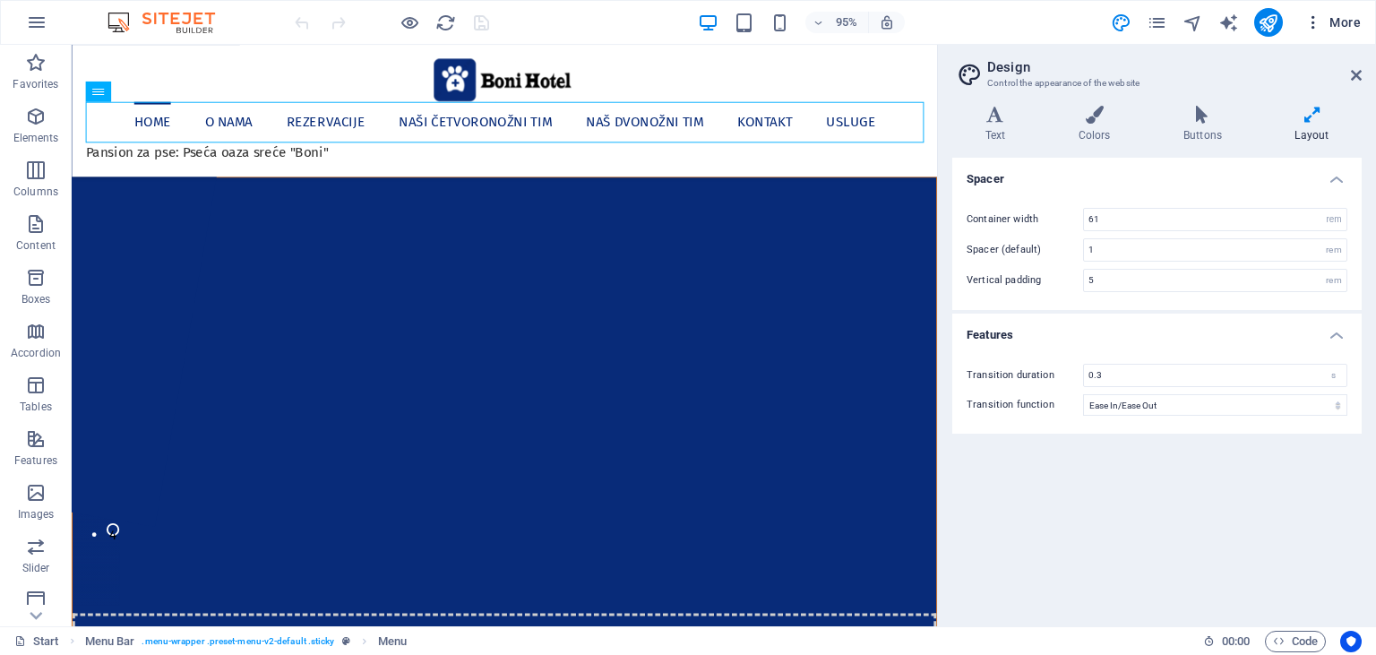
click at [1312, 19] on icon "button" at bounding box center [1313, 22] width 18 height 18
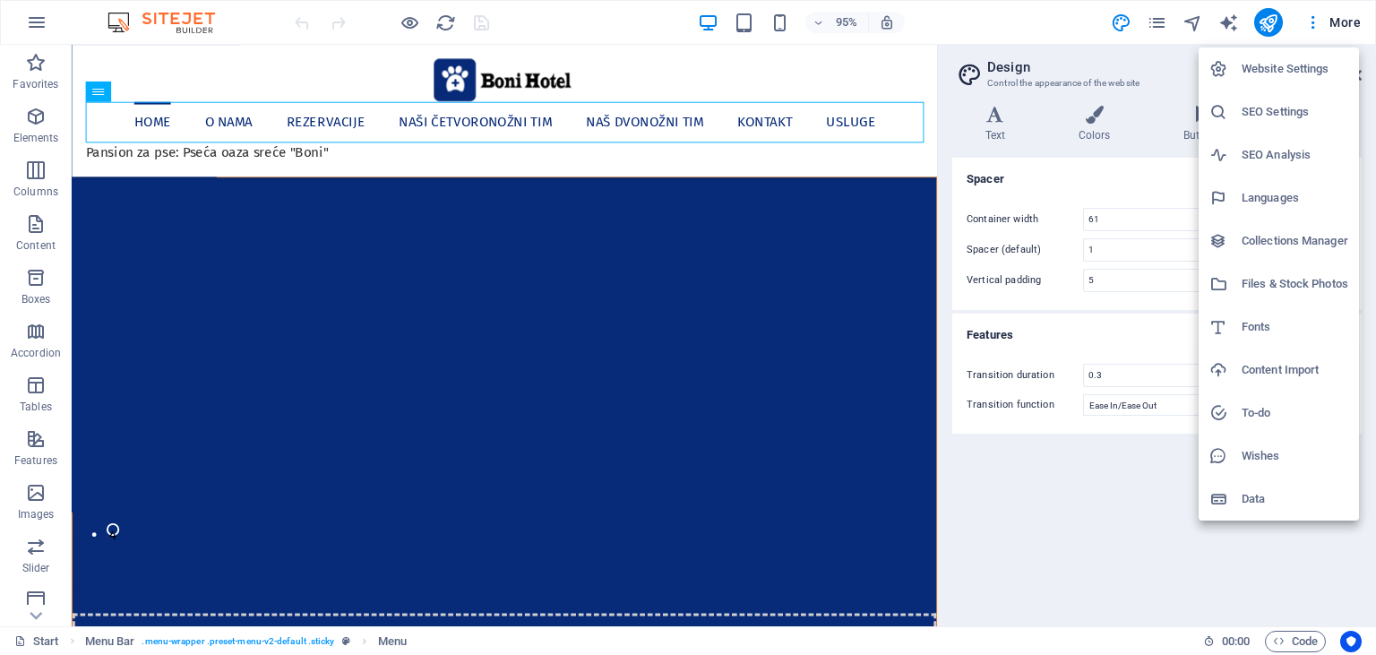
click at [636, 159] on div at bounding box center [688, 327] width 1376 height 655
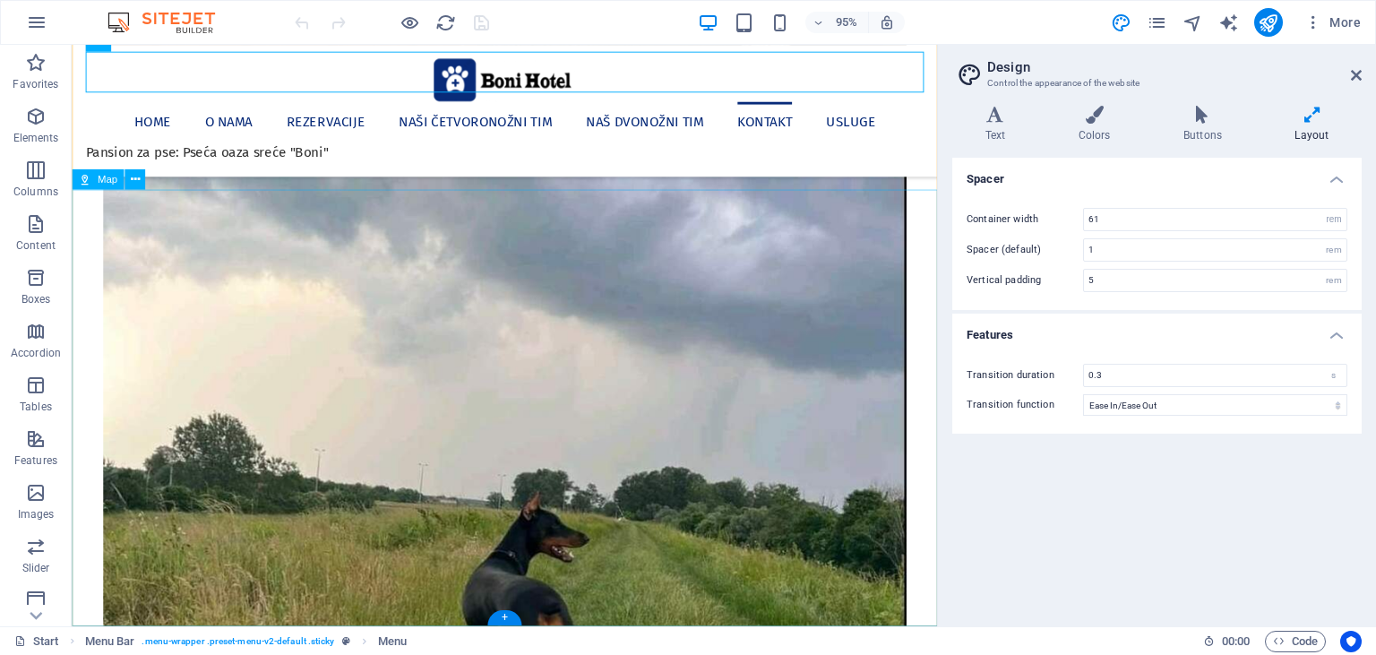
scroll to position [6768, 0]
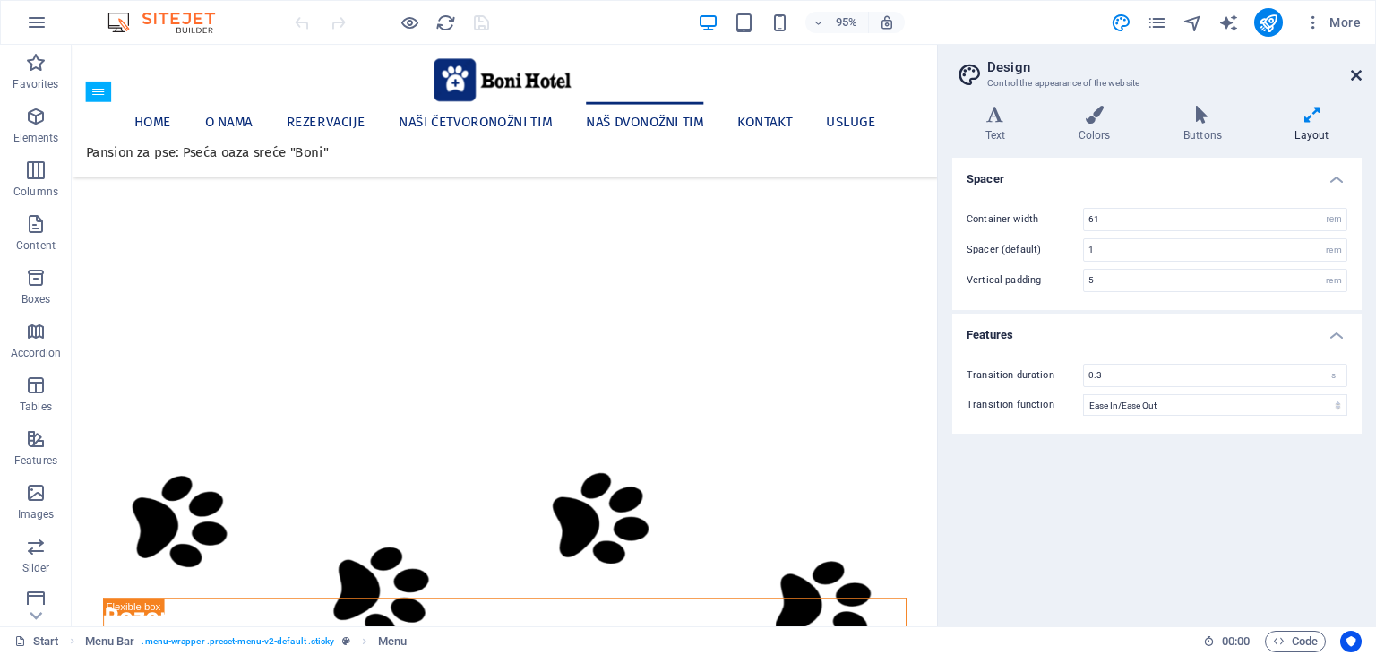
drag, startPoint x: 1353, startPoint y: 79, endPoint x: 1281, endPoint y: 35, distance: 84.0
click at [1353, 79] on icon at bounding box center [1356, 75] width 11 height 14
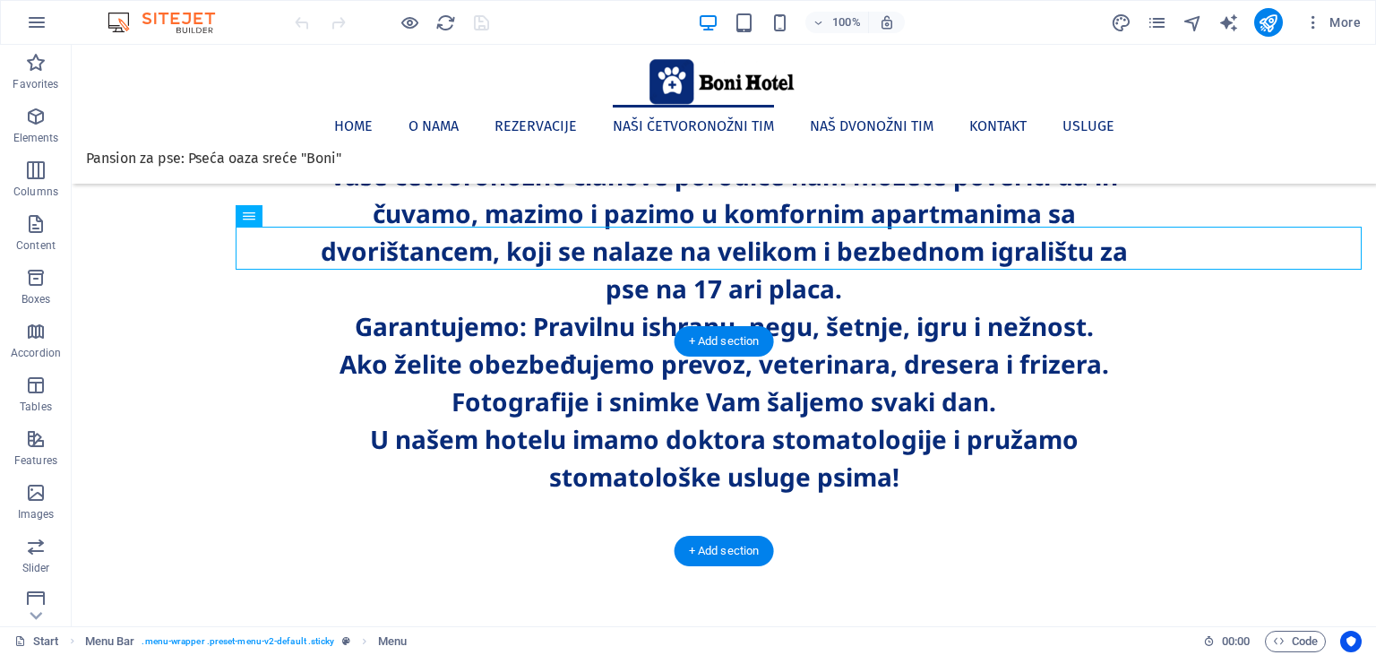
scroll to position [2175, 0]
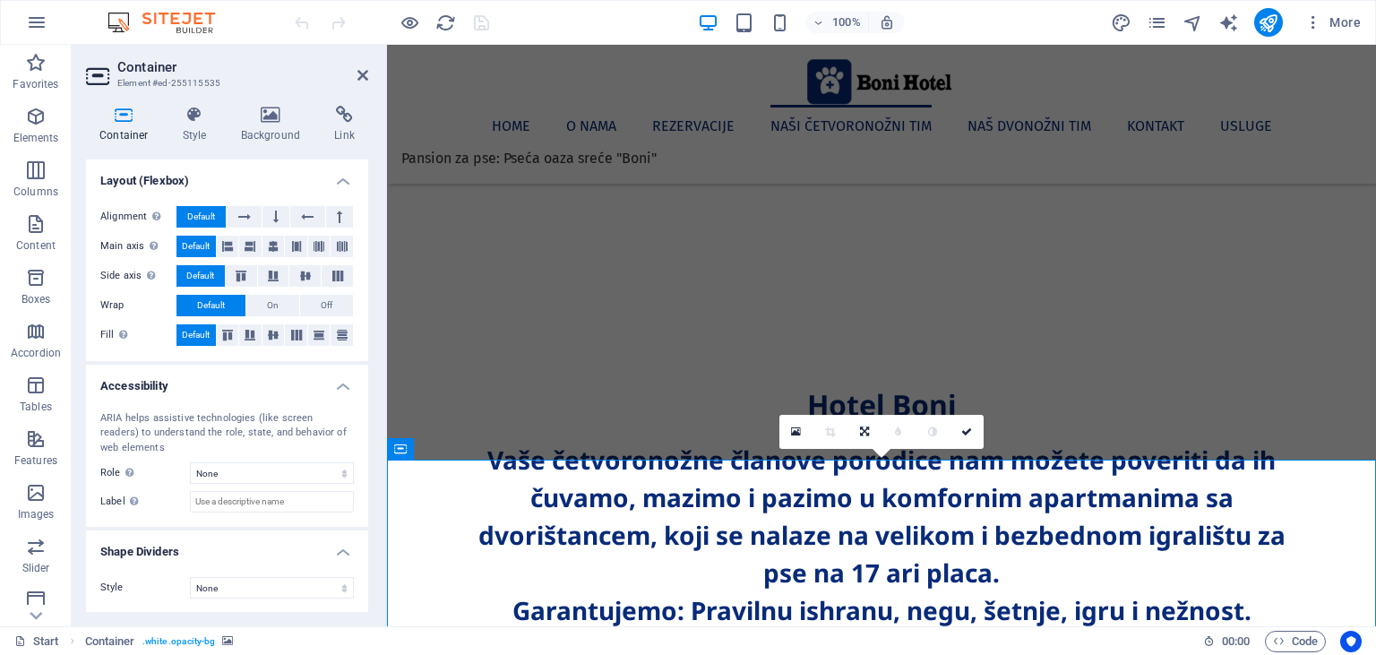
scroll to position [0, 0]
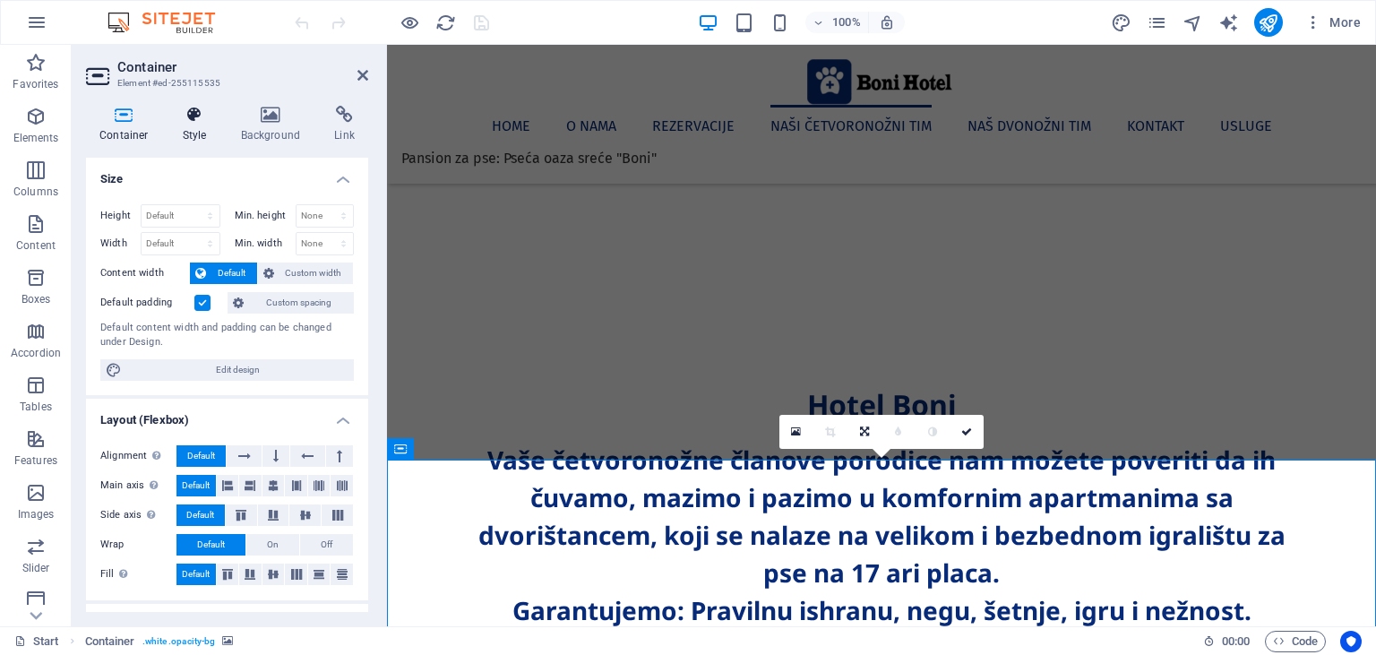
click at [197, 124] on icon at bounding box center [194, 115] width 51 height 18
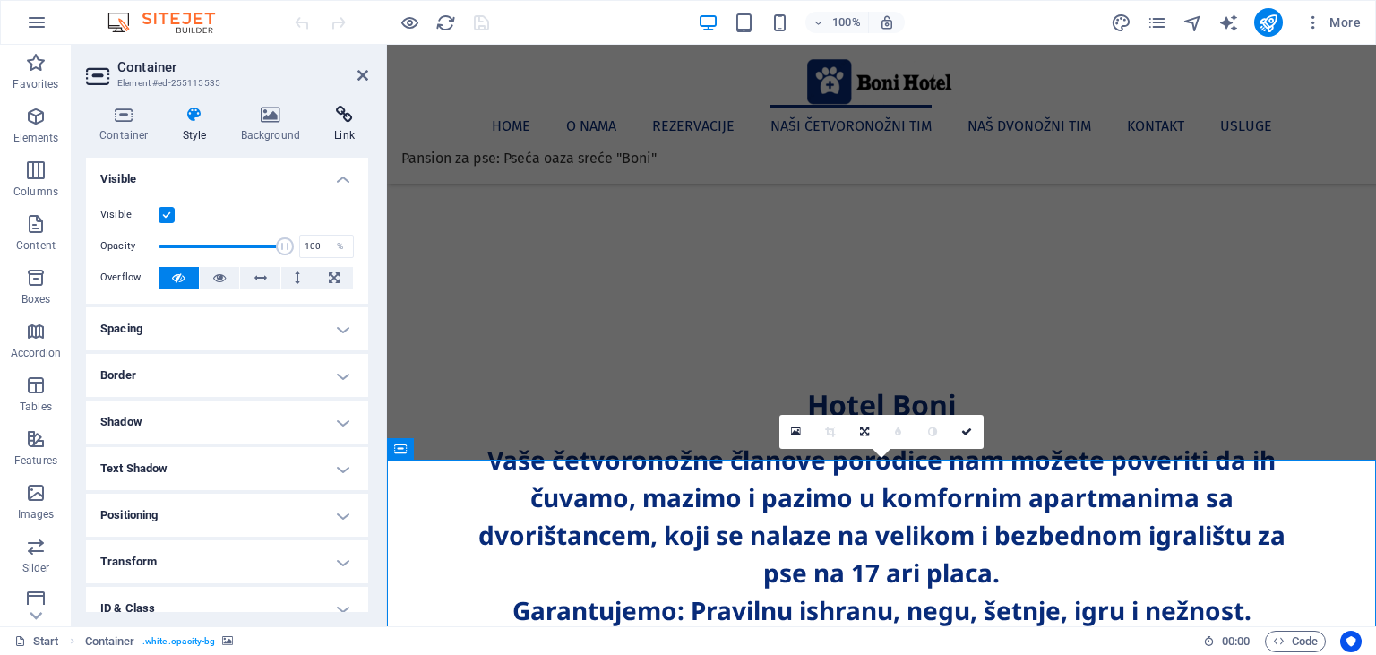
click at [341, 120] on icon at bounding box center [344, 115] width 47 height 18
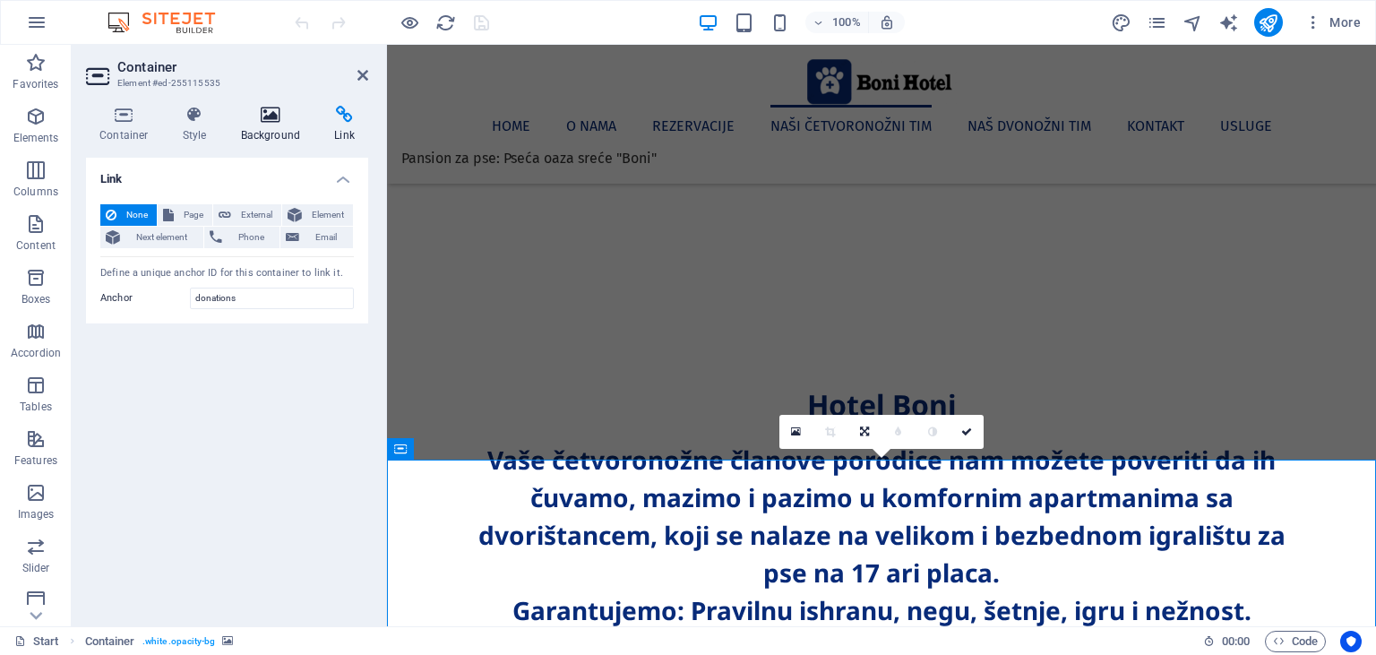
click at [278, 116] on icon at bounding box center [271, 115] width 87 height 18
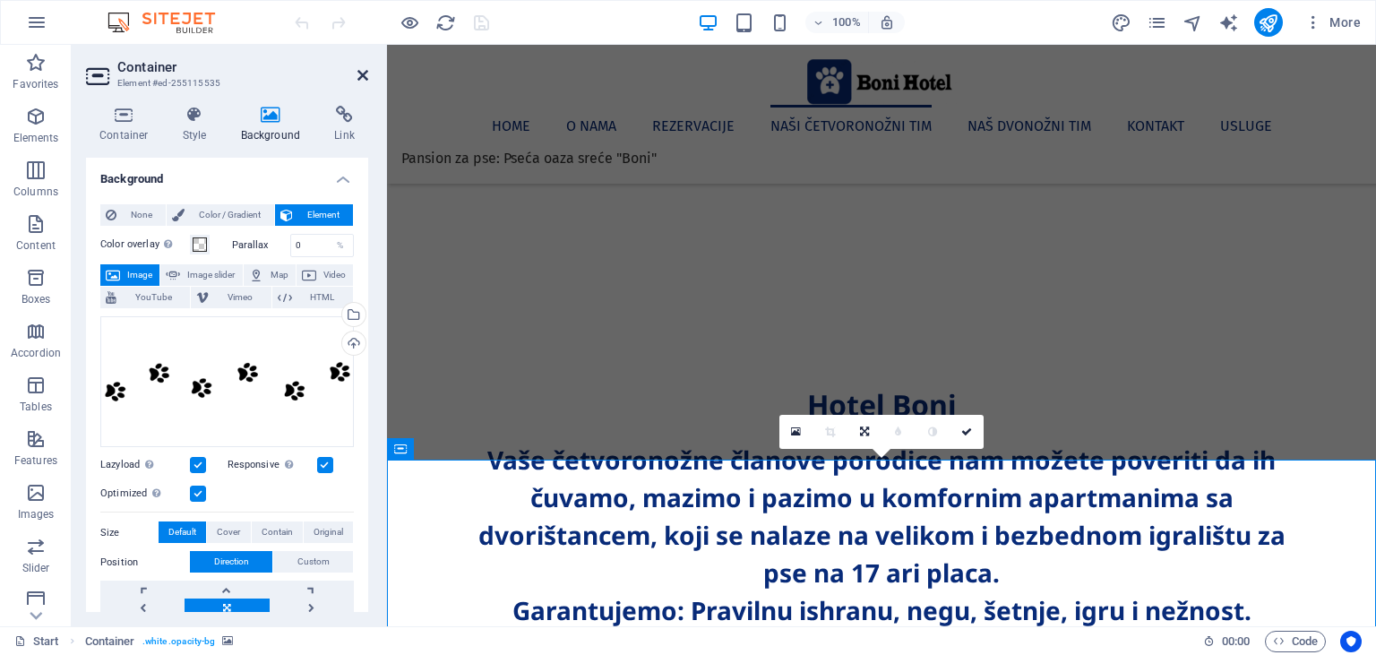
drag, startPoint x: 360, startPoint y: 74, endPoint x: 285, endPoint y: 30, distance: 87.6
click at [360, 74] on icon at bounding box center [362, 75] width 11 height 14
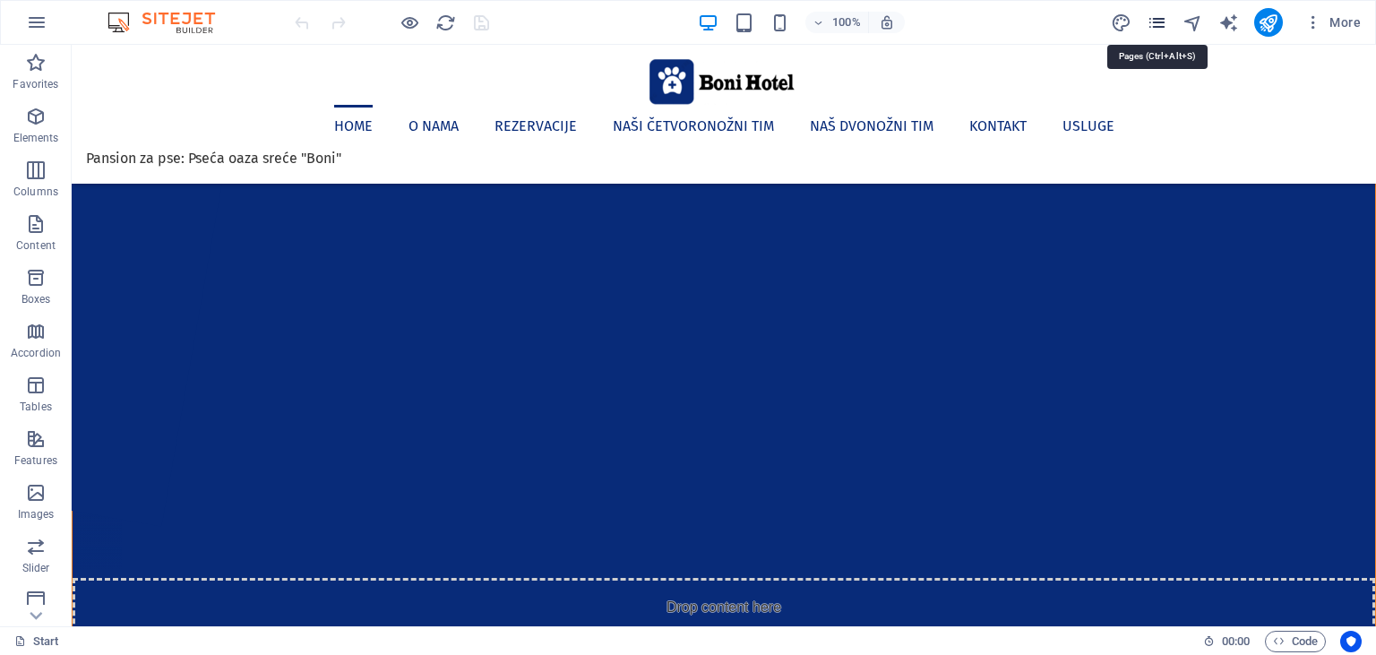
click at [1161, 21] on icon "pages" at bounding box center [1157, 23] width 21 height 21
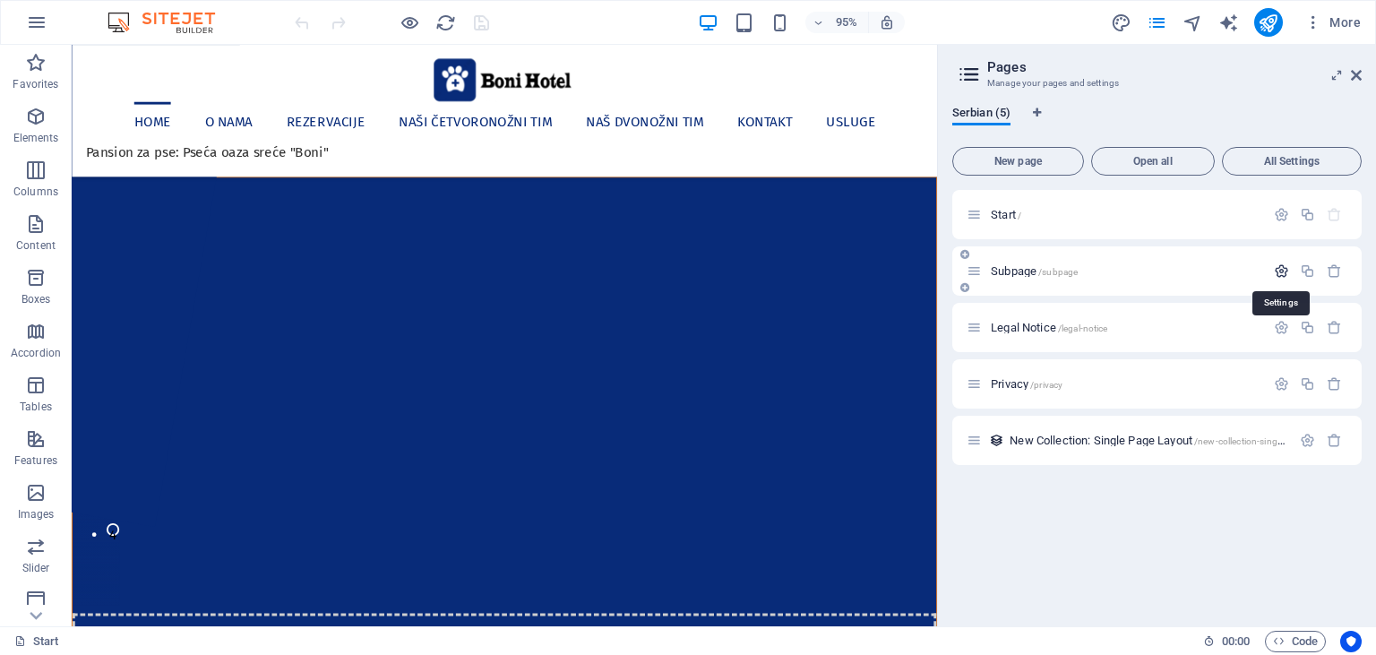
click at [1279, 271] on icon "button" at bounding box center [1281, 270] width 15 height 15
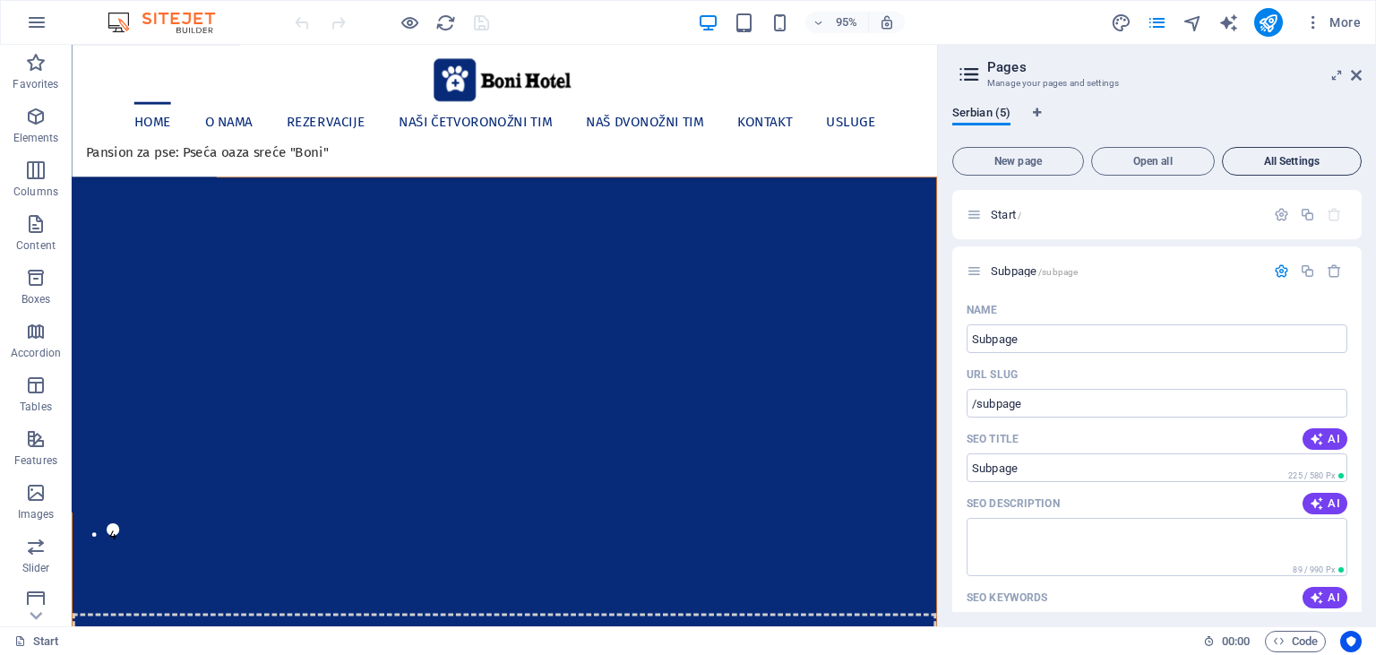
click at [1270, 159] on span "All Settings" at bounding box center [1292, 161] width 124 height 11
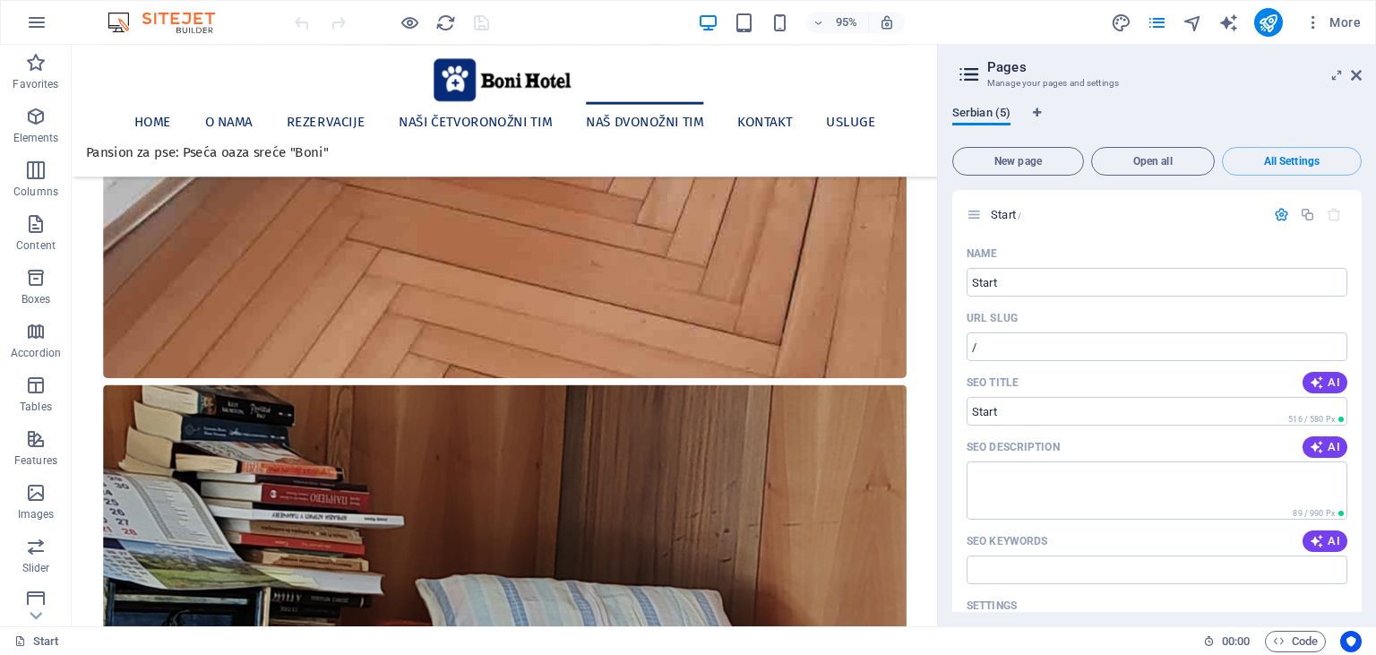
click at [976, 115] on span "Serbian (5)" at bounding box center [981, 114] width 58 height 25
click at [965, 79] on icon at bounding box center [969, 74] width 27 height 25
click at [966, 73] on icon at bounding box center [969, 74] width 27 height 25
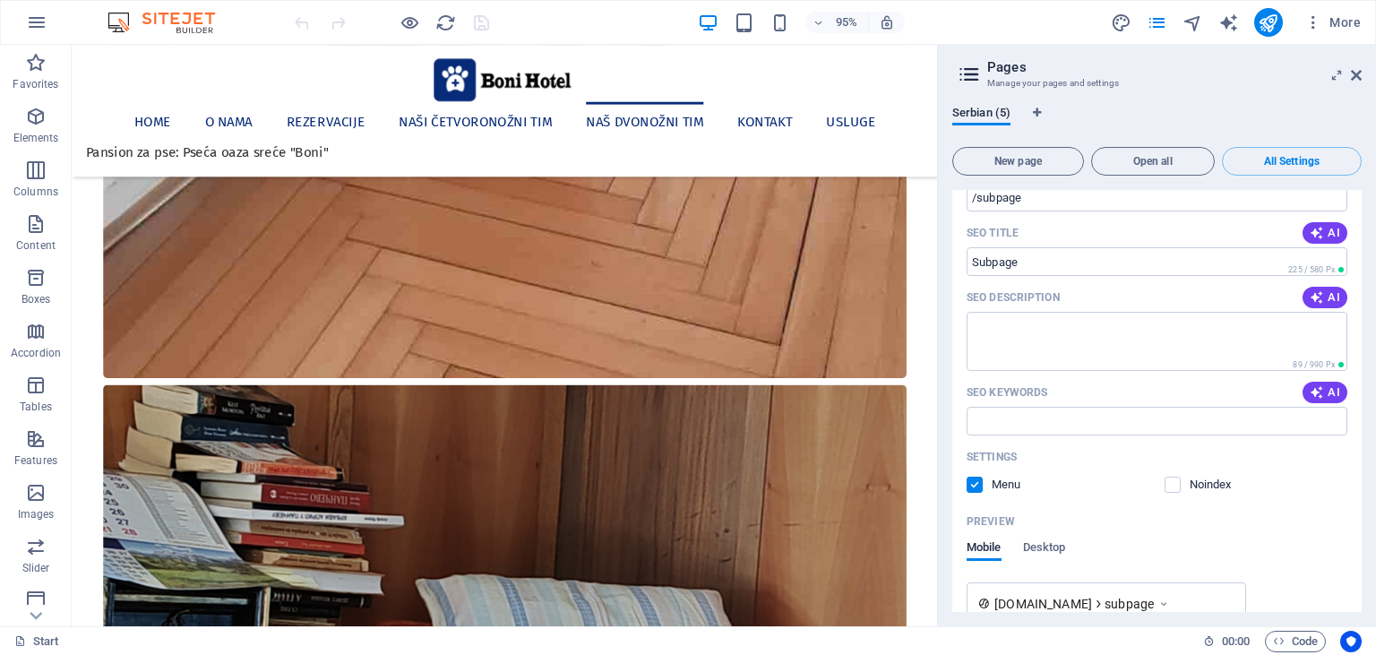
scroll to position [980, 0]
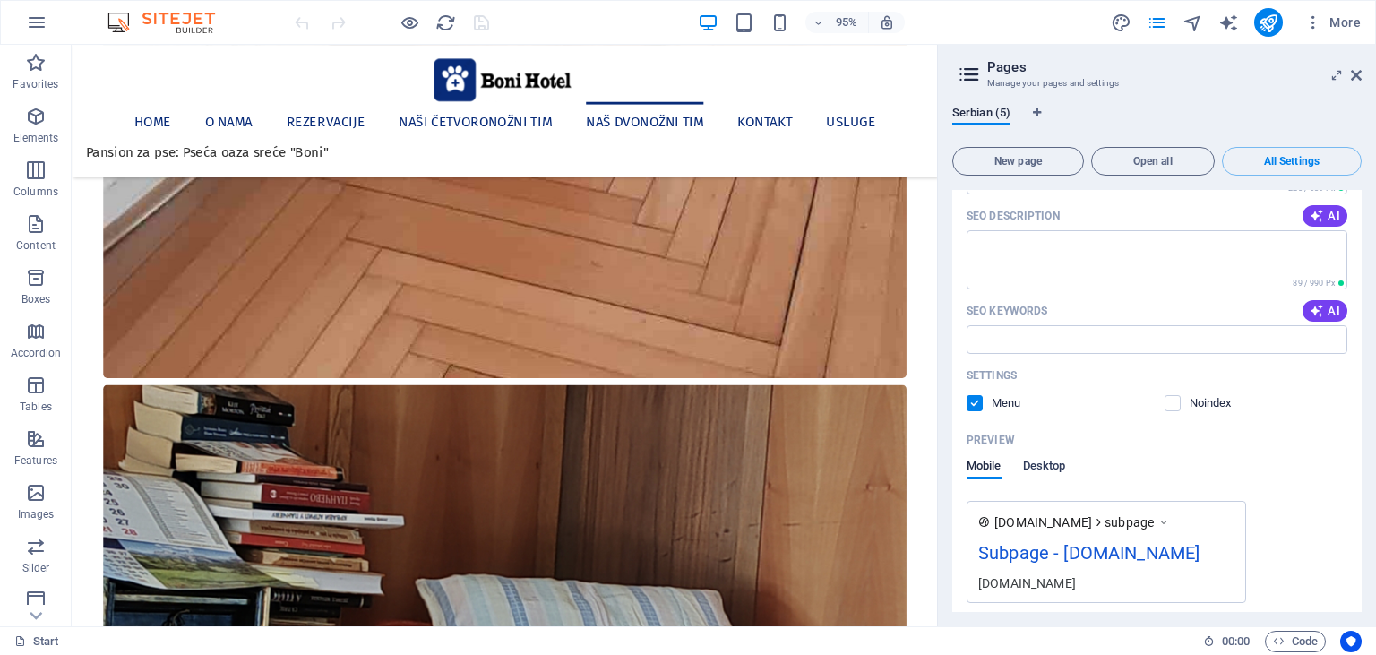
click at [1044, 466] on span "Desktop" at bounding box center [1044, 467] width 43 height 25
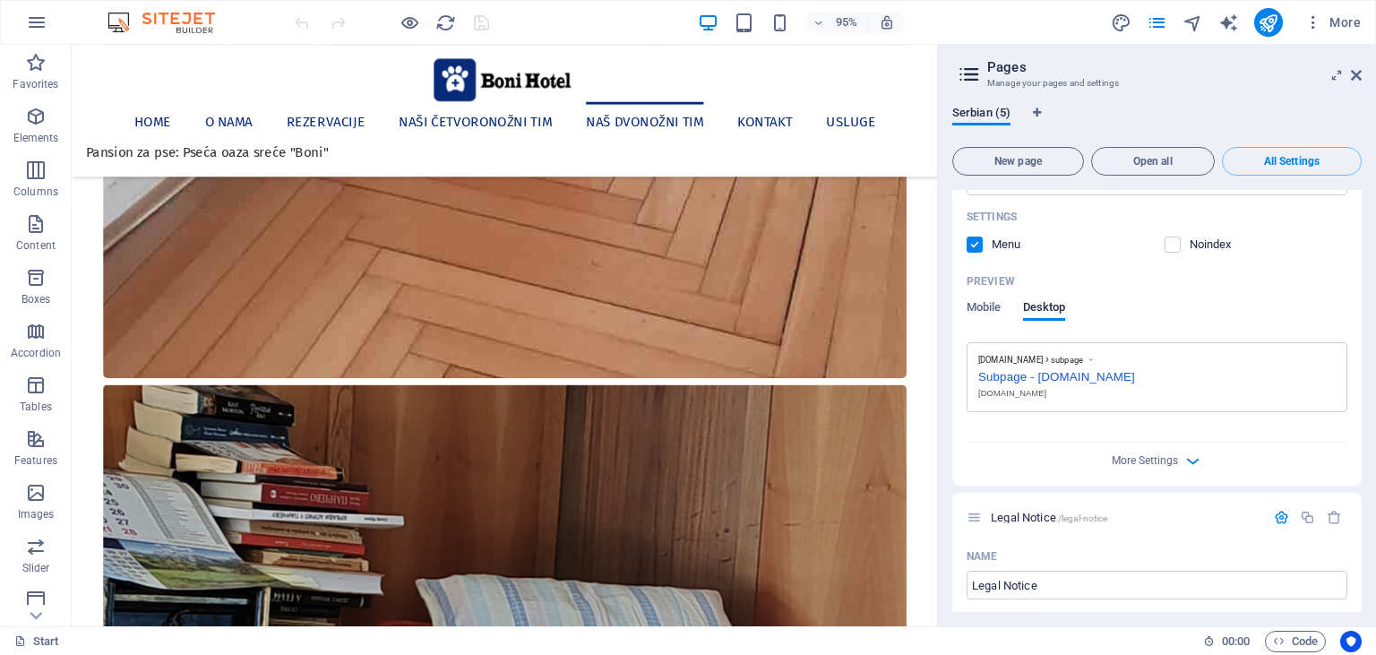
scroll to position [1144, 0]
click at [1138, 450] on span "More Settings" at bounding box center [1145, 455] width 66 height 13
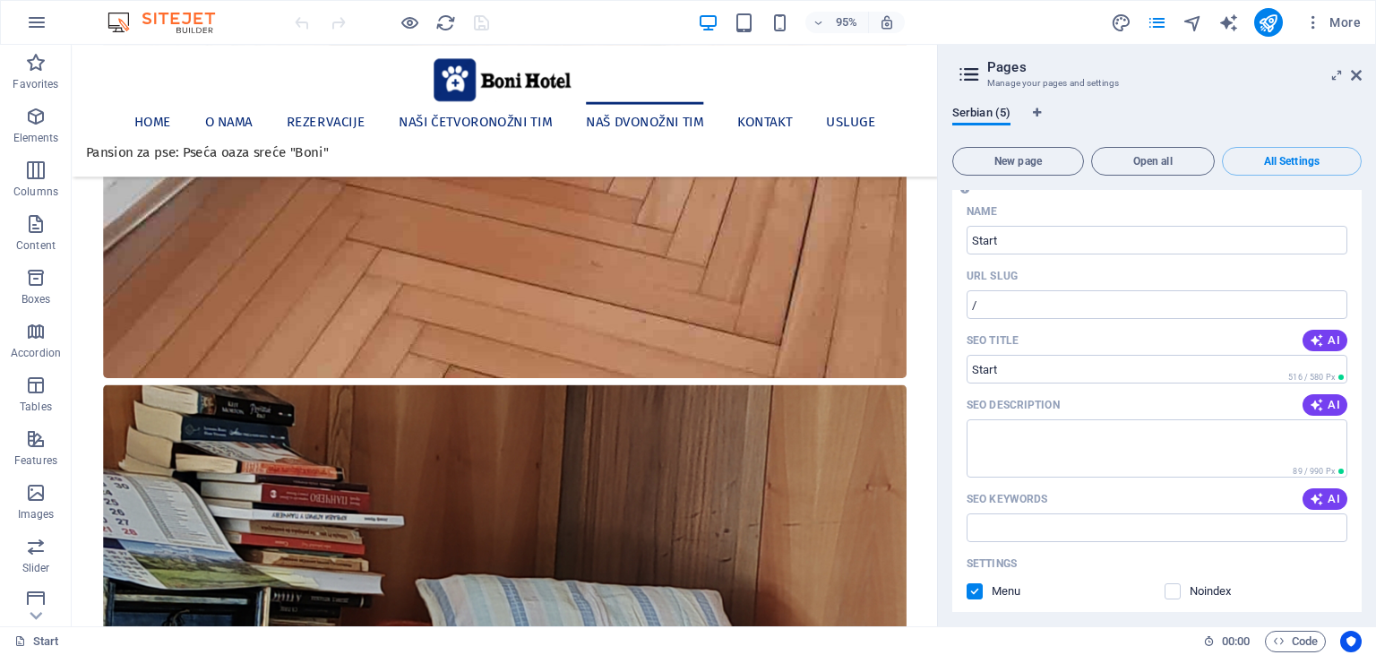
scroll to position [0, 0]
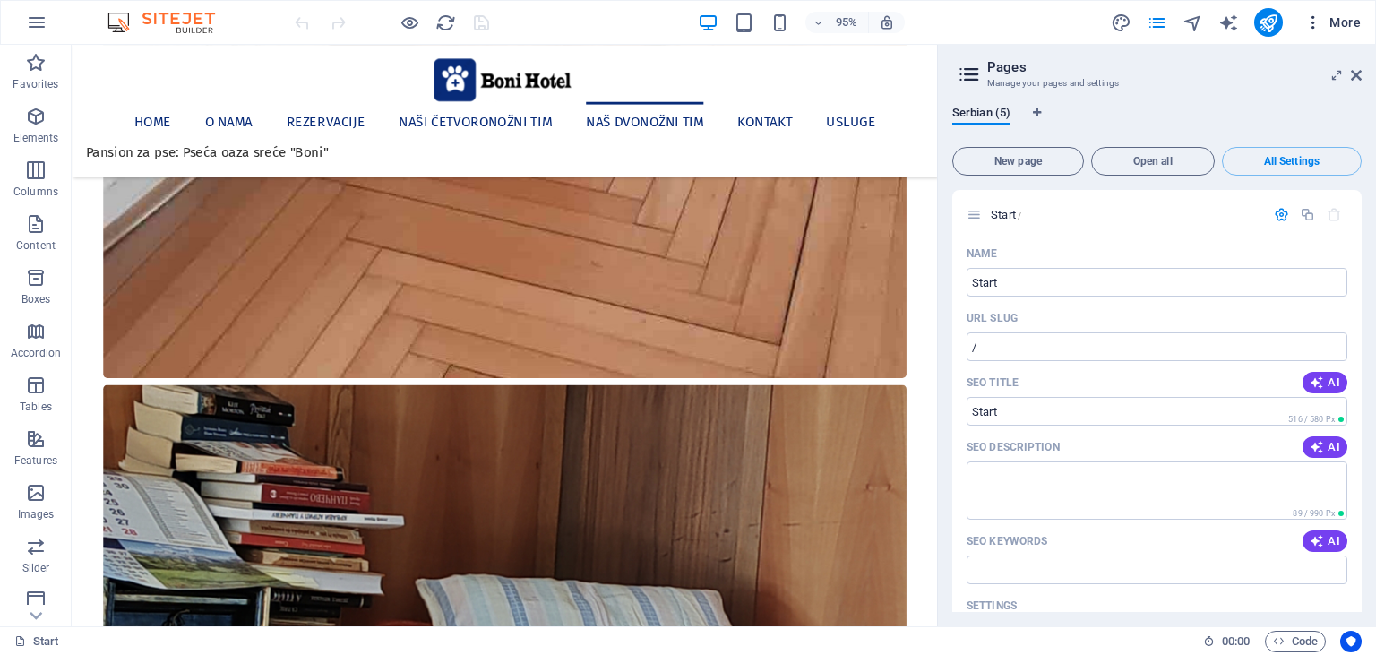
click at [1336, 25] on span "More" at bounding box center [1332, 22] width 56 height 18
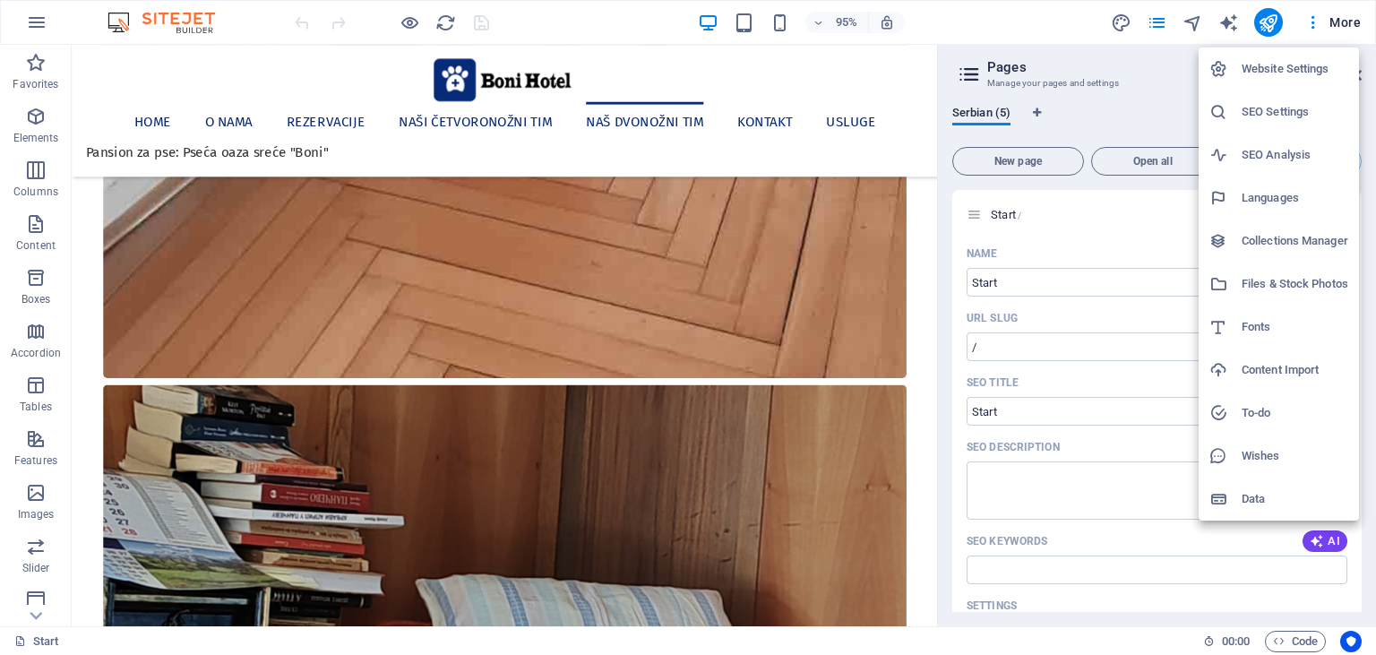
click at [1145, 113] on div at bounding box center [688, 327] width 1376 height 655
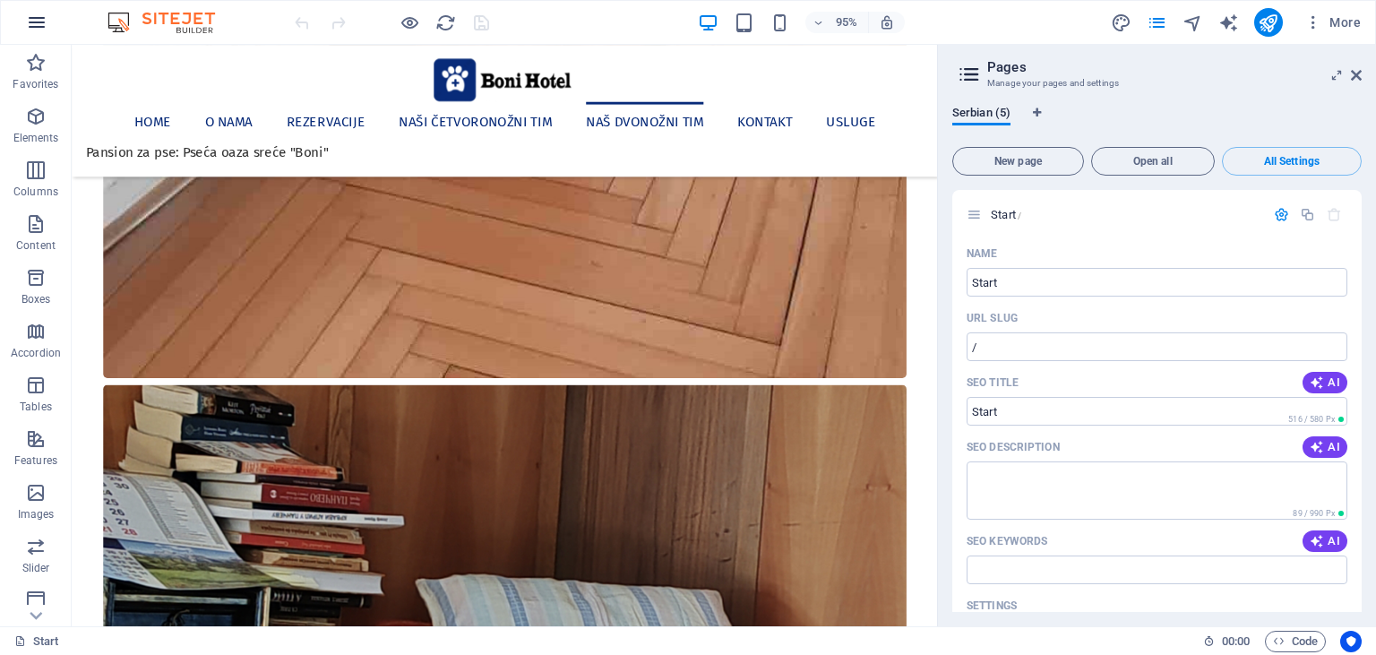
click at [34, 15] on icon "button" at bounding box center [36, 22] width 21 height 21
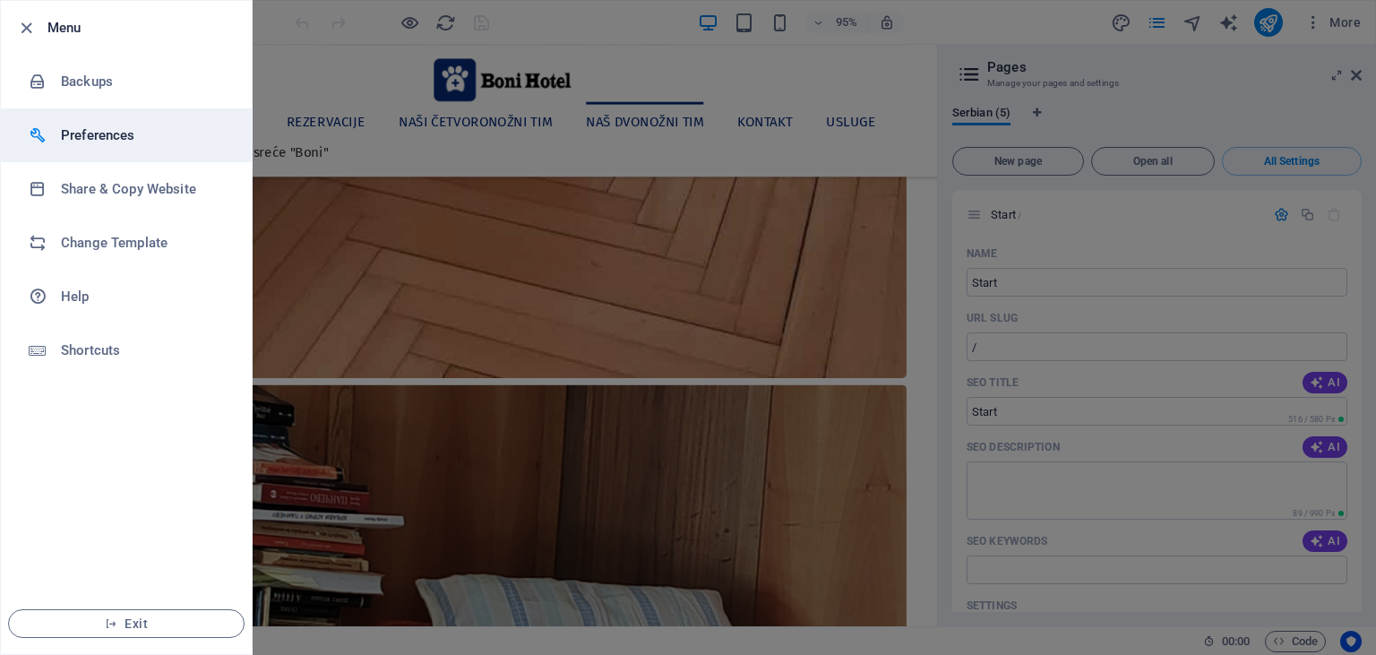
click at [92, 137] on h6 "Preferences" at bounding box center [144, 135] width 166 height 21
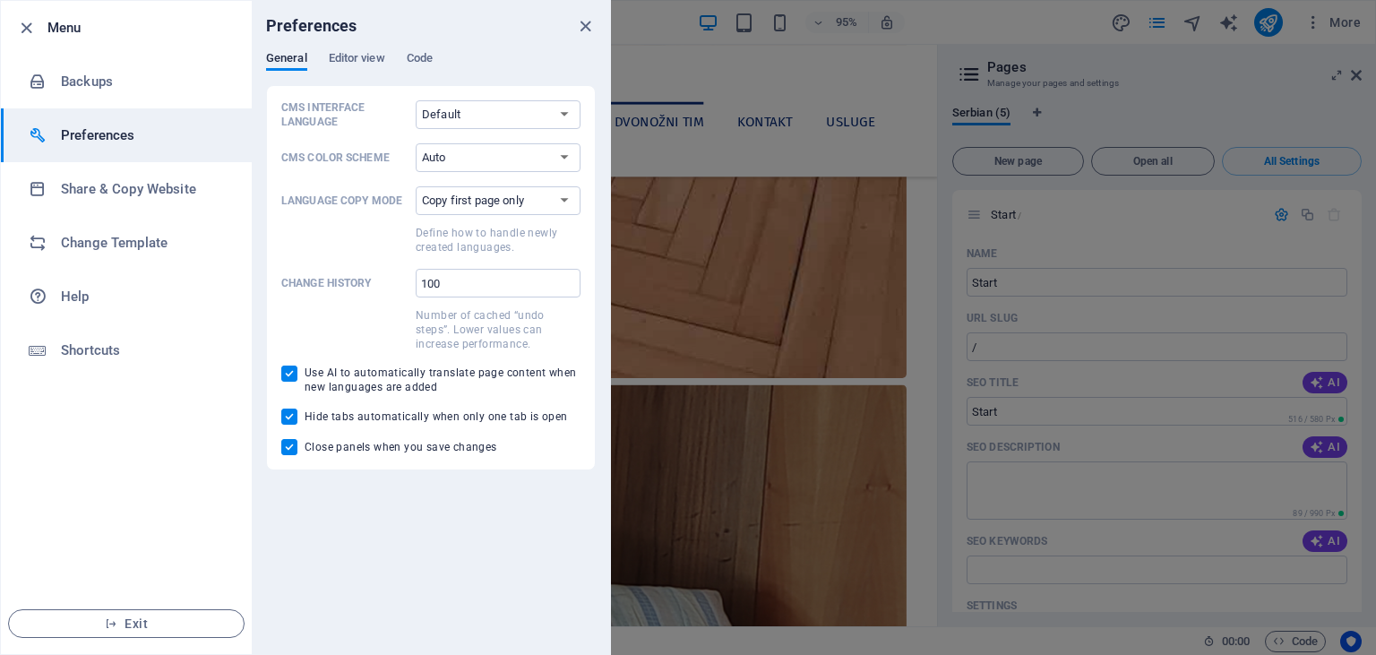
click at [360, 50] on div "Preferences" at bounding box center [431, 26] width 358 height 50
click at [426, 60] on span "Code" at bounding box center [420, 59] width 26 height 25
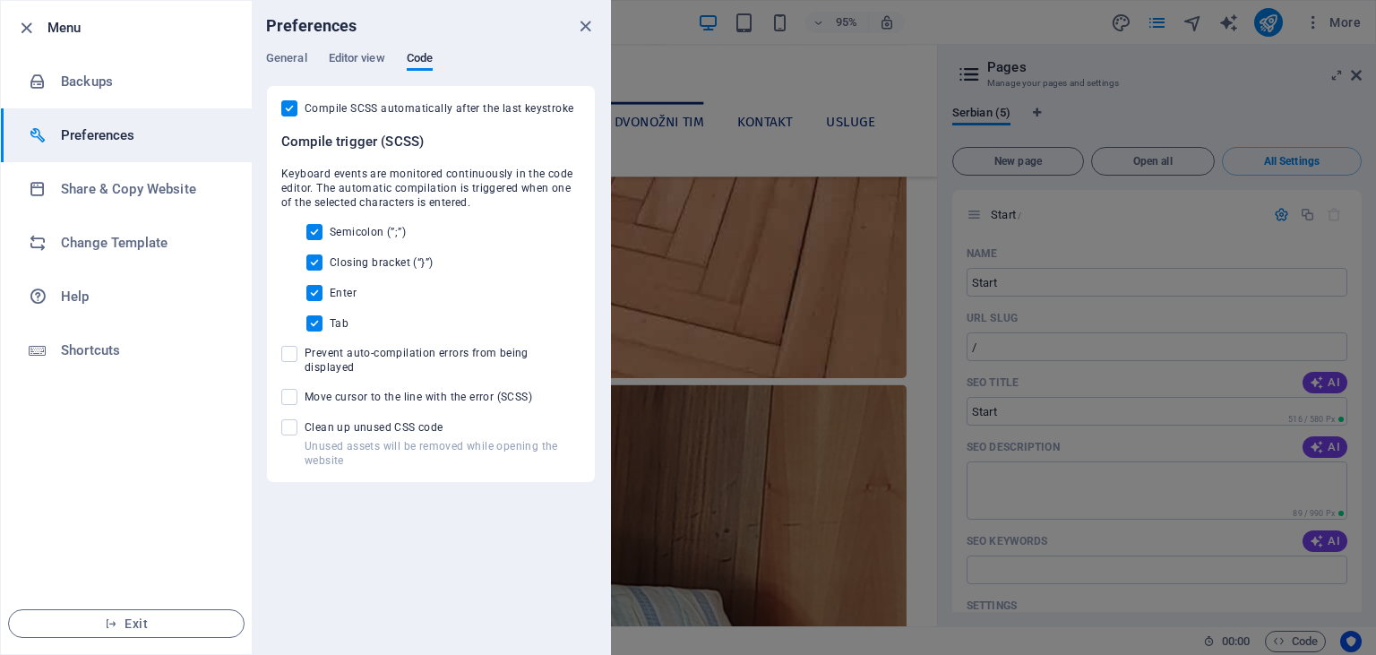
click at [1353, 73] on div at bounding box center [688, 327] width 1376 height 655
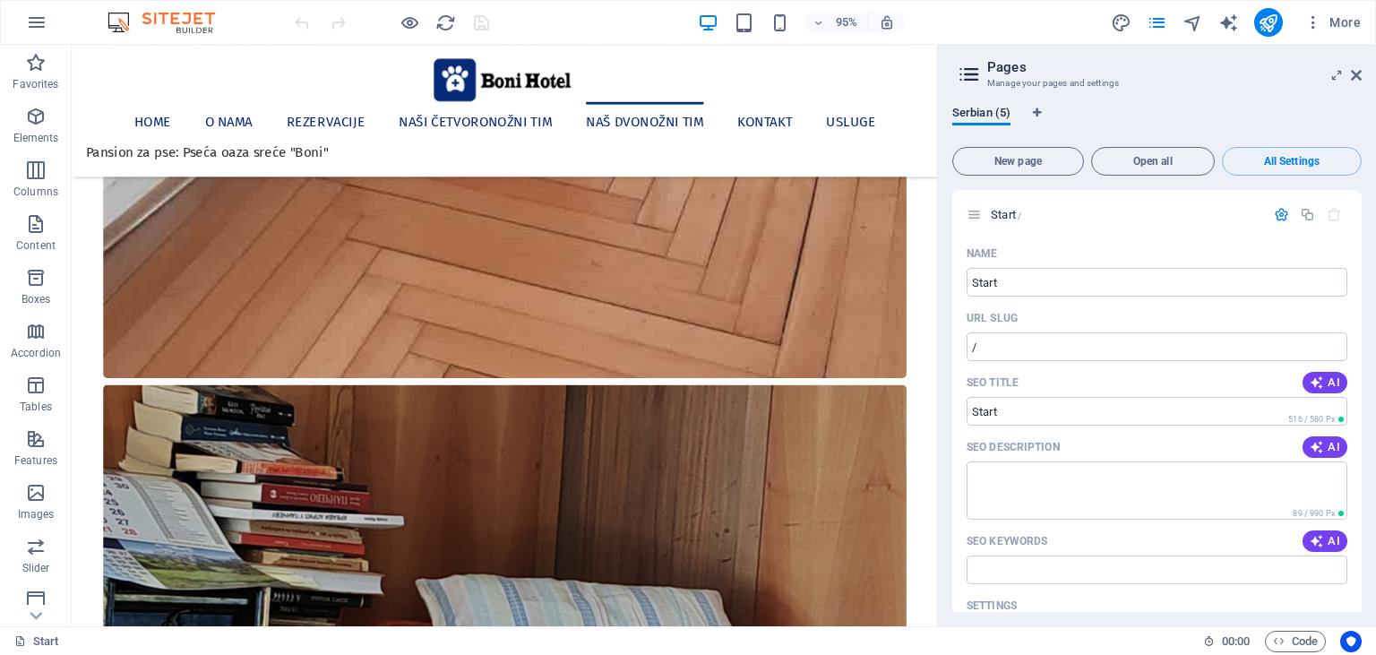
click at [197, 22] on img at bounding box center [170, 22] width 134 height 21
click at [35, 17] on icon "button" at bounding box center [36, 22] width 21 height 21
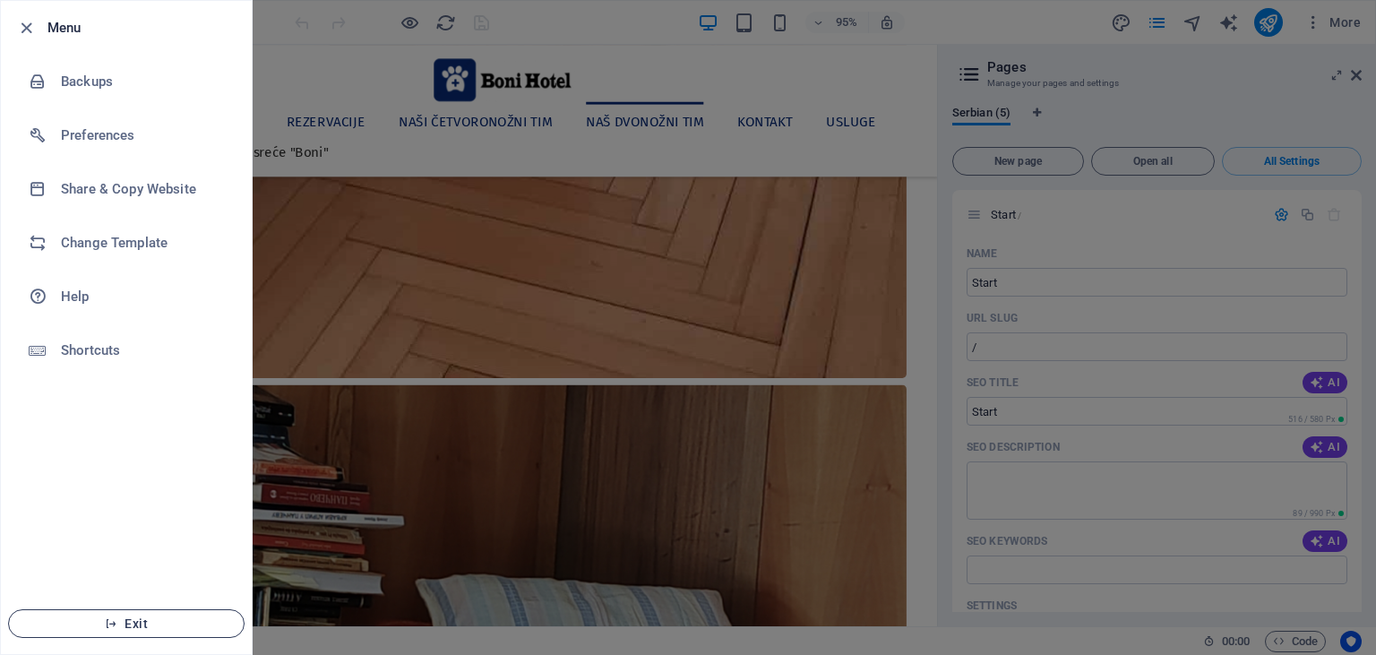
click at [137, 616] on span "Exit" at bounding box center [126, 623] width 206 height 14
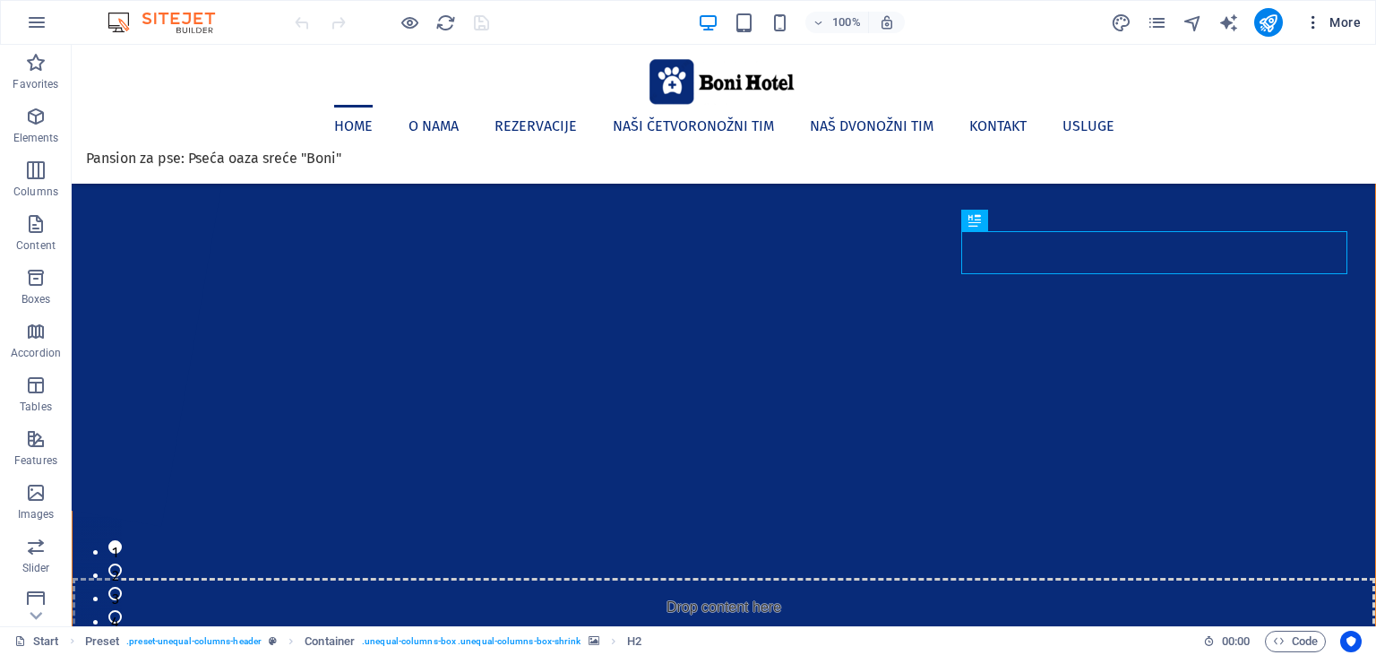
click at [1353, 21] on span "More" at bounding box center [1332, 22] width 56 height 18
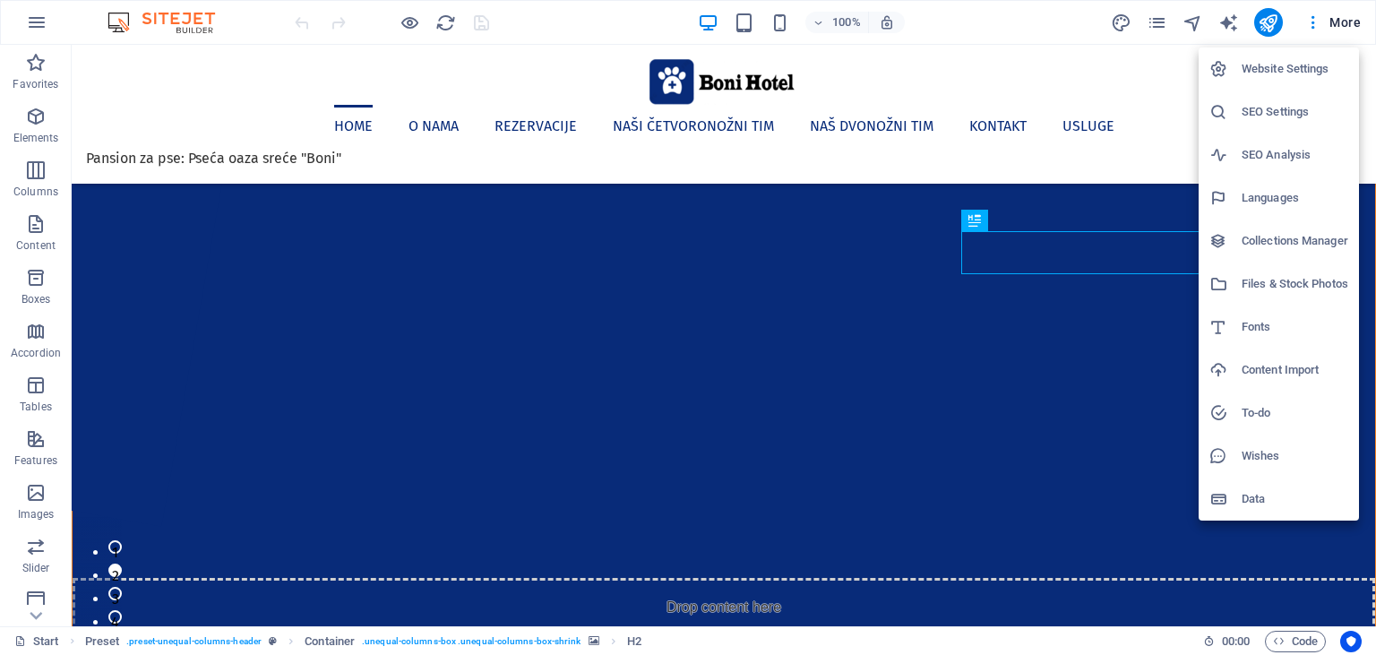
click at [1265, 371] on h6 "Content Import" at bounding box center [1294, 369] width 107 height 21
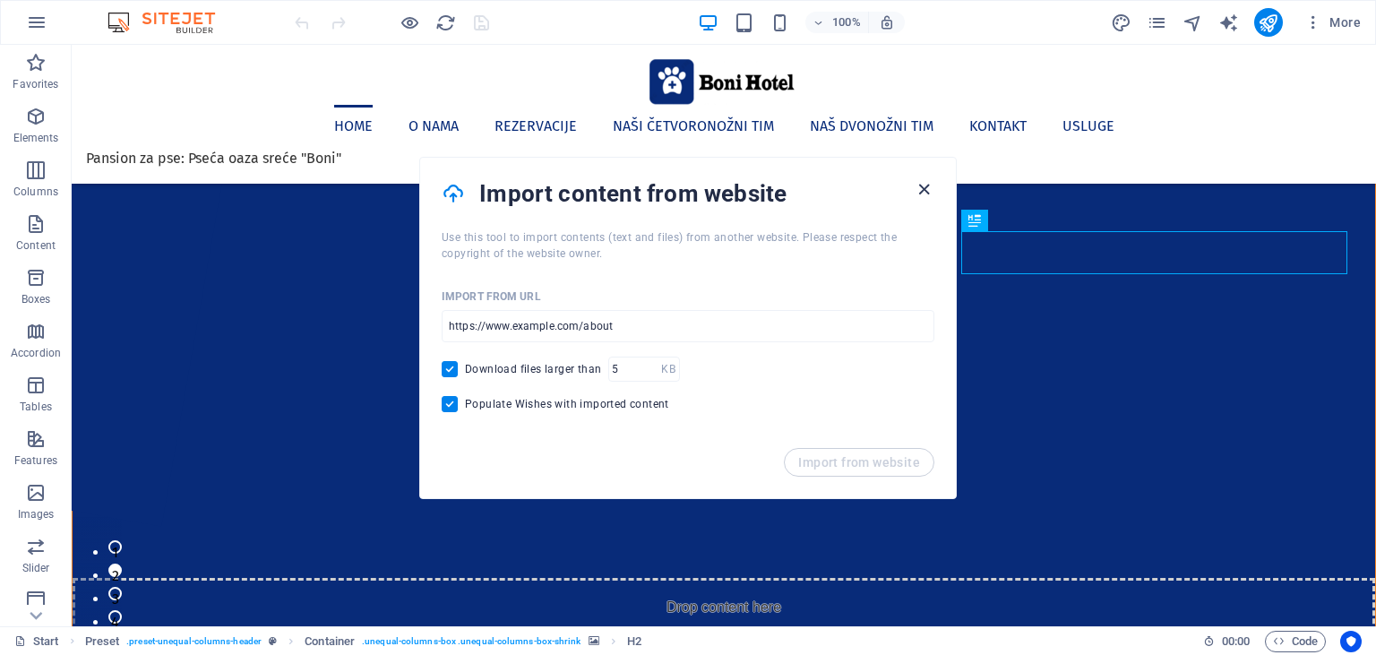
click at [927, 189] on icon "button" at bounding box center [924, 189] width 21 height 21
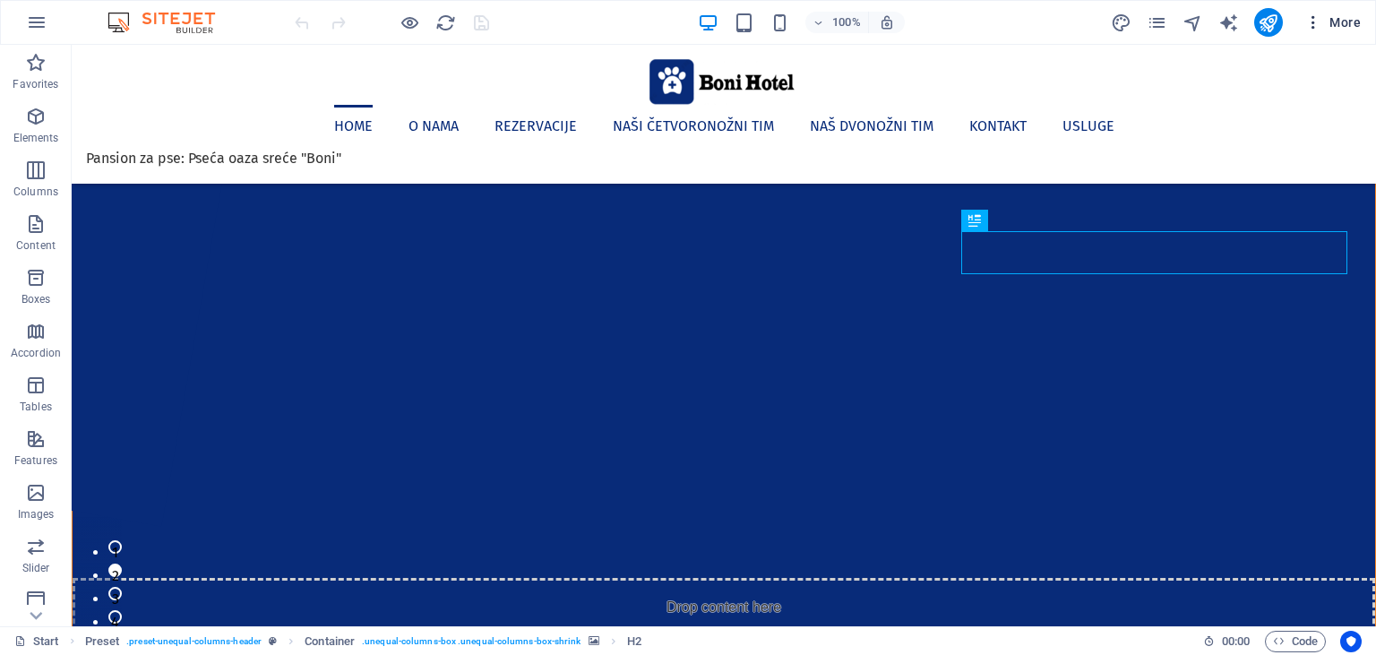
click at [1337, 13] on span "More" at bounding box center [1332, 22] width 56 height 18
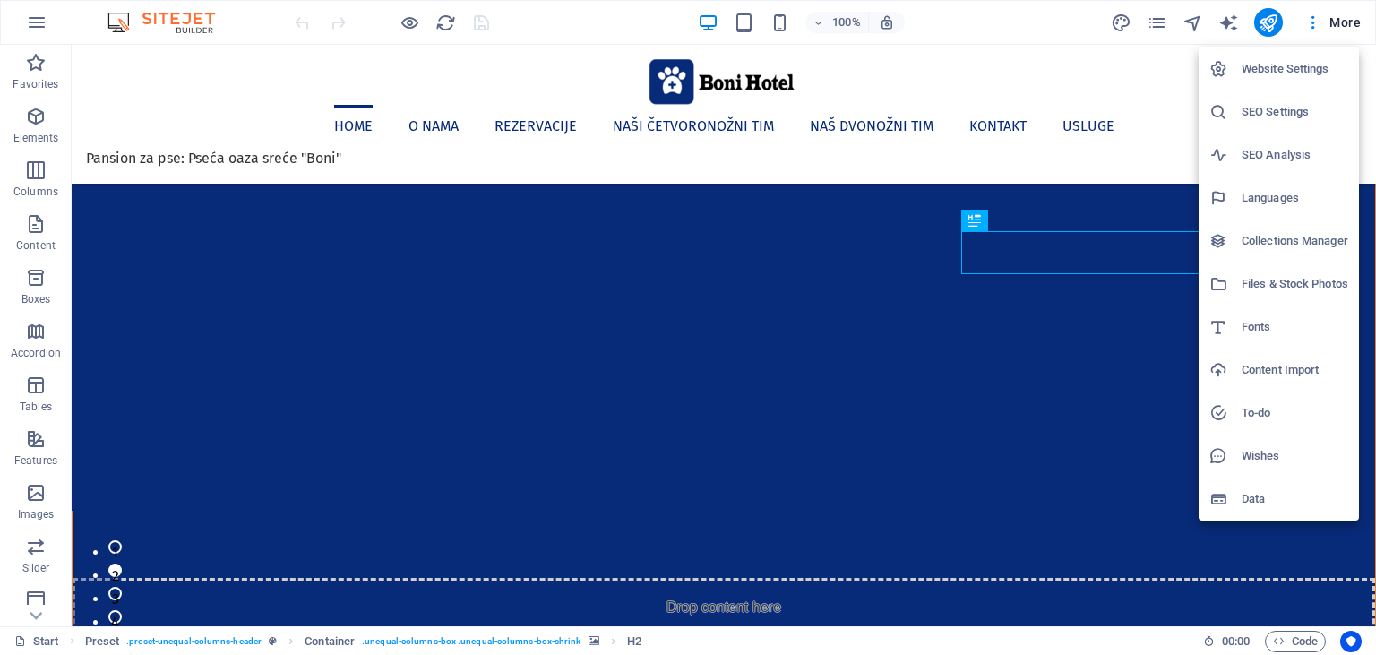
click at [1164, 22] on div at bounding box center [688, 327] width 1376 height 655
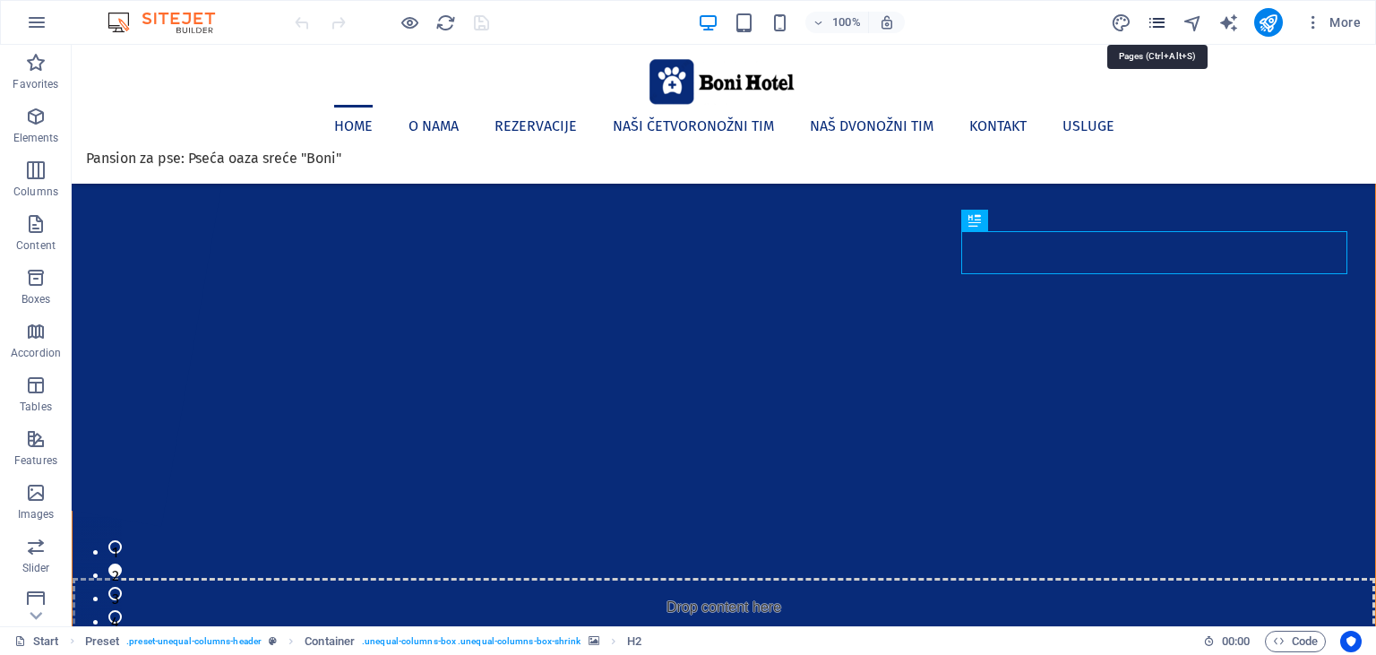
click at [1162, 23] on icon "pages" at bounding box center [1157, 23] width 21 height 21
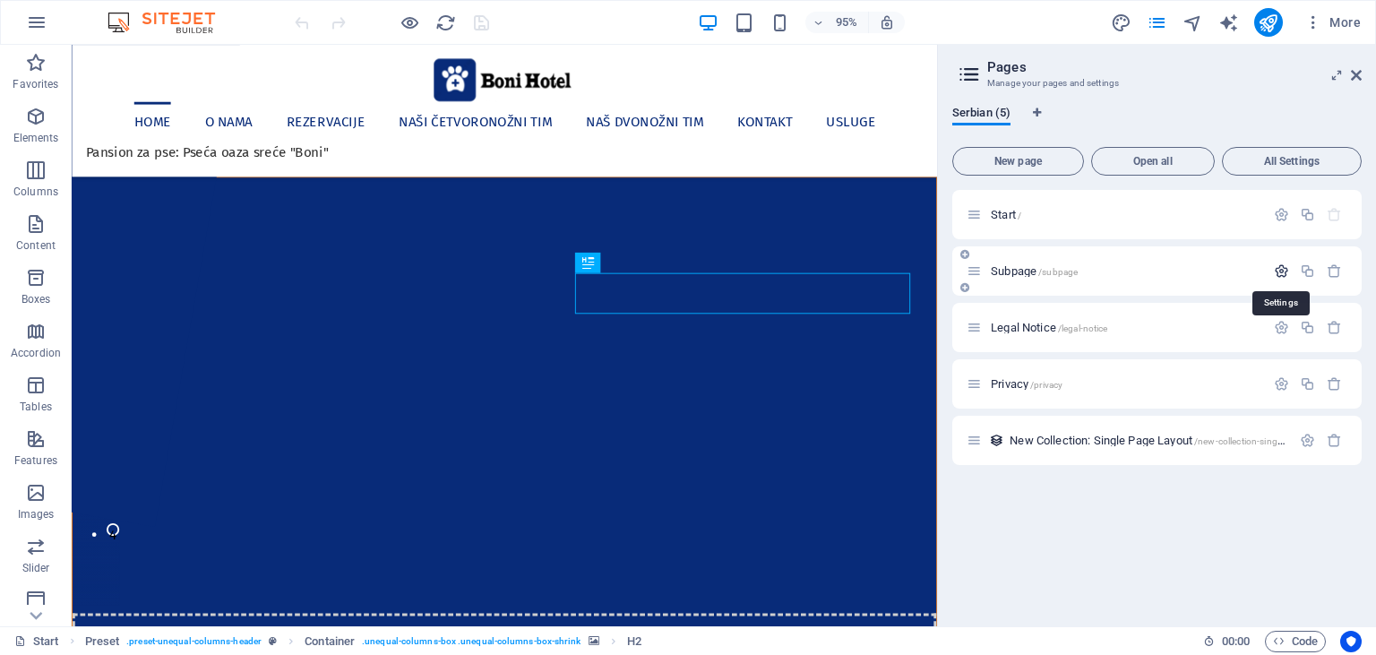
click at [1280, 267] on icon "button" at bounding box center [1281, 270] width 15 height 15
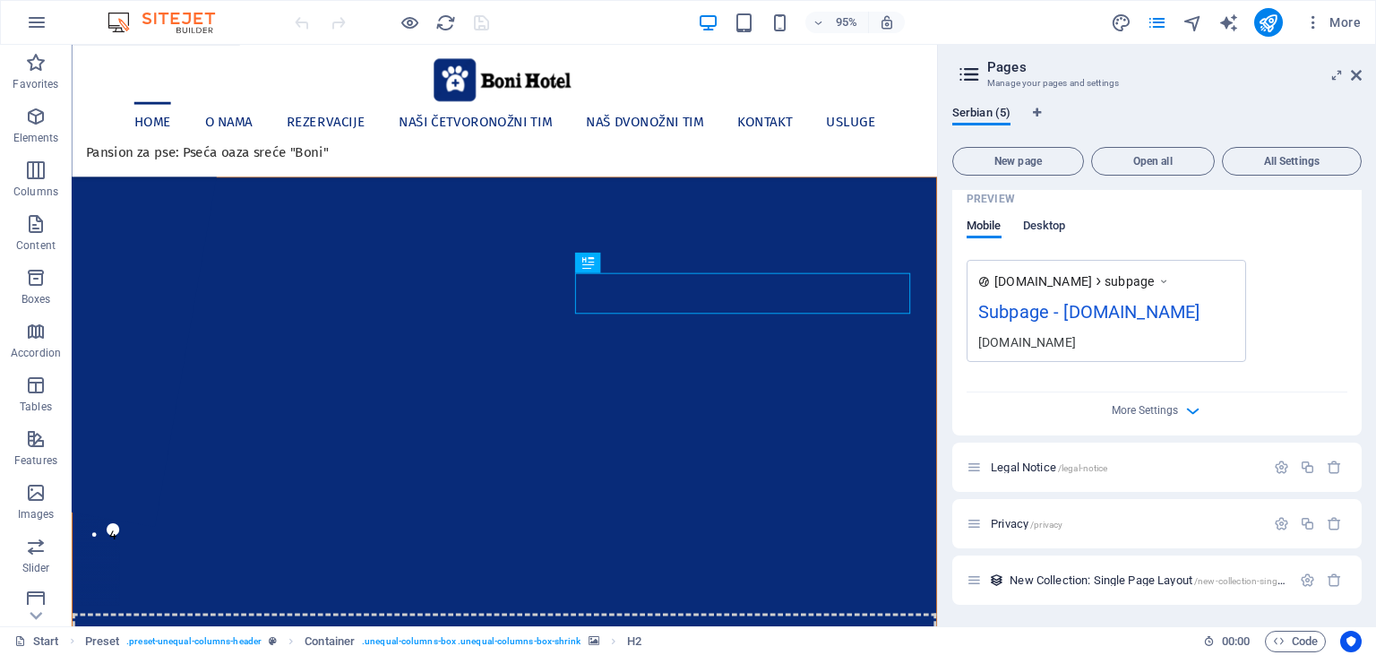
click at [1035, 224] on span "Desktop" at bounding box center [1044, 227] width 43 height 25
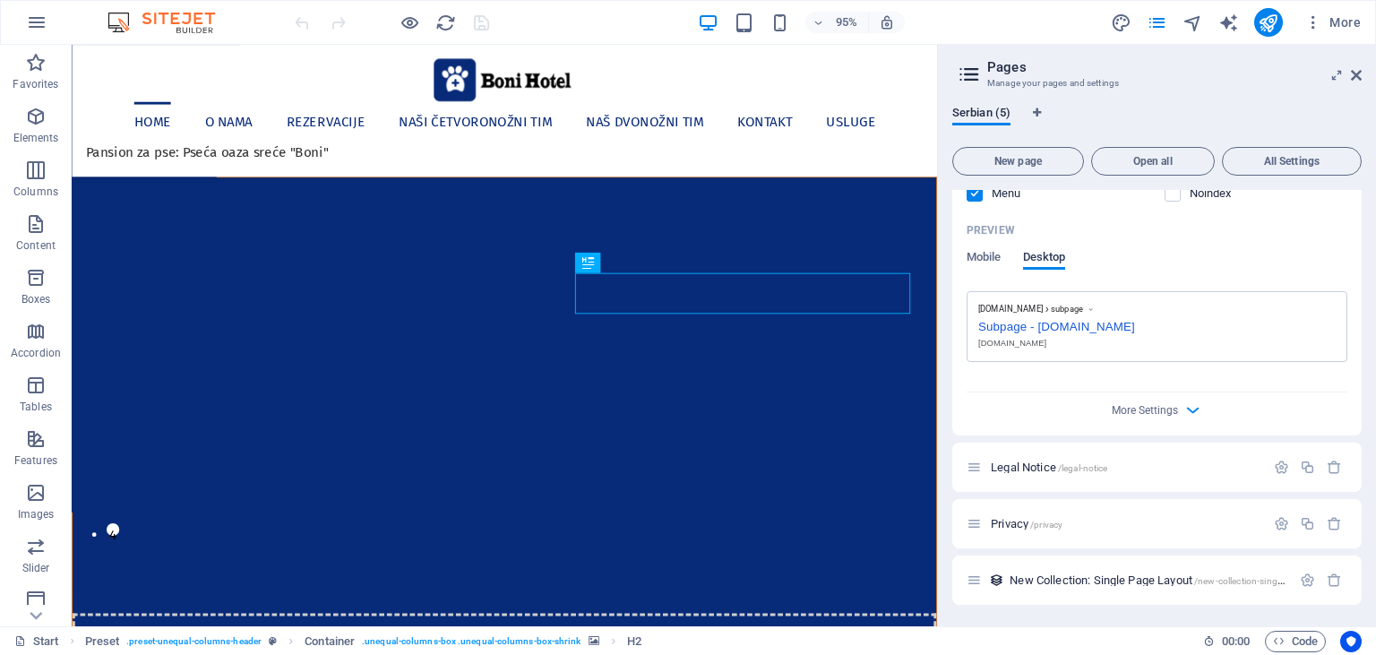
scroll to position [495, 0]
click at [1151, 407] on span "More Settings" at bounding box center [1145, 411] width 66 height 13
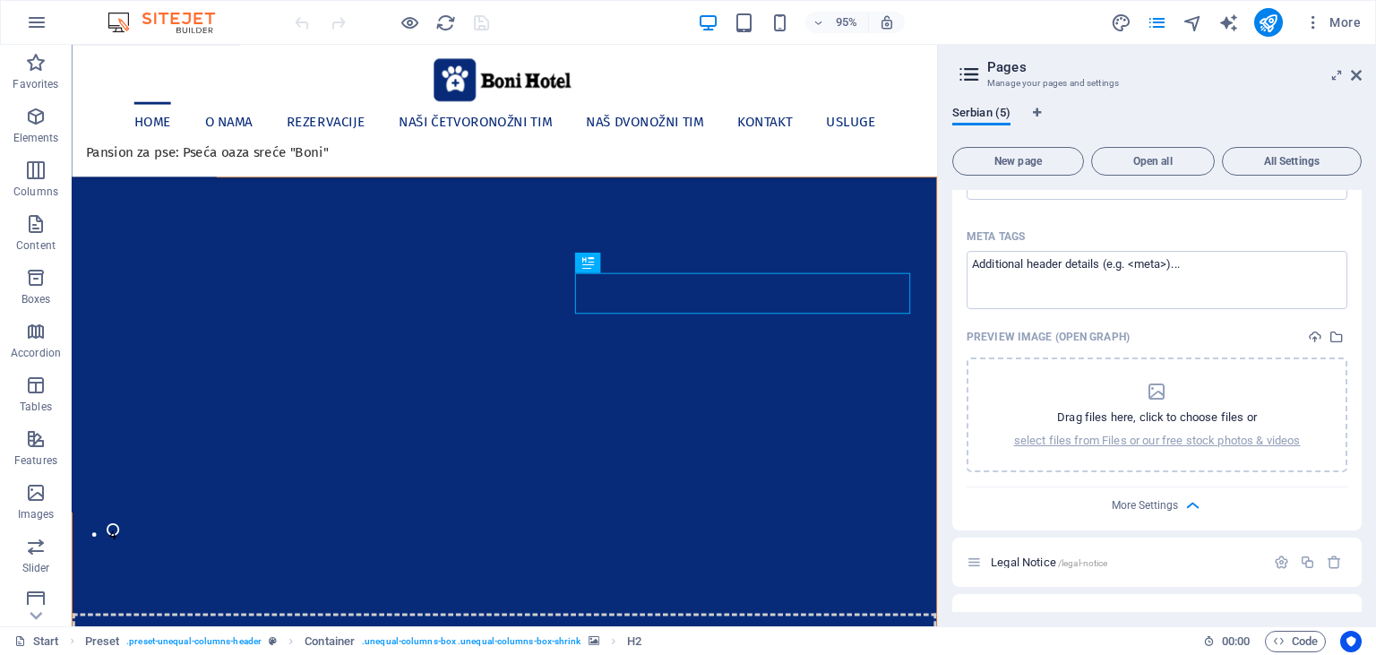
scroll to position [752, 0]
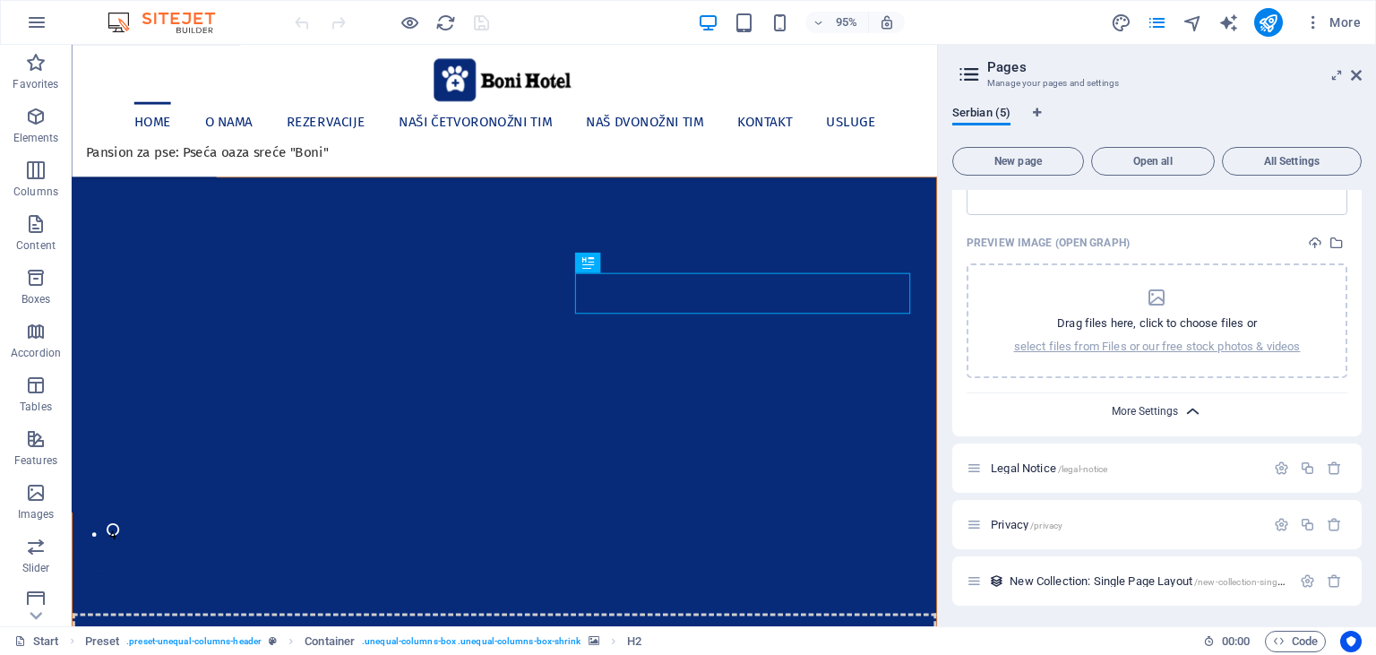
click at [1151, 409] on span "More Settings" at bounding box center [1145, 411] width 66 height 13
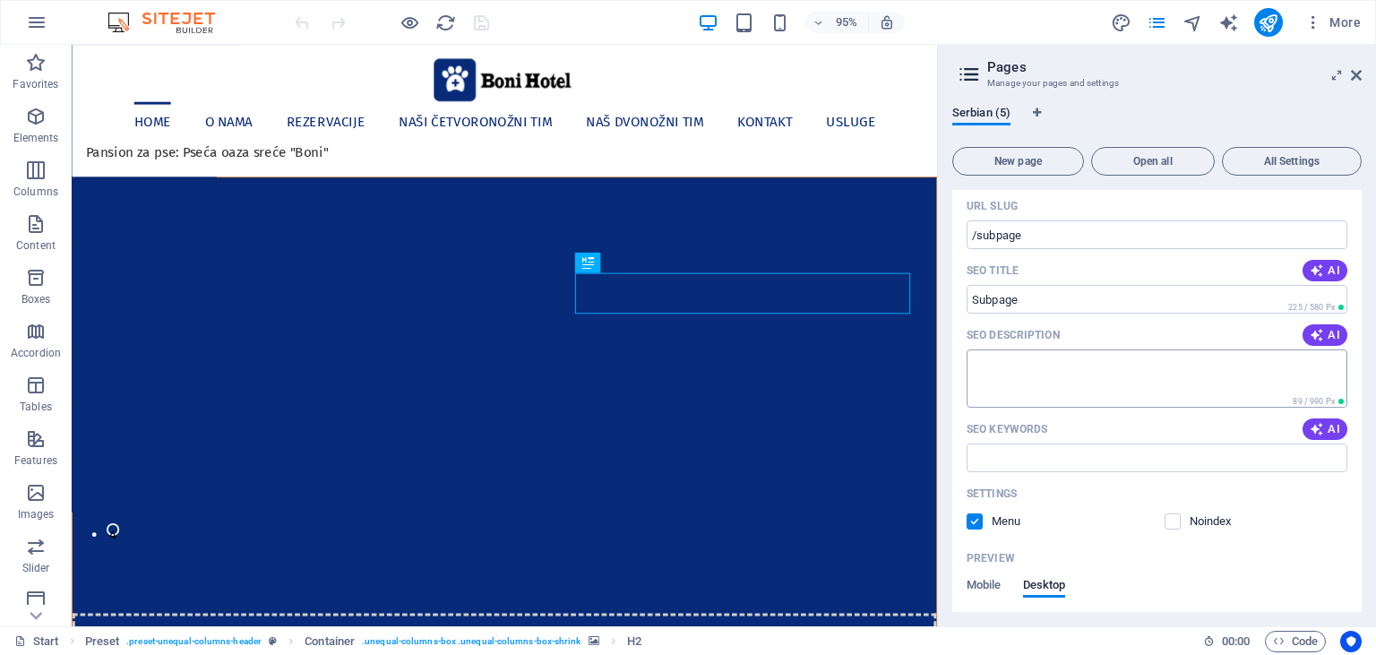
scroll to position [0, 0]
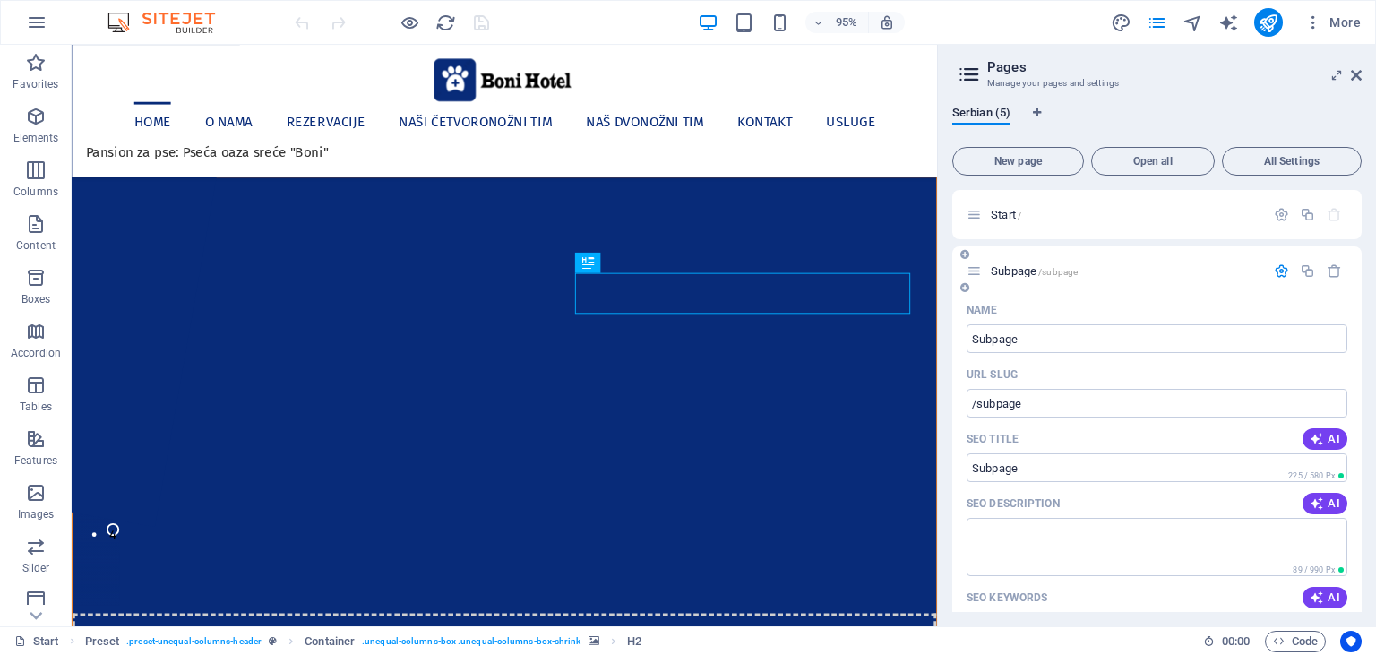
click at [973, 275] on icon at bounding box center [974, 270] width 15 height 15
click at [1142, 163] on span "Open all" at bounding box center [1152, 161] width 107 height 11
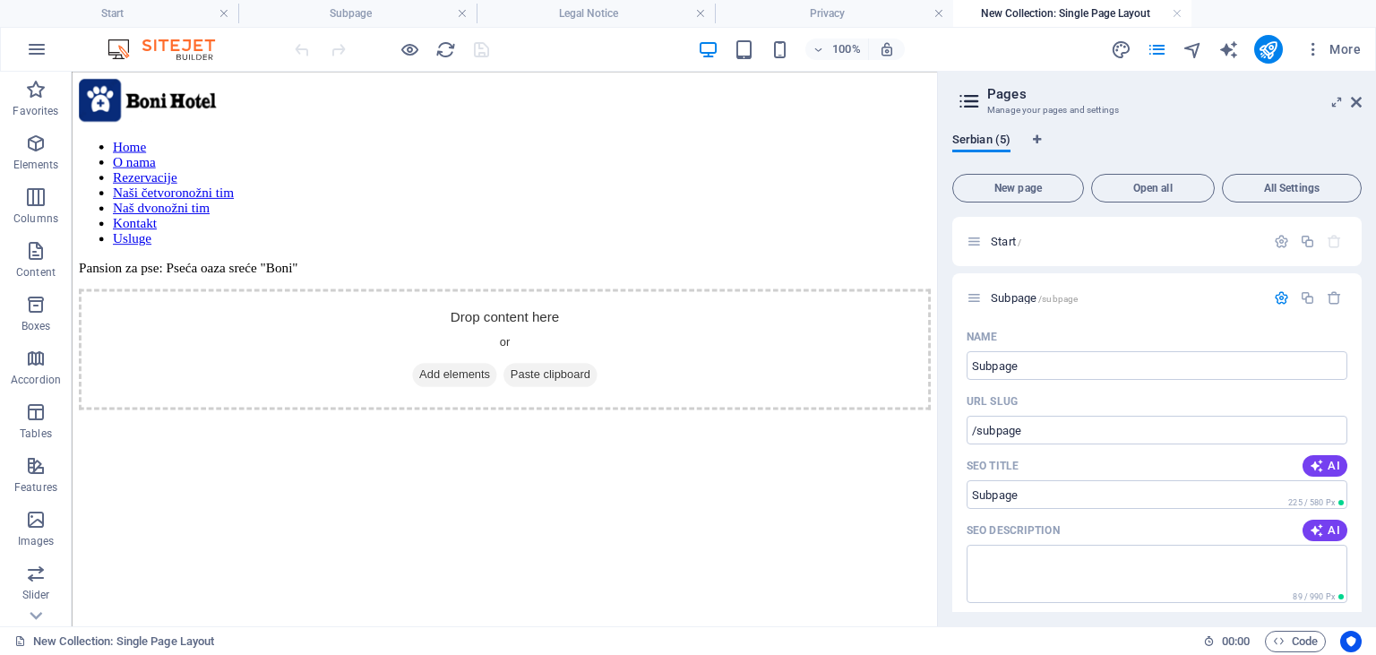
drag, startPoint x: 364, startPoint y: 13, endPoint x: 380, endPoint y: 32, distance: 25.5
click at [364, 13] on h4 "Subpage" at bounding box center [357, 14] width 238 height 20
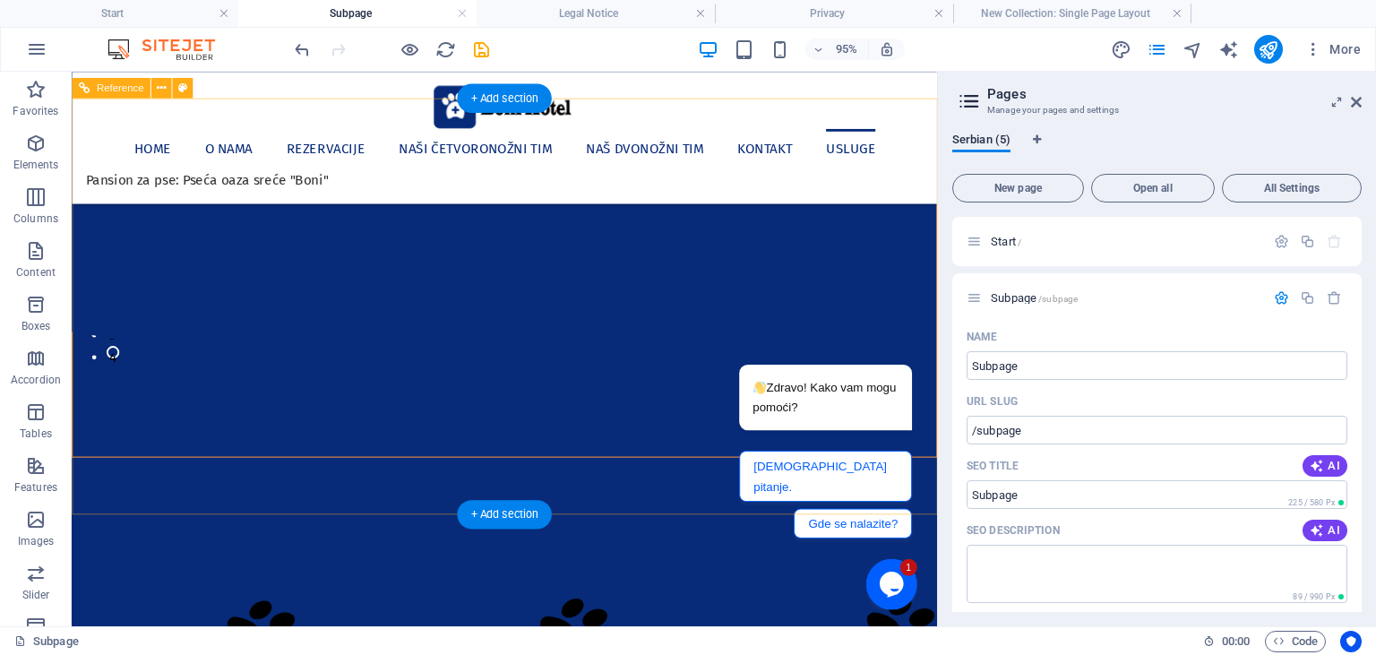
scroll to position [283, 0]
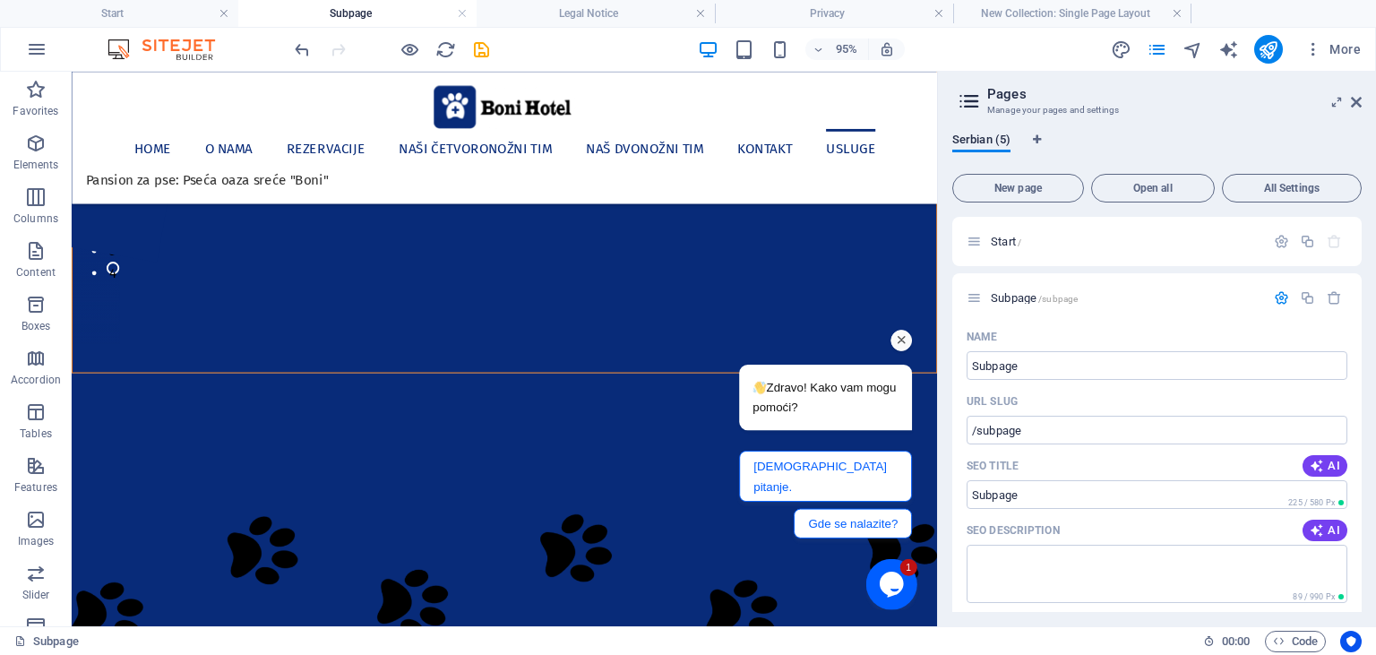
click at [908, 353] on icon "Chat attention grabber" at bounding box center [914, 345] width 16 height 16
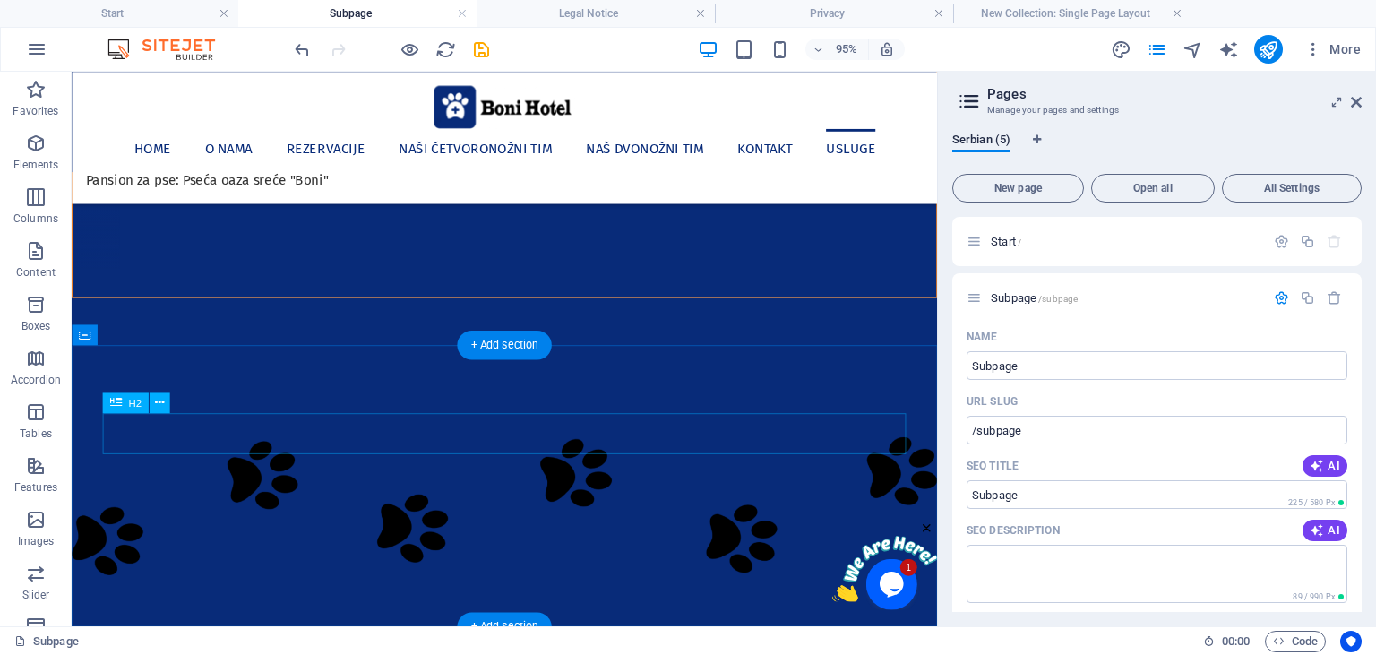
scroll to position [378, 0]
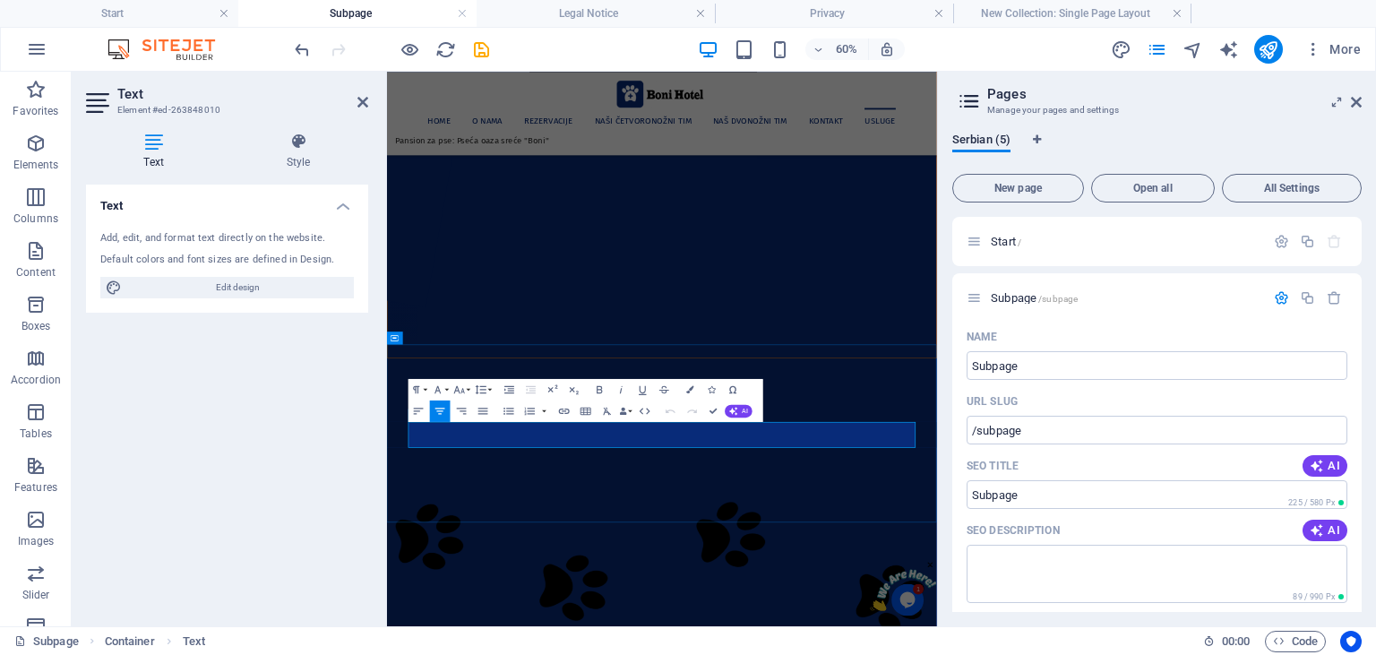
click at [1356, 100] on icon at bounding box center [1356, 102] width 11 height 14
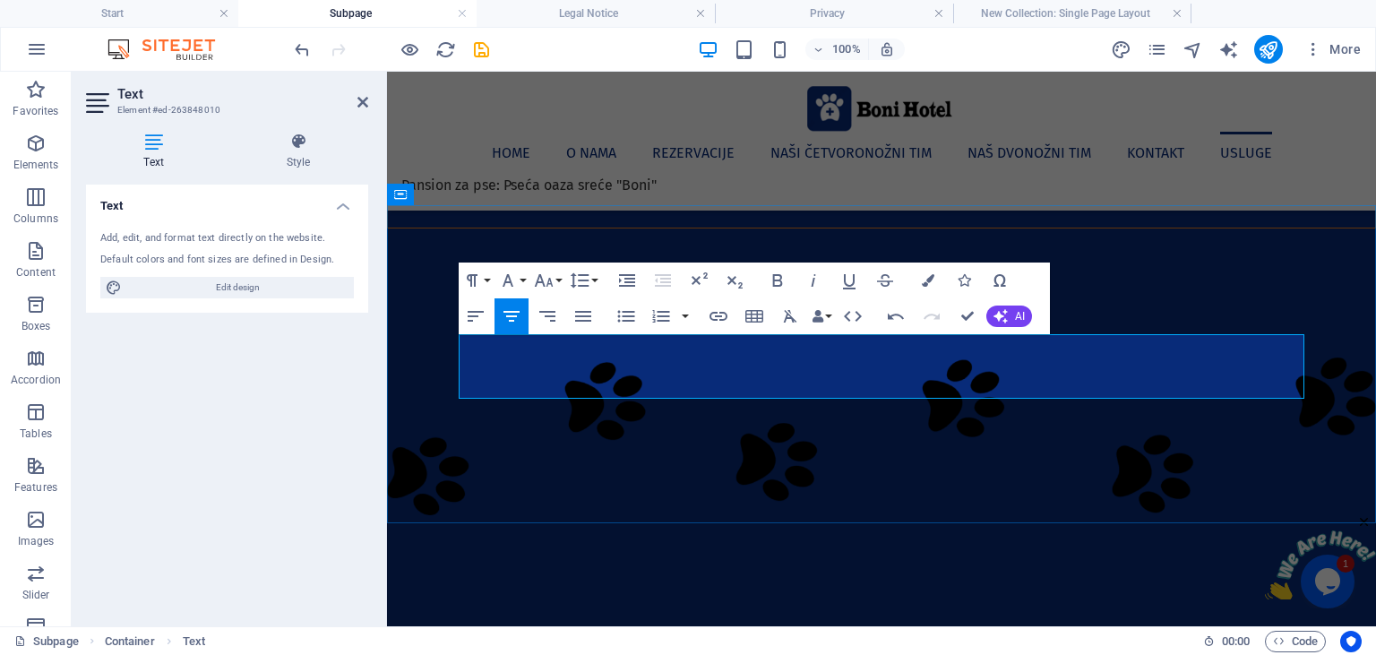
drag, startPoint x: 893, startPoint y: 365, endPoint x: 894, endPoint y: 378, distance: 12.6
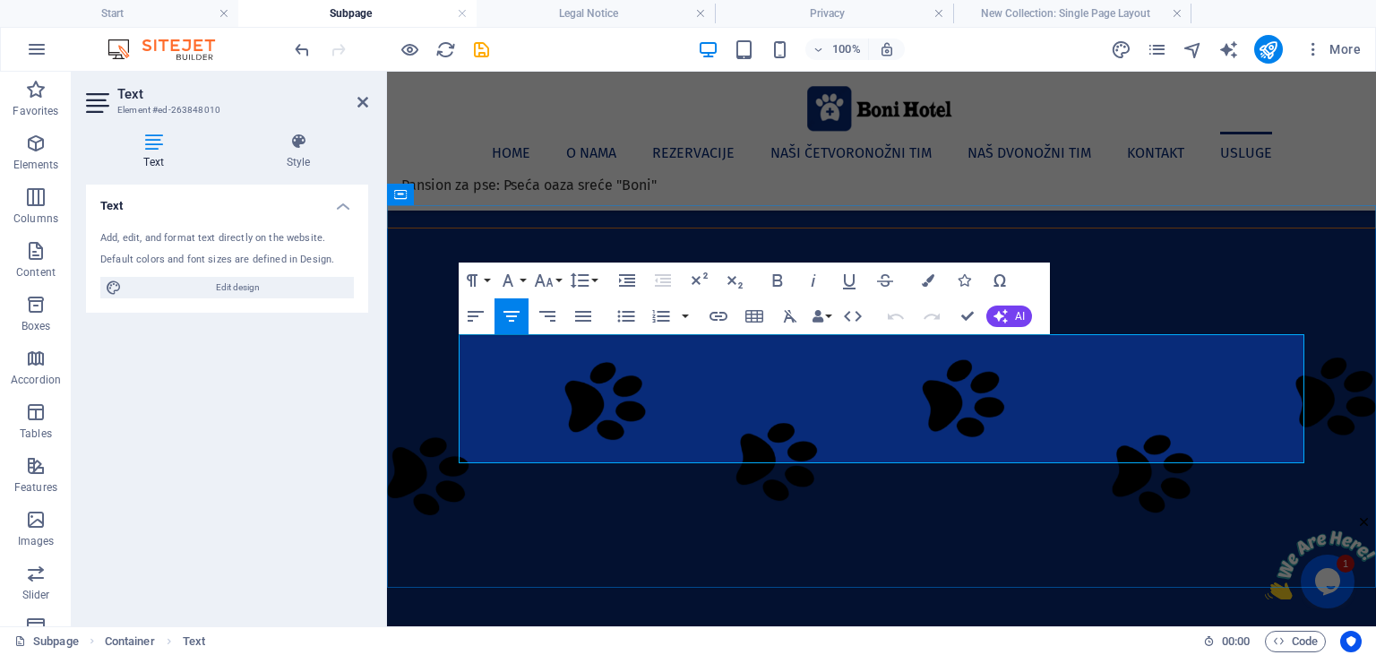
drag, startPoint x: 927, startPoint y: 429, endPoint x: 915, endPoint y: 432, distance: 12.0
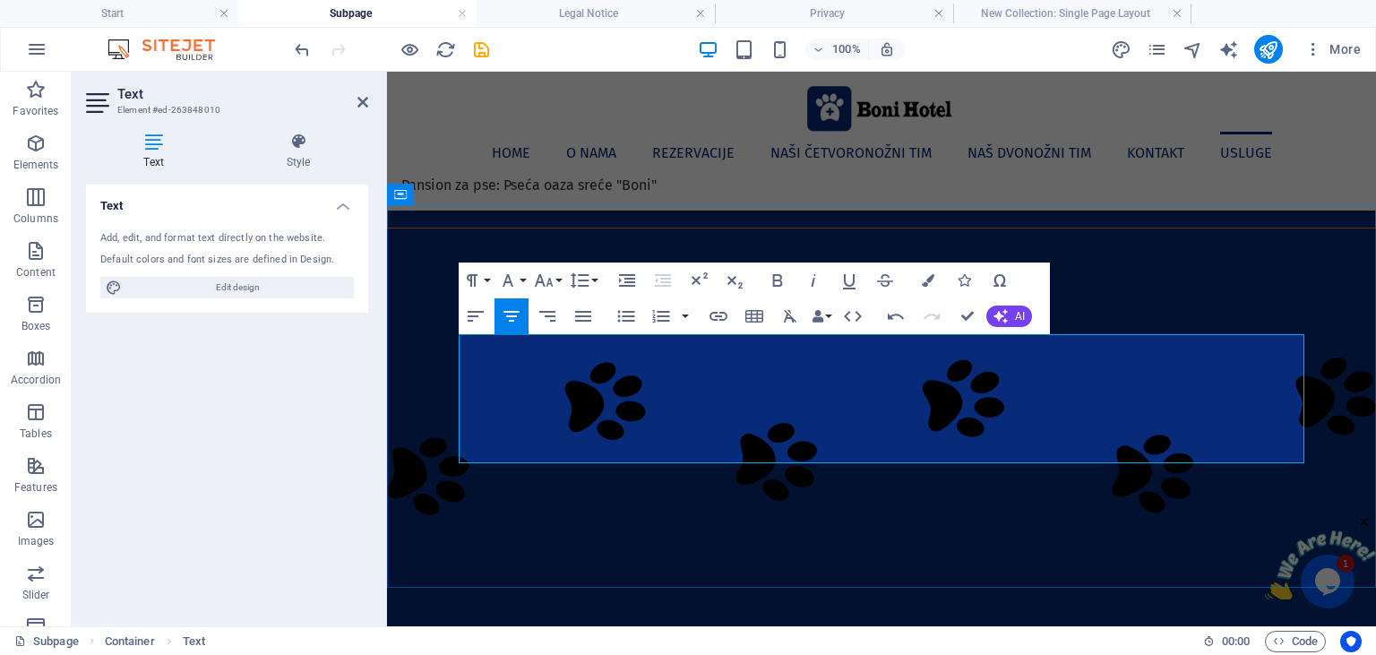
drag, startPoint x: 914, startPoint y: 430, endPoint x: 984, endPoint y: 434, distance: 70.0
drag, startPoint x: 970, startPoint y: 317, endPoint x: 898, endPoint y: 245, distance: 101.3
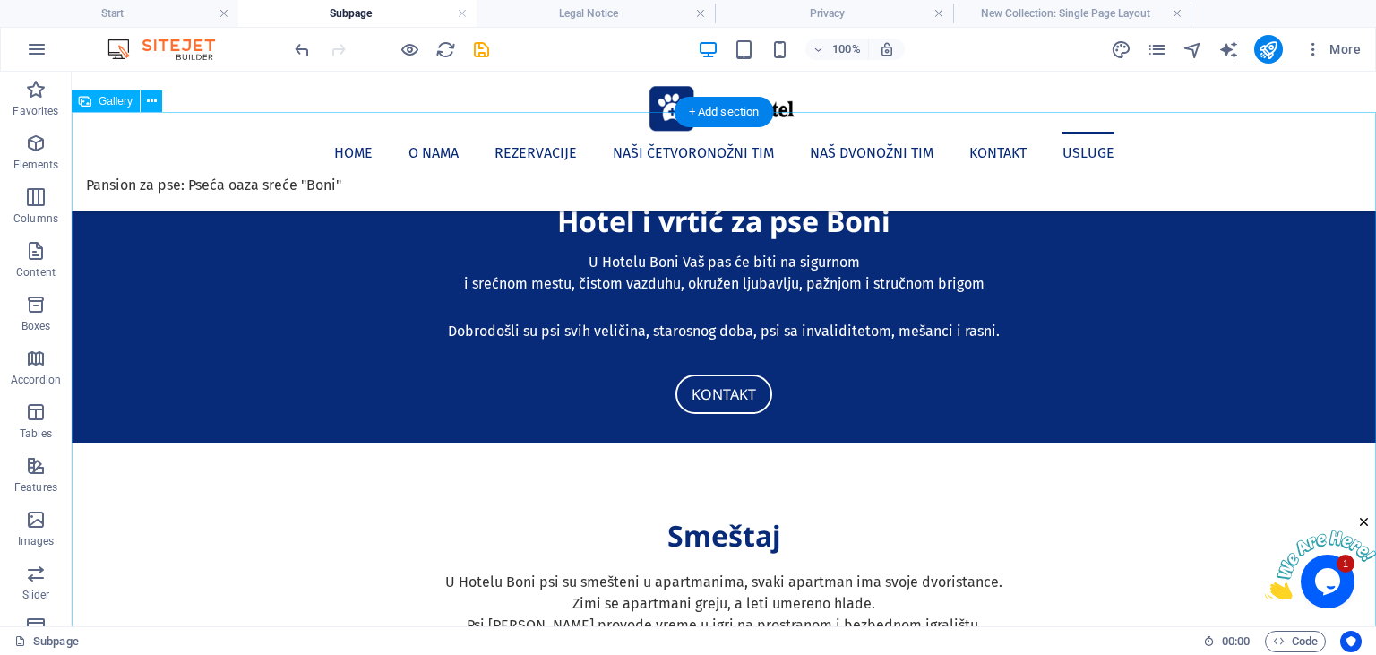
scroll to position [757, 0]
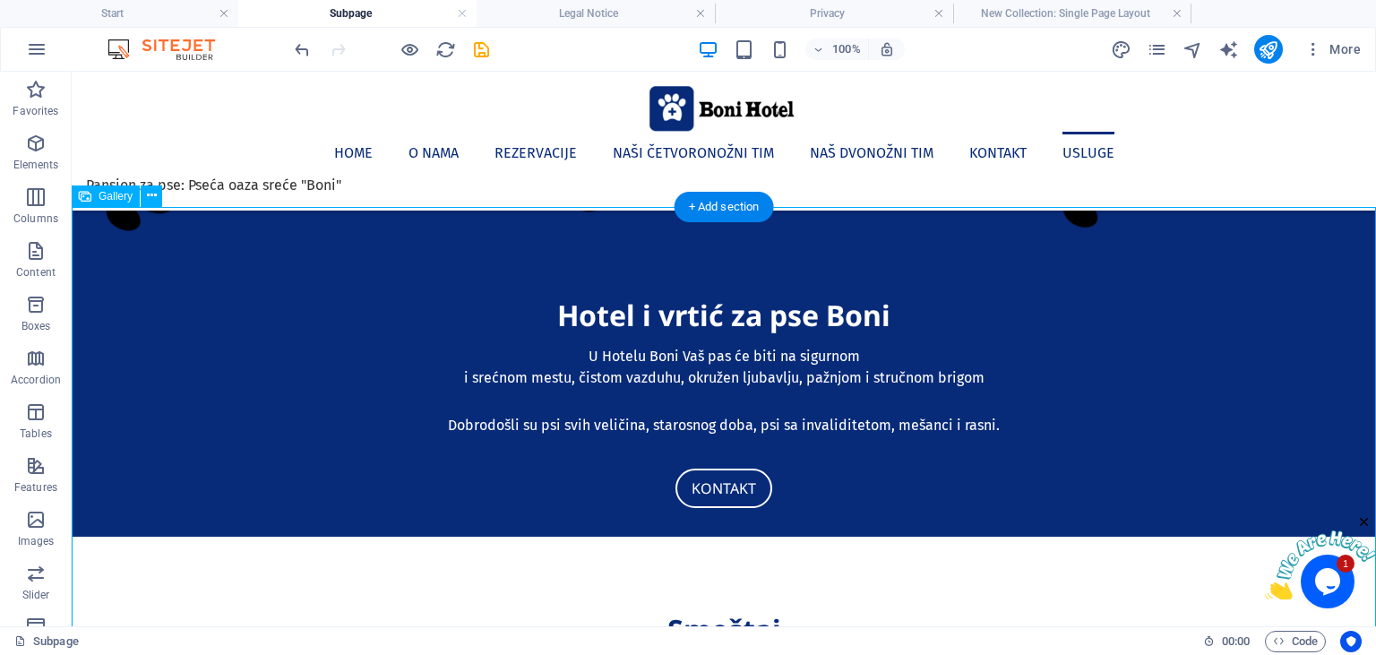
select select "4"
select select "%"
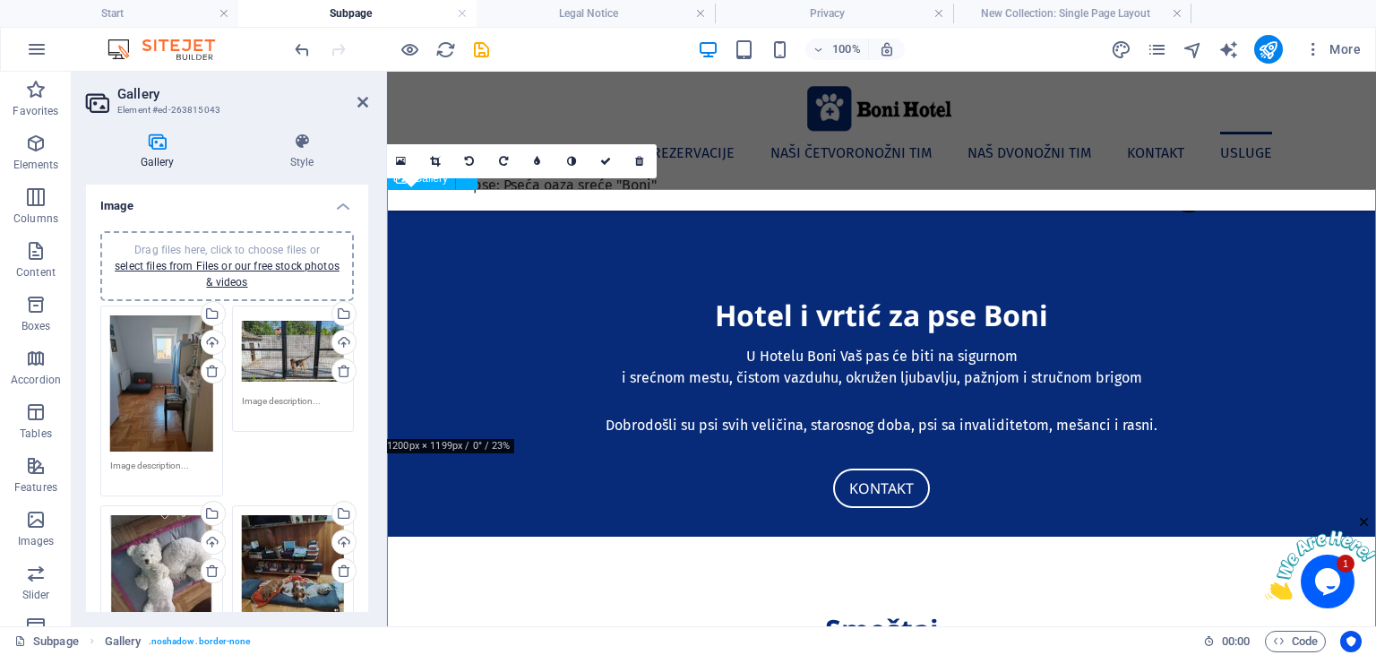
scroll to position [851, 0]
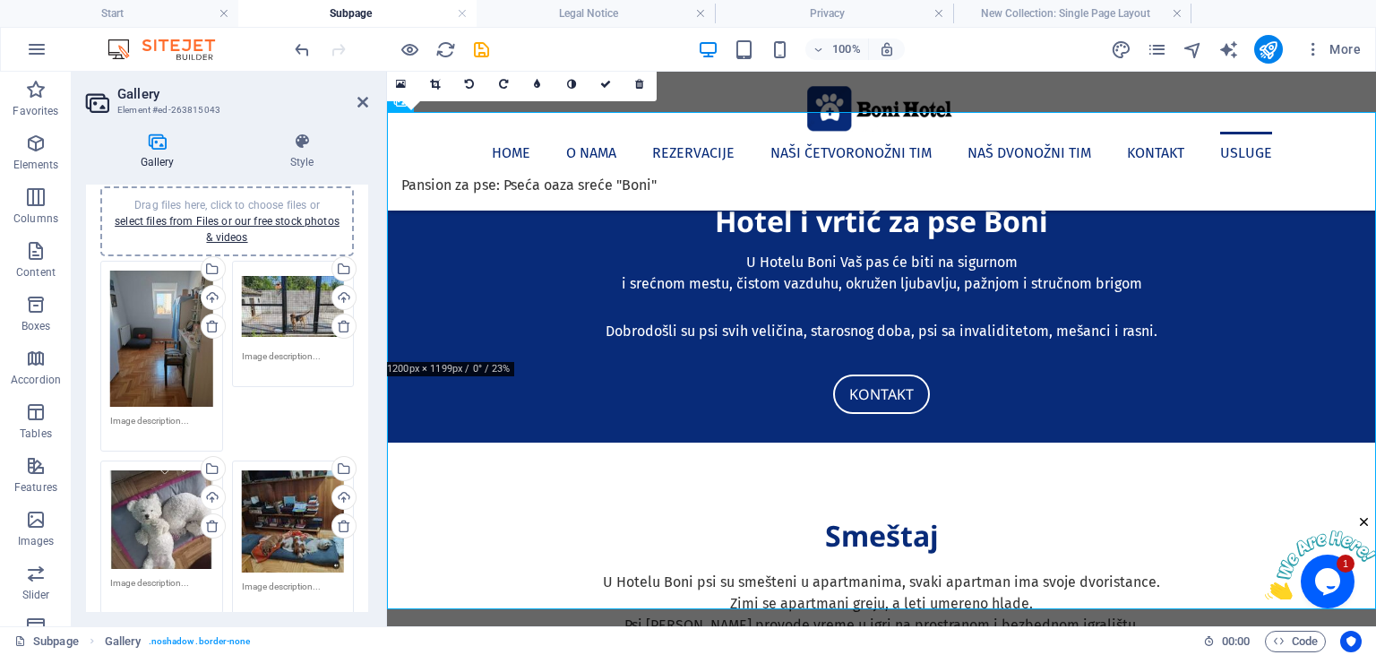
scroll to position [0, 0]
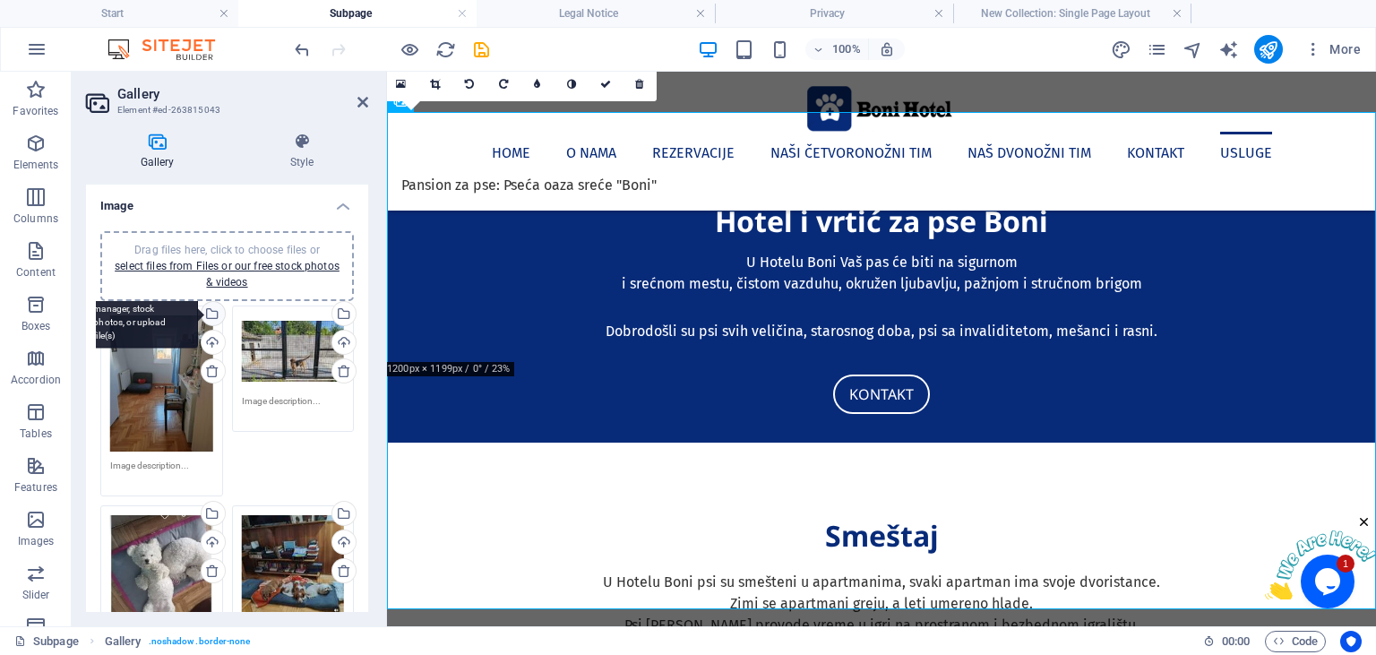
click at [213, 310] on div "Select files from the file manager, stock photos, or upload file(s)" at bounding box center [211, 315] width 27 height 27
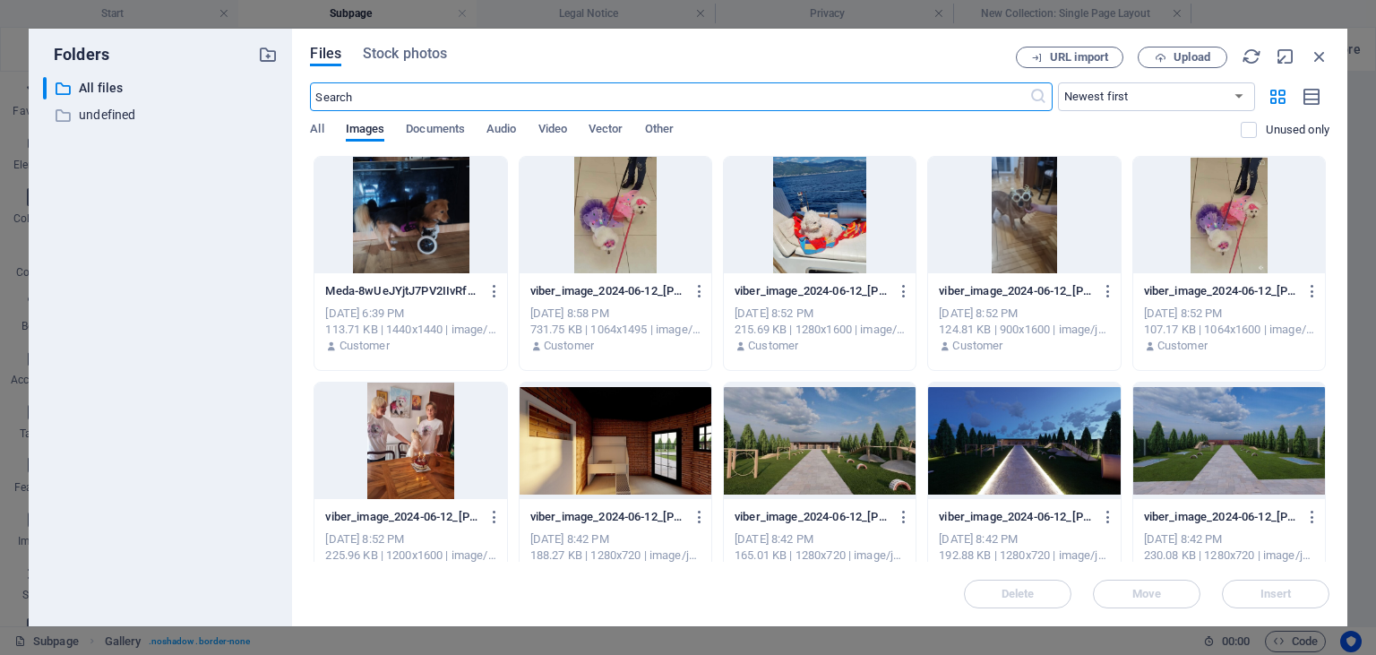
scroll to position [1172, 0]
click at [1320, 53] on icon "button" at bounding box center [1320, 57] width 20 height 20
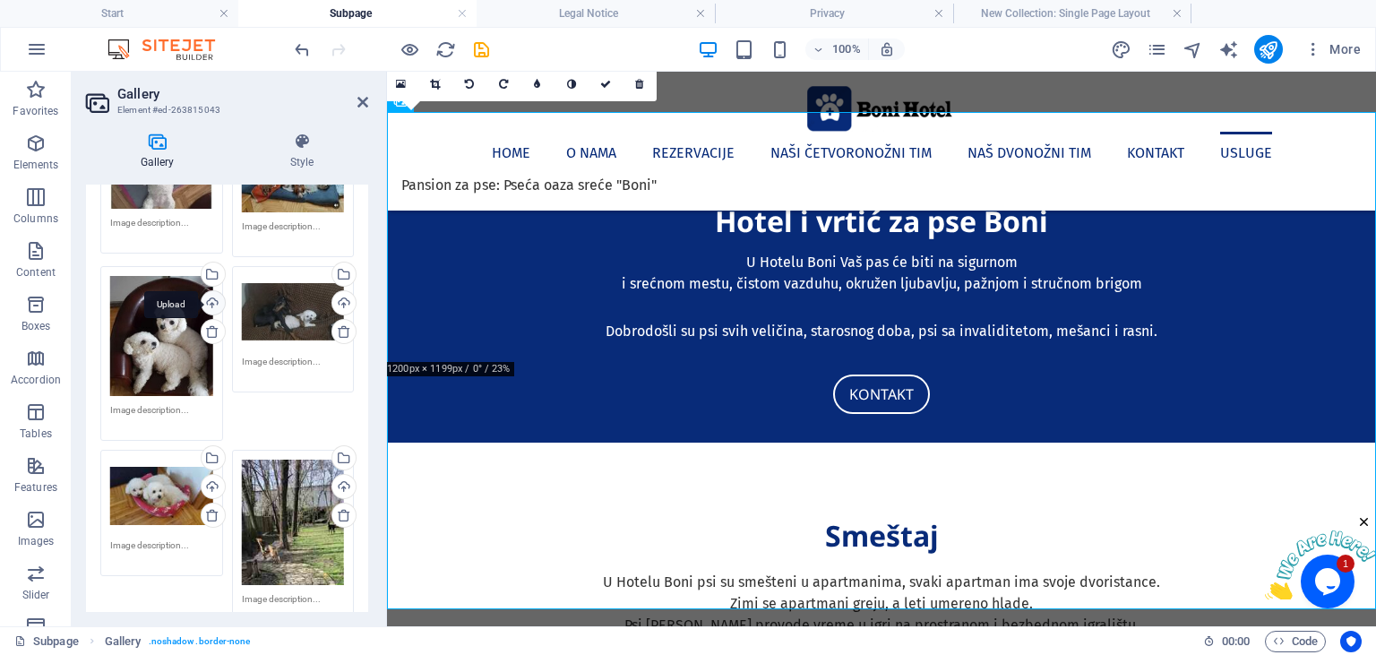
scroll to position [78, 0]
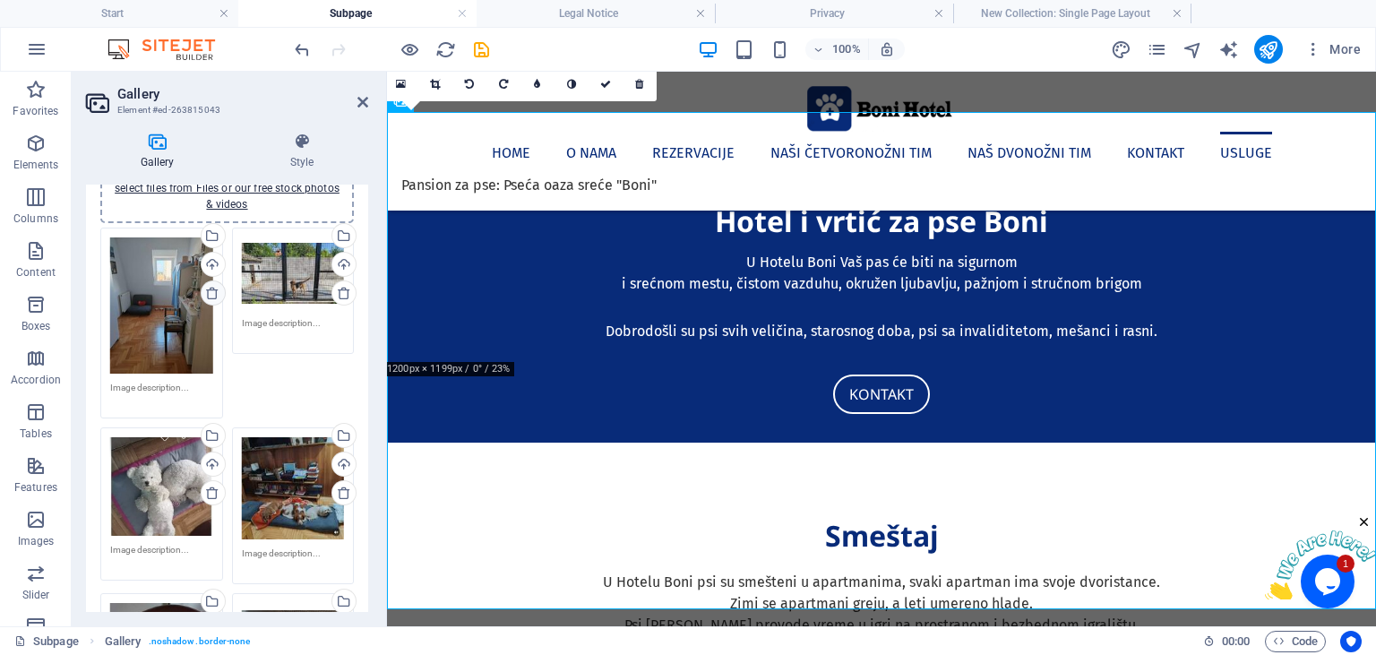
click at [210, 291] on icon at bounding box center [212, 293] width 14 height 14
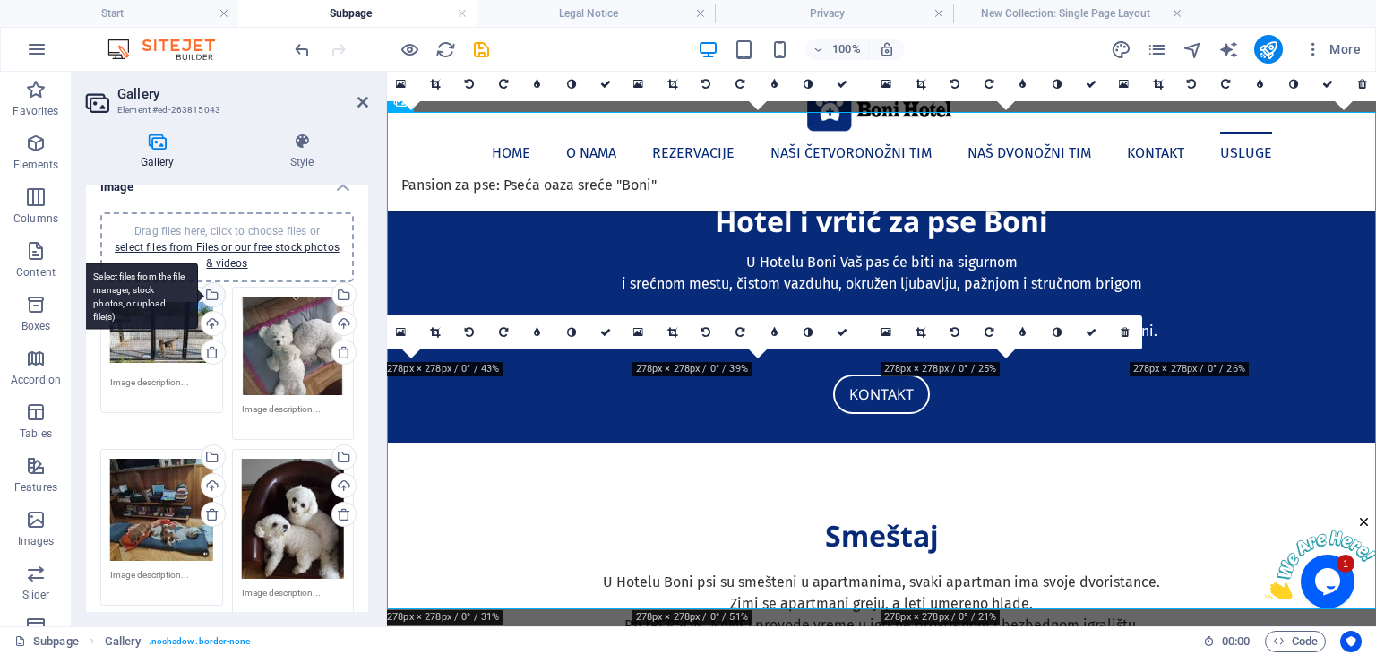
scroll to position [0, 0]
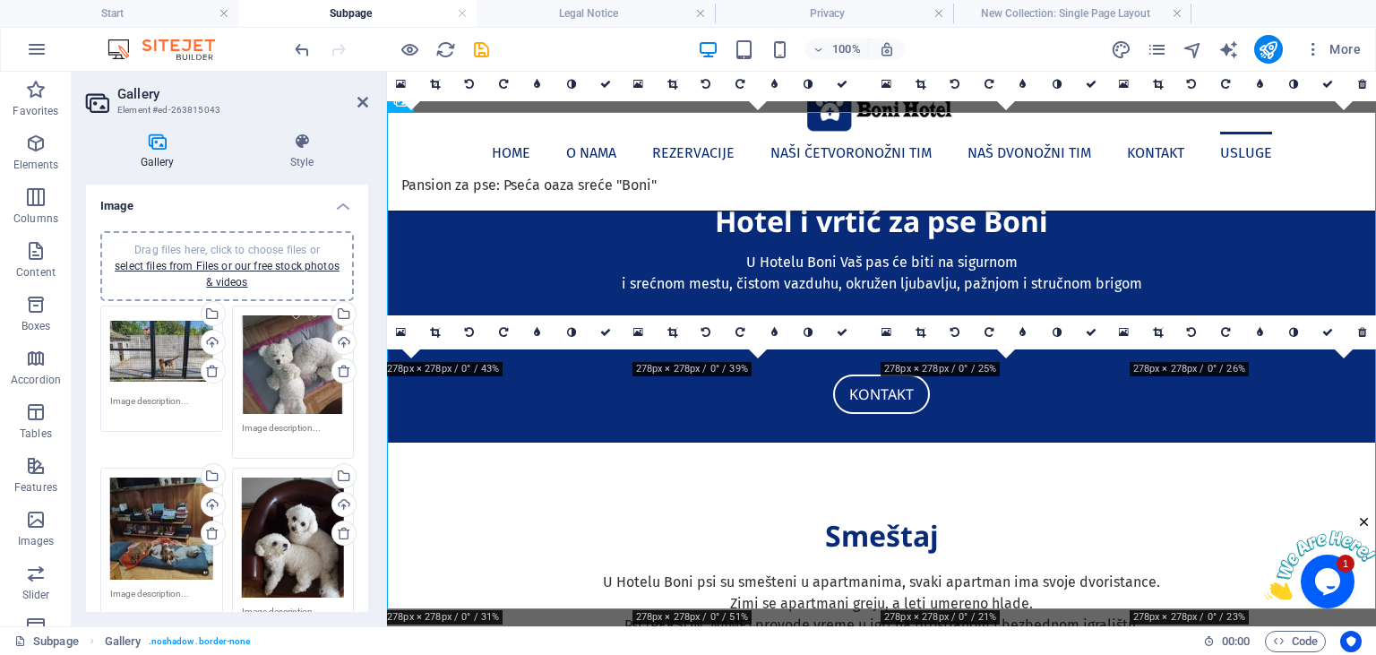
click at [264, 247] on span "Drag files here, click to choose files or select files from Files or our free s…" at bounding box center [227, 266] width 225 height 45
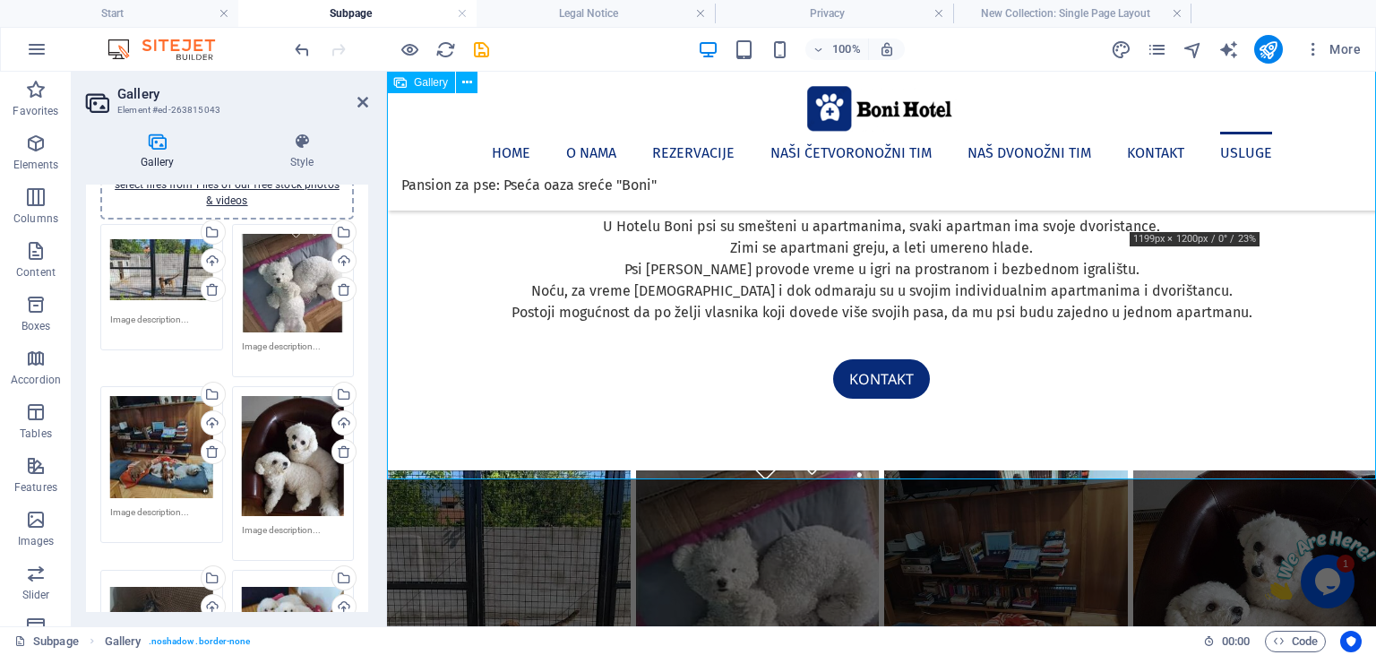
scroll to position [1230, 0]
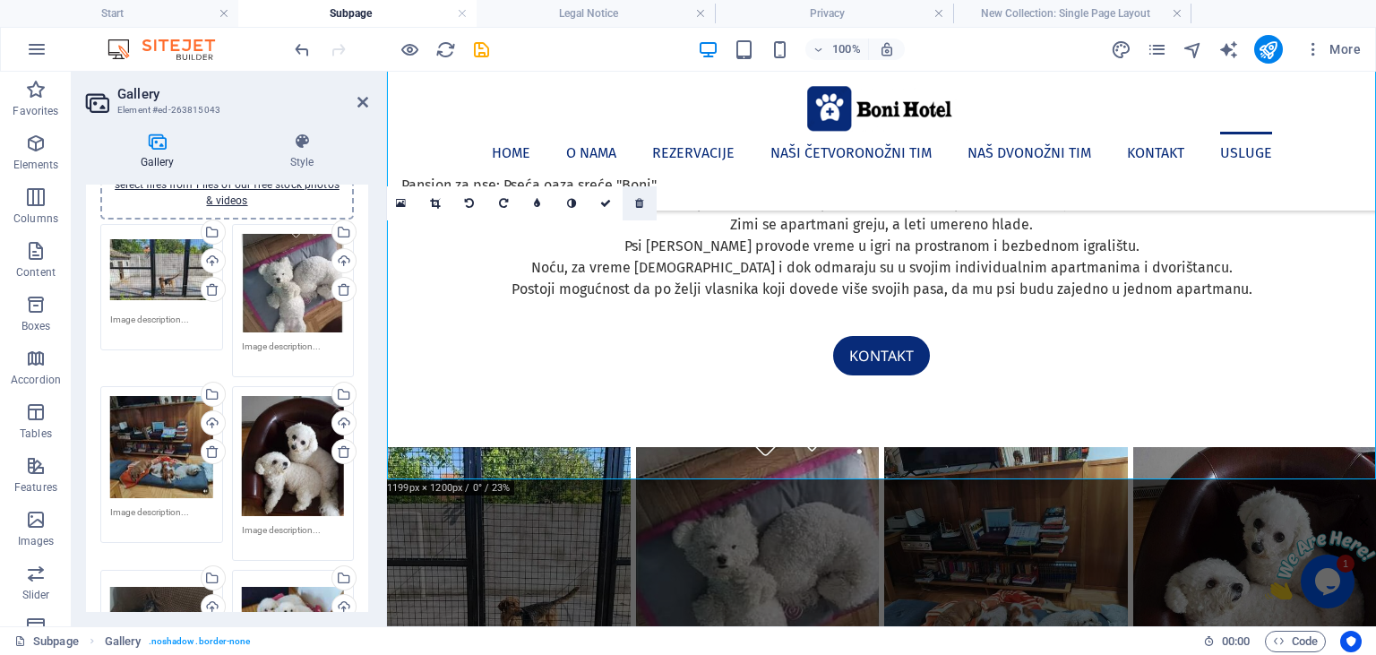
click at [641, 205] on icon at bounding box center [639, 203] width 8 height 11
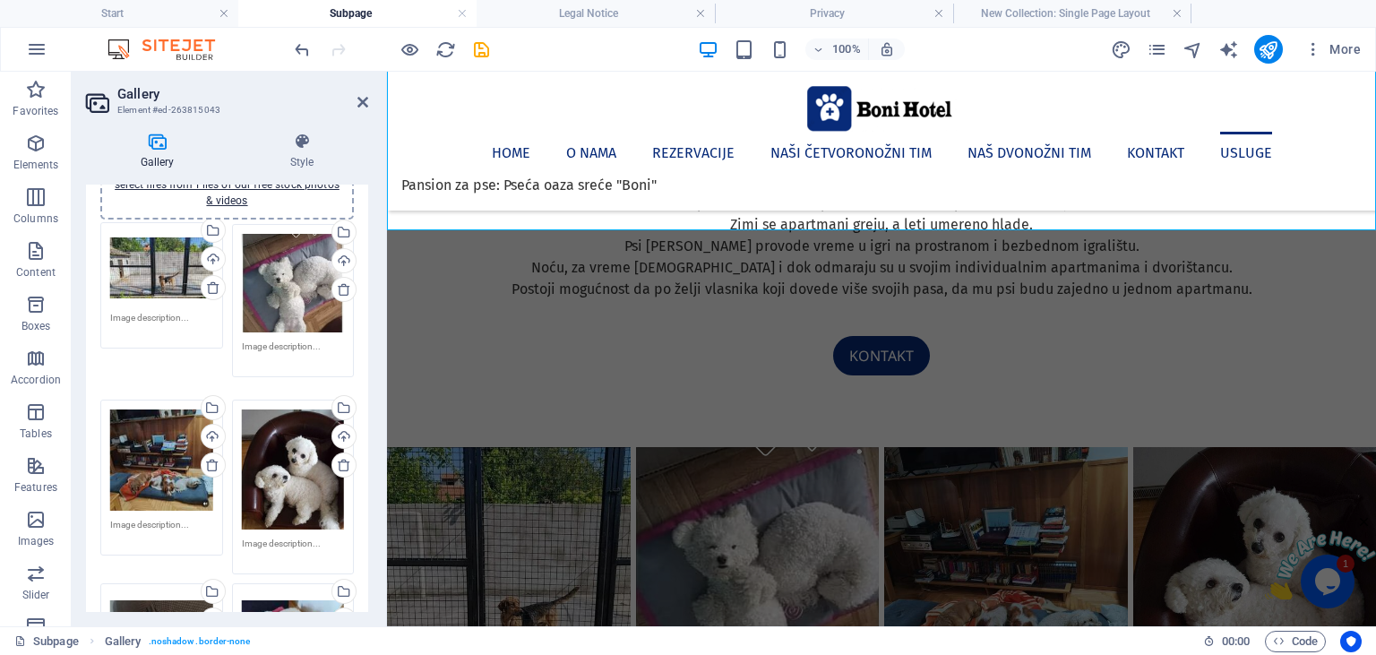
click at [152, 261] on div "Drag files here, click to choose files or select files from Files or our free s…" at bounding box center [227, 560] width 262 height 683
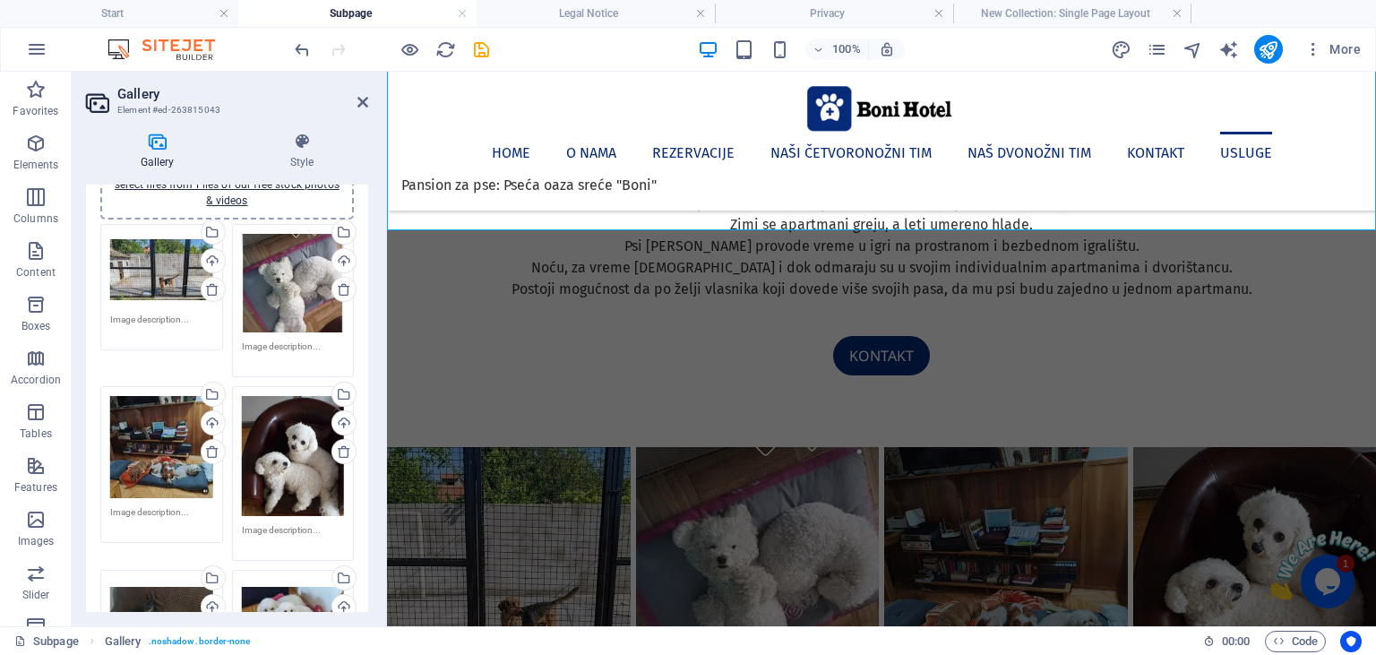
click at [158, 268] on div "Drag files here, click to choose files or select files from Files or our free s…" at bounding box center [227, 554] width 262 height 670
click at [198, 228] on div "Select files from the file manager, stock photos, or upload file(s)" at bounding box center [140, 233] width 116 height 67
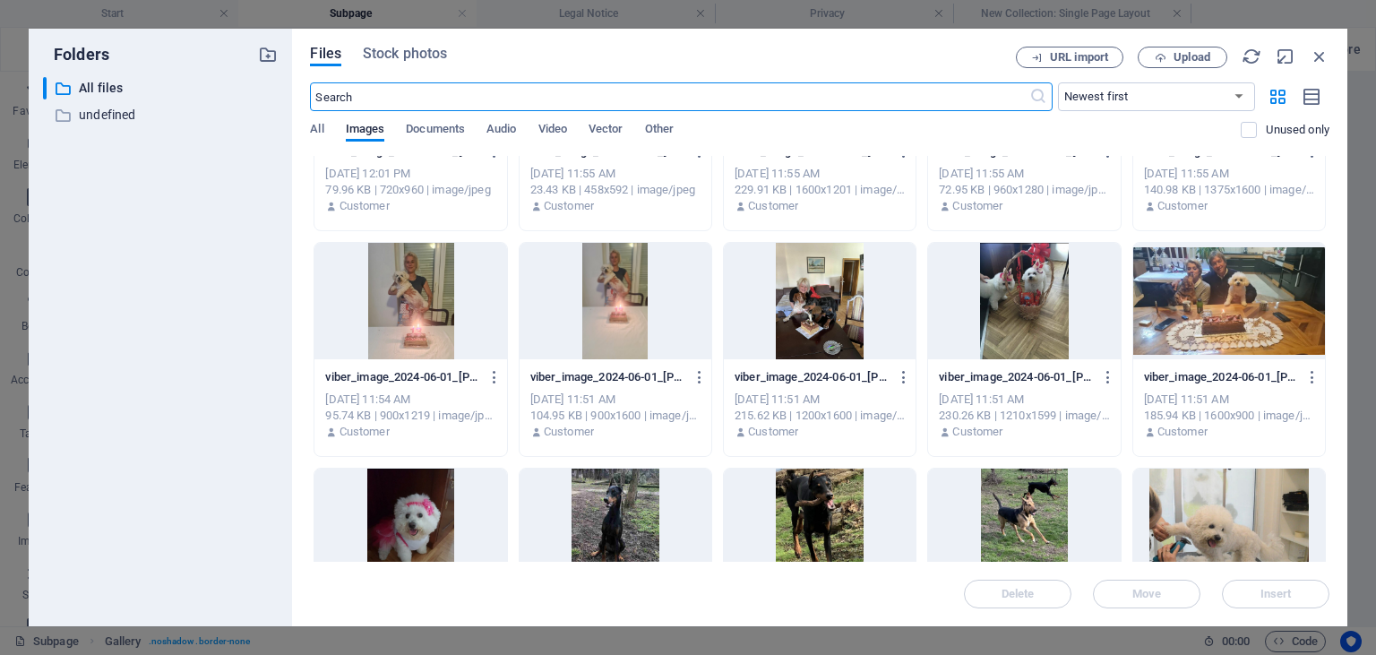
scroll to position [408, 0]
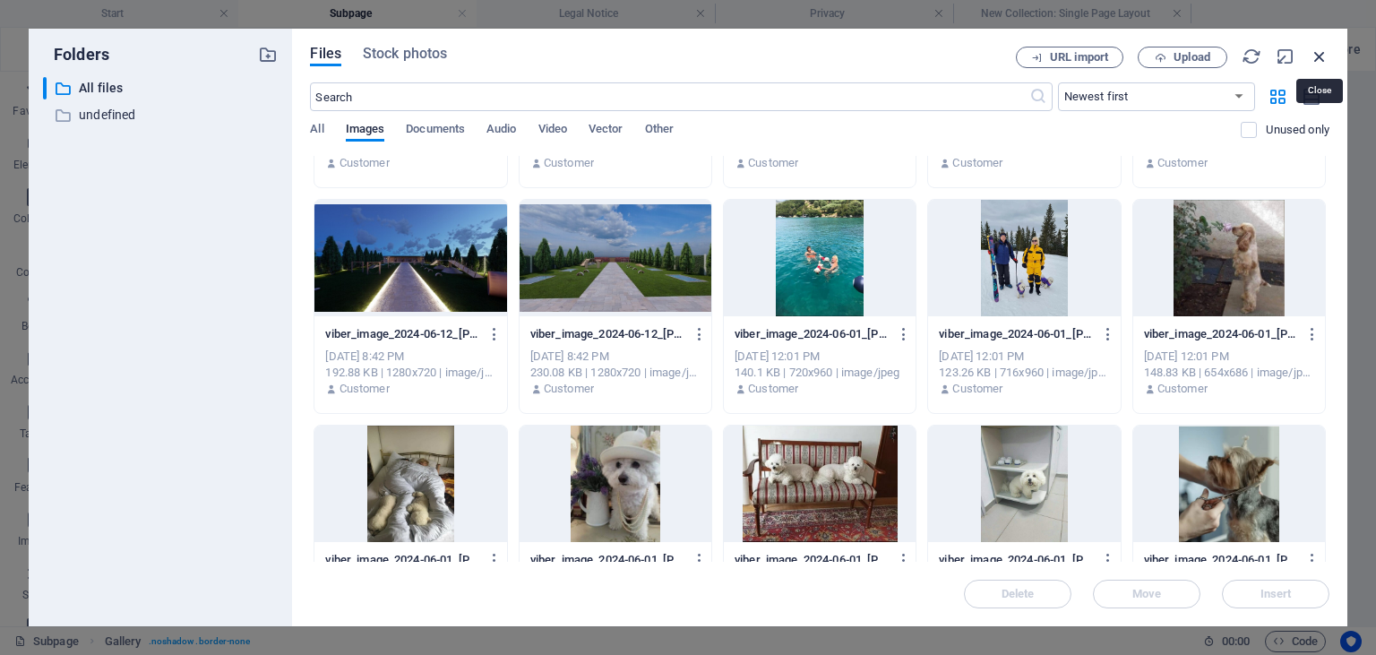
click at [1324, 56] on icon "button" at bounding box center [1320, 57] width 20 height 20
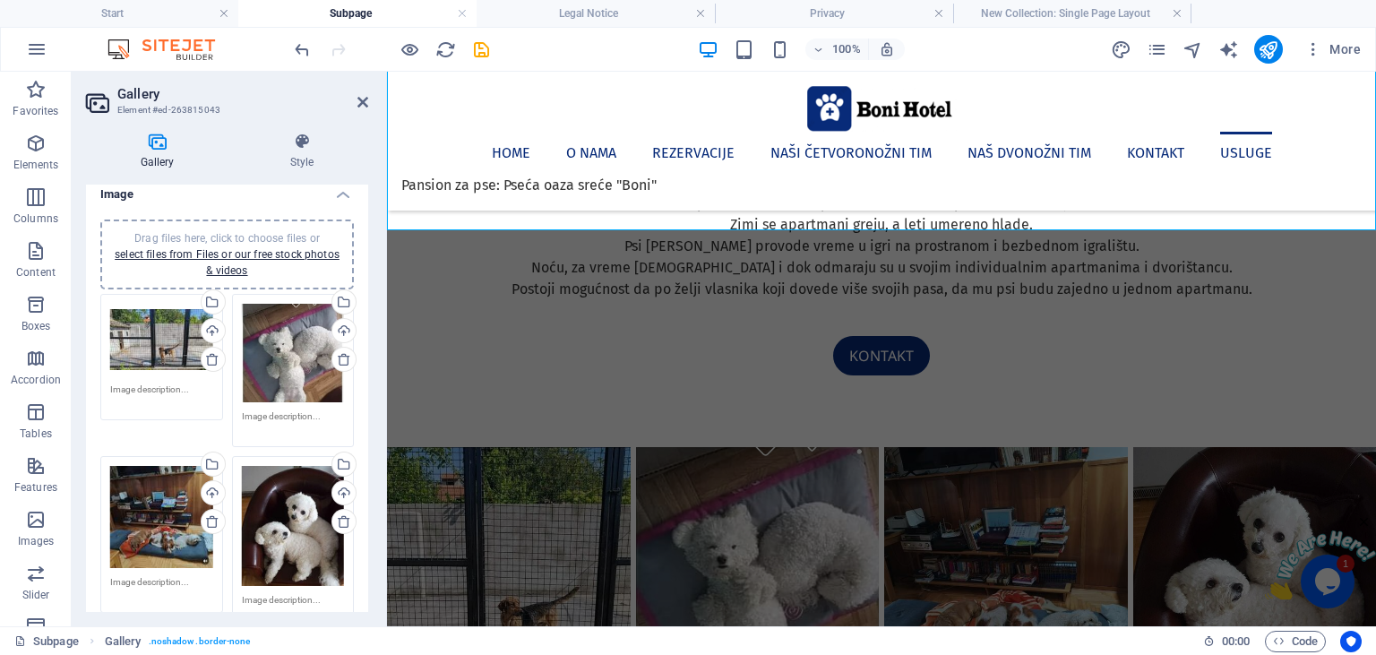
scroll to position [0, 0]
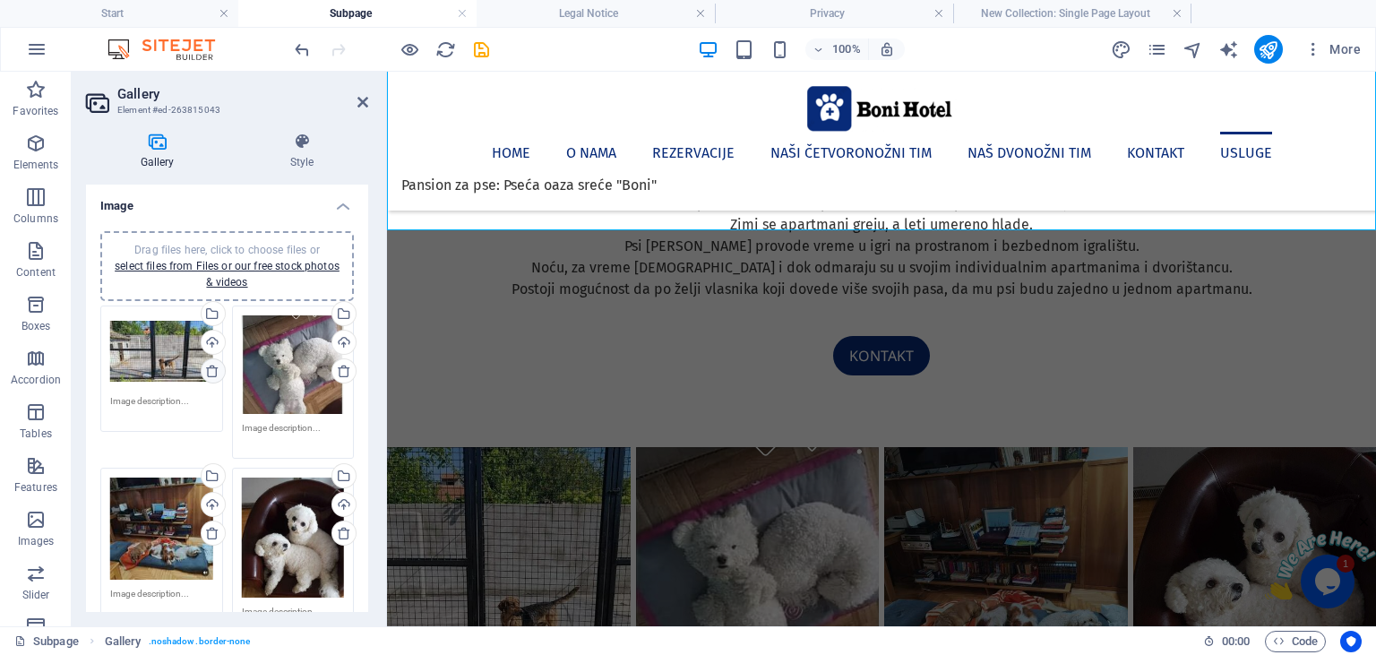
click at [211, 372] on icon at bounding box center [212, 371] width 14 height 14
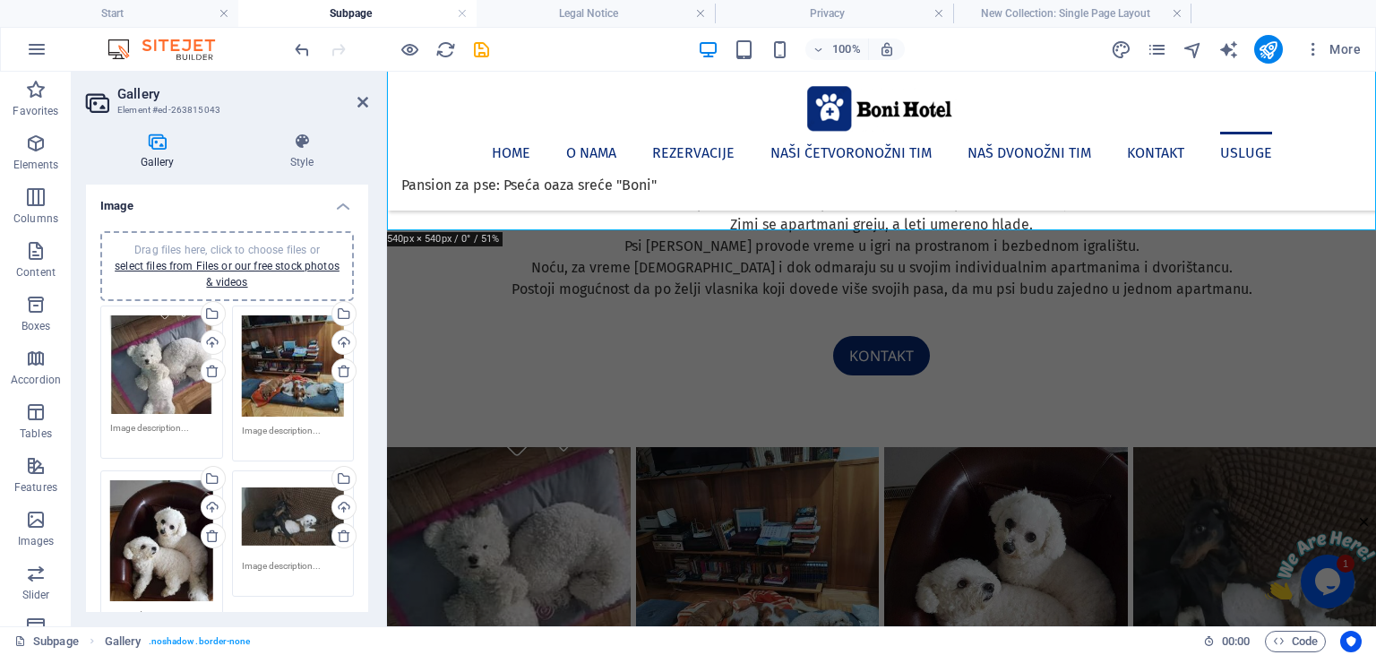
click at [235, 242] on div "Drag files here, click to choose files or select files from Files or our free s…" at bounding box center [227, 266] width 232 height 48
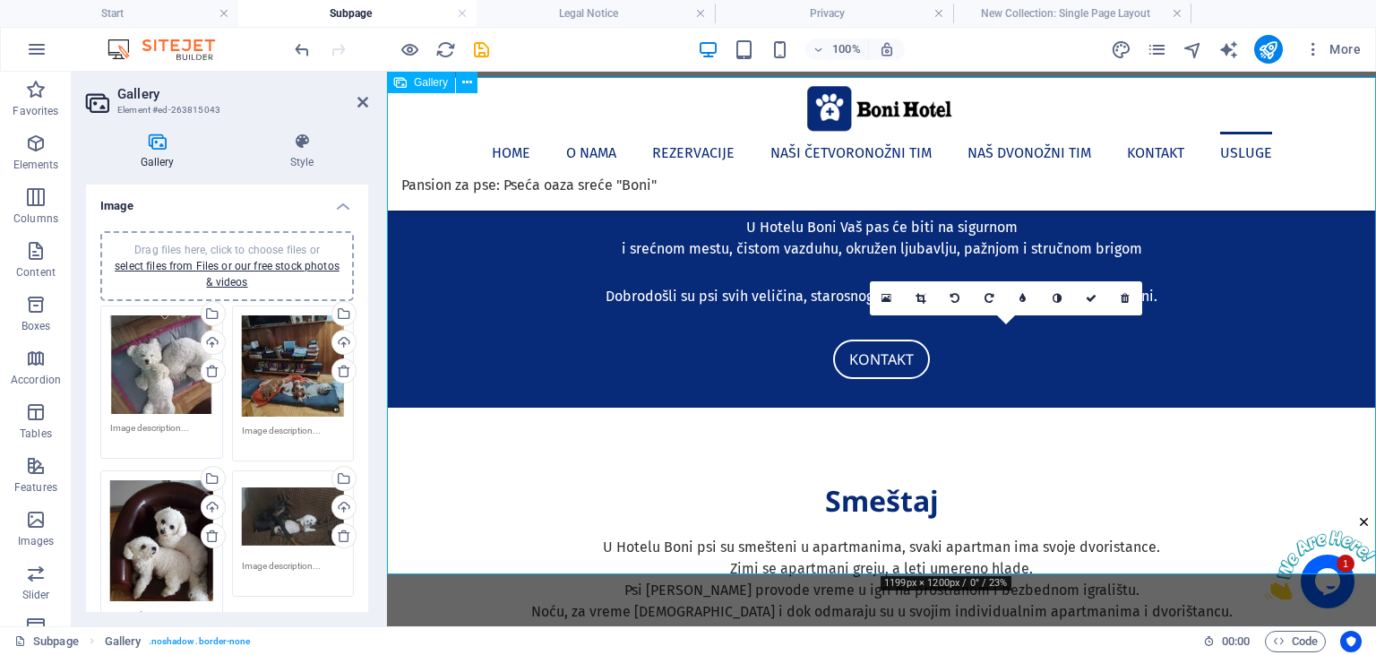
scroll to position [851, 0]
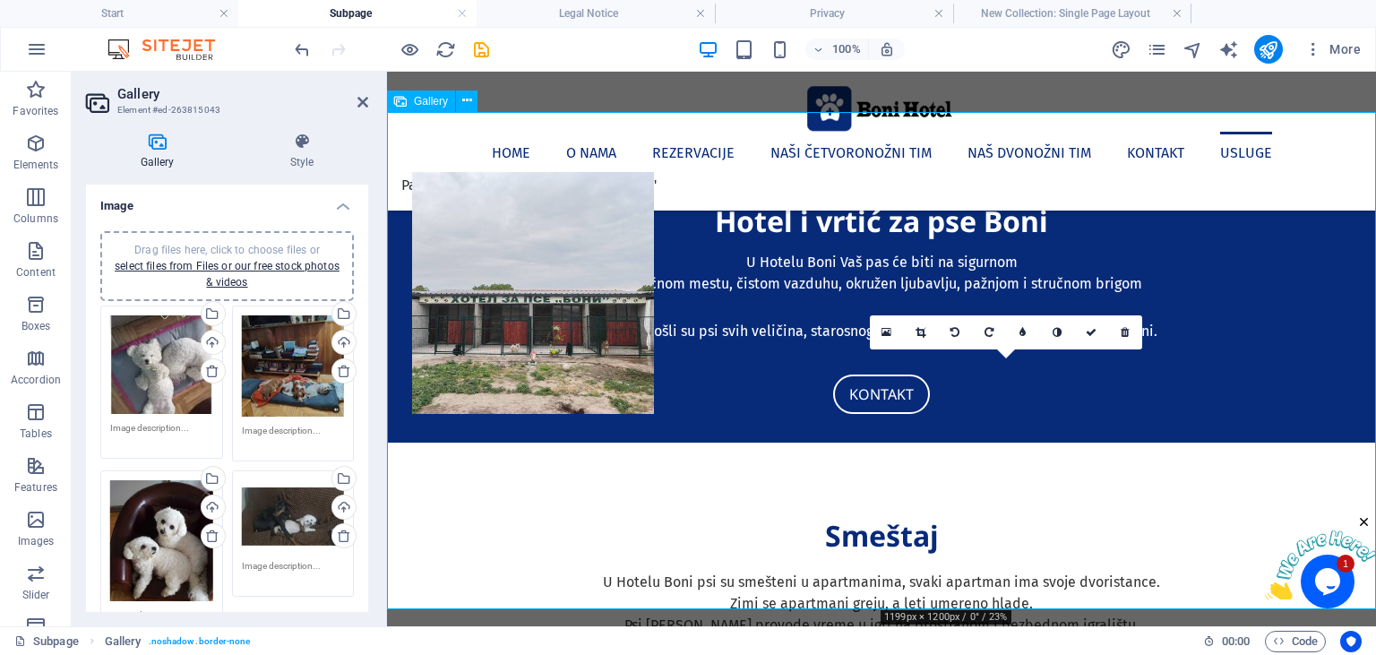
drag, startPoint x: 991, startPoint y: 426, endPoint x: 509, endPoint y: 224, distance: 522.7
click at [510, 224] on li at bounding box center [532, 293] width 247 height 249
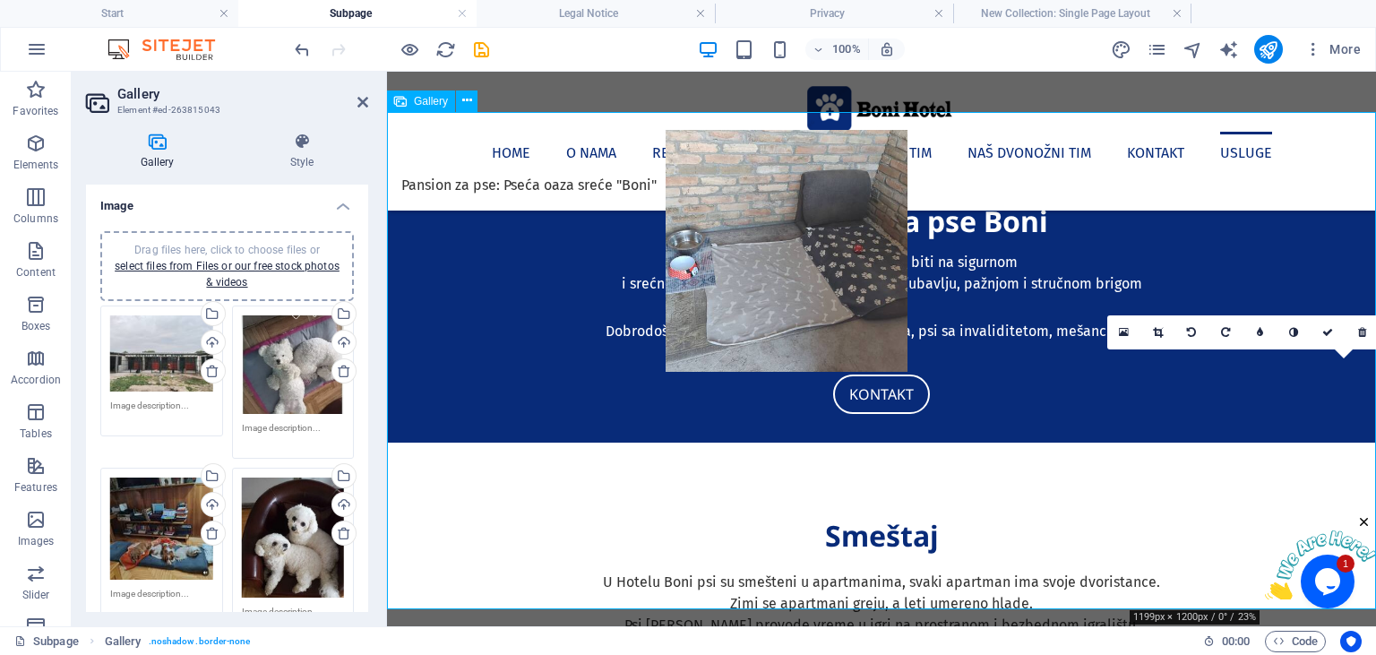
drag, startPoint x: 1211, startPoint y: 467, endPoint x: 718, endPoint y: 236, distance: 544.2
click at [718, 236] on li at bounding box center [786, 251] width 247 height 249
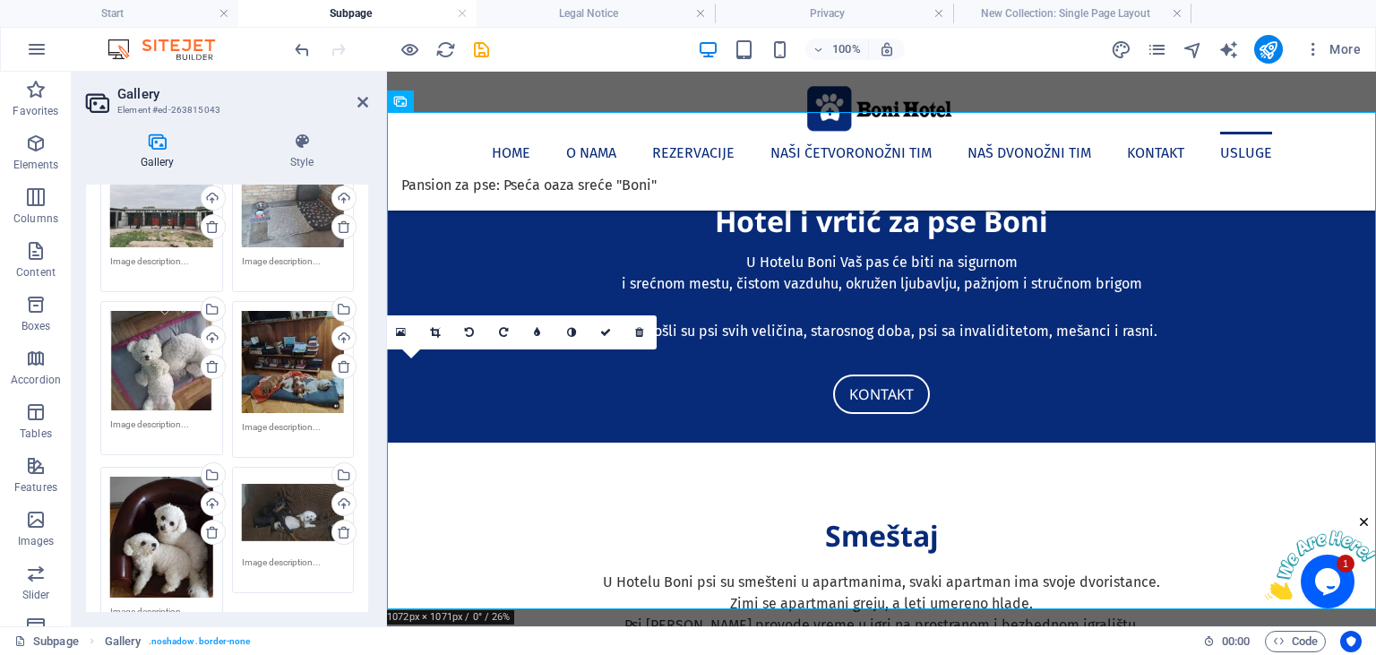
scroll to position [163, 0]
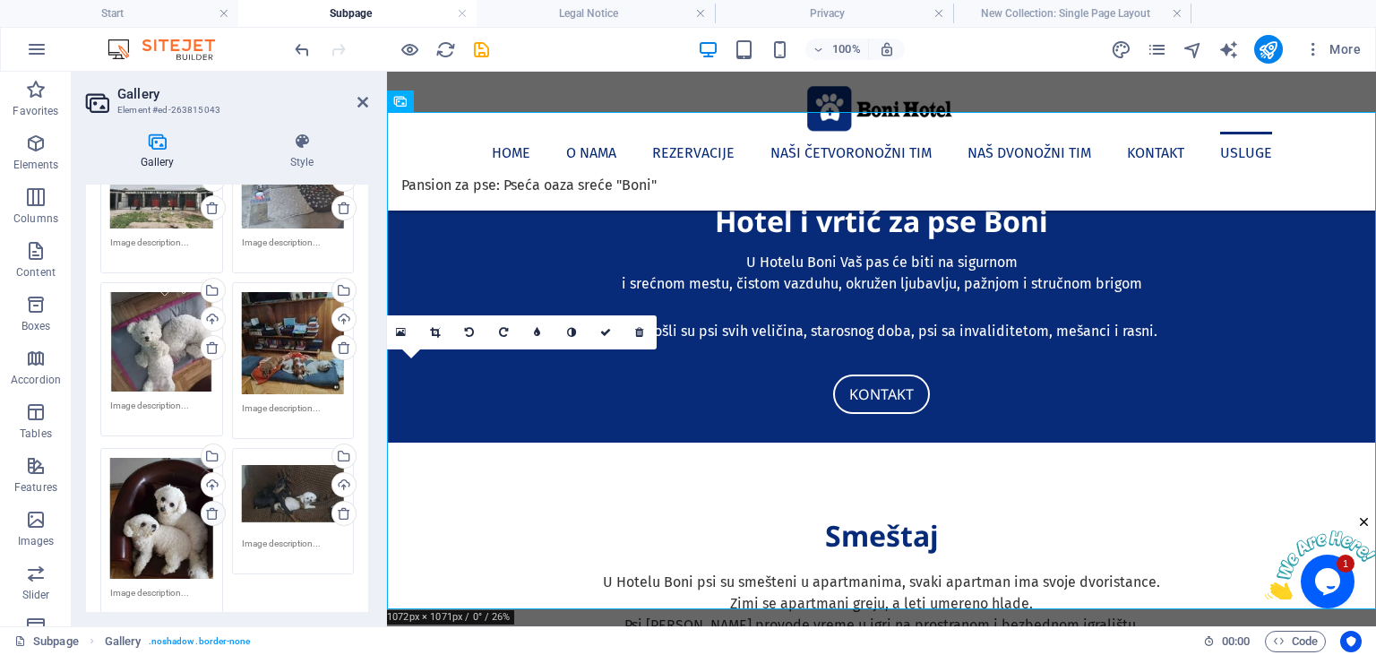
click at [212, 507] on icon at bounding box center [212, 513] width 14 height 14
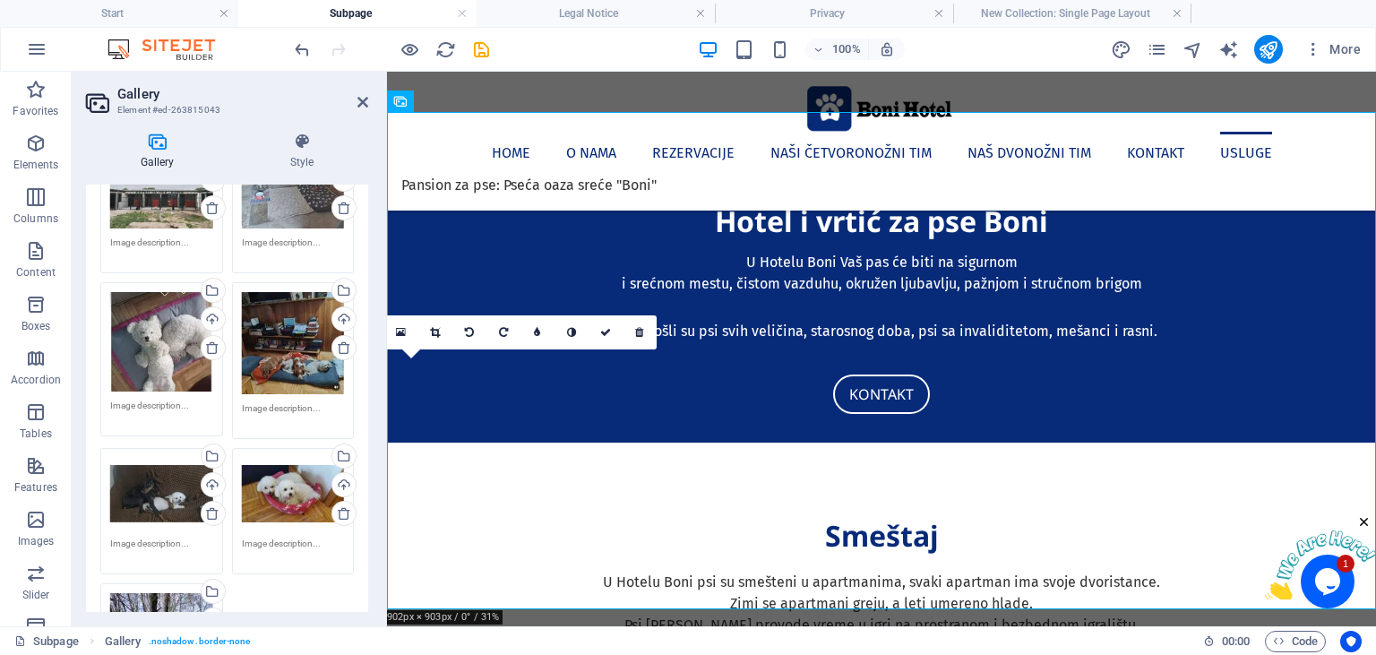
scroll to position [0, 0]
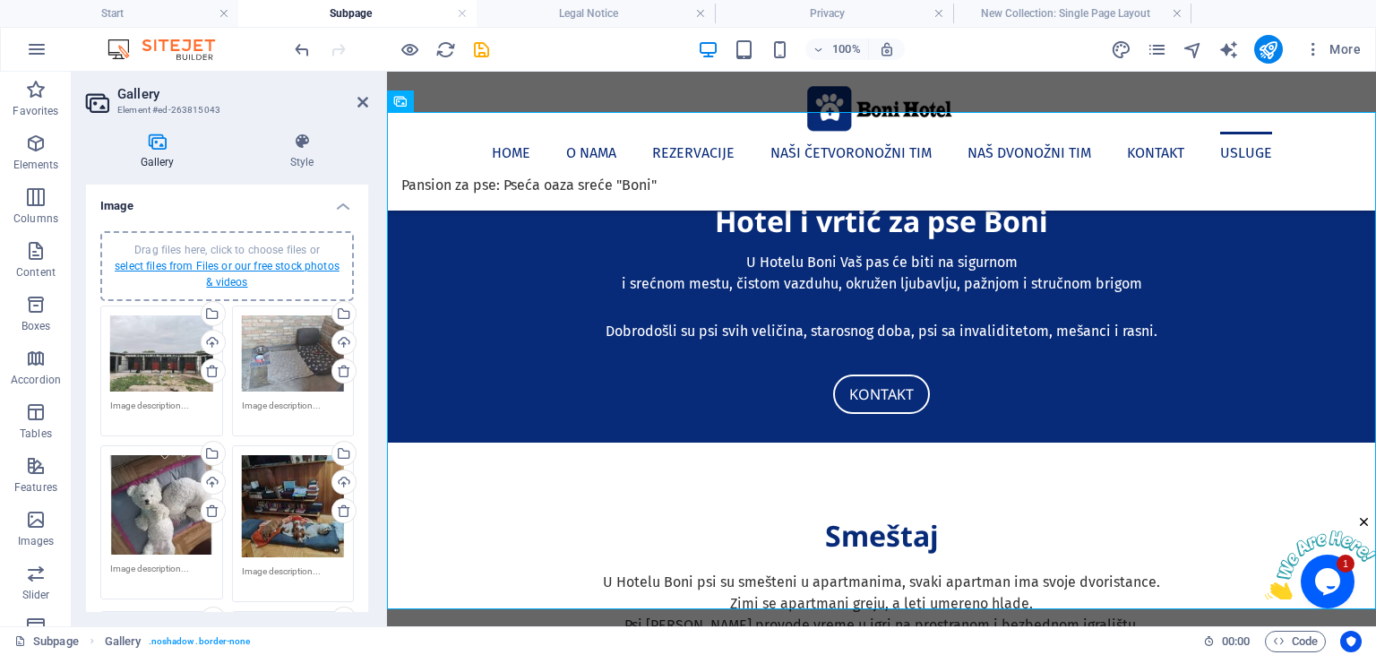
click at [273, 262] on link "select files from Files or our free stock photos & videos" at bounding box center [227, 274] width 225 height 29
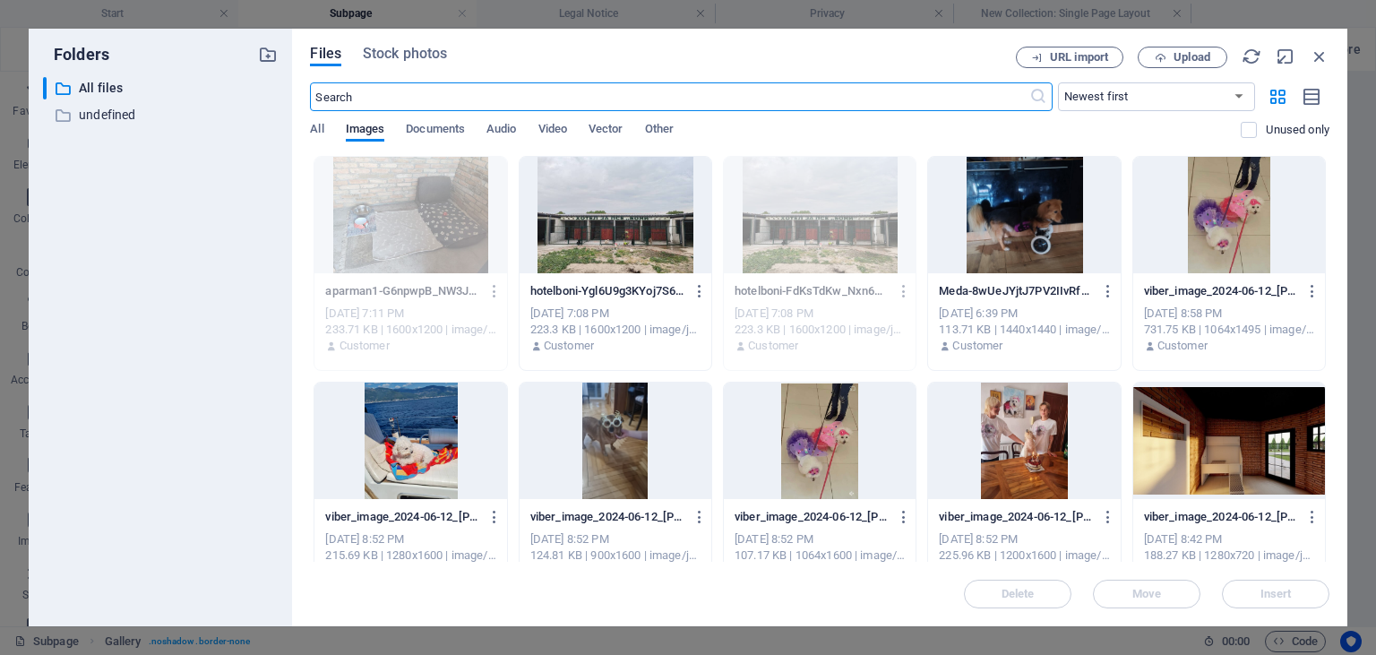
scroll to position [1172, 0]
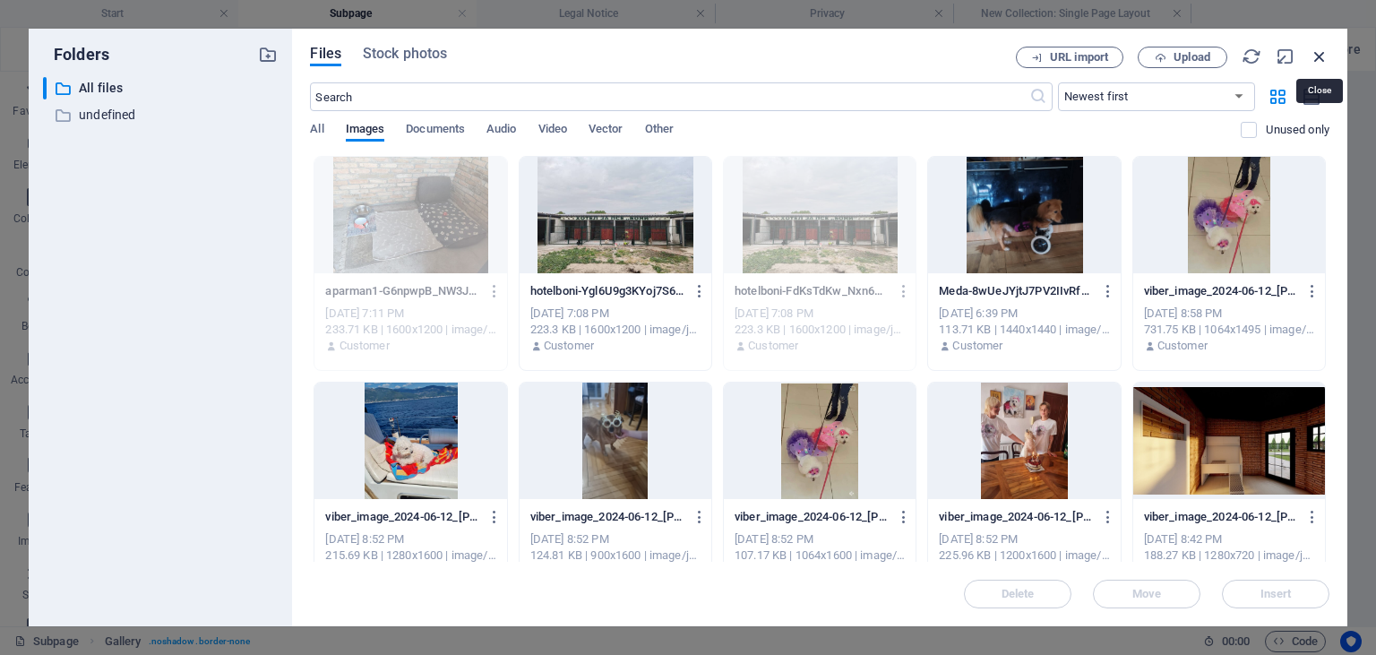
click at [1317, 52] on icon "button" at bounding box center [1320, 57] width 20 height 20
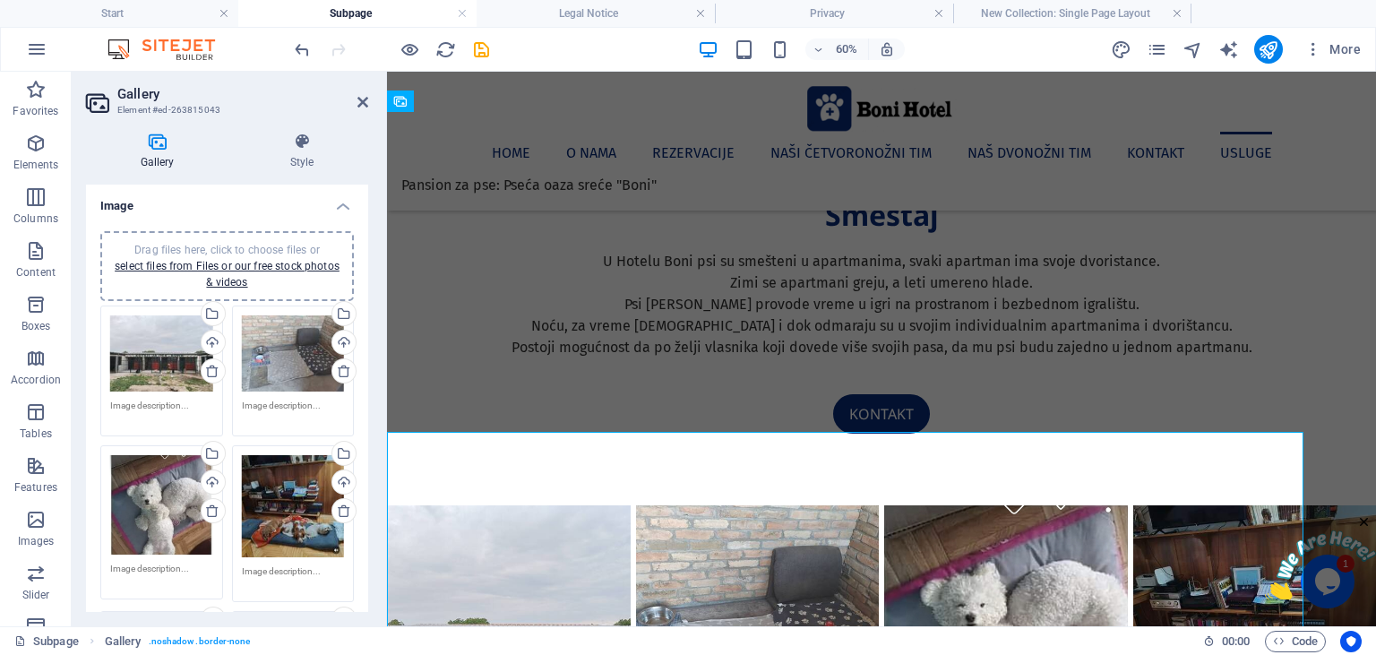
scroll to position [851, 0]
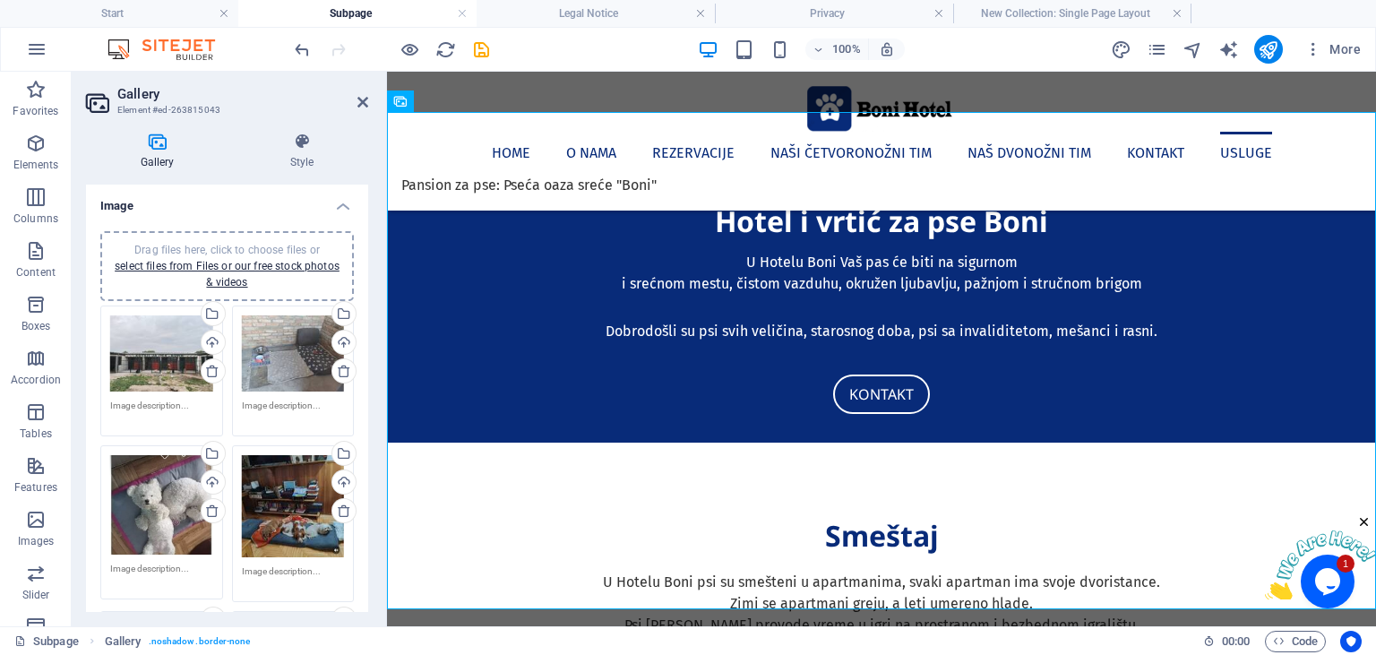
click at [188, 244] on span "Drag files here, click to choose files or select files from Files or our free s…" at bounding box center [227, 266] width 225 height 45
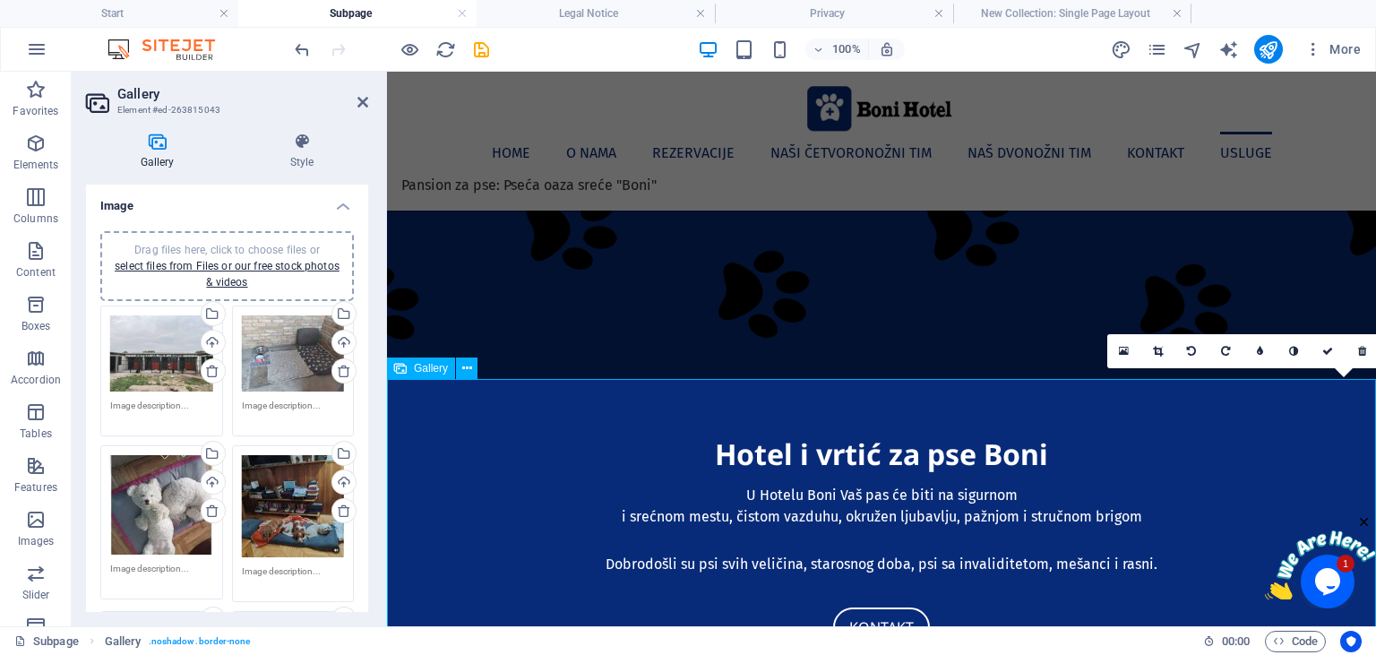
scroll to position [662, 0]
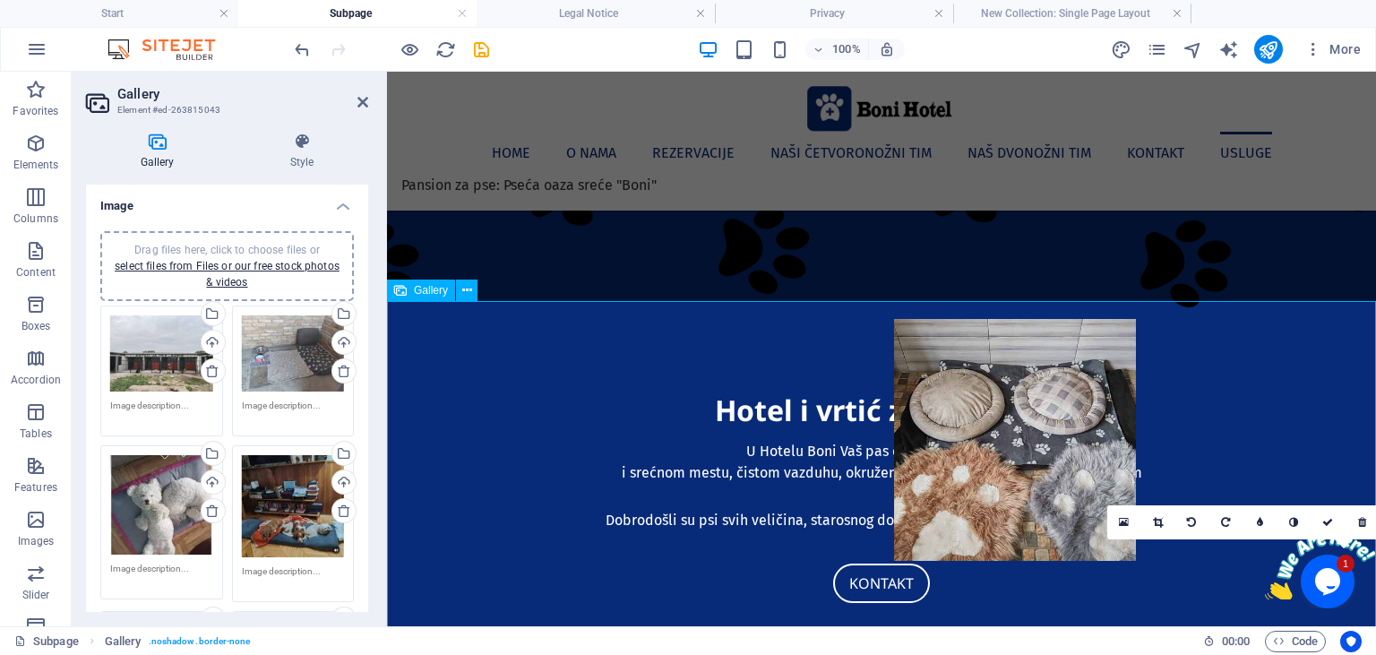
drag, startPoint x: 1183, startPoint y: 597, endPoint x: 944, endPoint y: 364, distance: 334.4
click at [944, 364] on li at bounding box center [1014, 440] width 247 height 249
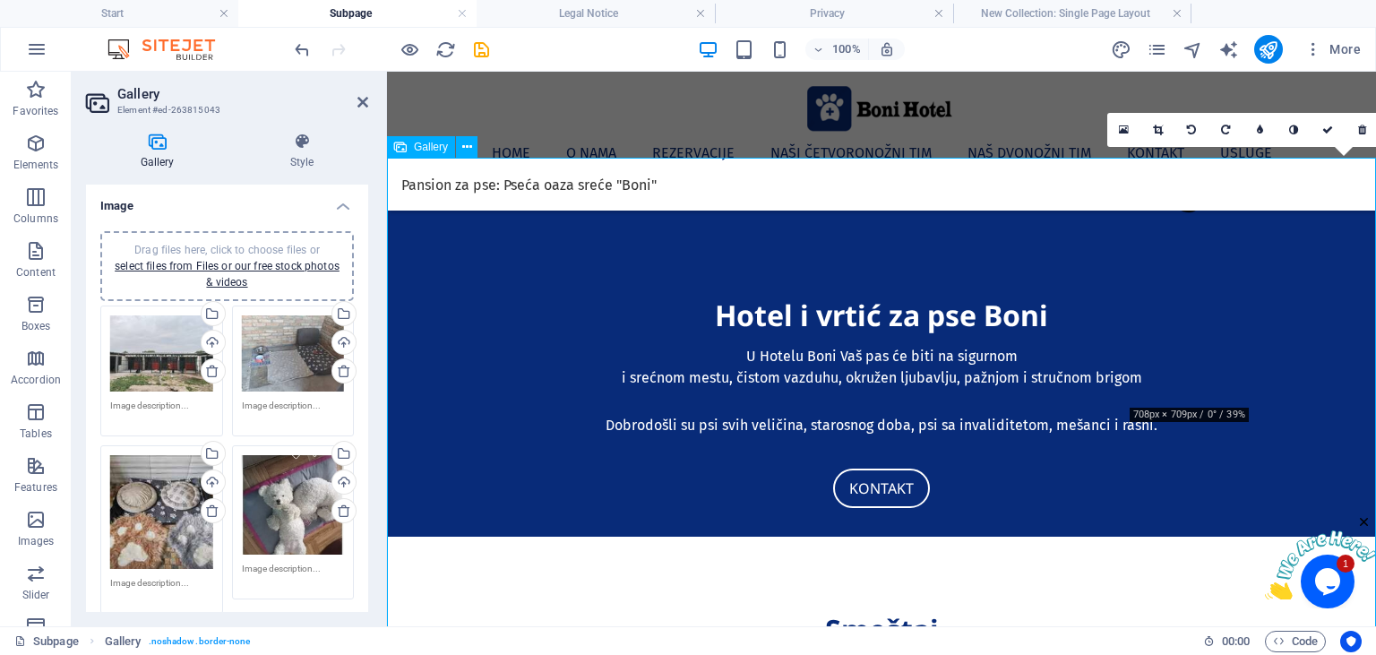
scroll to position [851, 0]
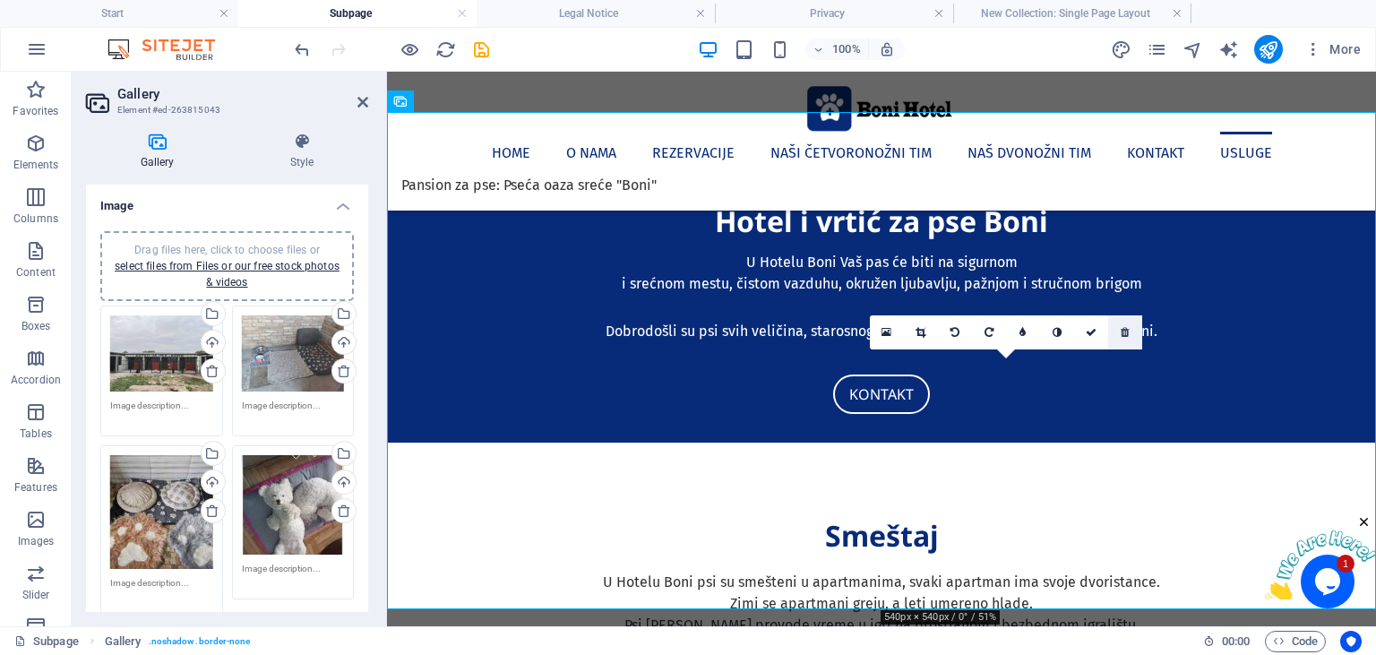
click at [1128, 331] on icon at bounding box center [1125, 332] width 8 height 11
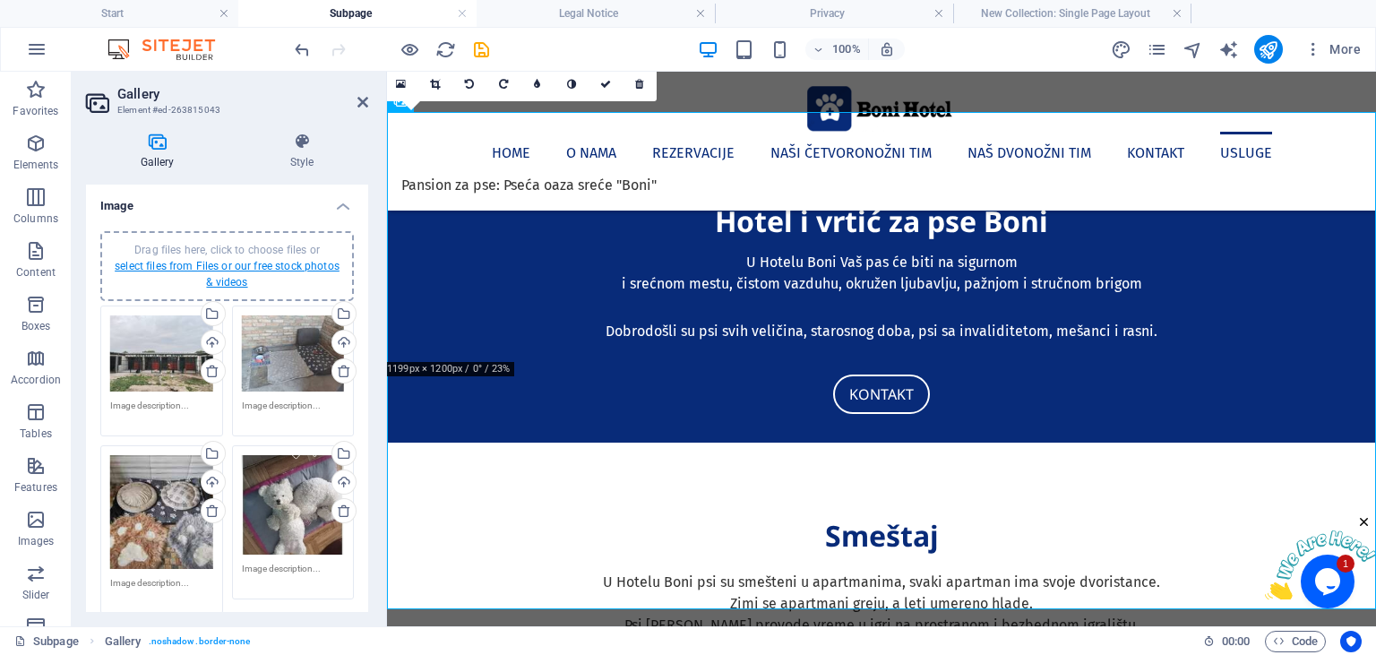
click at [263, 263] on link "select files from Files or our free stock photos & videos" at bounding box center [227, 274] width 225 height 29
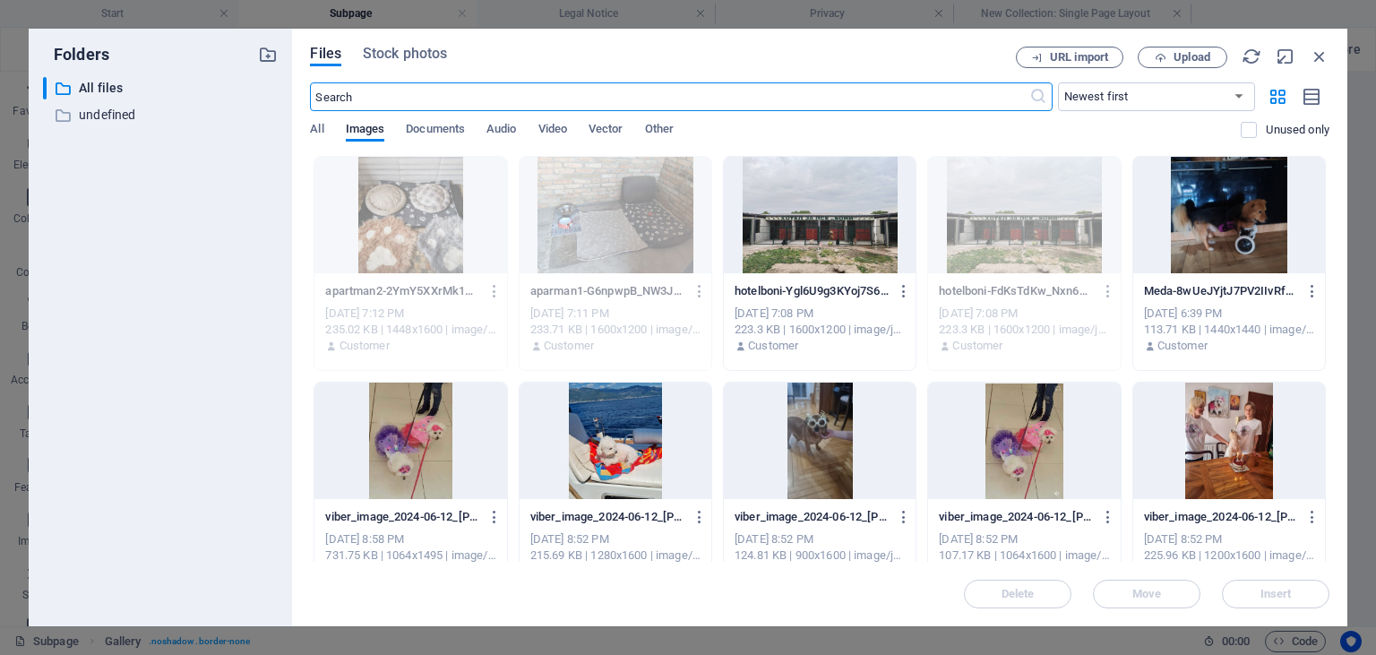
scroll to position [1172, 0]
click at [1325, 54] on icon "button" at bounding box center [1320, 57] width 20 height 20
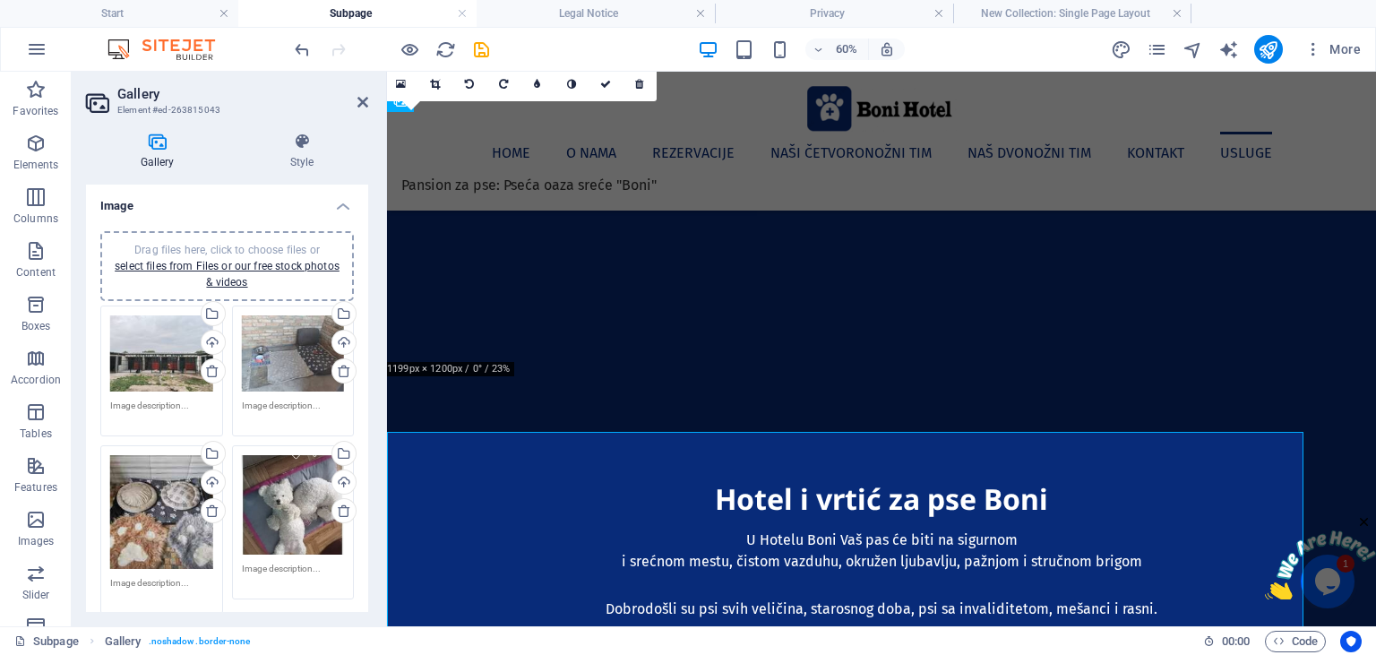
scroll to position [851, 0]
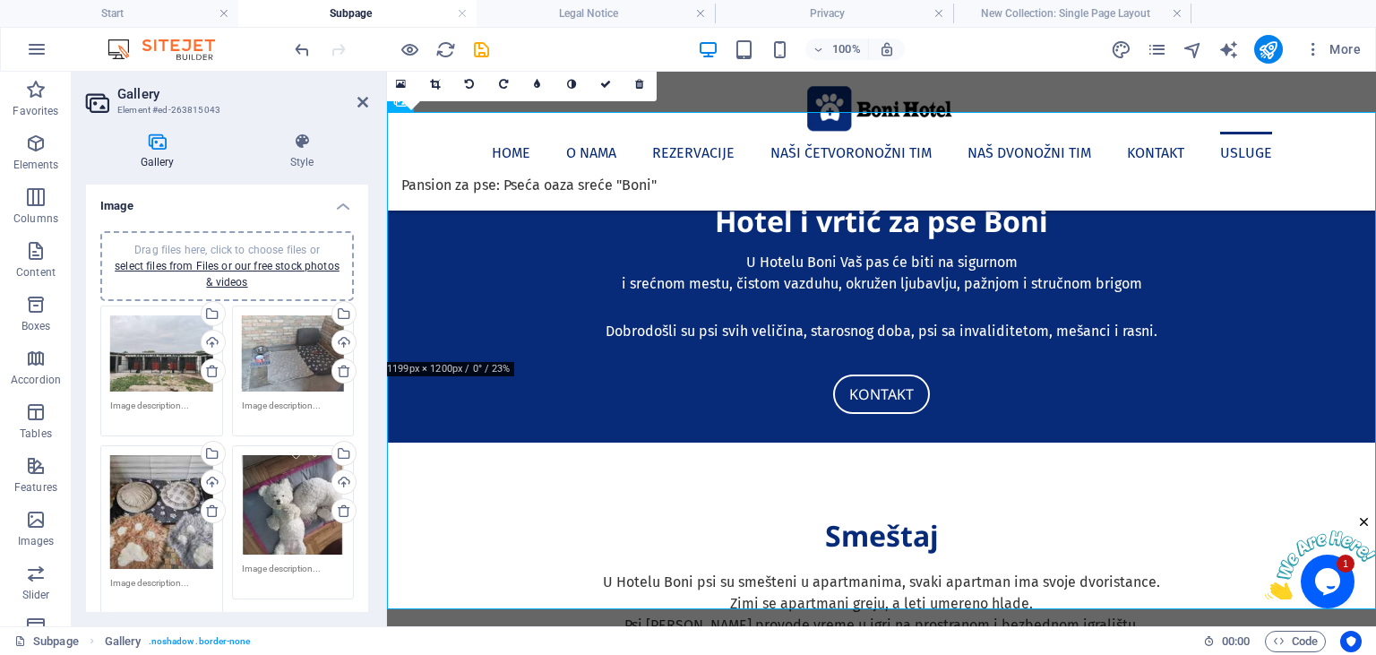
click at [224, 241] on div "Drag files here, click to choose files or select files from Files or our free s…" at bounding box center [226, 266] width 253 height 70
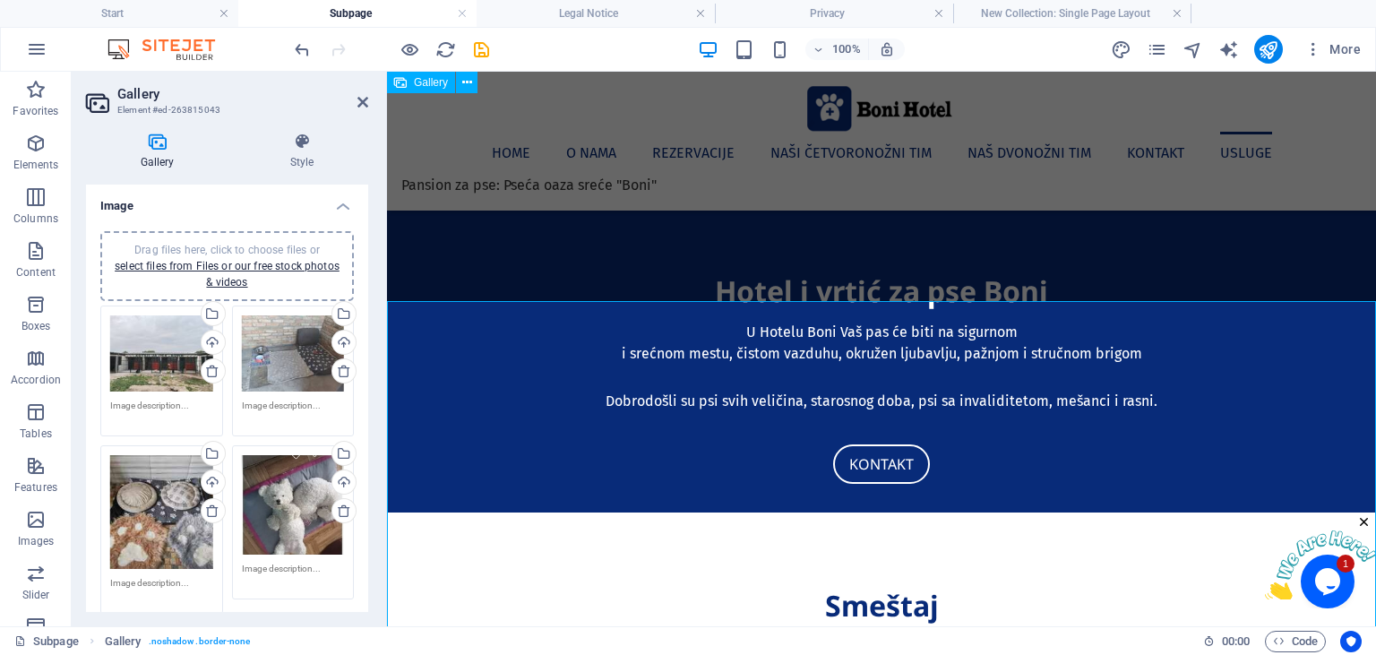
scroll to position [662, 0]
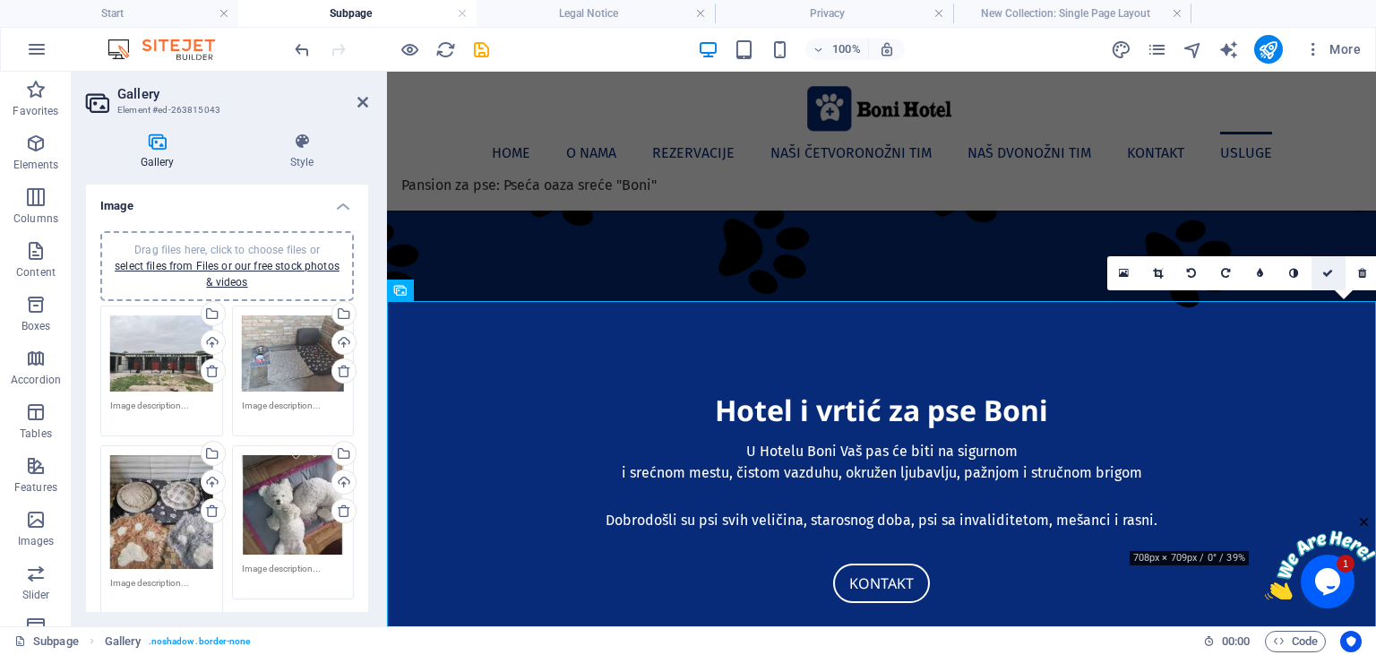
click at [1328, 271] on icon at bounding box center [1327, 273] width 11 height 11
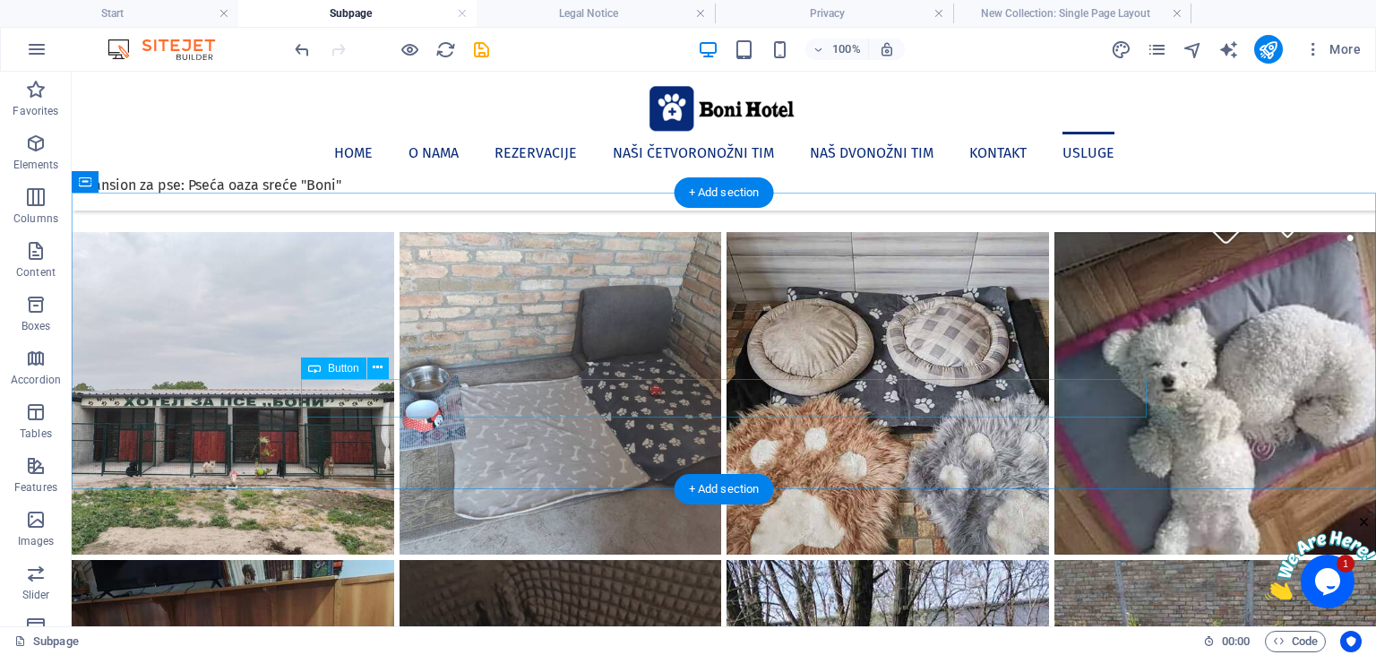
scroll to position [1419, 0]
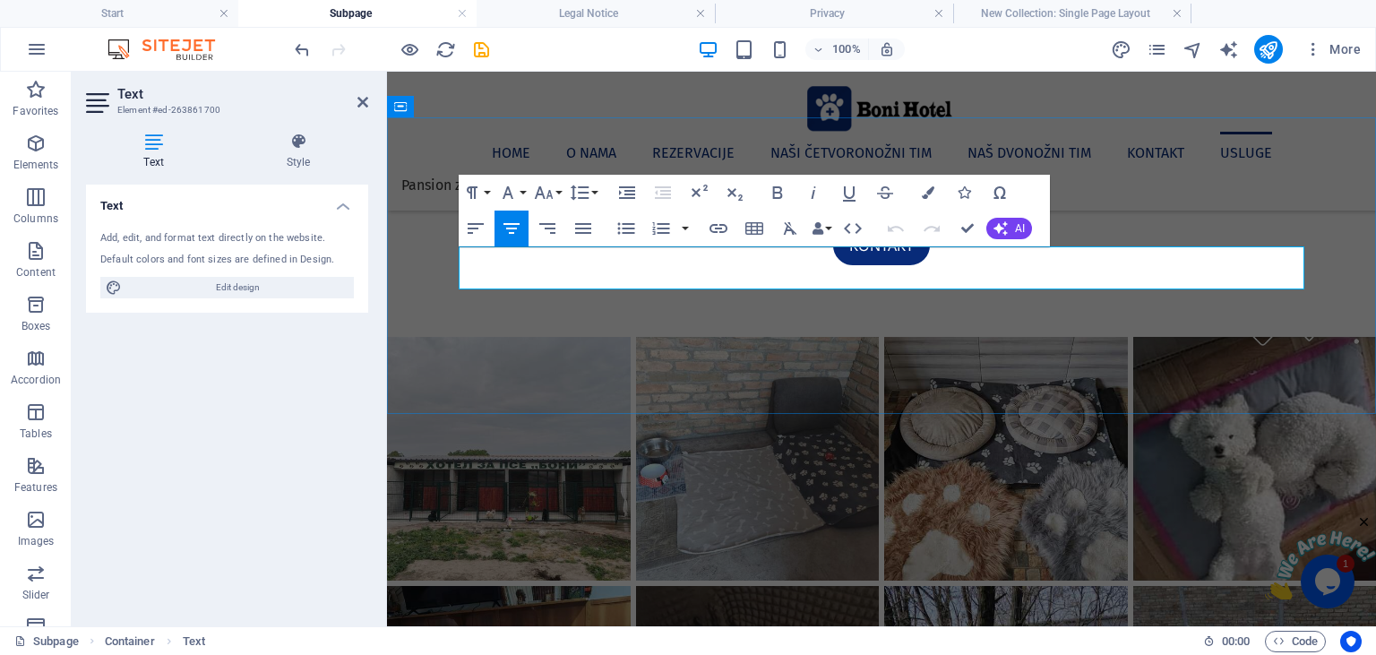
drag, startPoint x: 1085, startPoint y: 254, endPoint x: 1211, endPoint y: 256, distance: 126.3
drag, startPoint x: 966, startPoint y: 256, endPoint x: 903, endPoint y: 257, distance: 62.7
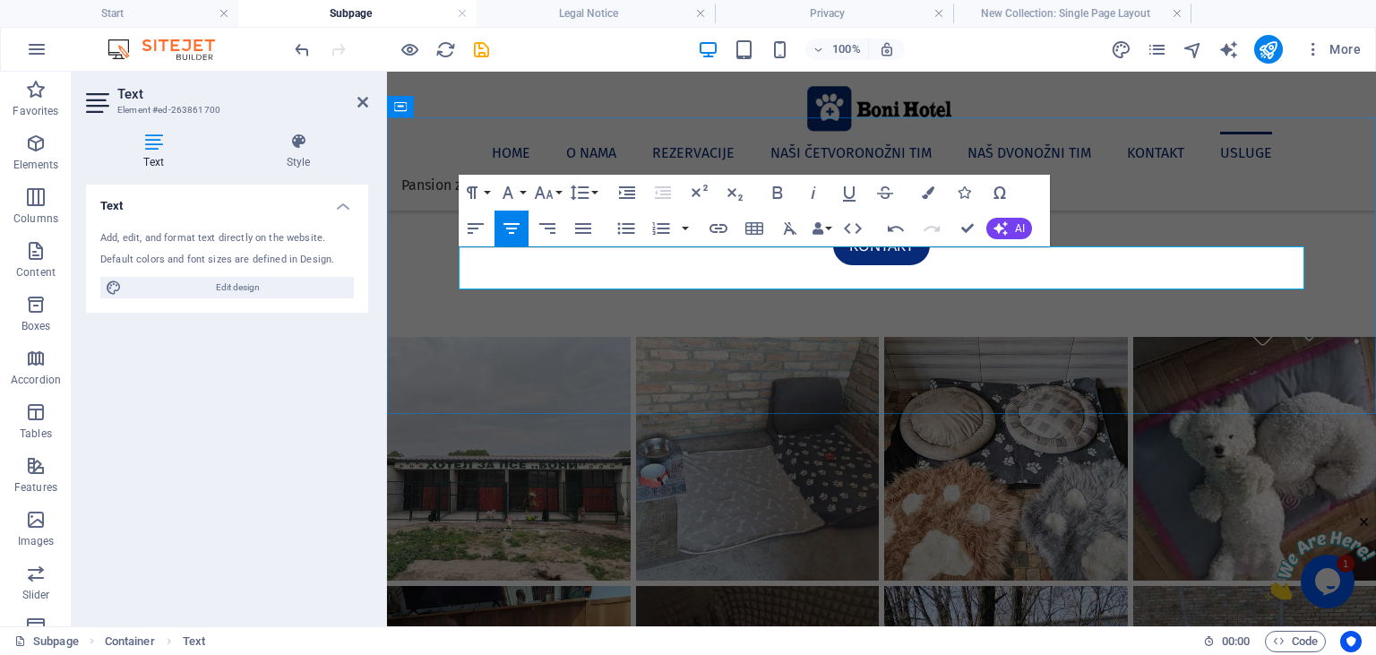
drag, startPoint x: 961, startPoint y: 255, endPoint x: 914, endPoint y: 253, distance: 47.6
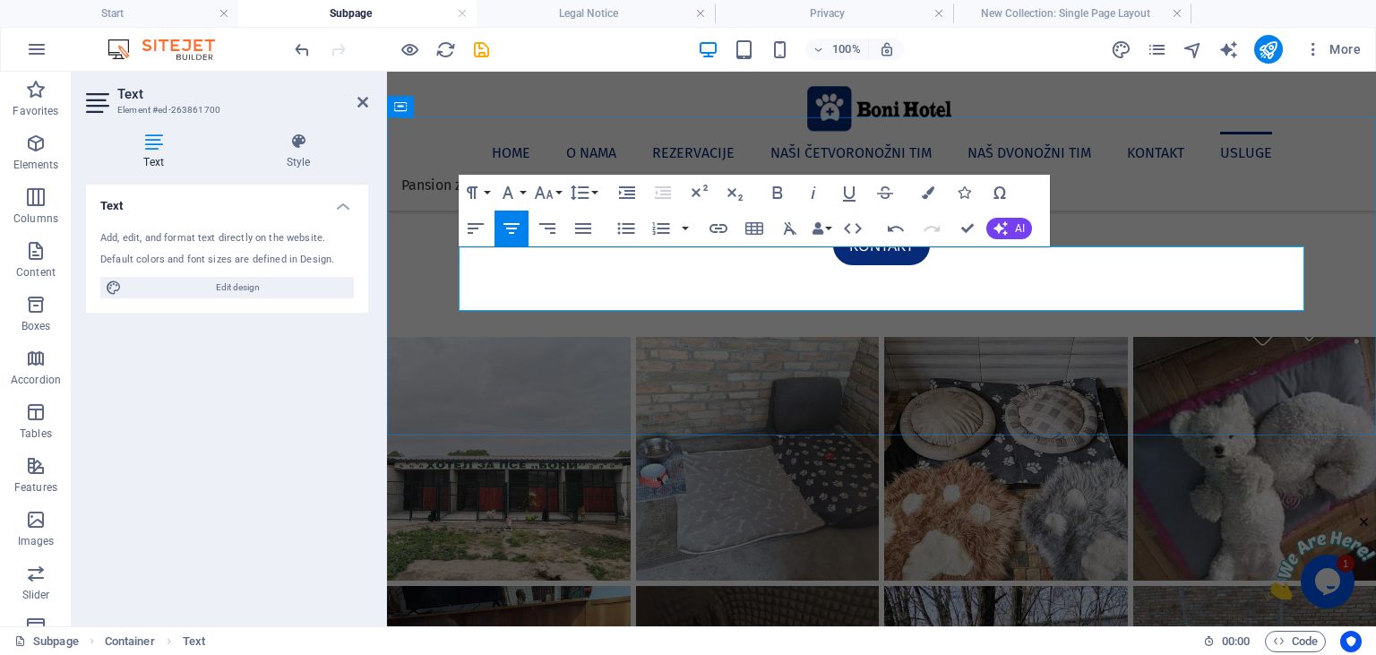
drag, startPoint x: 1069, startPoint y: 282, endPoint x: 1081, endPoint y: 288, distance: 14.0
drag, startPoint x: 1135, startPoint y: 280, endPoint x: 1191, endPoint y: 279, distance: 56.5
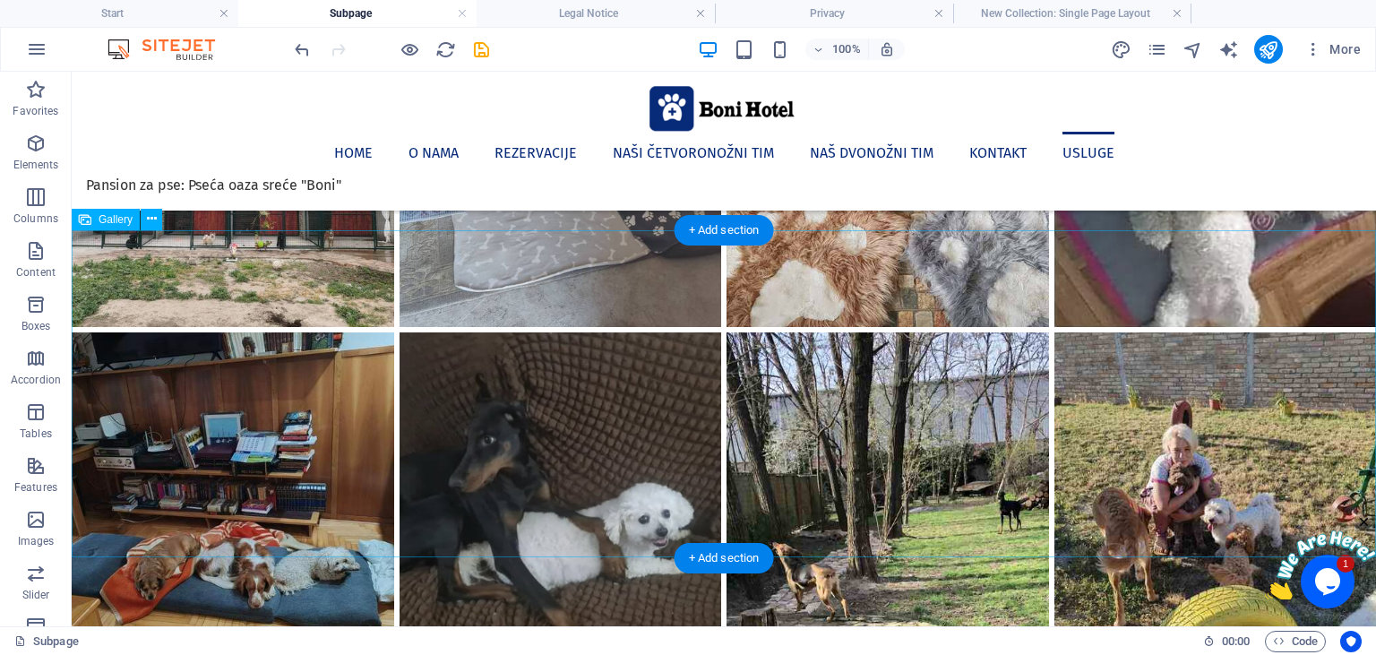
scroll to position [1703, 0]
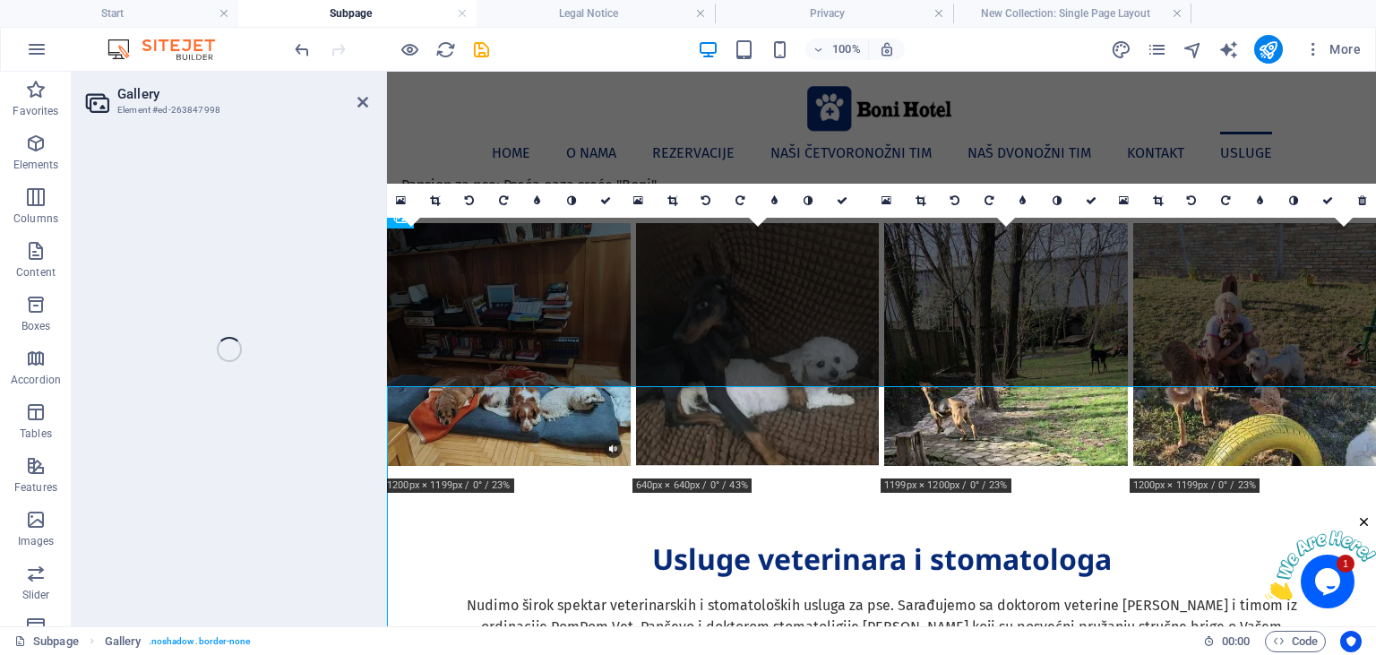
scroll to position [1545, 0]
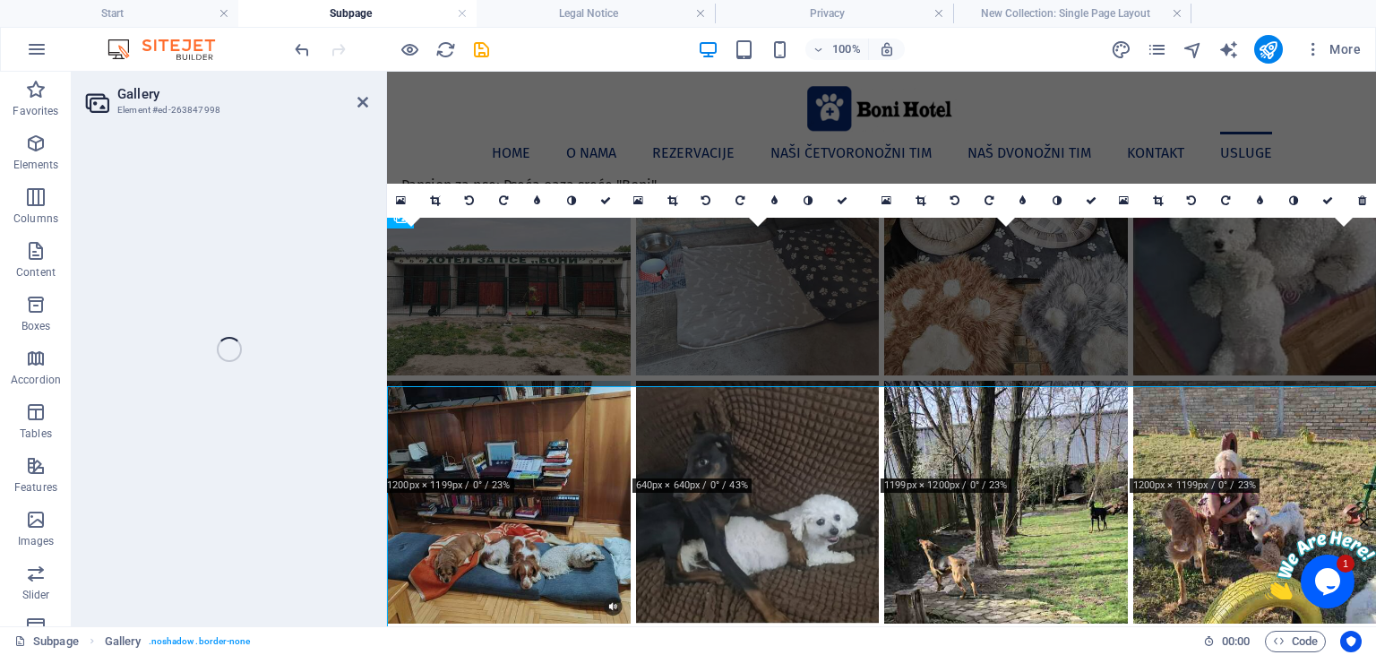
select select "4"
select select "%"
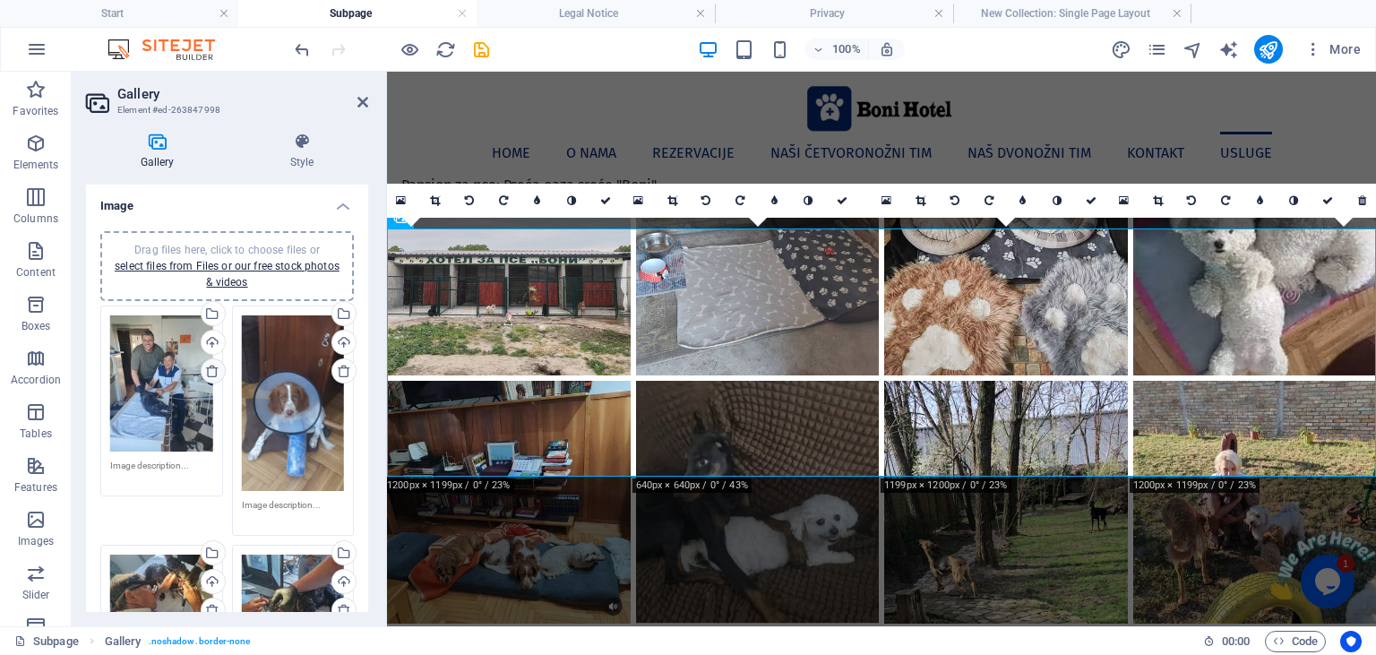
click at [210, 372] on icon at bounding box center [212, 371] width 14 height 14
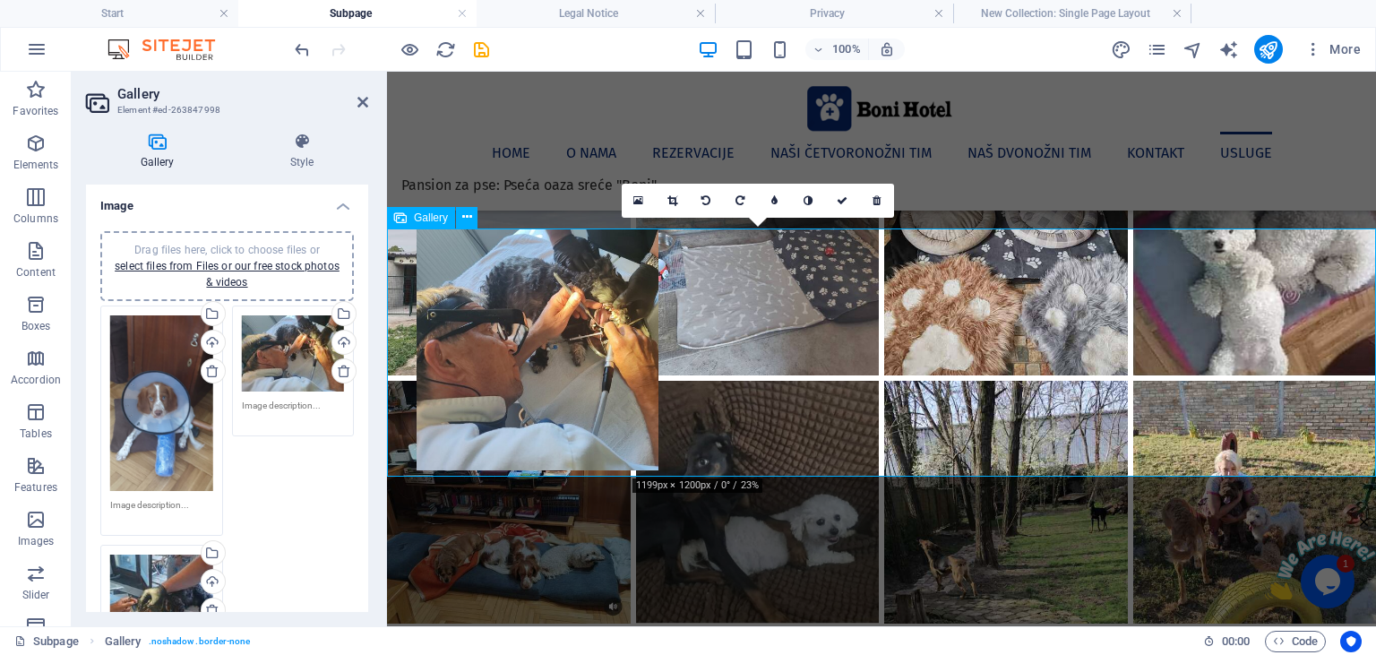
drag, startPoint x: 685, startPoint y: 309, endPoint x: 458, endPoint y: 306, distance: 227.5
click at [458, 306] on li at bounding box center [537, 350] width 247 height 249
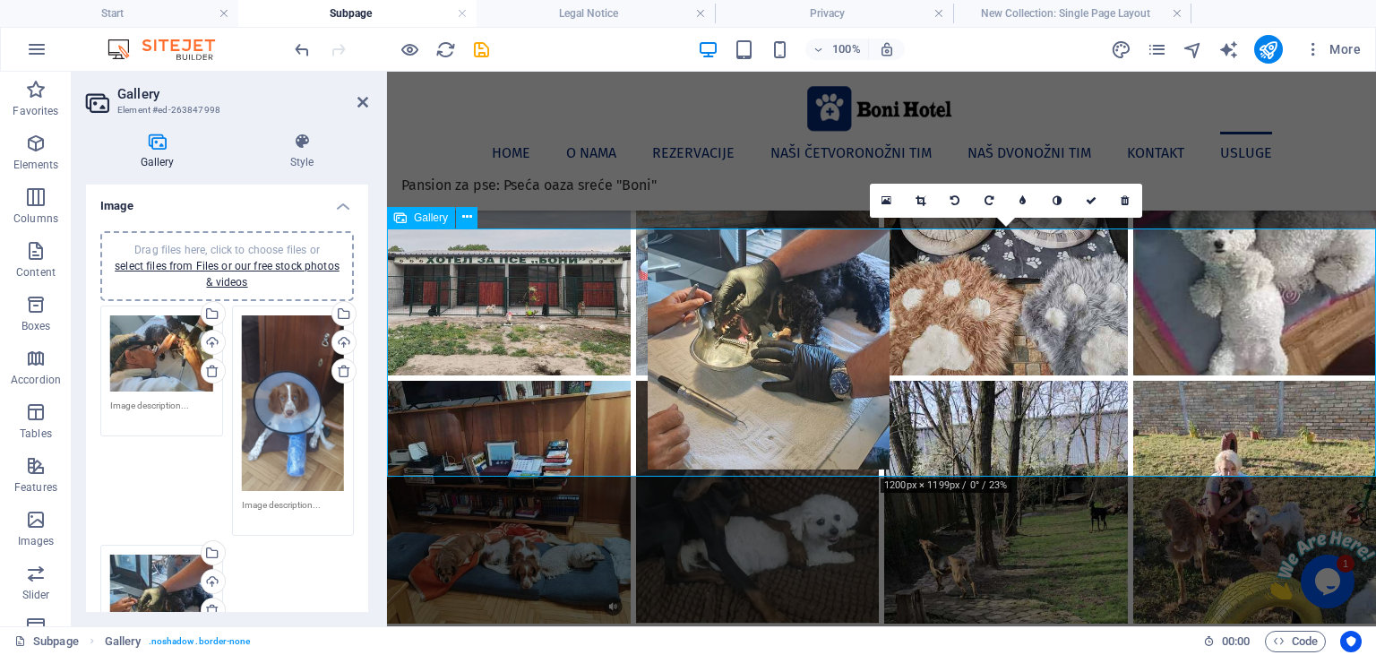
drag, startPoint x: 1030, startPoint y: 346, endPoint x: 794, endPoint y: 342, distance: 236.5
click at [794, 342] on li at bounding box center [768, 349] width 247 height 249
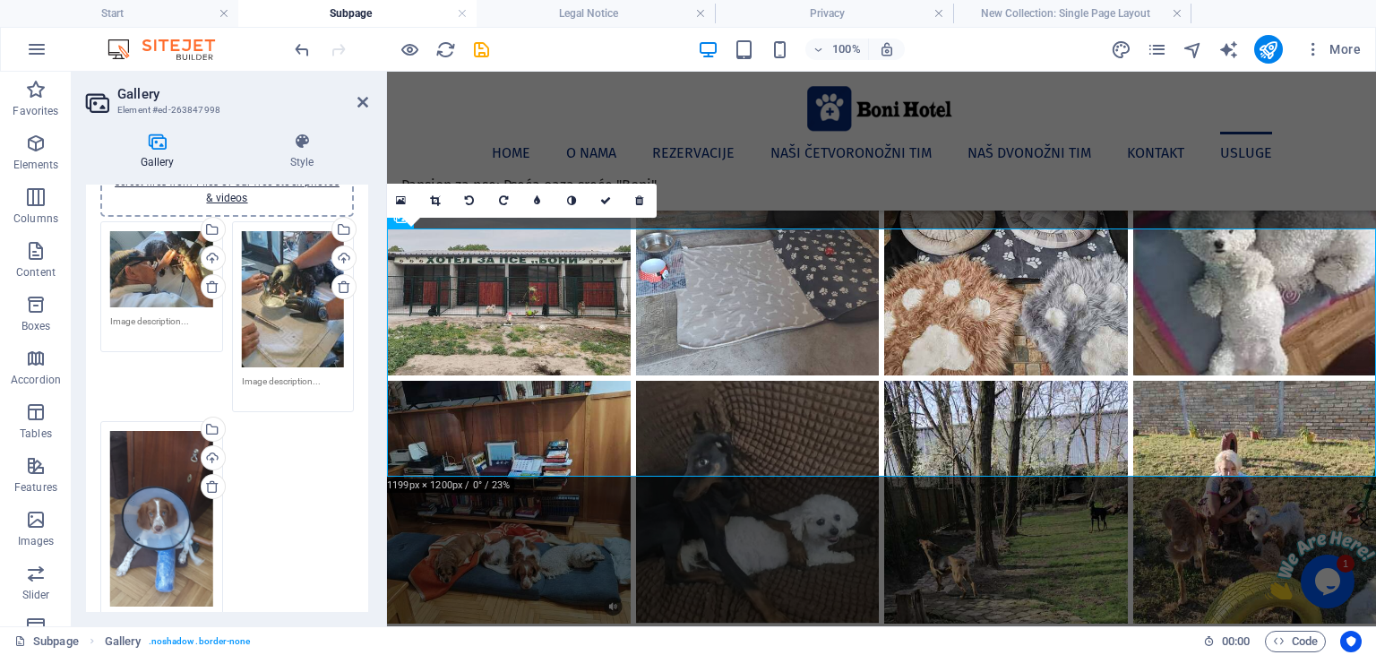
scroll to position [0, 0]
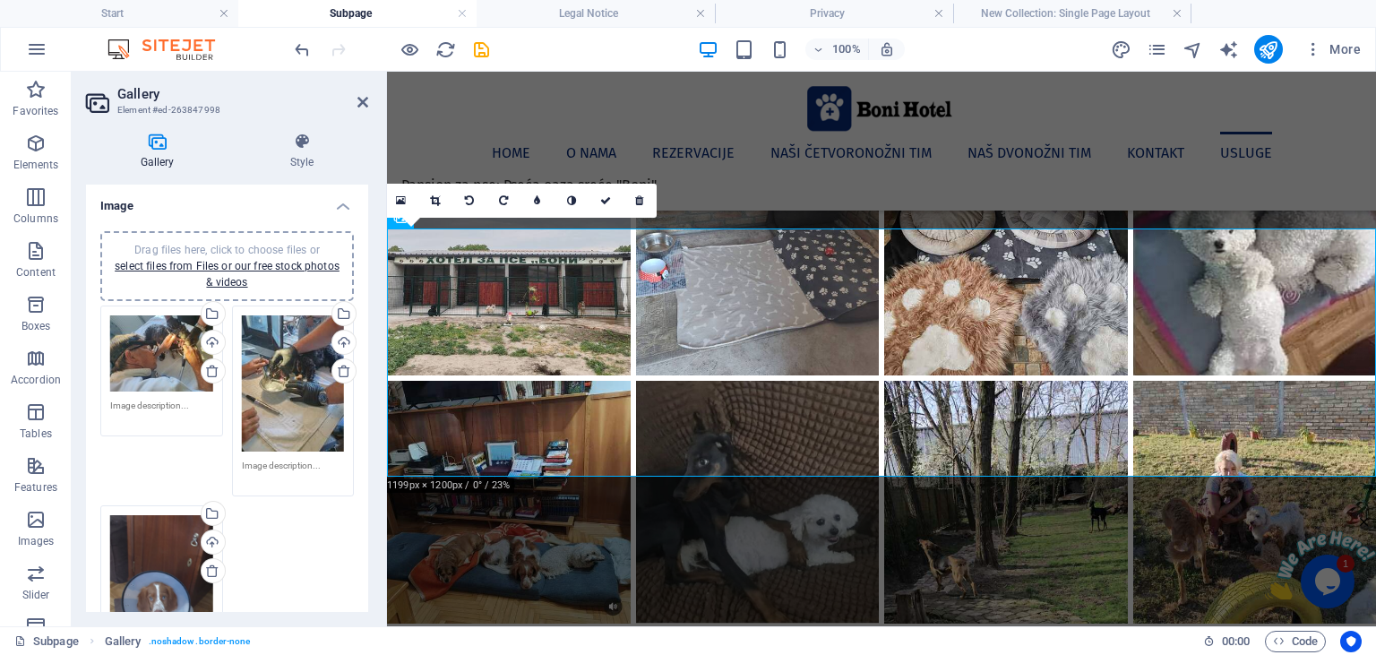
click at [275, 239] on div "Drag files here, click to choose files or select files from Files or our free s…" at bounding box center [226, 266] width 253 height 70
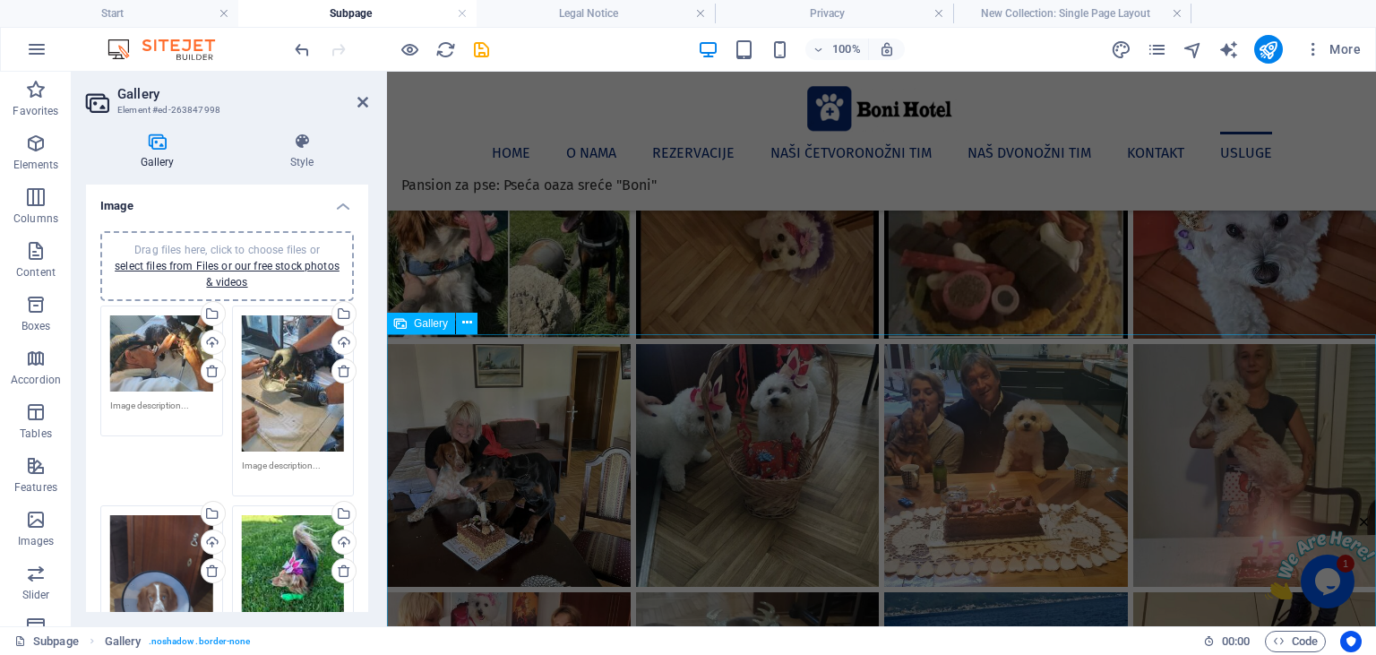
scroll to position [3153, 0]
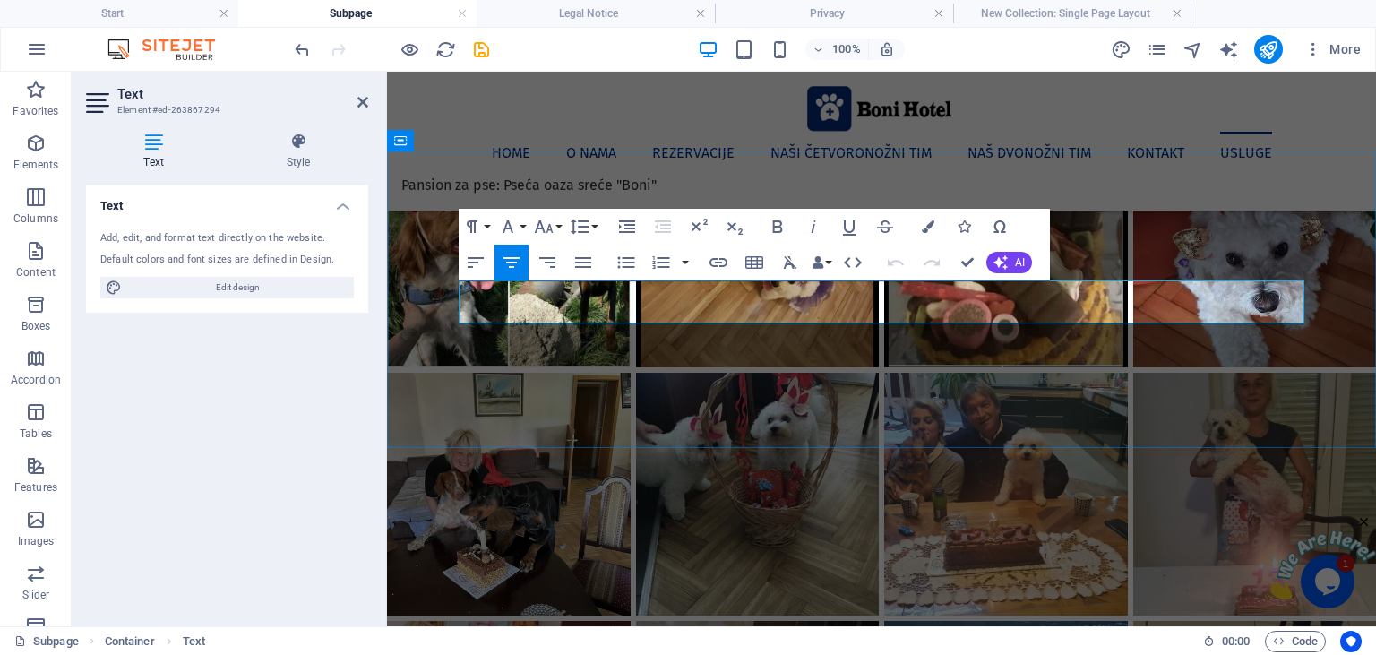
drag, startPoint x: 623, startPoint y: 291, endPoint x: 563, endPoint y: 289, distance: 60.0
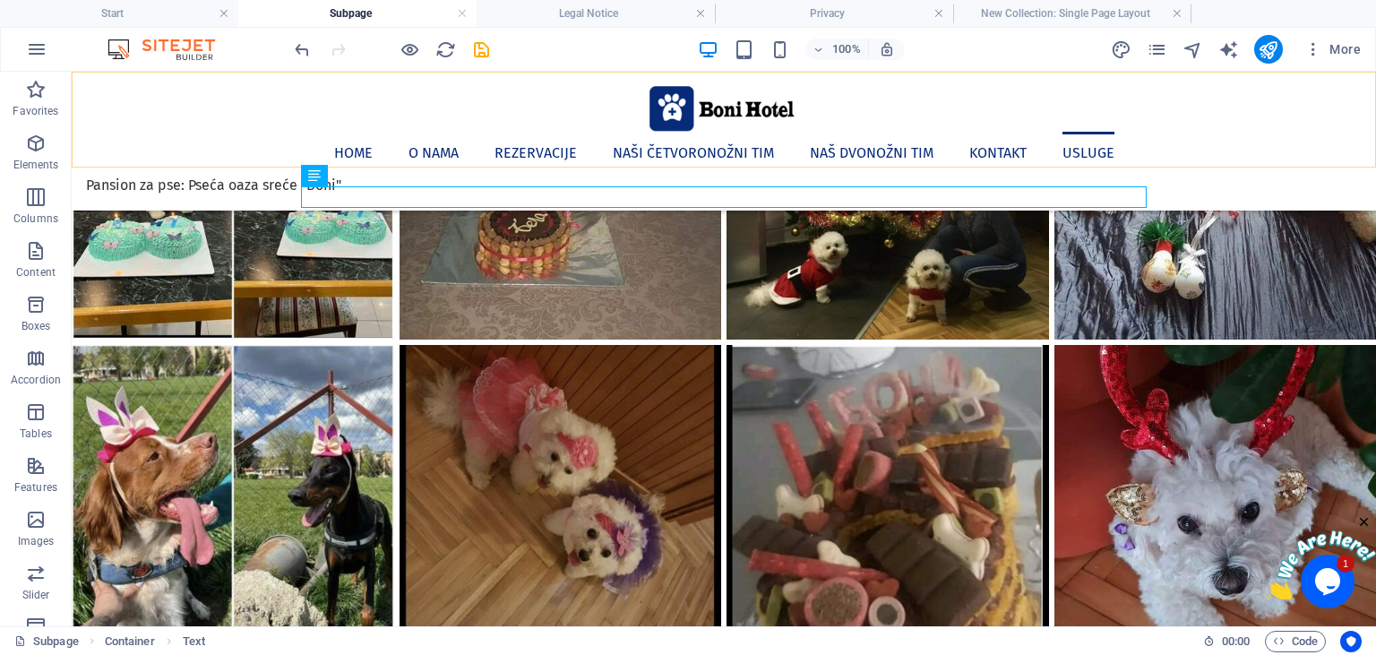
scroll to position [3799, 0]
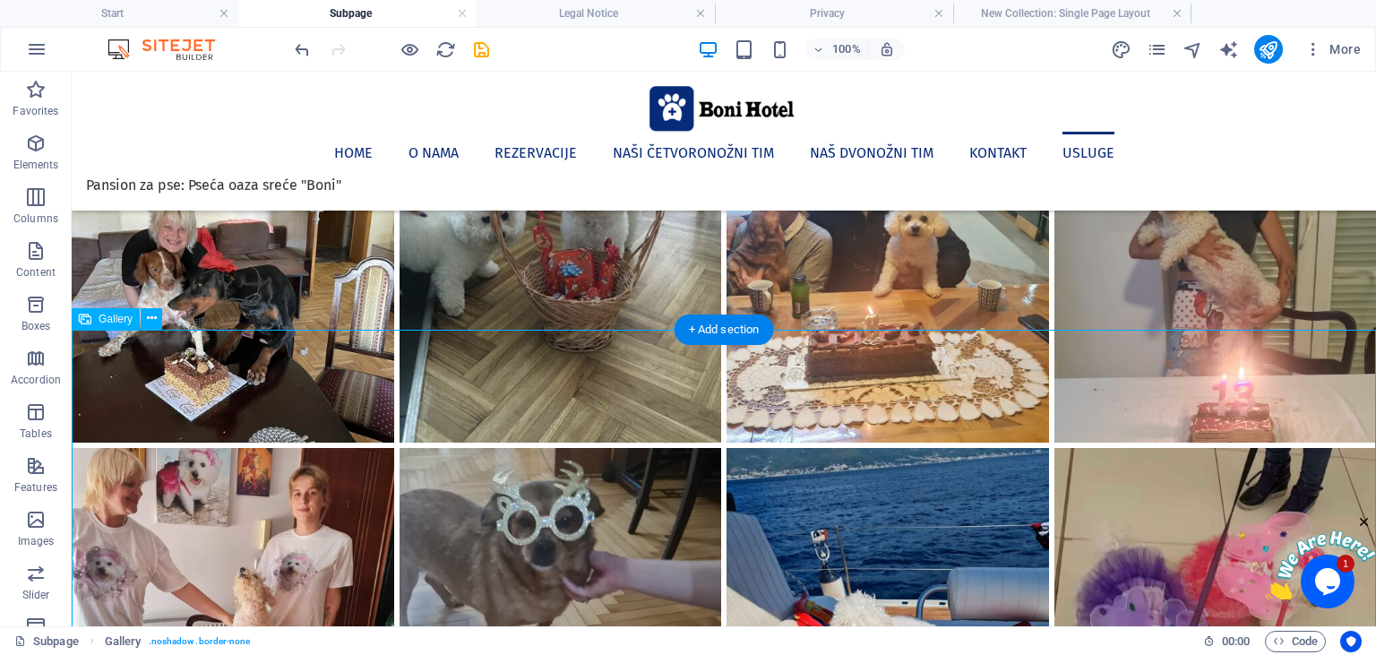
select select "4"
select select "%"
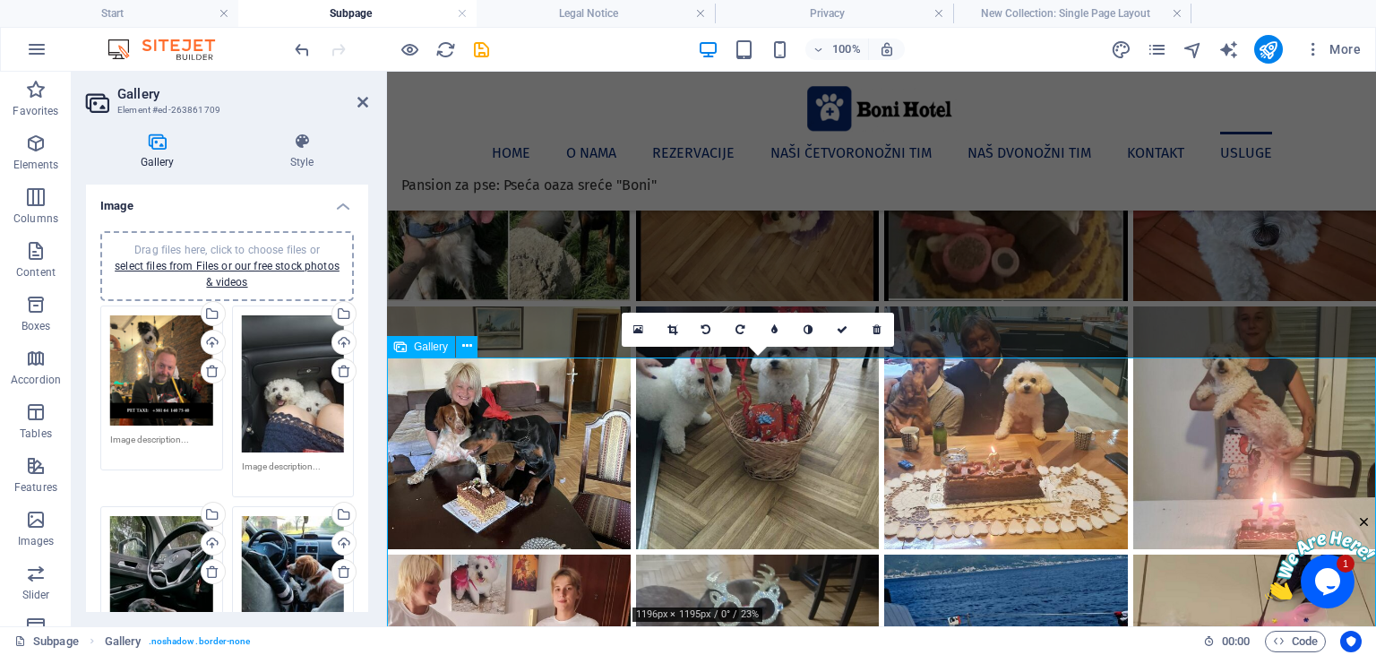
scroll to position [3247, 0]
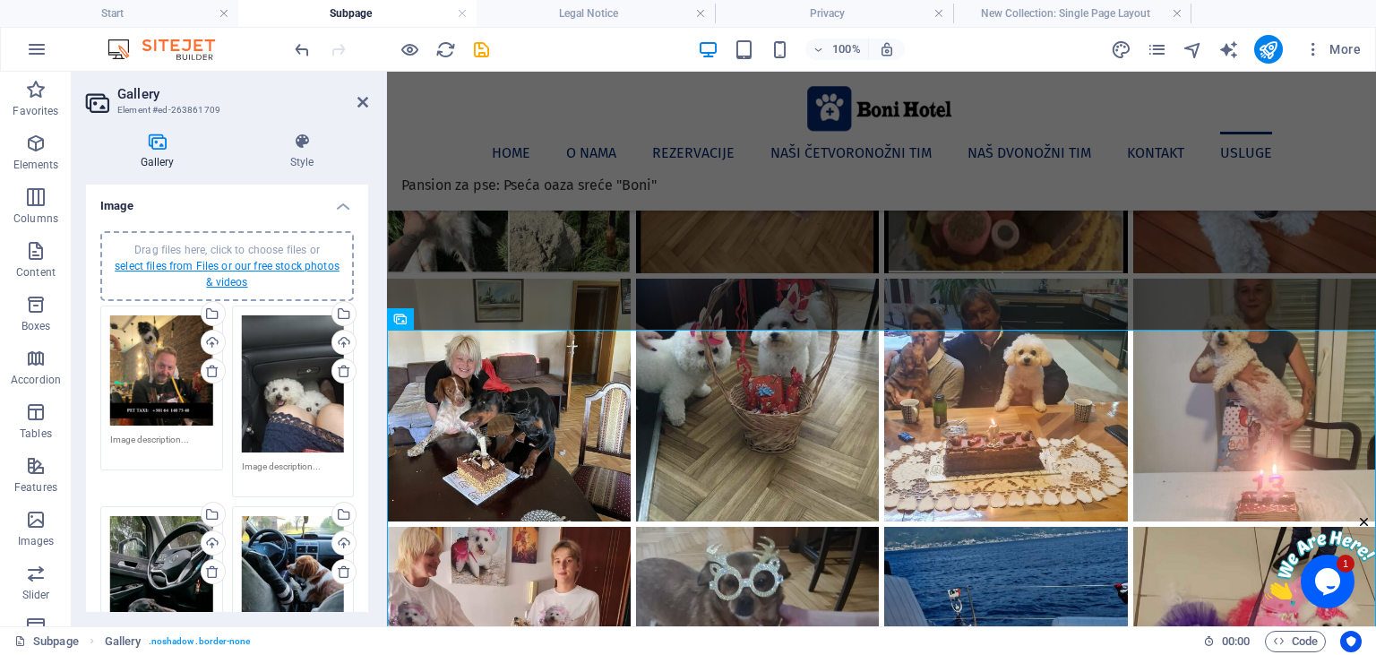
click at [254, 260] on link "select files from Files or our free stock photos & videos" at bounding box center [227, 274] width 225 height 29
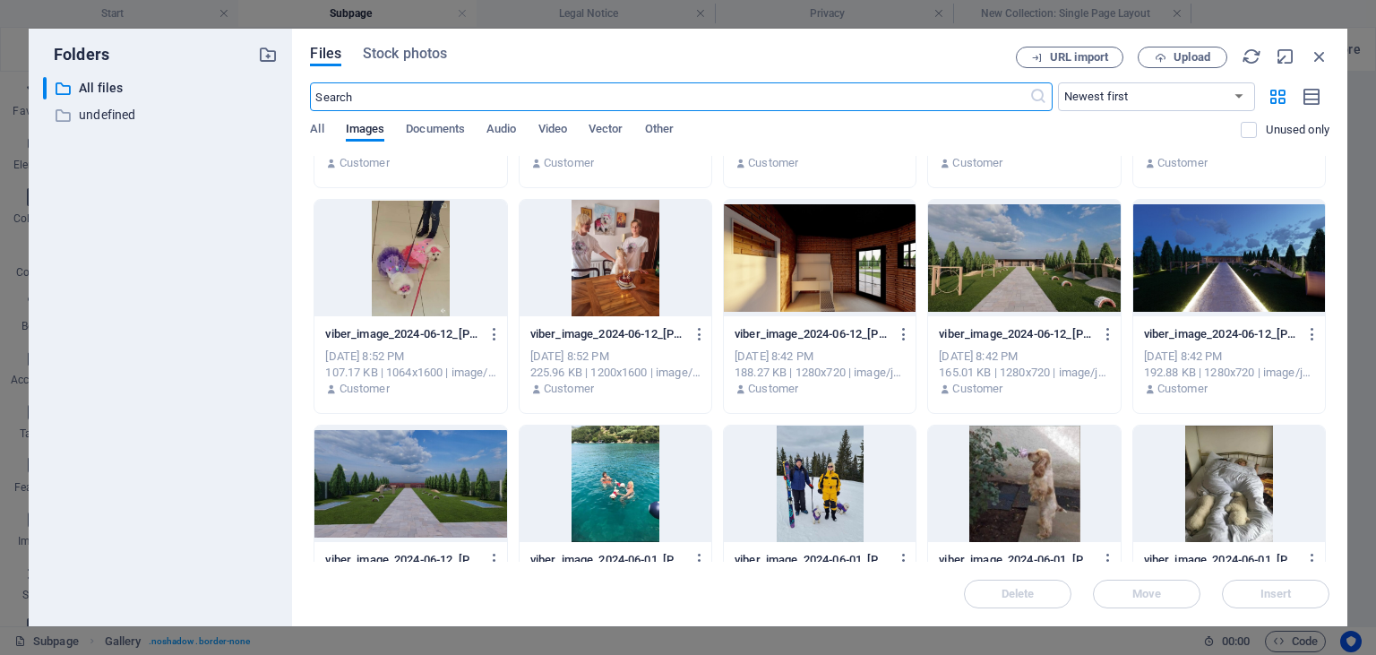
scroll to position [0, 0]
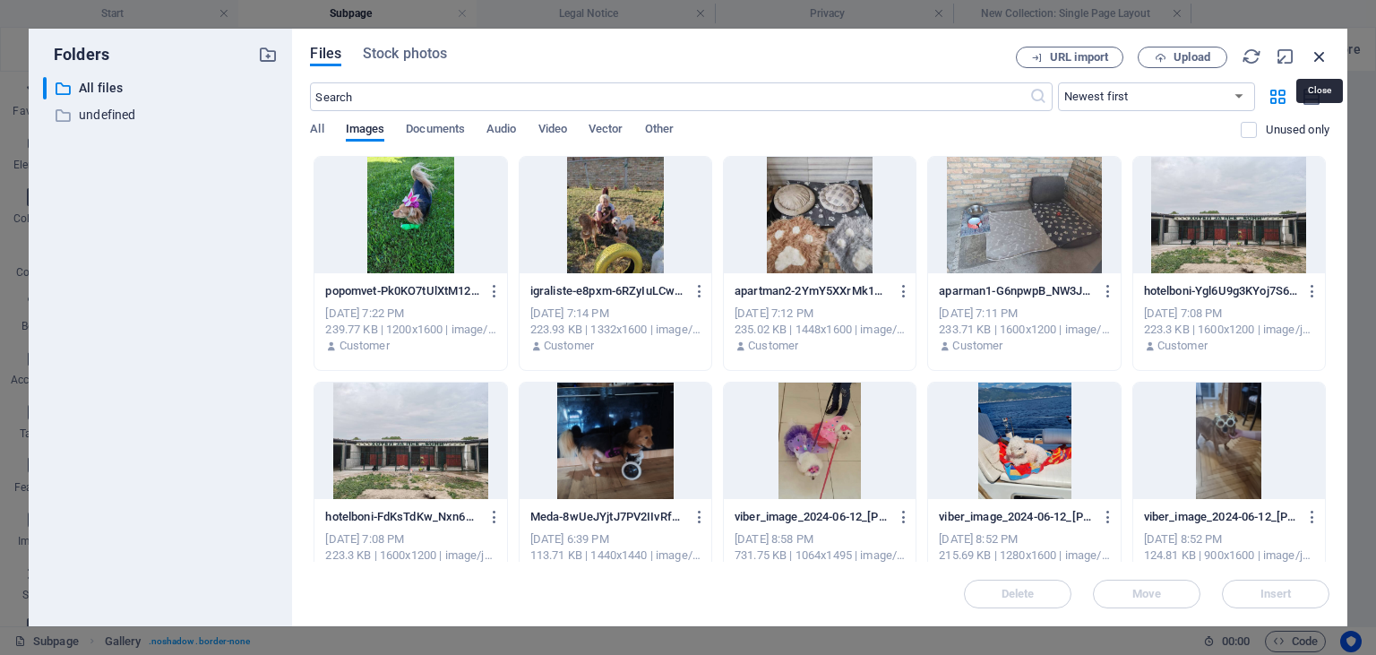
click at [1320, 55] on icon "button" at bounding box center [1320, 57] width 20 height 20
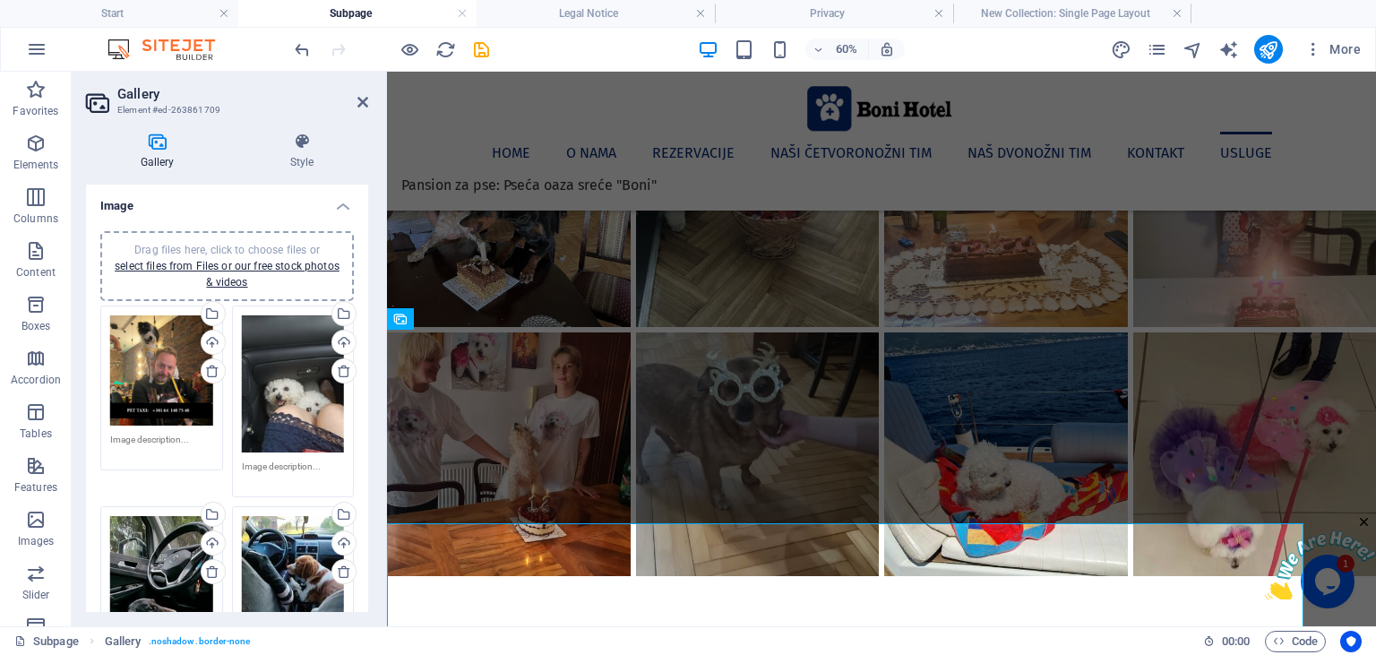
scroll to position [3247, 0]
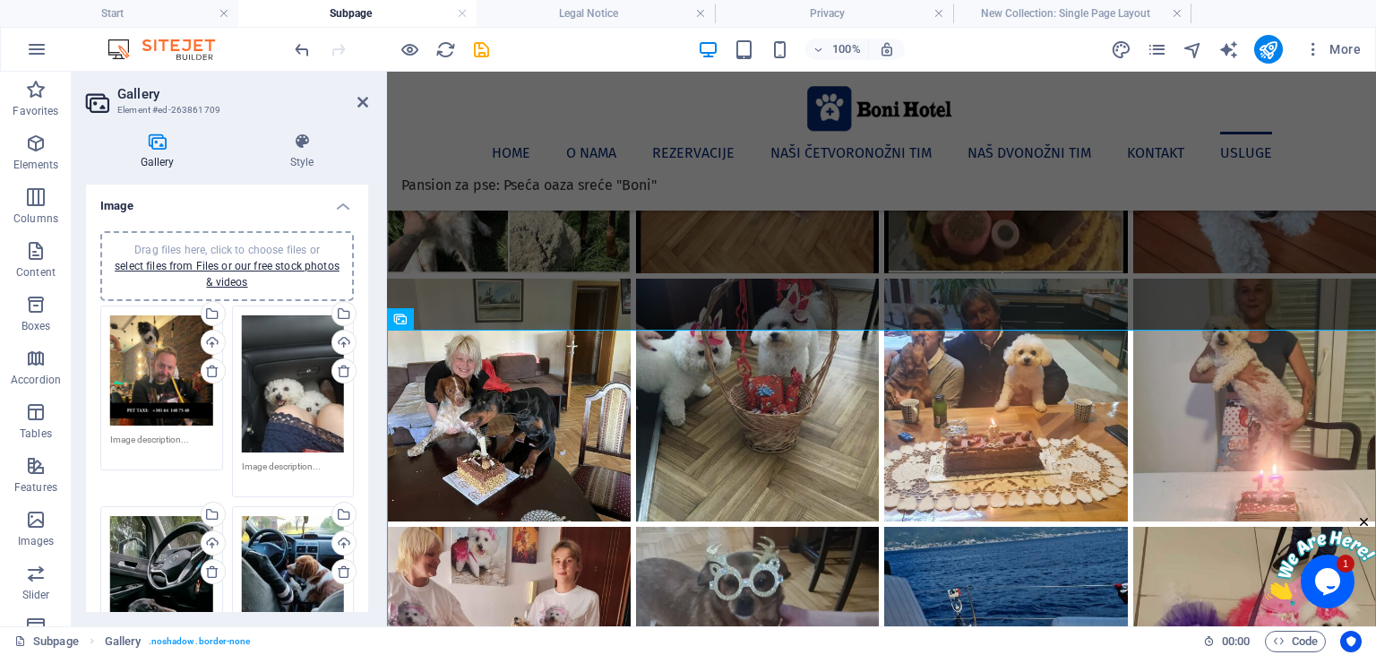
click at [249, 253] on span "Drag files here, click to choose files or select files from Files or our free s…" at bounding box center [227, 266] width 225 height 45
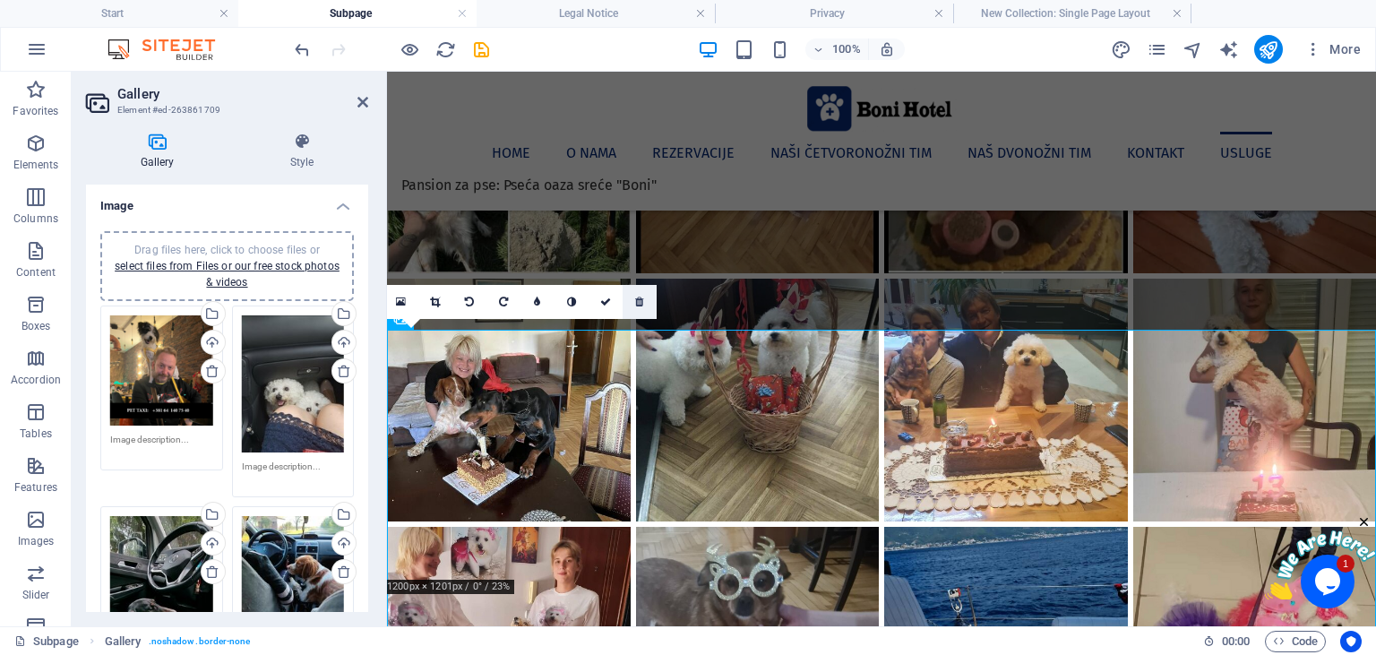
click at [641, 301] on icon at bounding box center [639, 301] width 8 height 11
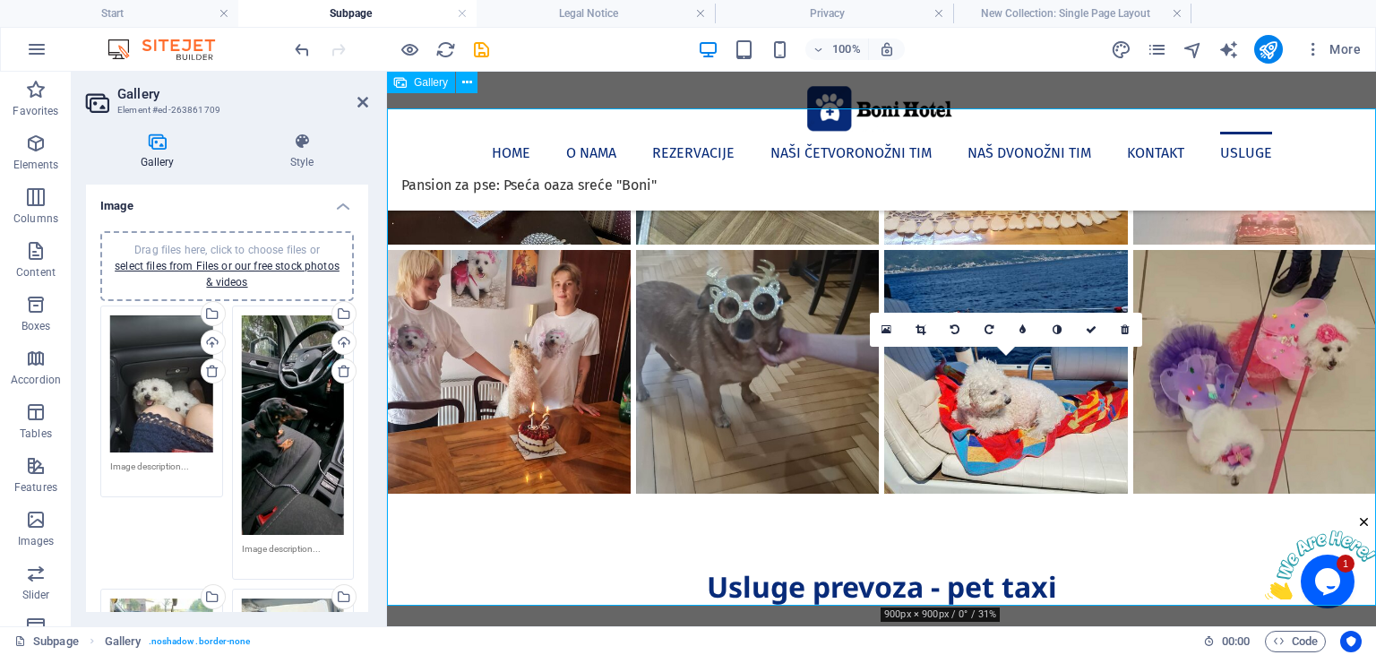
scroll to position [3437, 0]
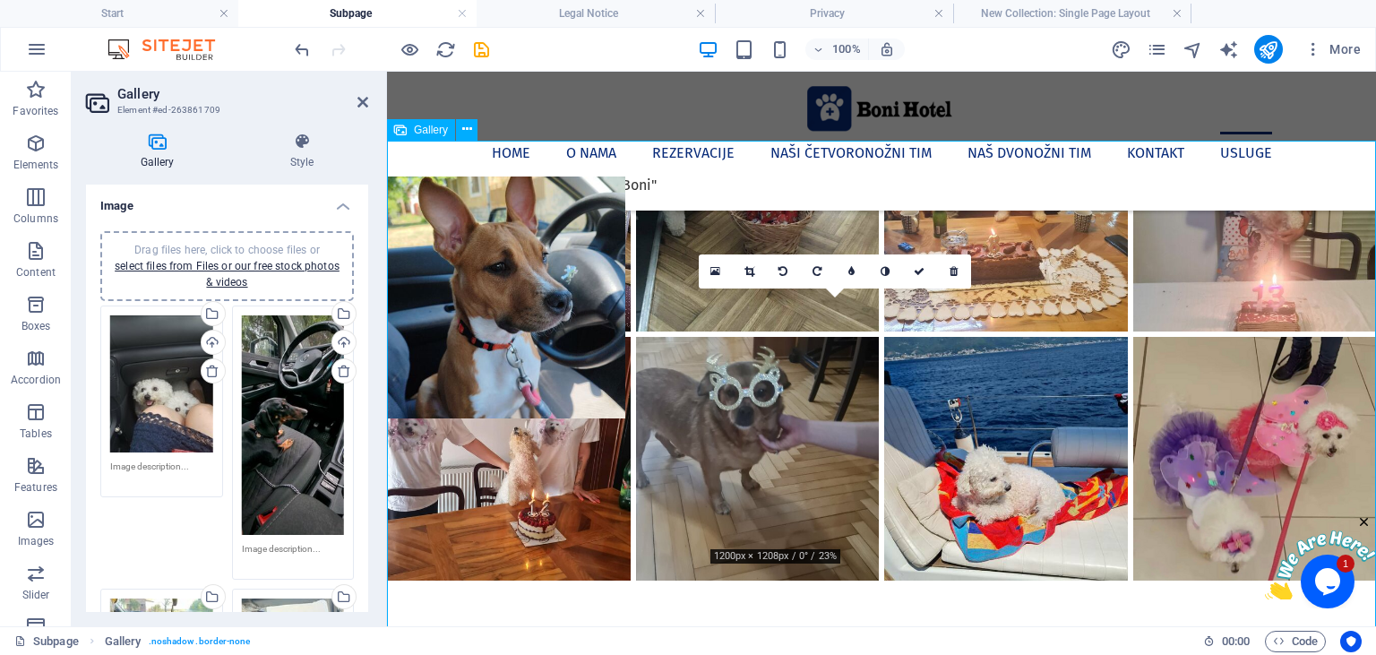
drag, startPoint x: 1190, startPoint y: 452, endPoint x: 438, endPoint y: 236, distance: 782.8
click at [438, 236] on li at bounding box center [504, 298] width 247 height 249
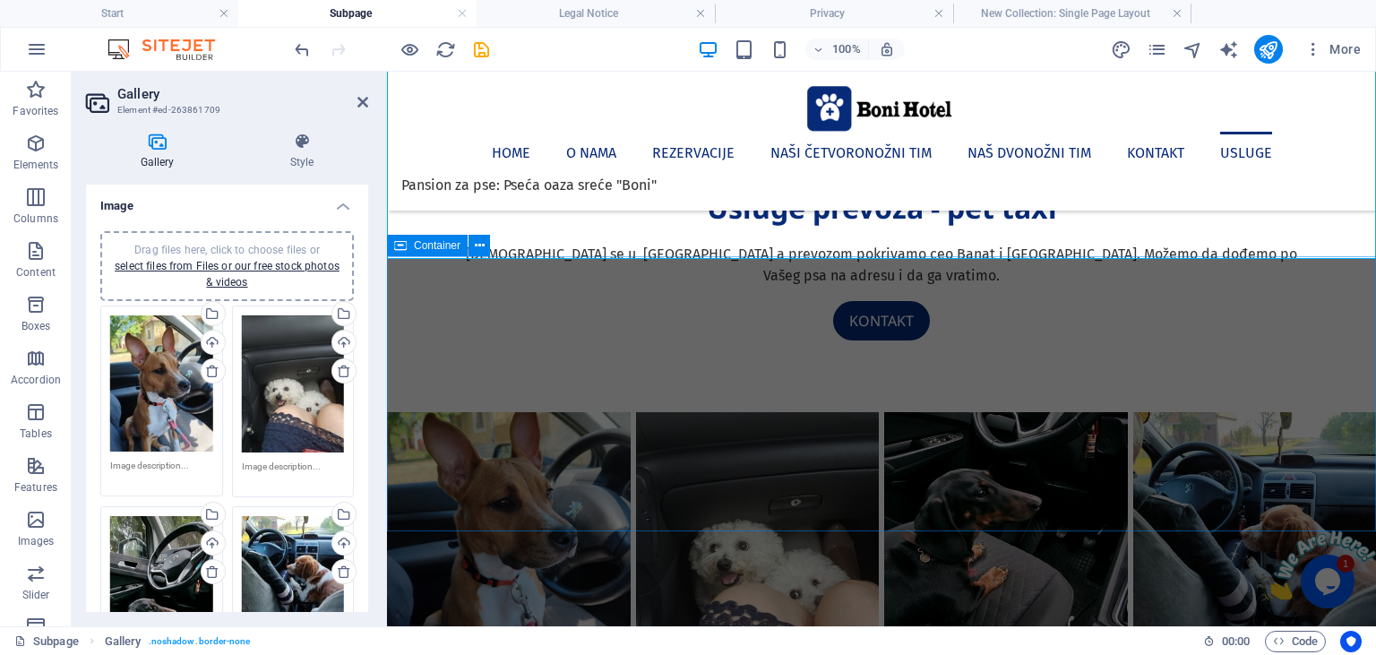
scroll to position [3815, 0]
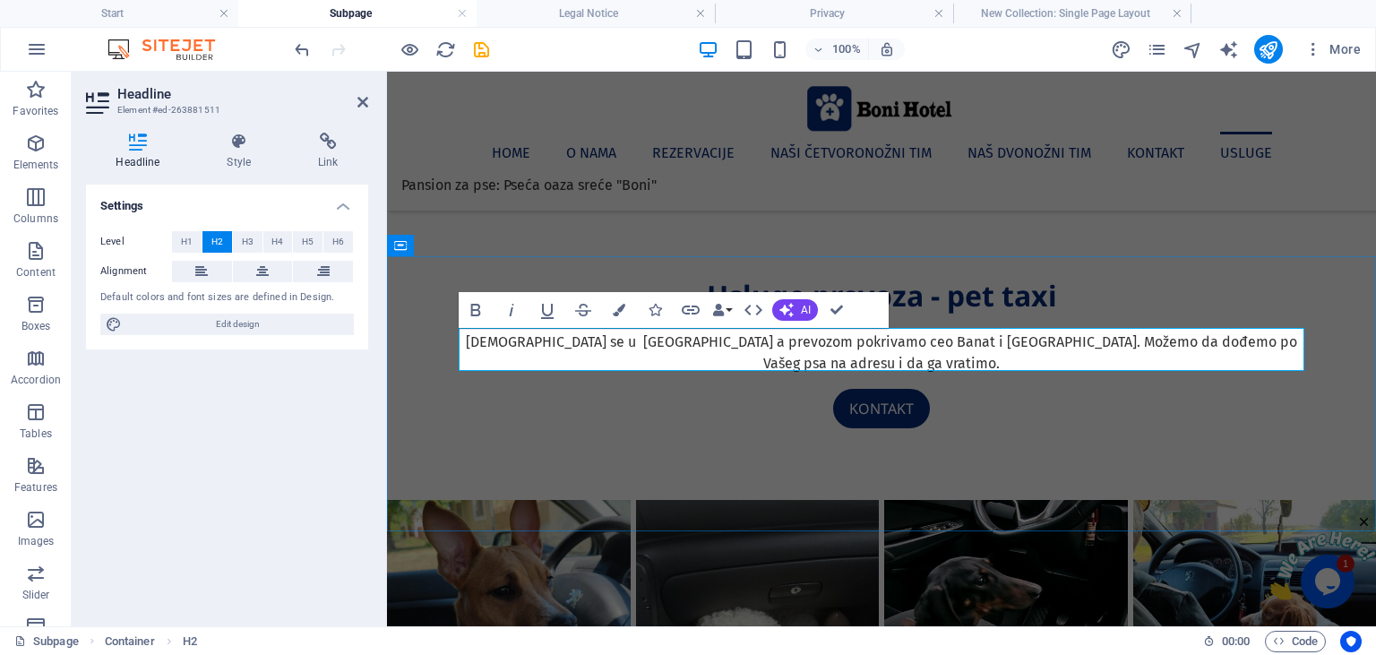
drag, startPoint x: 942, startPoint y: 345, endPoint x: 637, endPoint y: 350, distance: 305.5
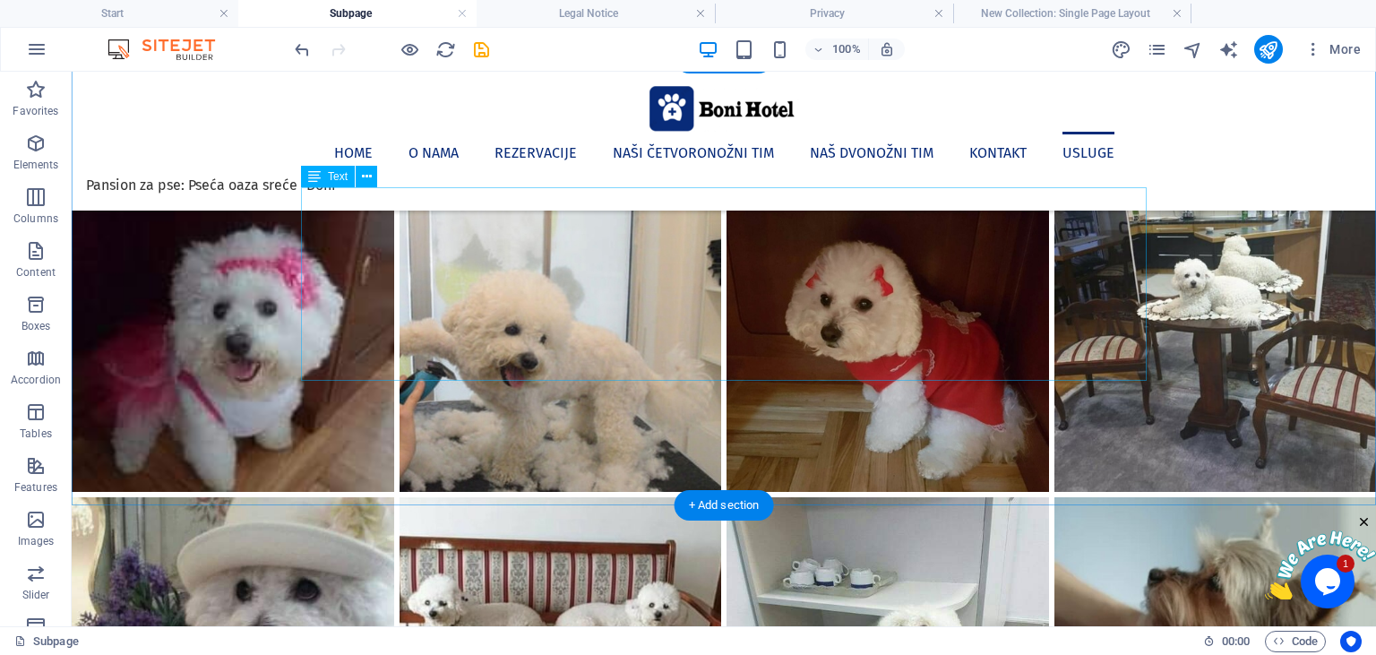
scroll to position [6621, 0]
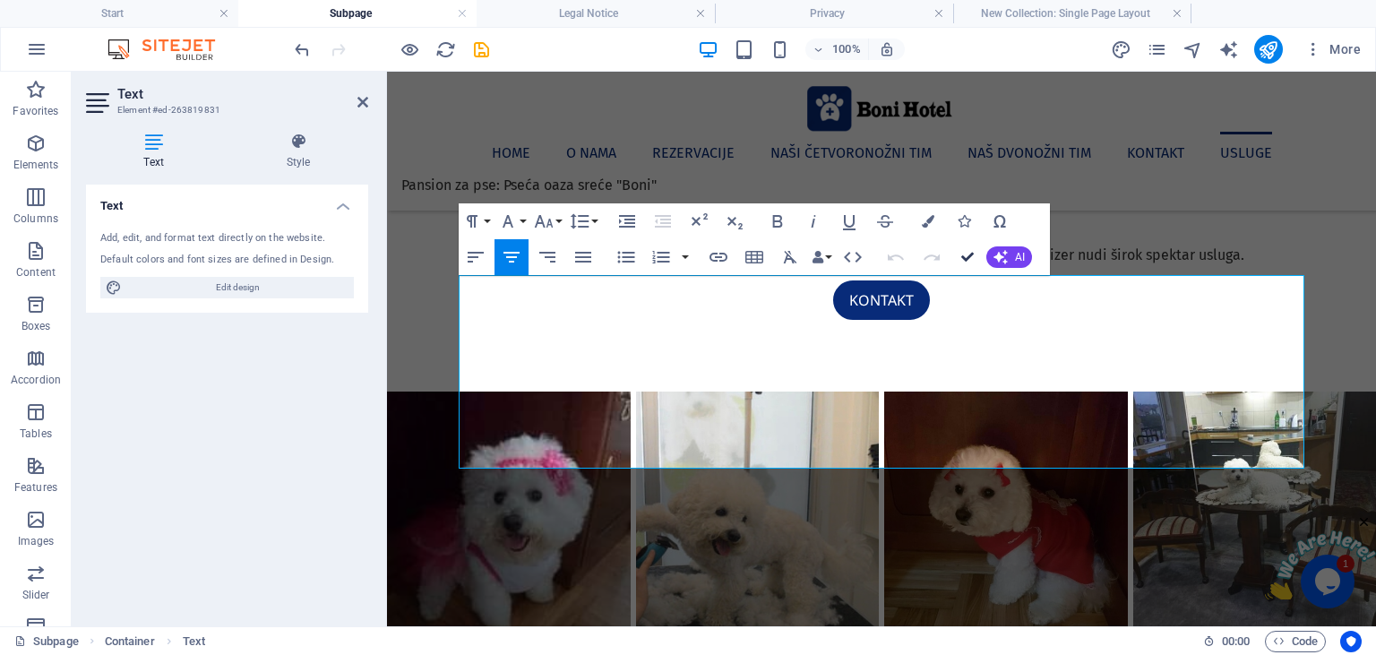
scroll to position [6448, 0]
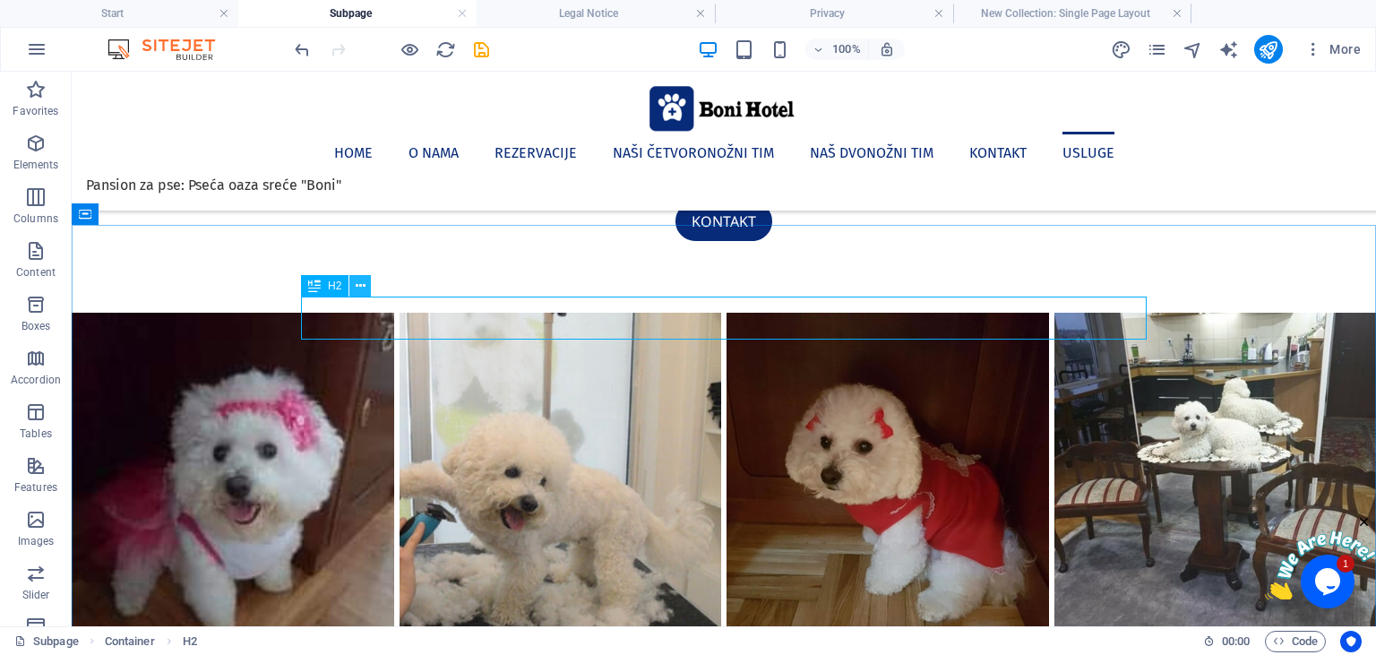
click at [357, 288] on icon at bounding box center [361, 286] width 10 height 19
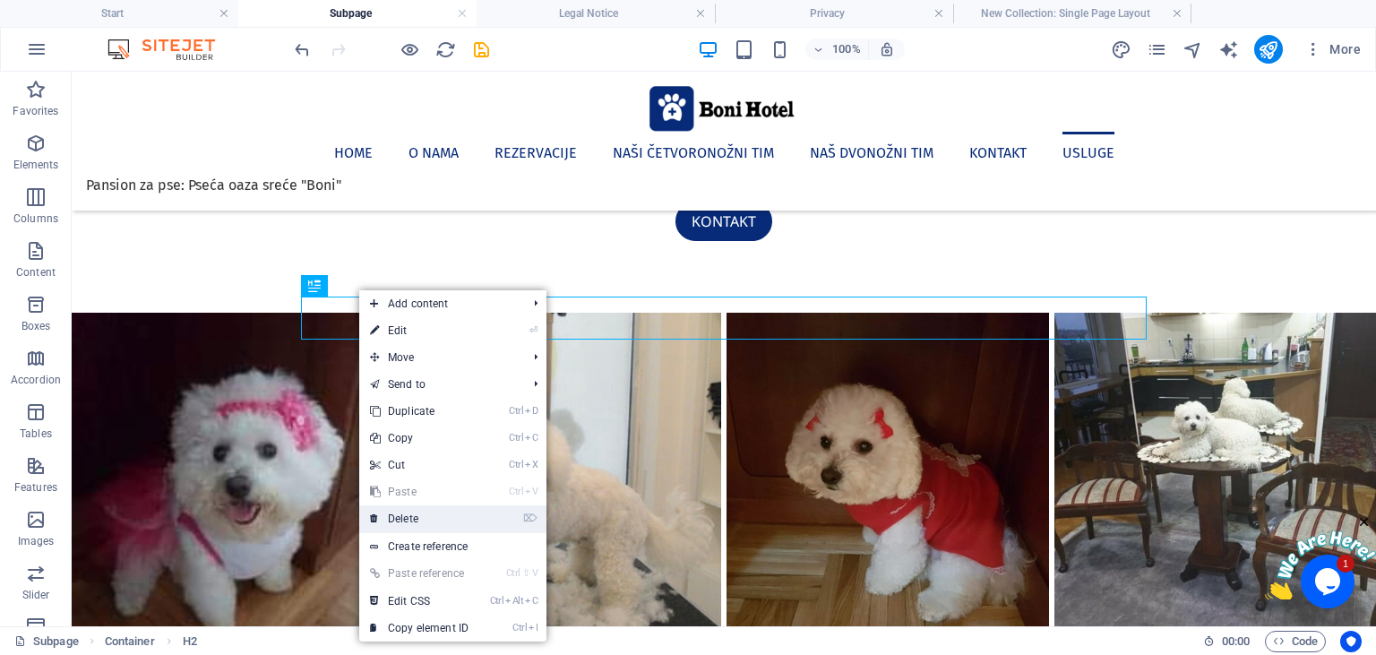
click at [417, 513] on link "⌦ Delete" at bounding box center [419, 518] width 120 height 27
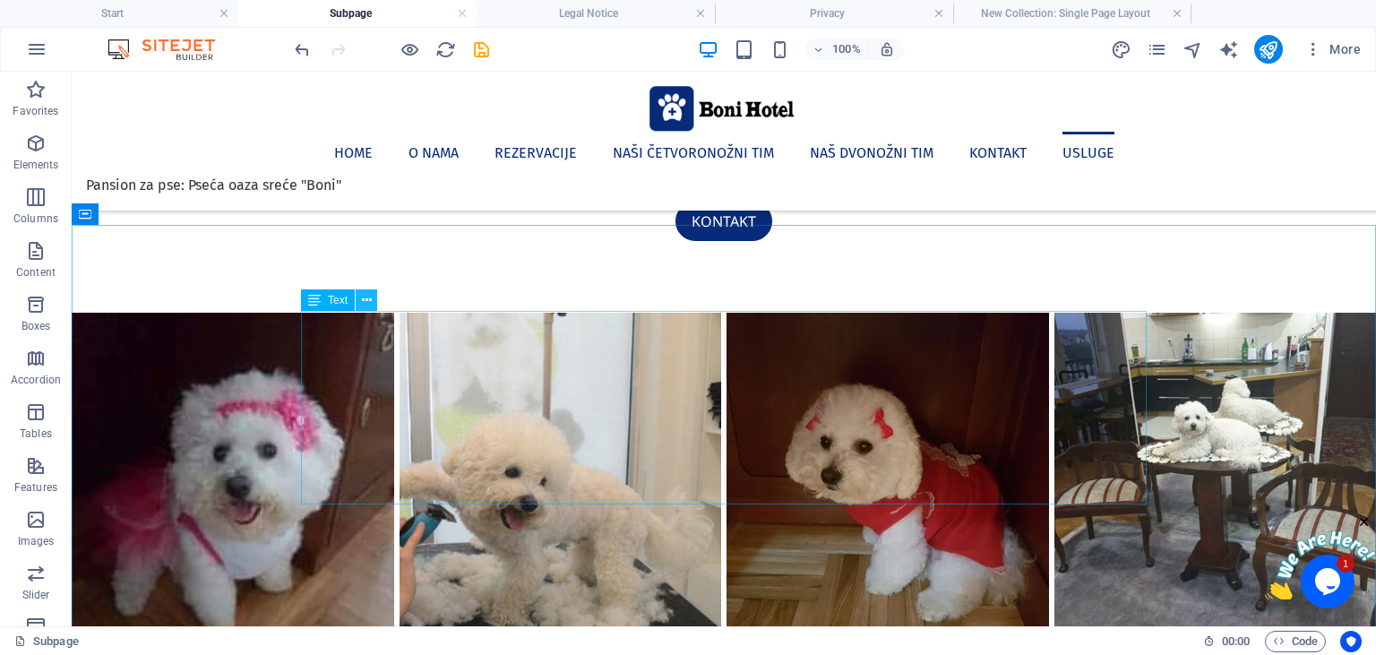
click at [365, 305] on icon at bounding box center [367, 300] width 10 height 19
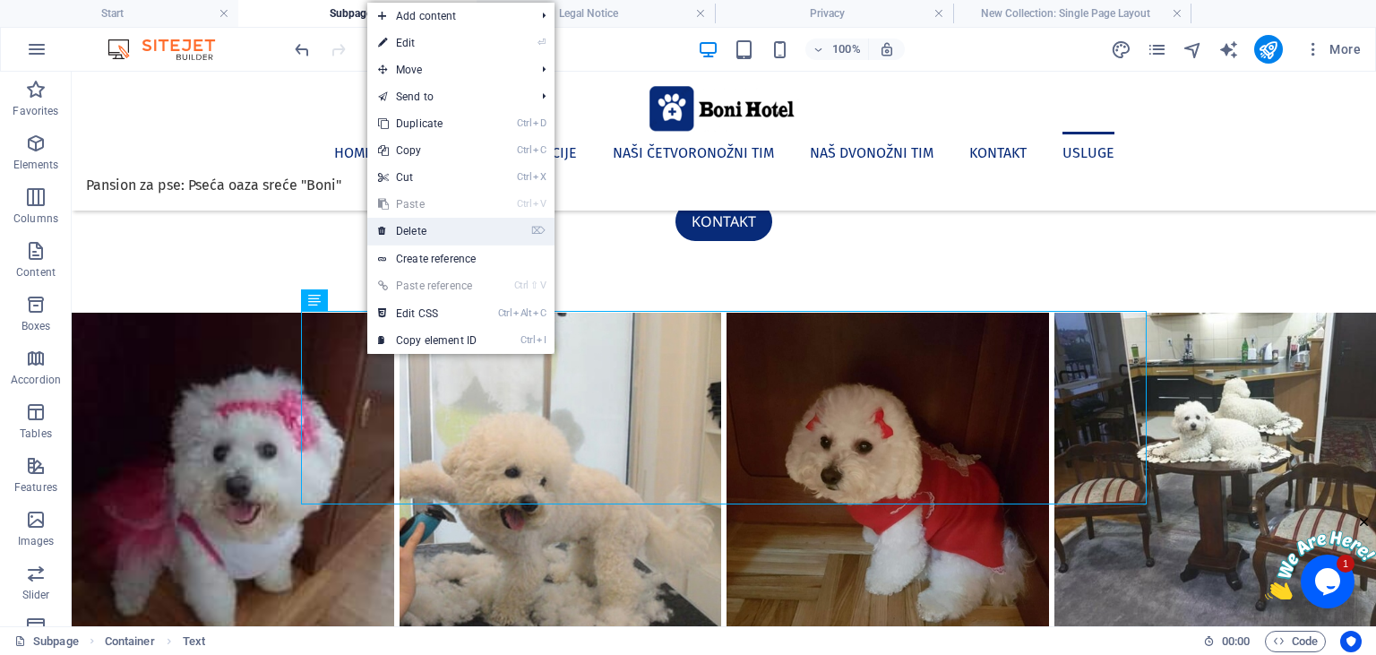
click at [421, 231] on link "⌦ Delete" at bounding box center [427, 231] width 120 height 27
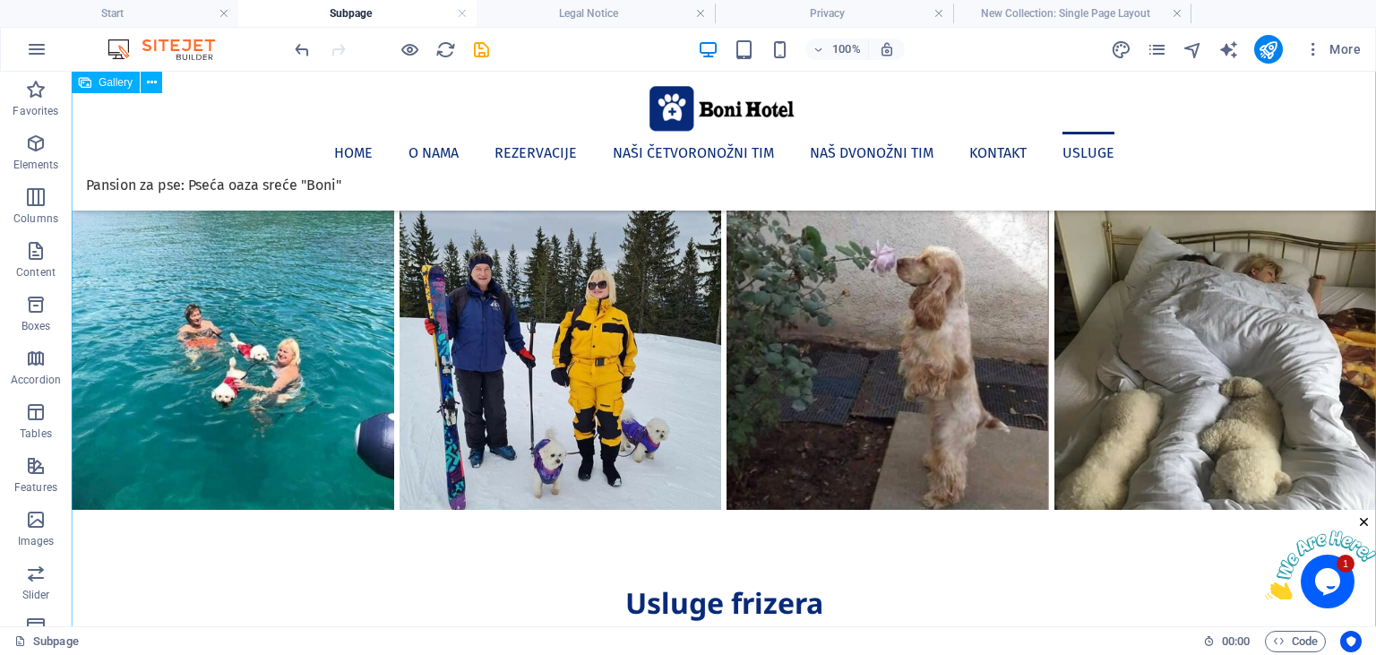
scroll to position [5597, 0]
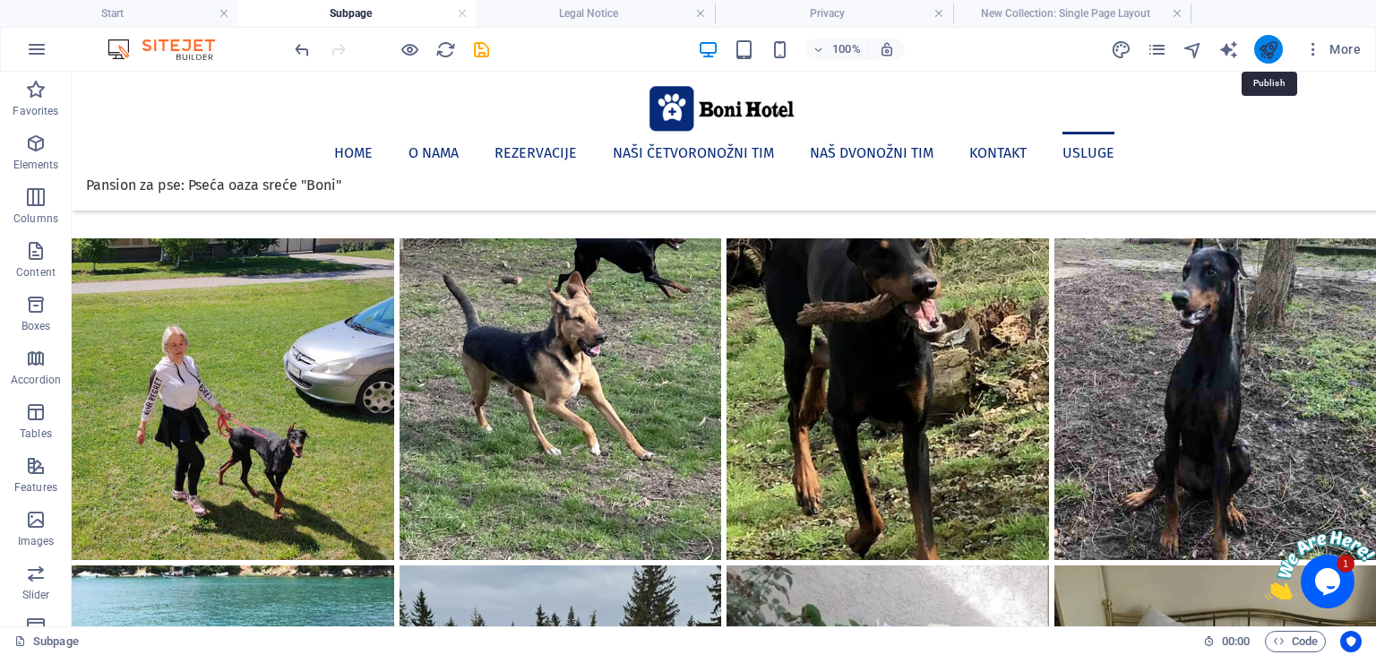
click at [1277, 45] on icon "publish" at bounding box center [1268, 49] width 21 height 21
